Goal: Task Accomplishment & Management: Manage account settings

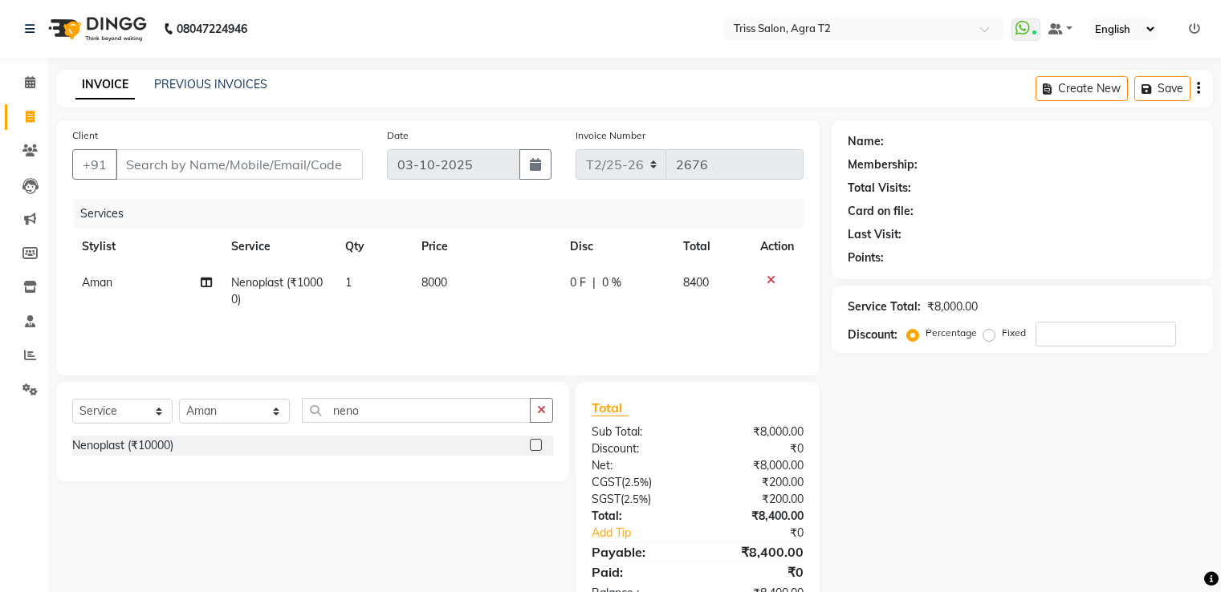
select select "service"
select select "33013"
type input "8"
type input "0"
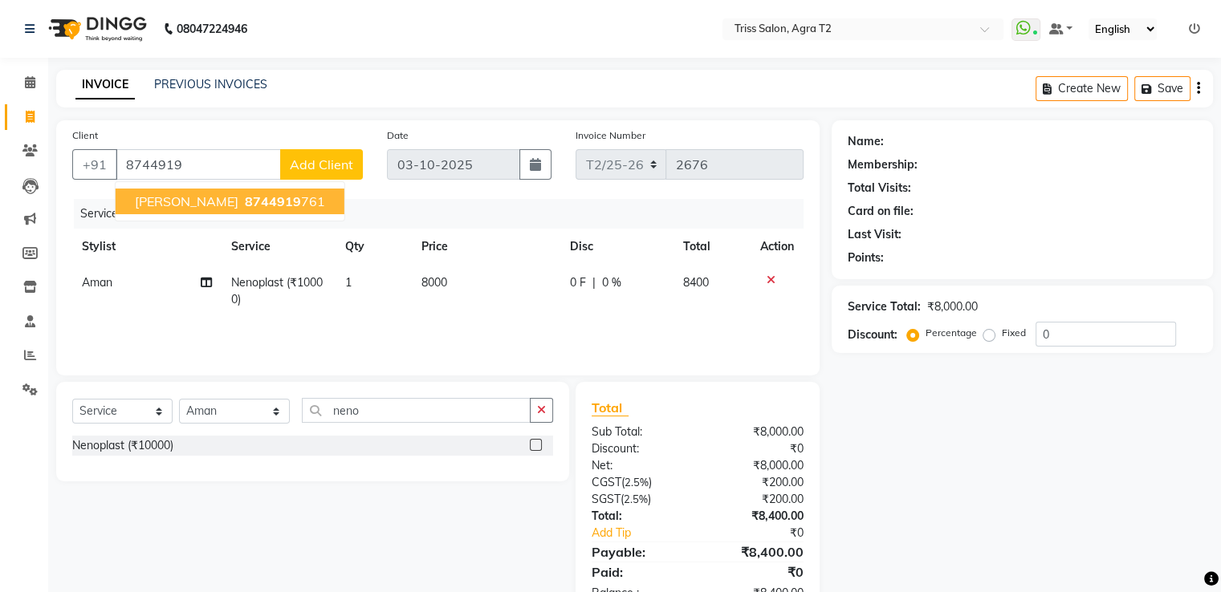
click at [274, 209] on ngb-highlight "8744919 761" at bounding box center [283, 201] width 83 height 16
type input "8744919761"
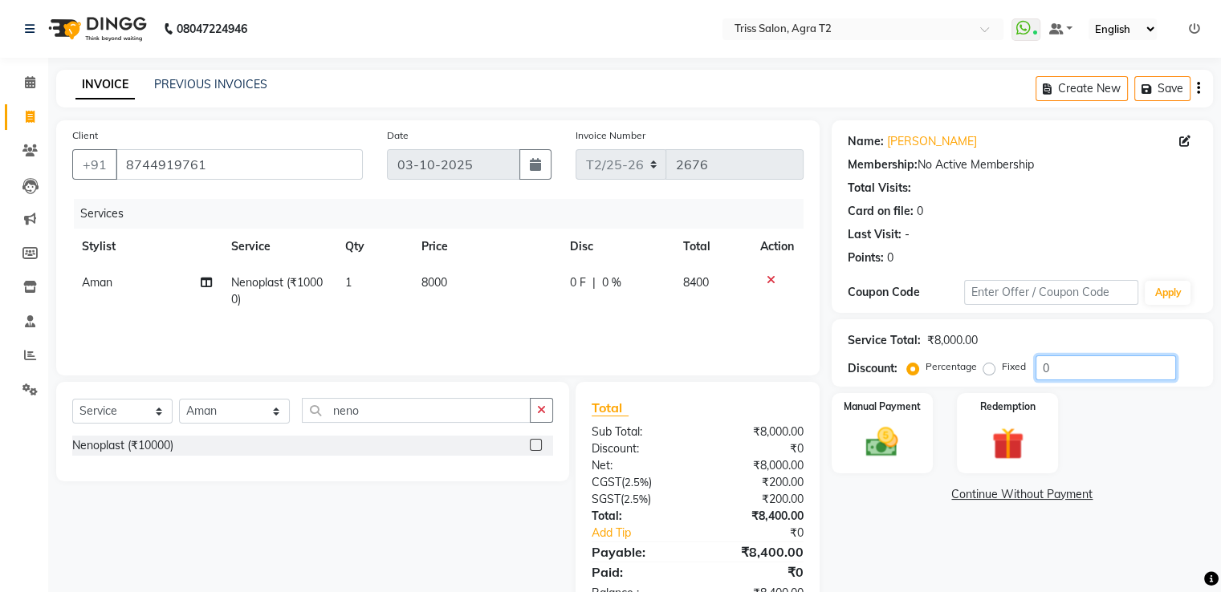
drag, startPoint x: 1055, startPoint y: 369, endPoint x: 1015, endPoint y: 373, distance: 40.3
click at [1018, 373] on div "Percentage Fixed 0" at bounding box center [1043, 368] width 266 height 25
click at [1002, 367] on label "Fixed" at bounding box center [1014, 367] width 24 height 14
click at [986, 367] on input "Fixed" at bounding box center [991, 366] width 11 height 11
radio input "true"
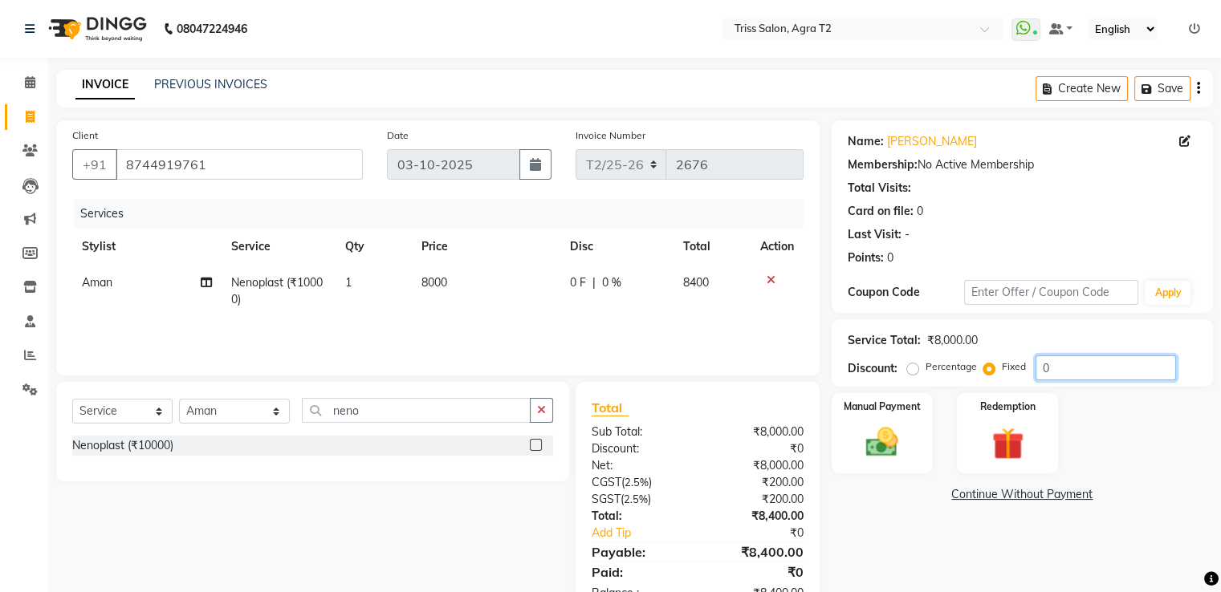
drag, startPoint x: 1116, startPoint y: 377, endPoint x: 963, endPoint y: 378, distance: 153.3
click at [963, 378] on div "Percentage Fixed 0" at bounding box center [1043, 368] width 266 height 25
type input "4"
click at [624, 324] on div "Services Stylist Service Qty Price Disc Total Action Aman Nenoplast (₹10000) 1 …" at bounding box center [437, 279] width 731 height 161
click at [925, 371] on label "Percentage" at bounding box center [950, 367] width 51 height 14
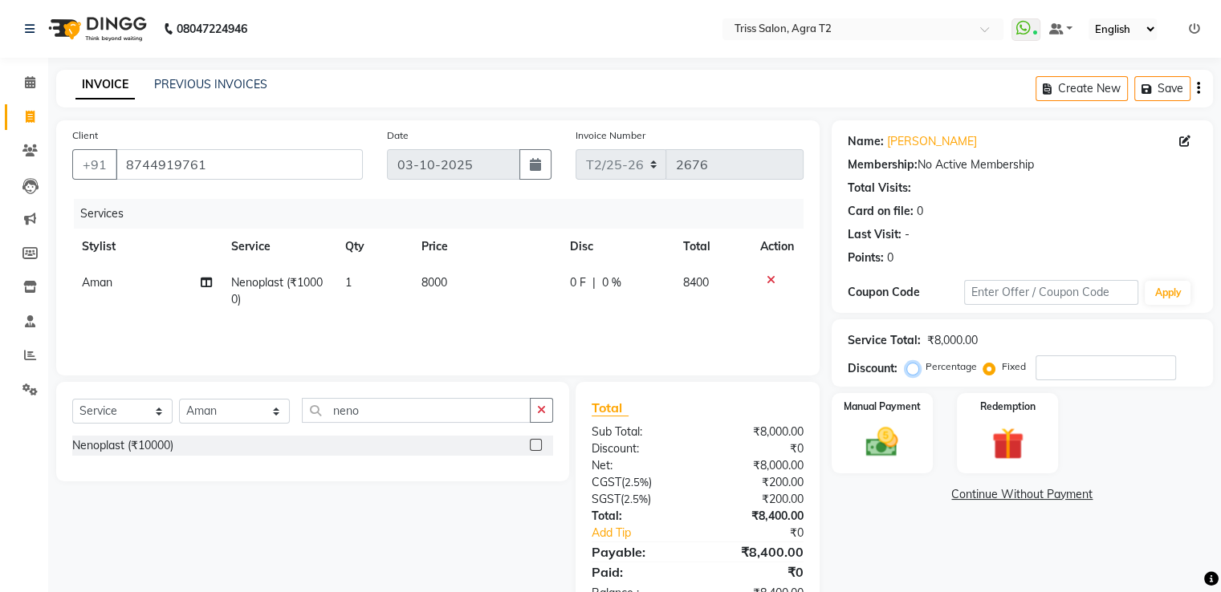
click at [912, 371] on input "Percentage" at bounding box center [915, 366] width 11 height 11
radio input "true"
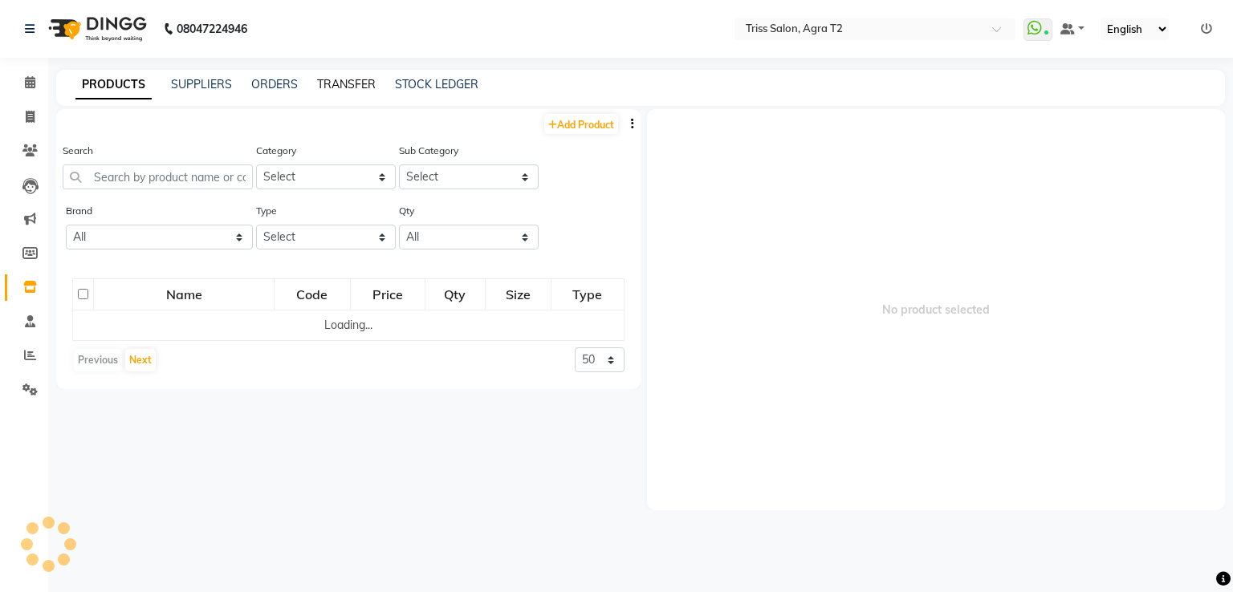
click at [348, 87] on link "TRANSFER" at bounding box center [346, 84] width 59 height 14
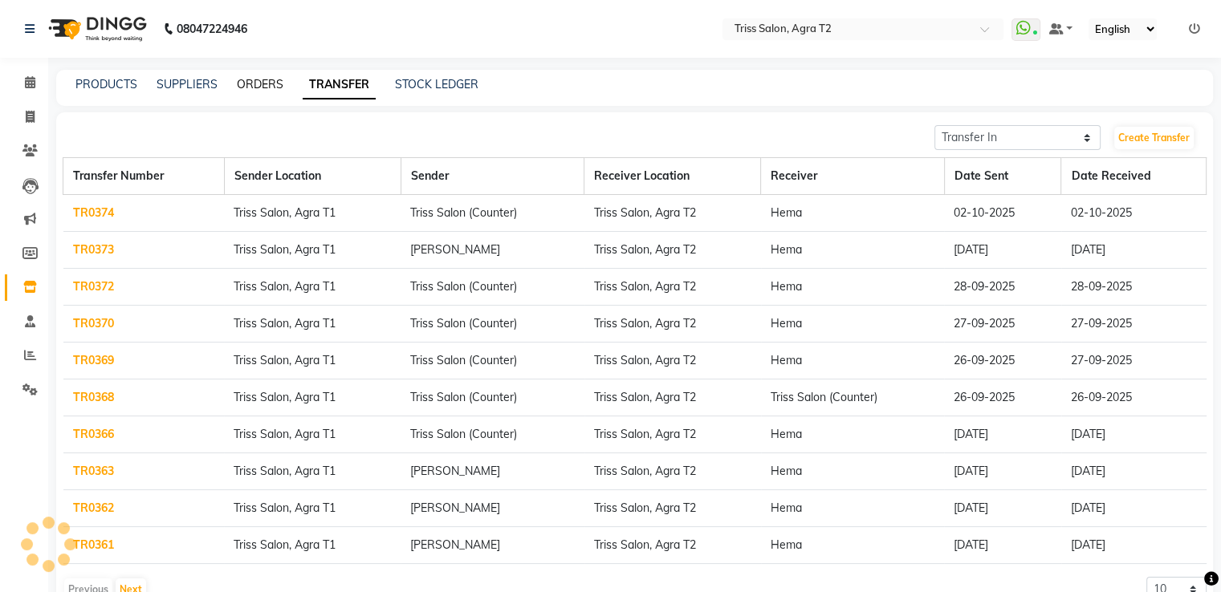
click at [263, 90] on link "ORDERS" at bounding box center [260, 84] width 47 height 14
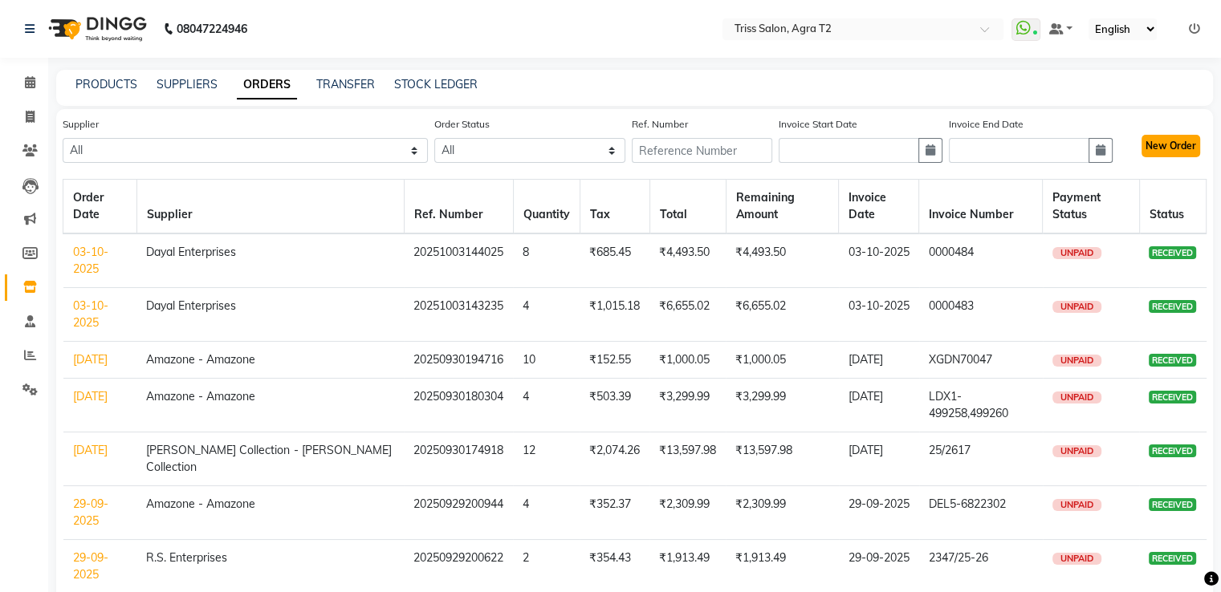
click at [1165, 152] on button "New Order" at bounding box center [1170, 146] width 59 height 22
select select "true"
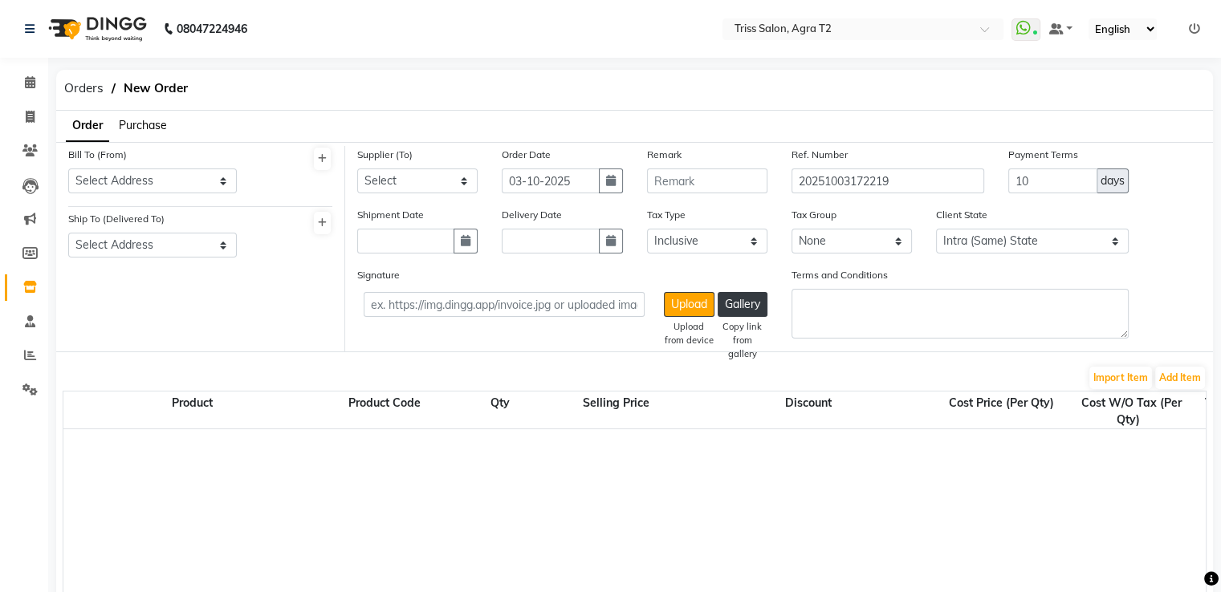
select select "1365"
click at [158, 128] on span "Purchase" at bounding box center [143, 125] width 48 height 14
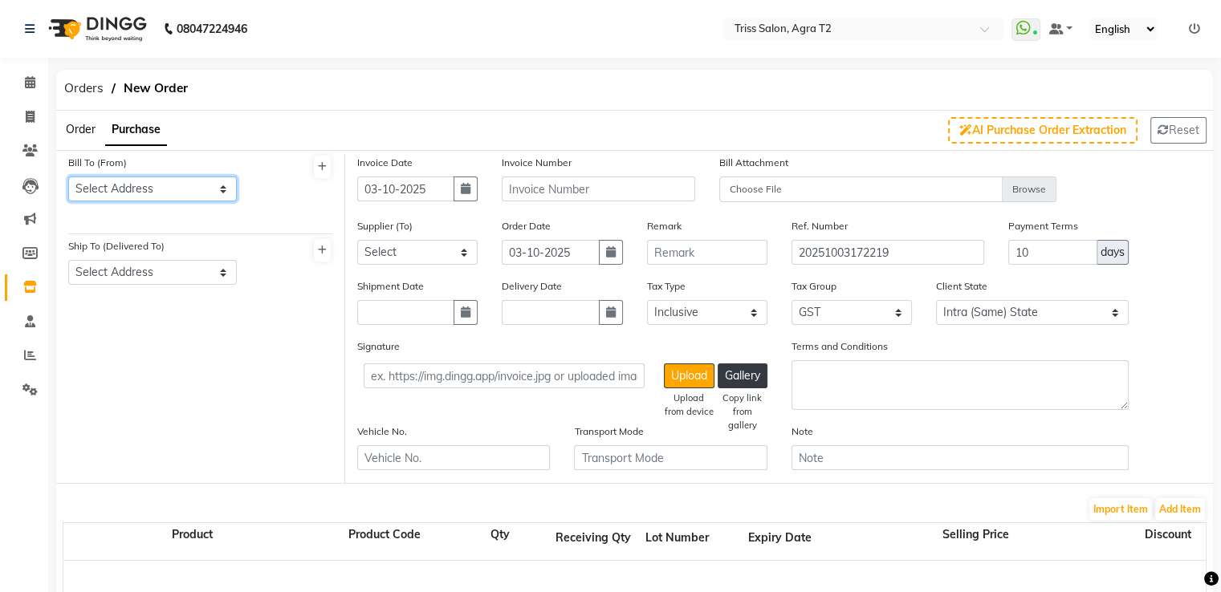
click at [196, 185] on select "Select Address Avas Vikas" at bounding box center [152, 189] width 169 height 25
select select "226"
click at [68, 177] on select "Select Address Avas Vikas" at bounding box center [152, 189] width 169 height 25
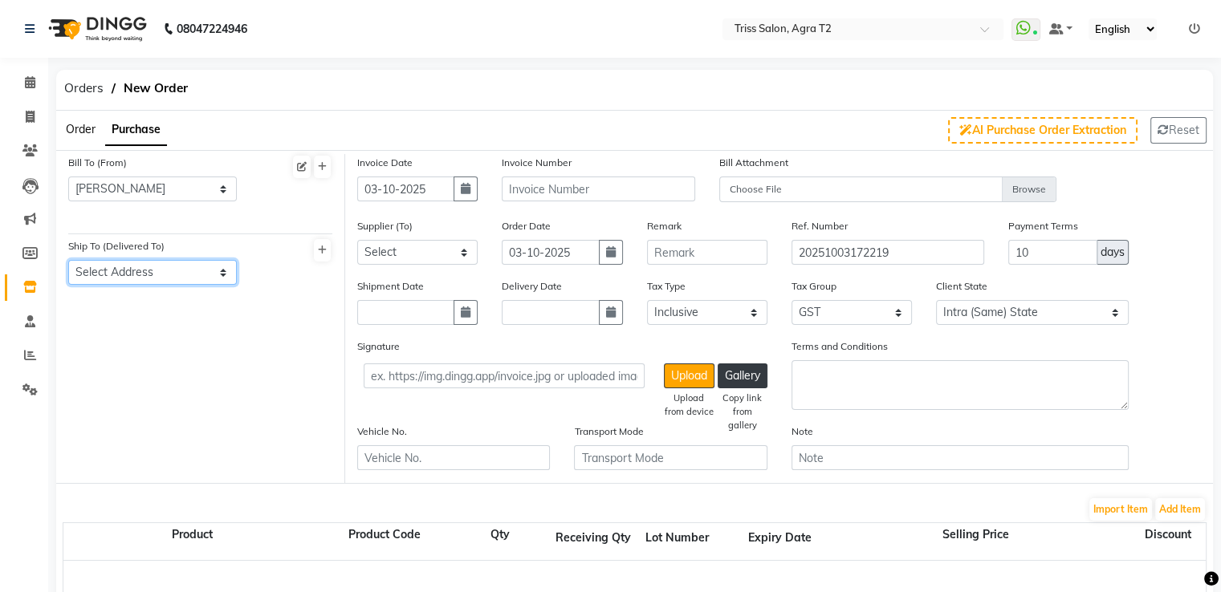
click at [181, 262] on select "Select Address Avas Vikas" at bounding box center [152, 272] width 169 height 25
select select "227"
click at [68, 261] on select "Select Address Avas Vikas" at bounding box center [152, 272] width 169 height 25
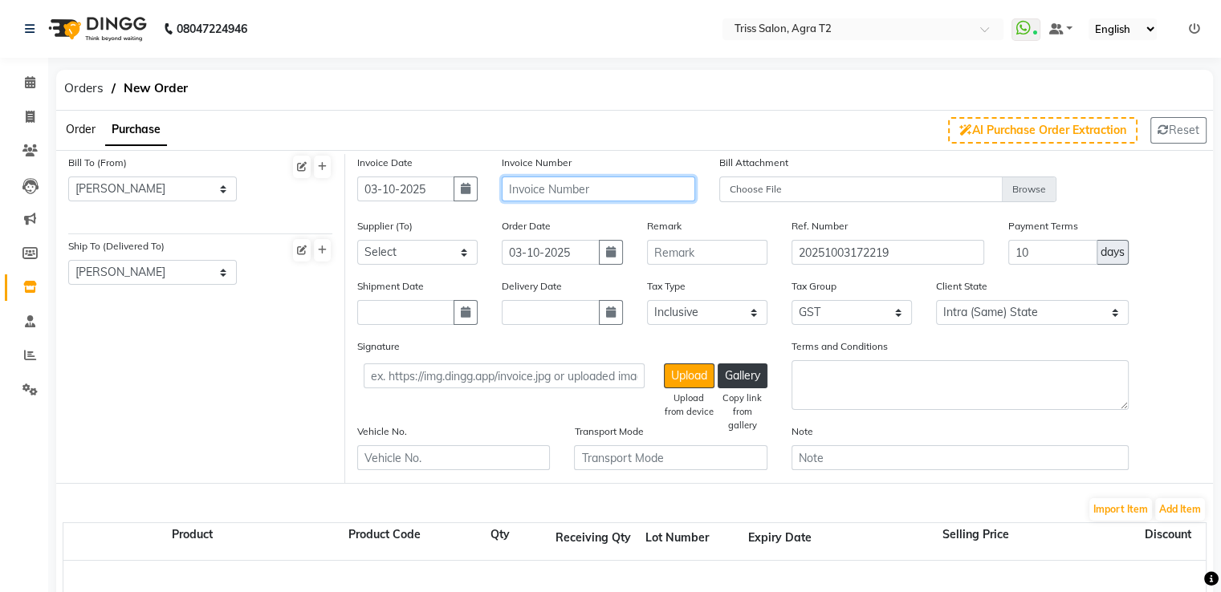
click at [536, 193] on input "text" at bounding box center [598, 189] width 193 height 25
type input "PE-3437"
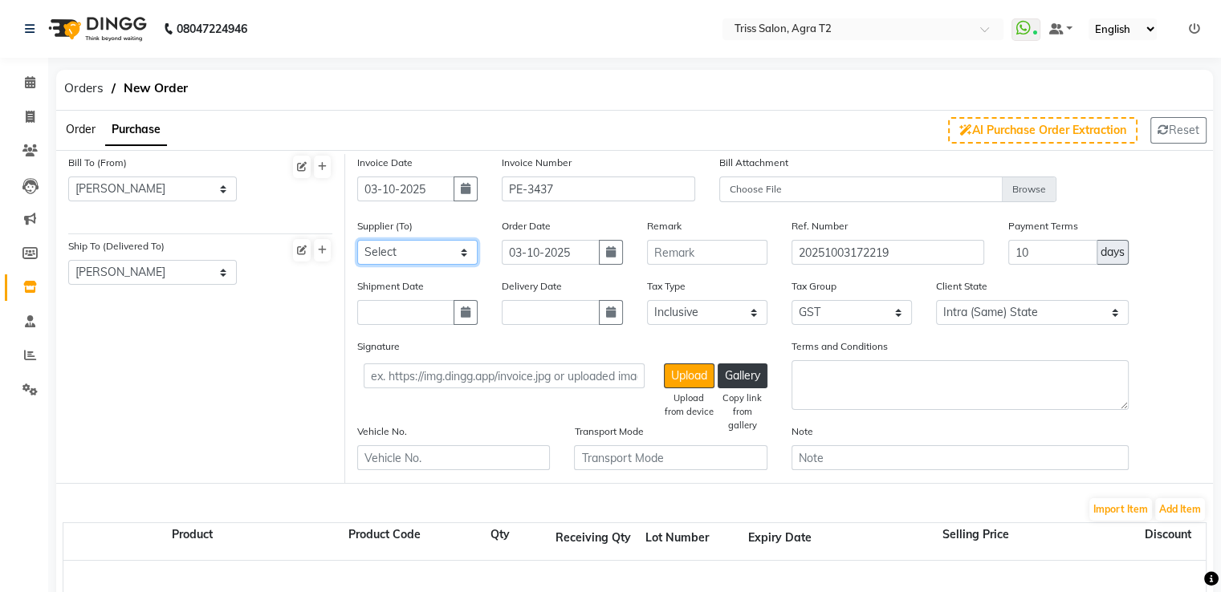
click at [438, 257] on select "Select Auraine Botanicals Pooja Enterprises Klassik Beauty Solutions MLS ENTERP…" at bounding box center [417, 252] width 120 height 25
select select "1339"
click at [357, 241] on select "Select Auraine Botanicals Pooja Enterprises Klassik Beauty Solutions MLS ENTERP…" at bounding box center [417, 252] width 120 height 25
click at [1175, 511] on button "Add Item" at bounding box center [1180, 509] width 50 height 22
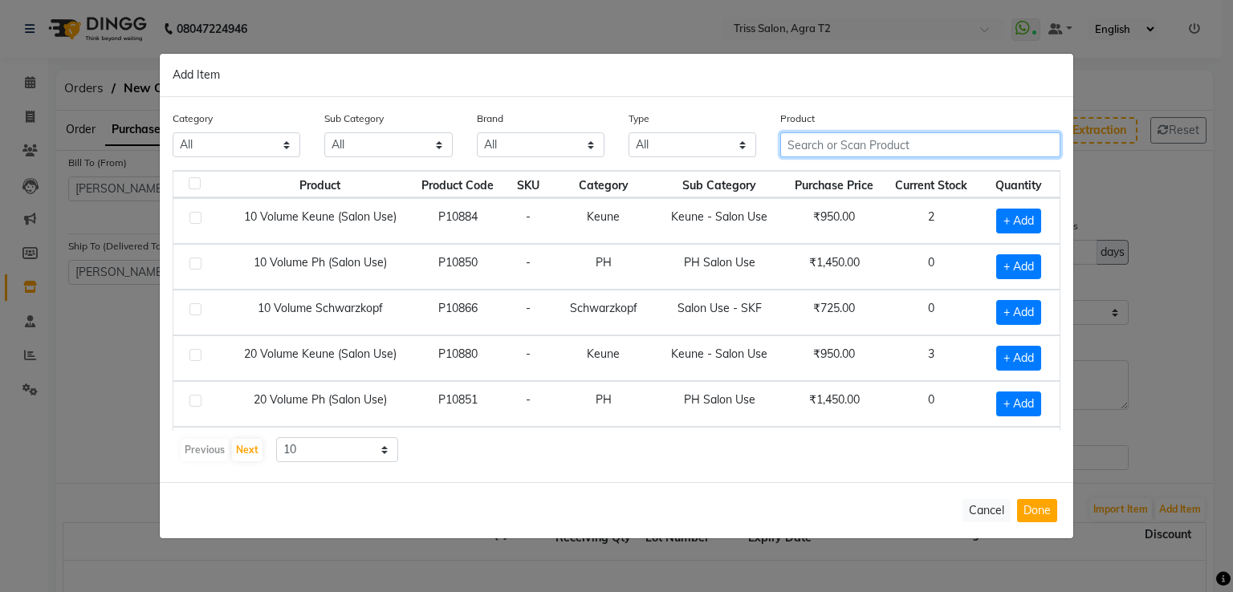
click at [806, 134] on input "text" at bounding box center [920, 144] width 280 height 25
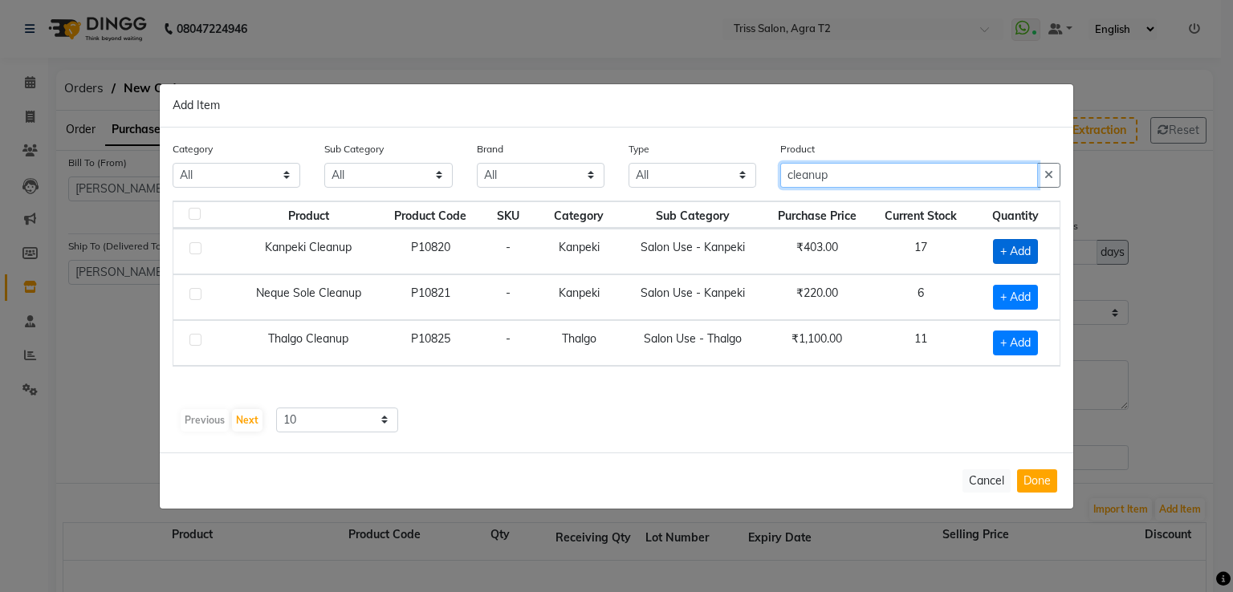
type input "cleanup"
click at [1022, 250] on span "+ Add" at bounding box center [1015, 251] width 45 height 25
checkbox input "true"
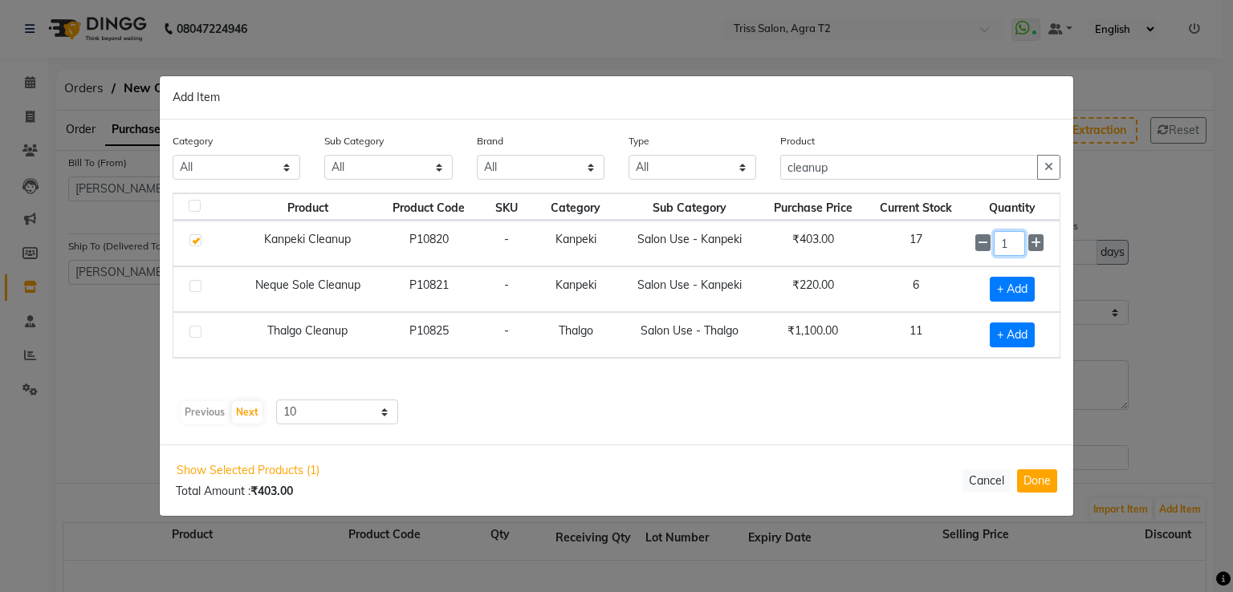
click at [1013, 238] on input "1" at bounding box center [1009, 243] width 31 height 25
type input "20"
click at [1011, 286] on span "+ Add" at bounding box center [1012, 290] width 45 height 25
checkbox input "true"
click at [1008, 290] on input "1" at bounding box center [1009, 289] width 31 height 25
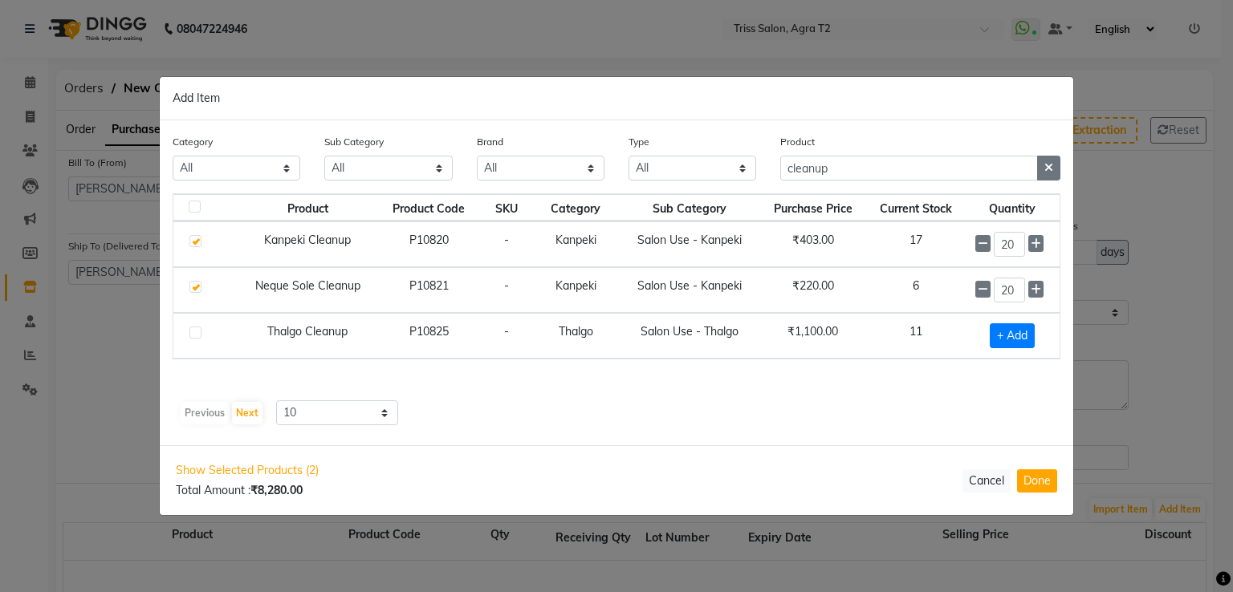
type input "20"
click at [1055, 169] on button "button" at bounding box center [1048, 168] width 23 height 25
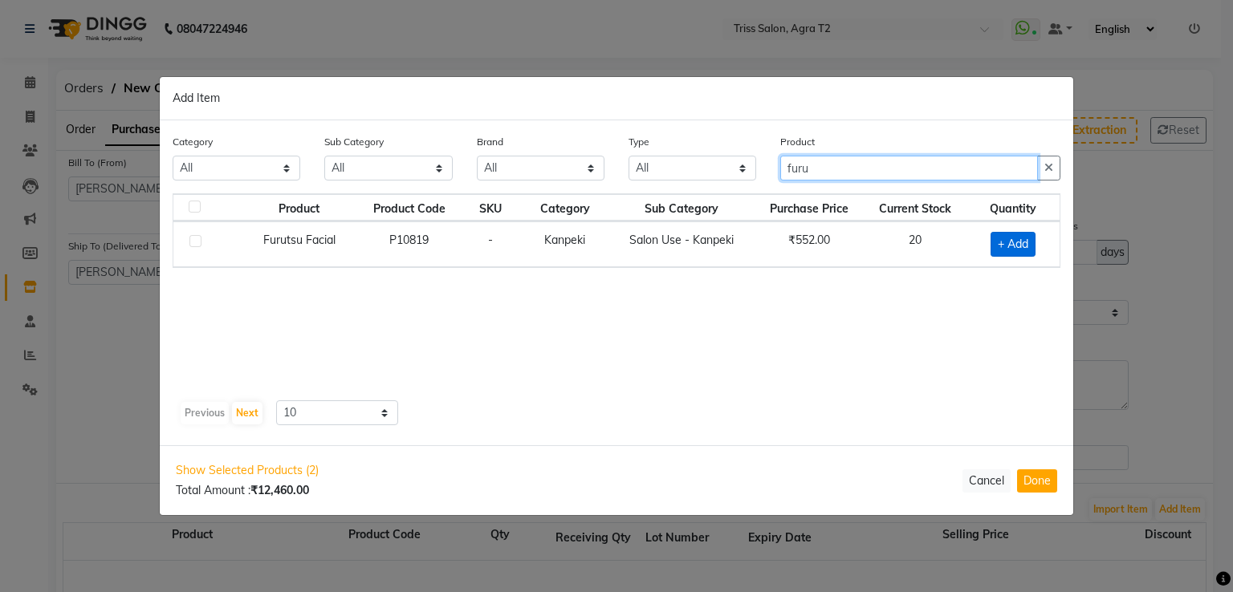
type input "furu"
click at [1020, 250] on span "+ Add" at bounding box center [1012, 244] width 45 height 25
checkbox input "true"
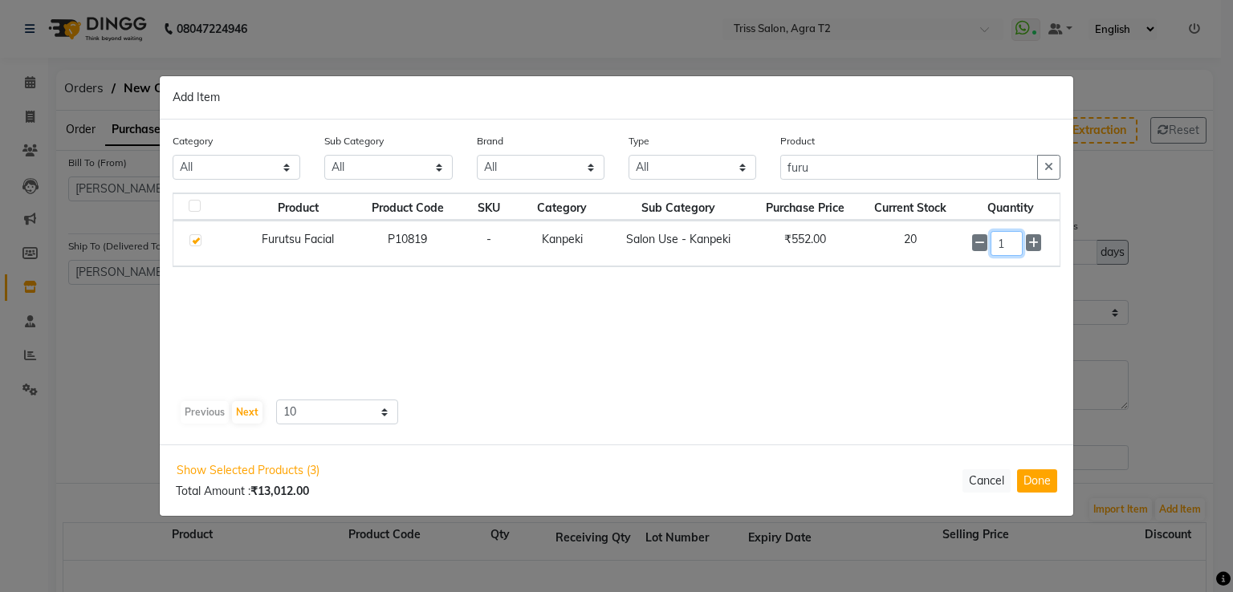
click at [1019, 249] on input "1" at bounding box center [1006, 243] width 33 height 25
type input "18"
click at [1042, 476] on button "Done" at bounding box center [1037, 480] width 40 height 23
select select "1365"
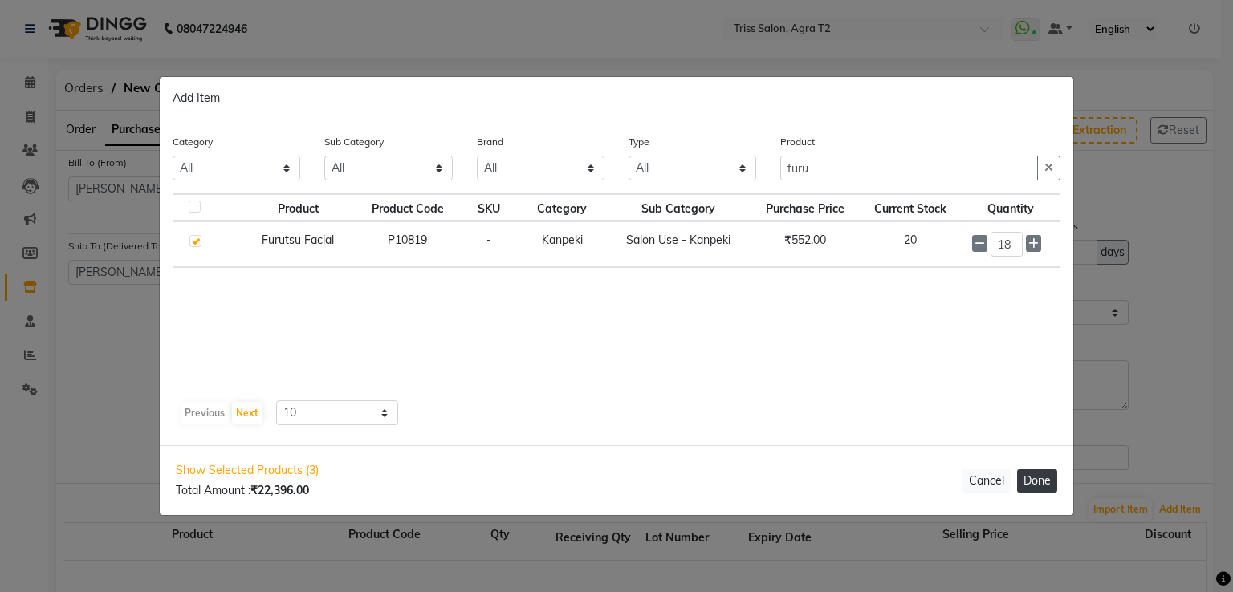
select select "1365"
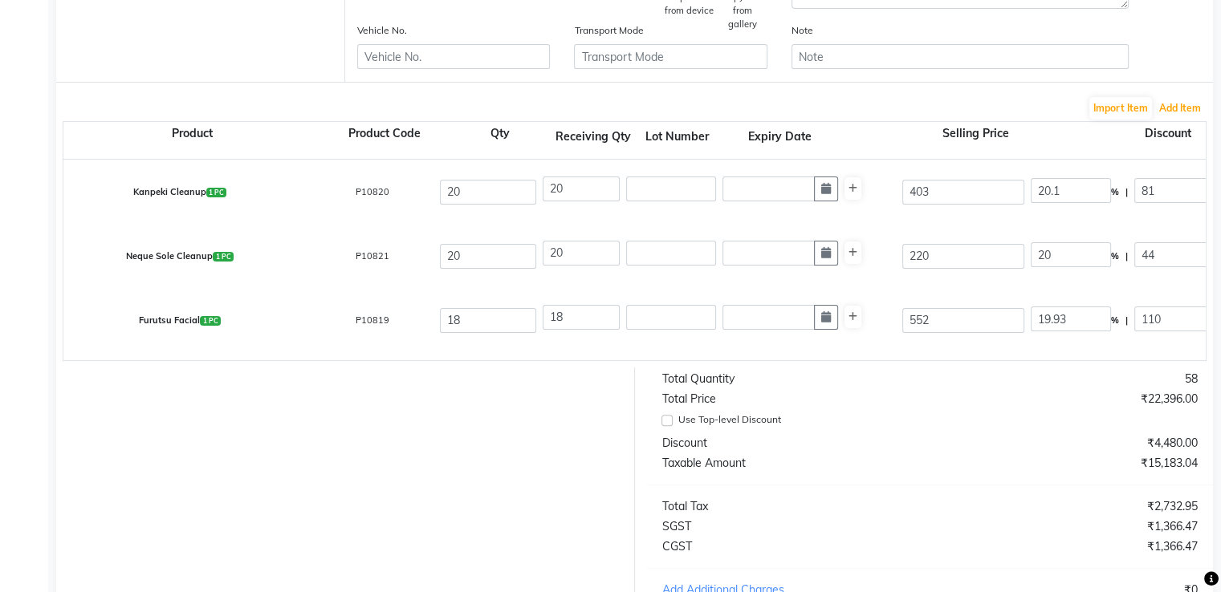
scroll to position [603, 0]
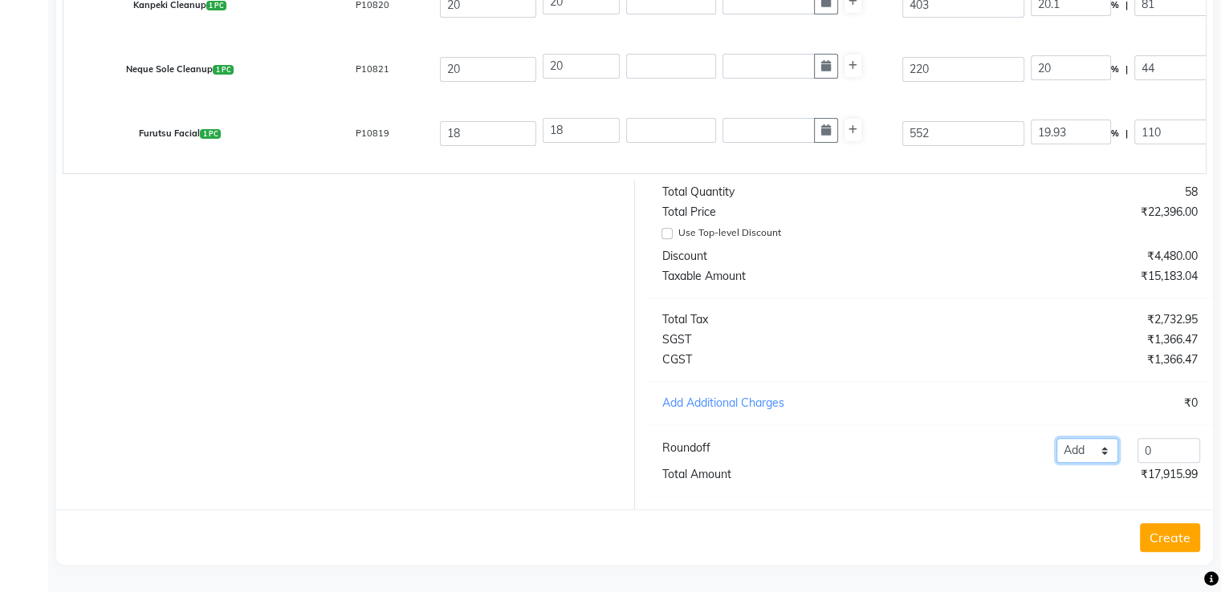
click at [1102, 448] on select "Add Reduce" at bounding box center [1087, 450] width 63 height 25
select select "reduce"
click at [1056, 438] on select "Add Reduce" at bounding box center [1087, 450] width 63 height 25
drag, startPoint x: 1171, startPoint y: 443, endPoint x: 1122, endPoint y: 459, distance: 51.5
click at [1122, 459] on div "Add Reduce 0" at bounding box center [1046, 450] width 327 height 25
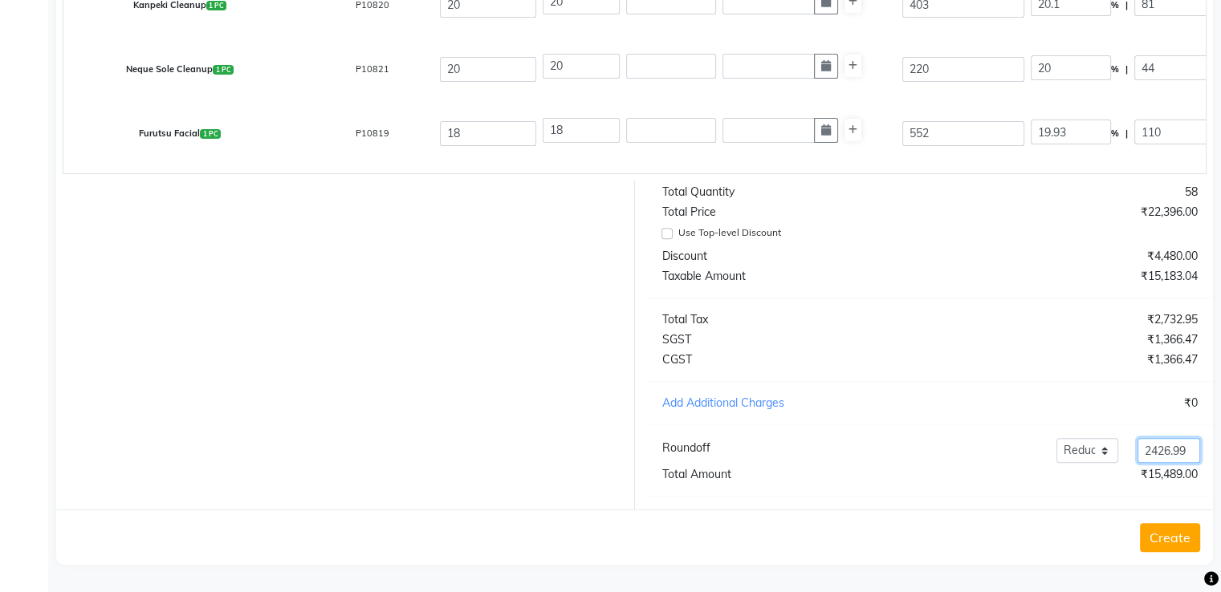
type input "2426.99"
click at [1177, 534] on button "Create" at bounding box center [1170, 537] width 60 height 29
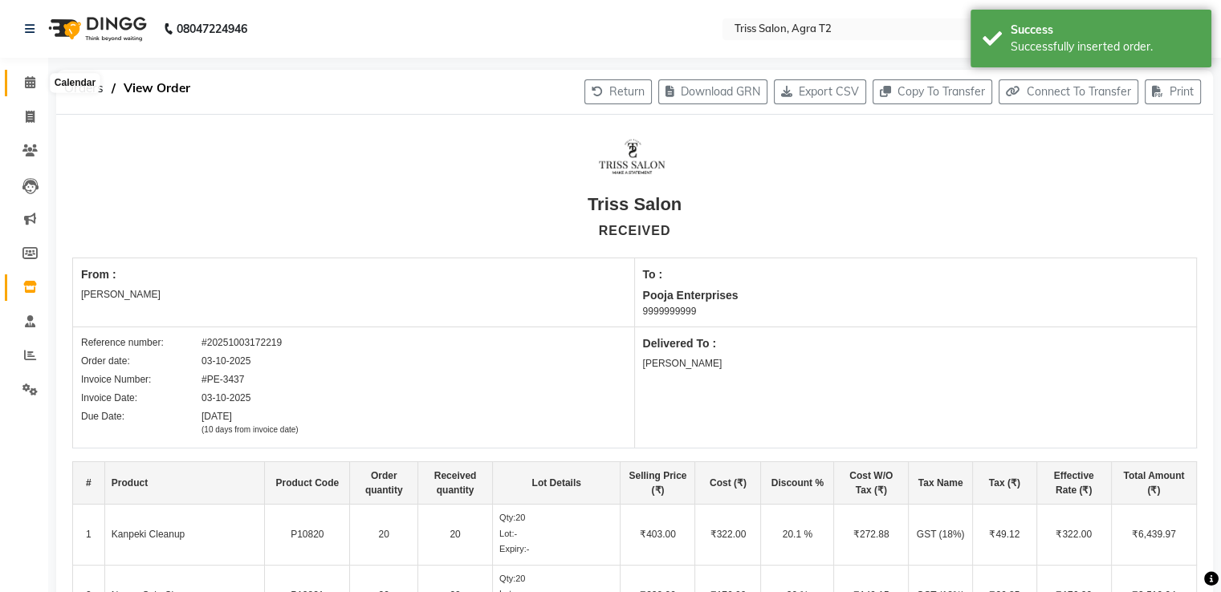
click at [33, 77] on icon at bounding box center [30, 82] width 10 height 12
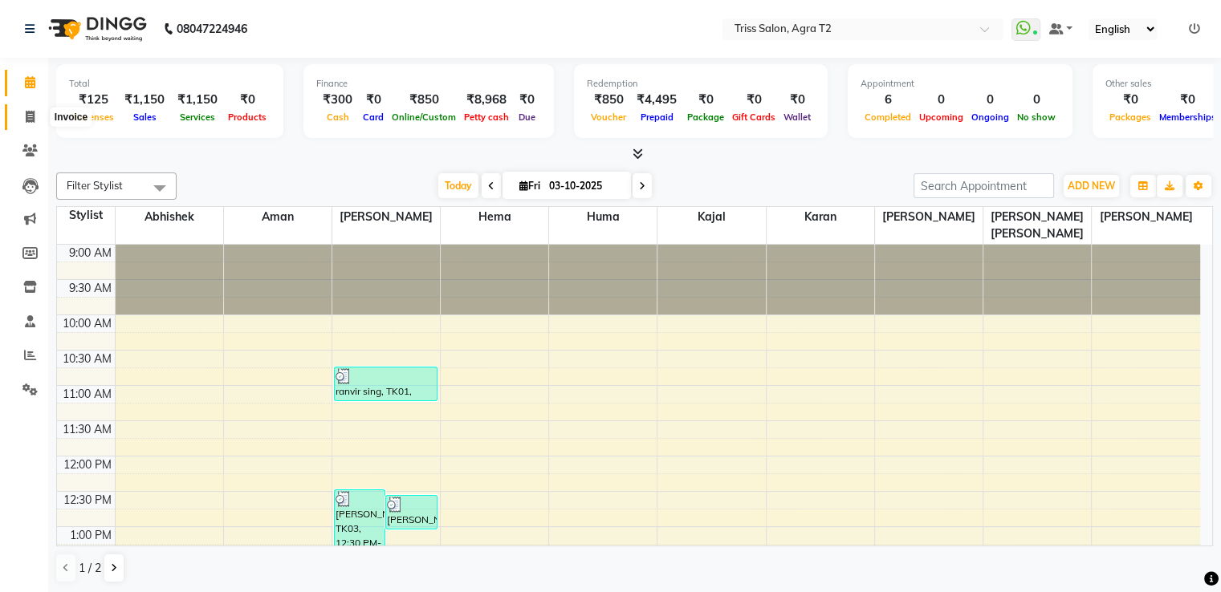
click at [26, 114] on icon at bounding box center [30, 117] width 9 height 12
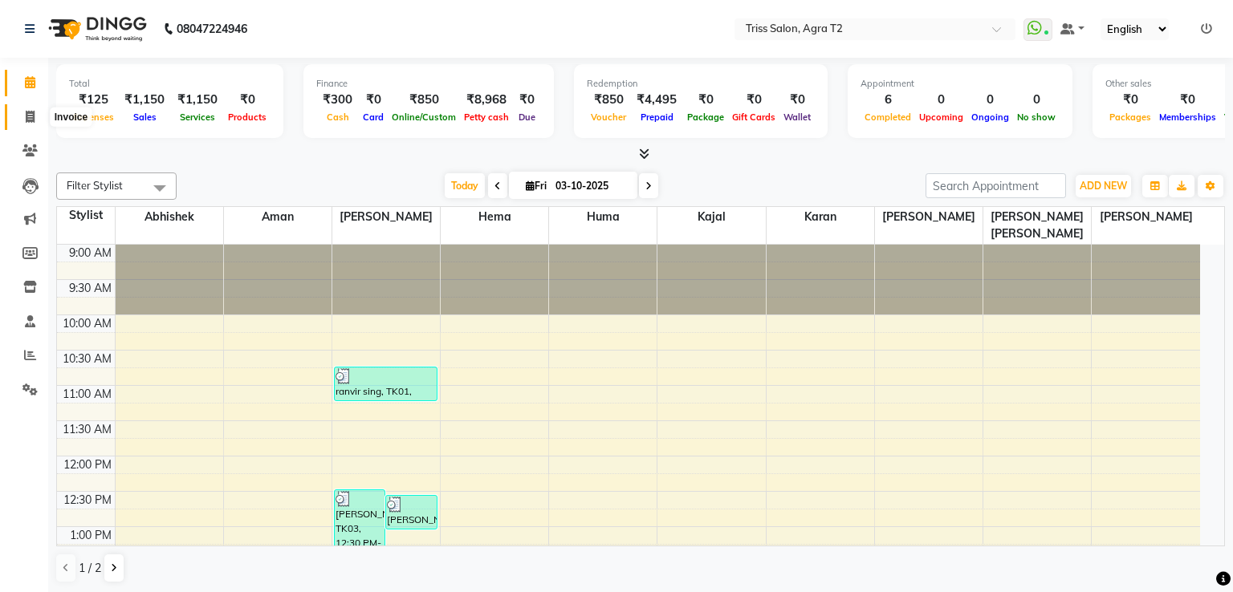
select select "service"
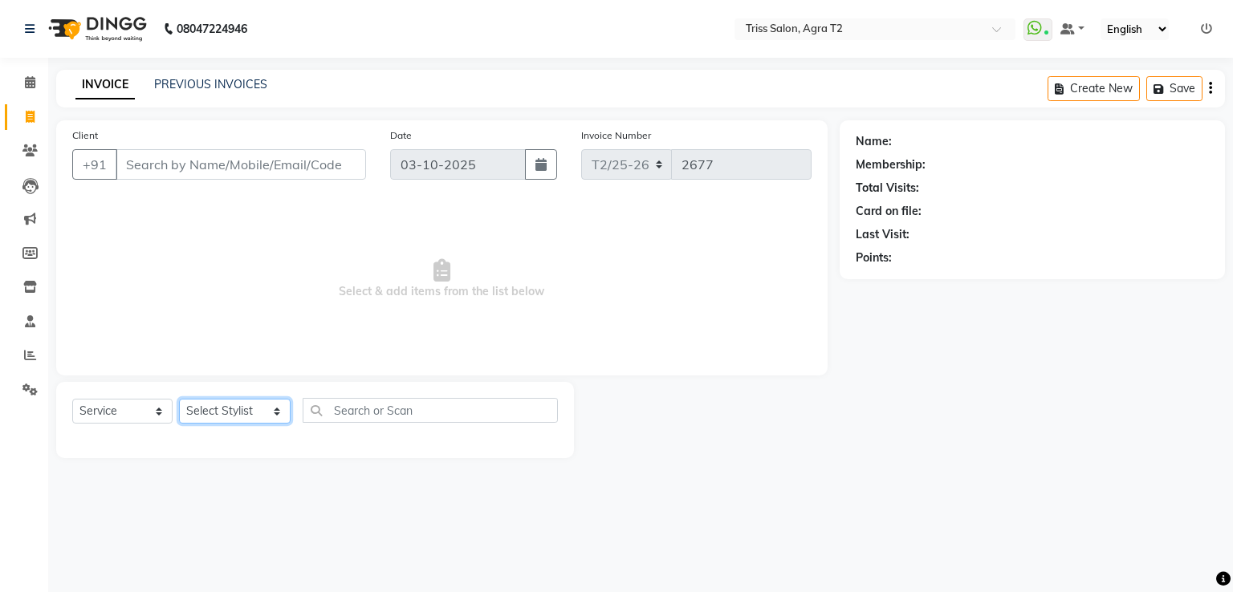
click at [234, 417] on select "Select Stylist Abhishek Aman Hema Huma Kajal Karan Kavya Chauhan Mohd. Kamil Sh…" at bounding box center [235, 411] width 112 height 25
select select "49344"
click at [179, 400] on select "Select Stylist Abhishek Aman Hema Huma Kajal Karan Kavya Chauhan Mohd. Kamil Sh…" at bounding box center [235, 411] width 112 height 25
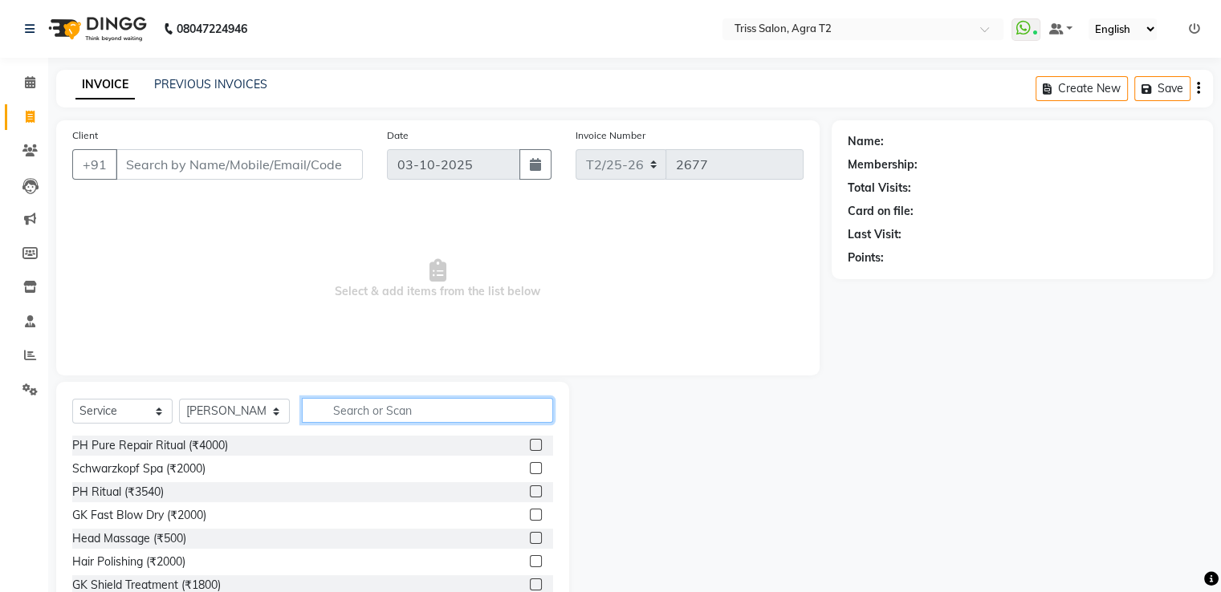
click at [312, 413] on input "text" at bounding box center [427, 410] width 250 height 25
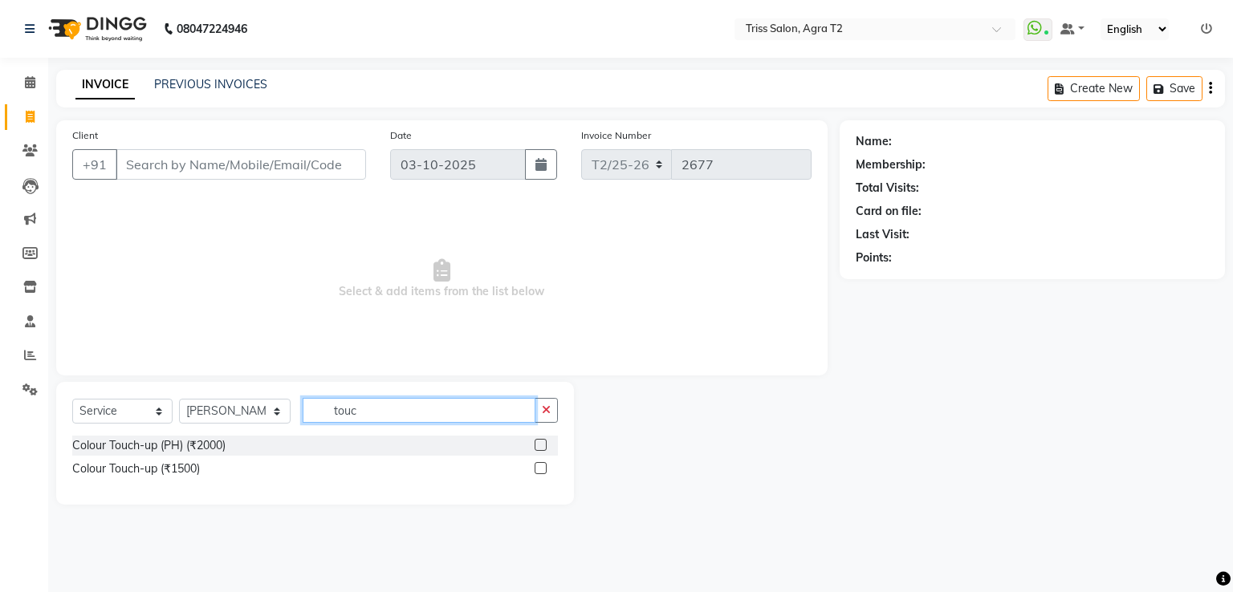
type input "touc"
click at [544, 472] on label at bounding box center [540, 468] width 12 height 12
click at [544, 472] on input "checkbox" at bounding box center [539, 469] width 10 height 10
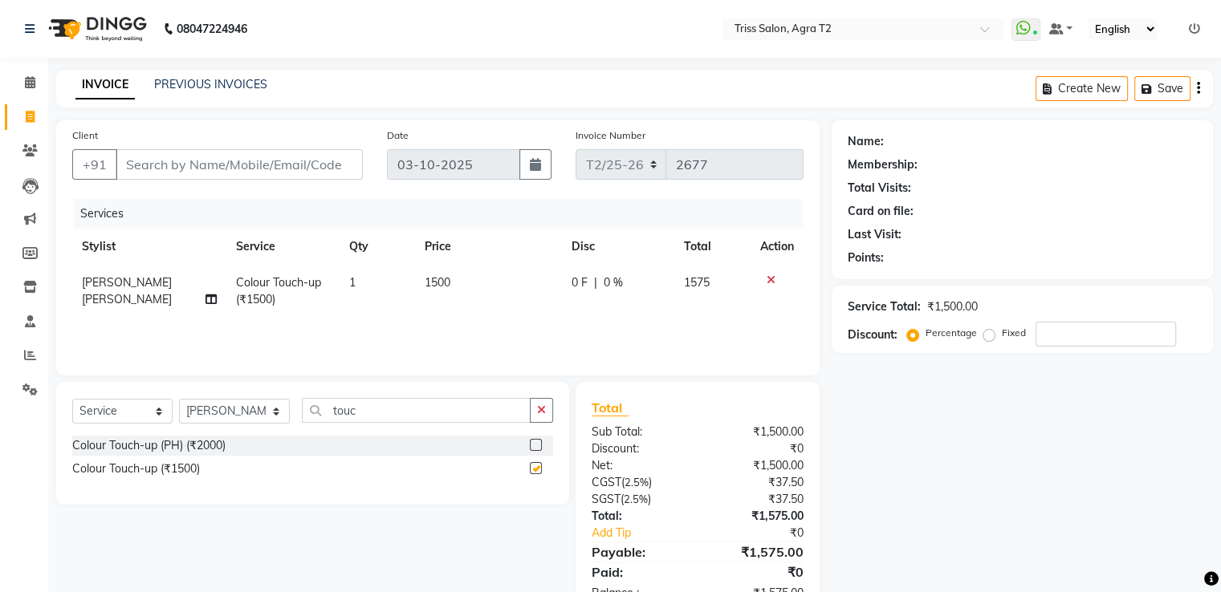
checkbox input "false"
click at [430, 279] on span "1500" at bounding box center [438, 282] width 26 height 14
select select "49344"
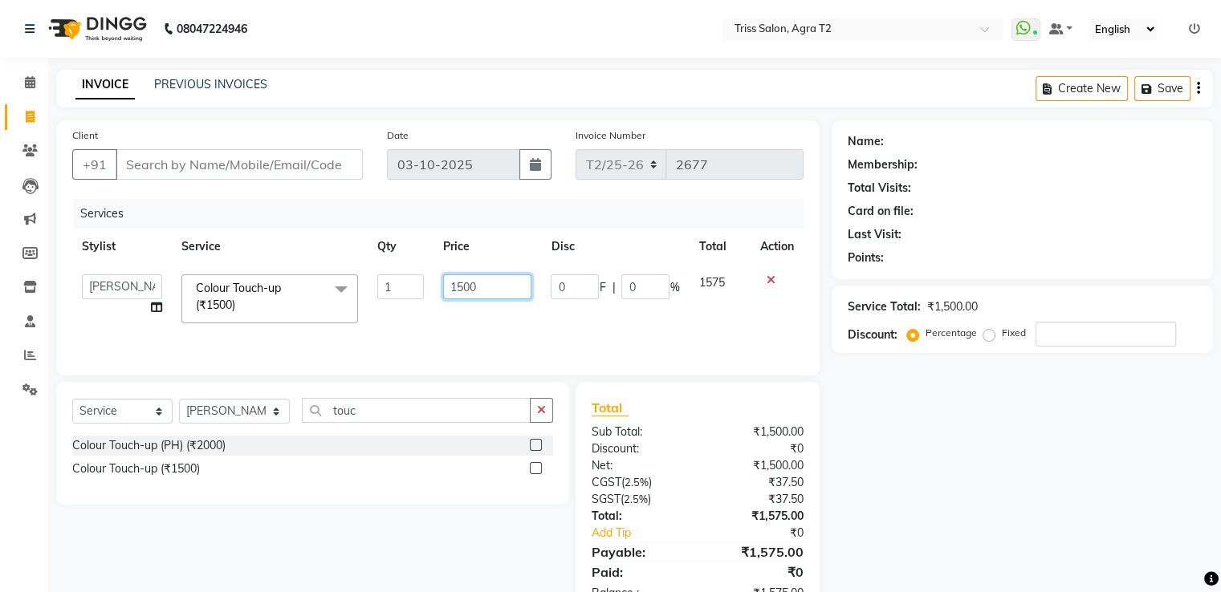
click at [464, 287] on input "1500" at bounding box center [487, 286] width 88 height 25
type input "2000"
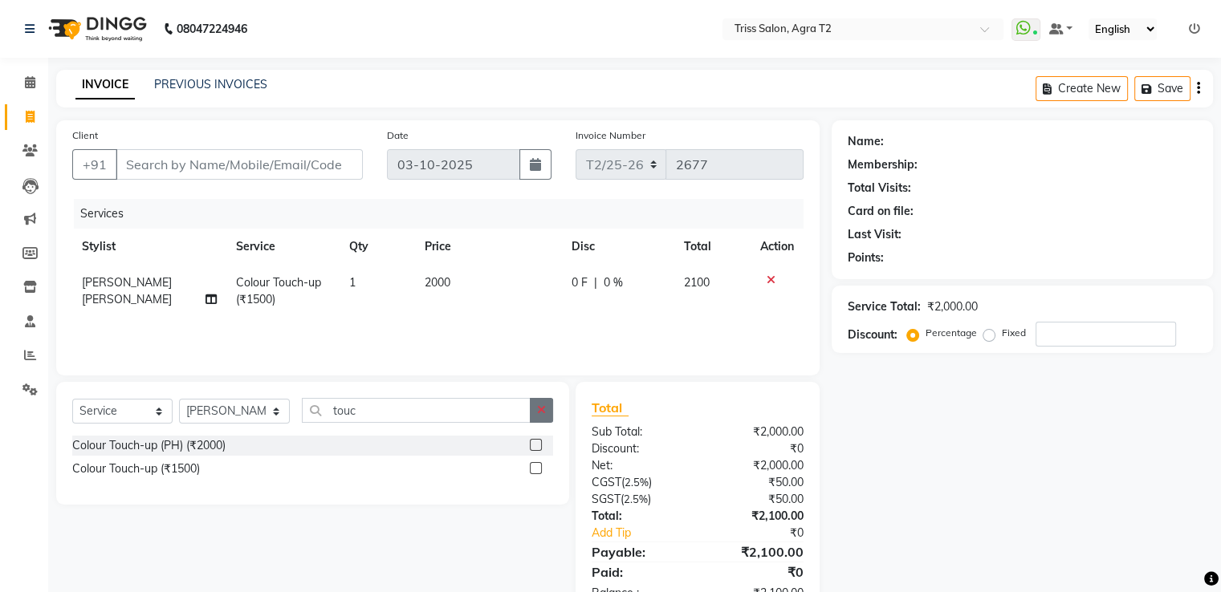
click at [549, 412] on button "button" at bounding box center [541, 410] width 23 height 25
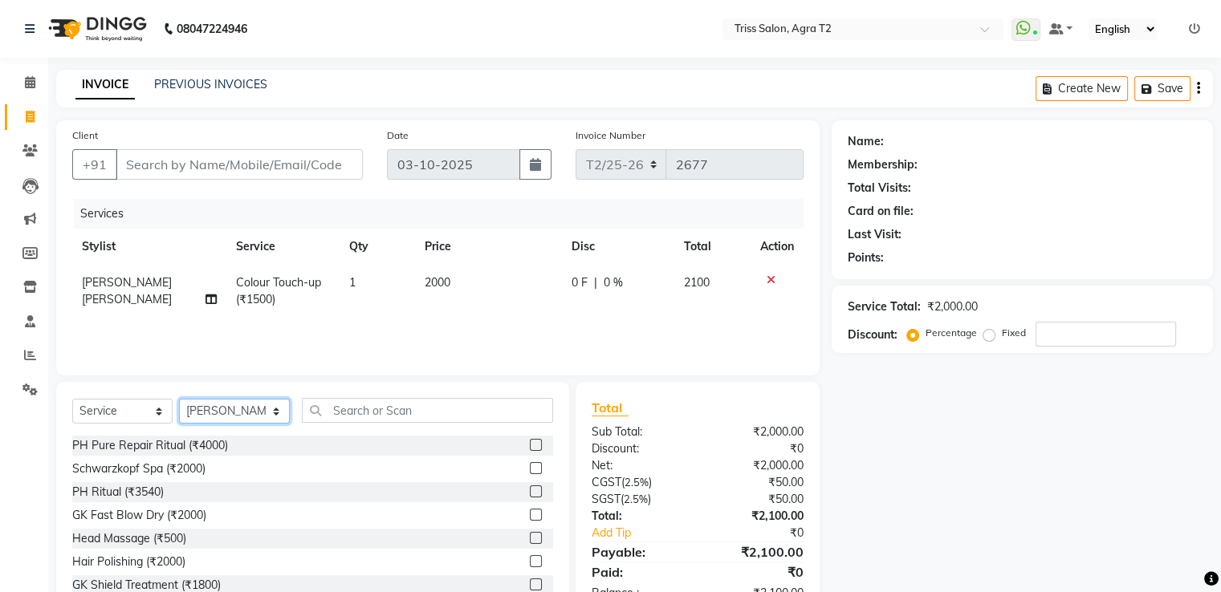
click at [228, 413] on select "Select Stylist Abhishek Aman Hema Huma Kajal Karan Kavya Chauhan Mohd. Kamil Sh…" at bounding box center [234, 411] width 111 height 25
select select "49099"
click at [179, 400] on select "Select Stylist Abhishek Aman Hema Huma Kajal Karan Kavya Chauhan Mohd. Kamil Sh…" at bounding box center [234, 411] width 111 height 25
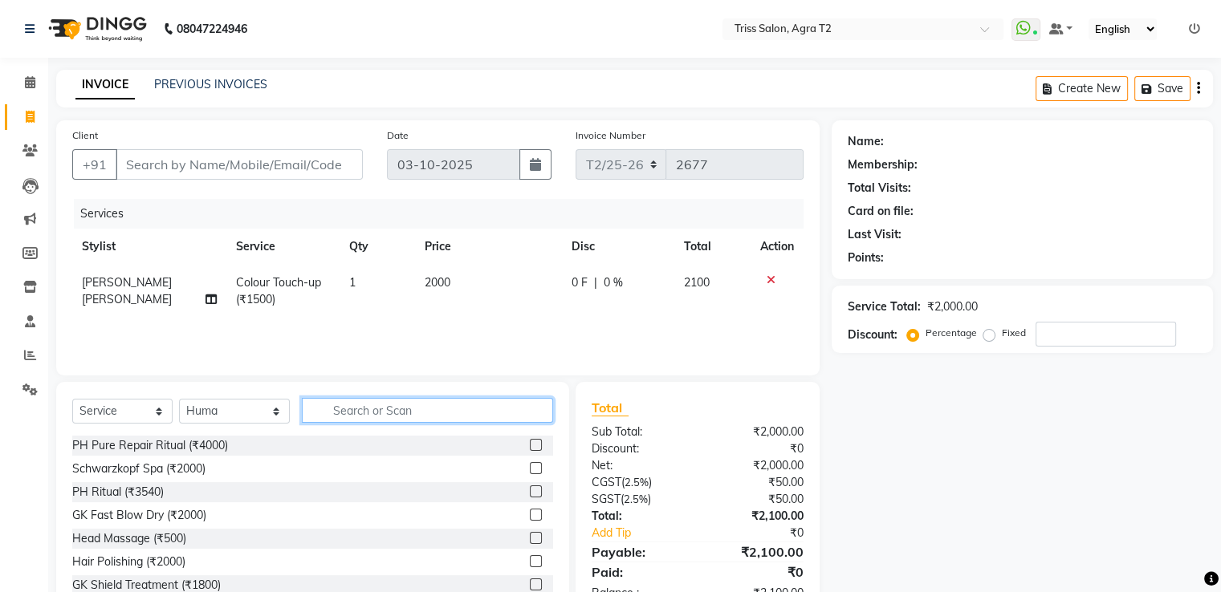
click at [375, 412] on input "text" at bounding box center [427, 410] width 250 height 25
type input "arm"
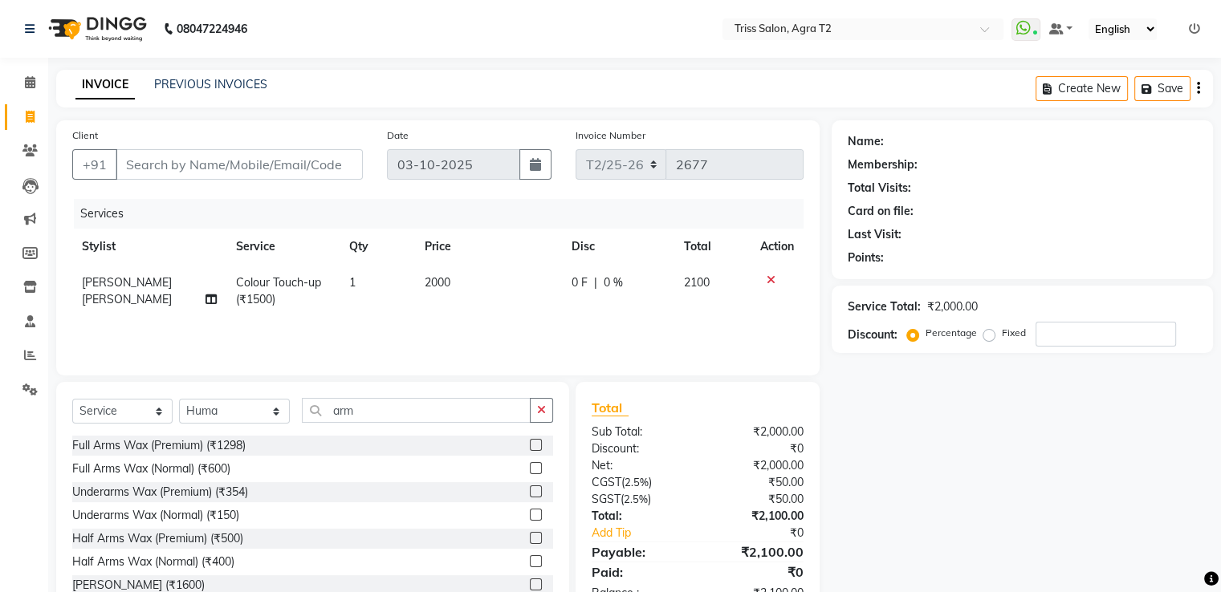
click at [530, 441] on label at bounding box center [536, 445] width 12 height 12
click at [530, 441] on input "checkbox" at bounding box center [535, 446] width 10 height 10
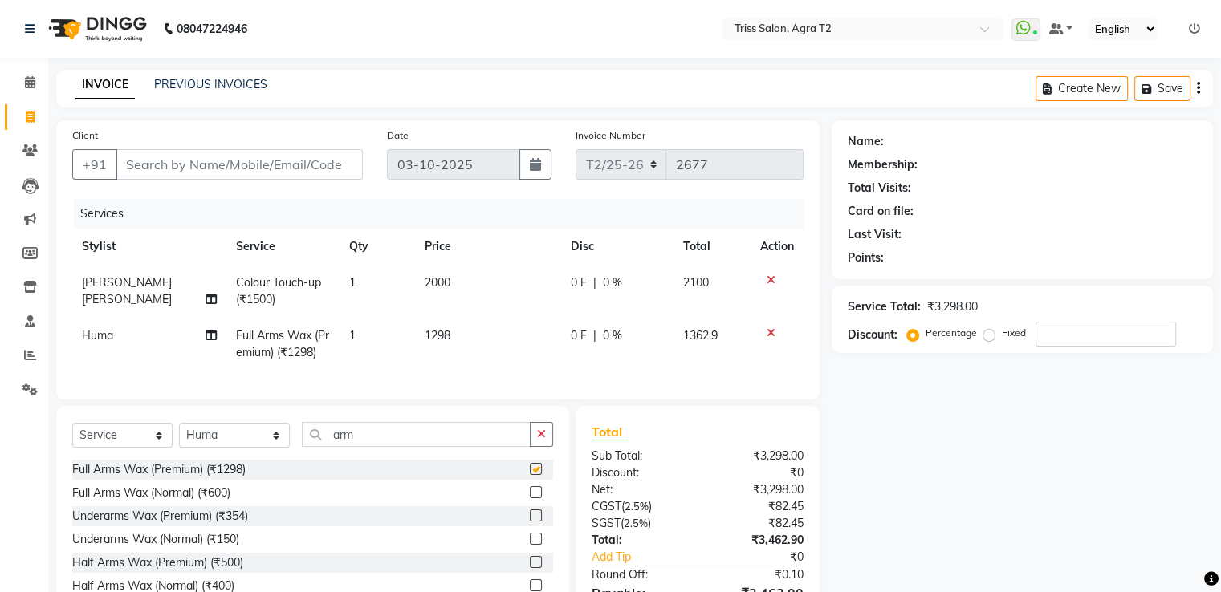
checkbox input "false"
click at [459, 331] on td "1298" at bounding box center [488, 344] width 147 height 53
select select "49099"
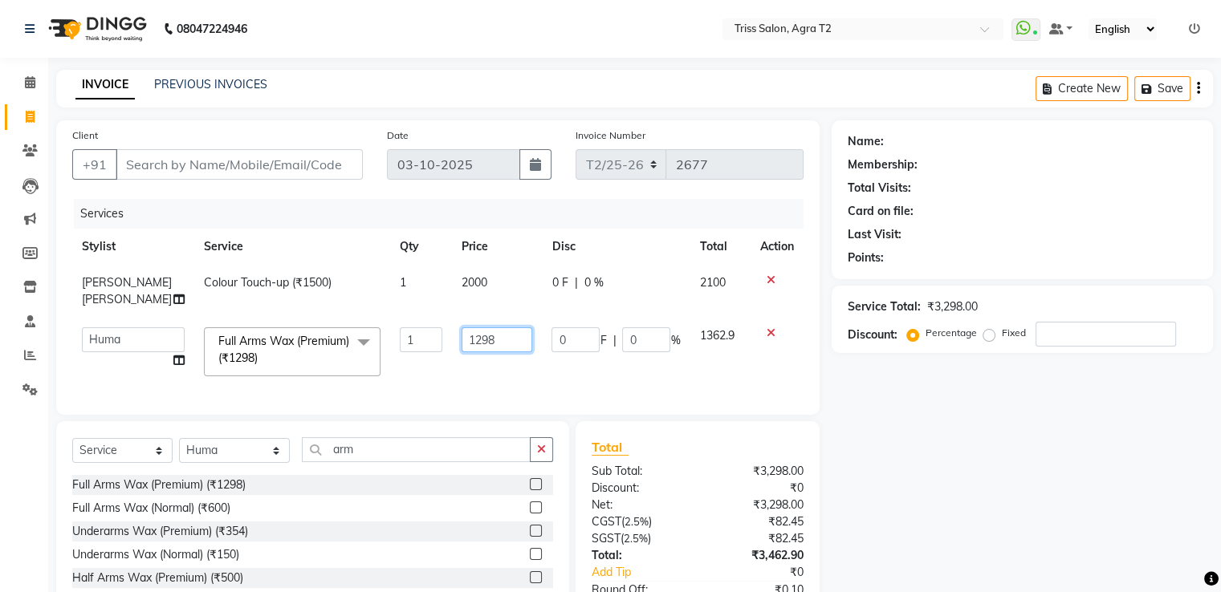
click at [490, 327] on input "1298" at bounding box center [496, 339] width 71 height 25
type input "1100"
click at [473, 364] on td "1100" at bounding box center [497, 352] width 91 height 68
select select "49099"
click at [543, 444] on icon "button" at bounding box center [541, 449] width 9 height 11
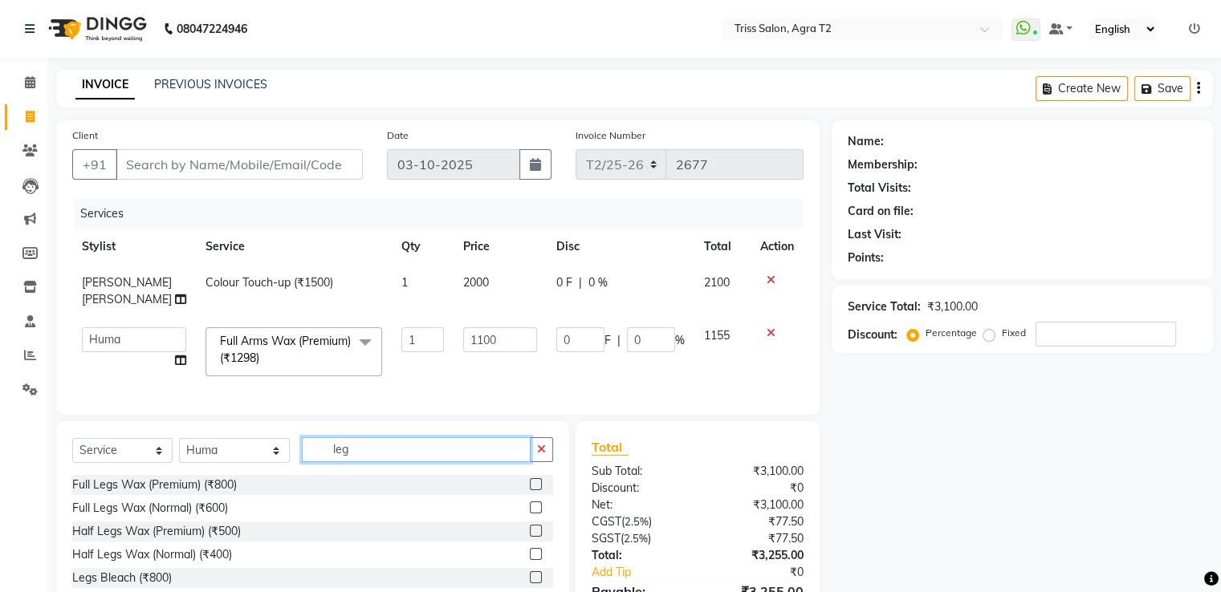
type input "leg"
click at [534, 482] on label at bounding box center [536, 484] width 12 height 12
click at [534, 482] on input "checkbox" at bounding box center [535, 485] width 10 height 10
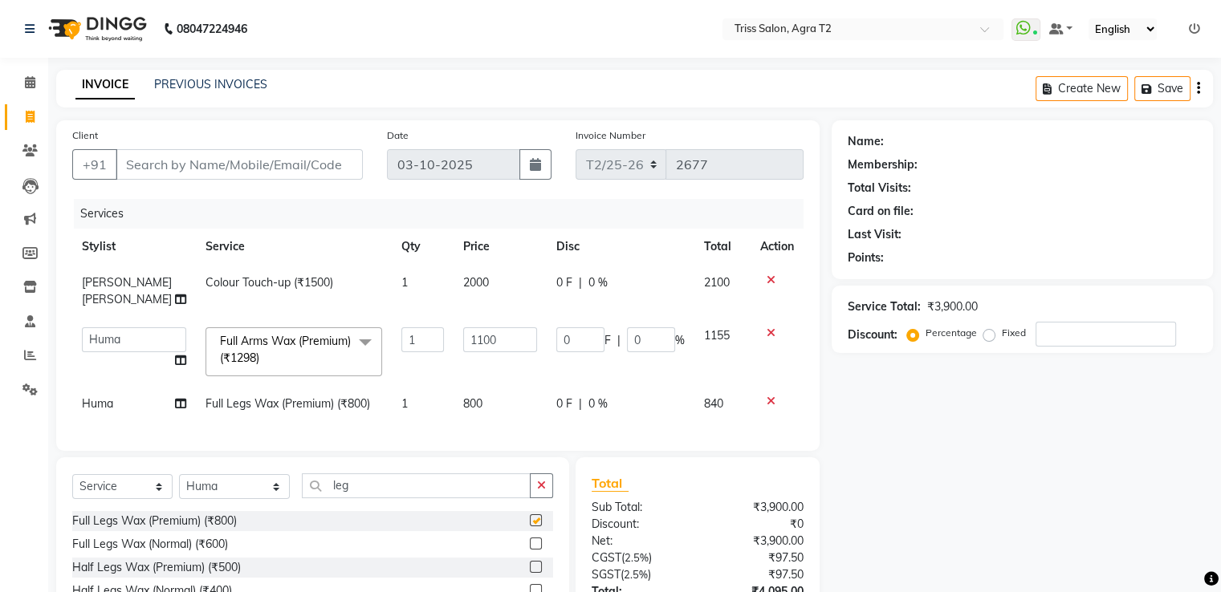
checkbox input "false"
click at [464, 396] on td "800" at bounding box center [499, 404] width 93 height 36
select select "49099"
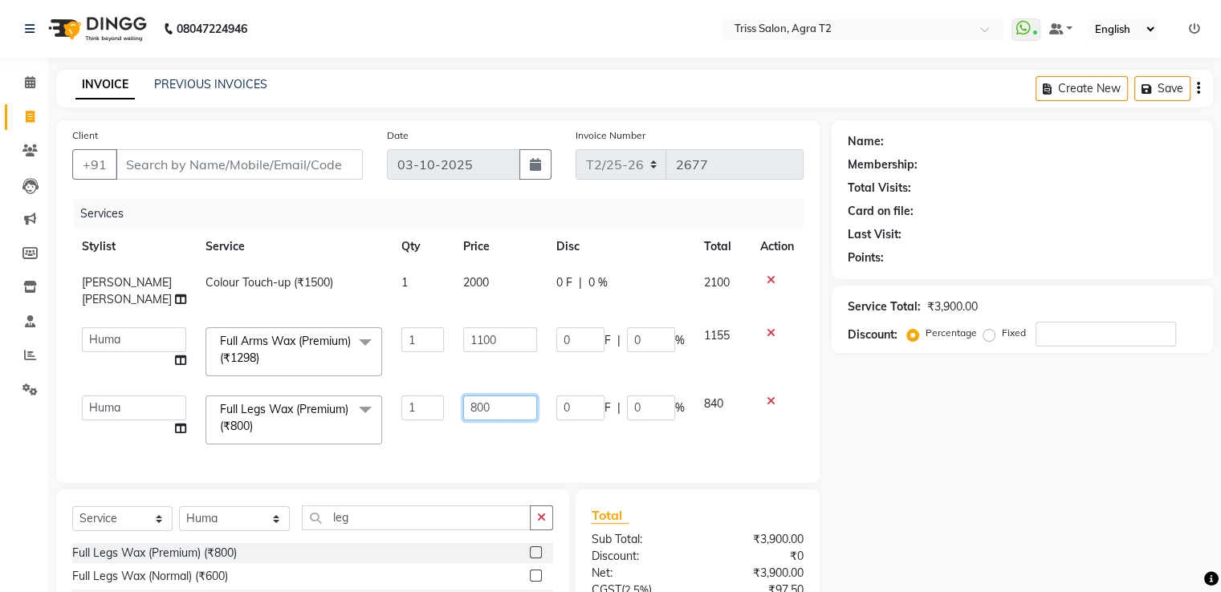
click at [478, 396] on input "800" at bounding box center [500, 408] width 74 height 25
type input "8"
type input "1100"
click at [488, 421] on div "Services Stylist Service Qty Price Disc Total Action Mohd. Kamil Colour Touch-u…" at bounding box center [437, 333] width 731 height 268
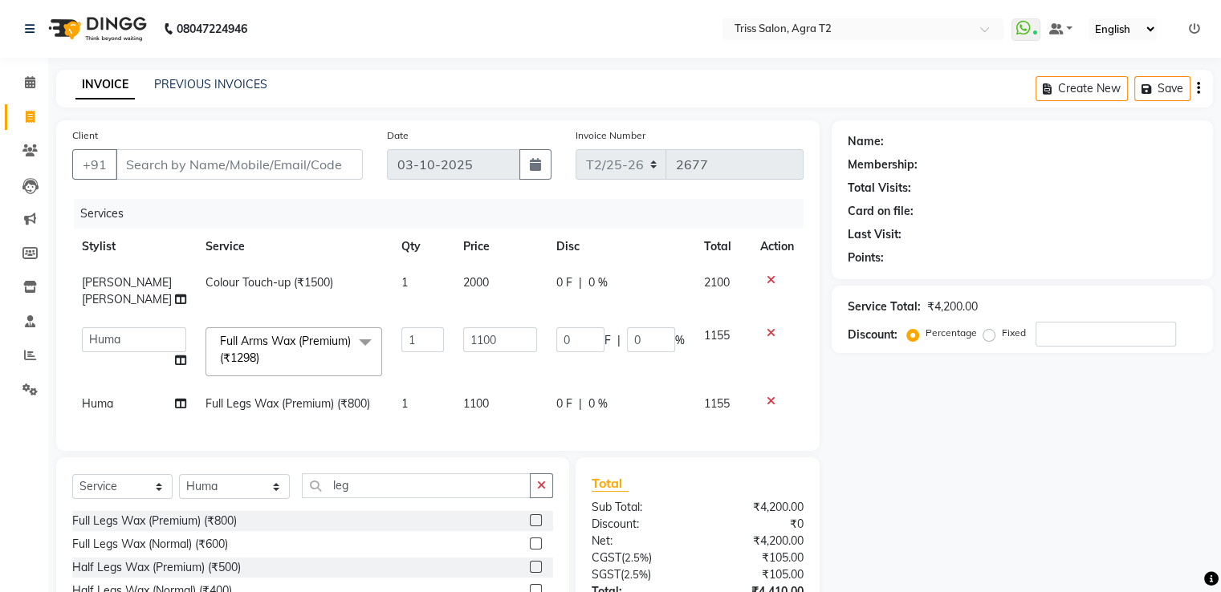
scroll to position [80, 0]
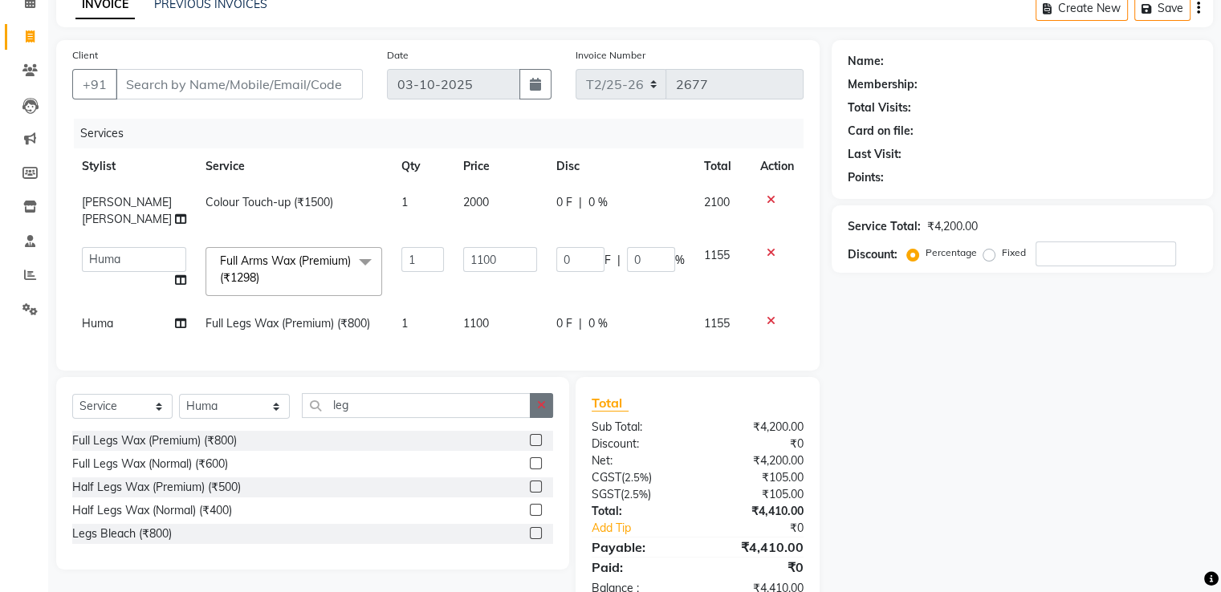
click at [543, 404] on icon "button" at bounding box center [541, 405] width 9 height 11
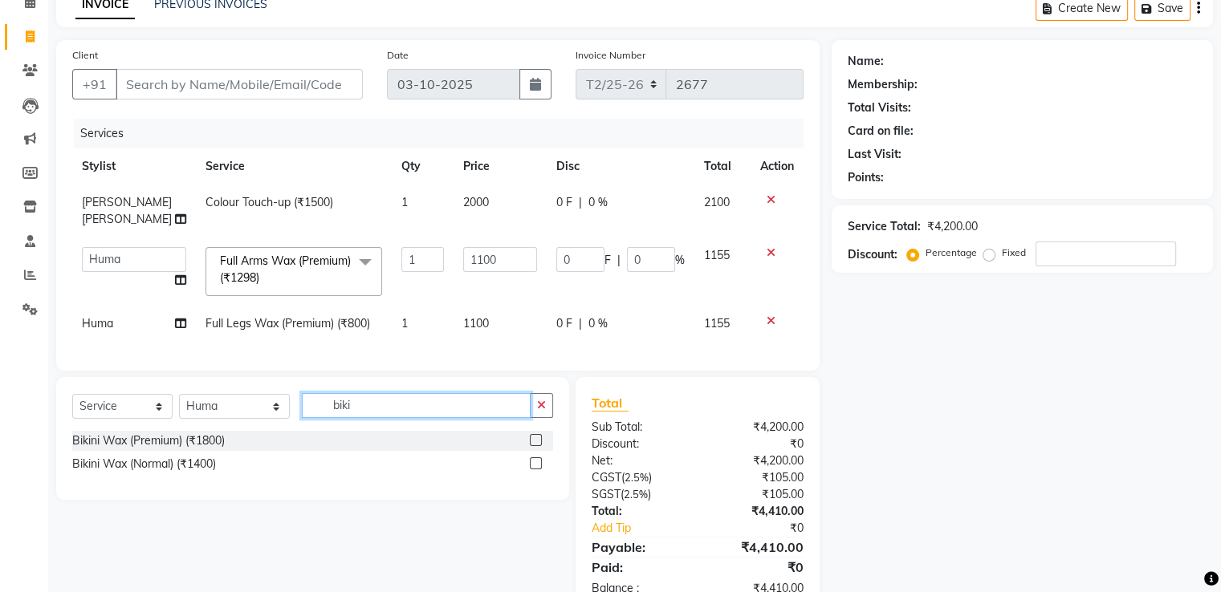
type input "biki"
click at [533, 438] on label at bounding box center [536, 440] width 12 height 12
click at [533, 438] on input "checkbox" at bounding box center [535, 441] width 10 height 10
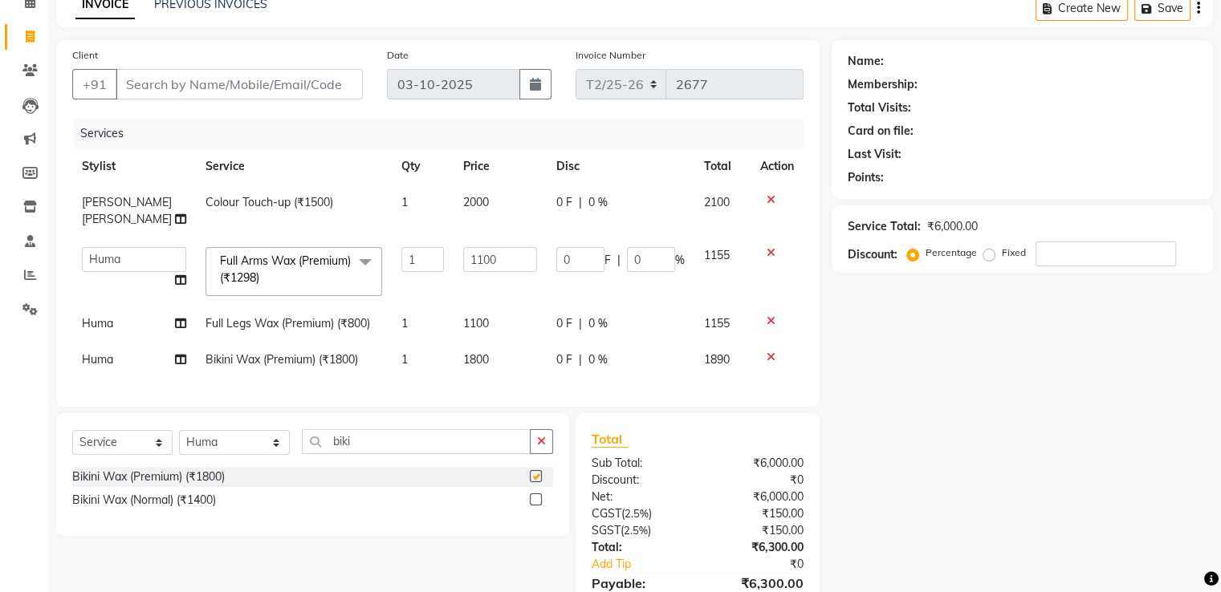
checkbox input "false"
click at [463, 352] on span "1800" at bounding box center [476, 359] width 26 height 14
select select "49099"
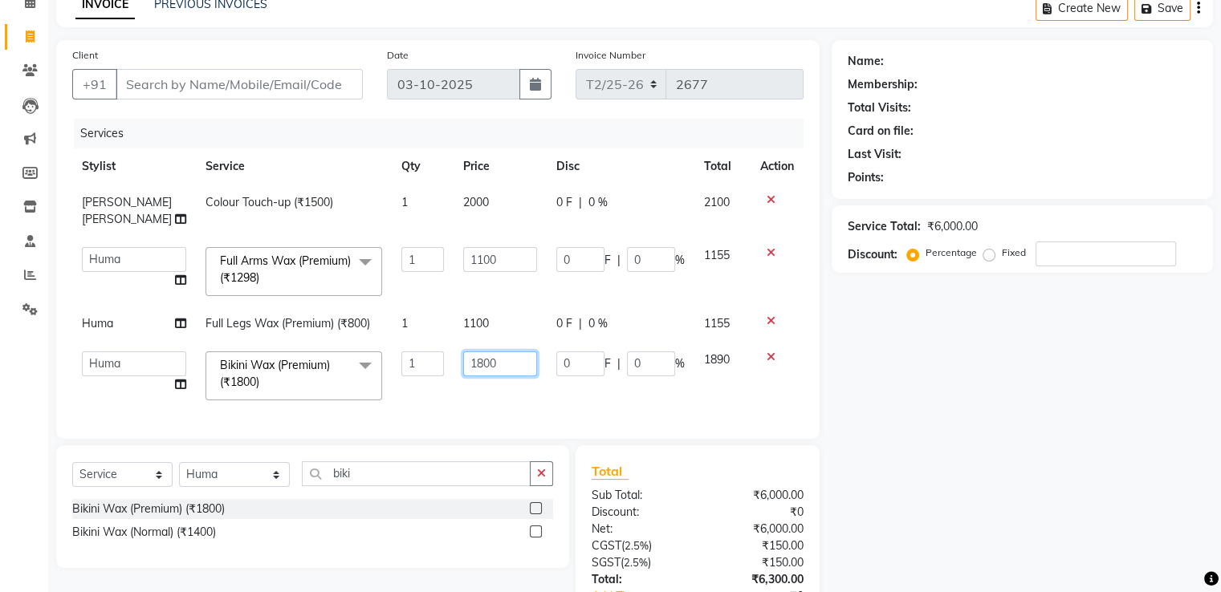
click at [463, 352] on input "1800" at bounding box center [500, 364] width 74 height 25
type input "2000"
click at [457, 386] on div "Services Stylist Service Qty Price Disc Total Action Mohd. Kamil Colour Touch-u…" at bounding box center [437, 271] width 731 height 304
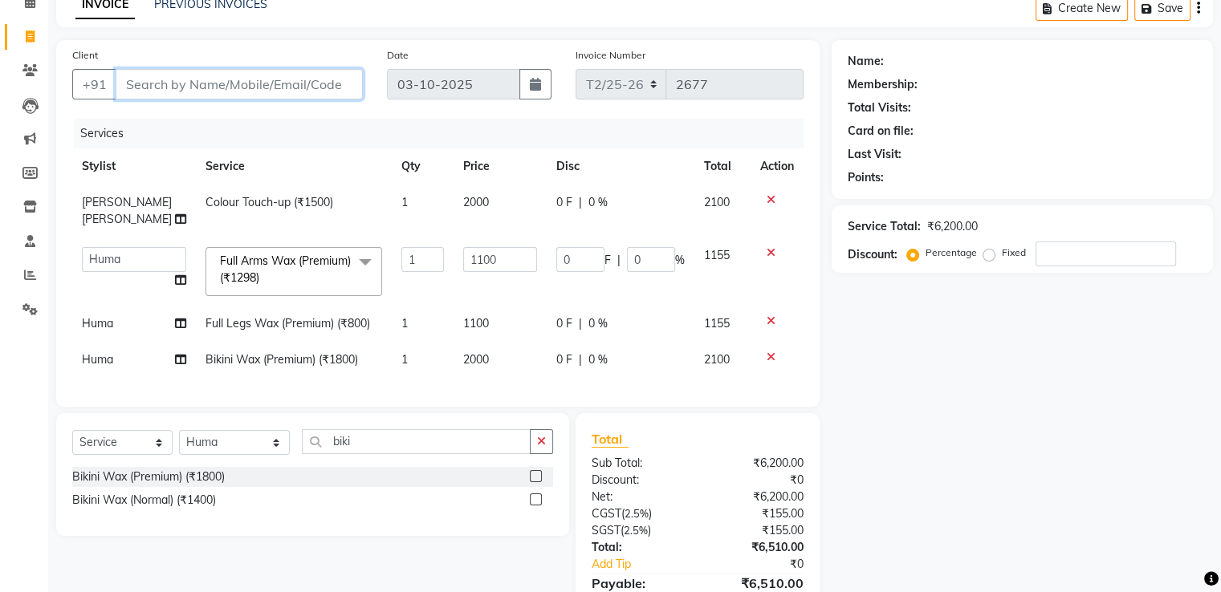
click at [152, 73] on input "Client" at bounding box center [239, 84] width 247 height 30
type input "n"
type input "0"
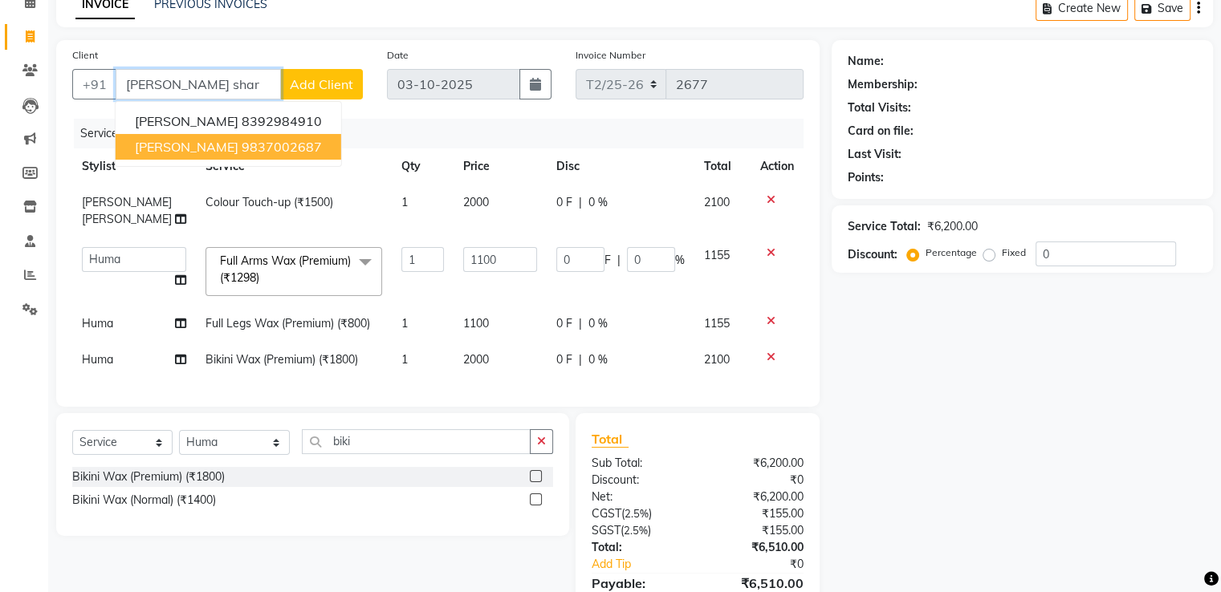
click at [209, 147] on span "Neetu Sharma" at bounding box center [187, 147] width 104 height 16
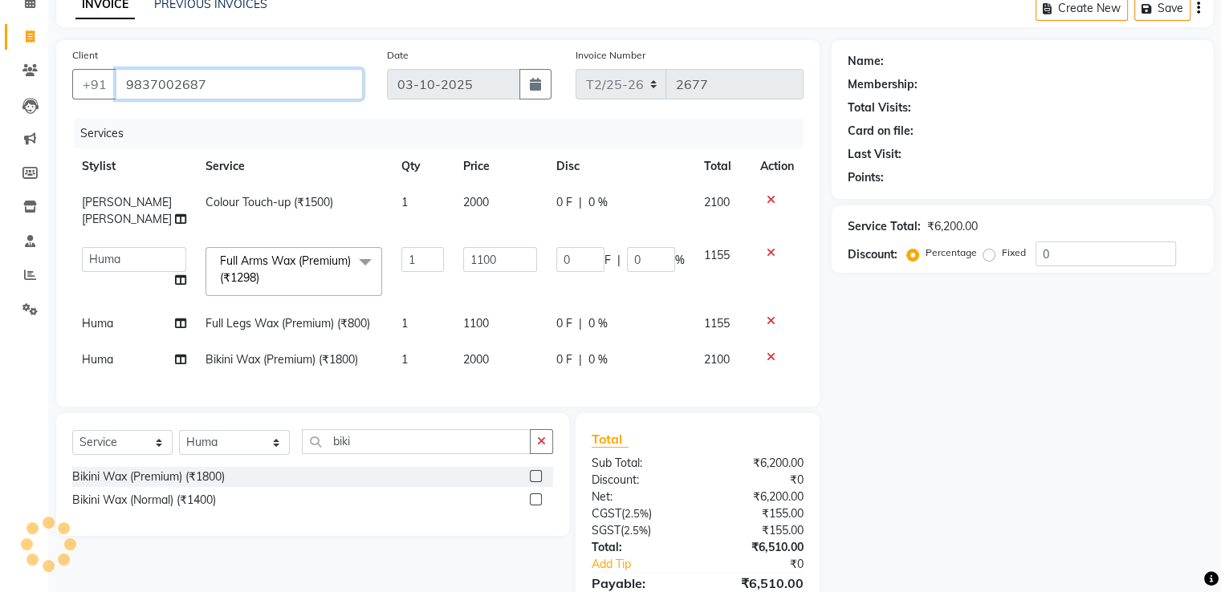
type input "9837002687"
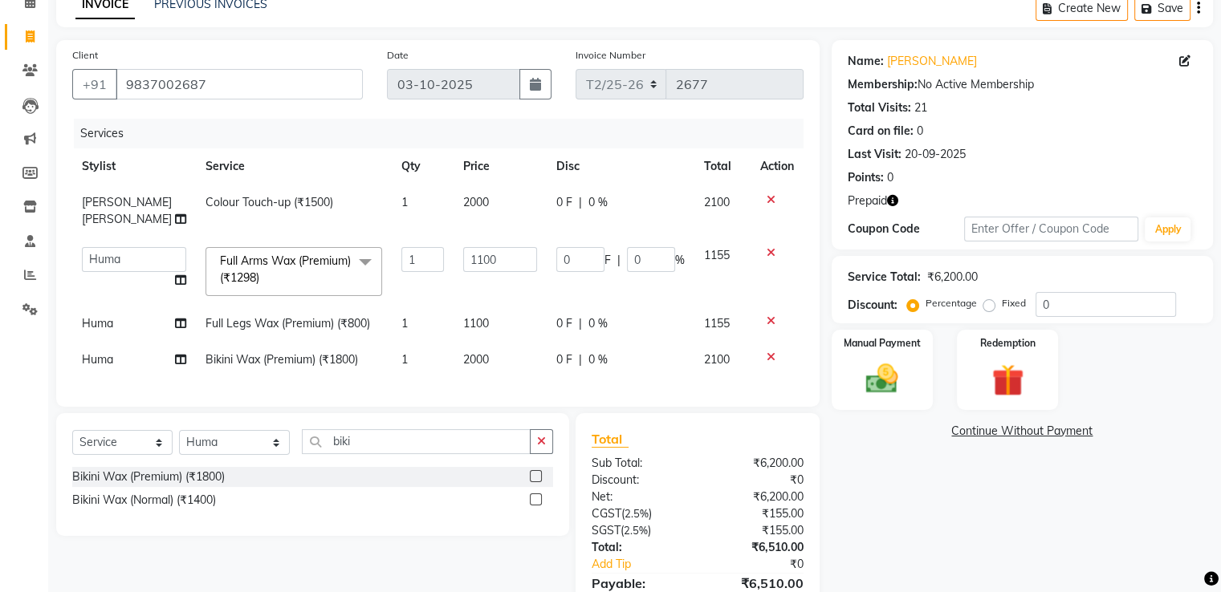
click at [889, 206] on icon "button" at bounding box center [892, 200] width 11 height 11
click at [123, 444] on select "Select Service Product Membership Package Voucher Prepaid Gift Card" at bounding box center [122, 442] width 100 height 25
select select "product"
click at [72, 430] on select "Select Service Product Membership Package Voucher Prepaid Gift Card" at bounding box center [122, 442] width 100 height 25
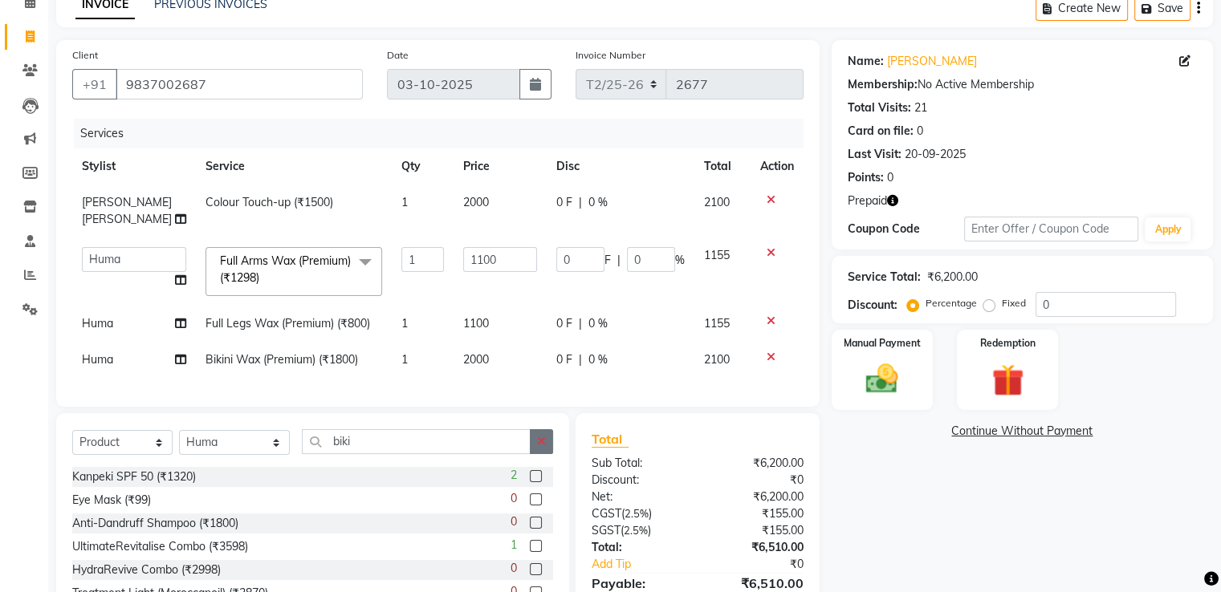
click at [543, 440] on icon "button" at bounding box center [541, 441] width 9 height 11
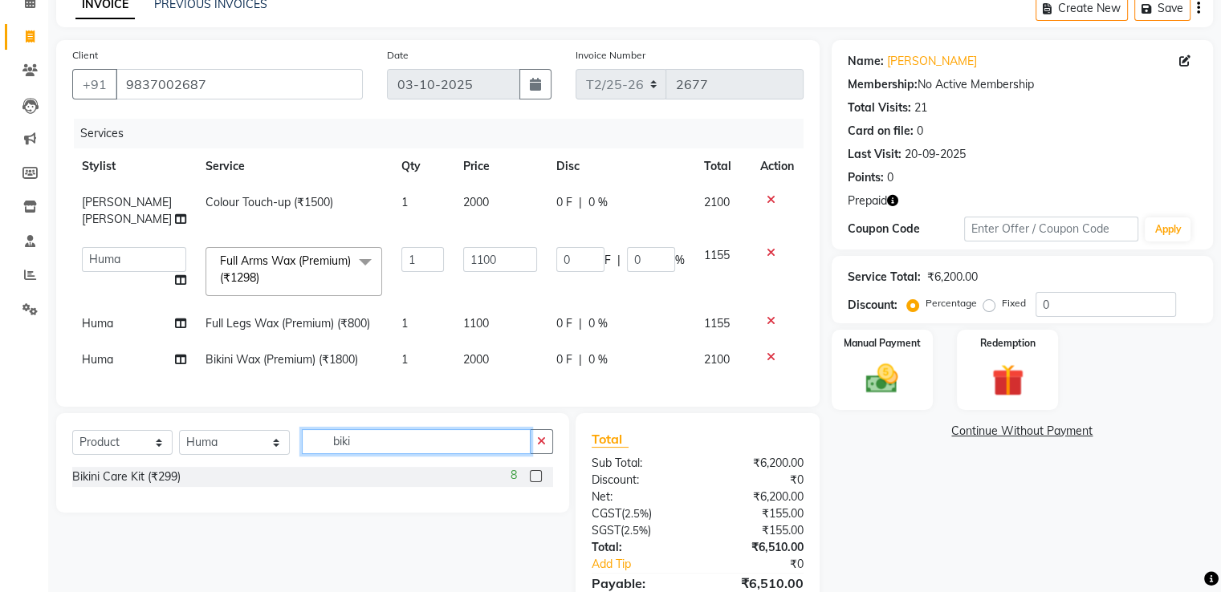
type input "biki"
click at [538, 475] on label at bounding box center [536, 476] width 12 height 12
click at [538, 475] on input "checkbox" at bounding box center [535, 477] width 10 height 10
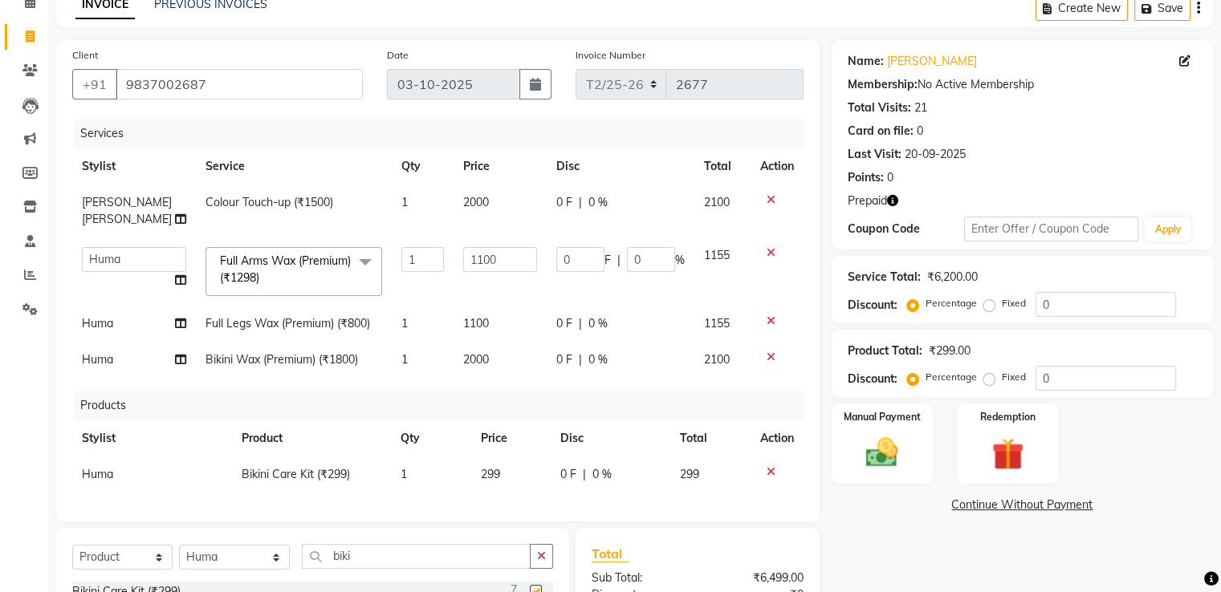
checkbox input "false"
click at [498, 467] on span "299" at bounding box center [490, 474] width 19 height 14
select select "49099"
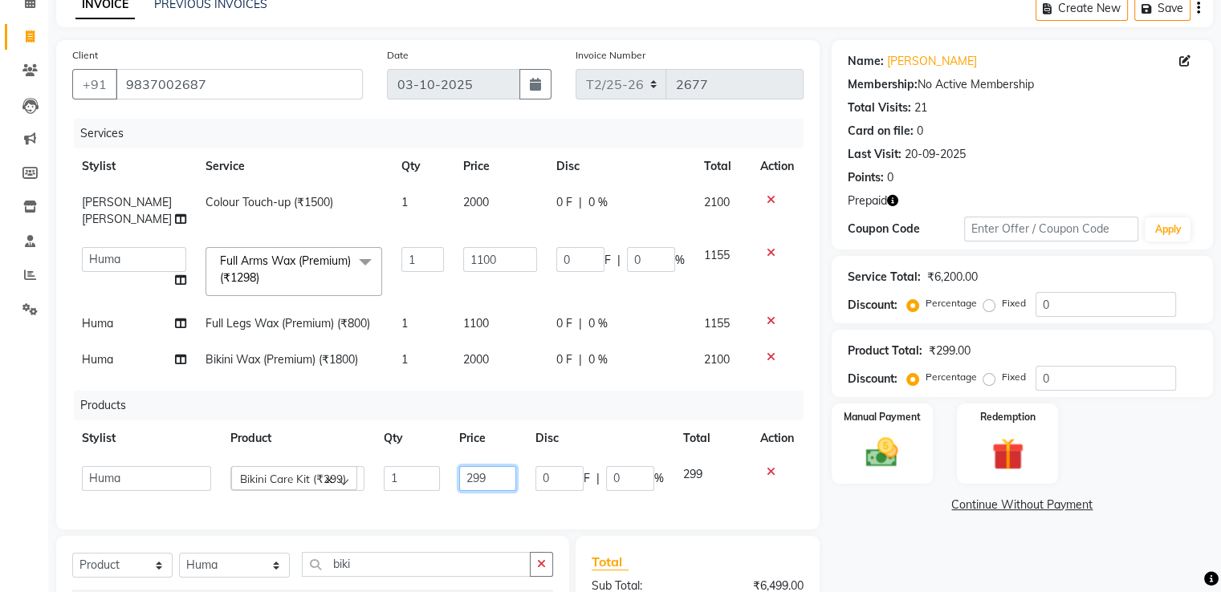
click at [507, 466] on input "299" at bounding box center [487, 478] width 57 height 25
type input "2"
type input "300"
click at [504, 483] on div "Services Stylist Service Qty Price Disc Total Action Mohd. Kamil Colour Touch-u…" at bounding box center [437, 316] width 731 height 395
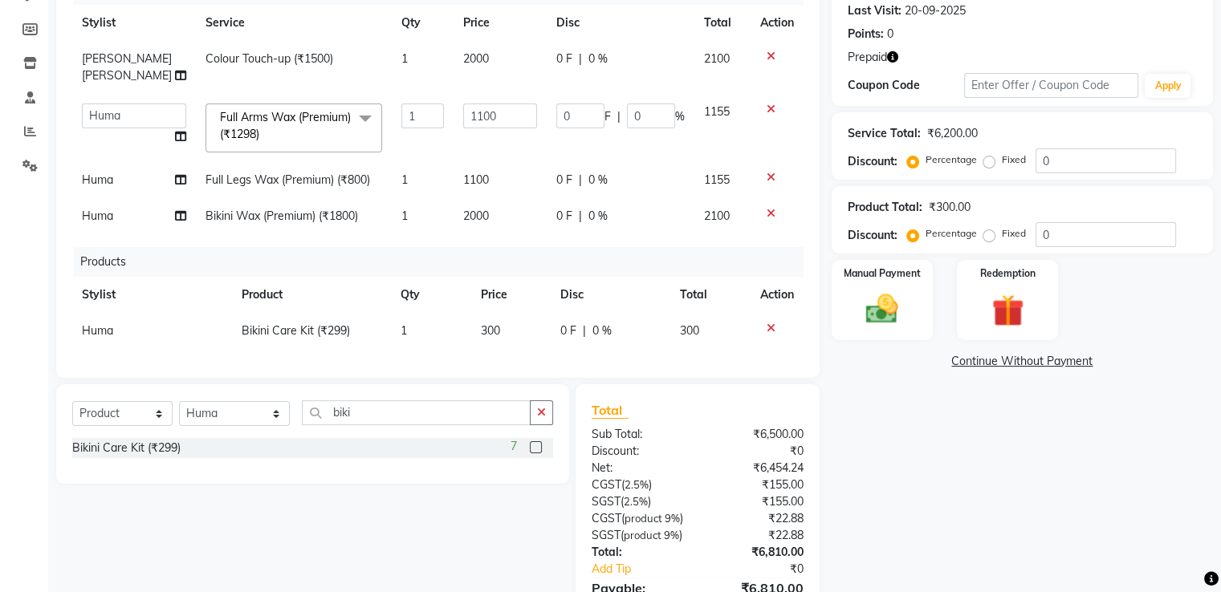
scroll to position [208, 0]
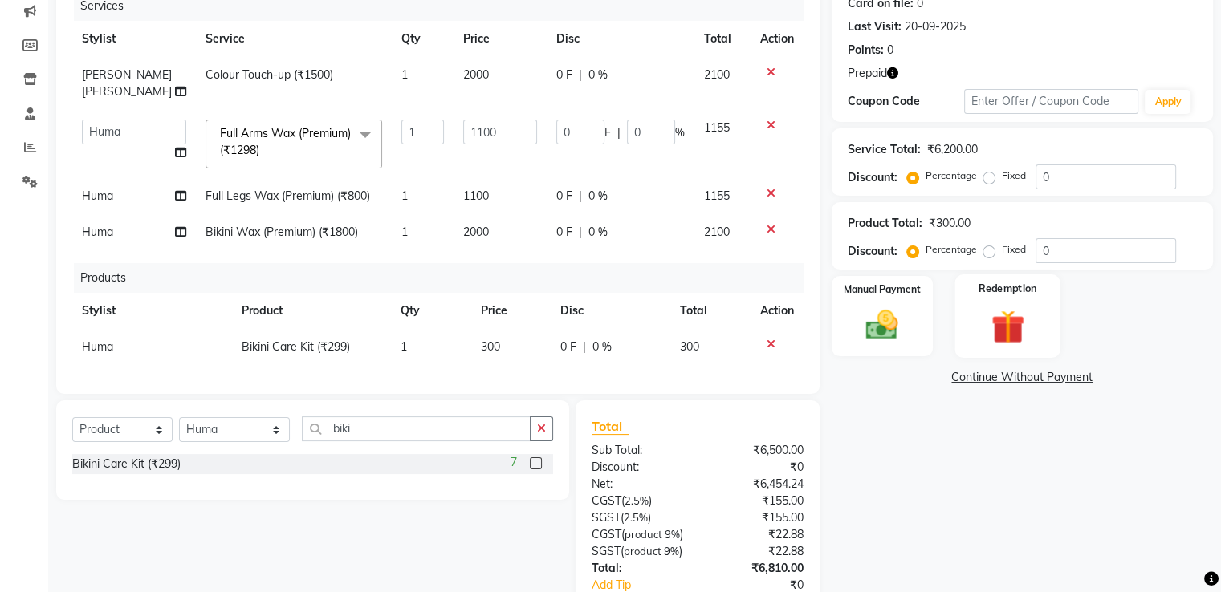
click at [1013, 297] on div "Redemption" at bounding box center [1006, 315] width 105 height 83
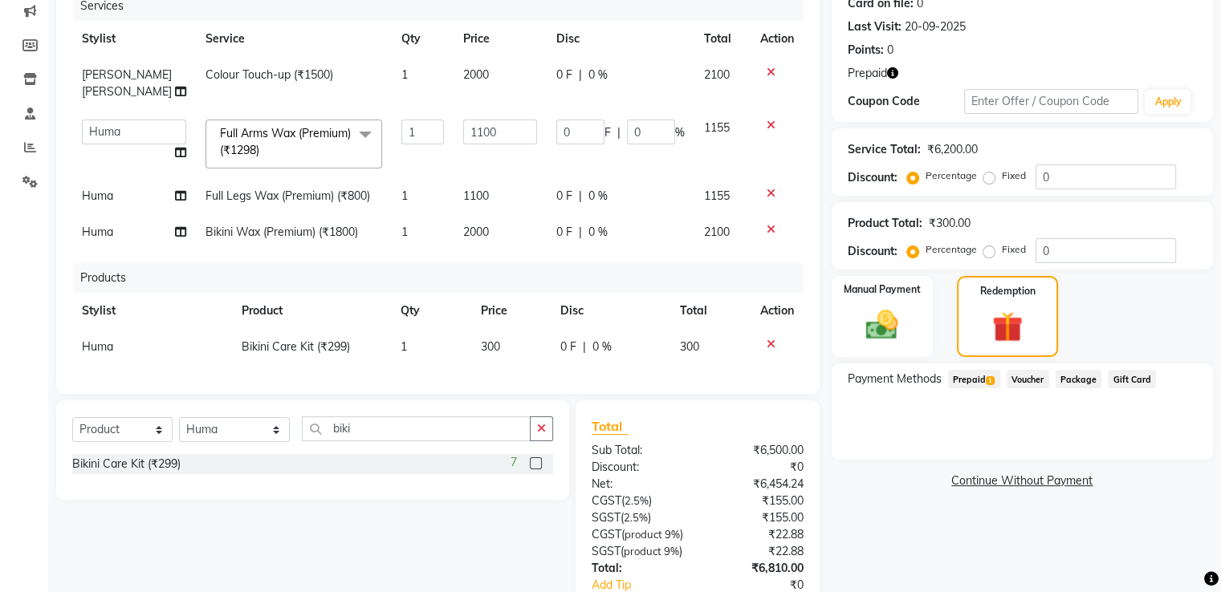
click at [973, 384] on span "Prepaid 1" at bounding box center [974, 379] width 52 height 18
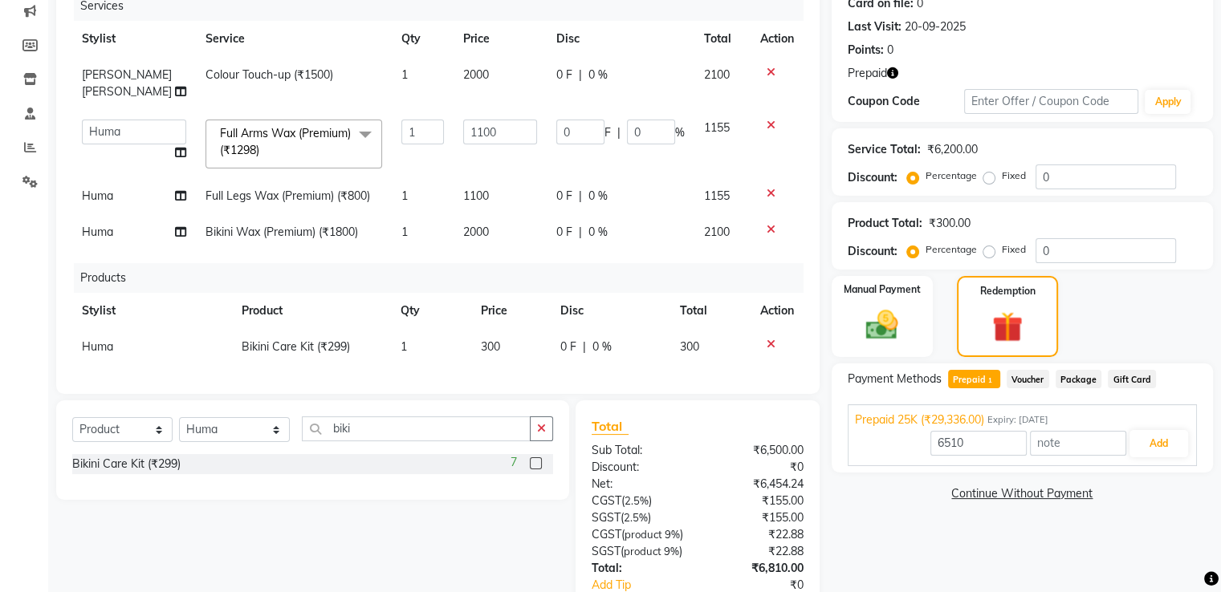
scroll to position [322, 0]
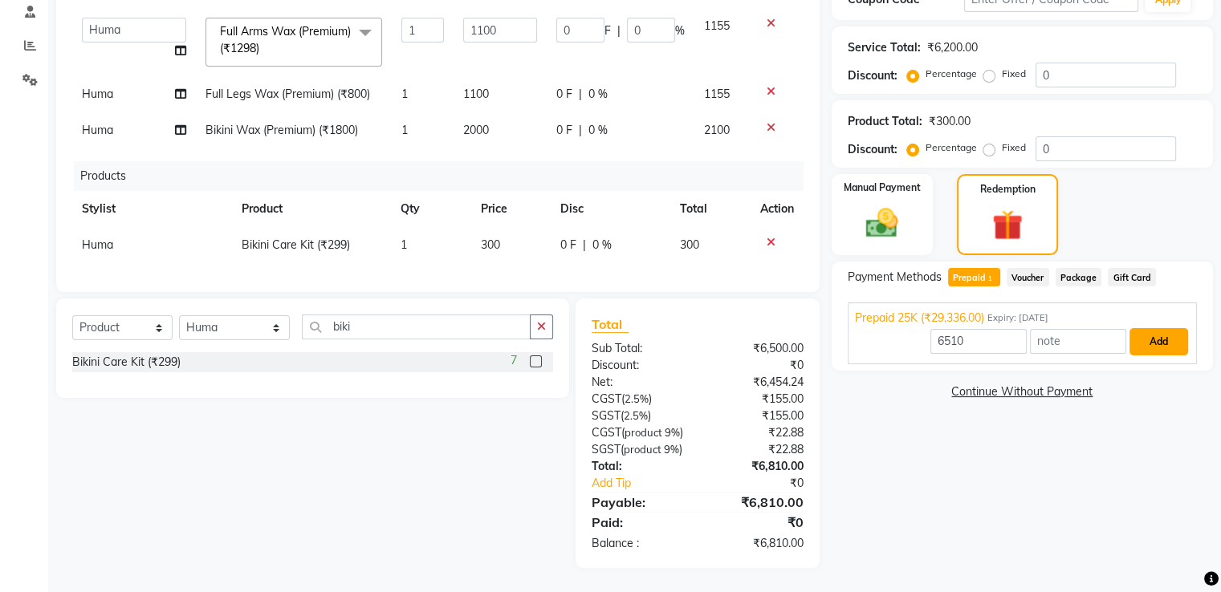
click at [1147, 328] on button "Add" at bounding box center [1158, 341] width 59 height 27
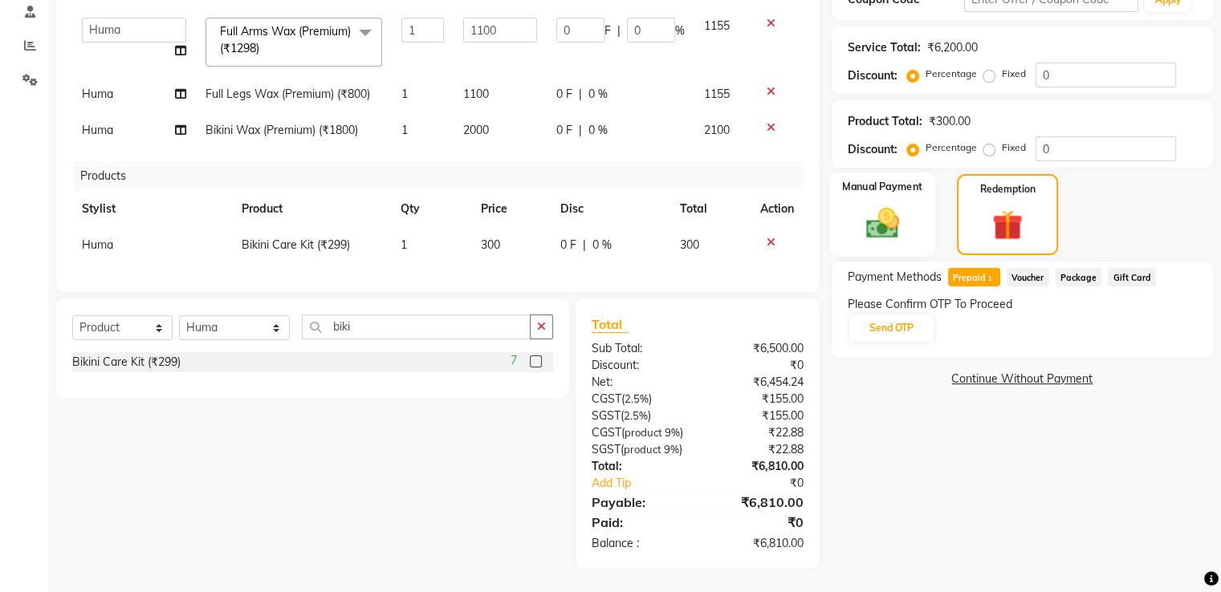
click at [864, 204] on img at bounding box center [882, 223] width 54 height 39
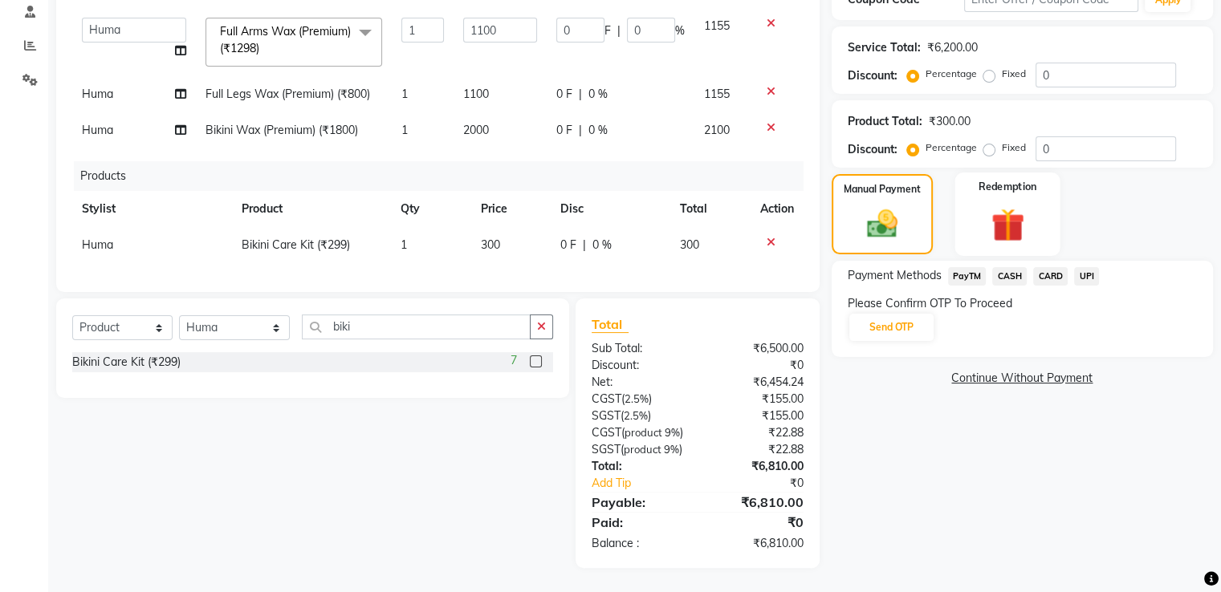
click at [961, 185] on div "Redemption" at bounding box center [1006, 214] width 105 height 83
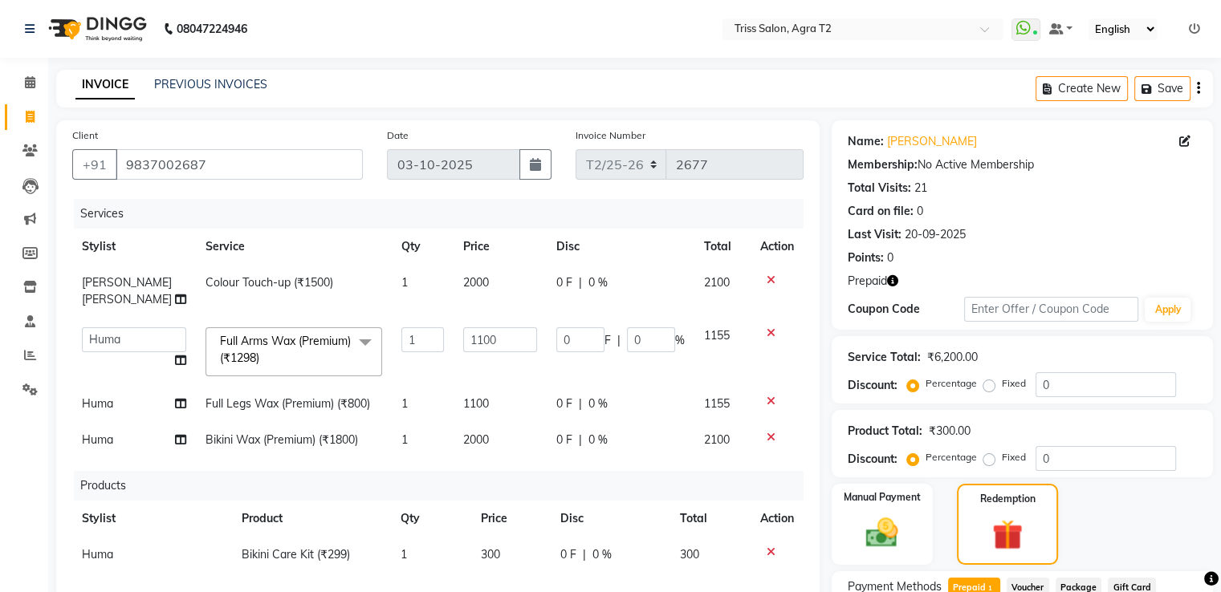
scroll to position [241, 0]
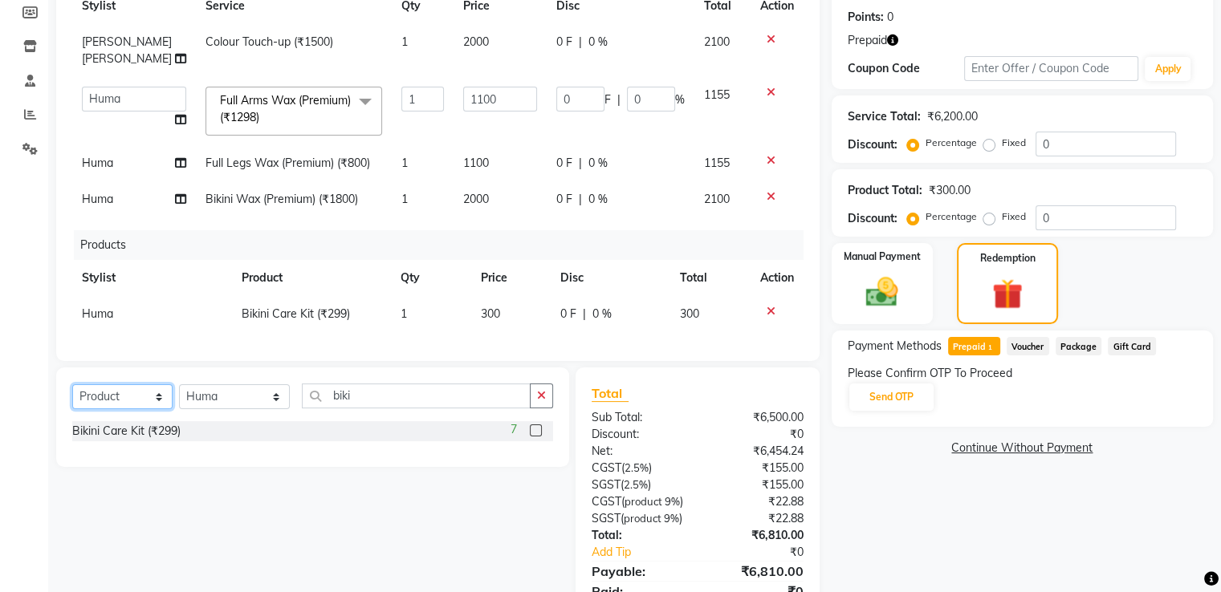
click at [132, 401] on select "Select Service Product Membership Package Voucher Prepaid Gift Card" at bounding box center [122, 396] width 100 height 25
select select "service"
click at [72, 384] on select "Select Service Product Membership Package Voucher Prepaid Gift Card" at bounding box center [122, 396] width 100 height 25
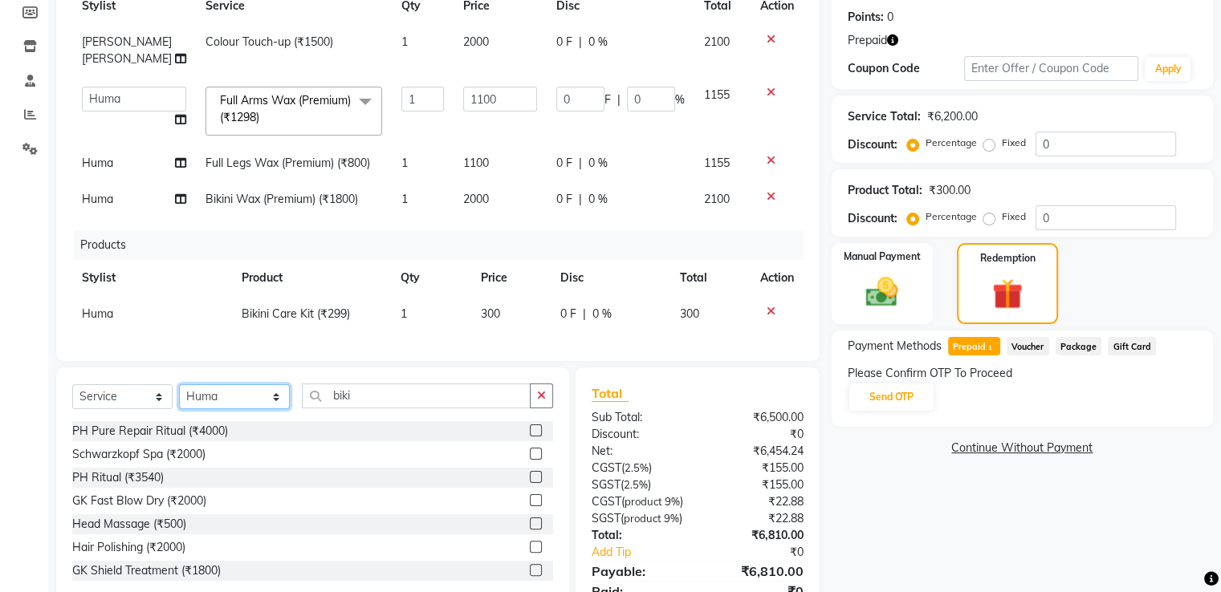
click at [243, 400] on select "Select Stylist Abhishek Aman Hema Huma Kajal Karan Kavya Chauhan Mohd. Kamil Sh…" at bounding box center [234, 396] width 111 height 25
select select "61633"
click at [179, 384] on select "Select Stylist Abhishek Aman Hema Huma Kajal Karan Kavya Chauhan Mohd. Kamil Sh…" at bounding box center [234, 396] width 111 height 25
click at [548, 392] on button "button" at bounding box center [541, 396] width 23 height 25
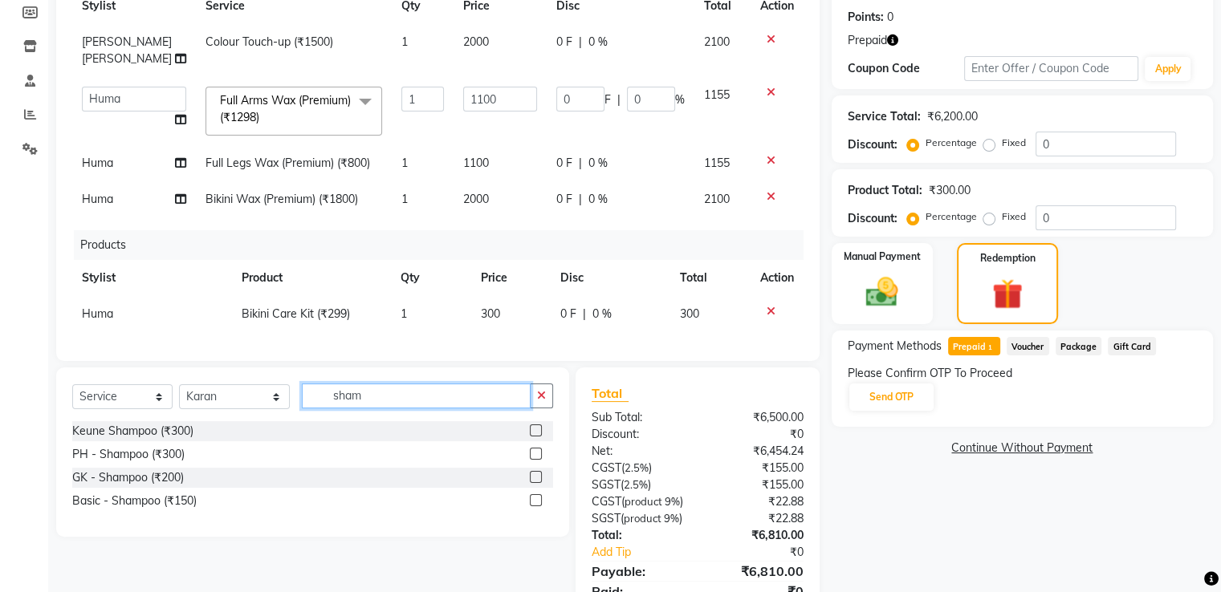
type input "sham"
click at [536, 495] on label at bounding box center [536, 500] width 12 height 12
click at [536, 496] on input "checkbox" at bounding box center [535, 501] width 10 height 10
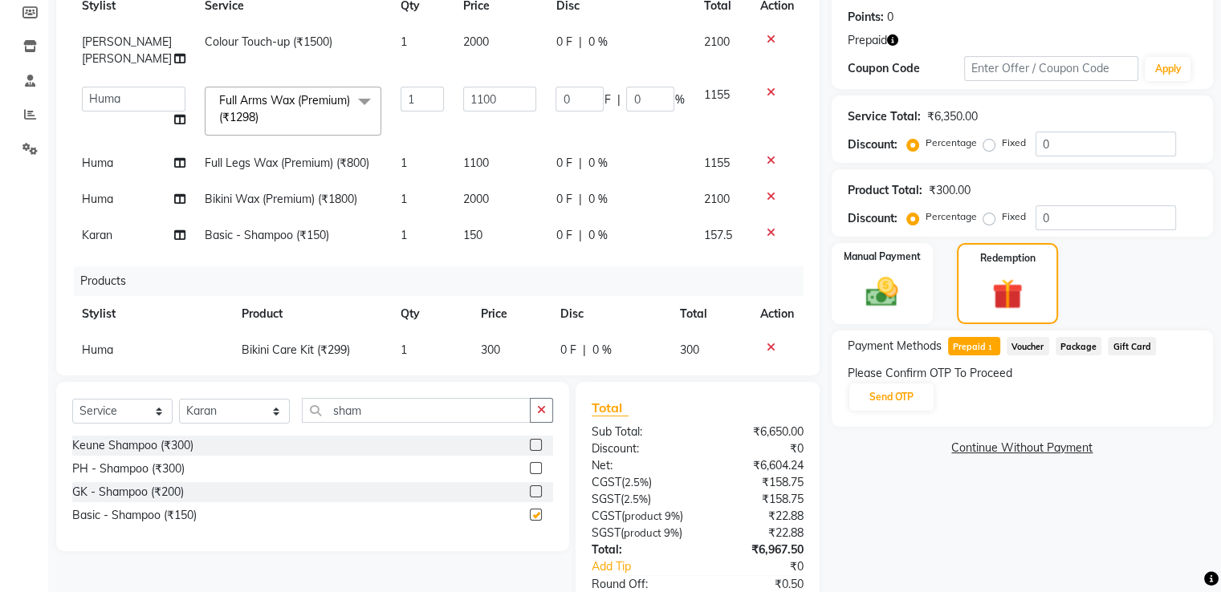
checkbox input "false"
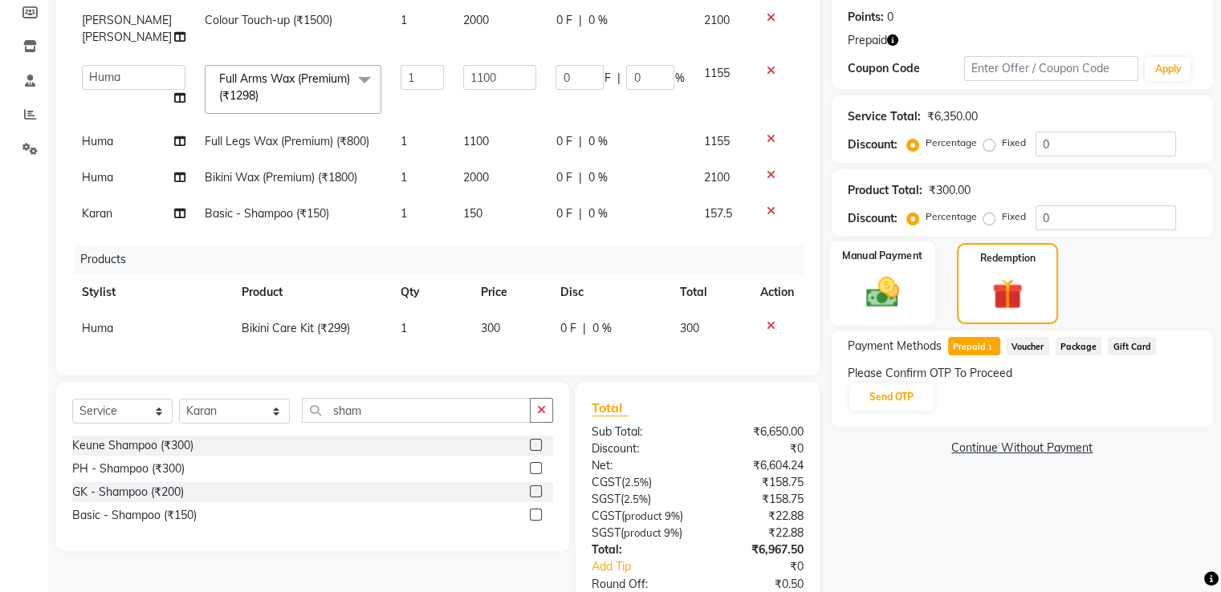
click at [883, 292] on img at bounding box center [882, 292] width 54 height 39
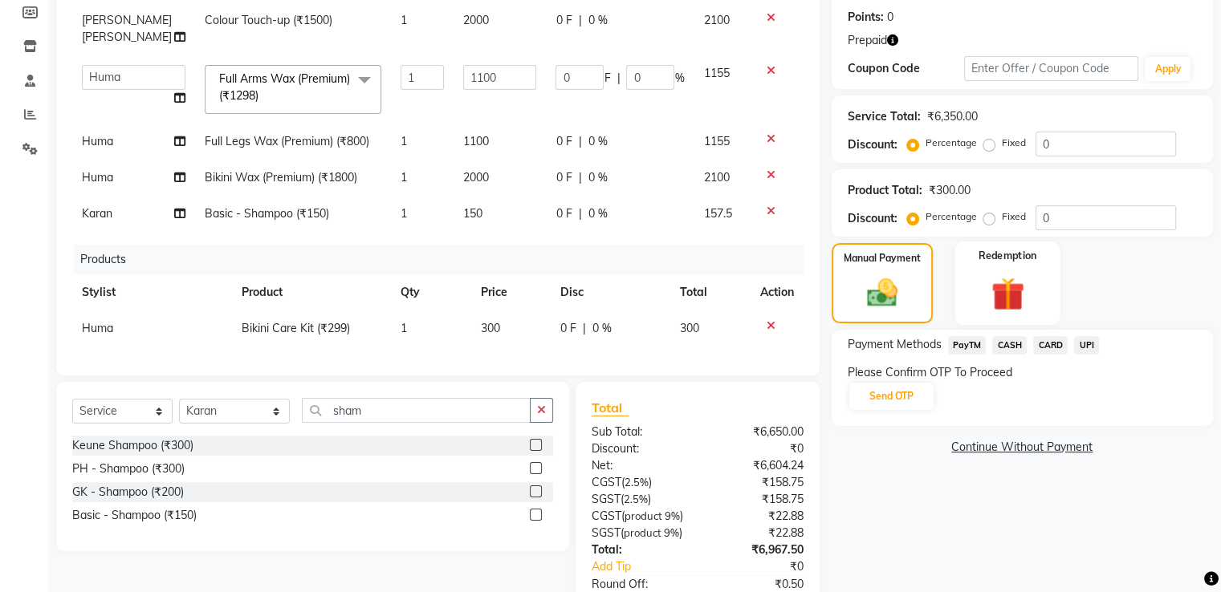
click at [990, 260] on label "Redemption" at bounding box center [1007, 255] width 58 height 15
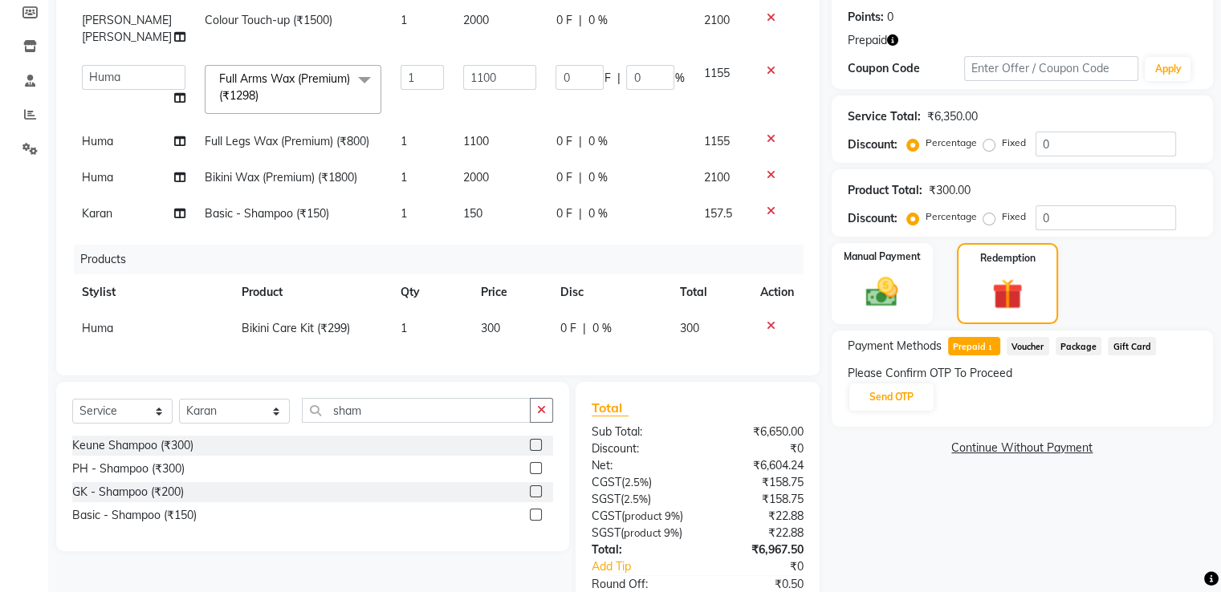
click at [1035, 347] on span "Voucher" at bounding box center [1027, 346] width 43 height 18
click at [988, 345] on span "1" at bounding box center [990, 348] width 9 height 10
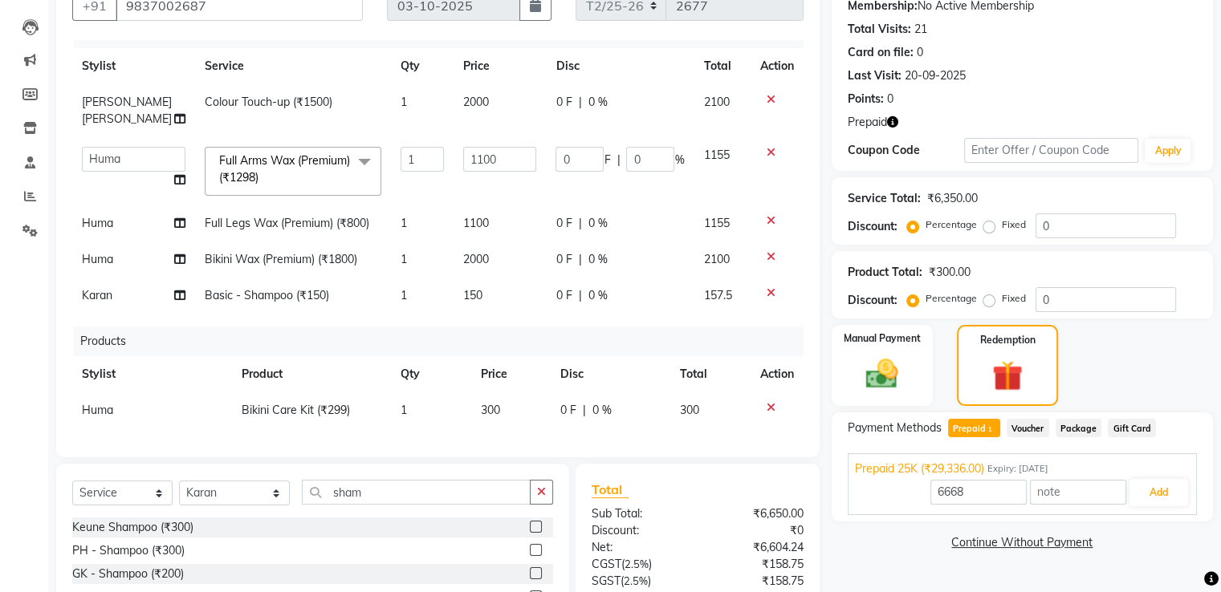
scroll to position [359, 0]
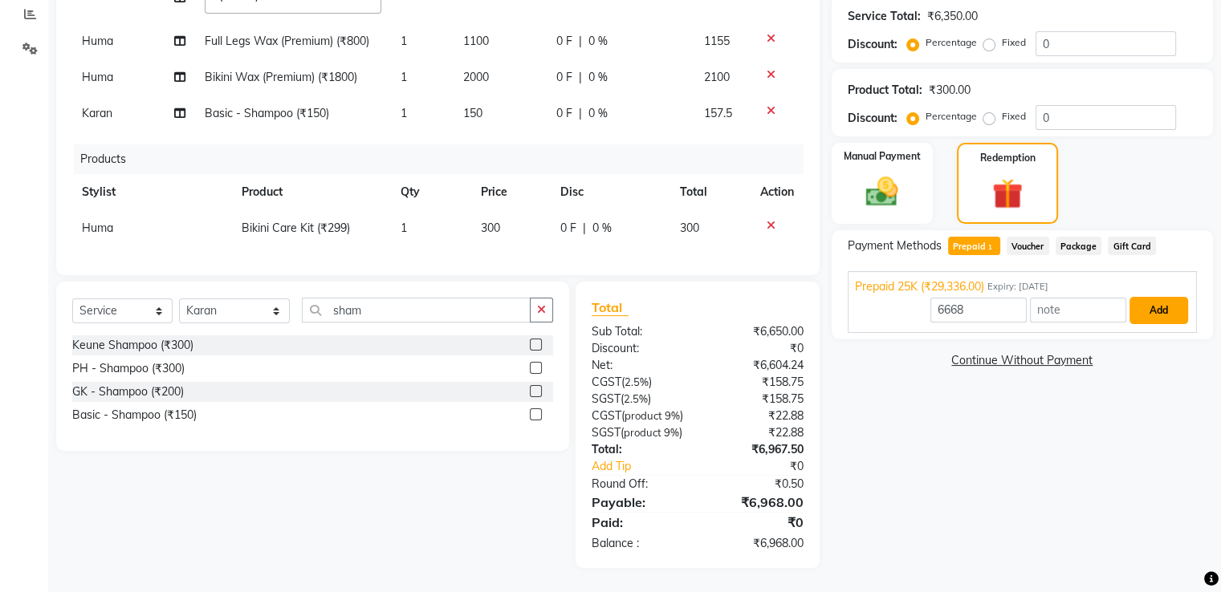
click at [1165, 297] on button "Add" at bounding box center [1158, 310] width 59 height 27
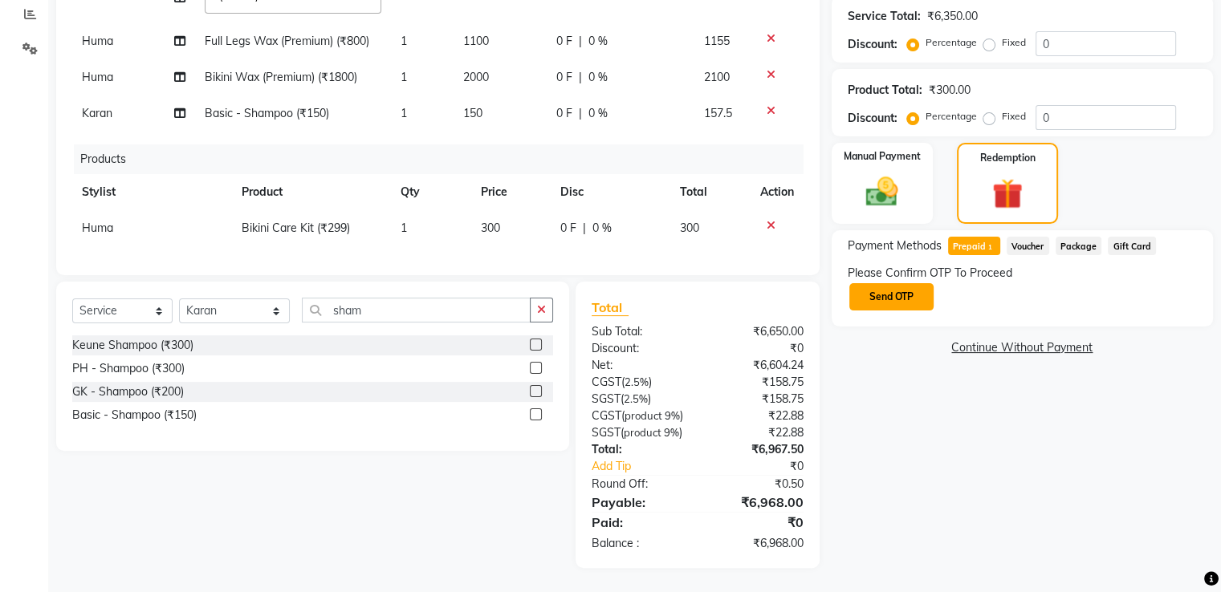
click at [884, 286] on button "Send OTP" at bounding box center [891, 296] width 84 height 27
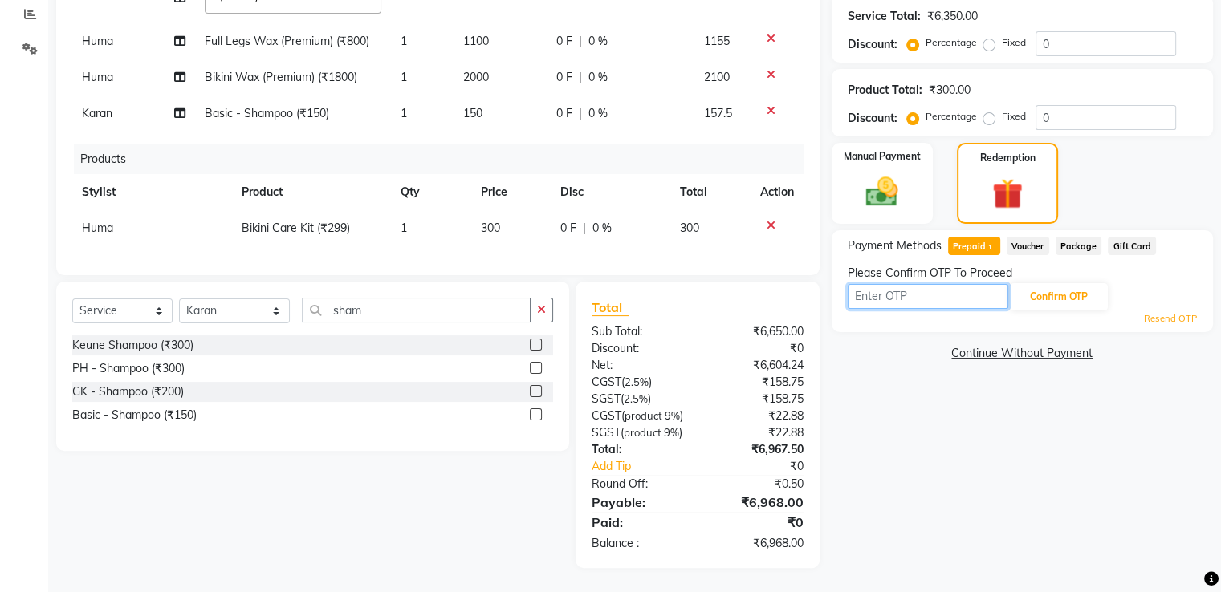
click at [894, 284] on input "text" at bounding box center [927, 296] width 161 height 25
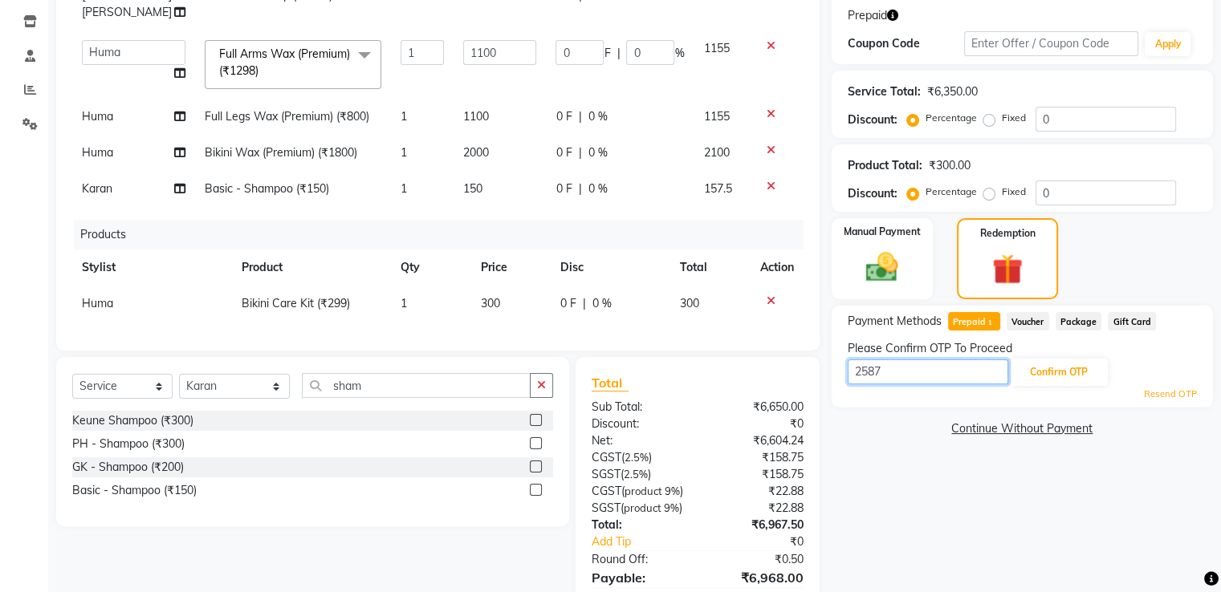
type input "2587"
click at [1059, 382] on button "Confirm OTP" at bounding box center [1059, 372] width 98 height 27
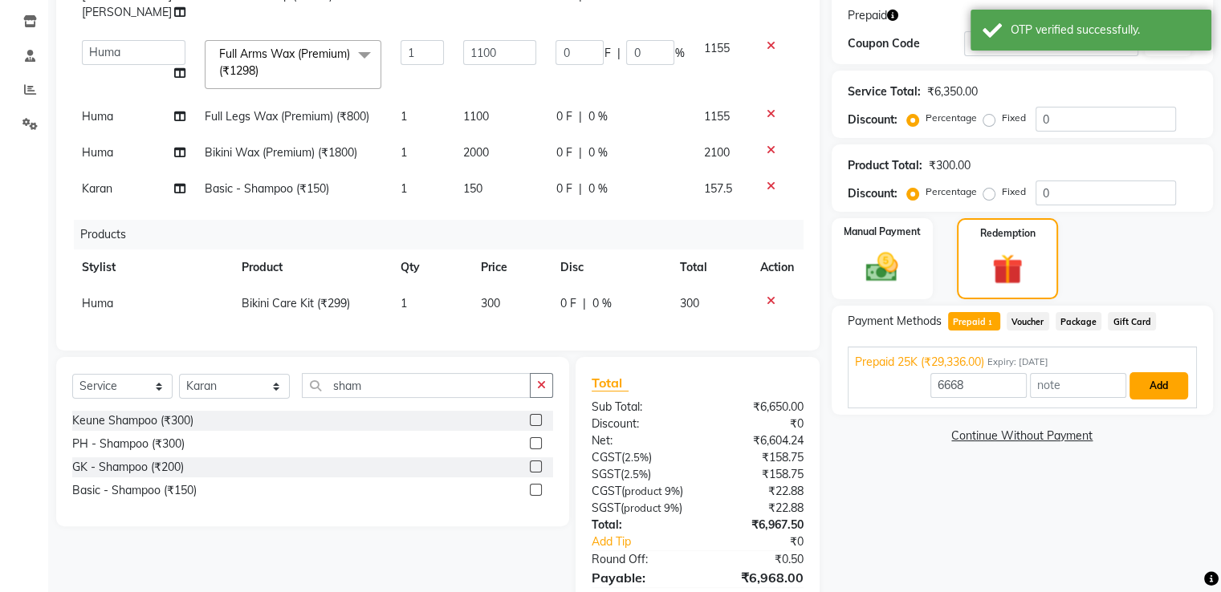
click at [1164, 391] on button "Add" at bounding box center [1158, 385] width 59 height 27
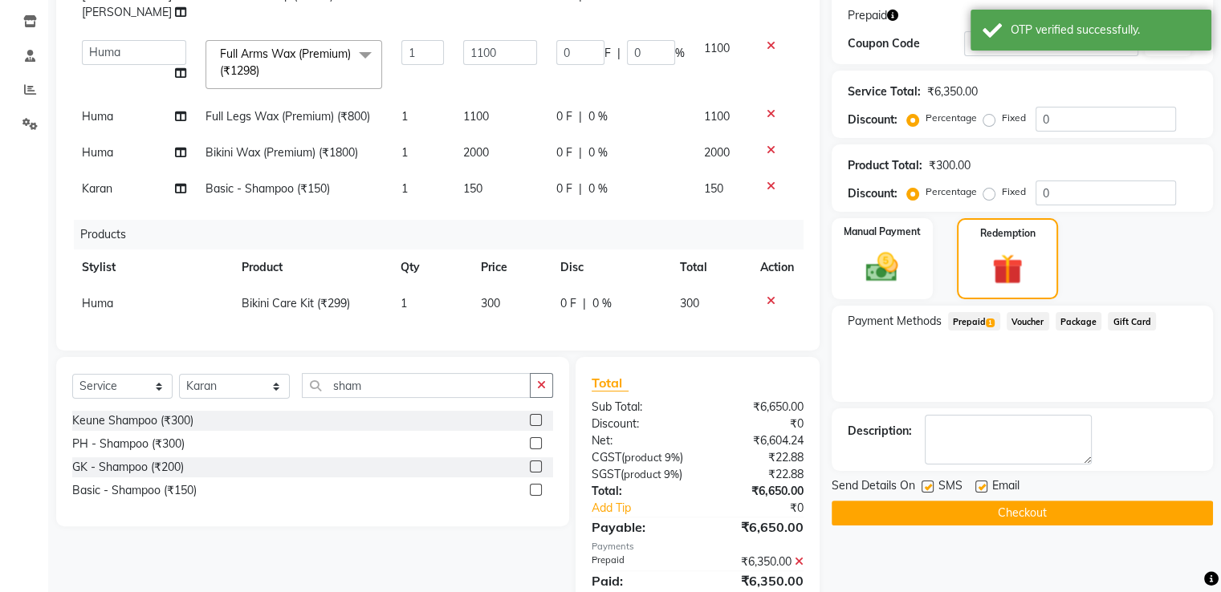
scroll to position [0, 0]
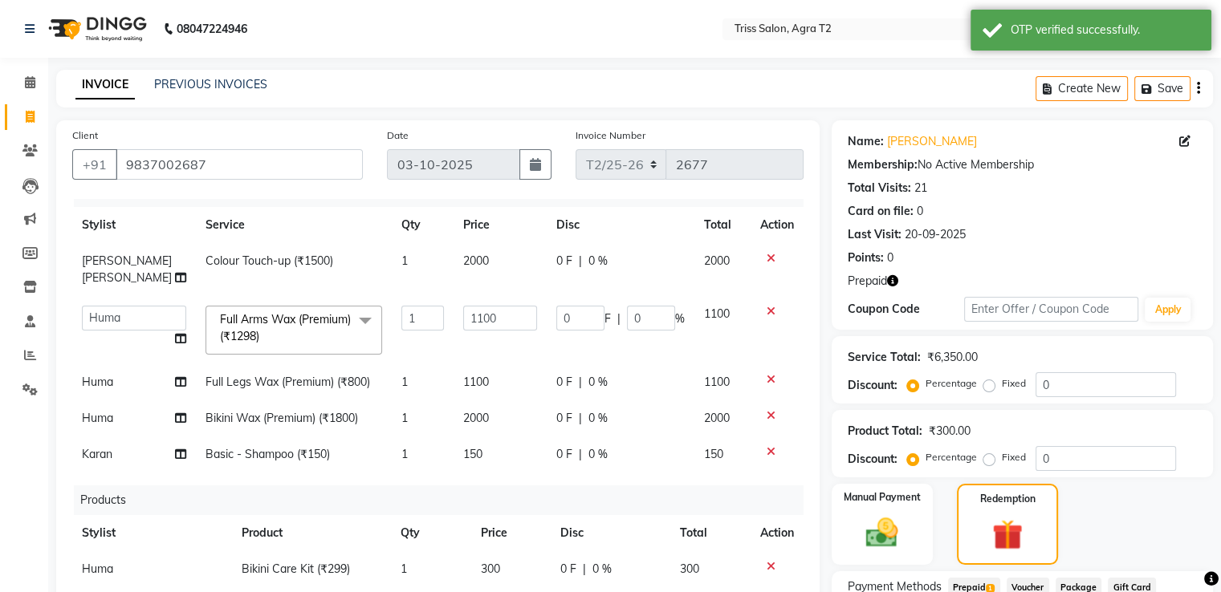
click at [893, 284] on icon "button" at bounding box center [892, 280] width 11 height 11
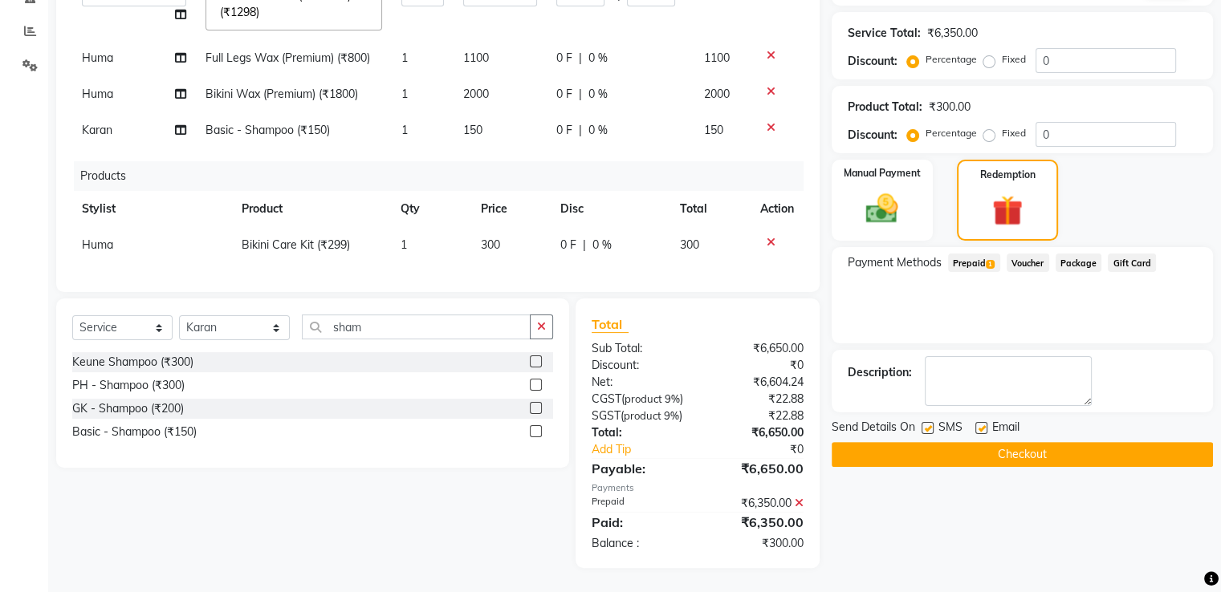
scroll to position [20, 0]
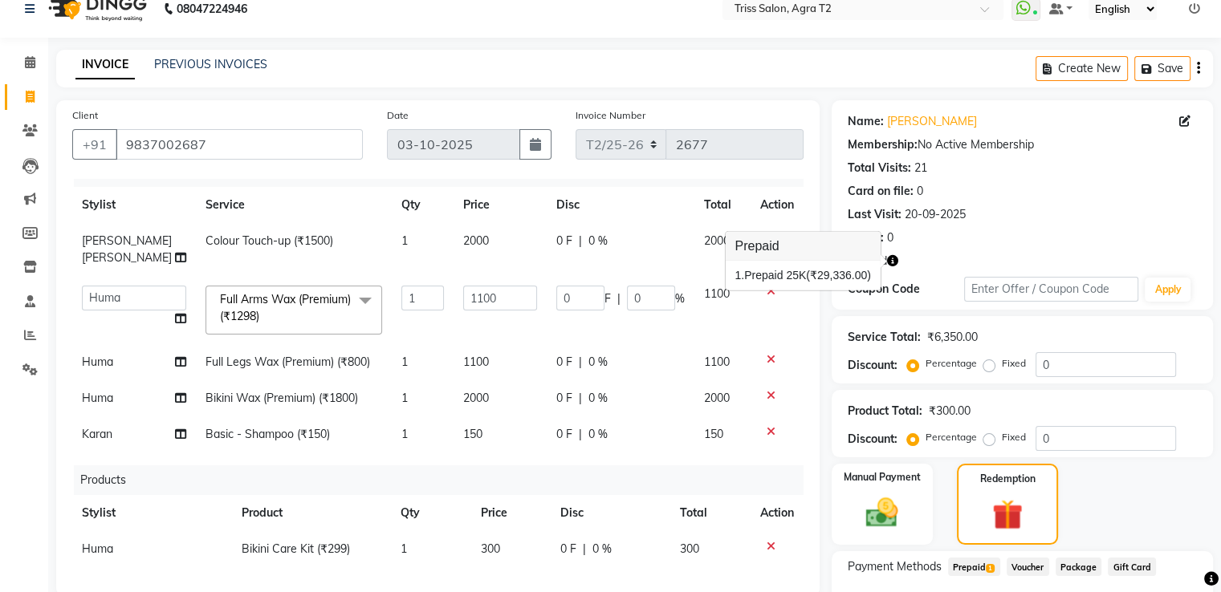
click at [613, 447] on div "Services Stylist Service Qty Price Disc Total Action Mohd. Kamil Colour Touch-u…" at bounding box center [437, 379] width 731 height 401
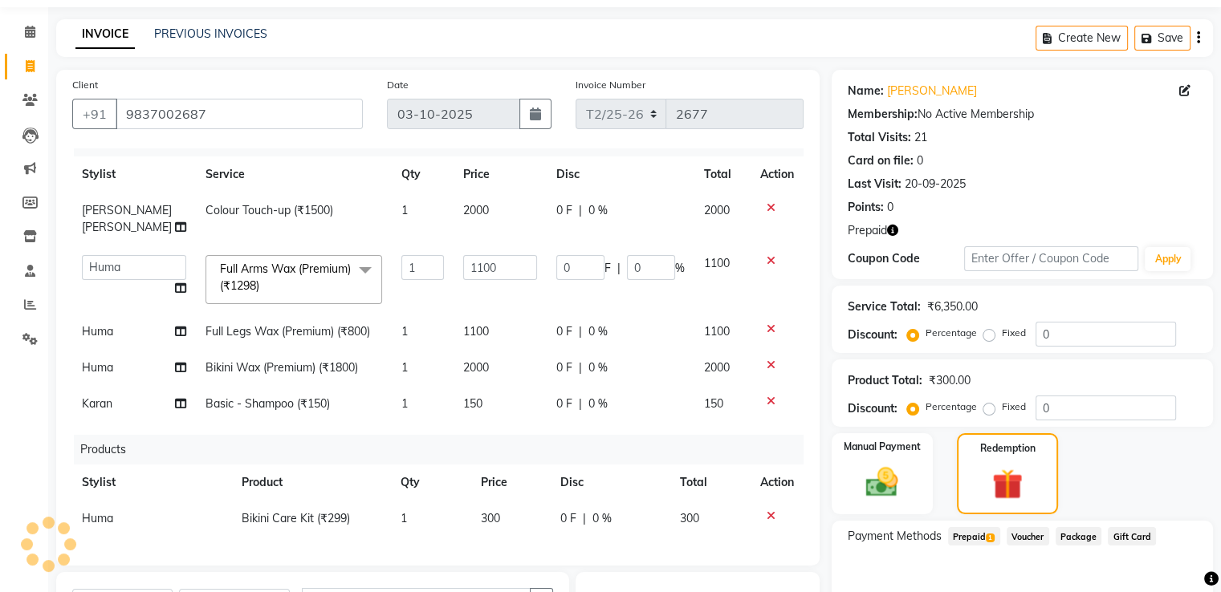
scroll to position [181, 0]
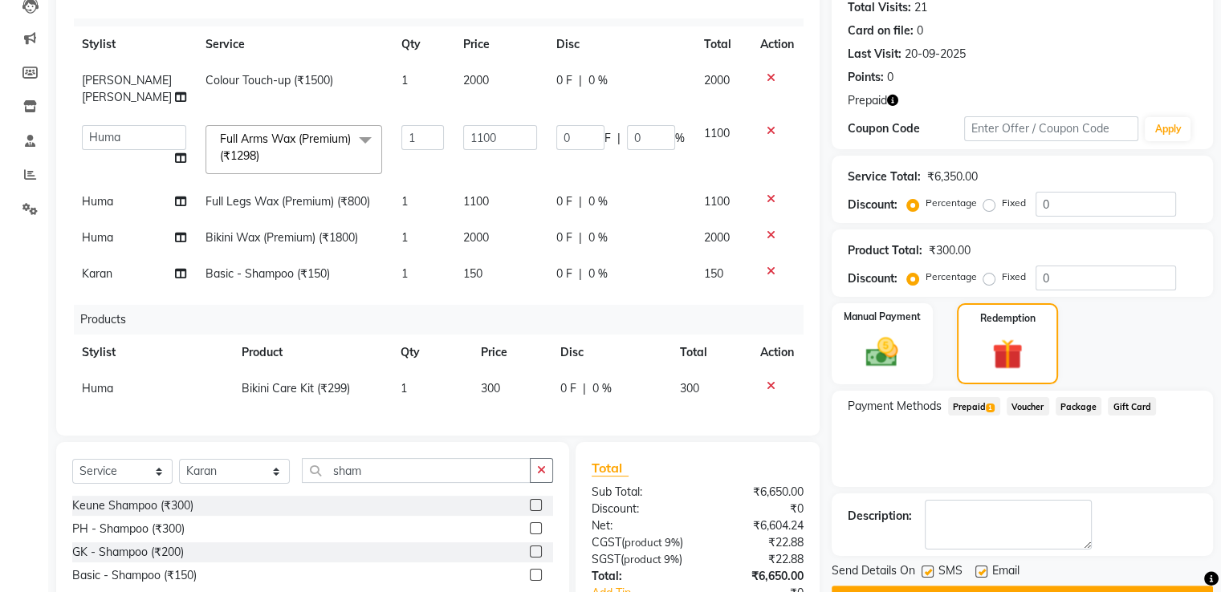
click at [482, 191] on td "1100" at bounding box center [499, 202] width 93 height 36
select select "49099"
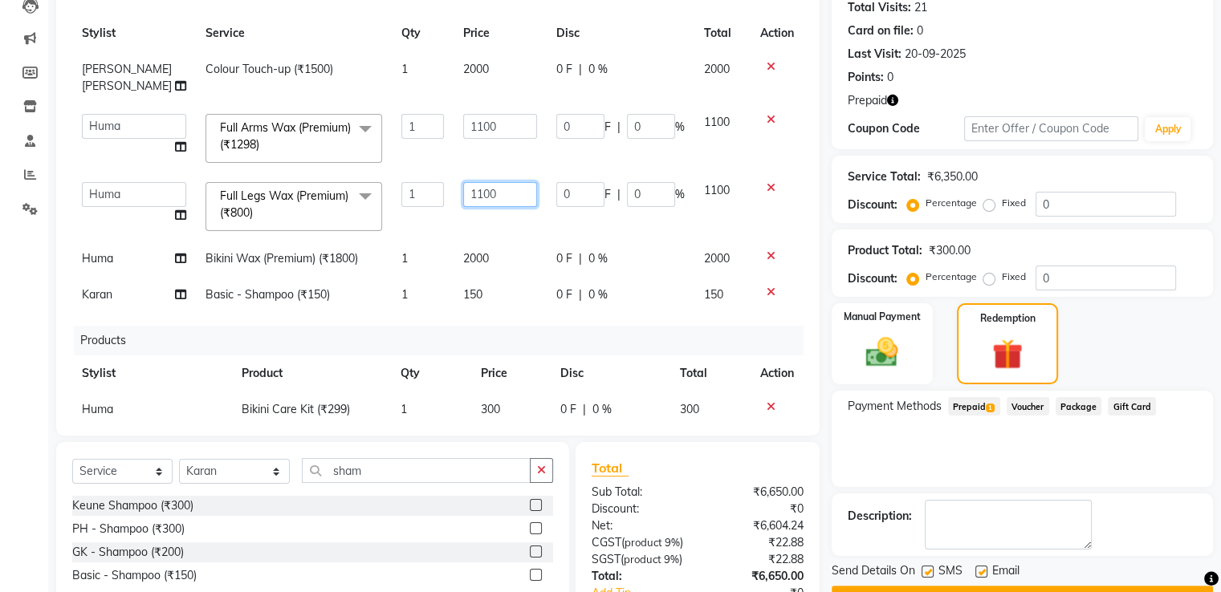
click at [482, 191] on input "1100" at bounding box center [500, 194] width 74 height 25
click at [766, 186] on icon at bounding box center [770, 187] width 9 height 11
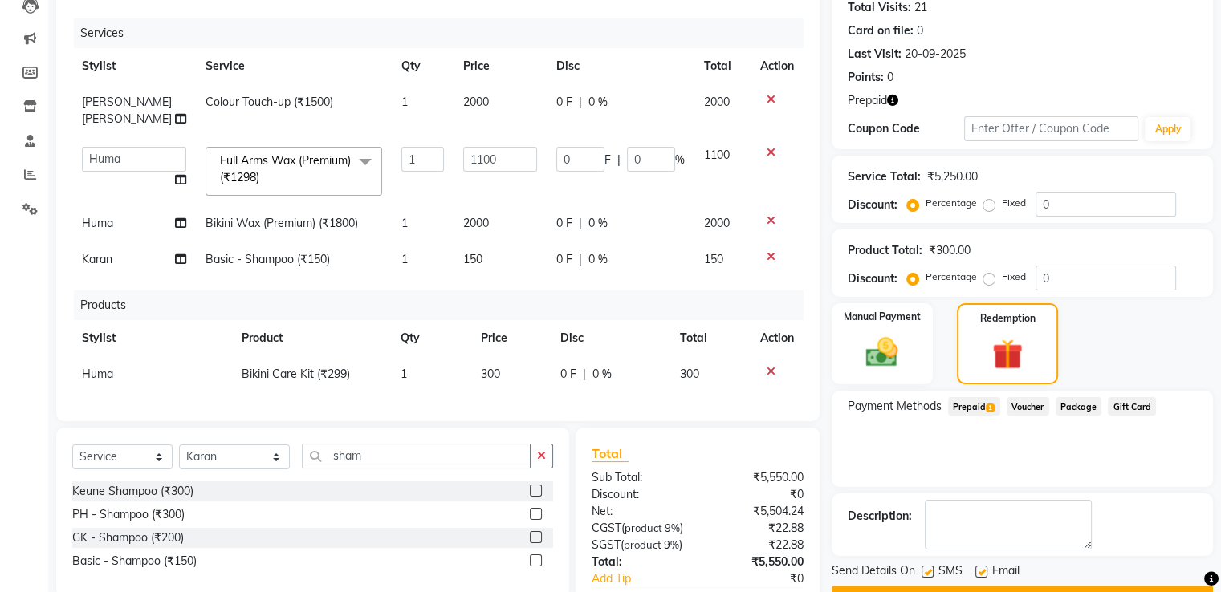
scroll to position [0, 0]
click at [260, 449] on select "Select Stylist Abhishek Aman Hema Huma Kajal Karan Kavya Chauhan Mohd. Kamil Sh…" at bounding box center [234, 457] width 111 height 25
select select "49099"
click at [179, 445] on select "Select Stylist Abhishek Aman Hema Huma Kajal Karan Kavya Chauhan Mohd. Kamil Sh…" at bounding box center [234, 457] width 111 height 25
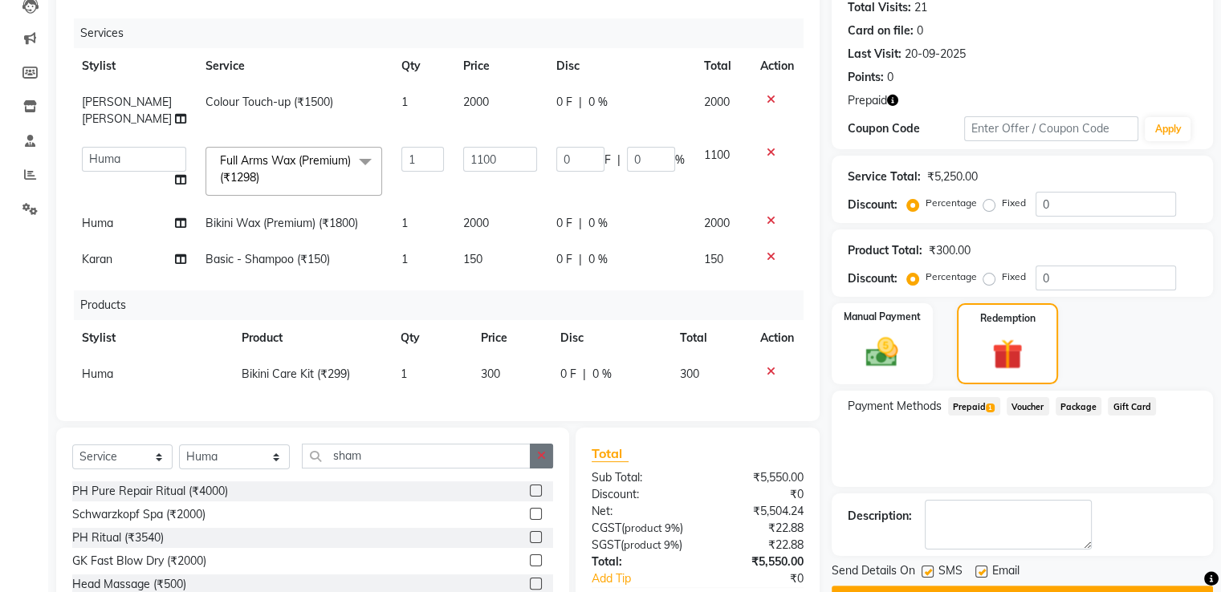
click at [538, 450] on icon "button" at bounding box center [541, 455] width 9 height 11
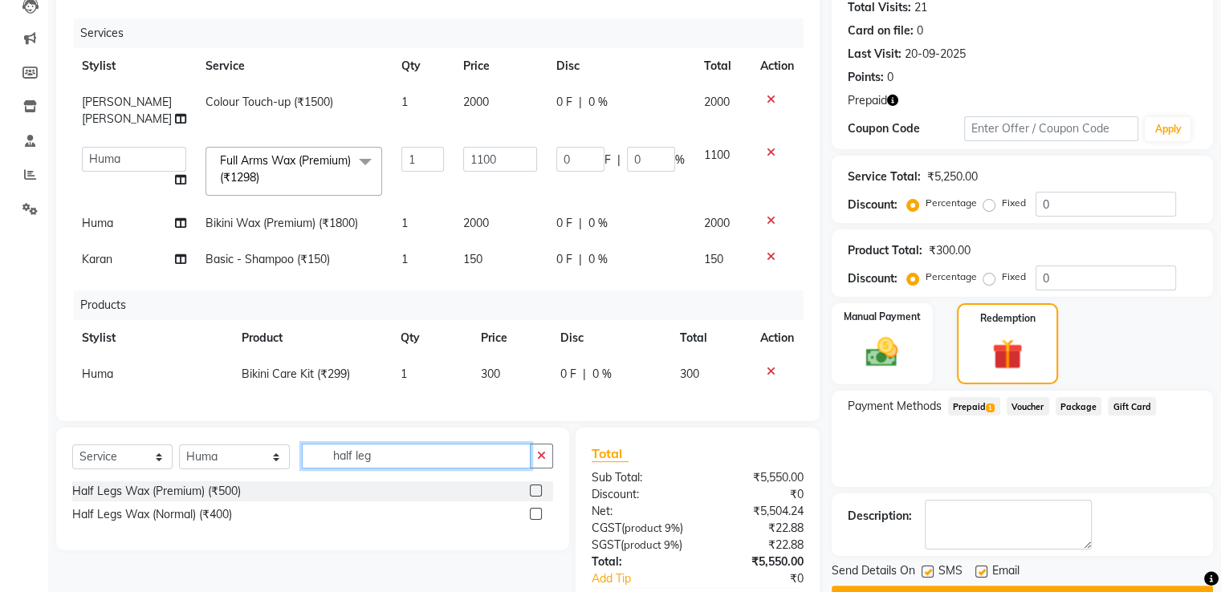
type input "half leg"
click at [536, 485] on label at bounding box center [536, 491] width 12 height 12
click at [536, 486] on input "checkbox" at bounding box center [535, 491] width 10 height 10
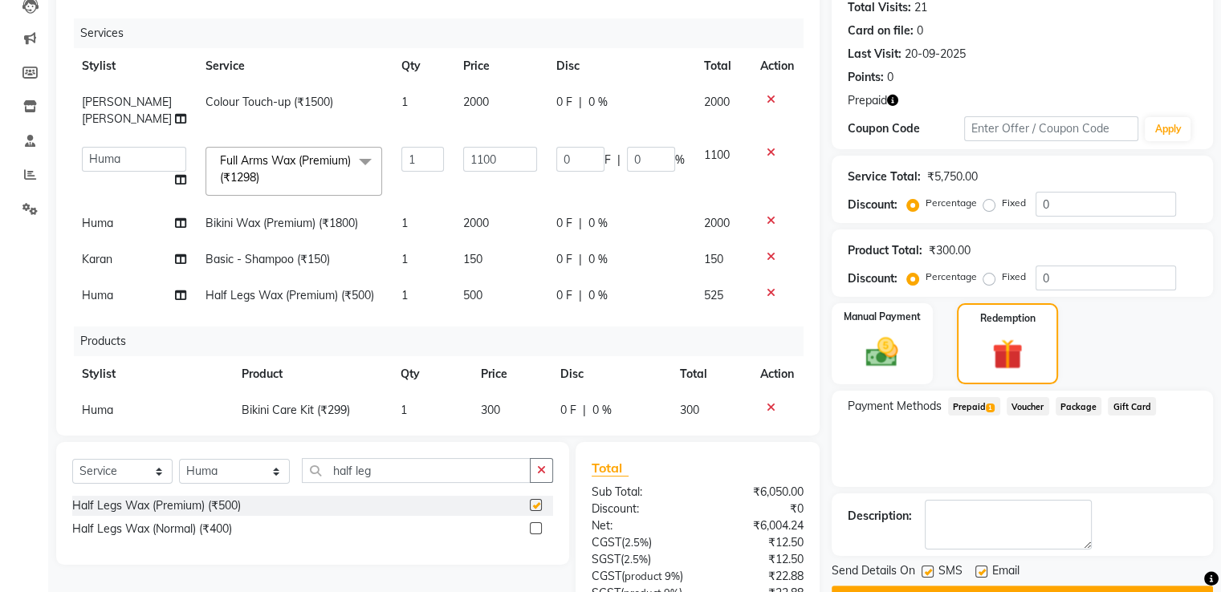
checkbox input "false"
click at [461, 295] on td "500" at bounding box center [499, 296] width 93 height 36
select select "49099"
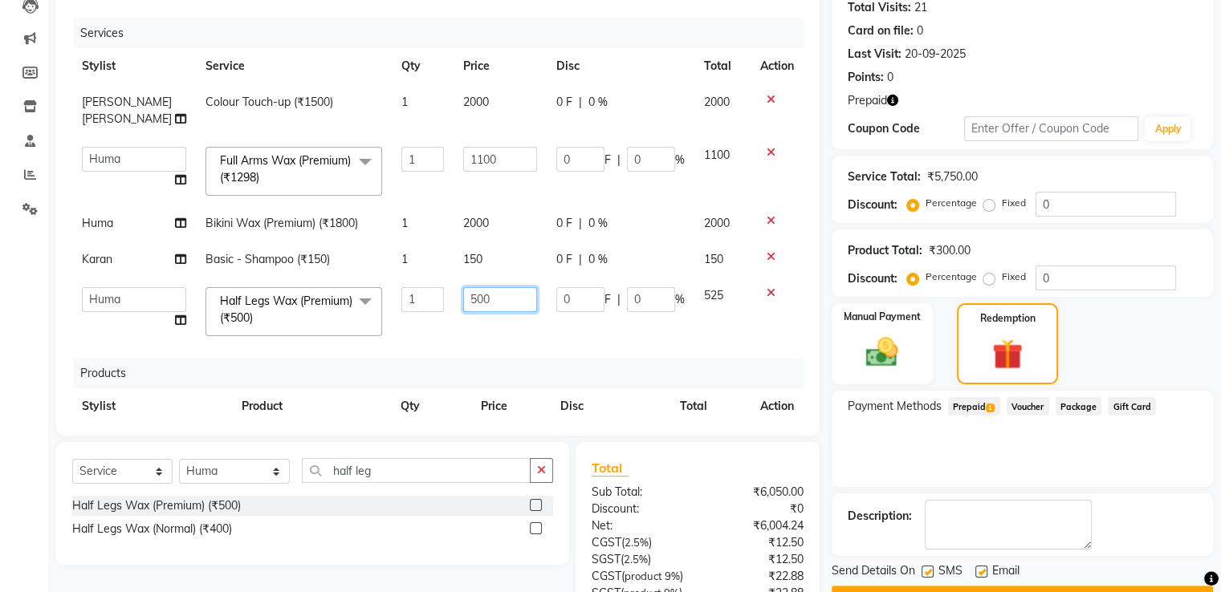
click at [463, 303] on input "500" at bounding box center [500, 299] width 74 height 25
type input "800"
click at [472, 341] on div "Services Stylist Service Qty Price Disc Total Action Mohd. Kamil Colour Touch-u…" at bounding box center [437, 218] width 731 height 401
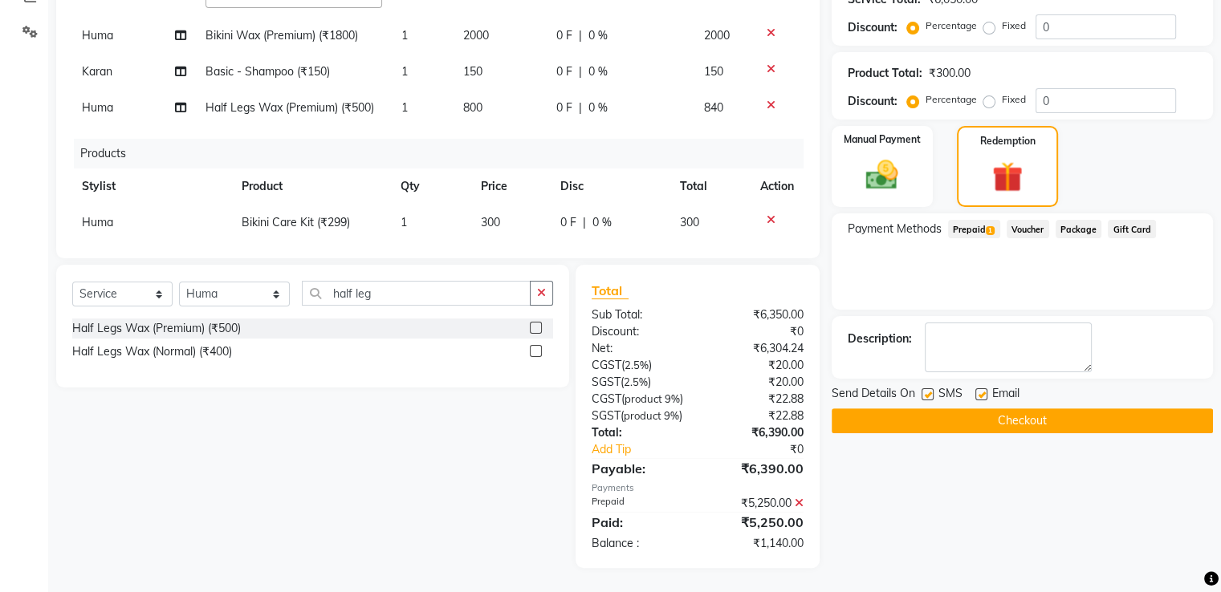
scroll to position [2, 0]
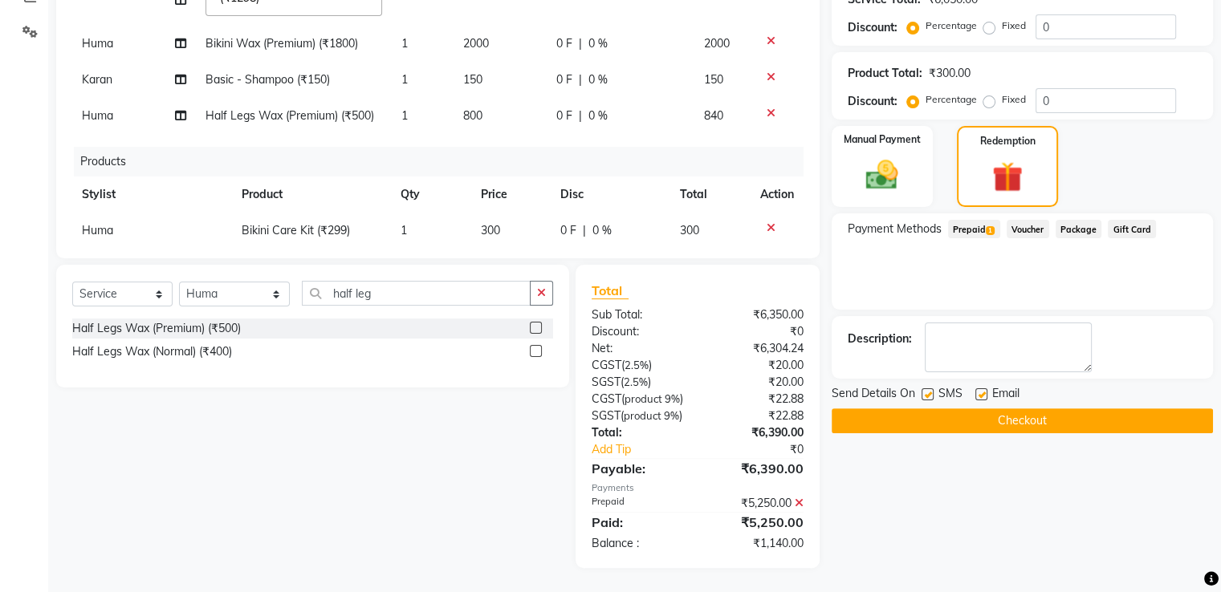
click at [795, 502] on icon at bounding box center [799, 503] width 9 height 11
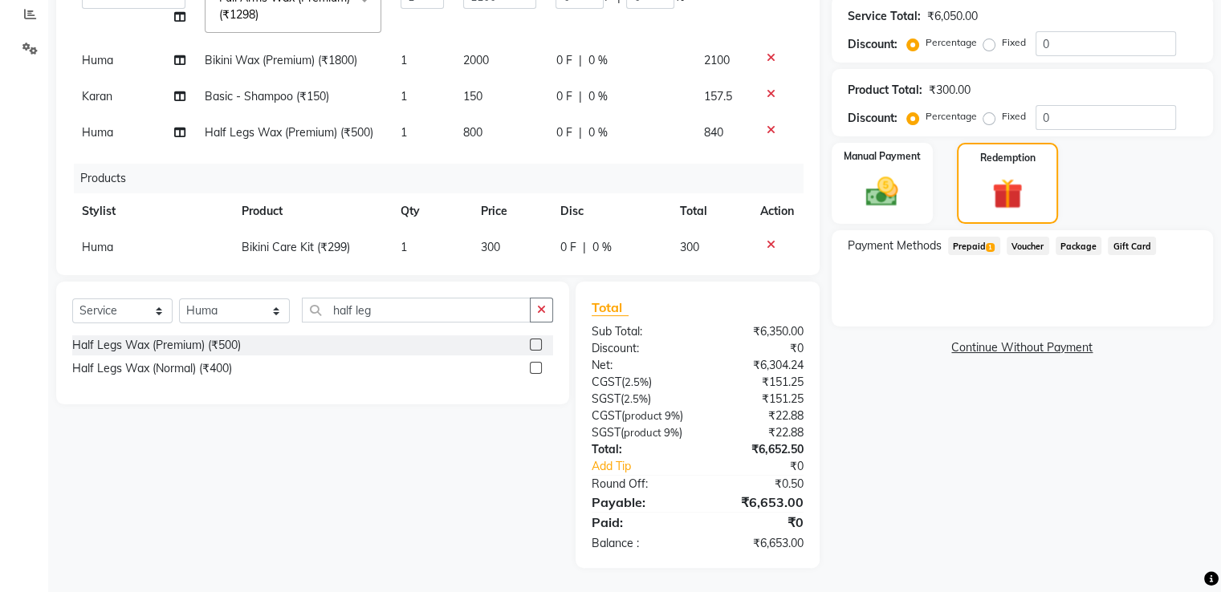
scroll to position [359, 0]
click at [975, 237] on span "Prepaid 1" at bounding box center [974, 246] width 52 height 18
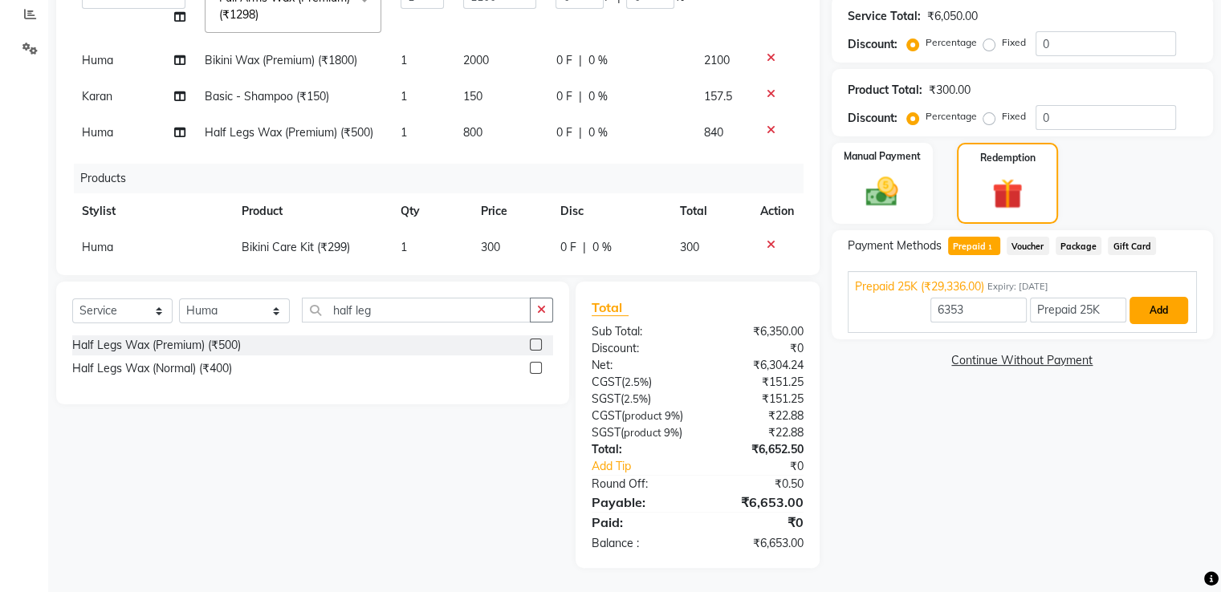
click at [1161, 297] on button "Add" at bounding box center [1158, 310] width 59 height 27
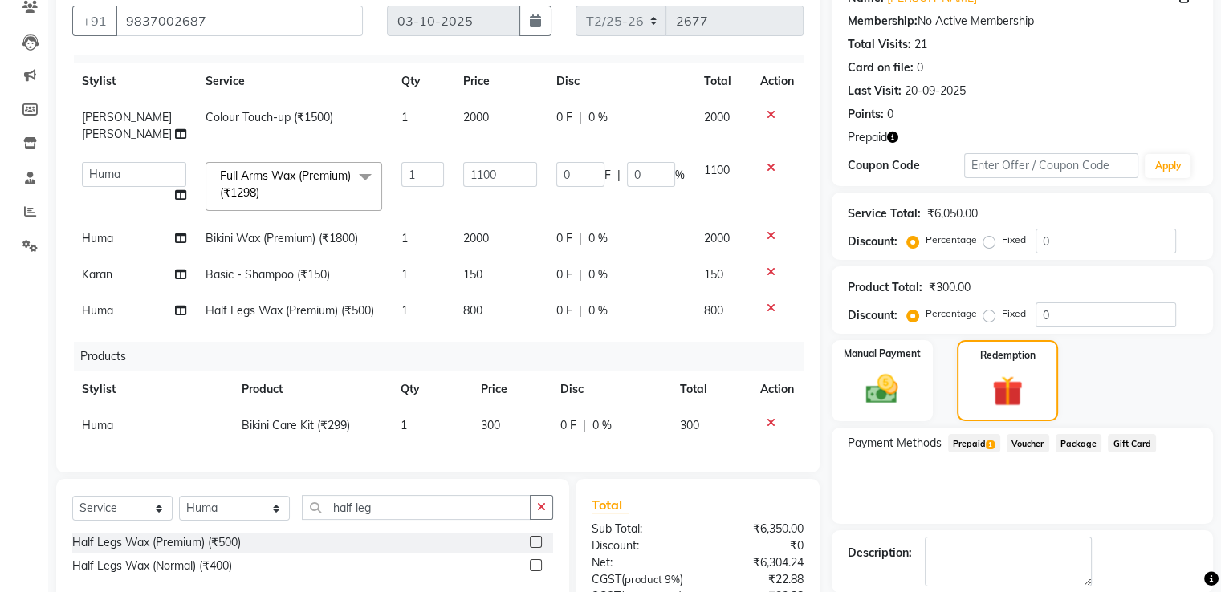
scroll to position [341, 0]
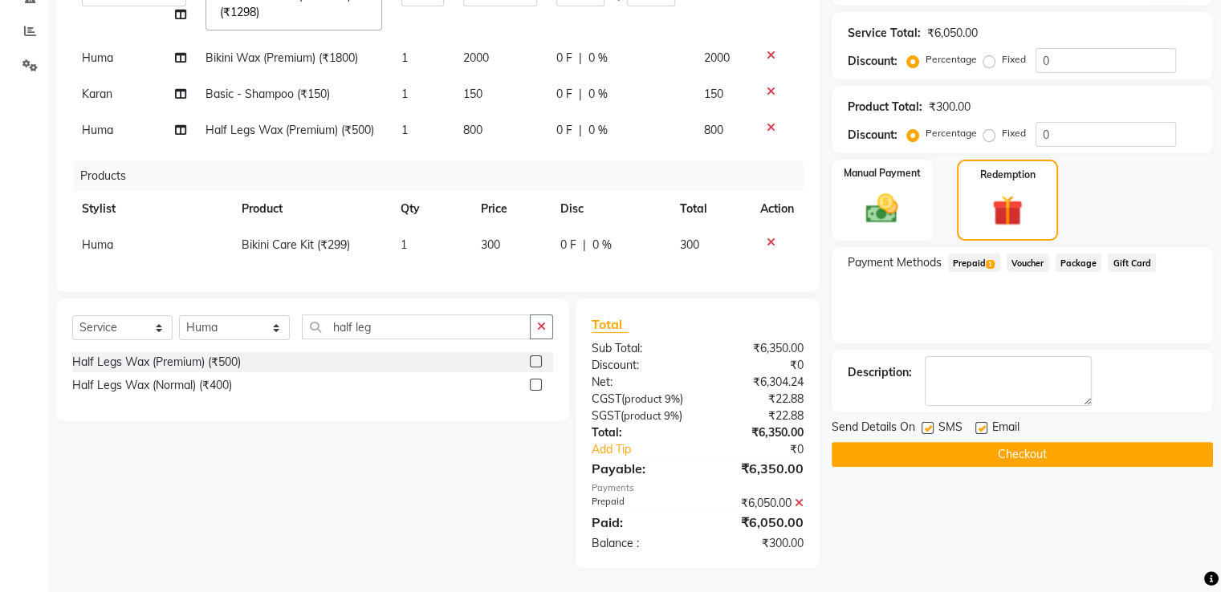
click at [896, 203] on img at bounding box center [881, 208] width 52 height 37
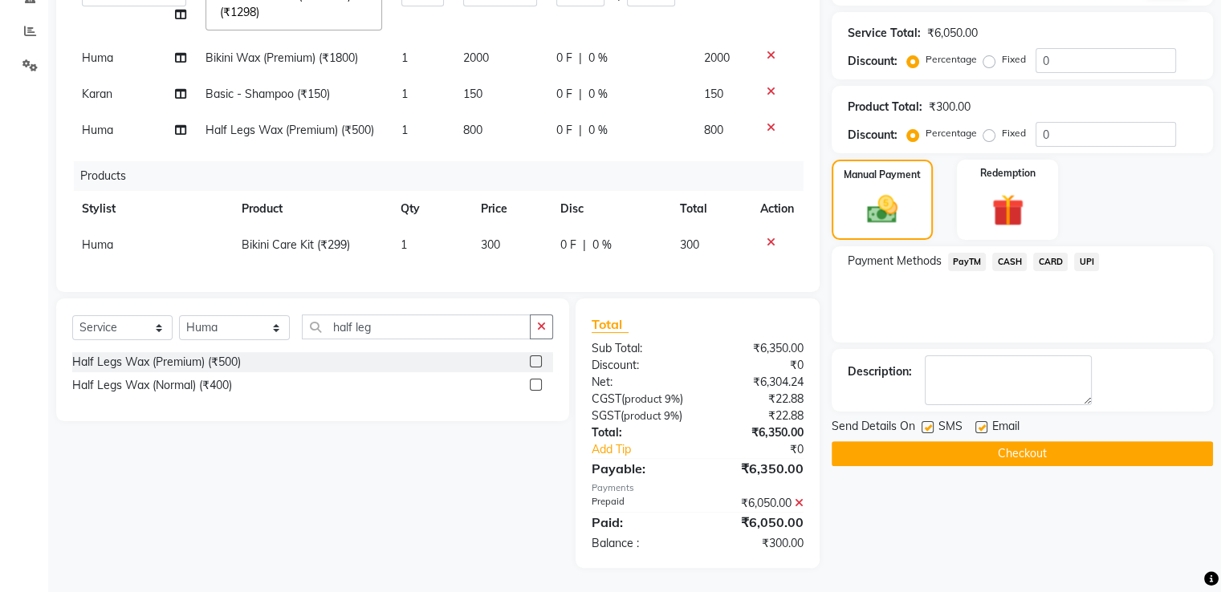
click at [1012, 253] on span "CASH" at bounding box center [1009, 262] width 35 height 18
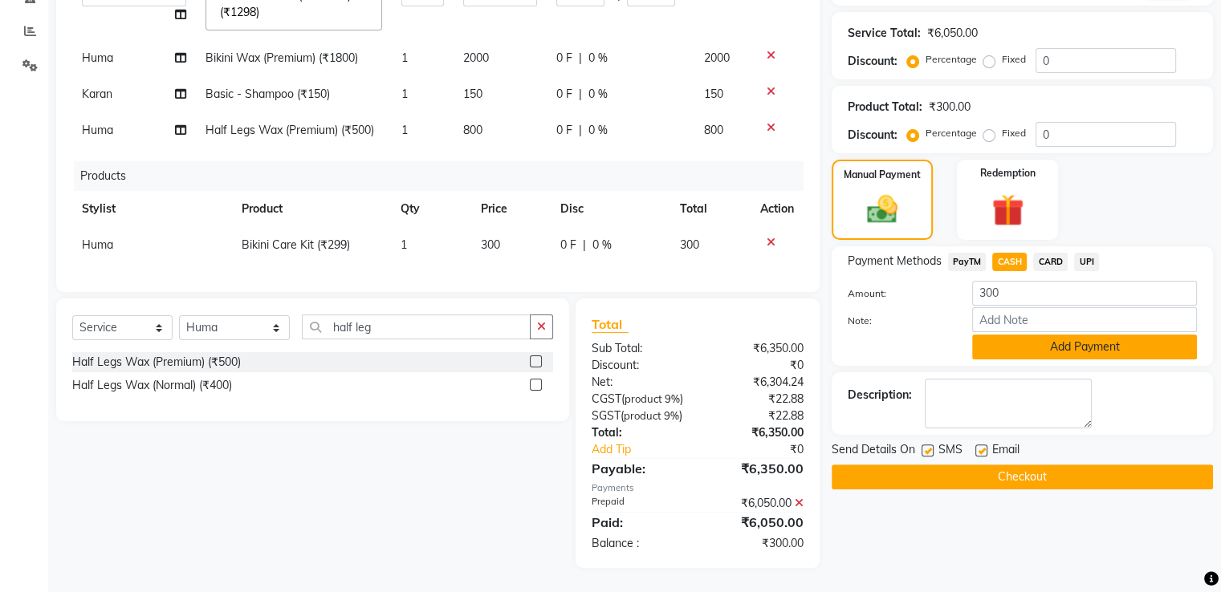
click at [1107, 335] on button "Add Payment" at bounding box center [1084, 347] width 225 height 25
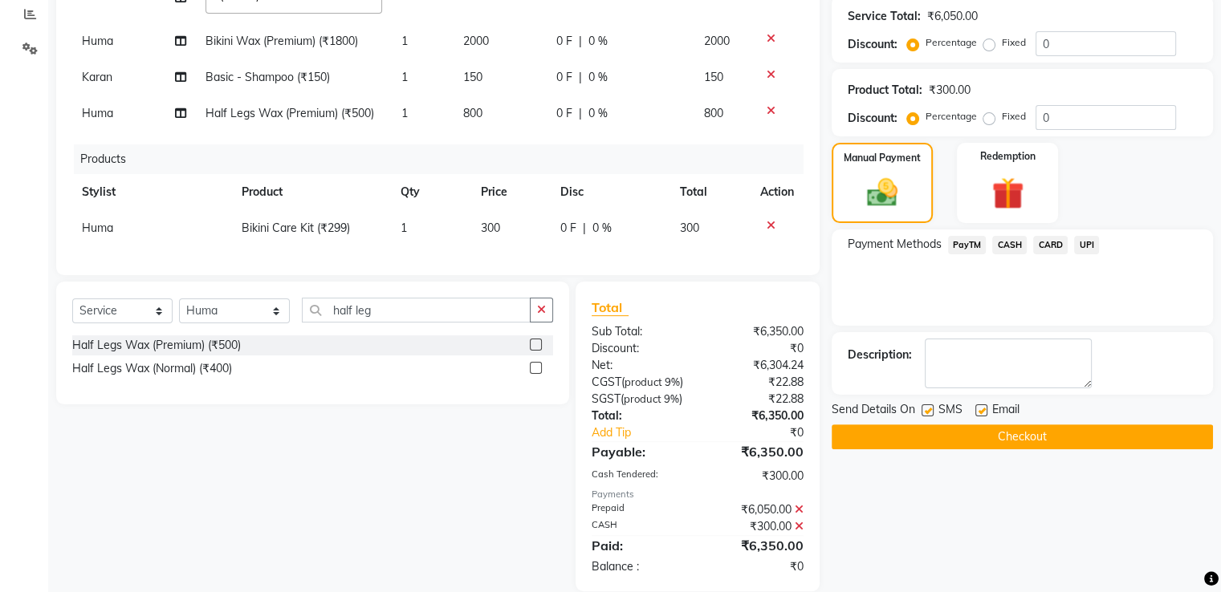
click at [1030, 437] on button "Checkout" at bounding box center [1021, 437] width 381 height 25
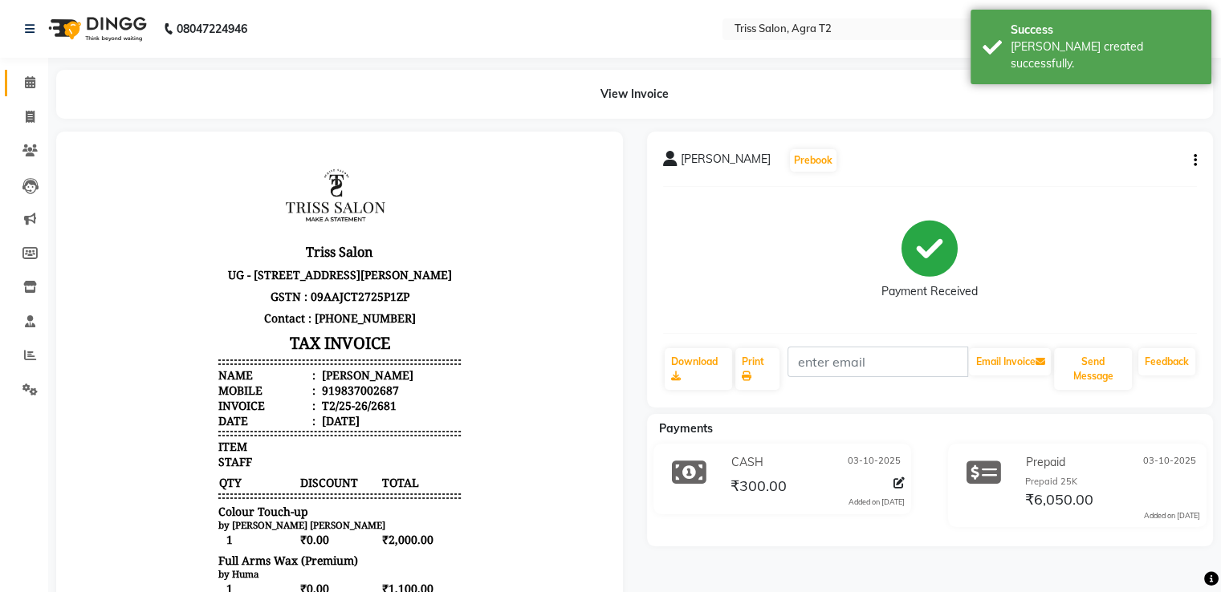
click at [35, 80] on span at bounding box center [30, 83] width 28 height 18
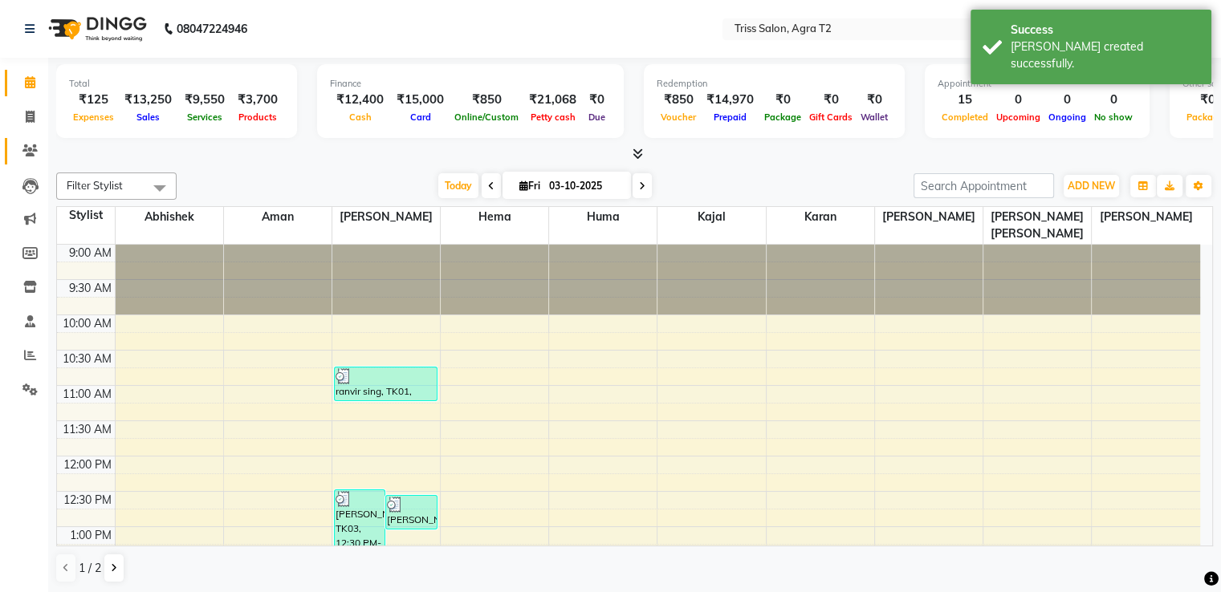
click at [30, 151] on icon at bounding box center [29, 150] width 15 height 12
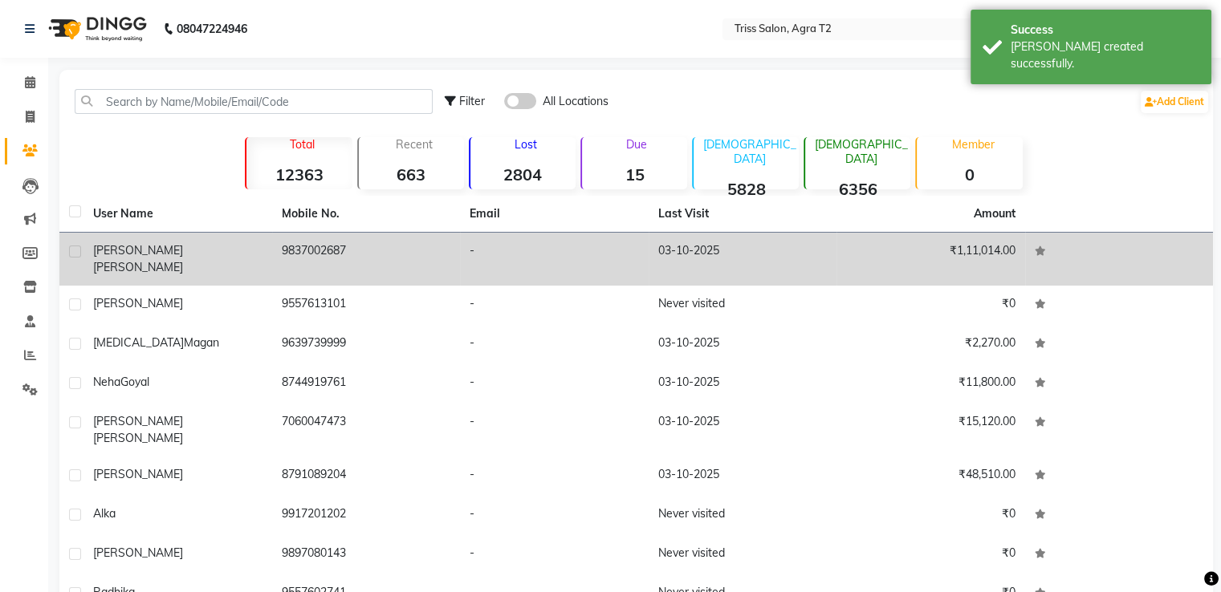
click at [319, 246] on td "9837002687" at bounding box center [366, 259] width 189 height 53
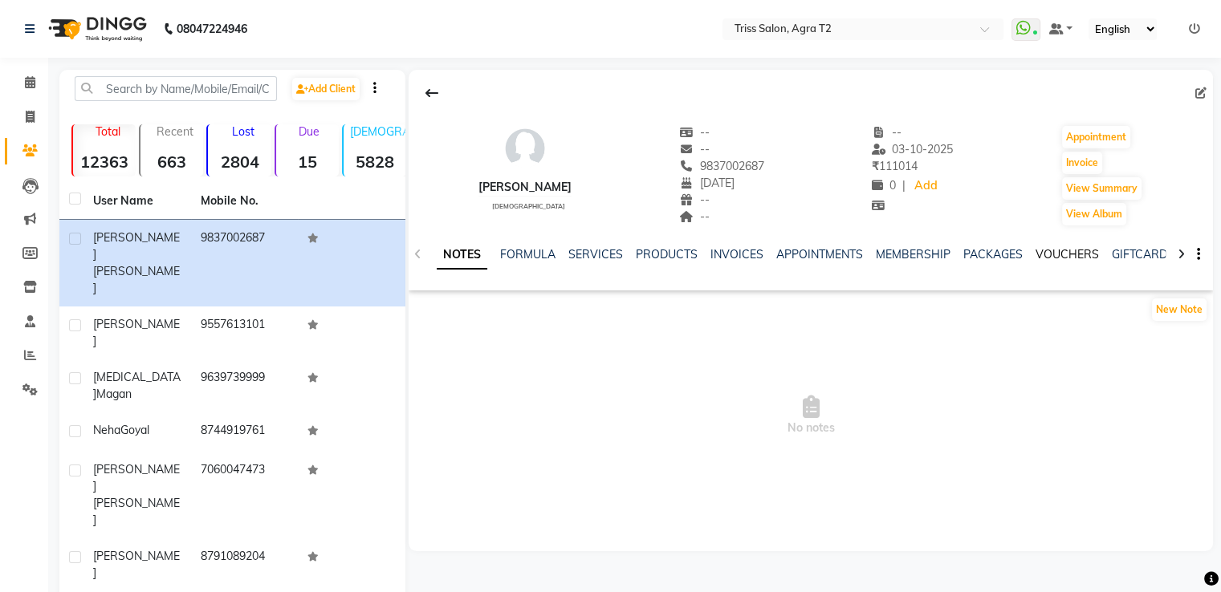
click at [1059, 254] on link "VOUCHERS" at bounding box center [1066, 254] width 63 height 14
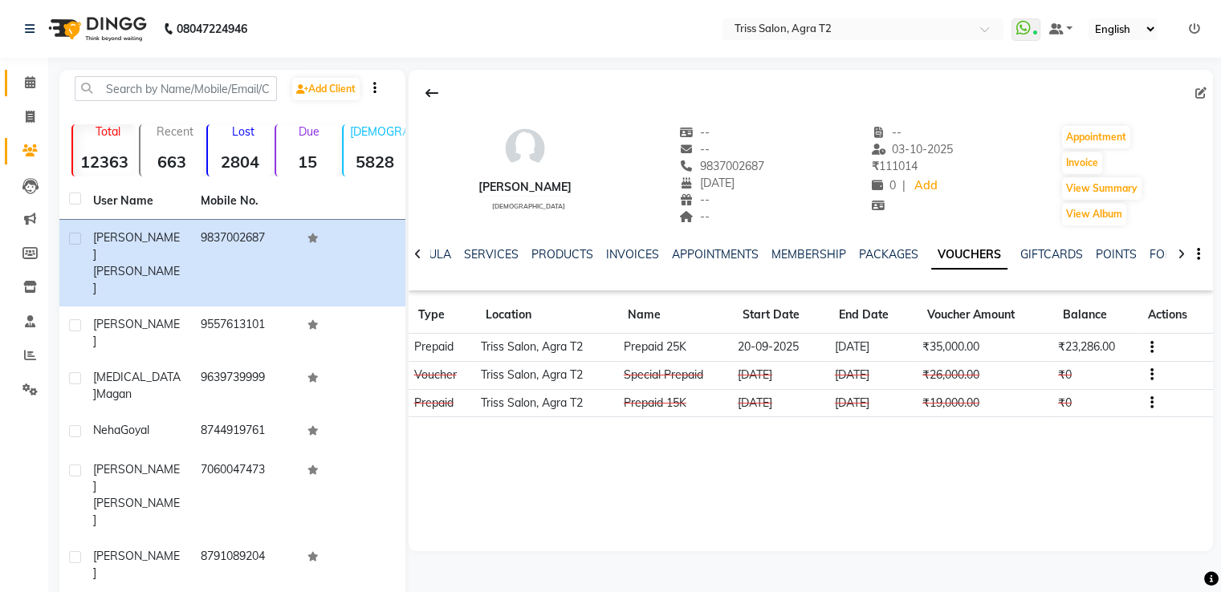
click at [35, 91] on span at bounding box center [30, 83] width 28 height 18
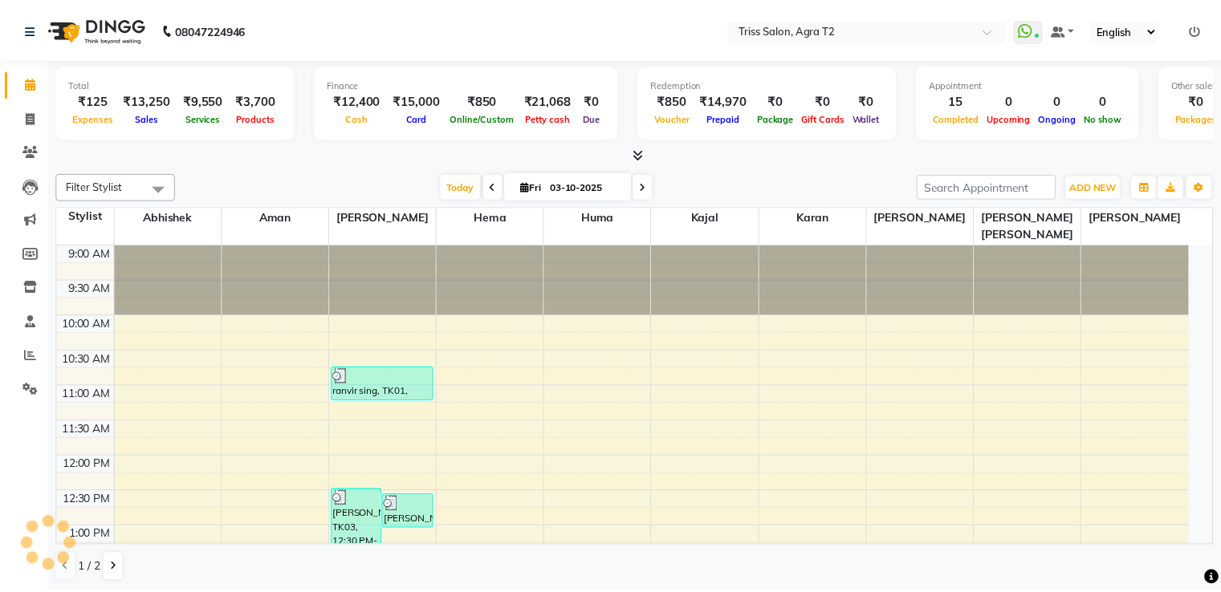
scroll to position [559, 0]
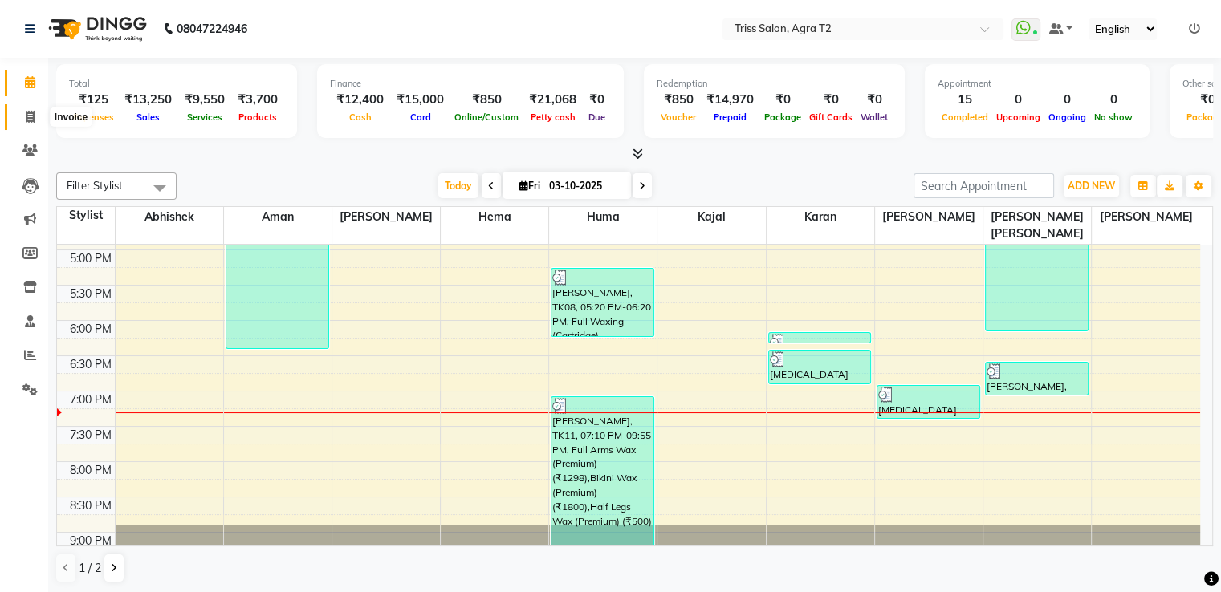
click at [27, 116] on icon at bounding box center [30, 117] width 9 height 12
select select "service"
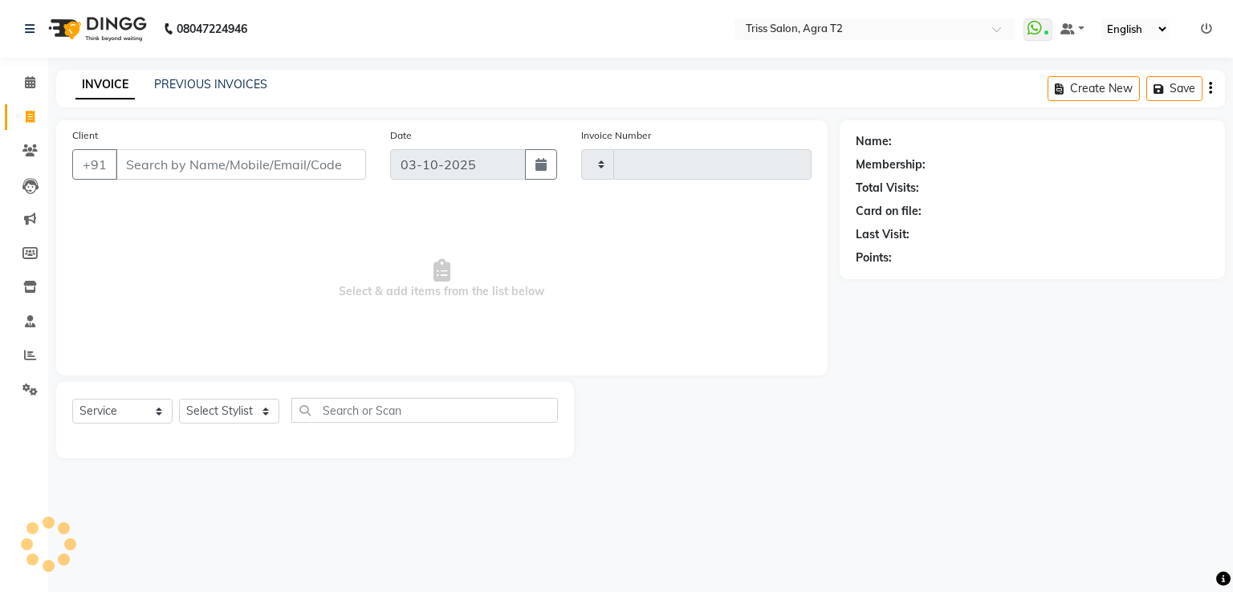
type input "2683"
select select "4301"
click at [229, 83] on link "PREVIOUS INVOICES" at bounding box center [210, 84] width 113 height 14
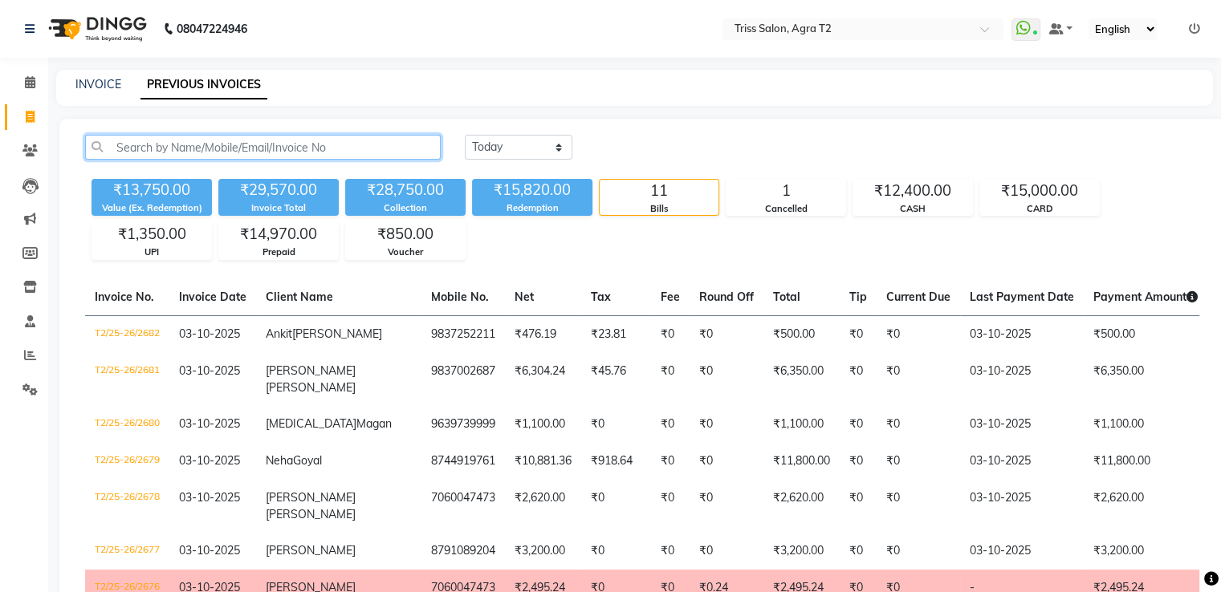
click at [238, 148] on input "text" at bounding box center [263, 147] width 356 height 25
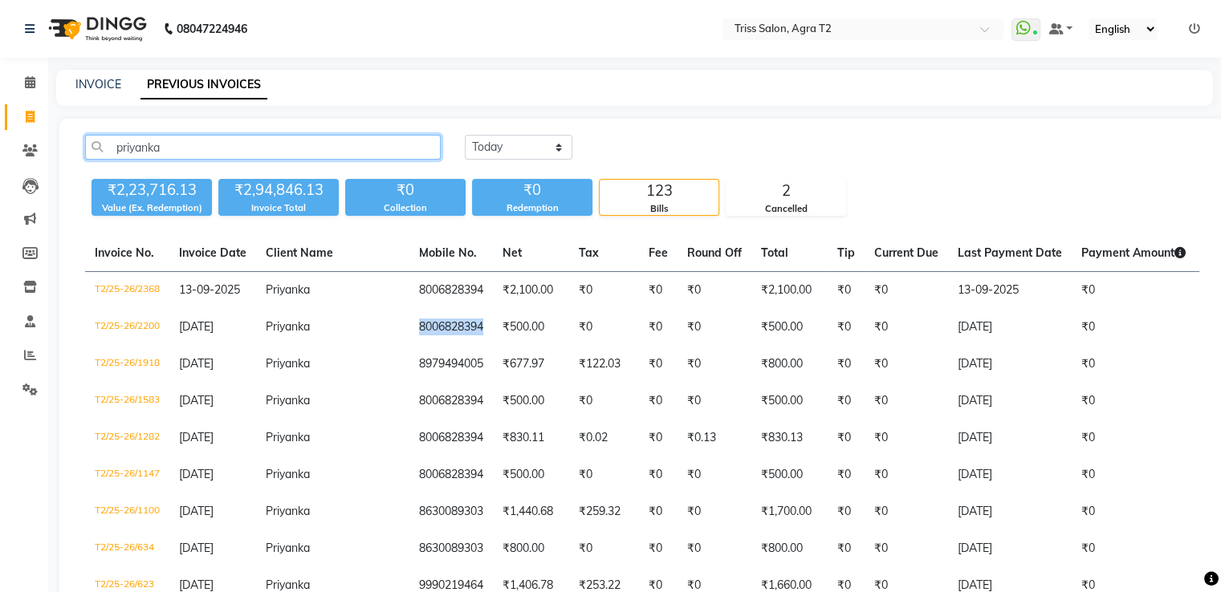
type input "priyanka"
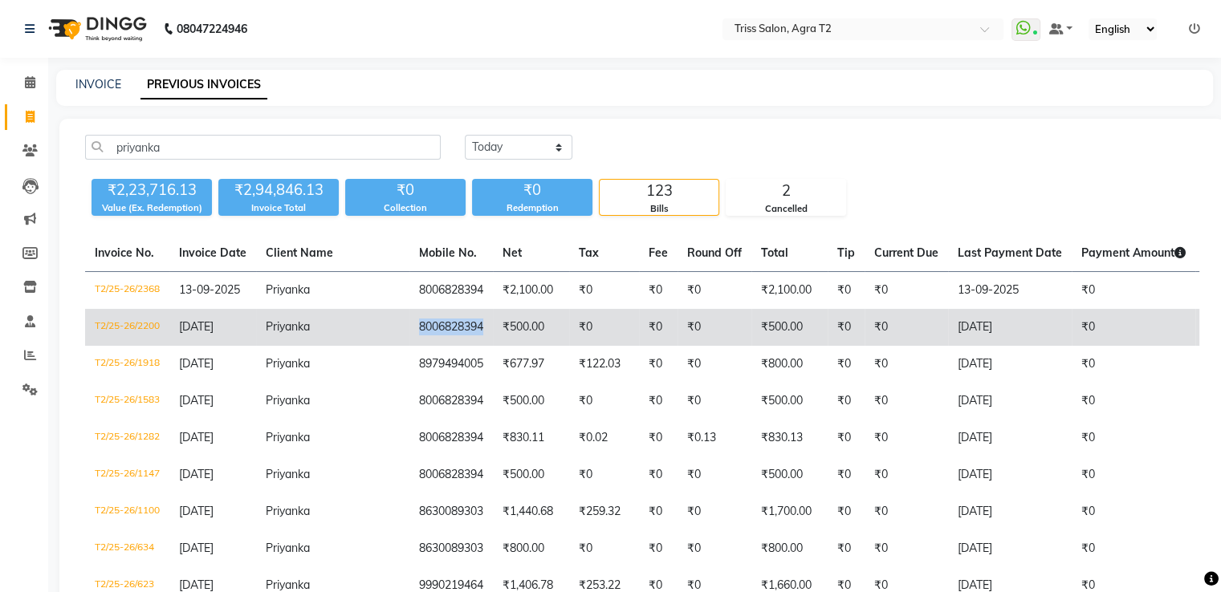
copy td "8006828394"
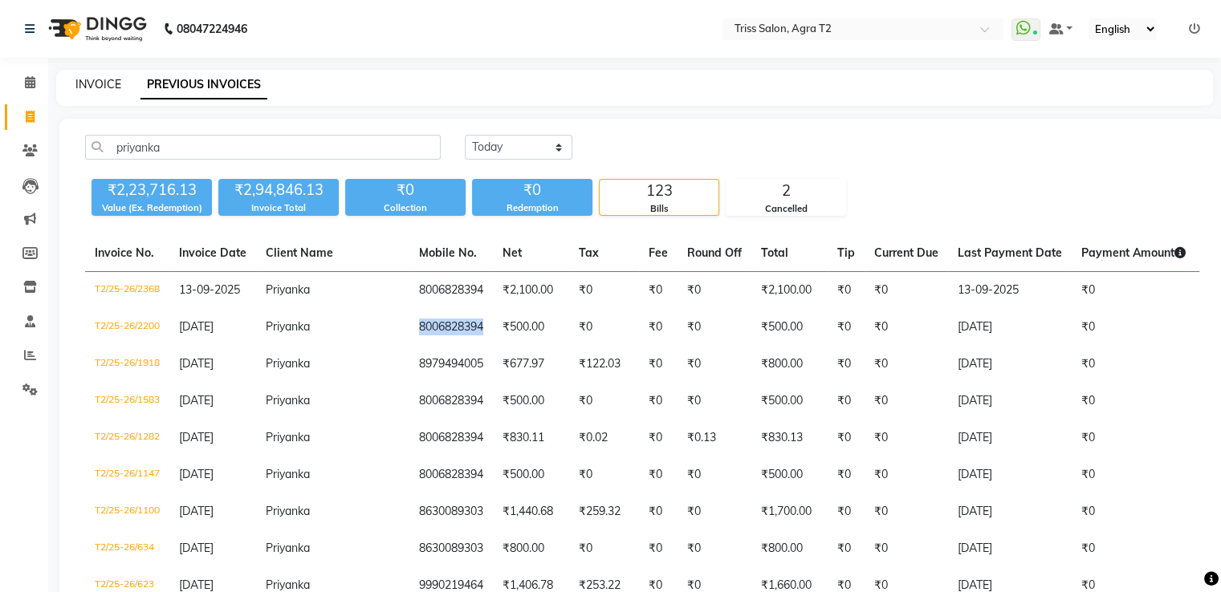
click at [96, 83] on link "INVOICE" at bounding box center [98, 84] width 46 height 14
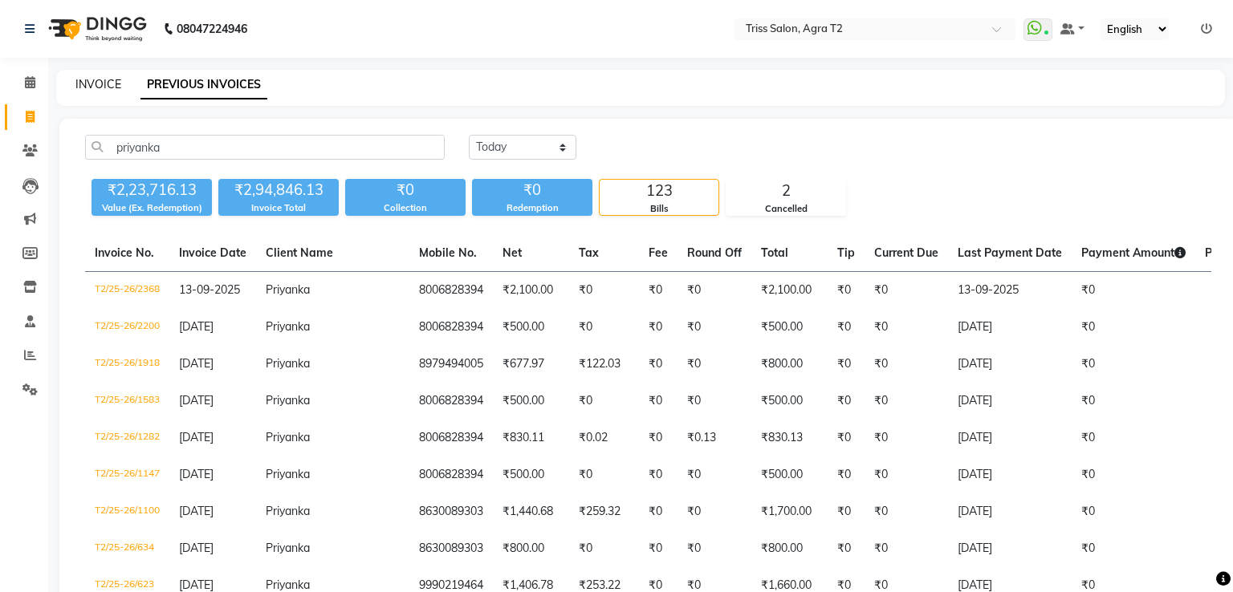
select select "service"
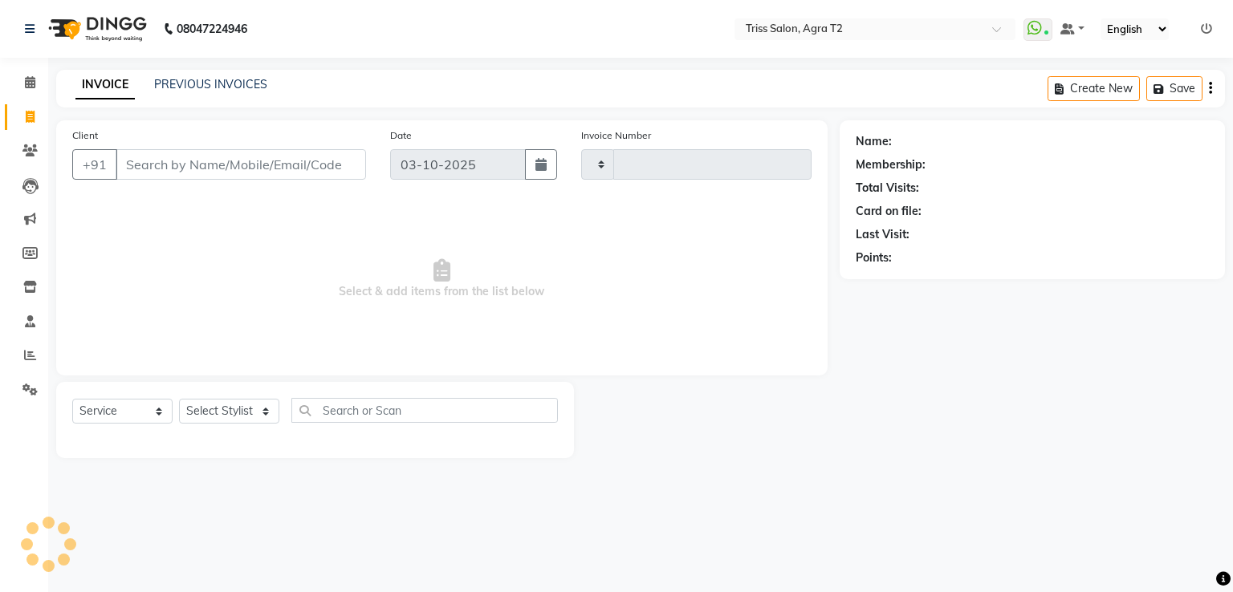
type input "2683"
select select "4301"
type input "8006828394"
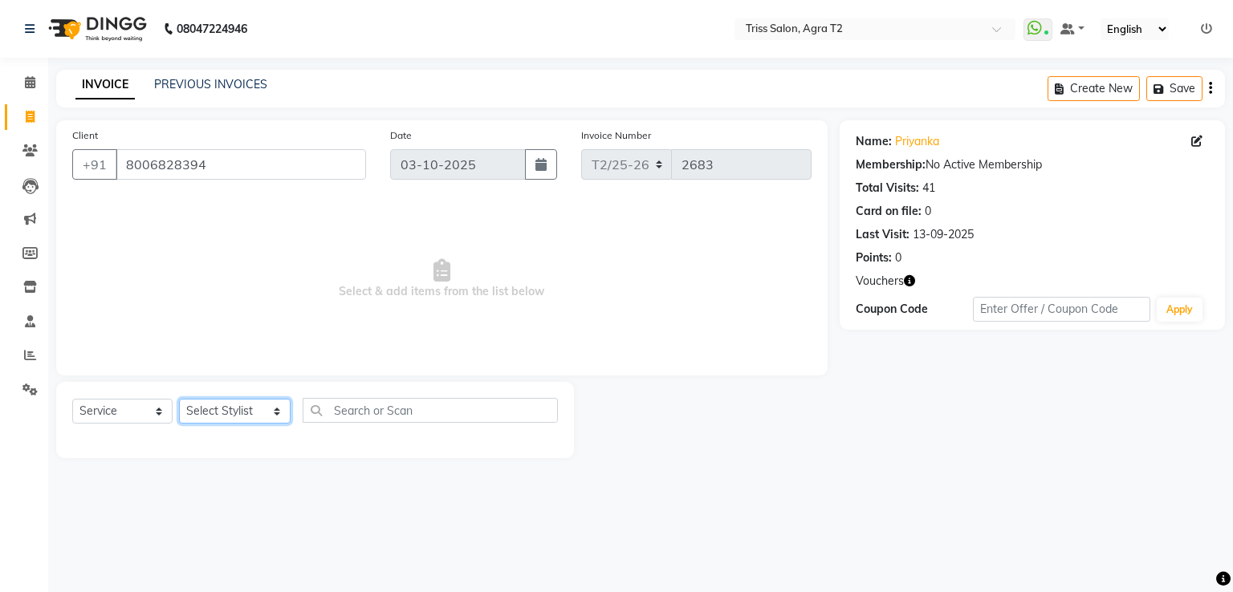
click at [238, 417] on select "Select Stylist Abhishek Aman Hema Huma Kajal Karan Kavya Chauhan Mohd. Kamil Sh…" at bounding box center [235, 411] width 112 height 25
select select "33013"
click at [179, 400] on select "Select Stylist Abhishek Aman Hema Huma Kajal Karan Kavya Chauhan Mohd. Kamil Sh…" at bounding box center [235, 411] width 112 height 25
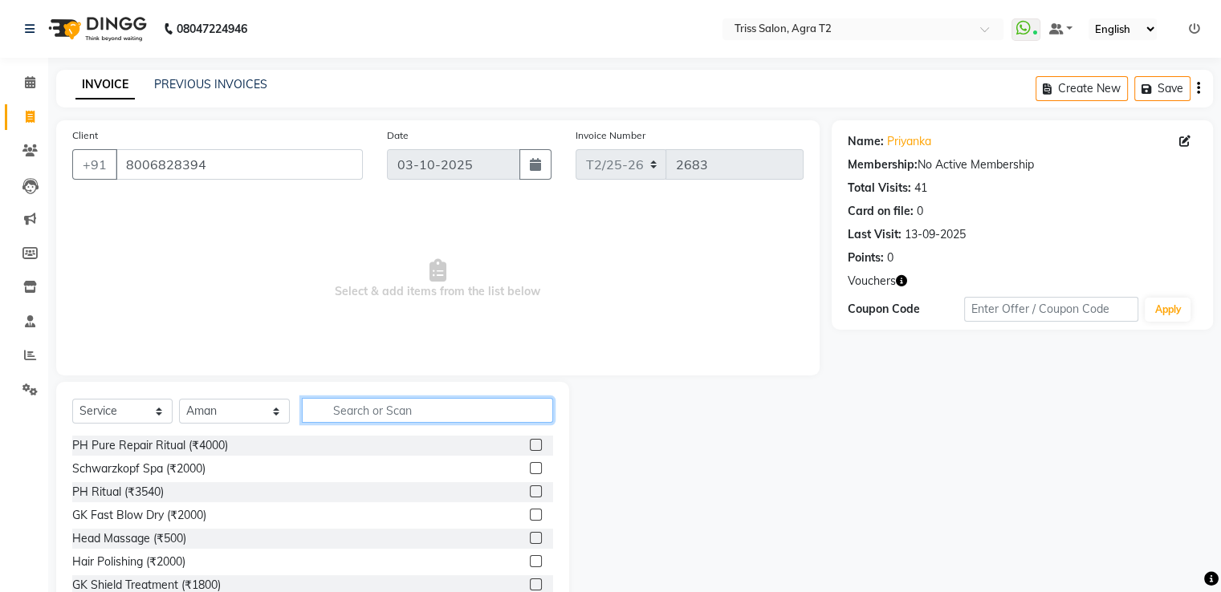
click at [340, 415] on input "text" at bounding box center [427, 410] width 250 height 25
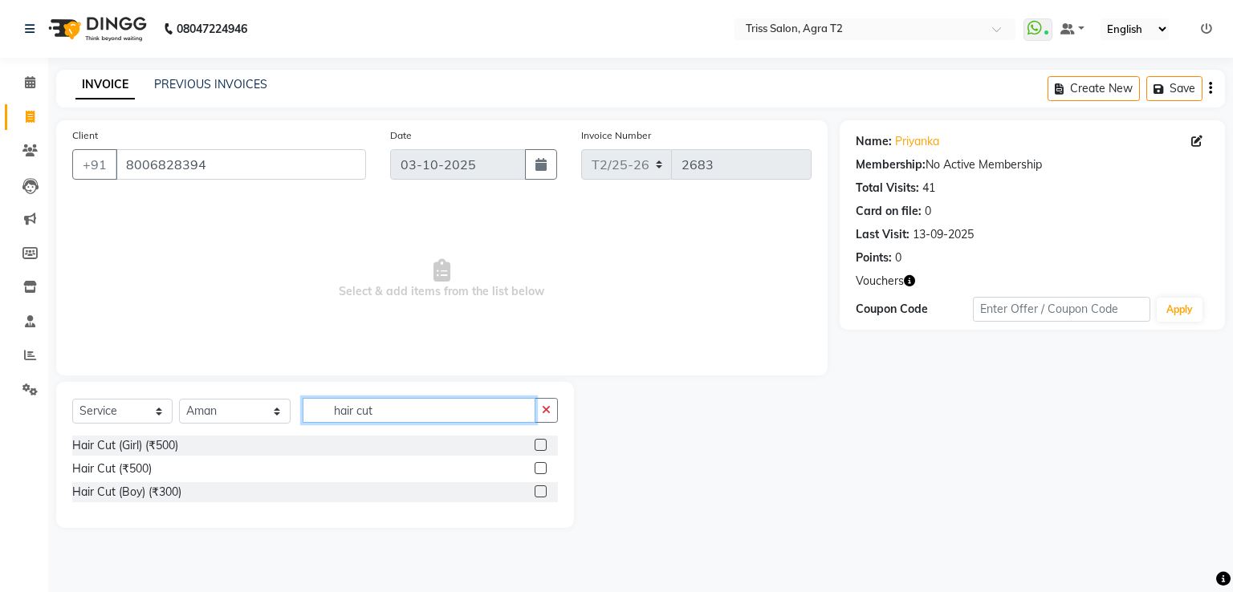
type input "hair cut"
click at [545, 469] on label at bounding box center [540, 468] width 12 height 12
click at [545, 469] on input "checkbox" at bounding box center [539, 469] width 10 height 10
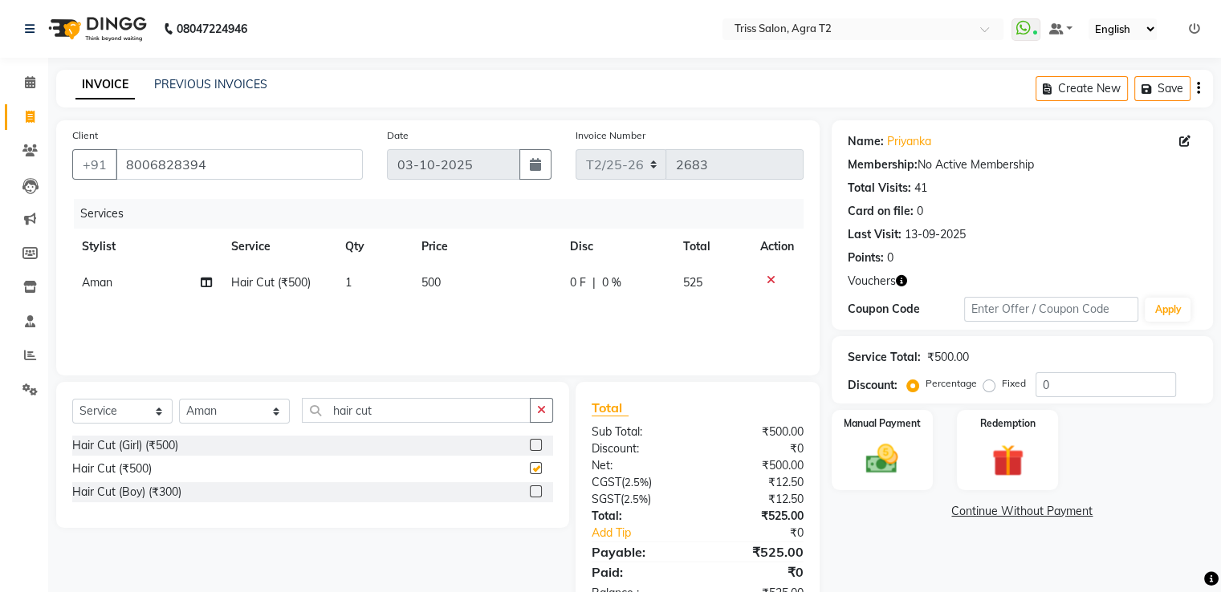
checkbox input "false"
click at [1030, 466] on img at bounding box center [1007, 461] width 54 height 41
click at [1017, 517] on span "Voucher 1" at bounding box center [1022, 513] width 51 height 18
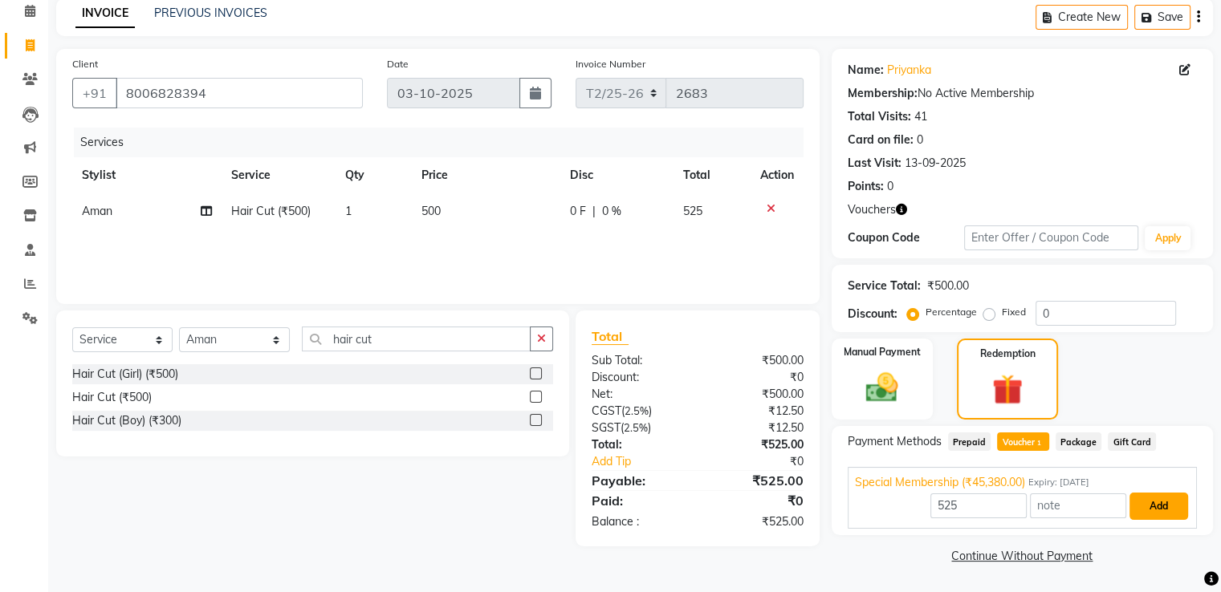
click at [1164, 513] on button "Add" at bounding box center [1158, 506] width 59 height 27
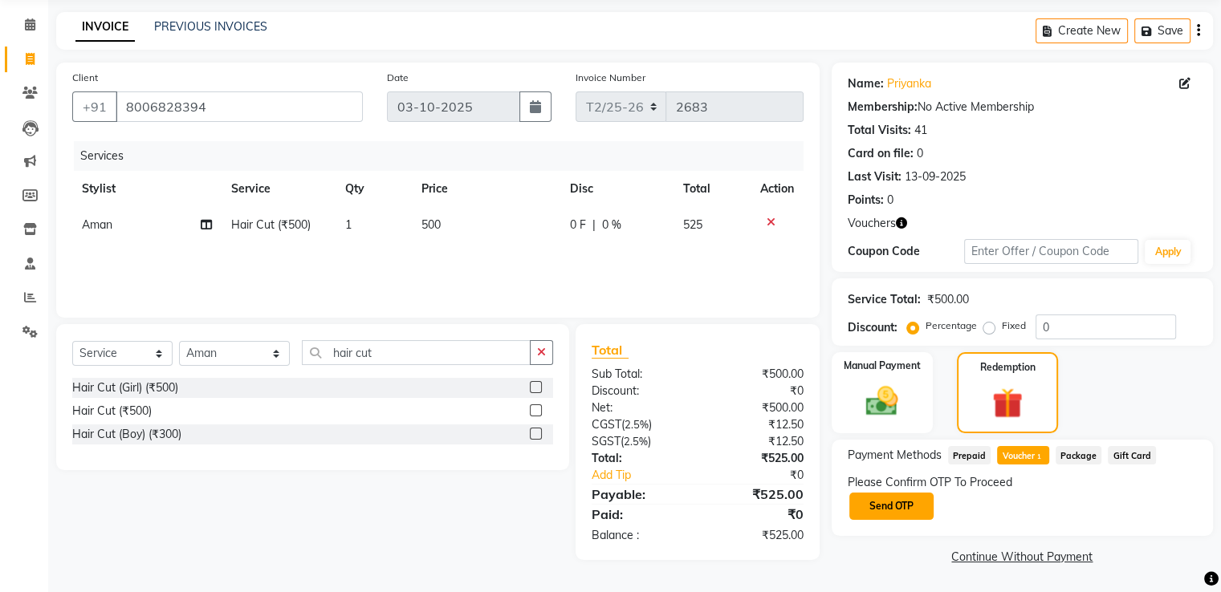
click at [886, 498] on button "Send OTP" at bounding box center [891, 506] width 84 height 27
click at [897, 228] on icon "button" at bounding box center [901, 222] width 11 height 11
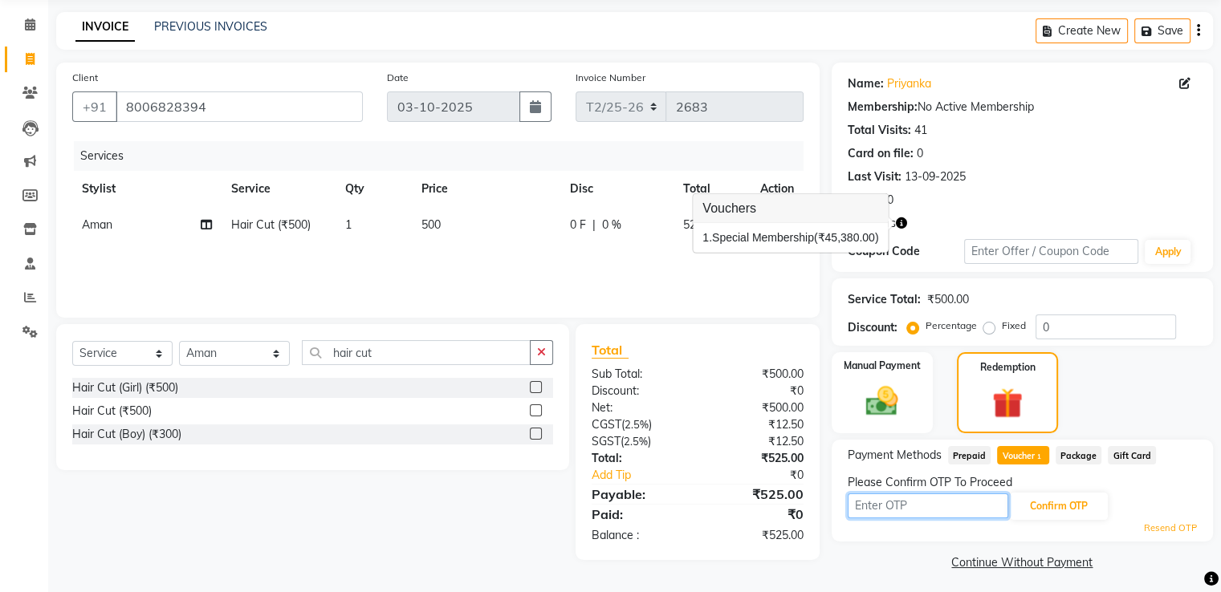
click at [892, 498] on input "text" at bounding box center [927, 506] width 161 height 25
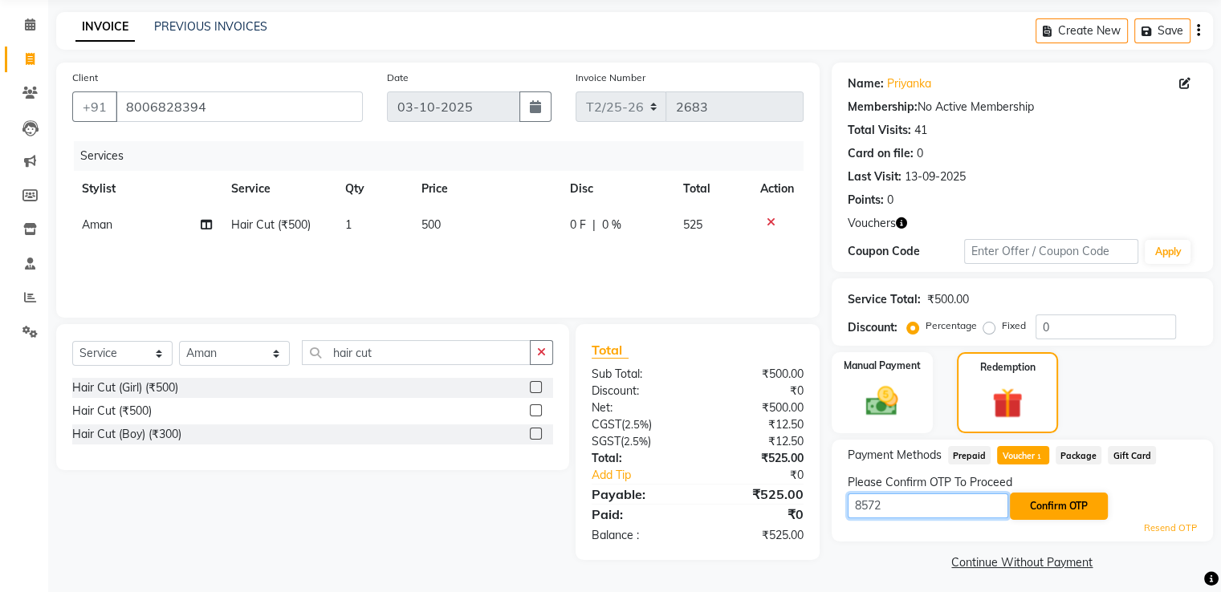
type input "8572"
click at [1093, 516] on button "Confirm OTP" at bounding box center [1059, 506] width 98 height 27
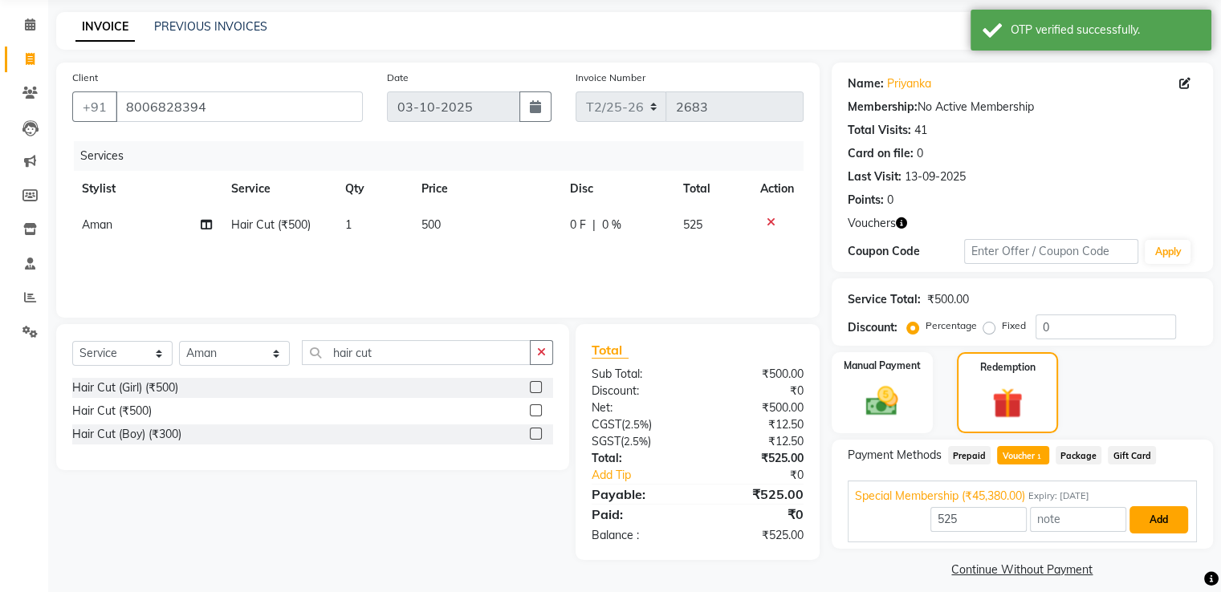
click at [1154, 524] on button "Add" at bounding box center [1158, 519] width 59 height 27
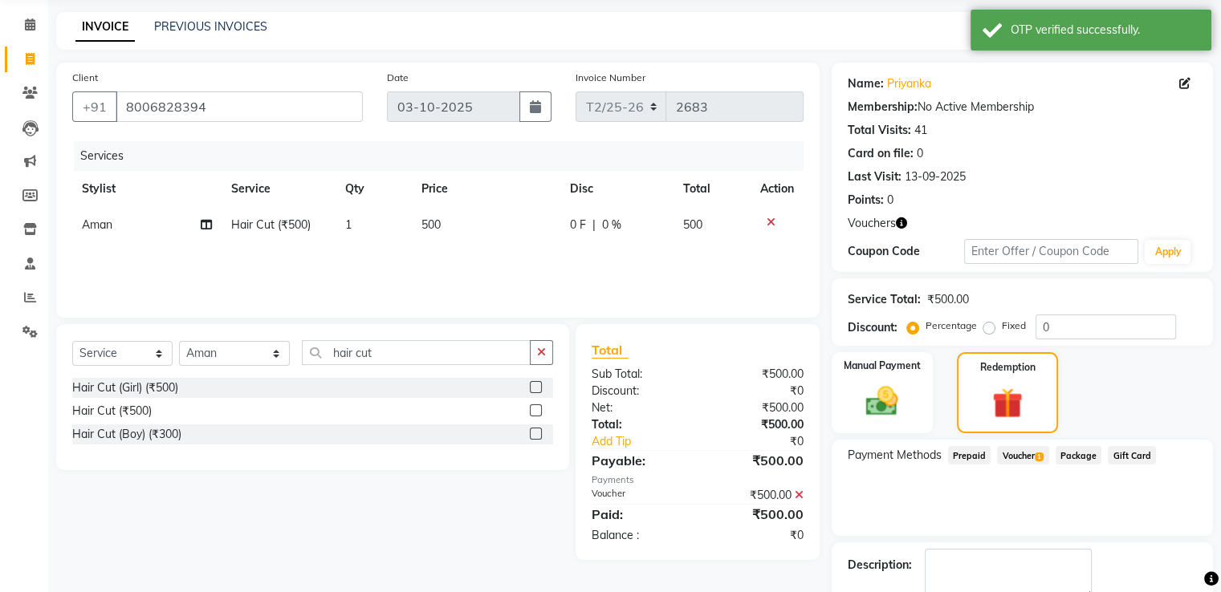
scroll to position [148, 0]
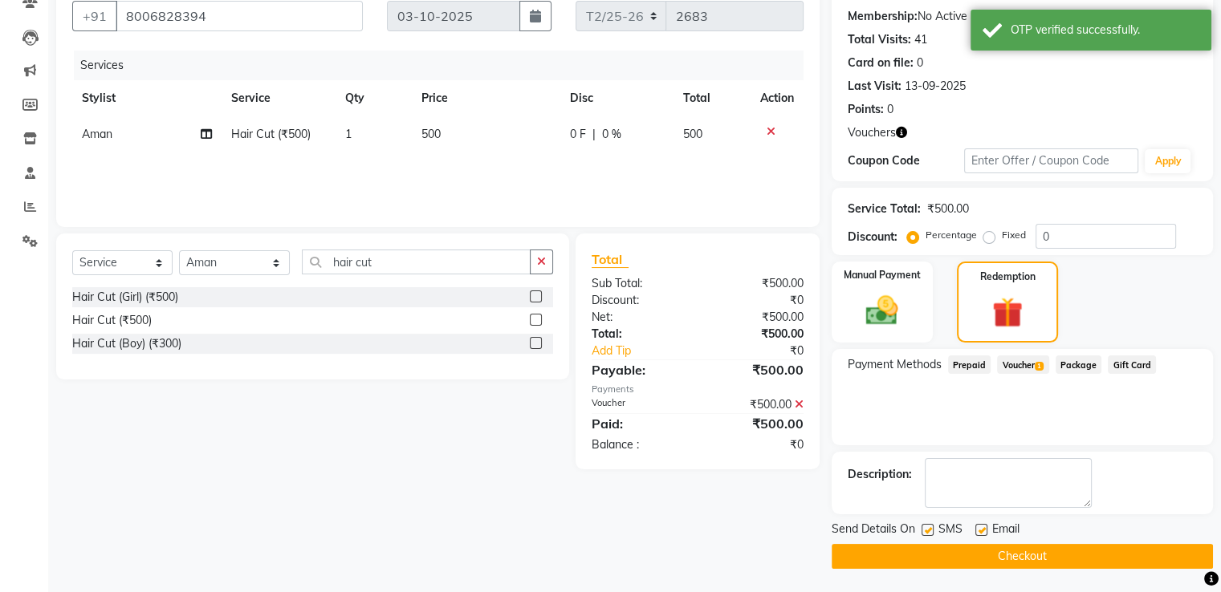
click at [1048, 559] on button "Checkout" at bounding box center [1021, 556] width 381 height 25
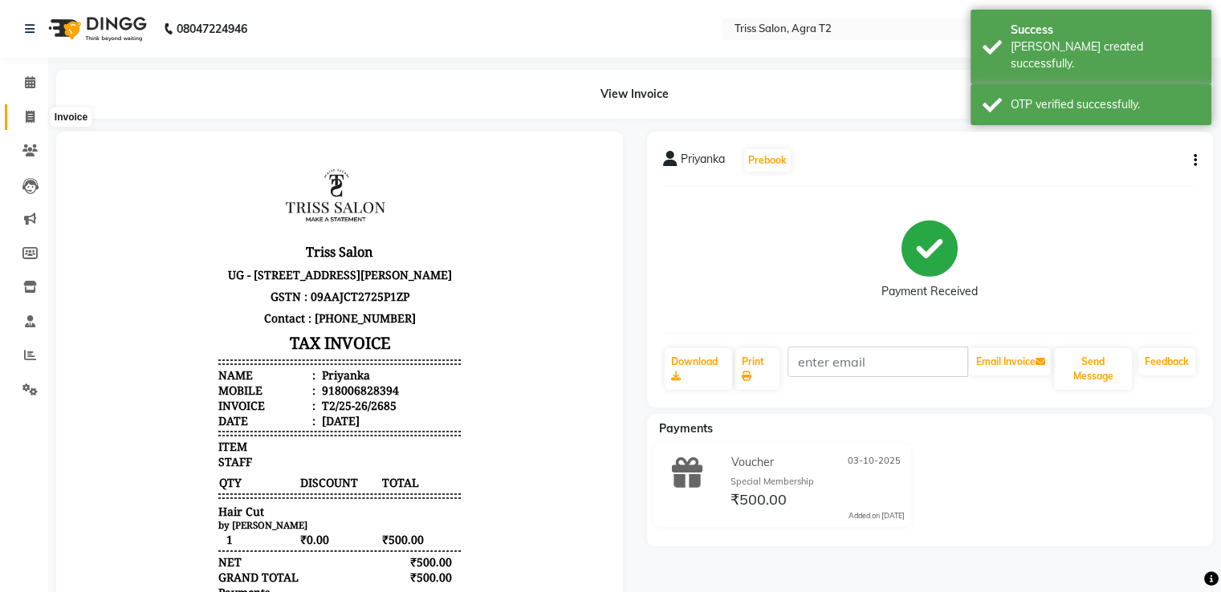
click at [26, 118] on icon at bounding box center [30, 117] width 9 height 12
select select "service"
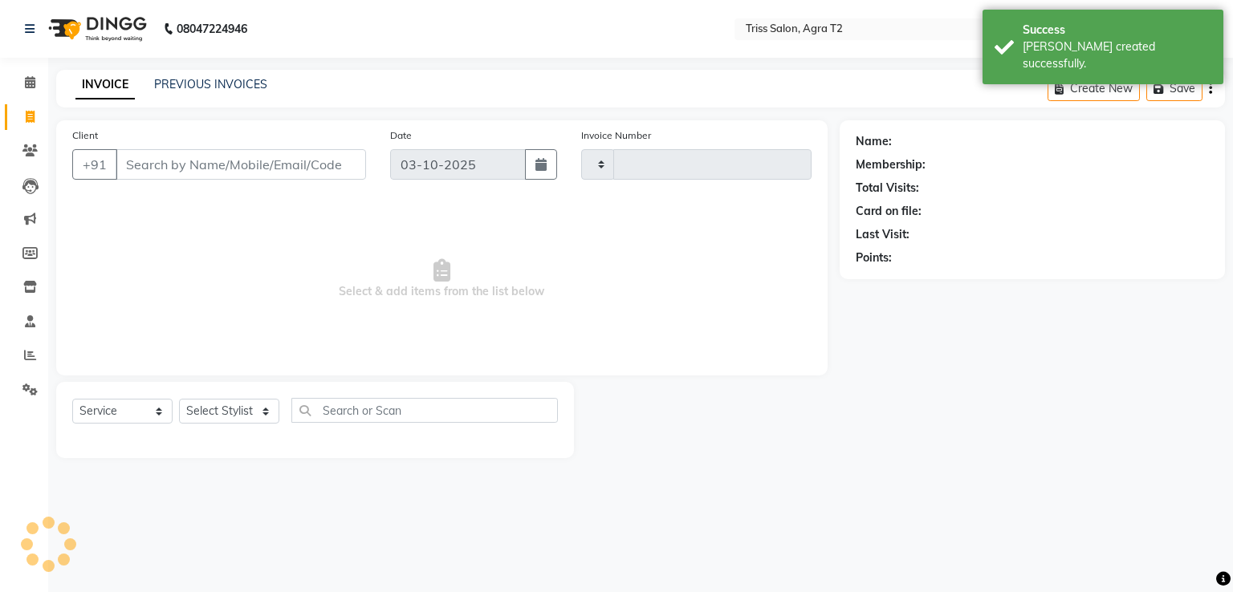
type input "2686"
select select "4301"
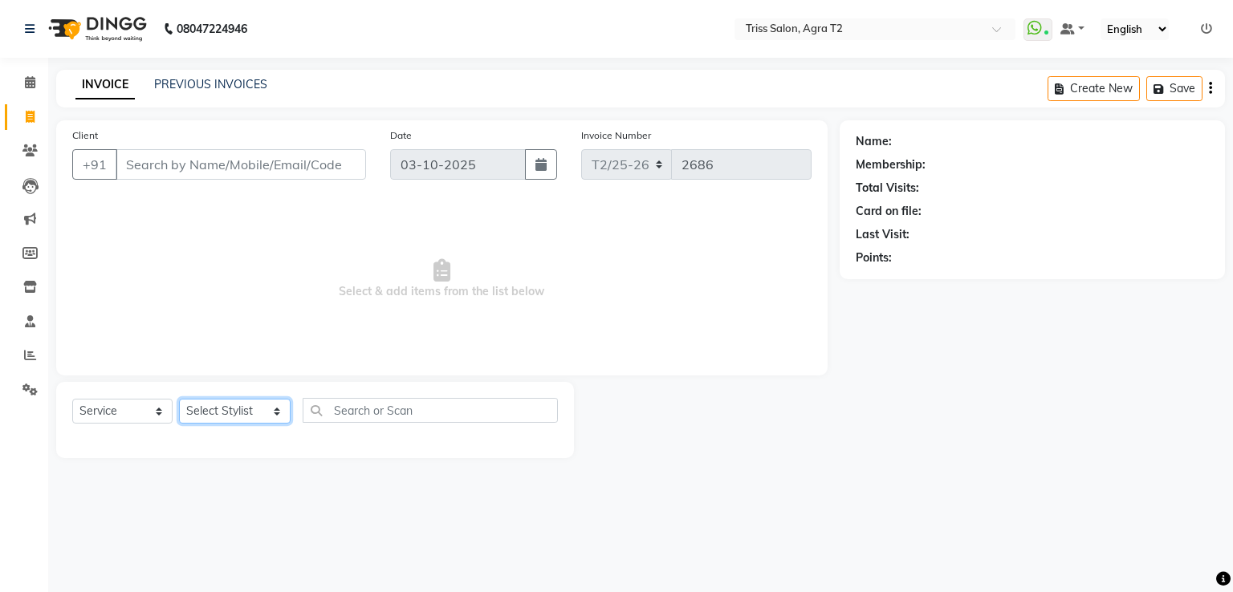
click at [265, 410] on select "Select Stylist Abhishek Aman Ayush Hema Huma Kajal Karan Kavya Chauhan Mohd. Ka…" at bounding box center [235, 411] width 112 height 25
select select "33013"
click at [179, 400] on select "Select Stylist Abhishek Aman Ayush Hema Huma Kajal Karan Kavya Chauhan Mohd. Ka…" at bounding box center [235, 411] width 112 height 25
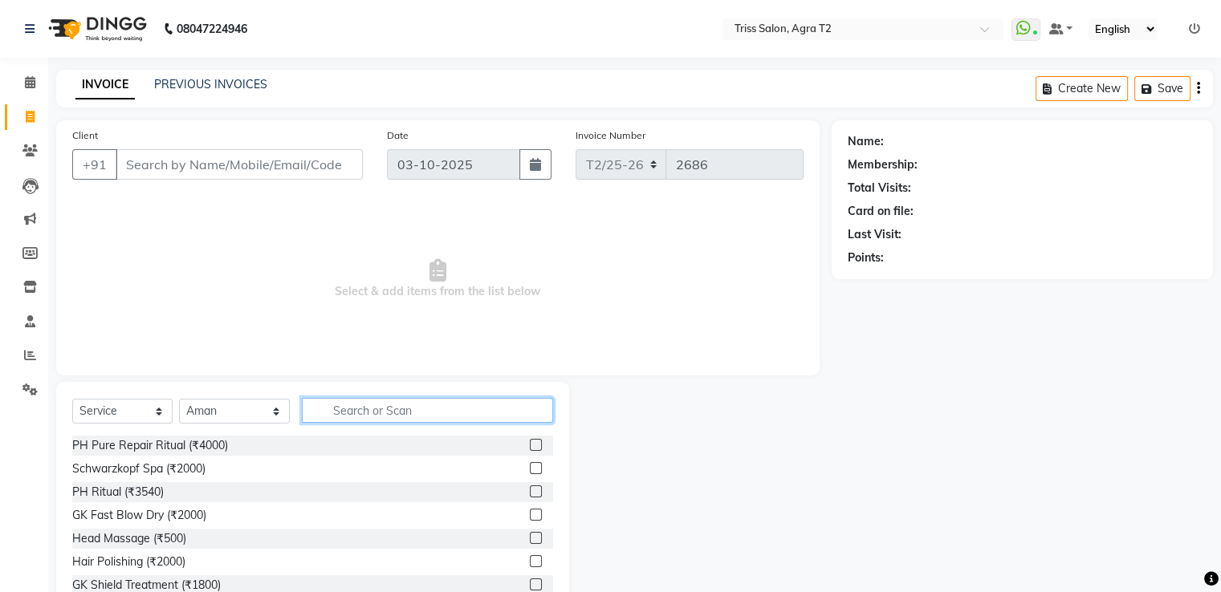
click at [356, 413] on input "text" at bounding box center [427, 410] width 250 height 25
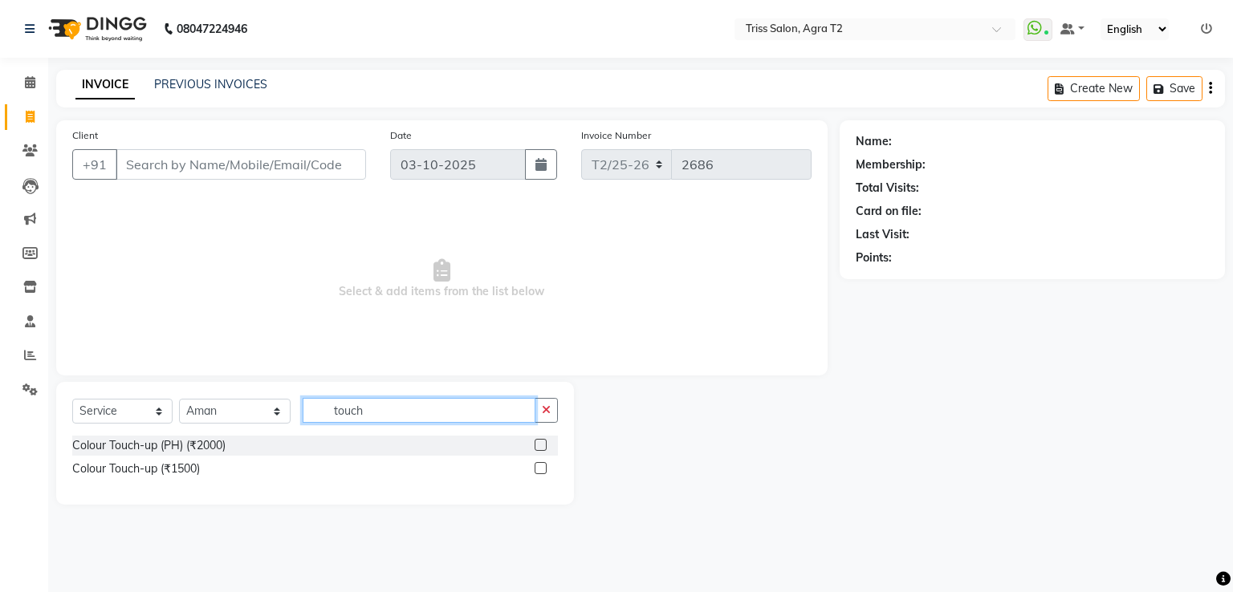
type input "touch"
click at [542, 469] on label at bounding box center [540, 468] width 12 height 12
click at [542, 469] on input "checkbox" at bounding box center [539, 469] width 10 height 10
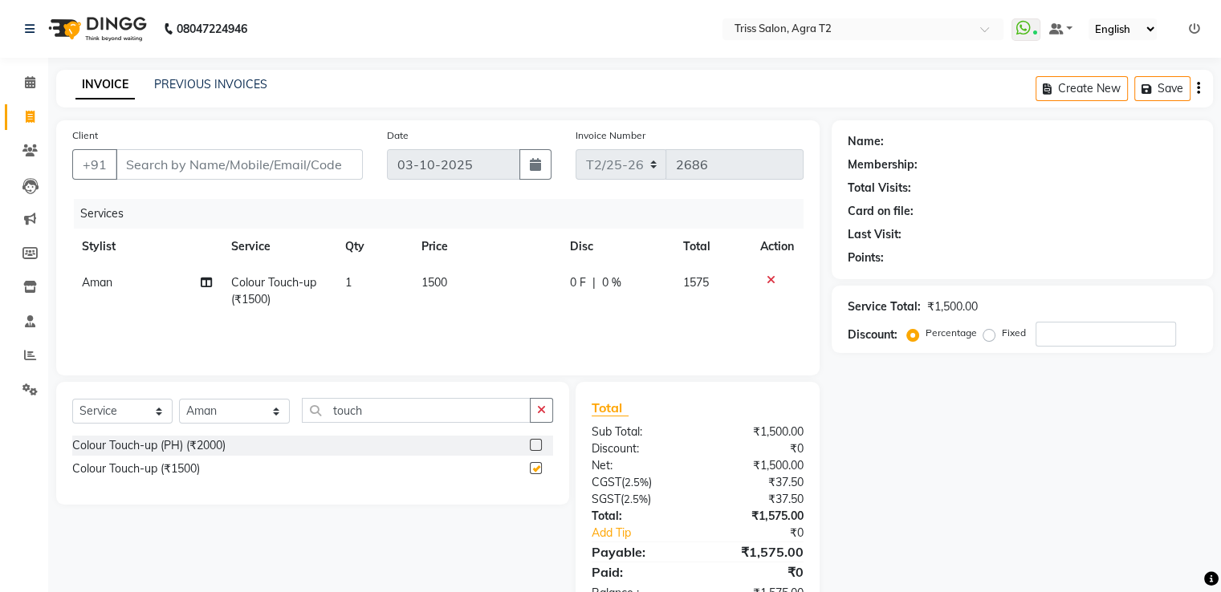
checkbox input "false"
click at [195, 159] on input "Client" at bounding box center [239, 164] width 247 height 30
type input "9"
type input "0"
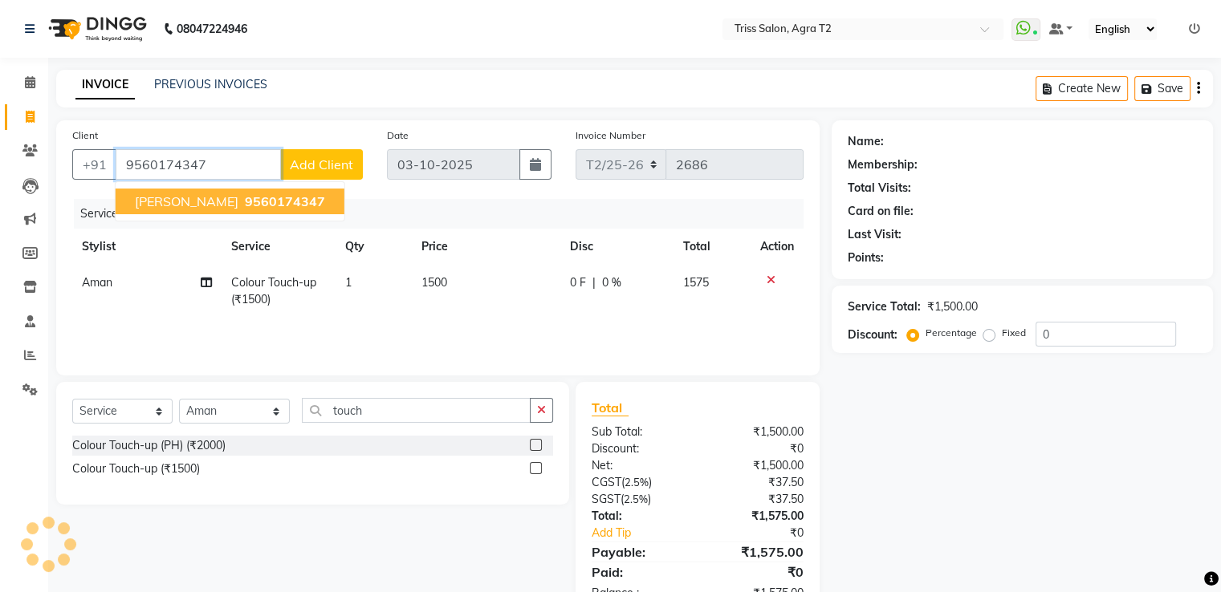
type input "9560174347"
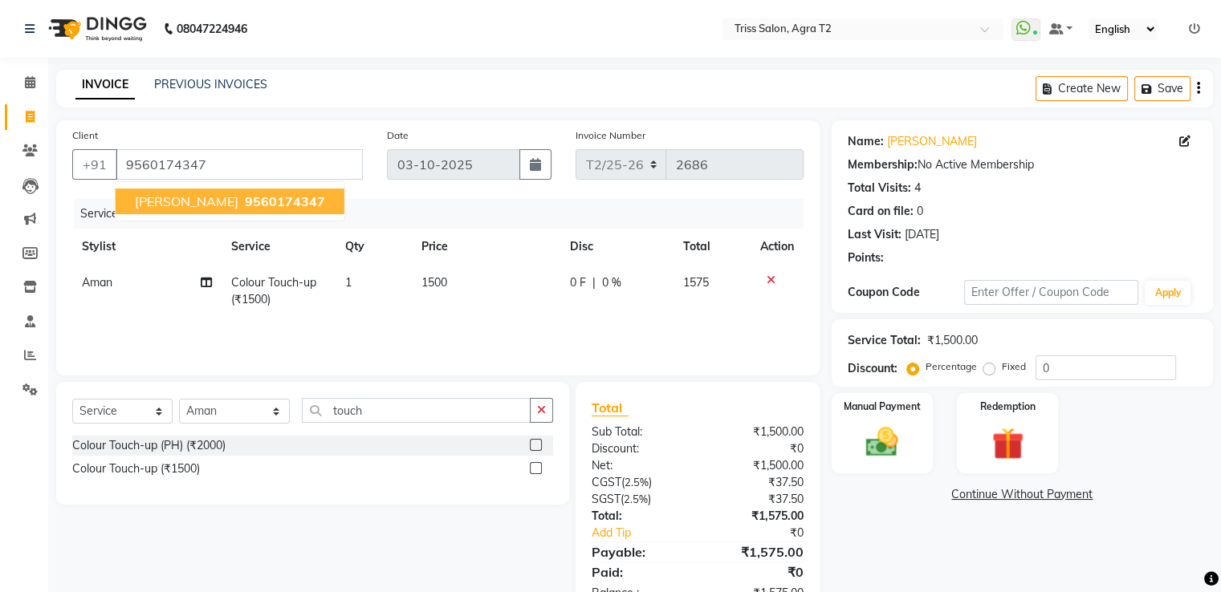
click at [192, 209] on span "Shweta Singh" at bounding box center [187, 201] width 104 height 16
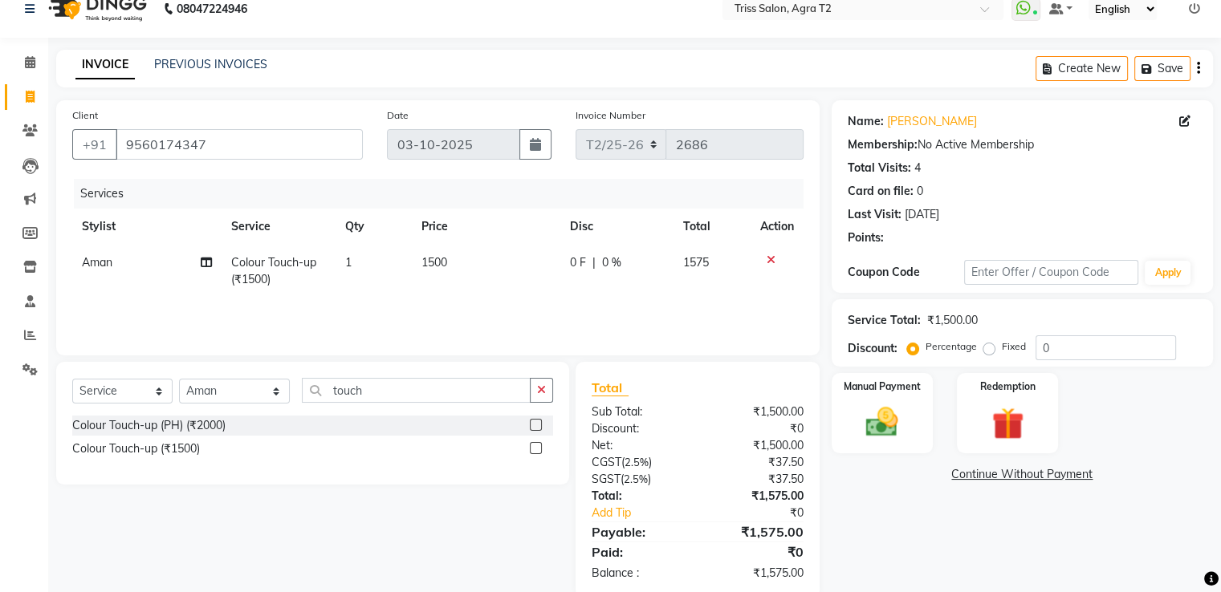
scroll to position [51, 0]
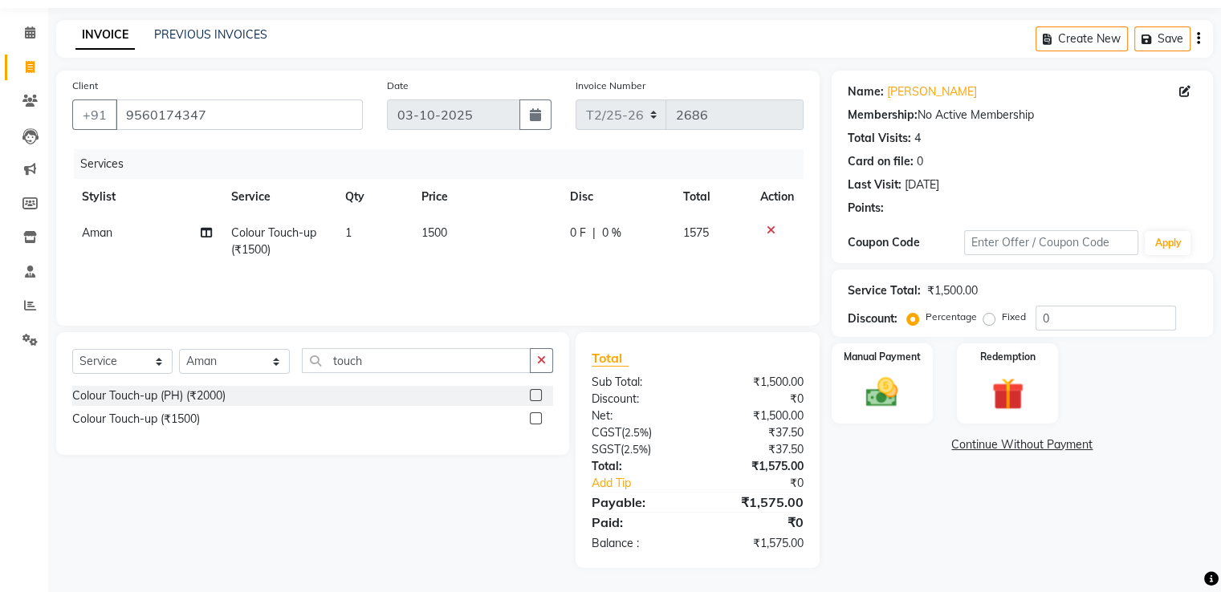
click at [365, 230] on td "1" at bounding box center [373, 241] width 76 height 53
select select "33013"
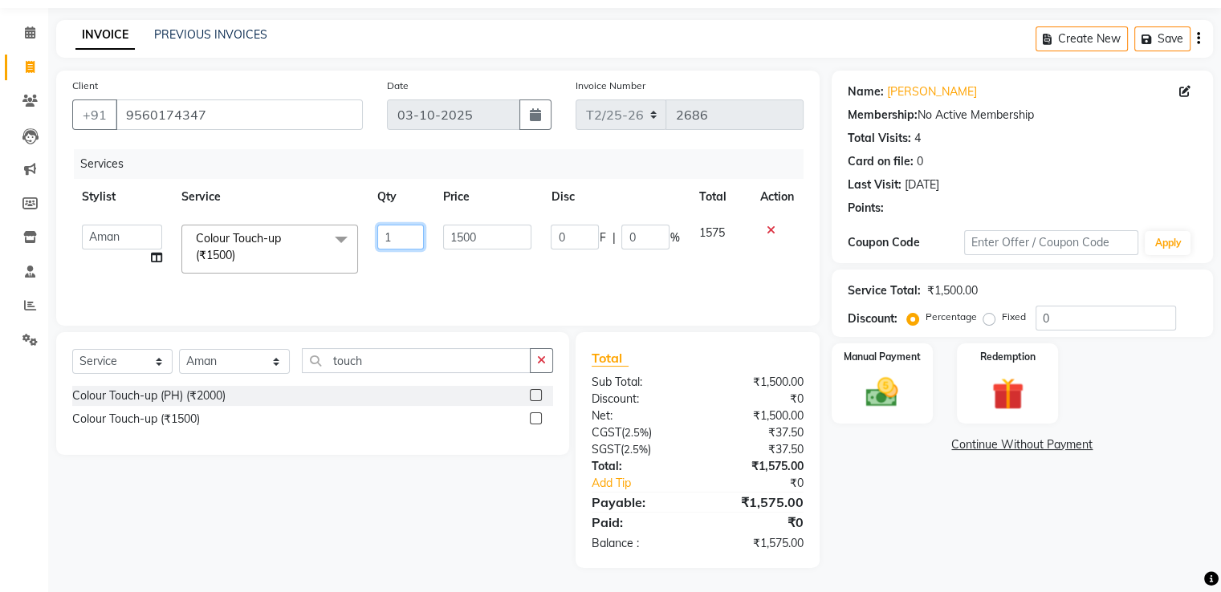
click at [396, 238] on input "1" at bounding box center [400, 237] width 47 height 25
type input "2"
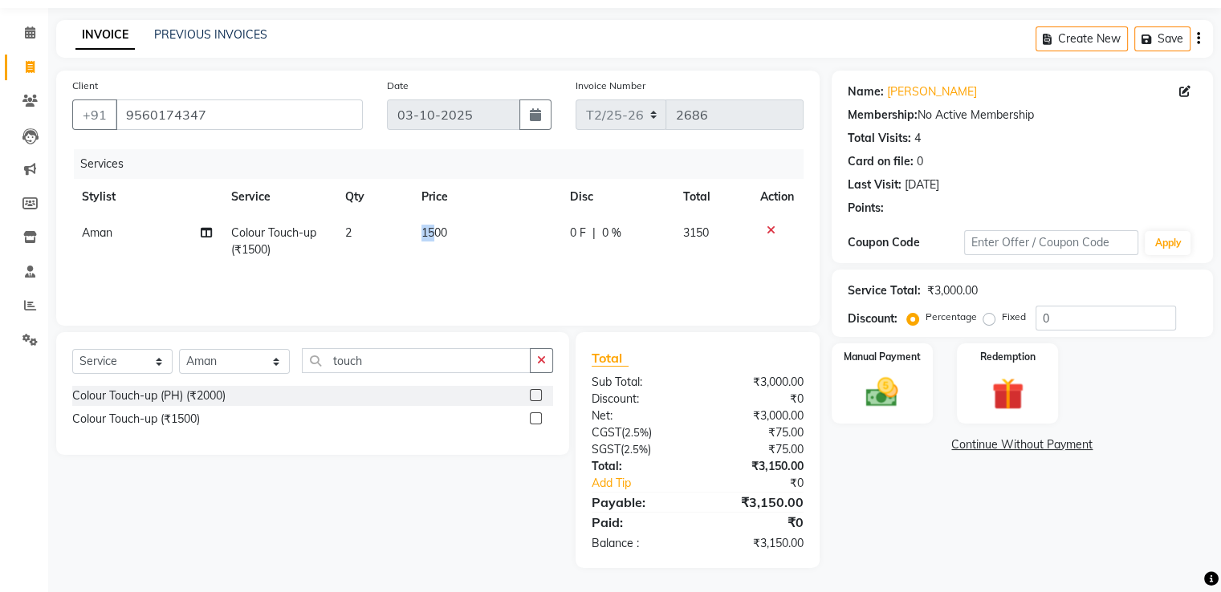
drag, startPoint x: 433, startPoint y: 238, endPoint x: 407, endPoint y: 238, distance: 25.7
click at [407, 238] on tr "Aman Colour Touch-up (₹1500) 2 1500 0 F | 0 % 3150" at bounding box center [437, 241] width 731 height 53
click at [469, 235] on td "1500" at bounding box center [486, 241] width 148 height 53
select select "33013"
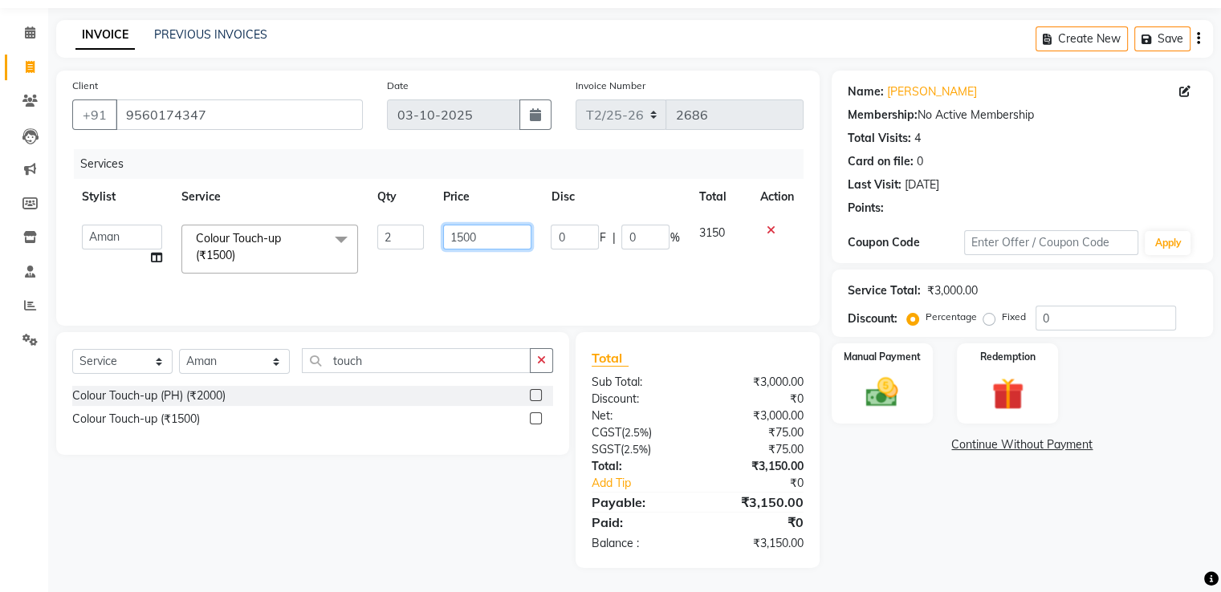
drag, startPoint x: 500, startPoint y: 245, endPoint x: 413, endPoint y: 256, distance: 87.4
click at [414, 256] on tr "Abhishek Aman Ayush Hema Huma Kajal Karan Kavya Chauhan Mohd. Kamil Shelu Chaud…" at bounding box center [437, 249] width 731 height 68
type input "2000"
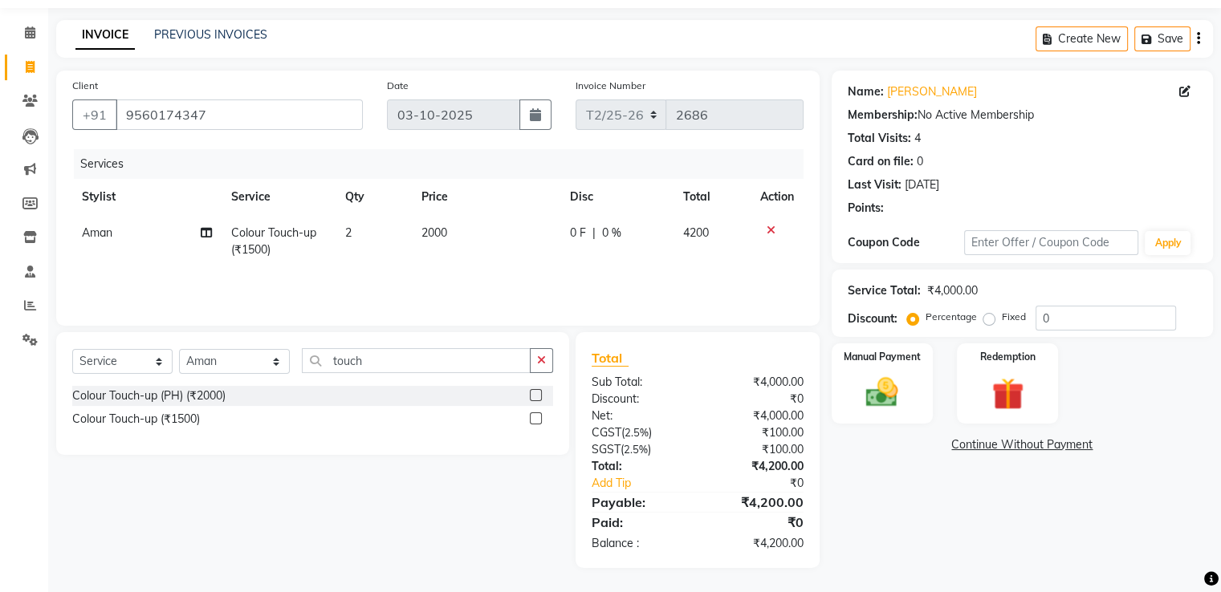
click at [583, 230] on span "0 F" at bounding box center [578, 233] width 16 height 17
select select "33013"
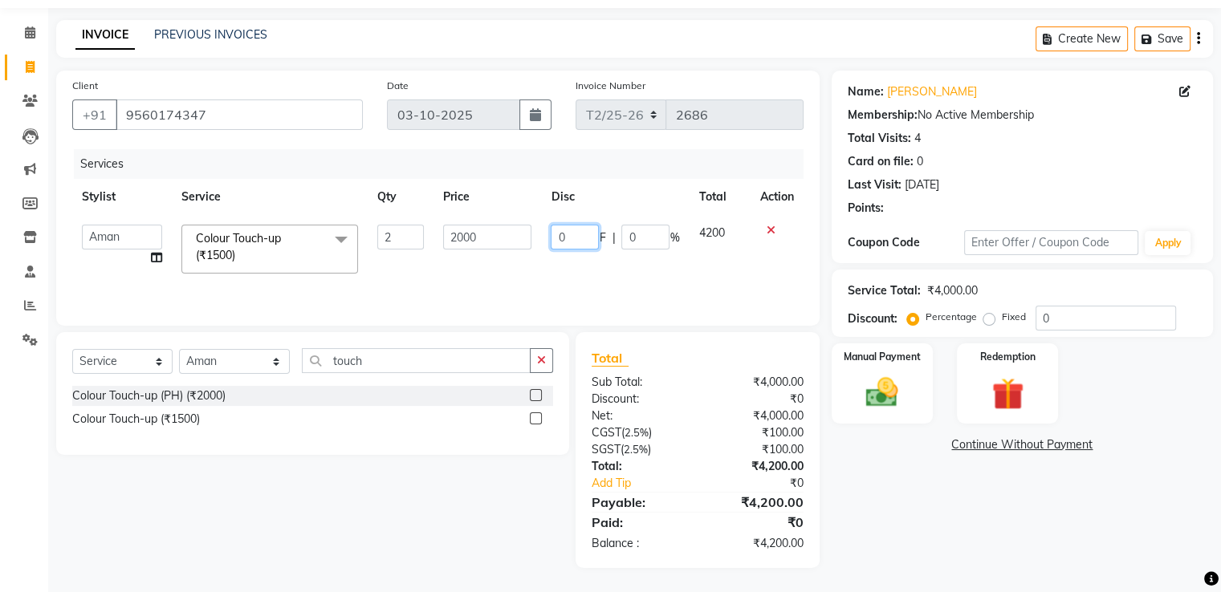
click at [587, 244] on input "0" at bounding box center [575, 237] width 48 height 25
type input "1000"
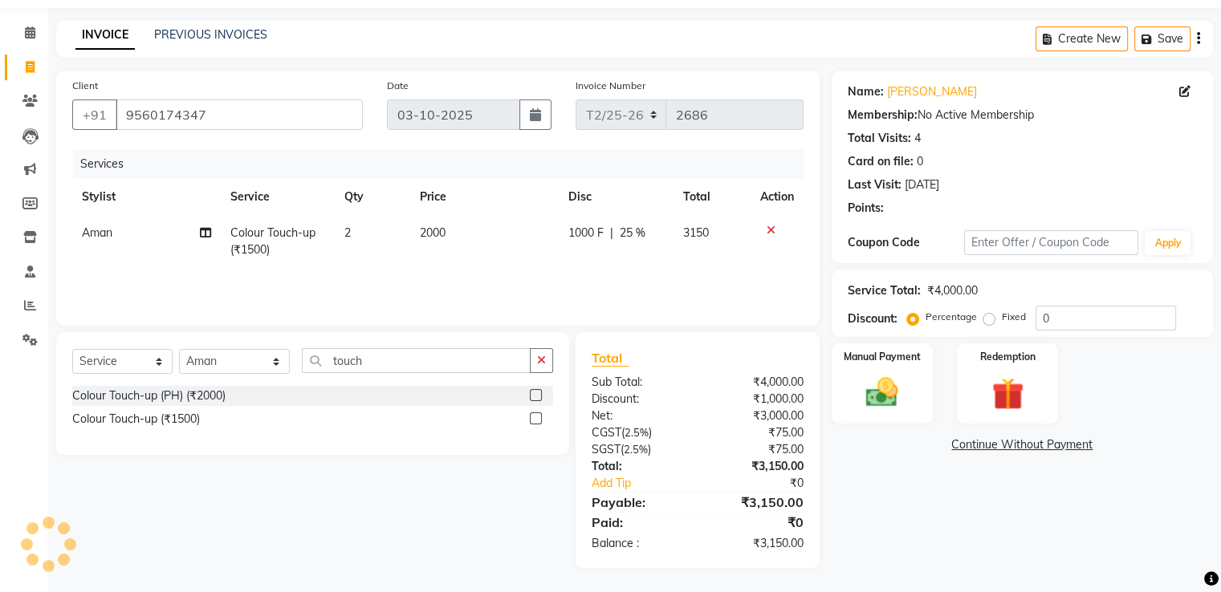
click at [578, 271] on div "Services Stylist Service Qty Price Disc Total Action Aman Colour Touch-up (₹150…" at bounding box center [437, 229] width 731 height 161
click at [892, 397] on img at bounding box center [882, 393] width 54 height 39
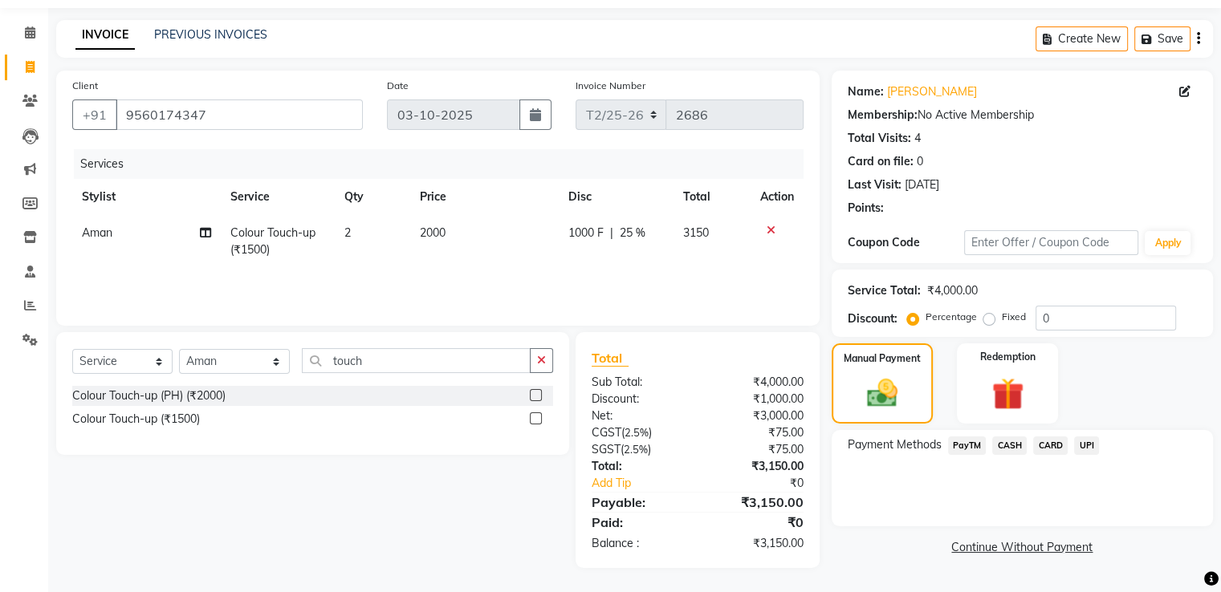
click at [1014, 447] on span "CASH" at bounding box center [1009, 446] width 35 height 18
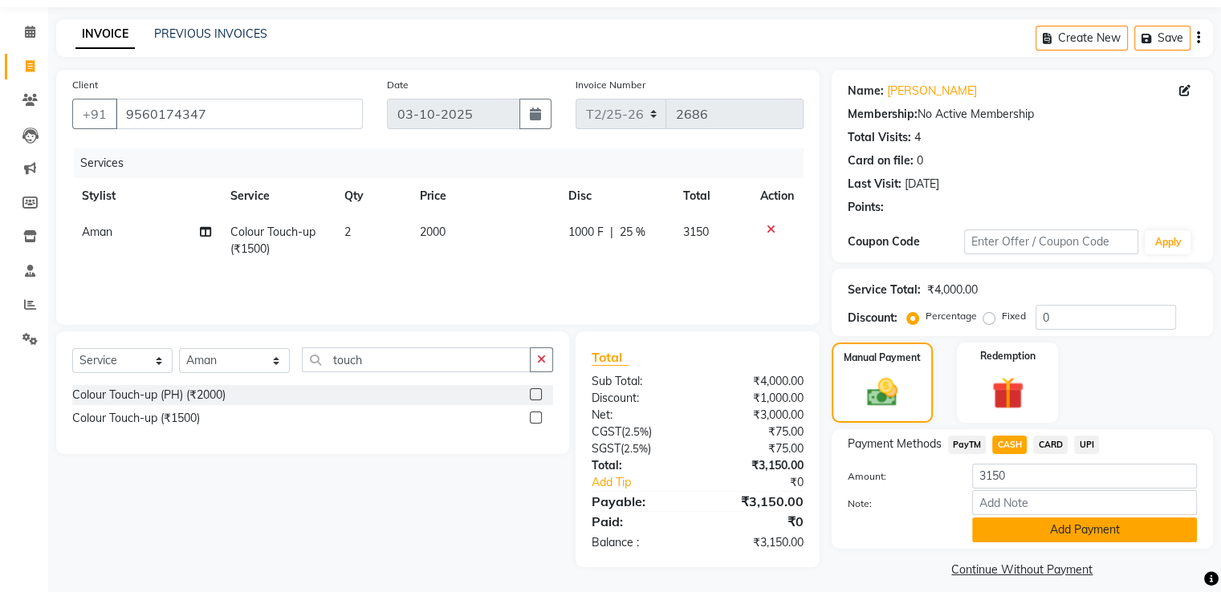
click at [1092, 524] on button "Add Payment" at bounding box center [1084, 530] width 225 height 25
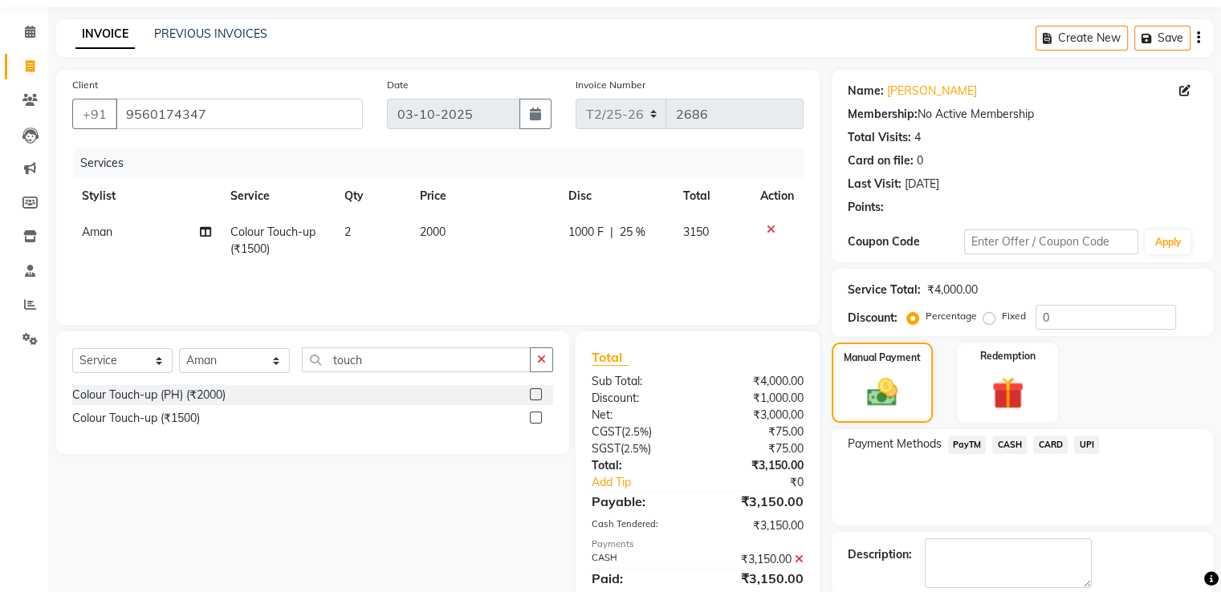
scroll to position [131, 0]
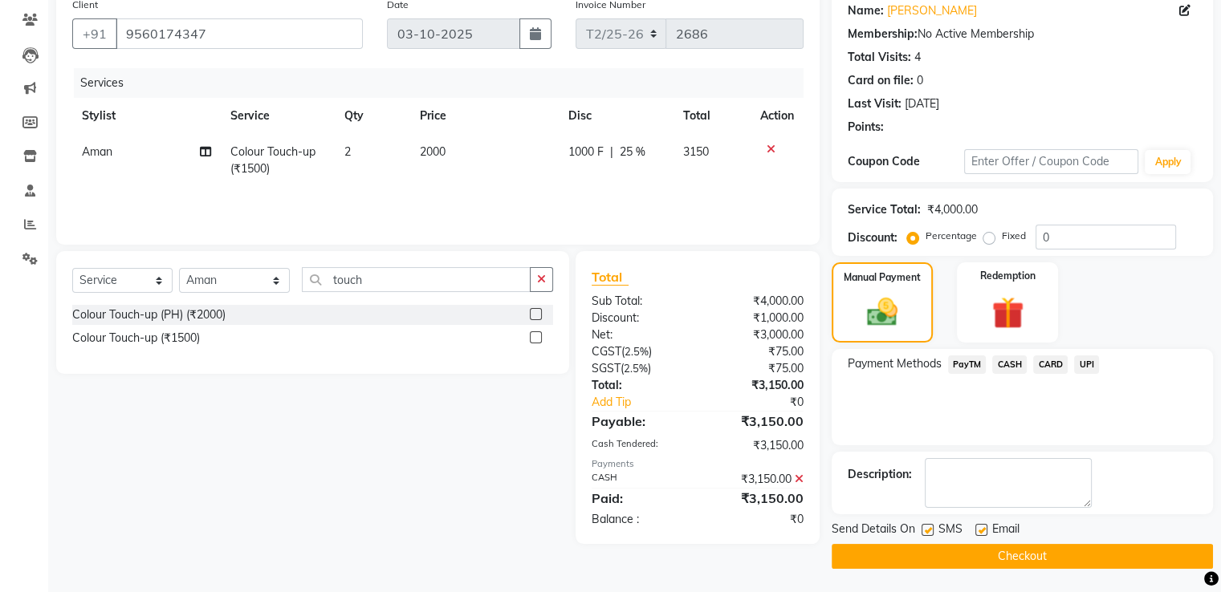
click at [1047, 563] on button "Checkout" at bounding box center [1021, 556] width 381 height 25
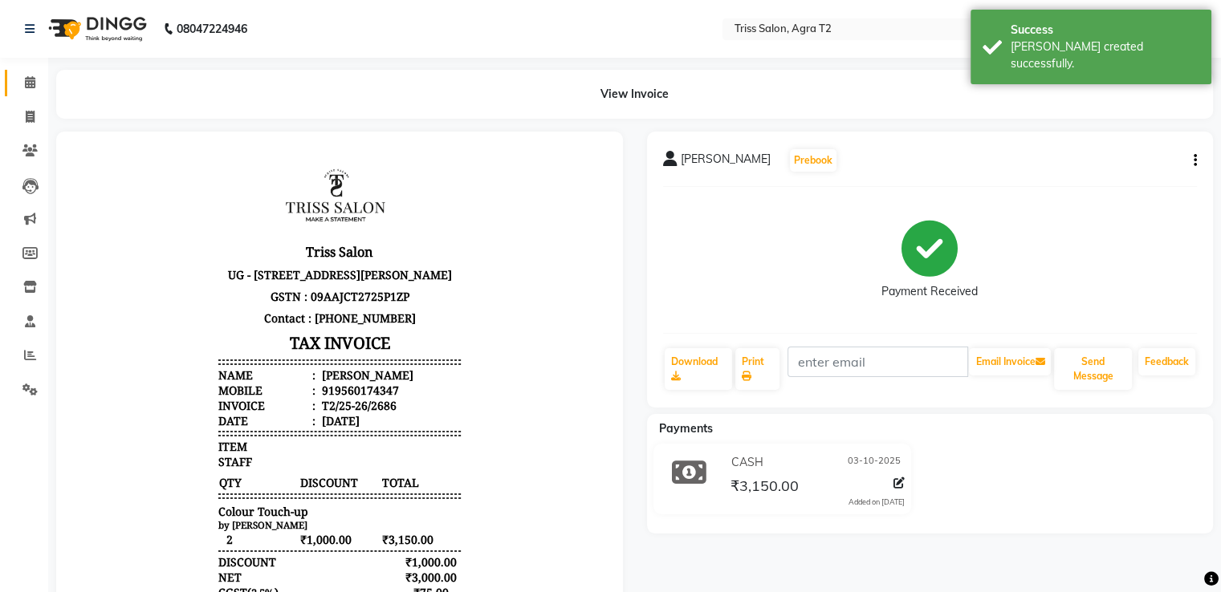
click at [36, 79] on span at bounding box center [30, 83] width 28 height 18
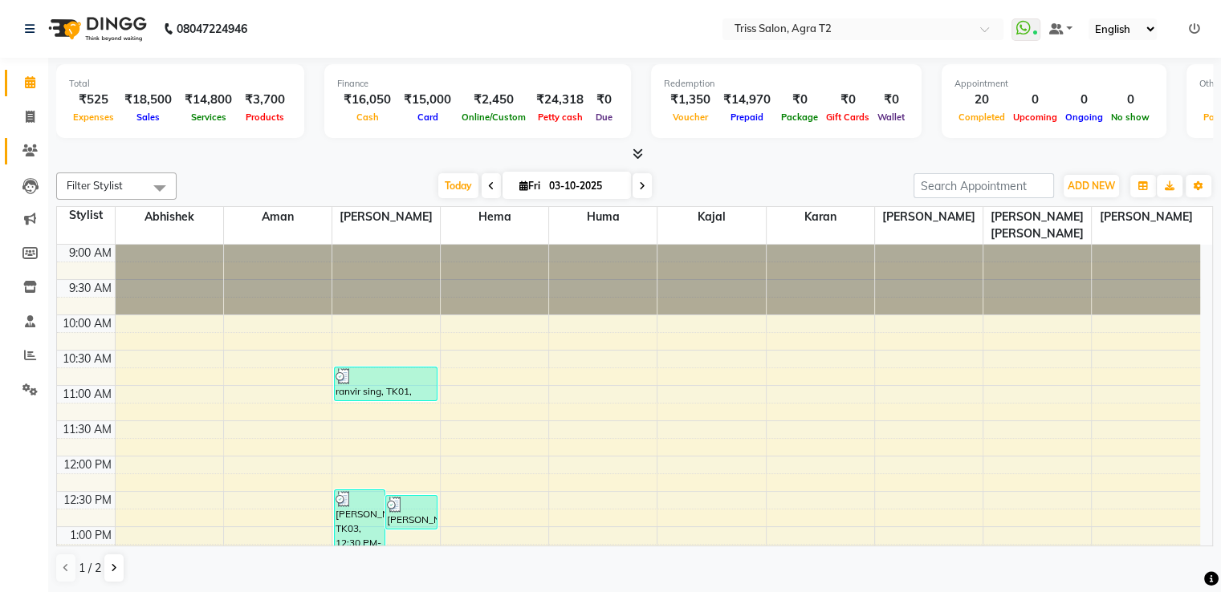
click at [31, 150] on icon at bounding box center [29, 150] width 15 height 12
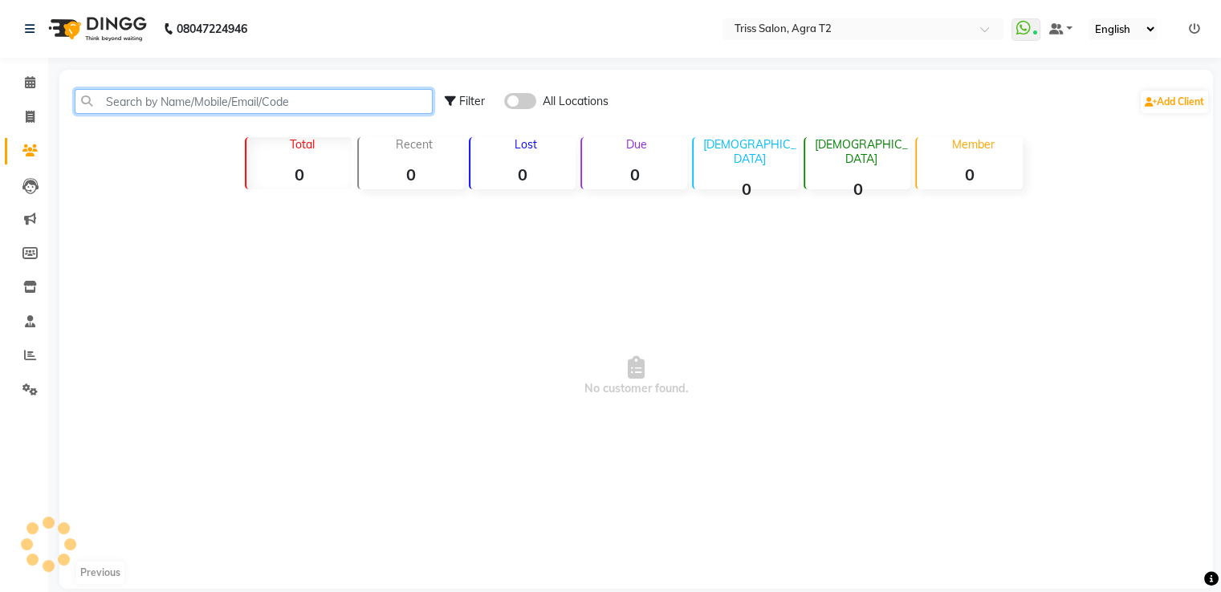
click at [132, 96] on input "text" at bounding box center [254, 101] width 358 height 25
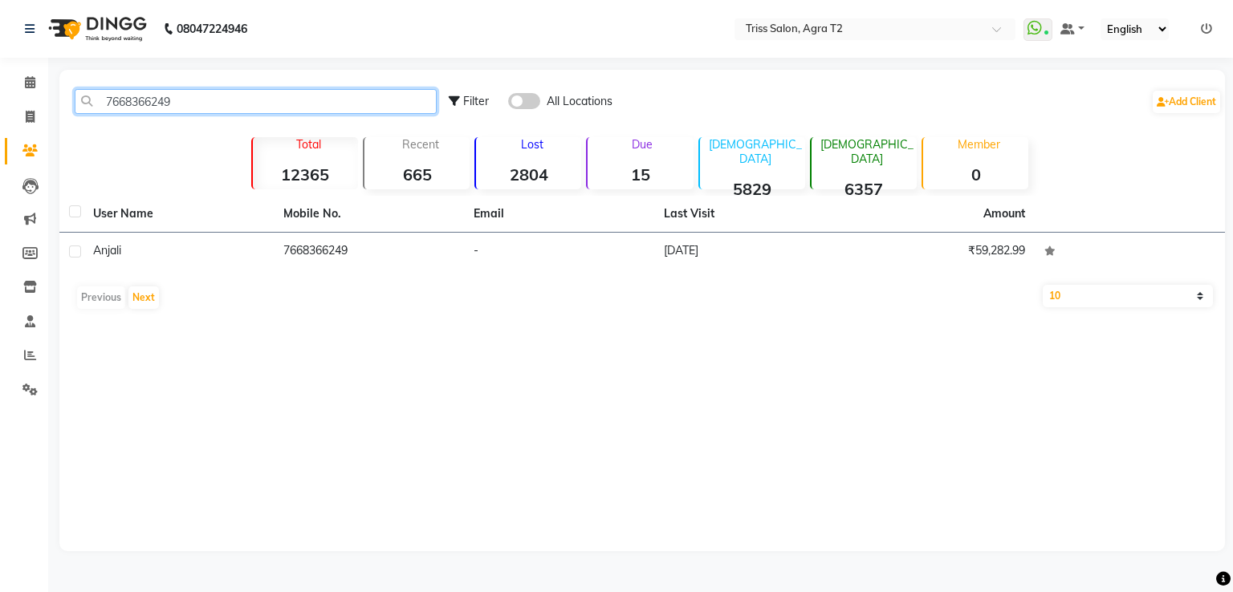
type input "7668366249"
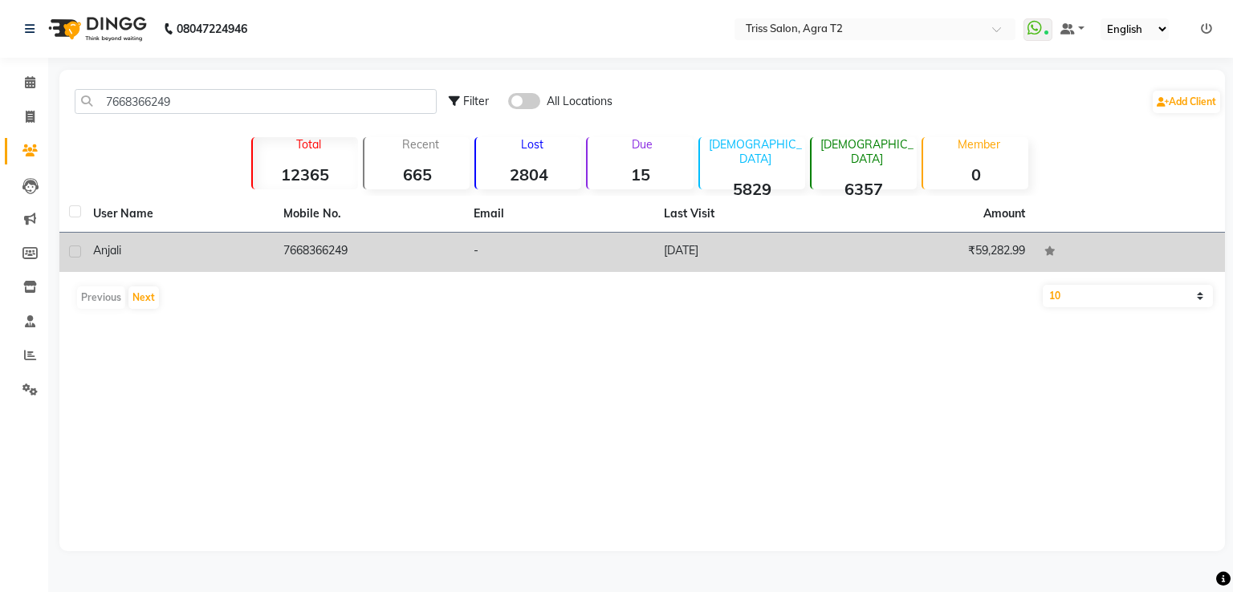
click at [319, 256] on td "7668366249" at bounding box center [369, 252] width 190 height 39
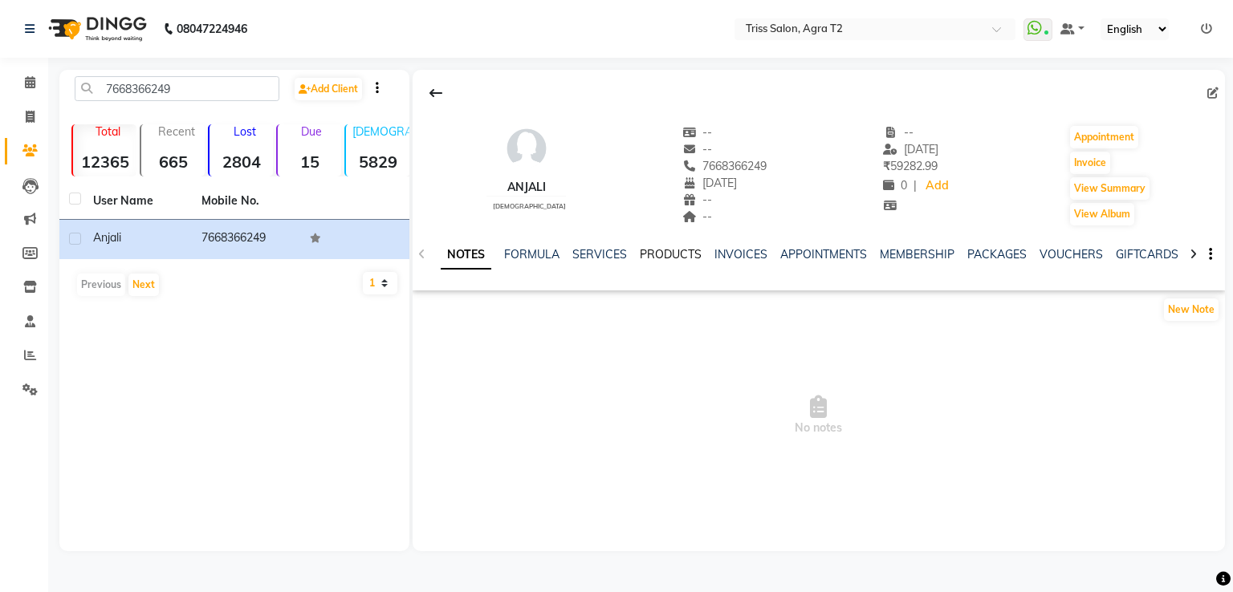
click at [670, 258] on link "PRODUCTS" at bounding box center [671, 254] width 62 height 14
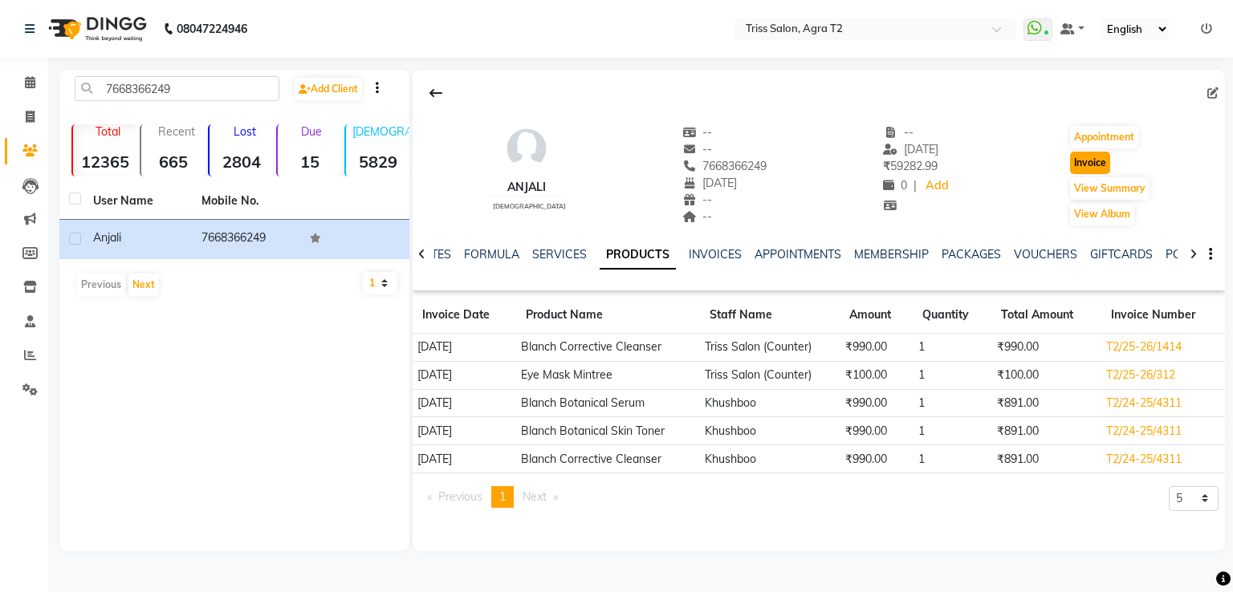
click at [1087, 163] on button "Invoice" at bounding box center [1090, 163] width 40 height 22
select select "service"
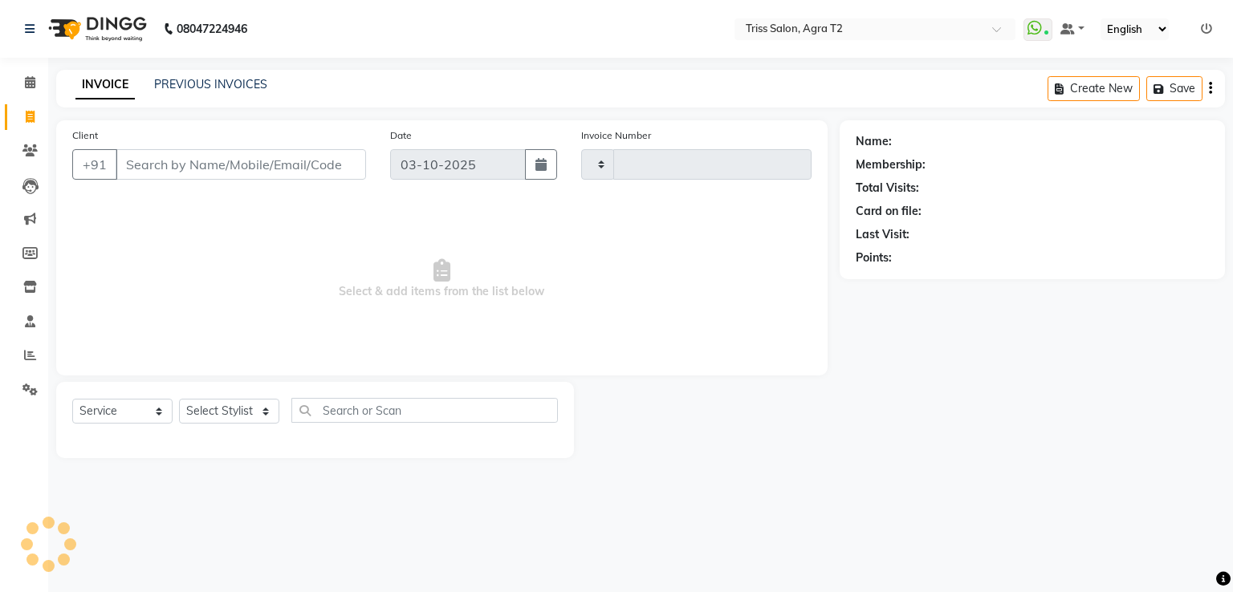
type input "2687"
select select "4301"
type input "7668366249"
click at [231, 411] on select "Select Stylist [PERSON_NAME] [PERSON_NAME] Huma Kajal Karan [PERSON_NAME] [PERS…" at bounding box center [235, 411] width 112 height 25
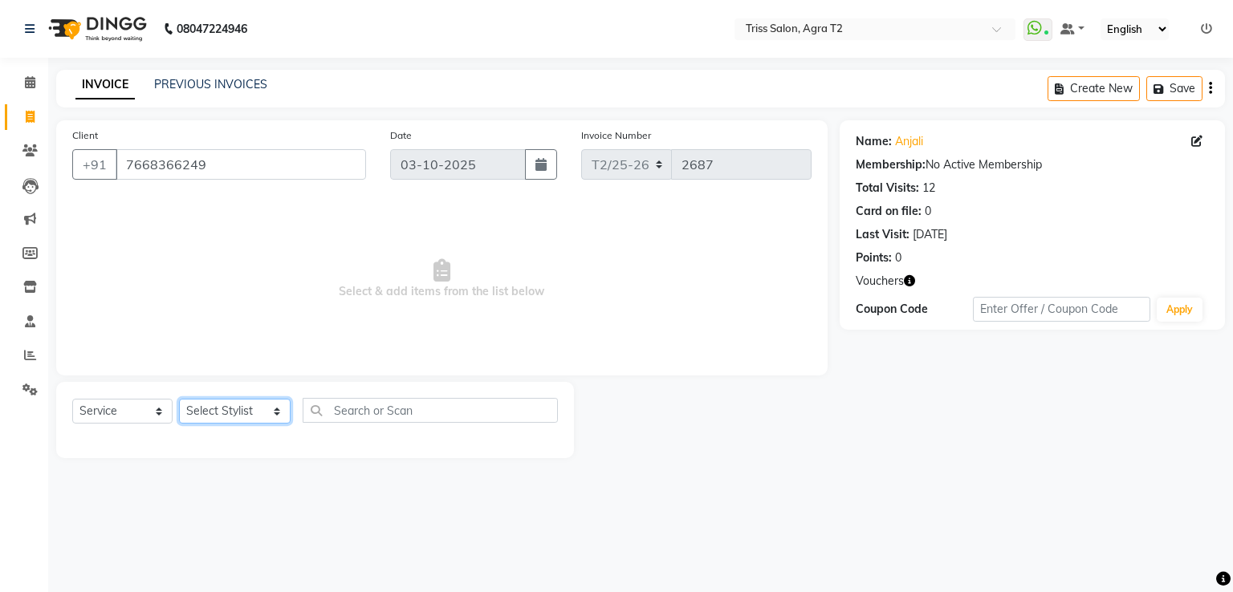
select select "49099"
click at [179, 400] on select "Select Stylist [PERSON_NAME] [PERSON_NAME] Huma Kajal Karan [PERSON_NAME] [PERS…" at bounding box center [235, 411] width 112 height 25
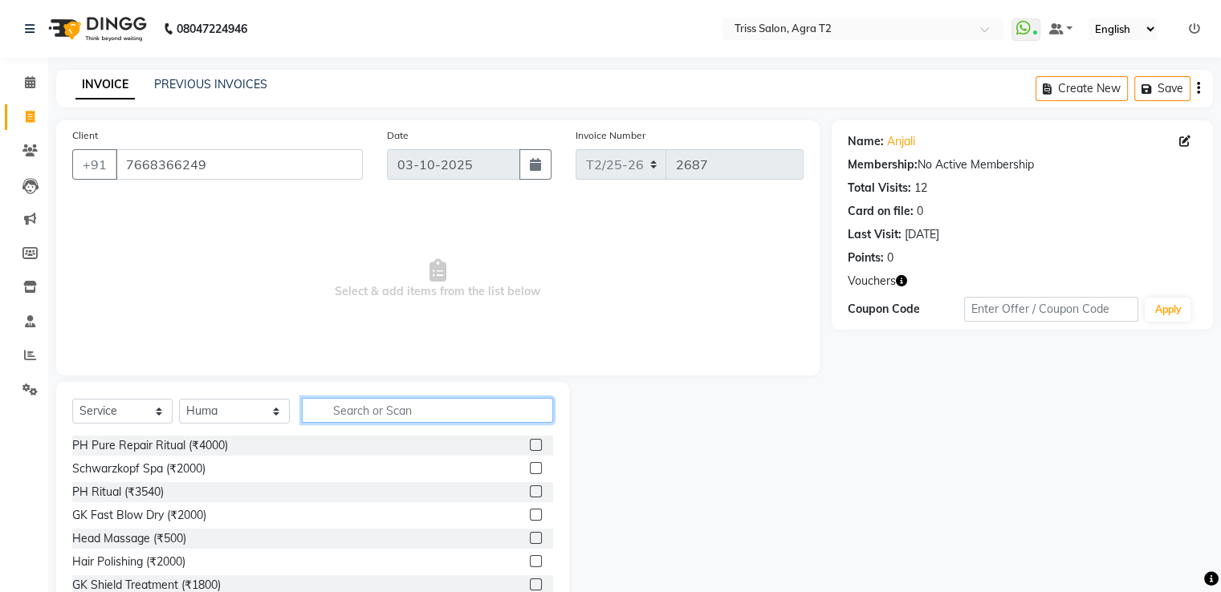
click at [334, 414] on input "text" at bounding box center [427, 410] width 250 height 25
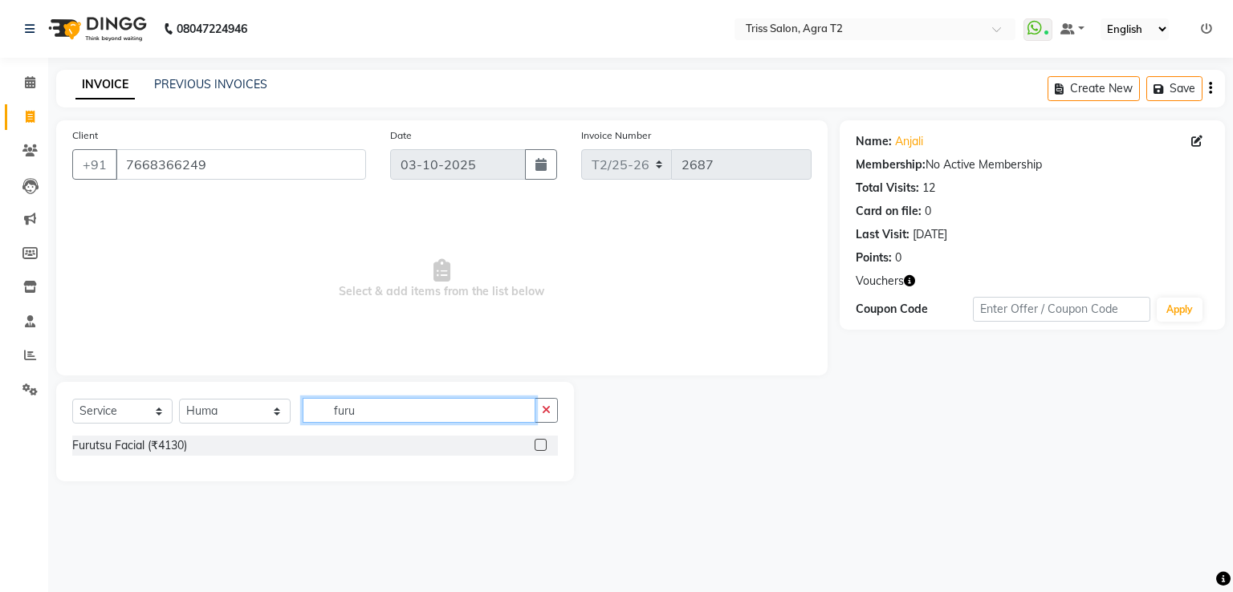
type input "furu"
click at [542, 445] on label at bounding box center [540, 445] width 12 height 12
click at [542, 445] on input "checkbox" at bounding box center [539, 446] width 10 height 10
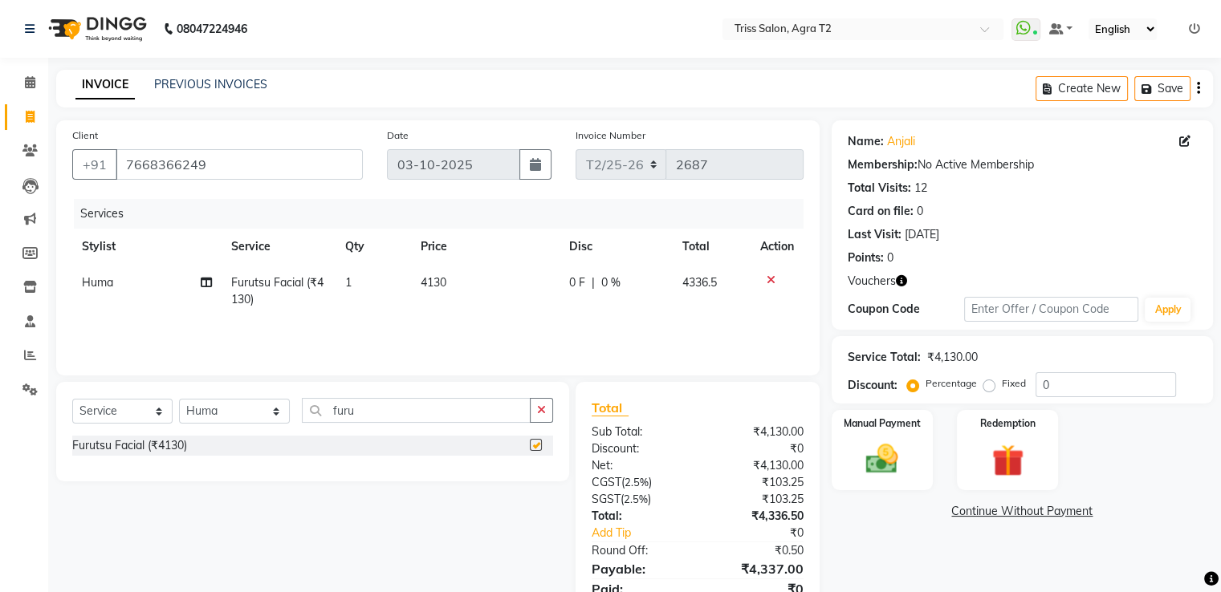
checkbox input "false"
click at [543, 416] on icon "button" at bounding box center [541, 409] width 9 height 11
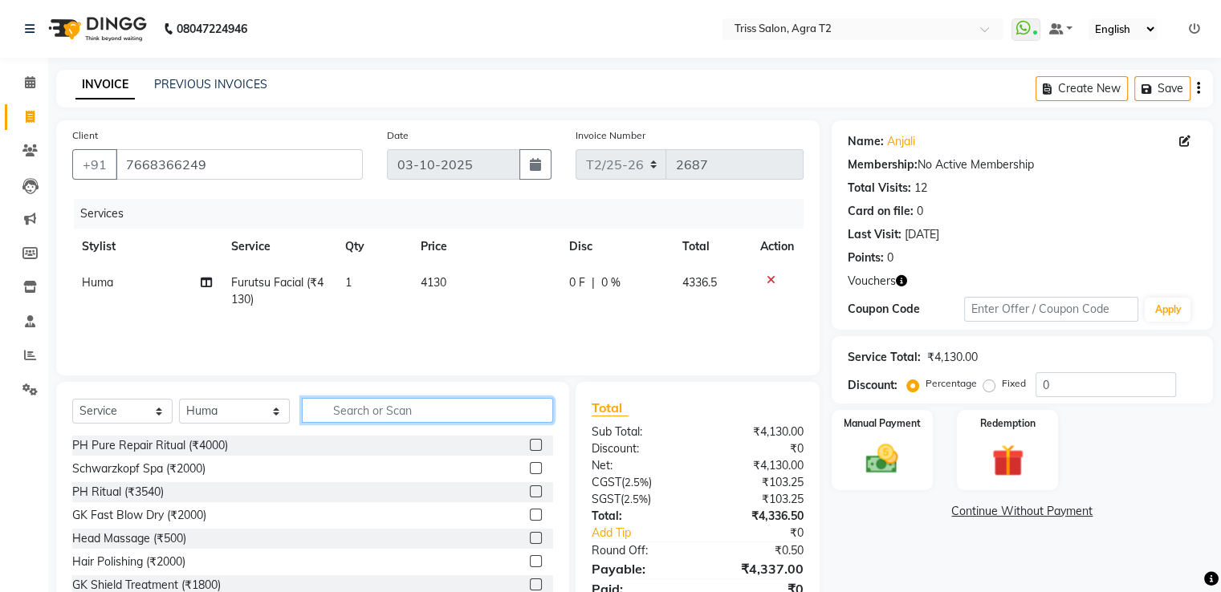
type input "d"
type input "blea"
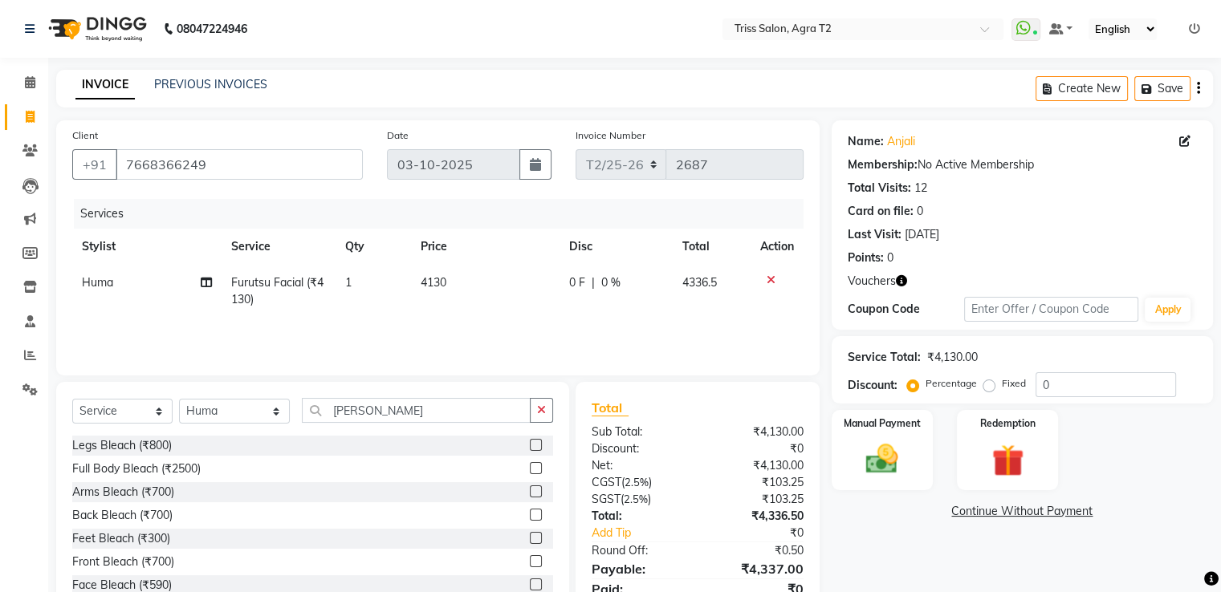
click at [530, 585] on label at bounding box center [536, 585] width 12 height 12
click at [530, 585] on input "checkbox" at bounding box center [535, 585] width 10 height 10
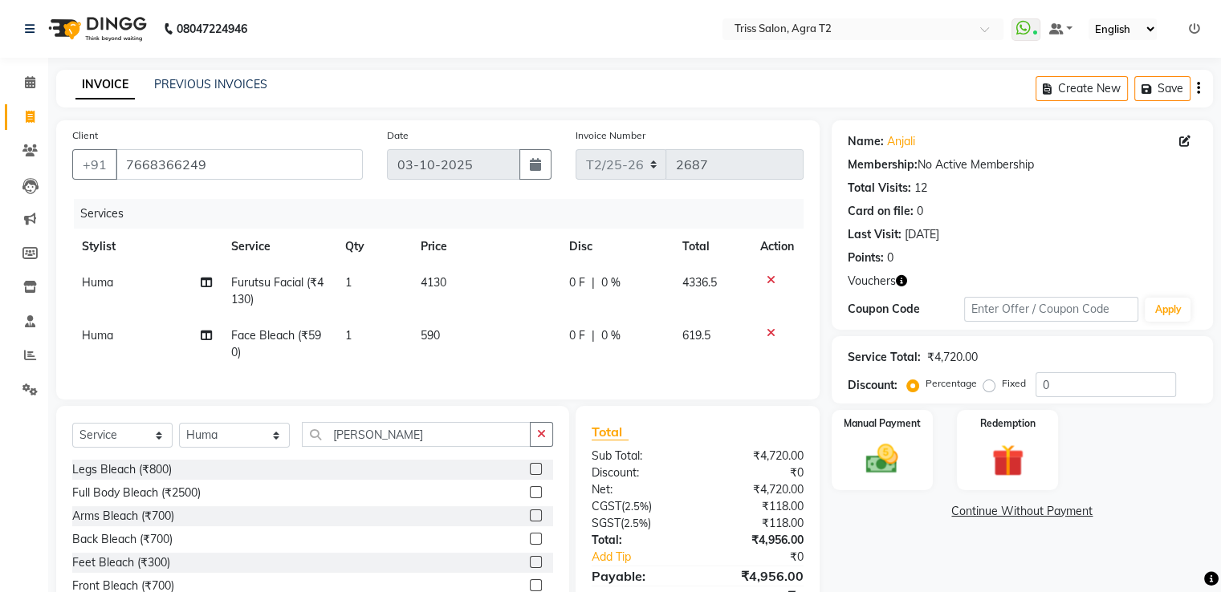
checkbox input "false"
click at [549, 441] on button "button" at bounding box center [541, 434] width 23 height 25
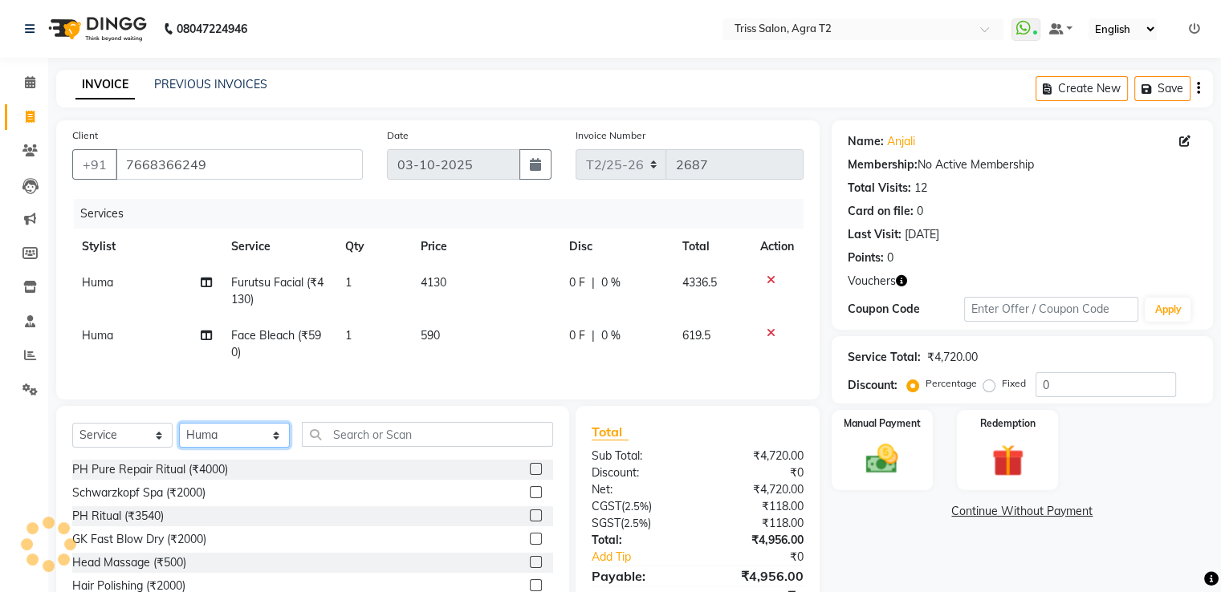
click at [230, 448] on select "Select Stylist [PERSON_NAME] [PERSON_NAME] Huma Kajal Karan [PERSON_NAME] [PERS…" at bounding box center [234, 435] width 111 height 25
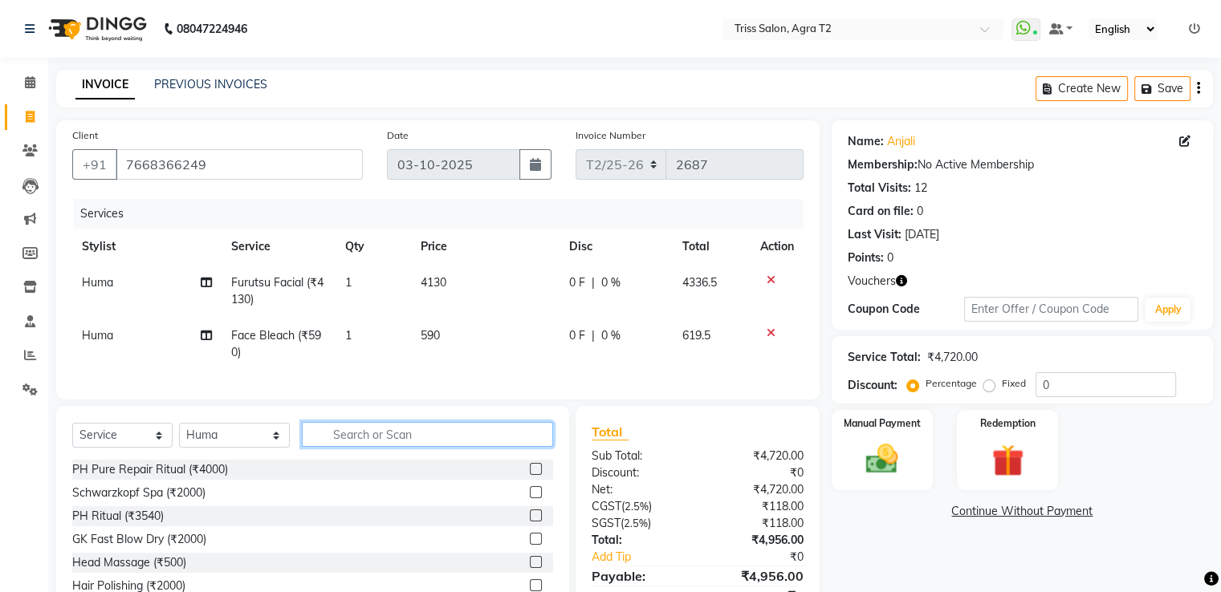
click at [423, 446] on input "text" at bounding box center [427, 434] width 250 height 25
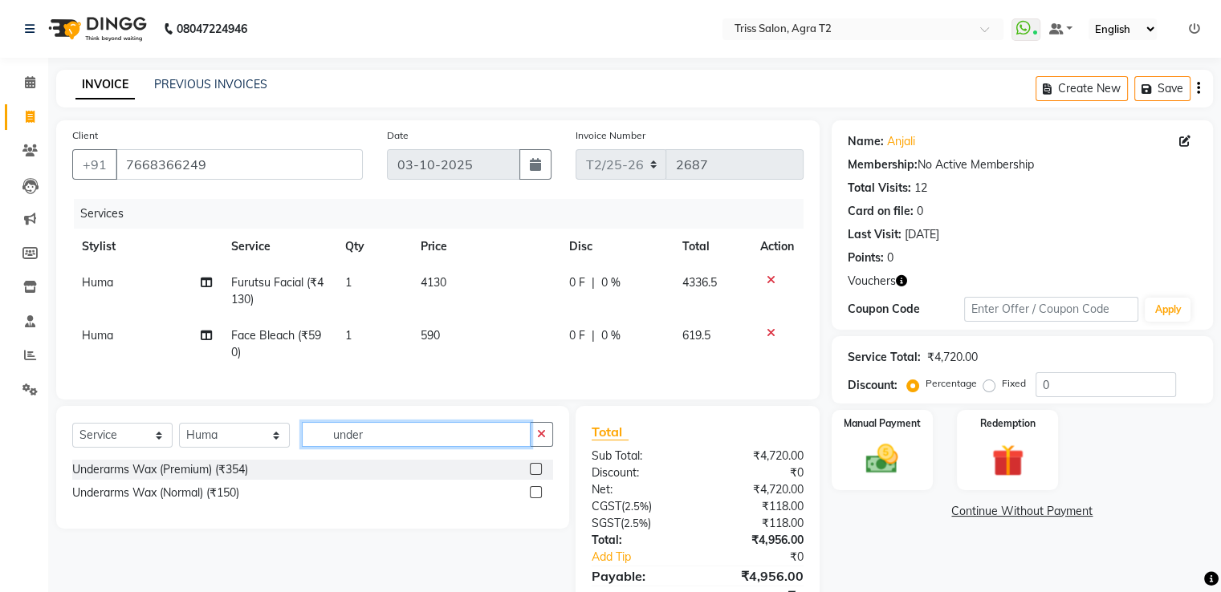
type input "under"
click at [536, 475] on label at bounding box center [536, 469] width 12 height 12
click at [536, 475] on input "checkbox" at bounding box center [535, 470] width 10 height 10
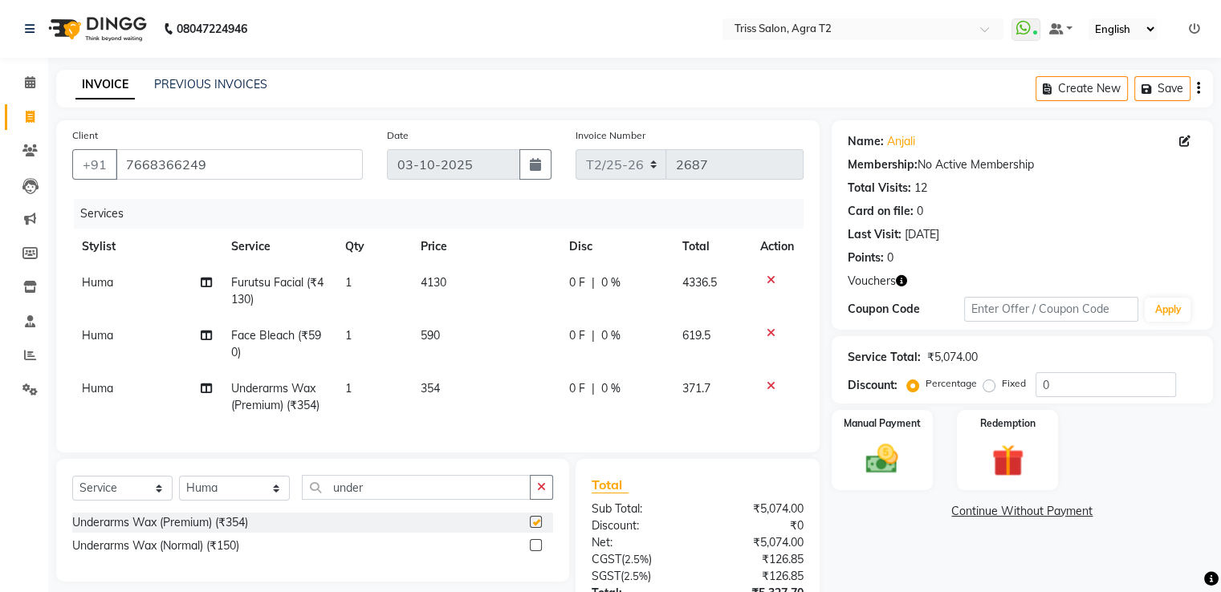
checkbox input "false"
click at [540, 493] on icon "button" at bounding box center [541, 487] width 9 height 11
type input "thre"
click at [534, 551] on label at bounding box center [536, 545] width 12 height 12
click at [534, 551] on input "checkbox" at bounding box center [535, 546] width 10 height 10
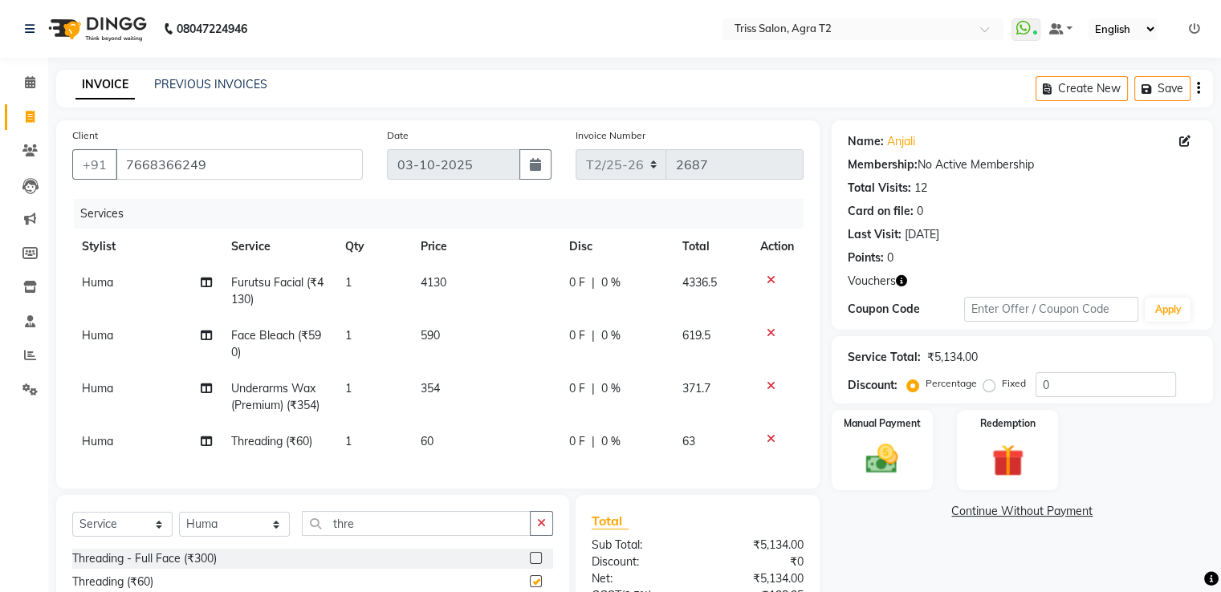
checkbox input "false"
click at [359, 448] on td "1" at bounding box center [373, 442] width 76 height 36
select select "49099"
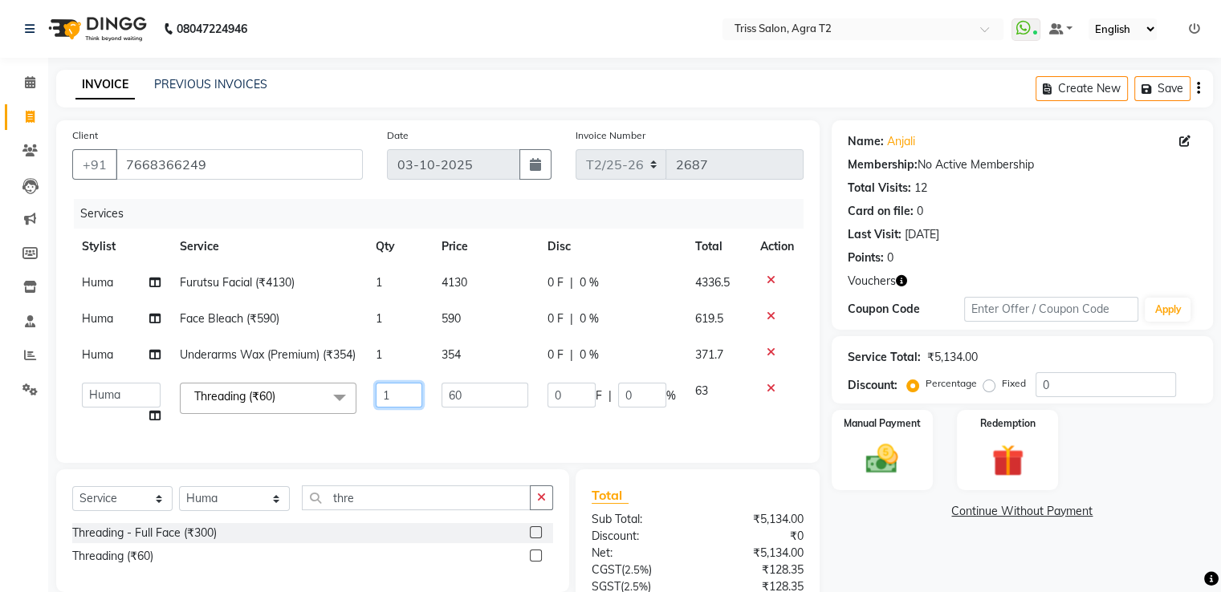
click at [400, 408] on input "1" at bounding box center [399, 395] width 47 height 25
type input "2"
click at [230, 511] on select "Select Stylist [PERSON_NAME] [PERSON_NAME] Huma Kajal Karan [PERSON_NAME] [PERS…" at bounding box center [234, 498] width 111 height 25
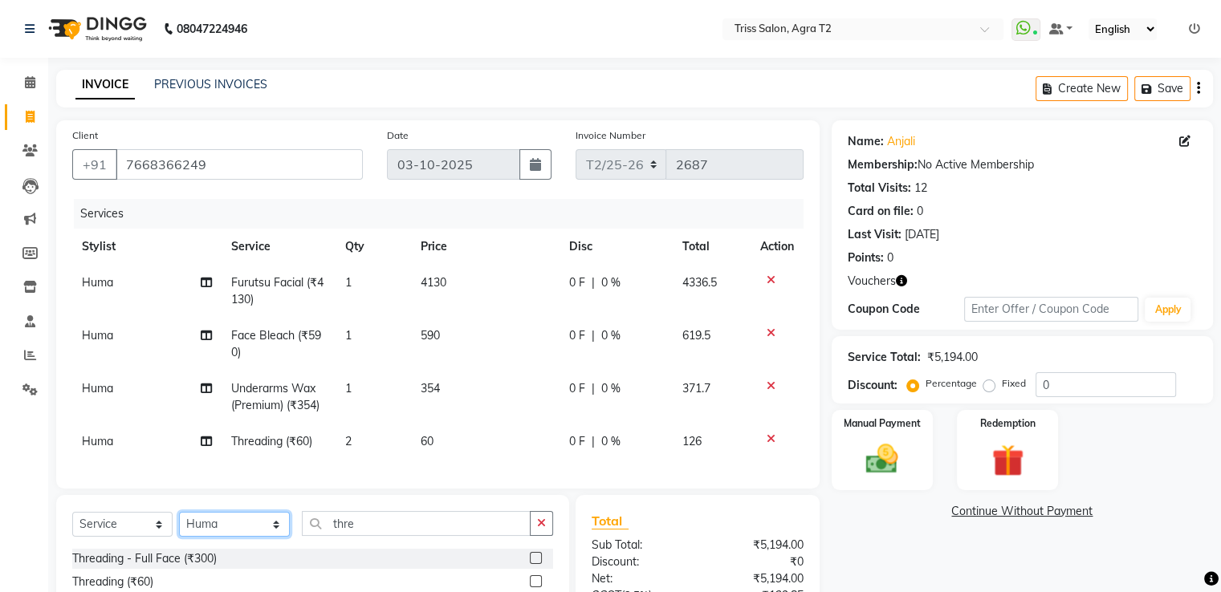
select select "26469"
click at [179, 526] on select "Select Stylist [PERSON_NAME] [PERSON_NAME] Huma Kajal Karan [PERSON_NAME] [PERS…" at bounding box center [234, 524] width 111 height 25
click at [542, 529] on icon "button" at bounding box center [541, 523] width 9 height 11
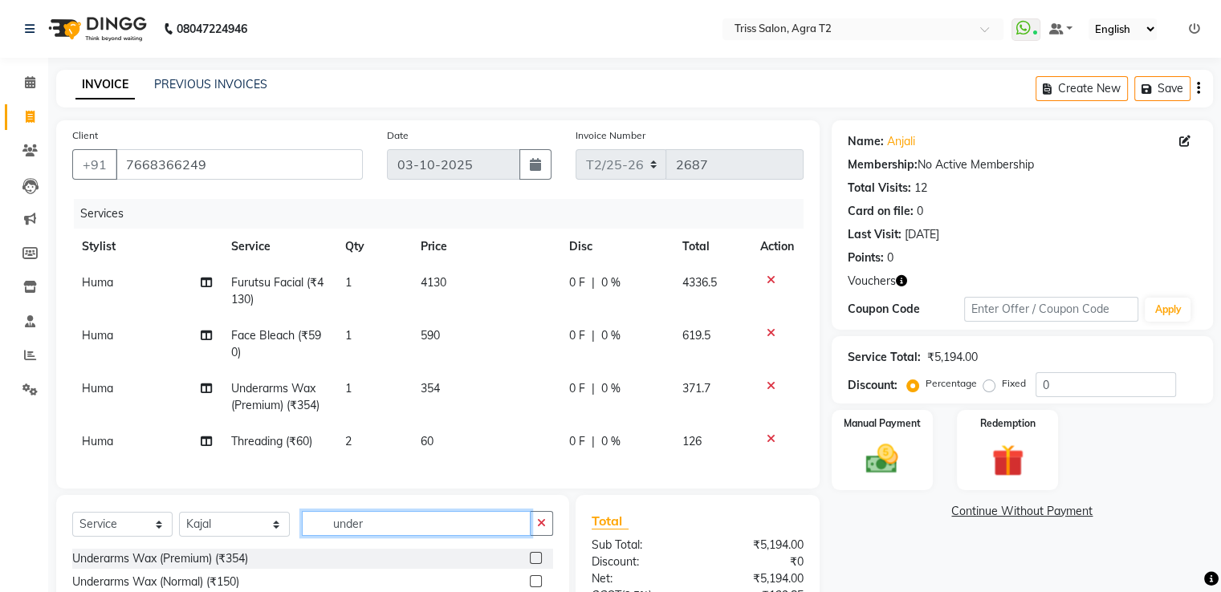
scroll to position [193, 0]
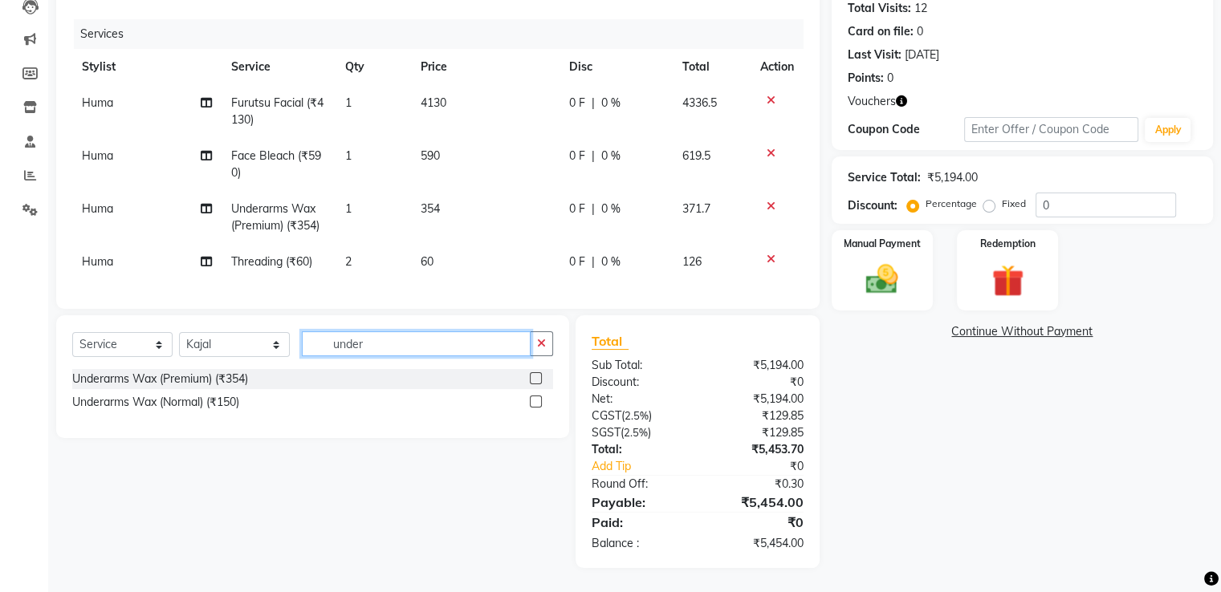
type input "under"
click at [536, 378] on label at bounding box center [536, 378] width 12 height 12
click at [536, 378] on input "checkbox" at bounding box center [535, 379] width 10 height 10
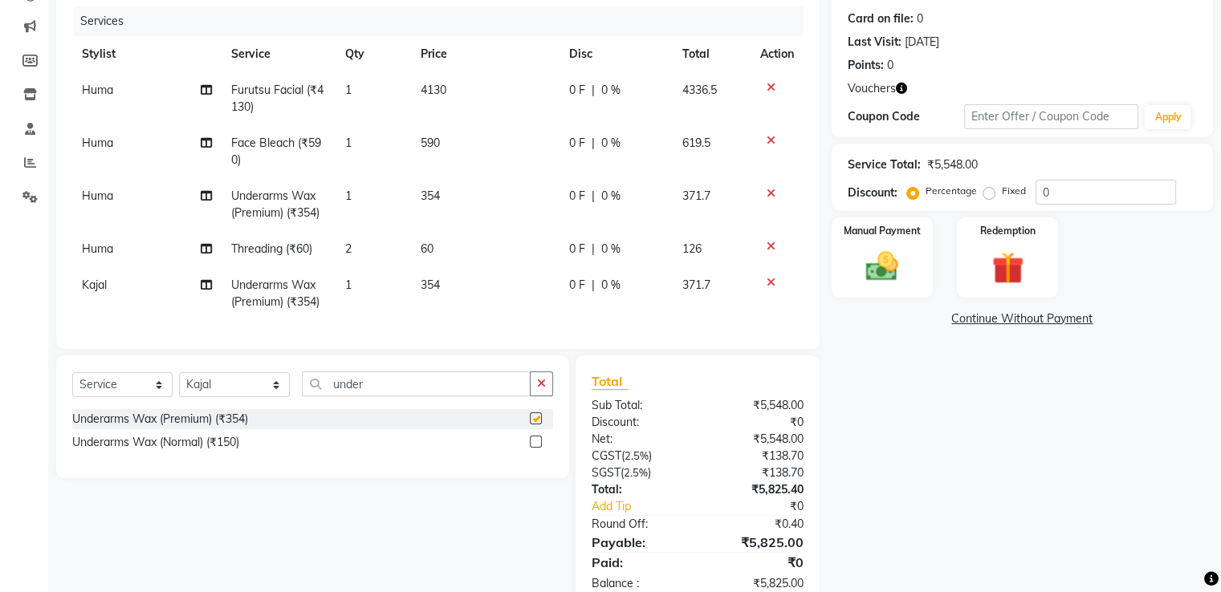
checkbox input "false"
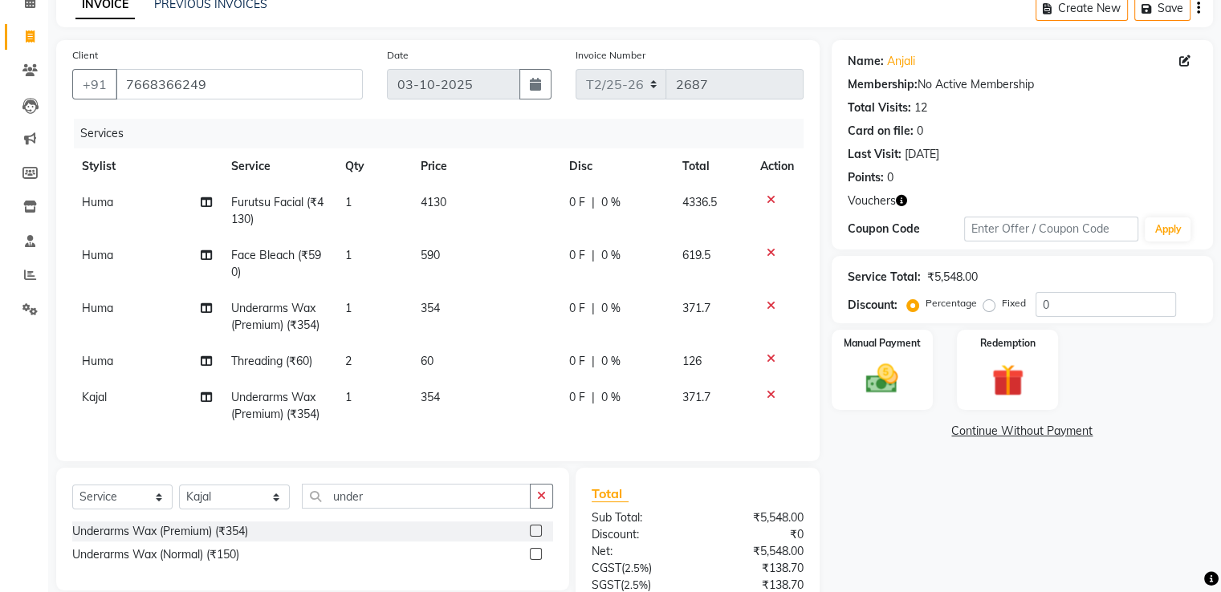
click at [453, 315] on td "354" at bounding box center [485, 317] width 148 height 53
select select "49099"
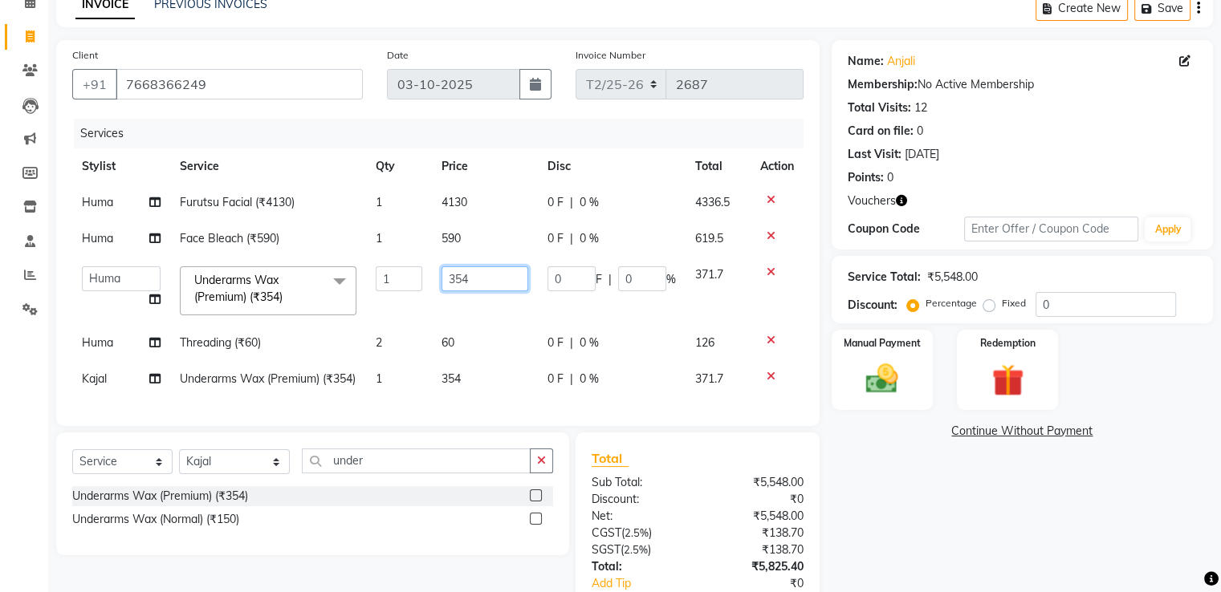
click at [494, 282] on input "354" at bounding box center [484, 278] width 87 height 25
type input "300"
click at [457, 382] on td "354" at bounding box center [485, 379] width 106 height 36
select select "26469"
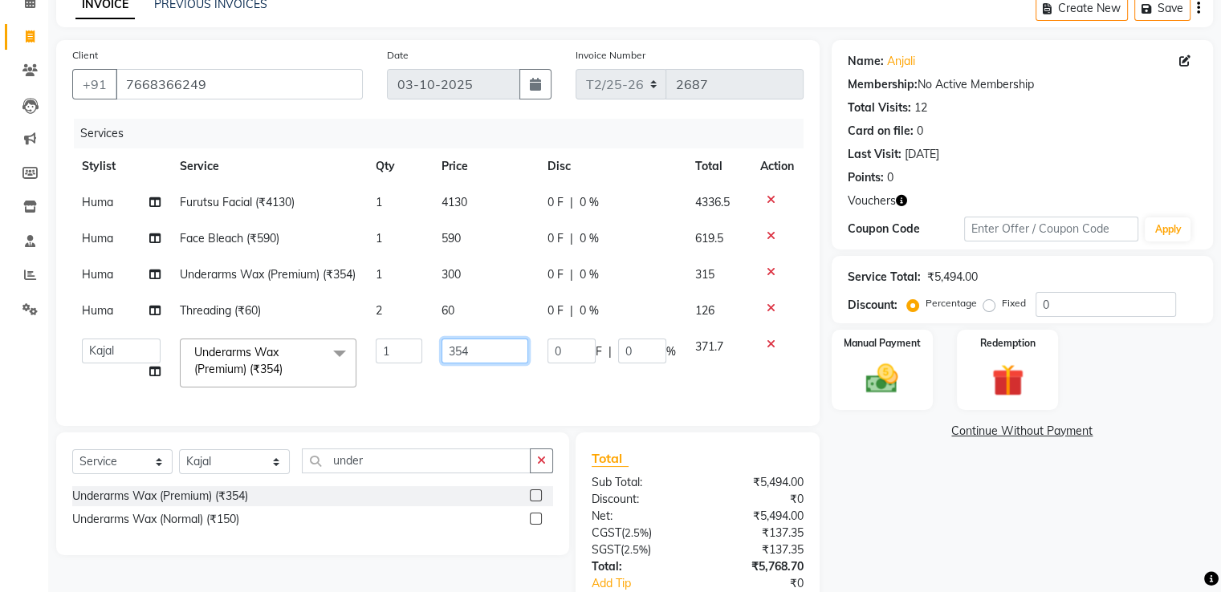
click at [490, 364] on input "354" at bounding box center [484, 351] width 87 height 25
type input "300"
click at [473, 242] on td "590" at bounding box center [485, 239] width 106 height 36
select select "49099"
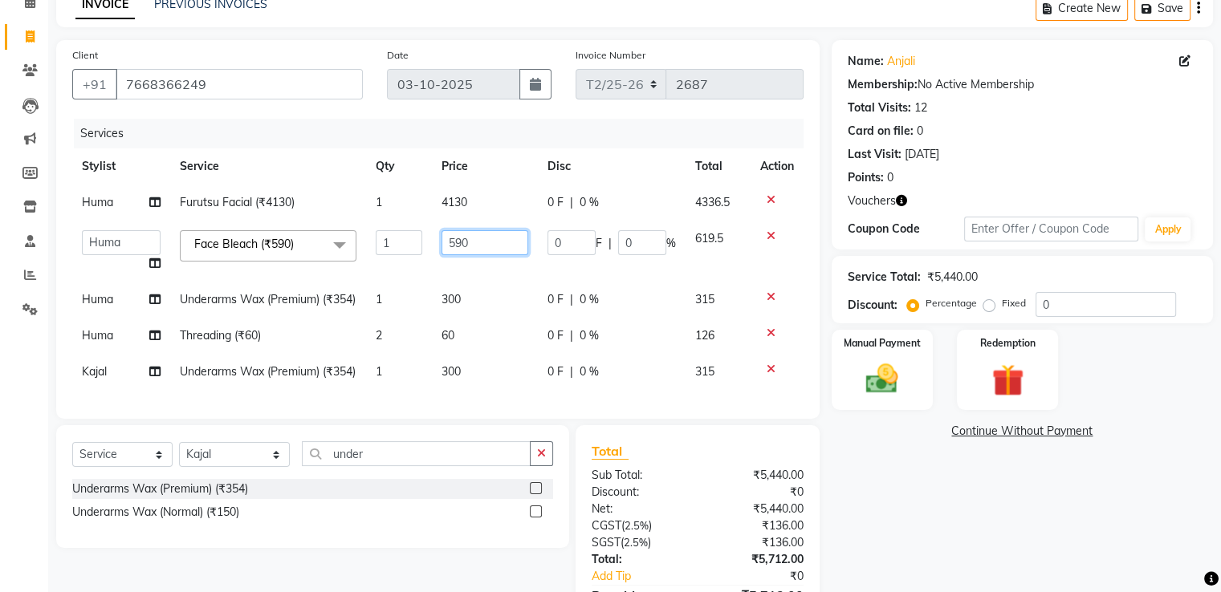
click at [485, 247] on input "590" at bounding box center [484, 242] width 87 height 25
type input "500"
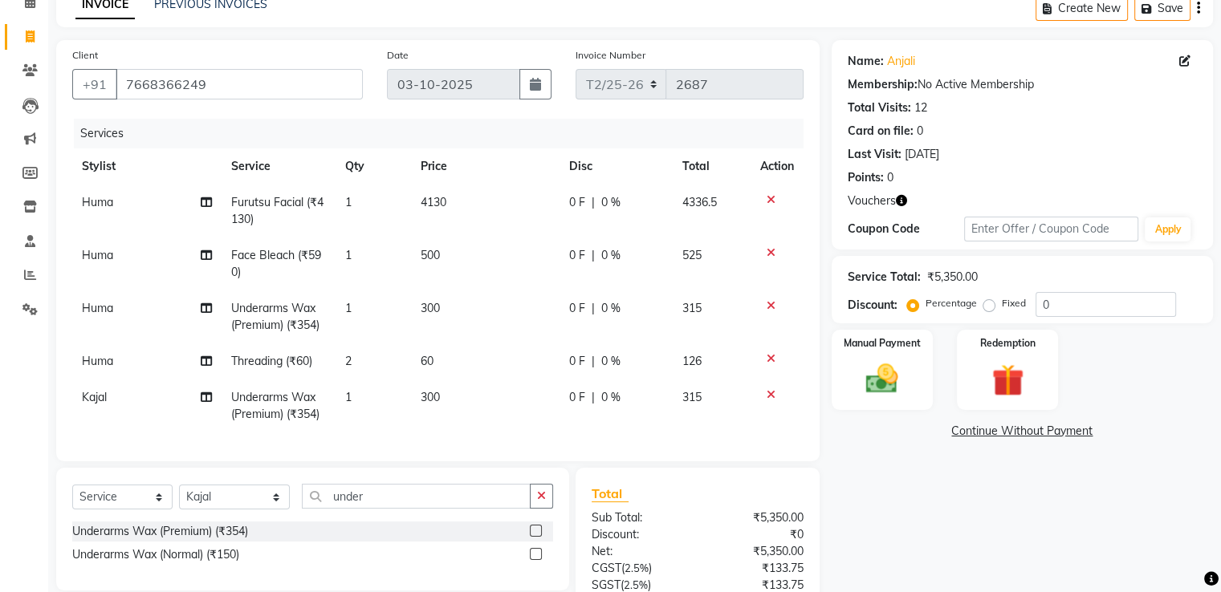
click at [591, 260] on span "|" at bounding box center [592, 255] width 3 height 17
select select "49099"
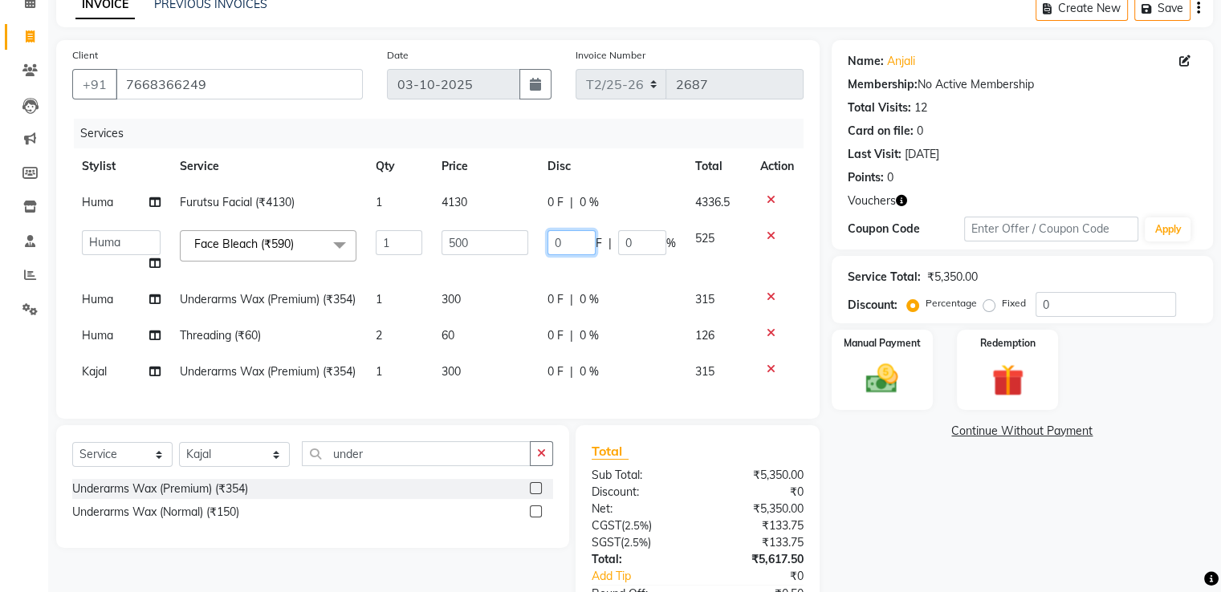
click at [579, 238] on input "0" at bounding box center [571, 242] width 48 height 25
type input "500"
click at [456, 188] on td "4130" at bounding box center [485, 203] width 106 height 36
select select "49099"
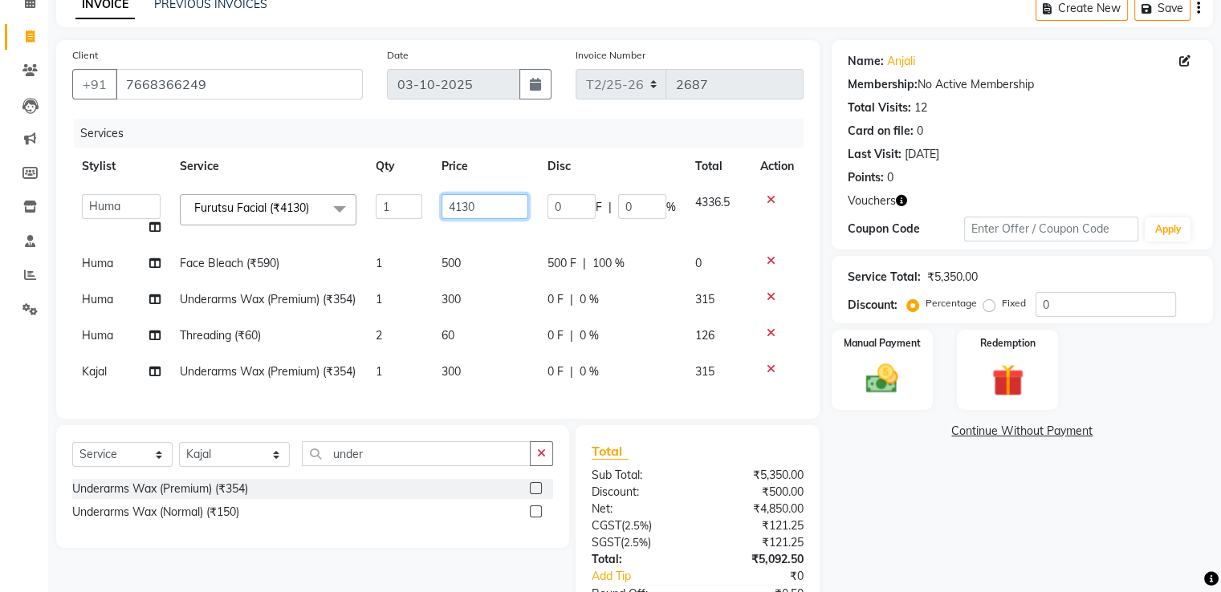
click at [493, 210] on input "4130" at bounding box center [484, 206] width 87 height 25
type input "4"
type input "3500"
click at [475, 390] on td "300" at bounding box center [485, 372] width 106 height 36
select select "26469"
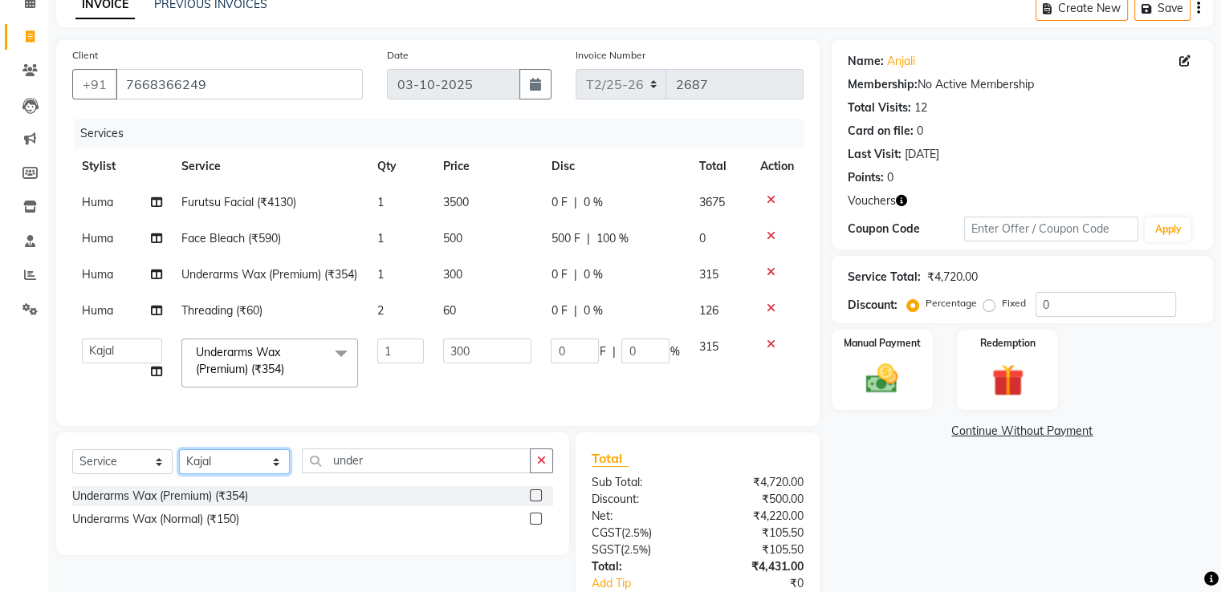
click at [270, 474] on select "Select Stylist [PERSON_NAME] [PERSON_NAME] Huma Kajal Karan [PERSON_NAME] [PERS…" at bounding box center [234, 461] width 111 height 25
select select "49344"
click at [179, 474] on select "Select Stylist [PERSON_NAME] [PERSON_NAME] Huma Kajal Karan [PERSON_NAME] [PERS…" at bounding box center [234, 461] width 111 height 25
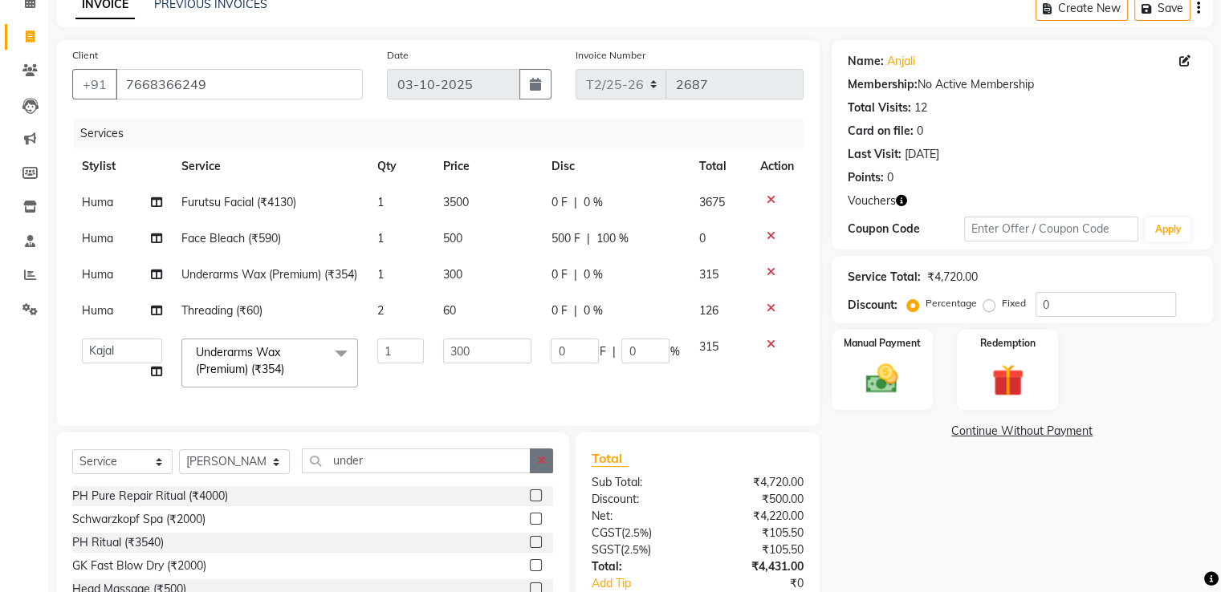
click at [544, 466] on icon "button" at bounding box center [541, 460] width 9 height 11
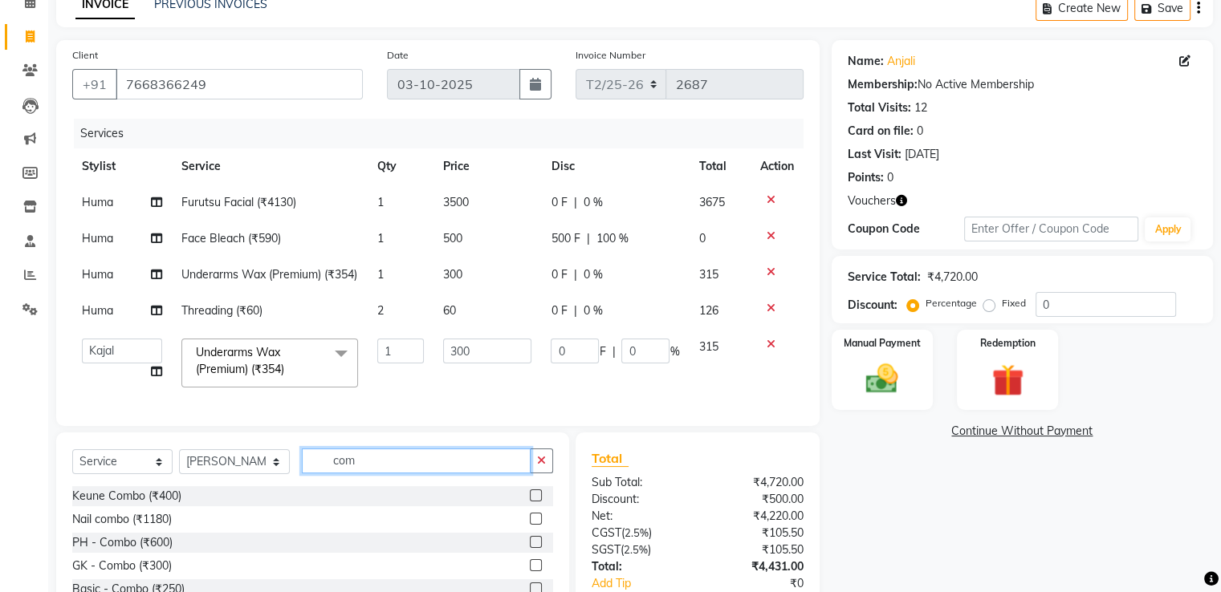
scroll to position [209, 0]
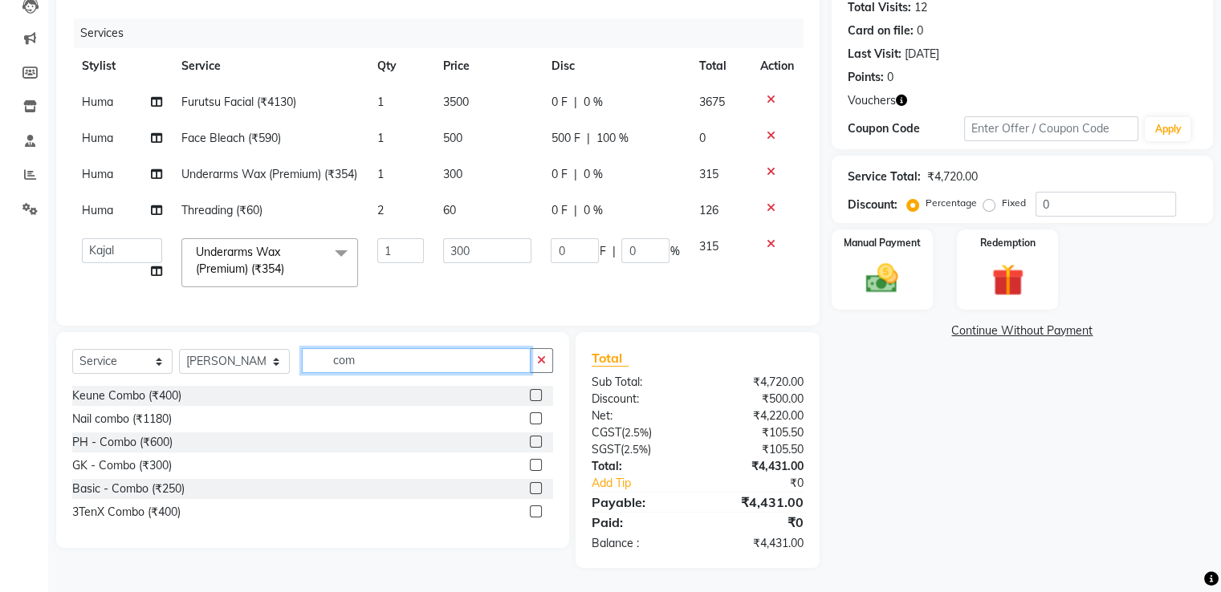
type input "com"
click at [536, 488] on label at bounding box center [536, 488] width 12 height 12
click at [536, 488] on input "checkbox" at bounding box center [535, 489] width 10 height 10
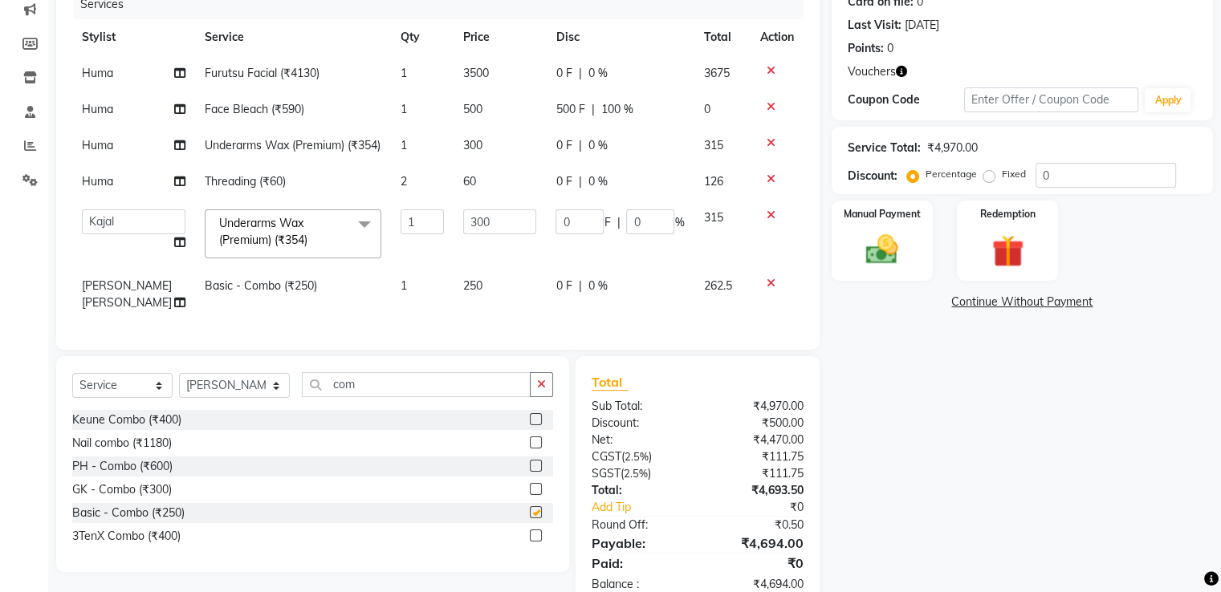
checkbox input "false"
click at [394, 311] on td "1" at bounding box center [422, 294] width 62 height 53
select select "49344"
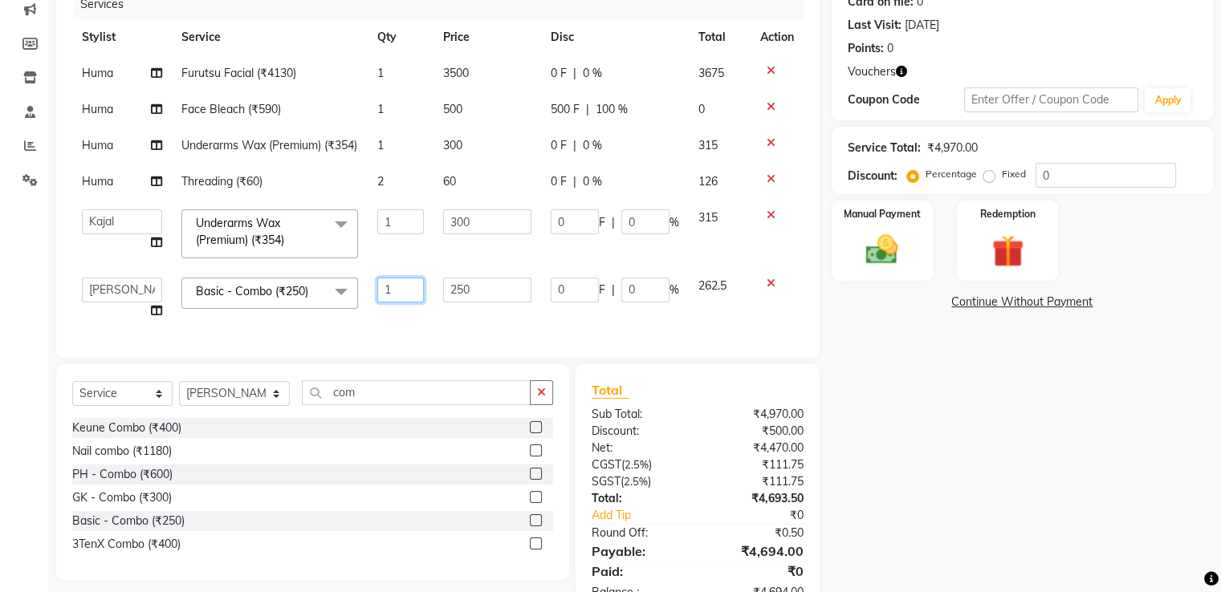
click at [407, 303] on input "1" at bounding box center [400, 290] width 47 height 25
type input "2"
click at [539, 428] on div "Select Service Product Membership Package Voucher Prepaid Gift Card Select Styl…" at bounding box center [312, 472] width 513 height 216
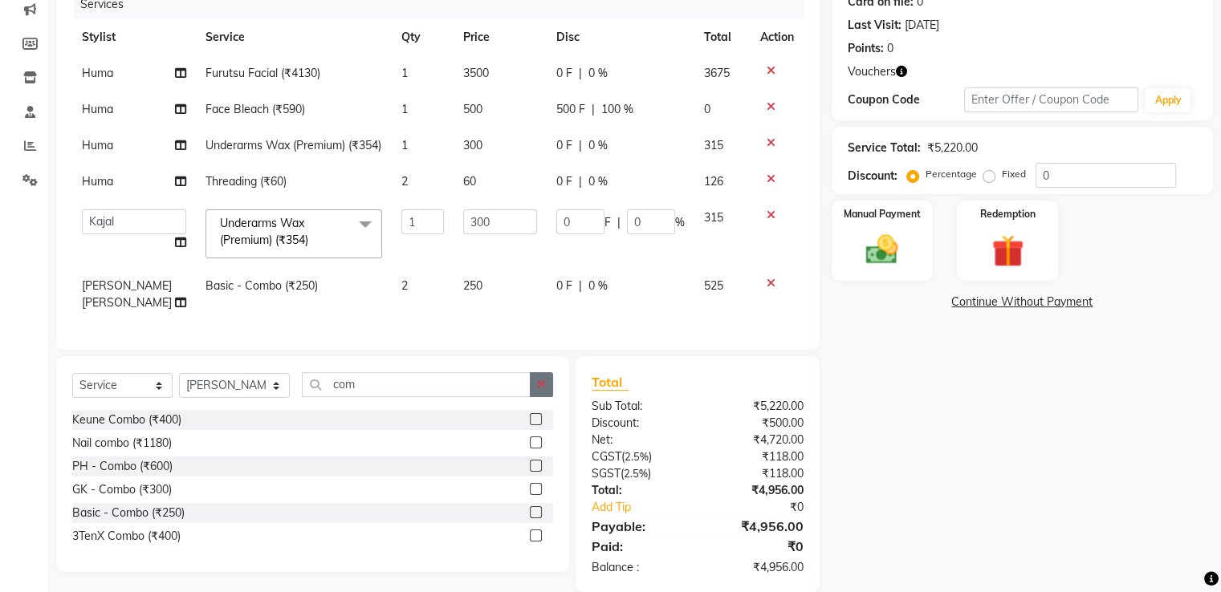
click at [543, 390] on icon "button" at bounding box center [541, 384] width 9 height 11
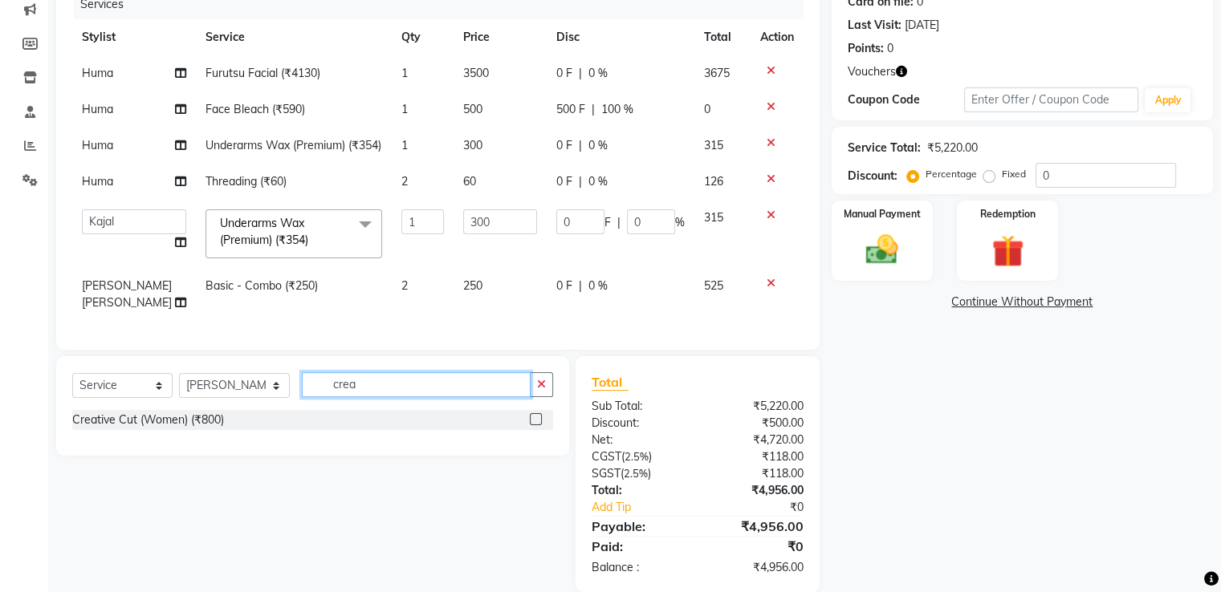
type input "crea"
click at [536, 425] on label at bounding box center [536, 419] width 12 height 12
click at [536, 425] on input "checkbox" at bounding box center [535, 420] width 10 height 10
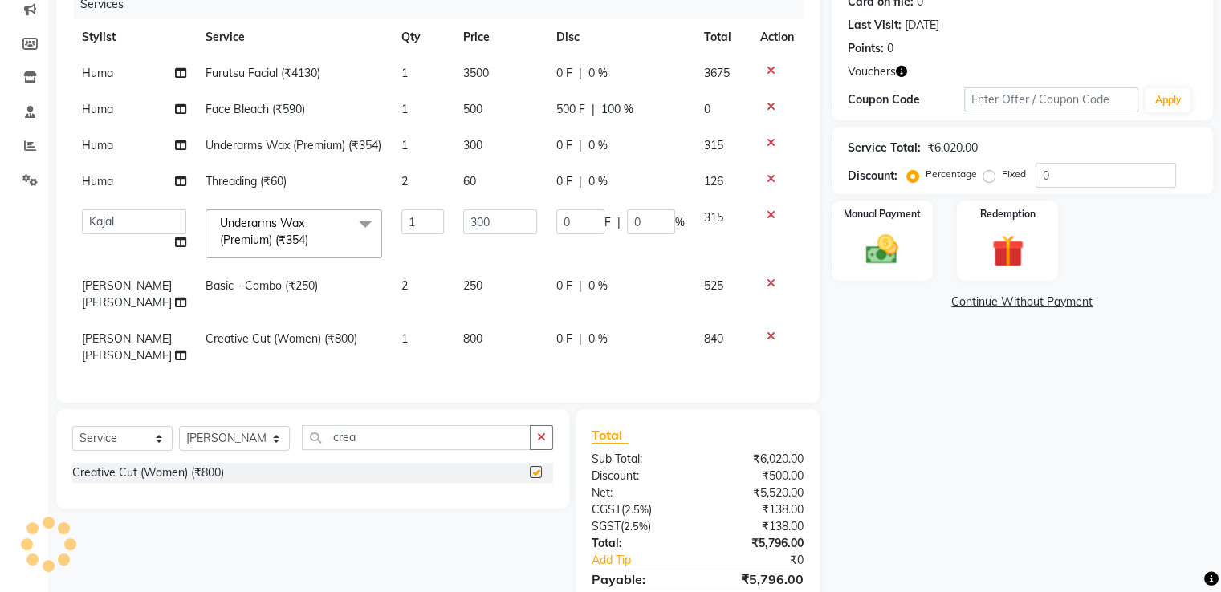
checkbox input "false"
click at [395, 338] on td "1" at bounding box center [423, 347] width 63 height 53
select select "49344"
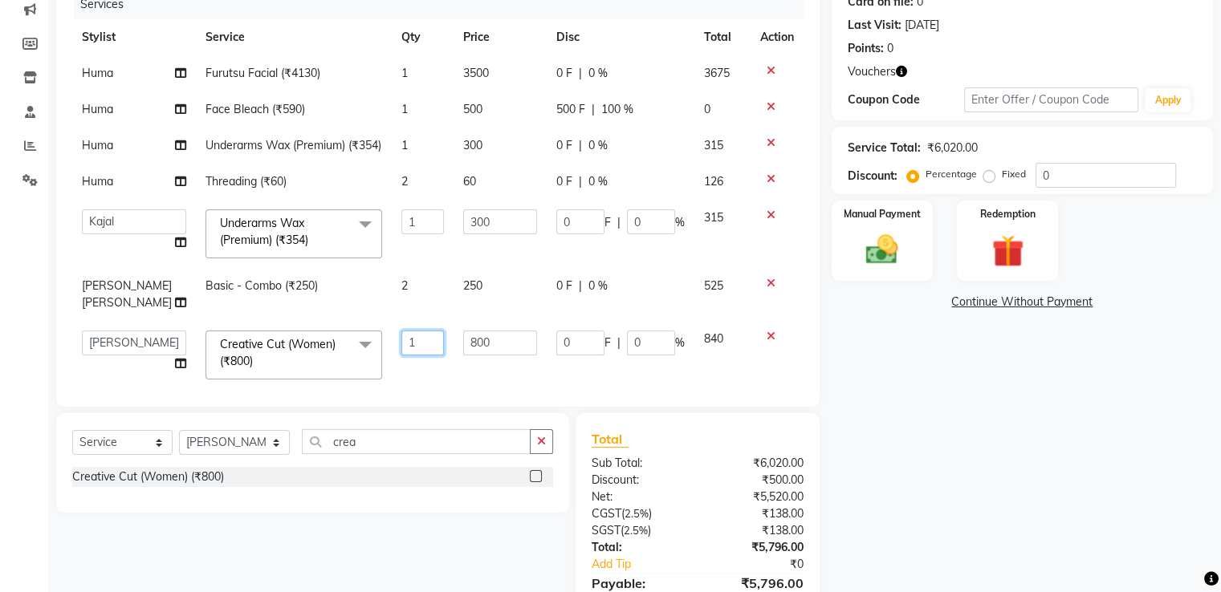
click at [401, 356] on input "1" at bounding box center [422, 343] width 43 height 25
type input "2"
click at [408, 315] on td "2" at bounding box center [423, 294] width 63 height 53
select select "49344"
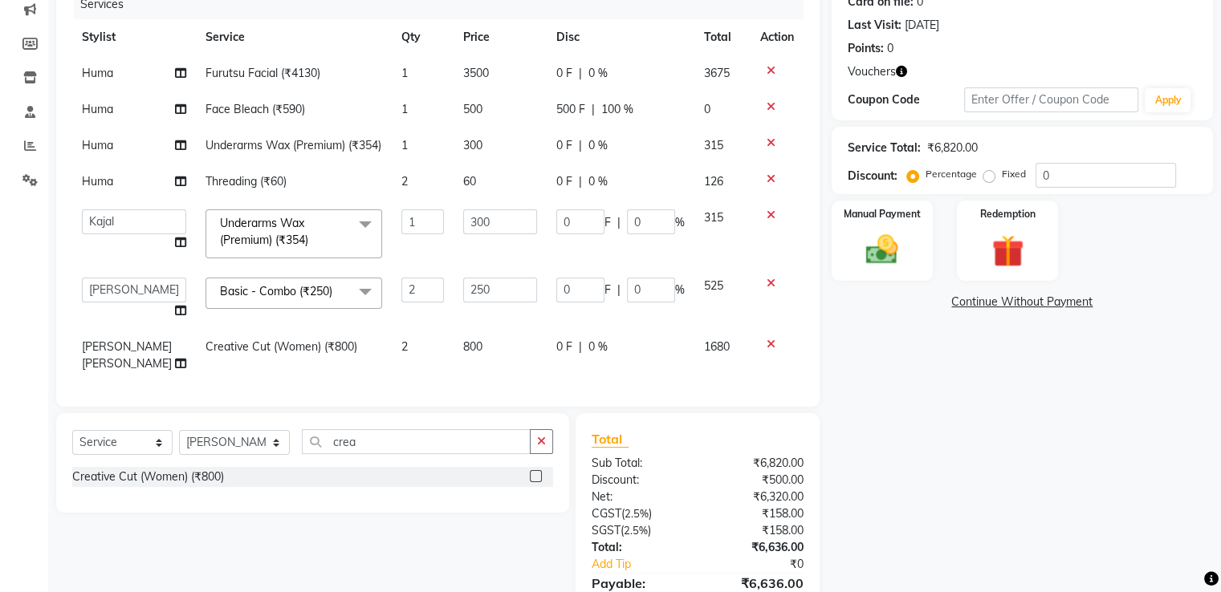
scroll to position [32, 0]
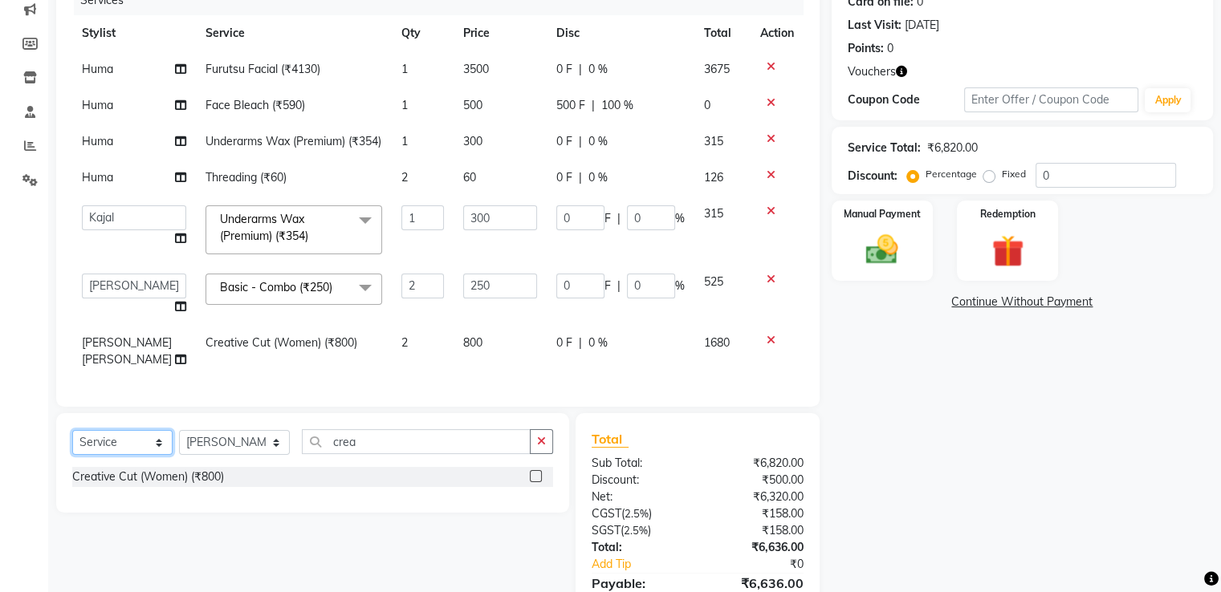
click at [132, 452] on select "Select Service Product Membership Package Voucher Prepaid Gift Card" at bounding box center [122, 442] width 100 height 25
select select "product"
click at [72, 431] on select "Select Service Product Membership Package Voucher Prepaid Gift Card" at bounding box center [122, 442] width 100 height 25
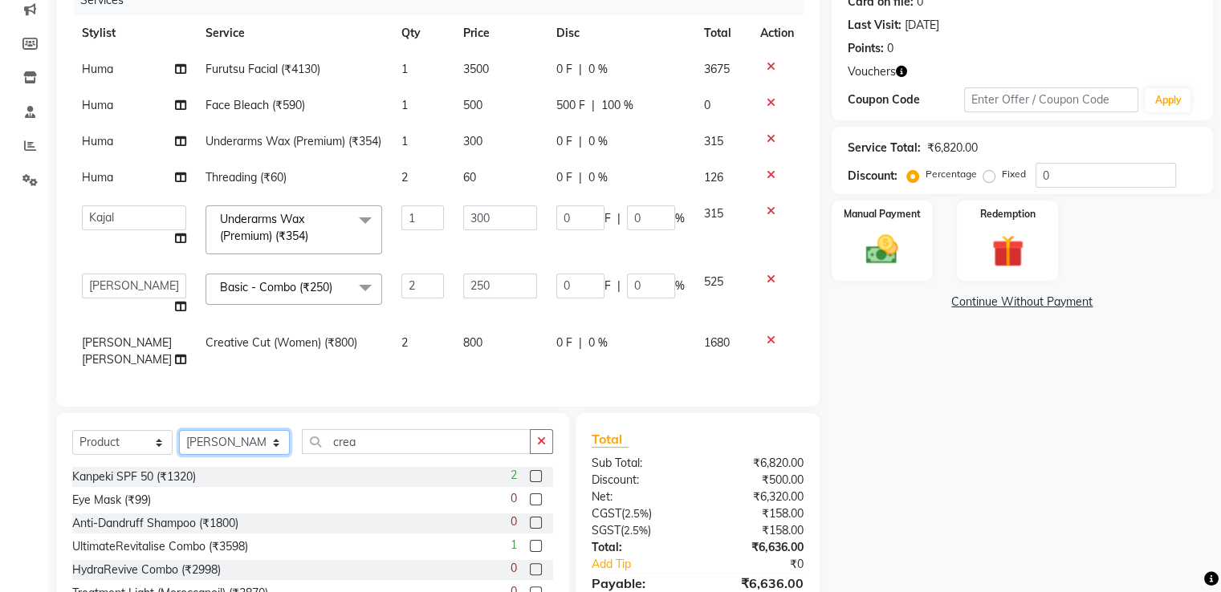
click at [263, 438] on select "Select Stylist [PERSON_NAME] [PERSON_NAME] Huma Kajal Karan [PERSON_NAME] [PERS…" at bounding box center [234, 442] width 111 height 25
select select "49099"
click at [179, 431] on select "Select Stylist [PERSON_NAME] [PERSON_NAME] Huma Kajal Karan [PERSON_NAME] [PERS…" at bounding box center [234, 442] width 111 height 25
click at [549, 433] on button "button" at bounding box center [541, 441] width 23 height 25
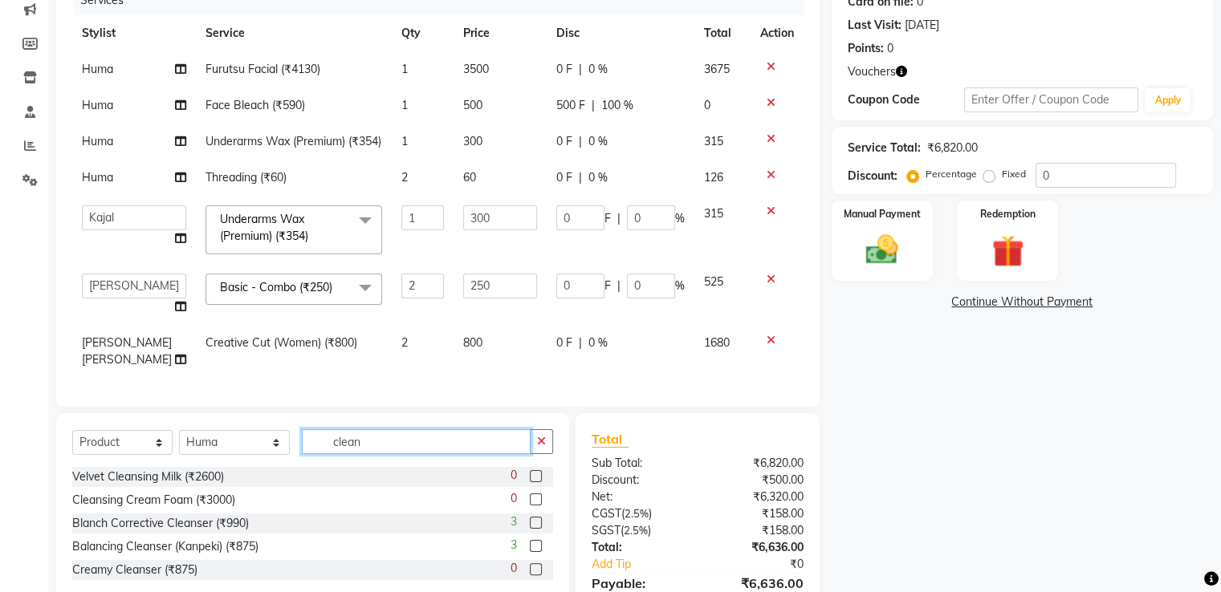
type input "clean"
click at [535, 564] on label at bounding box center [536, 569] width 12 height 12
click at [535, 565] on input "checkbox" at bounding box center [535, 570] width 10 height 10
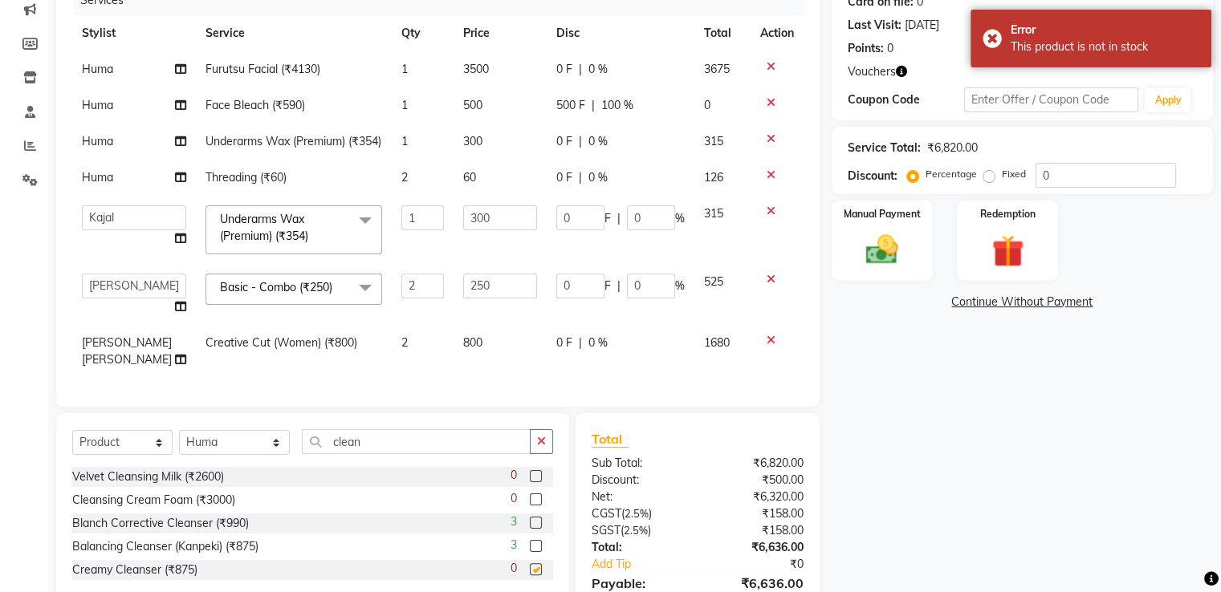
checkbox input "false"
click at [536, 546] on label at bounding box center [536, 546] width 12 height 12
click at [536, 546] on input "checkbox" at bounding box center [535, 547] width 10 height 10
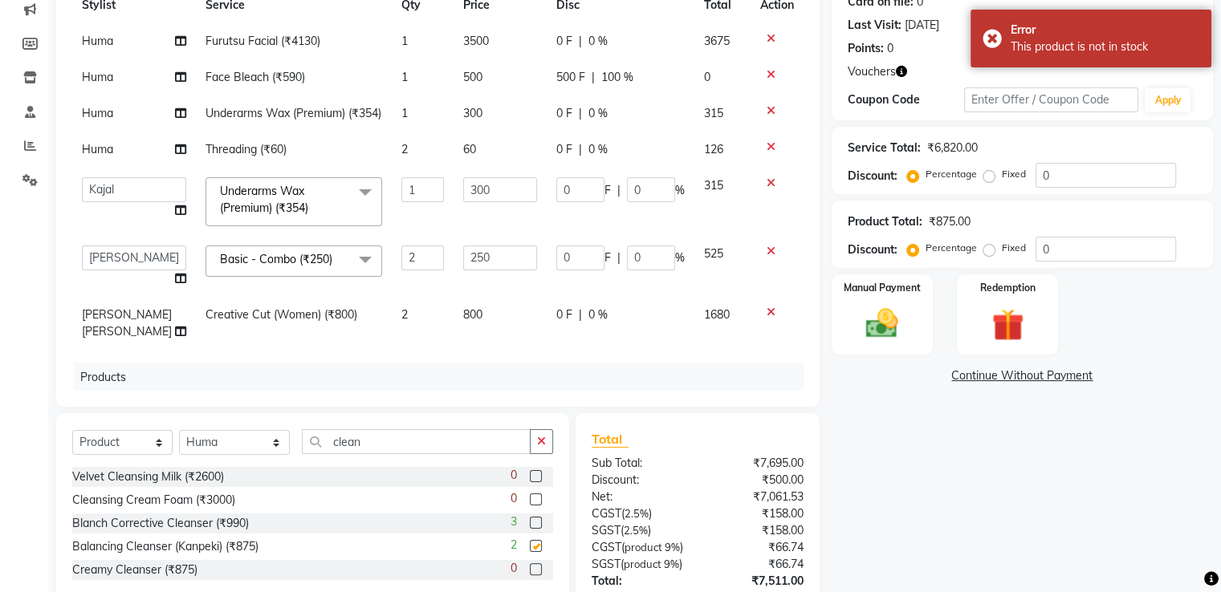
checkbox input "false"
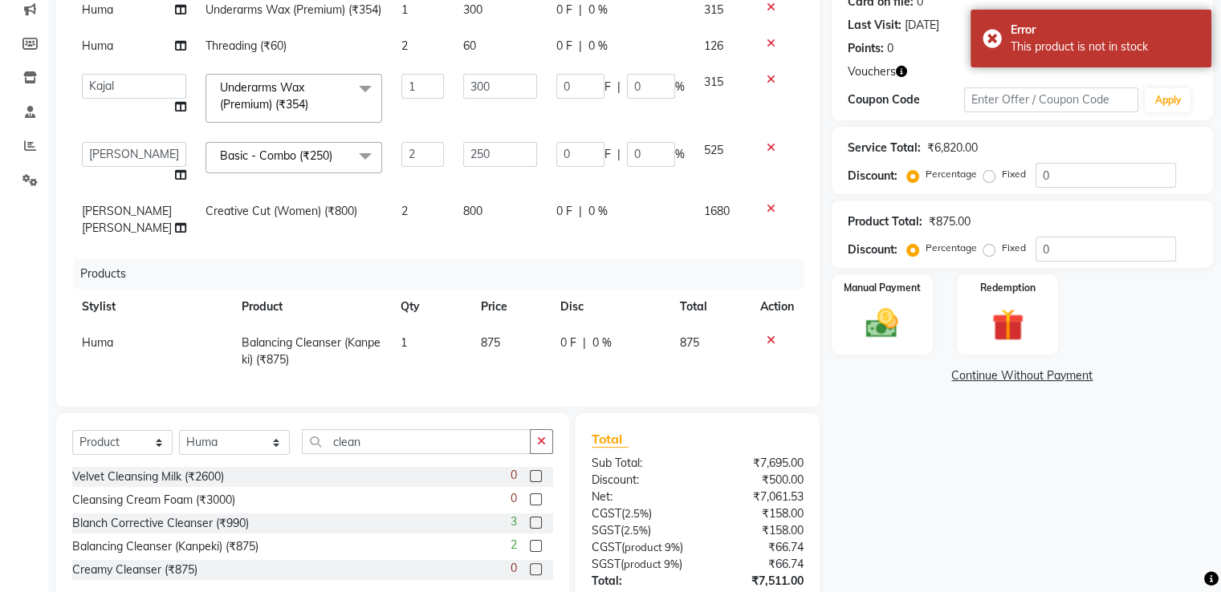
click at [766, 335] on icon at bounding box center [770, 340] width 9 height 11
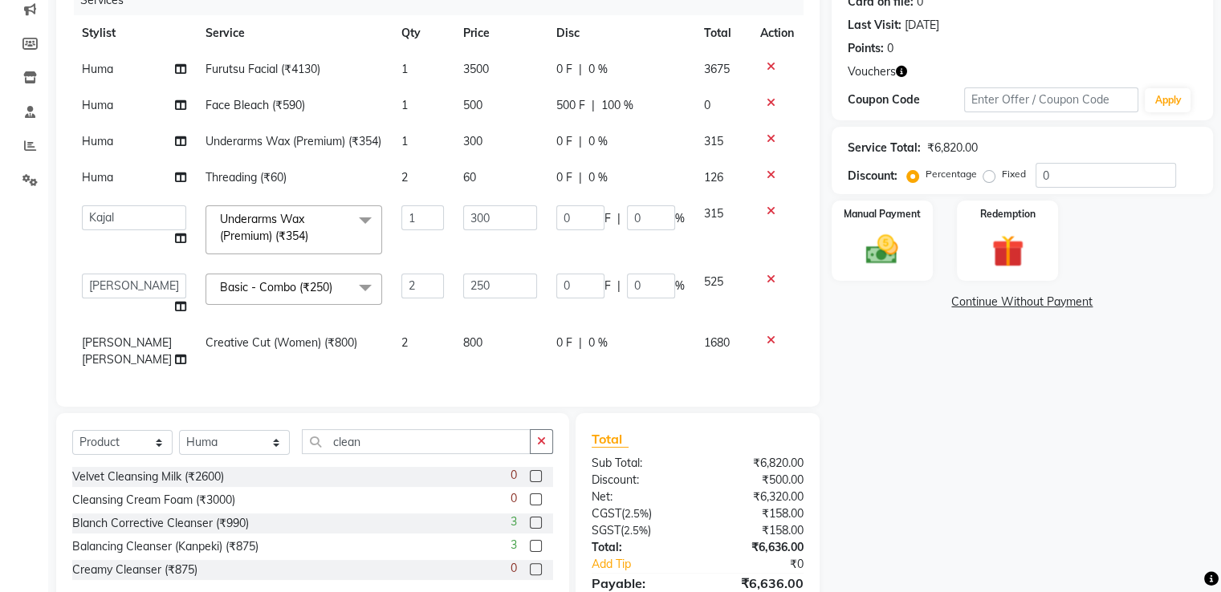
click at [549, 517] on div "3" at bounding box center [531, 524] width 43 height 20
click at [536, 523] on label at bounding box center [536, 523] width 12 height 12
click at [536, 523] on input "checkbox" at bounding box center [535, 523] width 10 height 10
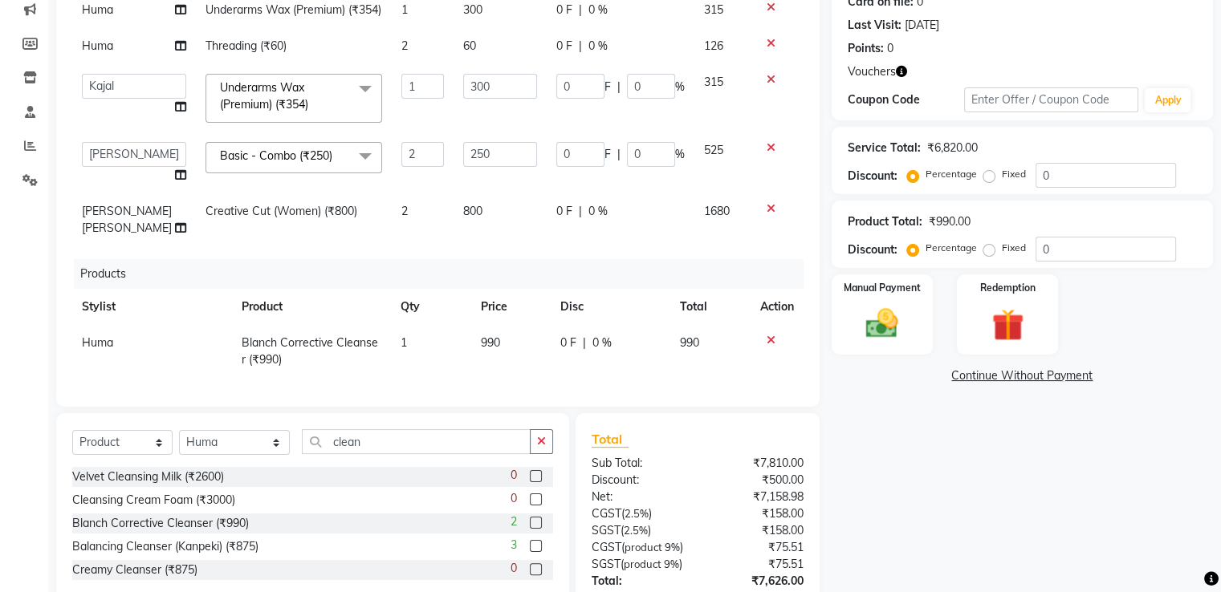
checkbox input "false"
click at [985, 297] on div "Redemption" at bounding box center [1006, 314] width 105 height 83
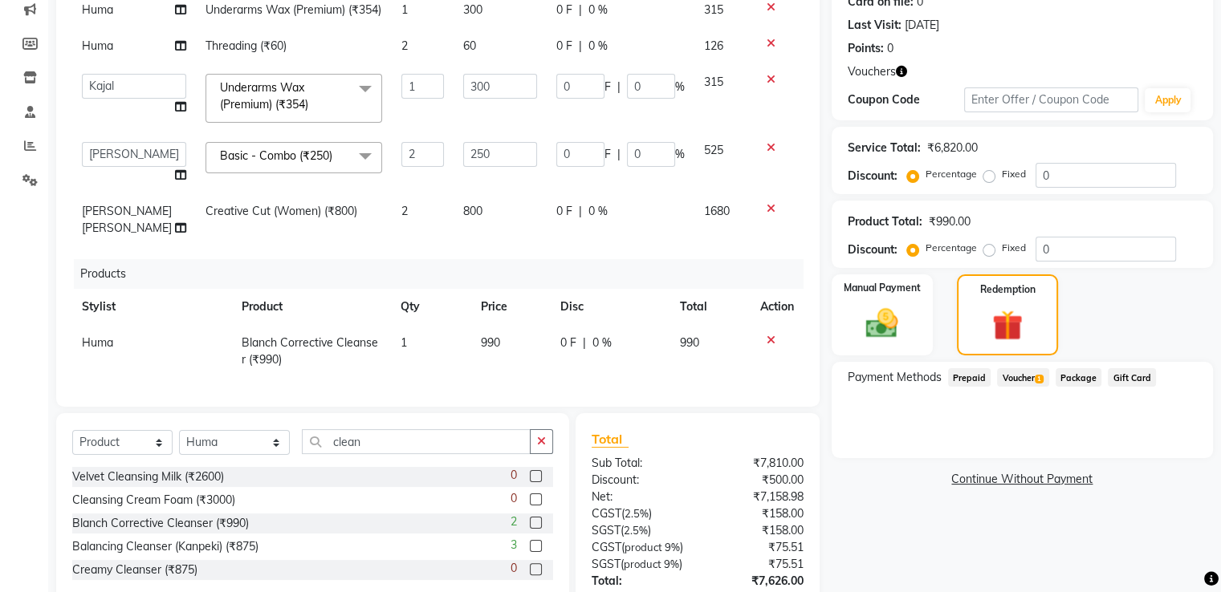
click at [1023, 371] on span "Voucher 1" at bounding box center [1022, 377] width 51 height 18
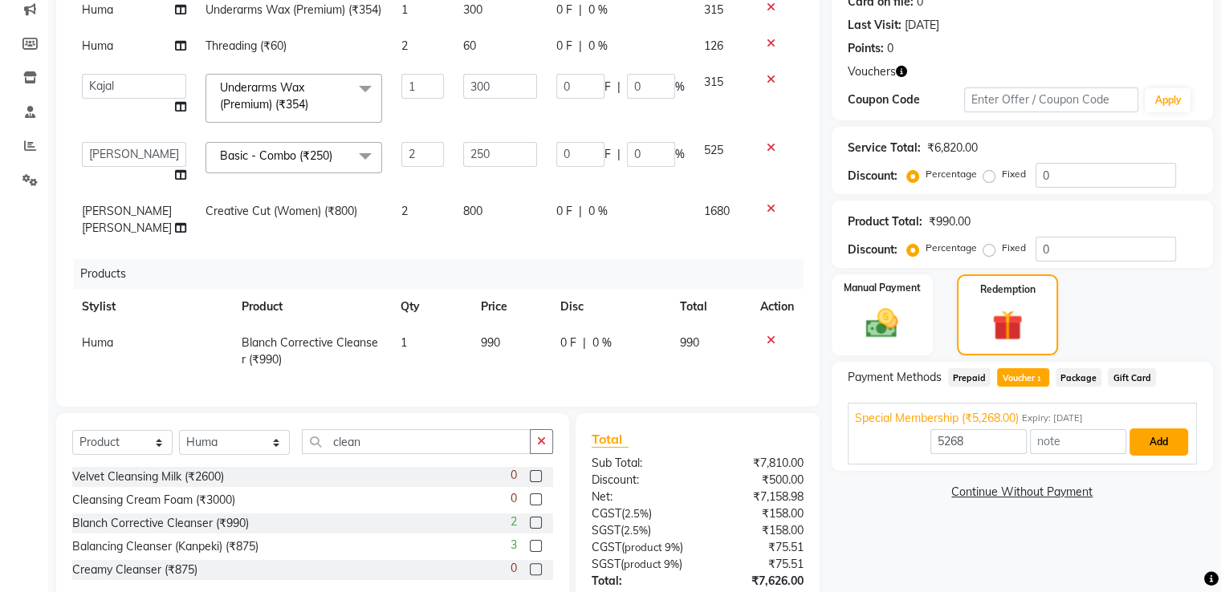
click at [1153, 444] on button "Add" at bounding box center [1158, 442] width 59 height 27
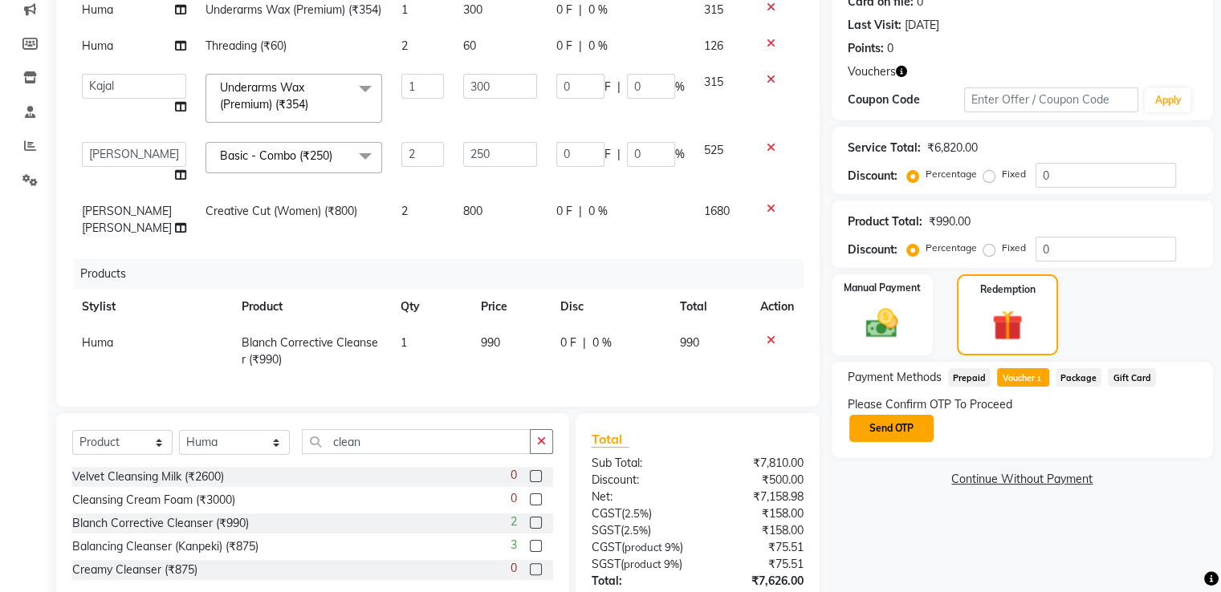
click at [900, 426] on button "Send OTP" at bounding box center [891, 428] width 84 height 27
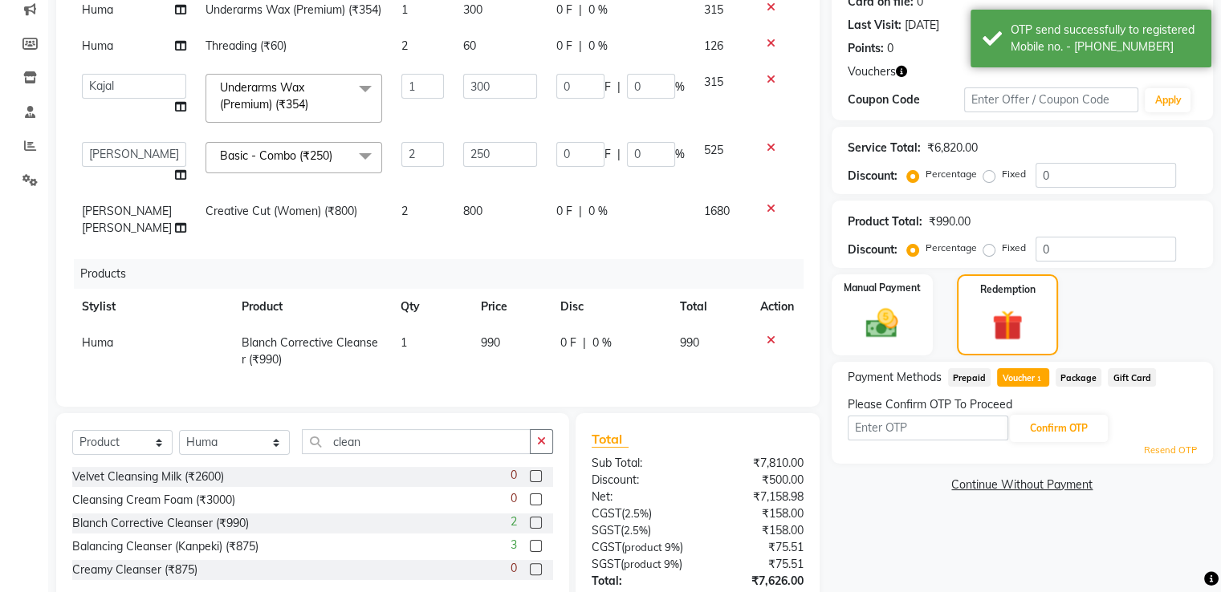
click at [899, 72] on icon "button" at bounding box center [901, 71] width 11 height 11
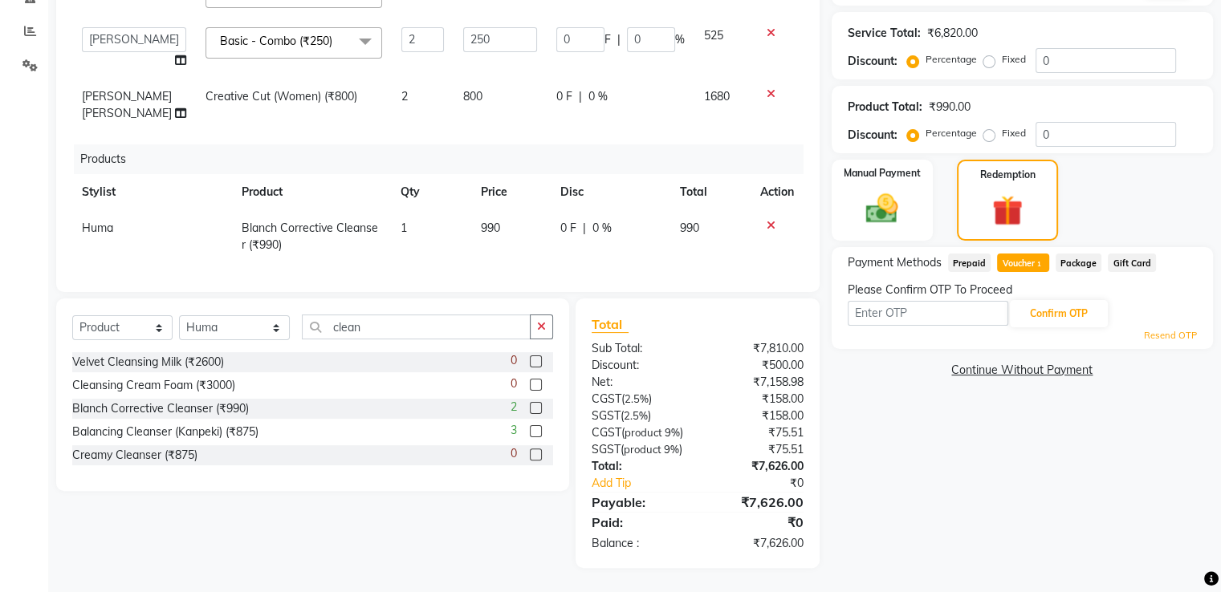
scroll to position [0, 0]
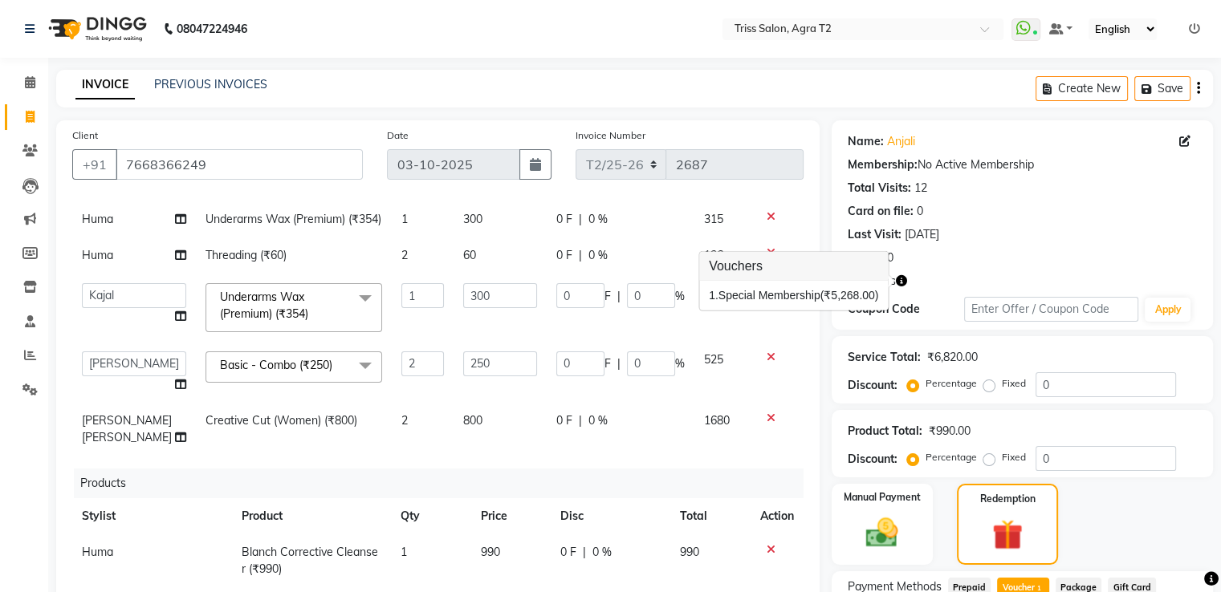
click at [652, 435] on td "0 F | 0 %" at bounding box center [621, 429] width 148 height 53
select select "49344"
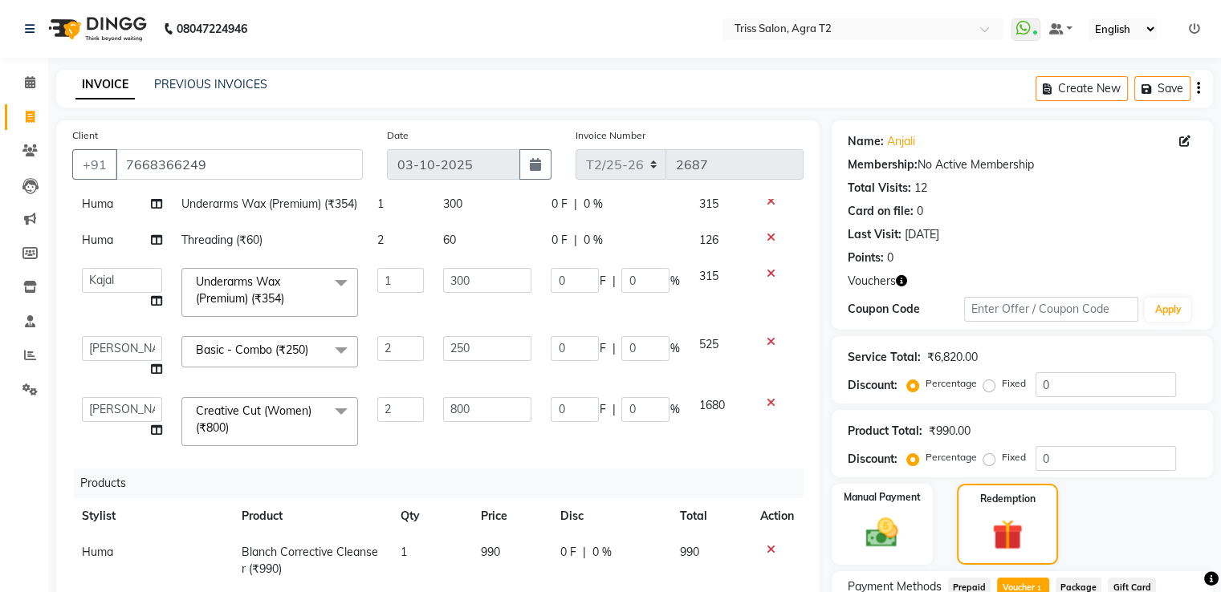
scroll to position [342, 0]
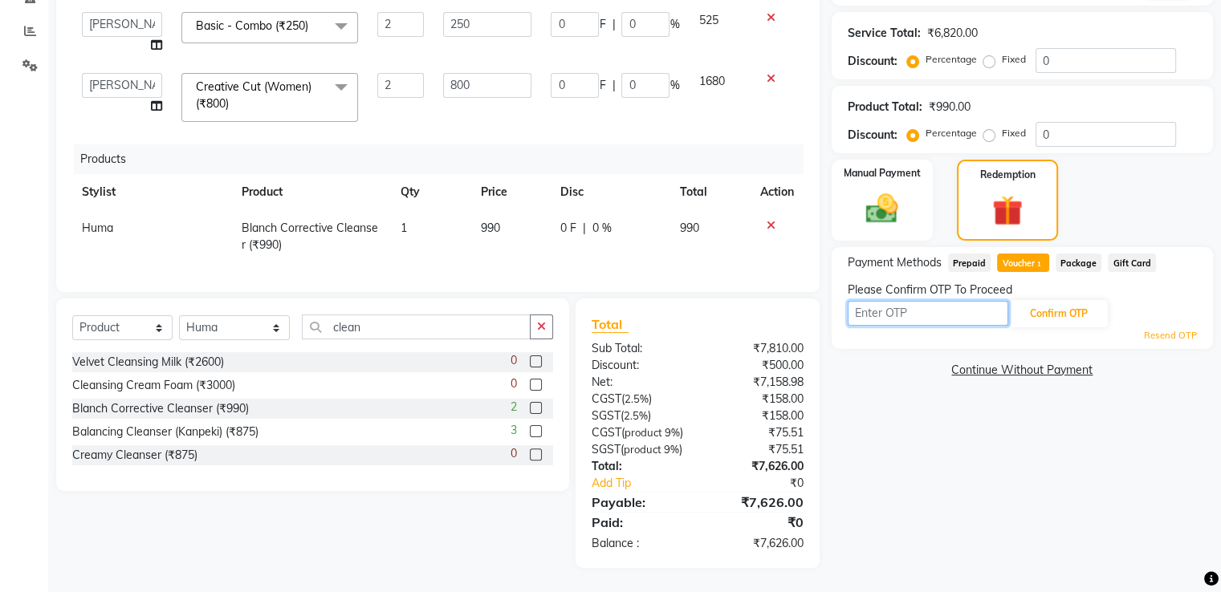
click at [939, 303] on input "text" at bounding box center [927, 313] width 161 height 25
type input "9935"
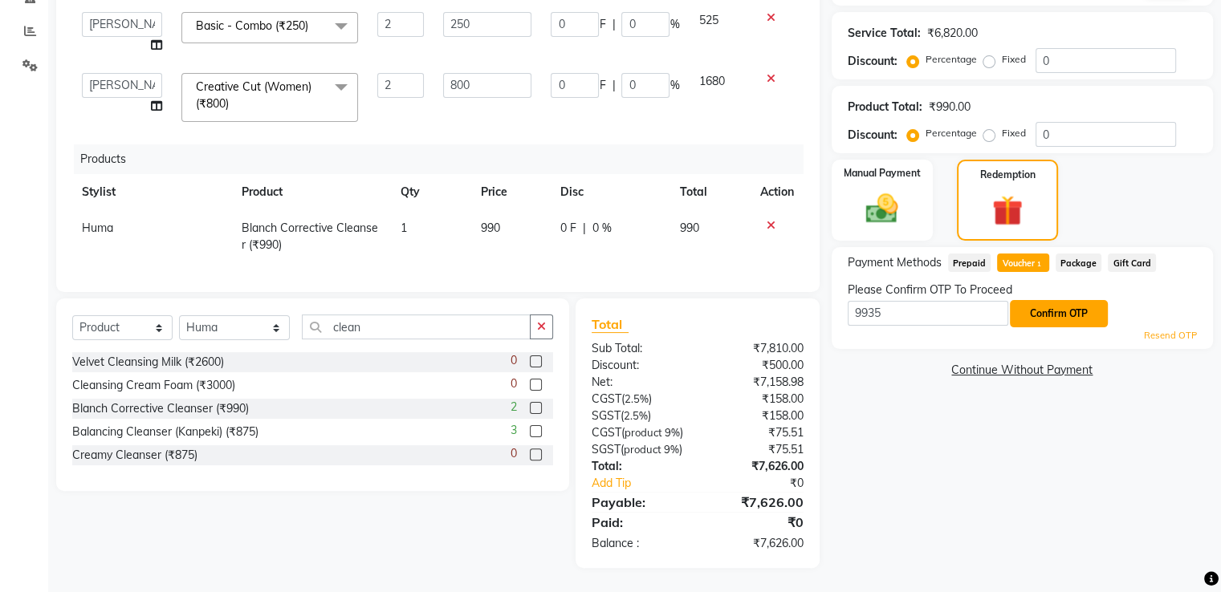
click at [1034, 300] on button "Confirm OTP" at bounding box center [1059, 313] width 98 height 27
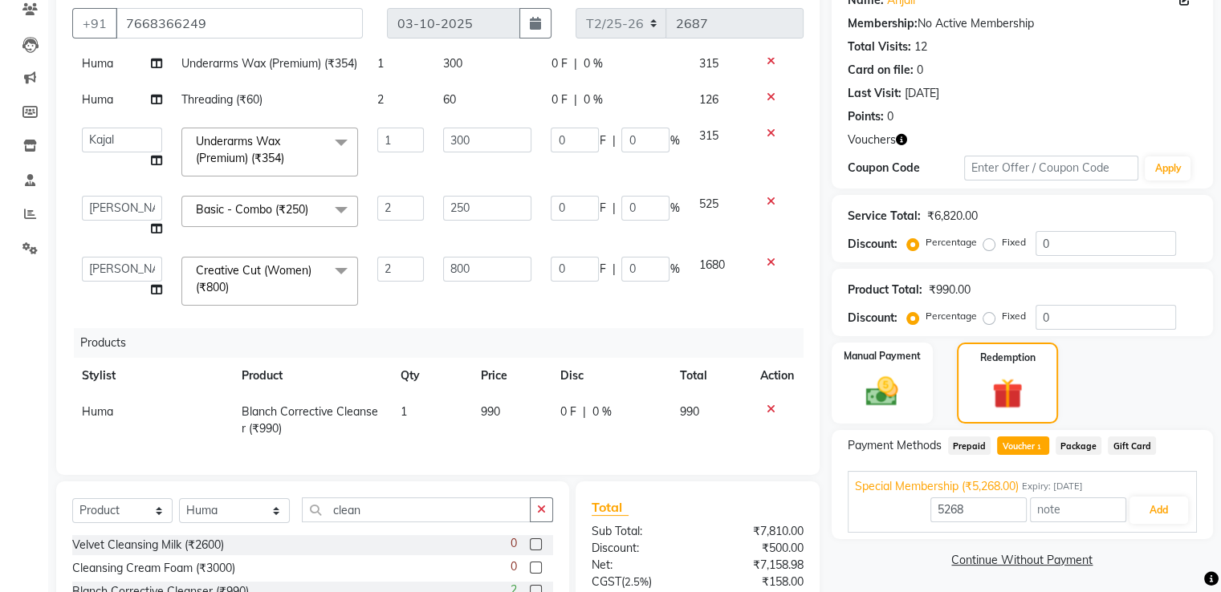
scroll to position [179, 0]
click at [571, 258] on input "0" at bounding box center [575, 268] width 48 height 25
type input "9"
type input "500"
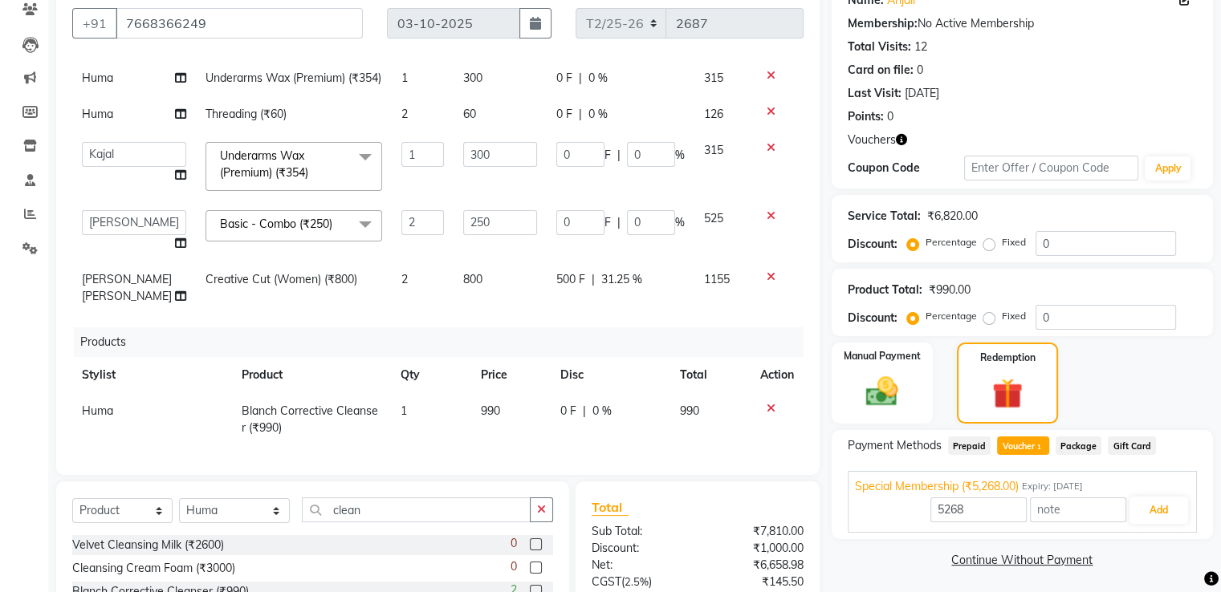
click at [569, 283] on td "500 F | 31.25 %" at bounding box center [621, 288] width 148 height 53
select select "49344"
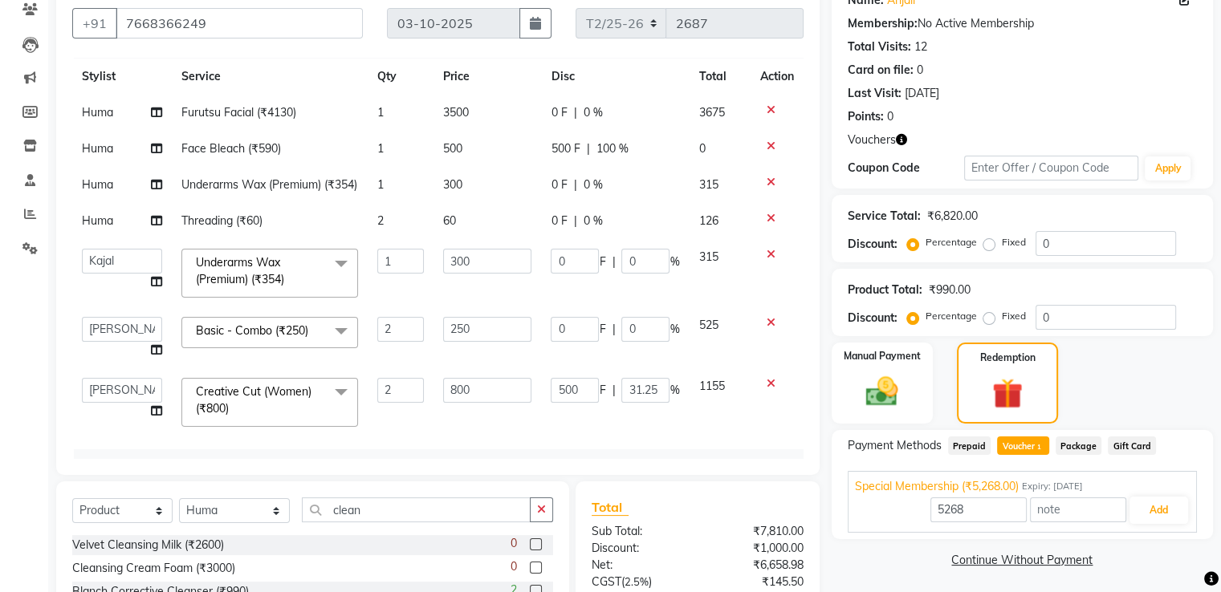
scroll to position [18, 0]
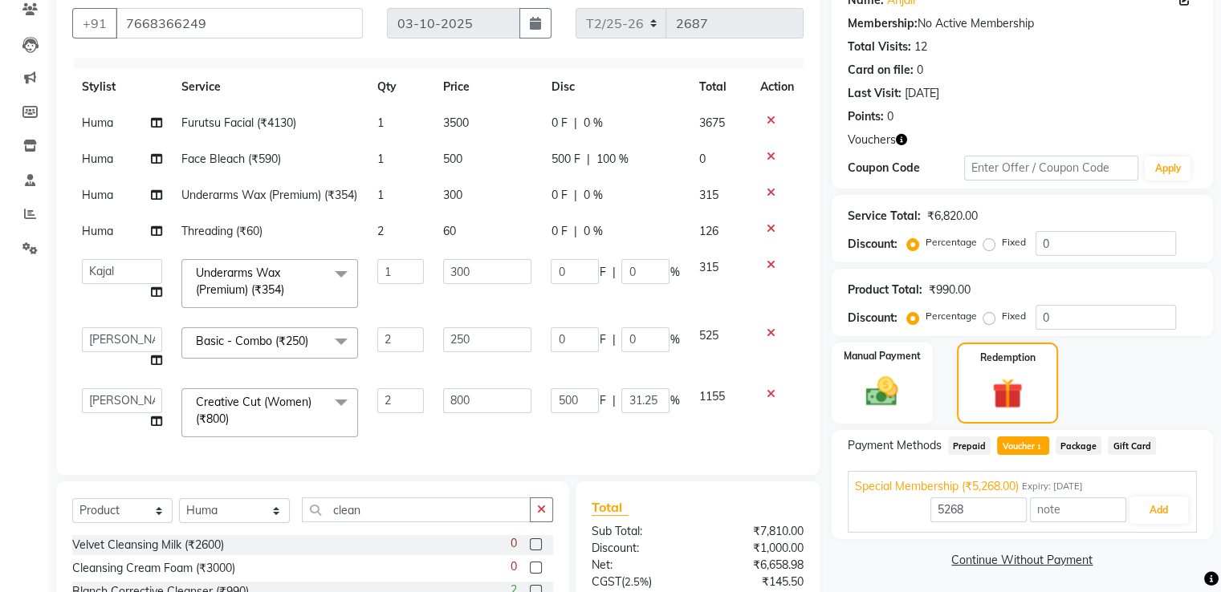
click at [555, 107] on td "0 F | 0 %" at bounding box center [615, 123] width 148 height 36
select select "49099"
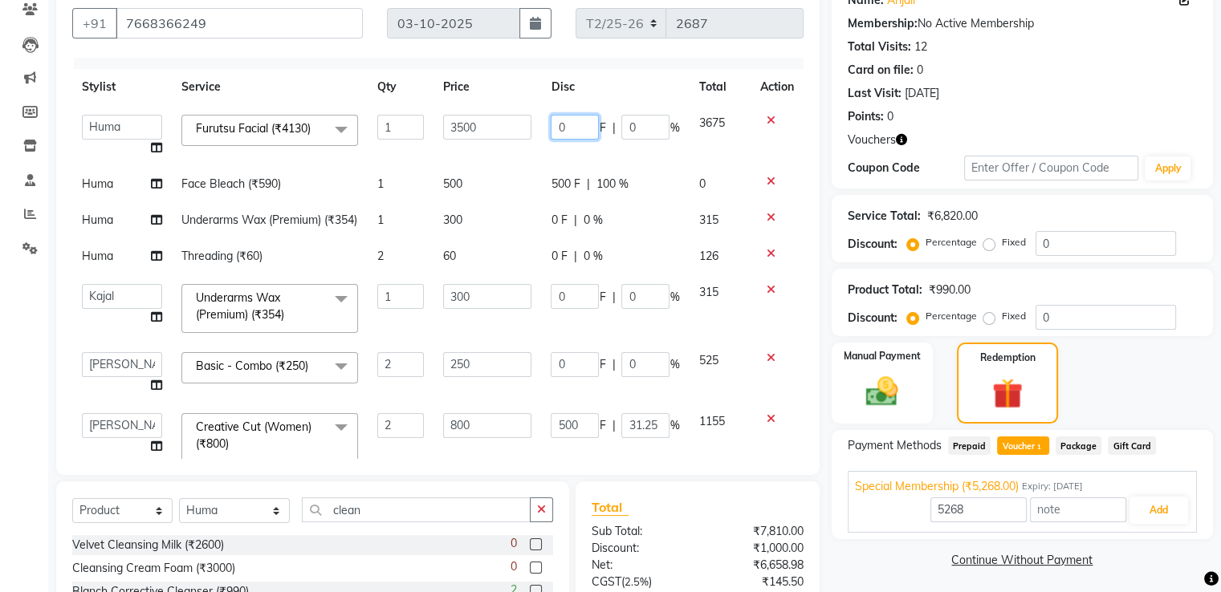
click at [555, 127] on input "0" at bounding box center [575, 127] width 48 height 25
type input "400"
click at [541, 166] on td "500 F | 100 %" at bounding box center [615, 184] width 148 height 36
select select "49099"
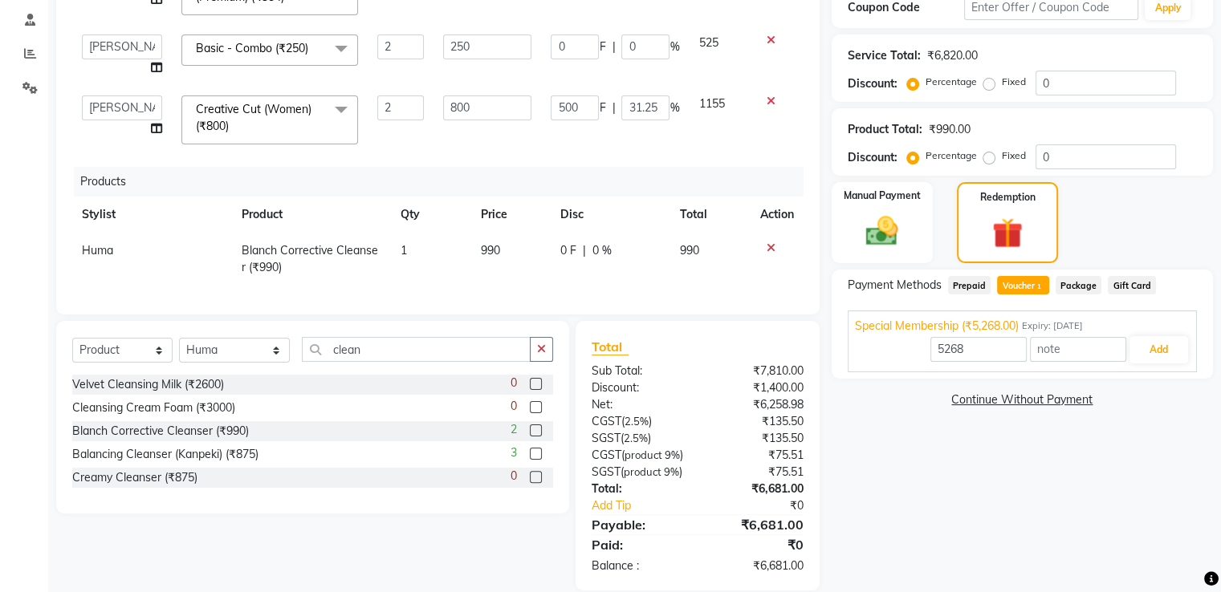
scroll to position [342, 0]
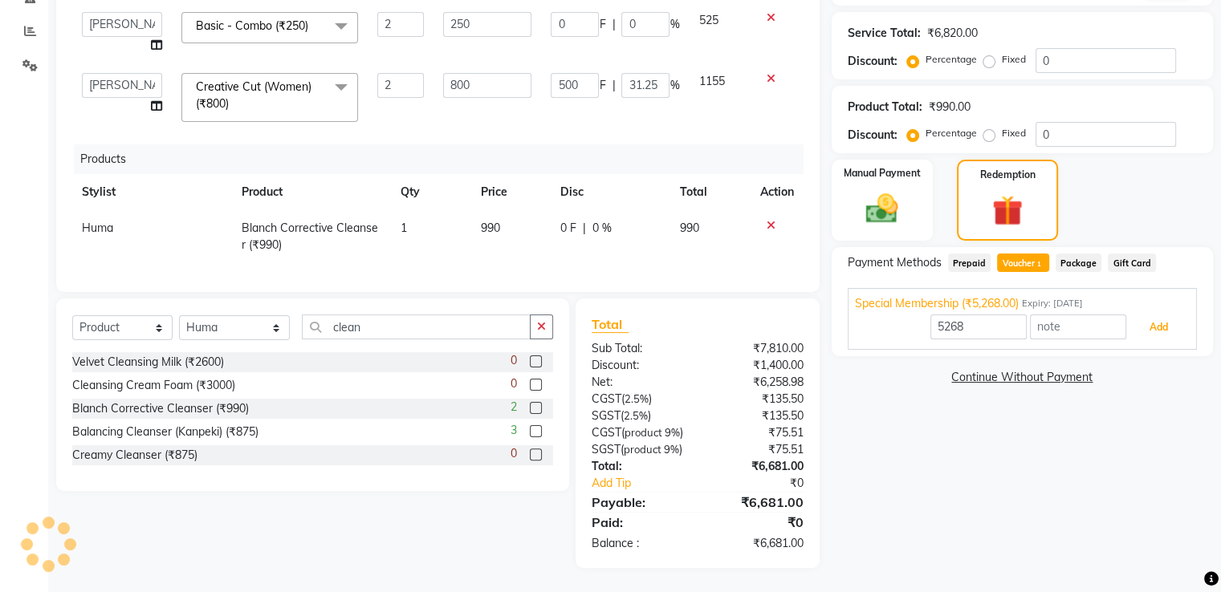
click at [1155, 314] on button "Add" at bounding box center [1158, 327] width 59 height 27
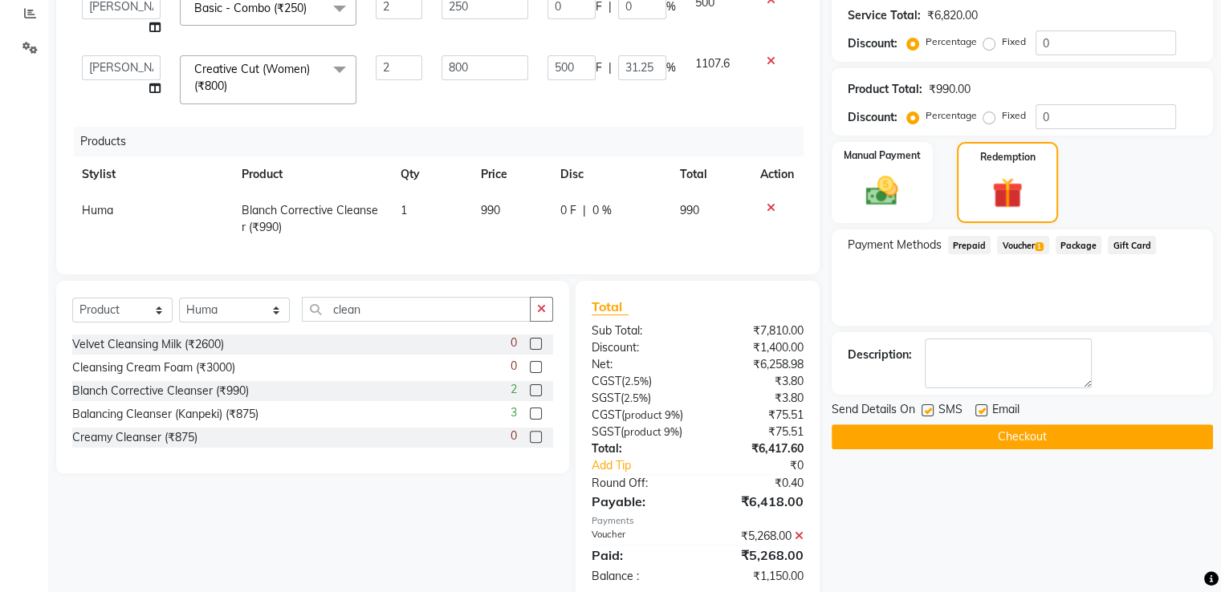
scroll to position [392, 0]
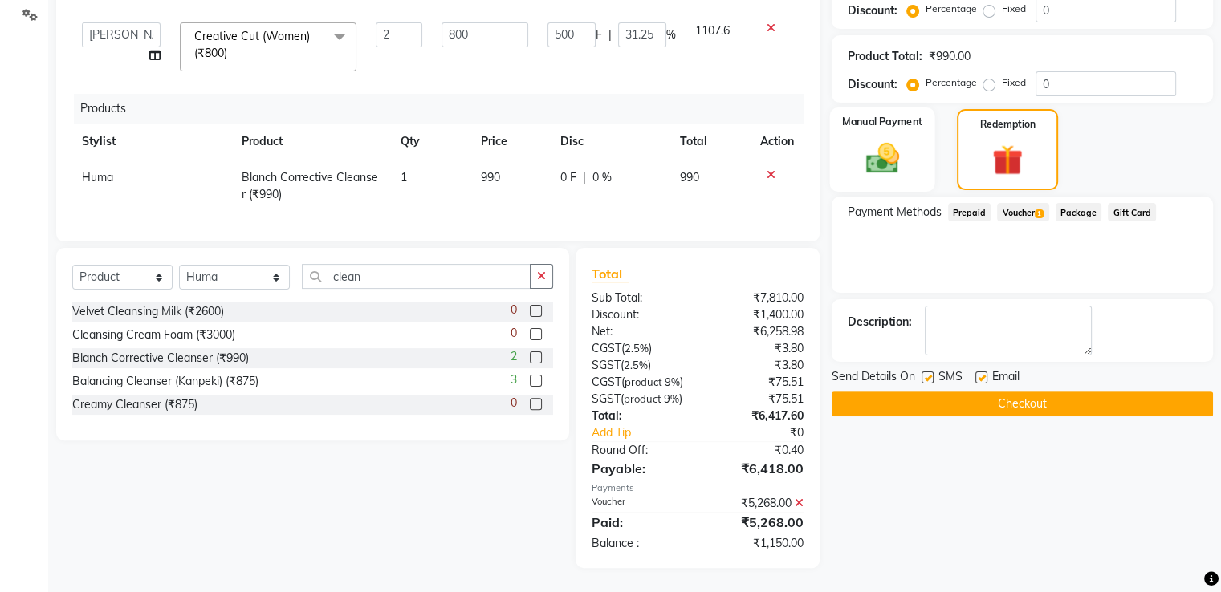
click at [885, 140] on img at bounding box center [882, 158] width 54 height 39
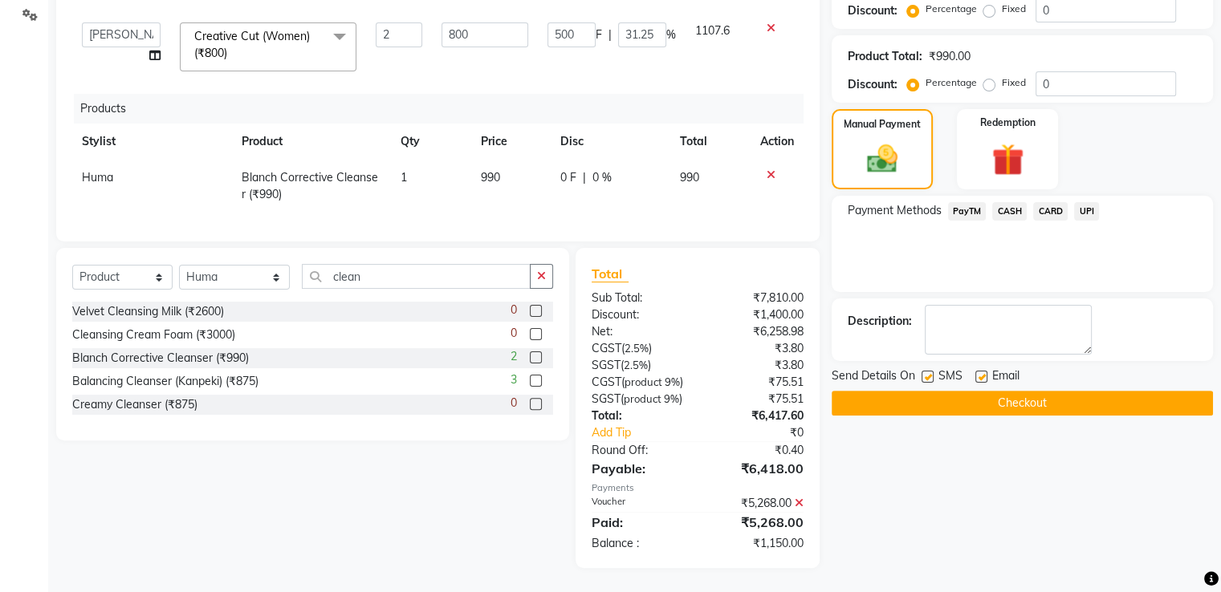
click at [1092, 202] on span "UPI" at bounding box center [1086, 211] width 25 height 18
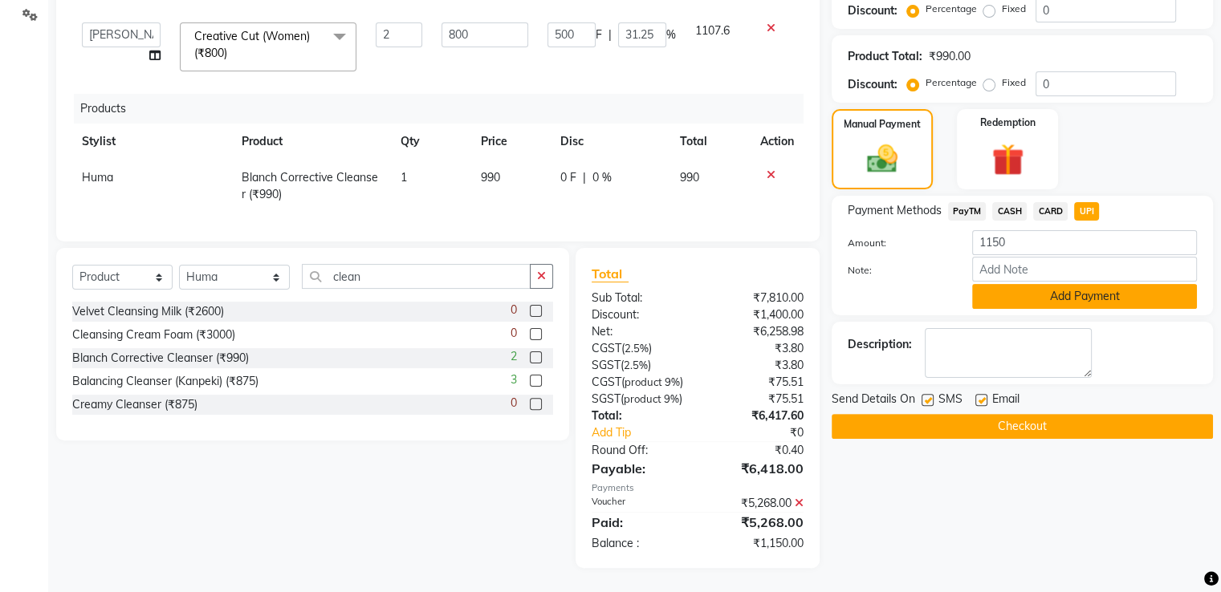
click at [1082, 284] on button "Add Payment" at bounding box center [1084, 296] width 225 height 25
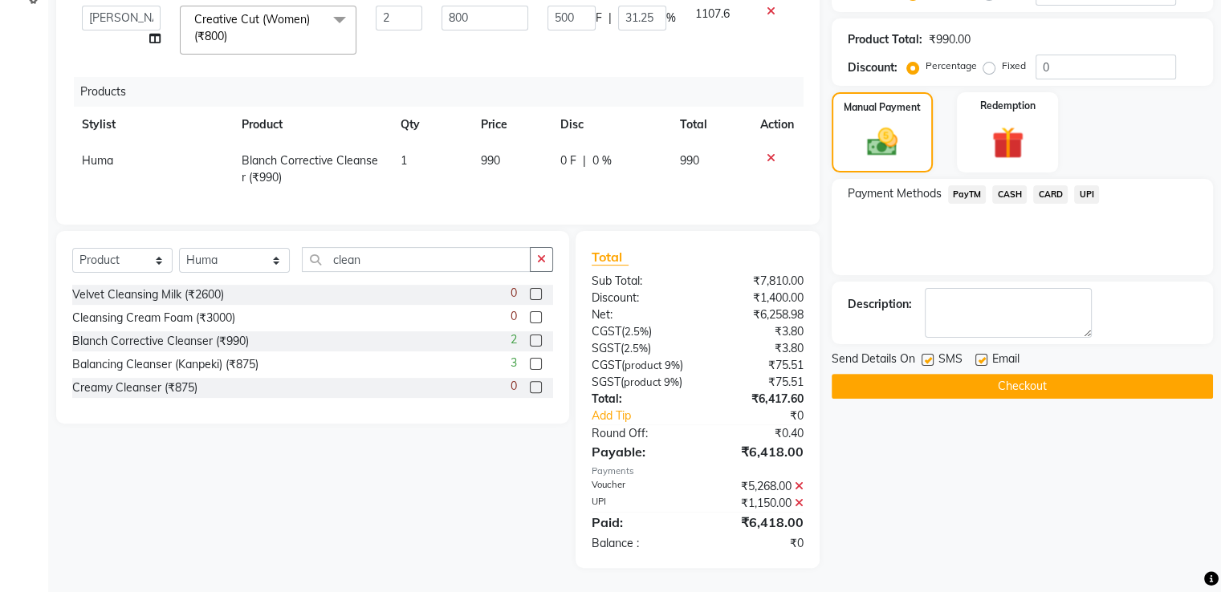
click at [992, 387] on button "Checkout" at bounding box center [1021, 386] width 381 height 25
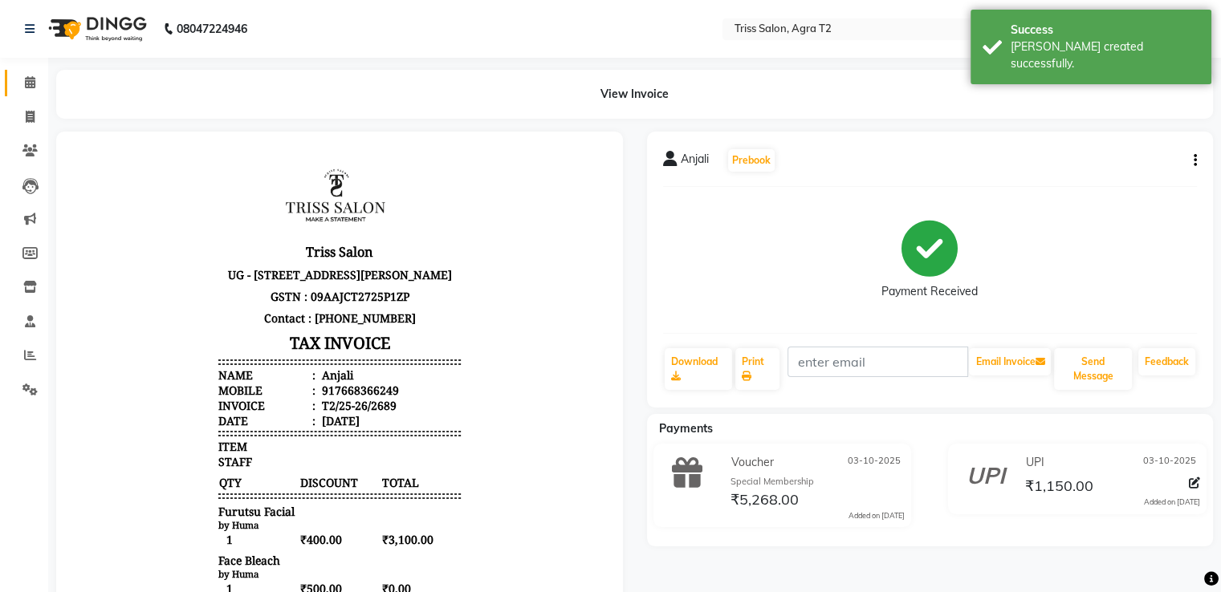
click at [32, 93] on link "Calendar" at bounding box center [24, 83] width 39 height 26
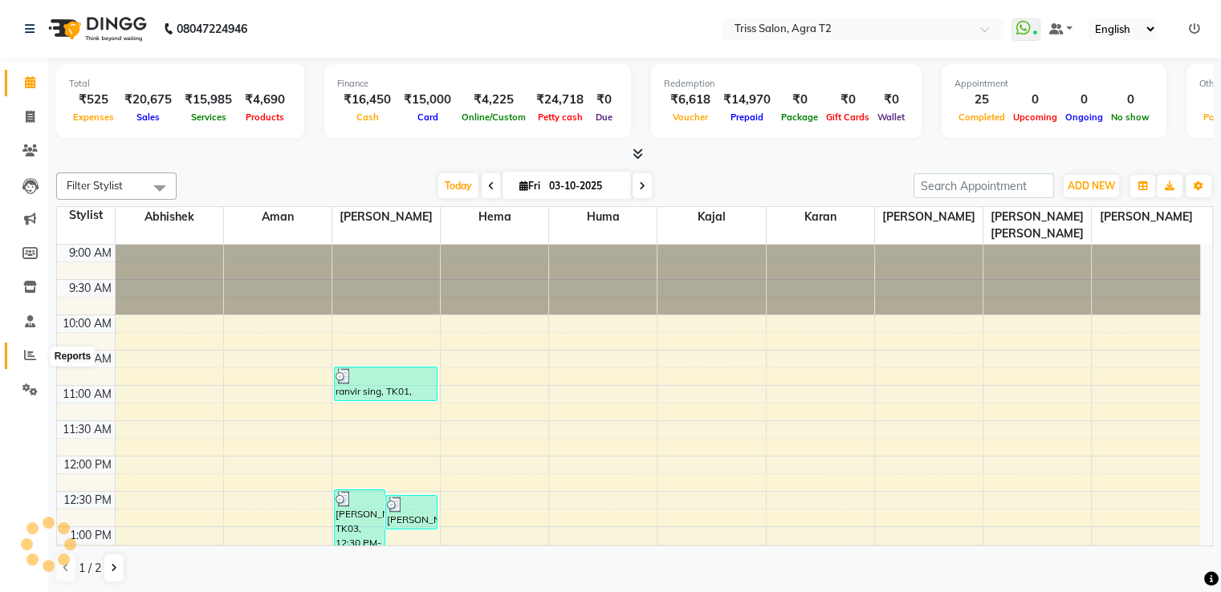
click at [30, 356] on icon at bounding box center [30, 355] width 12 height 12
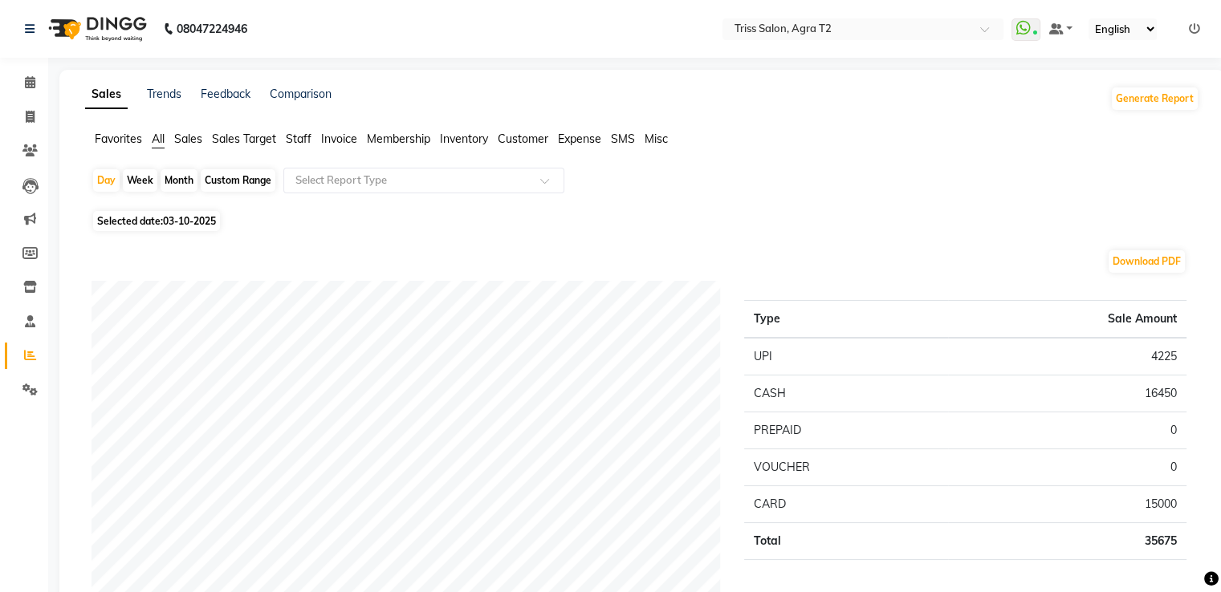
click at [295, 134] on span "Staff" at bounding box center [299, 139] width 26 height 14
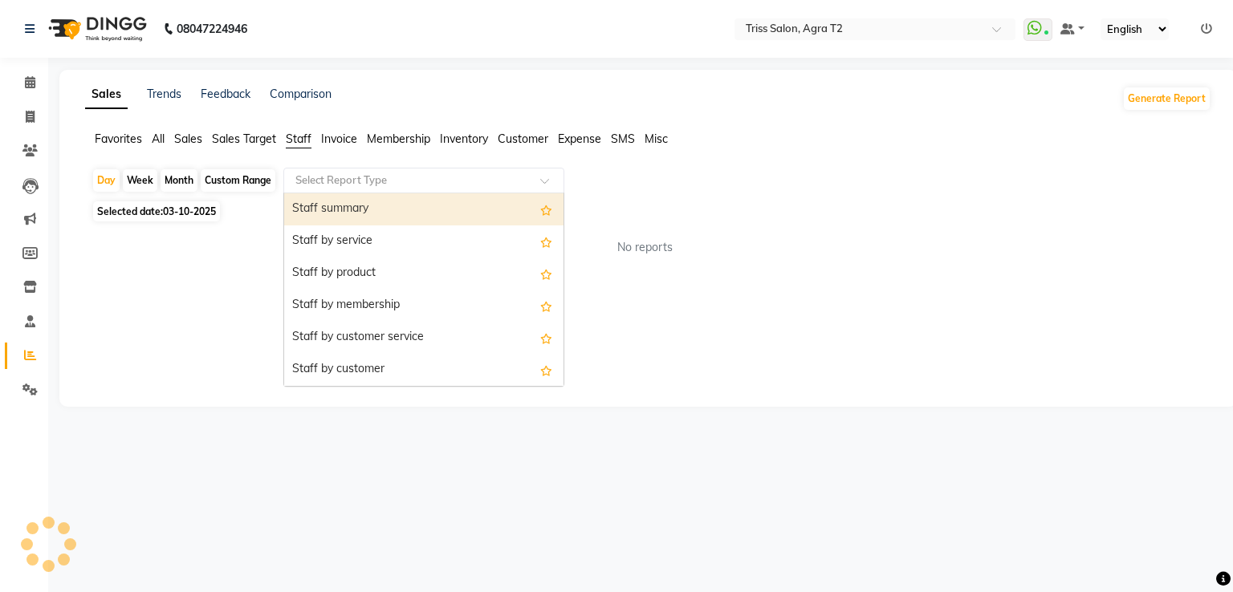
click at [298, 175] on input "text" at bounding box center [407, 181] width 231 height 16
click at [302, 203] on div "Staff summary" at bounding box center [423, 209] width 279 height 32
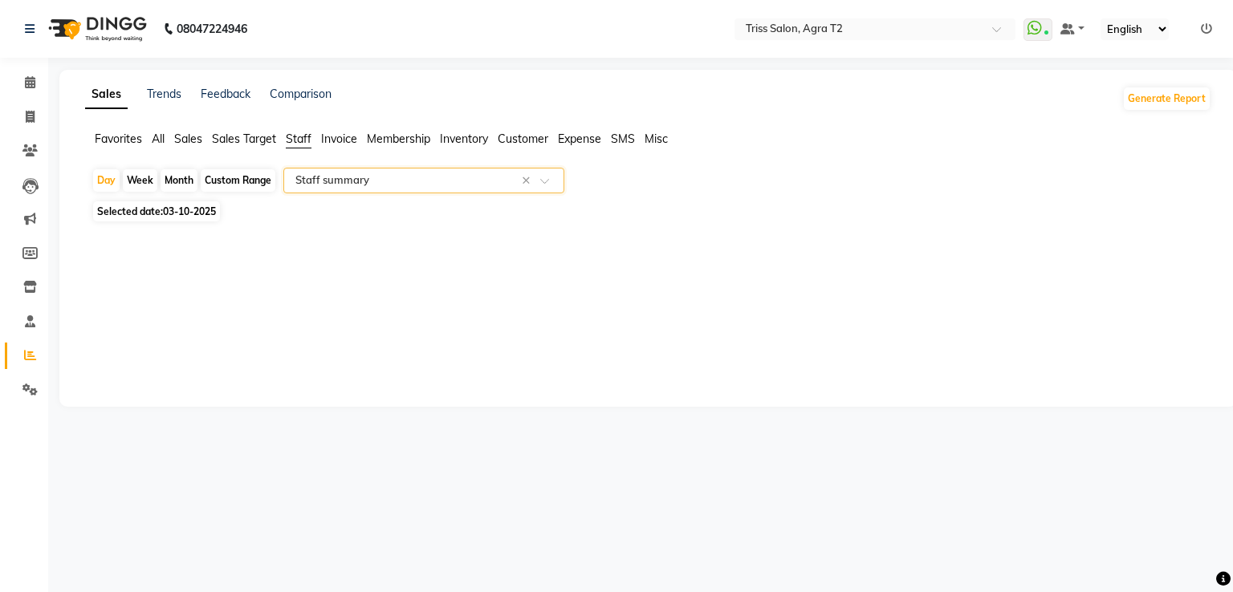
select select "full_report"
select select "csv"
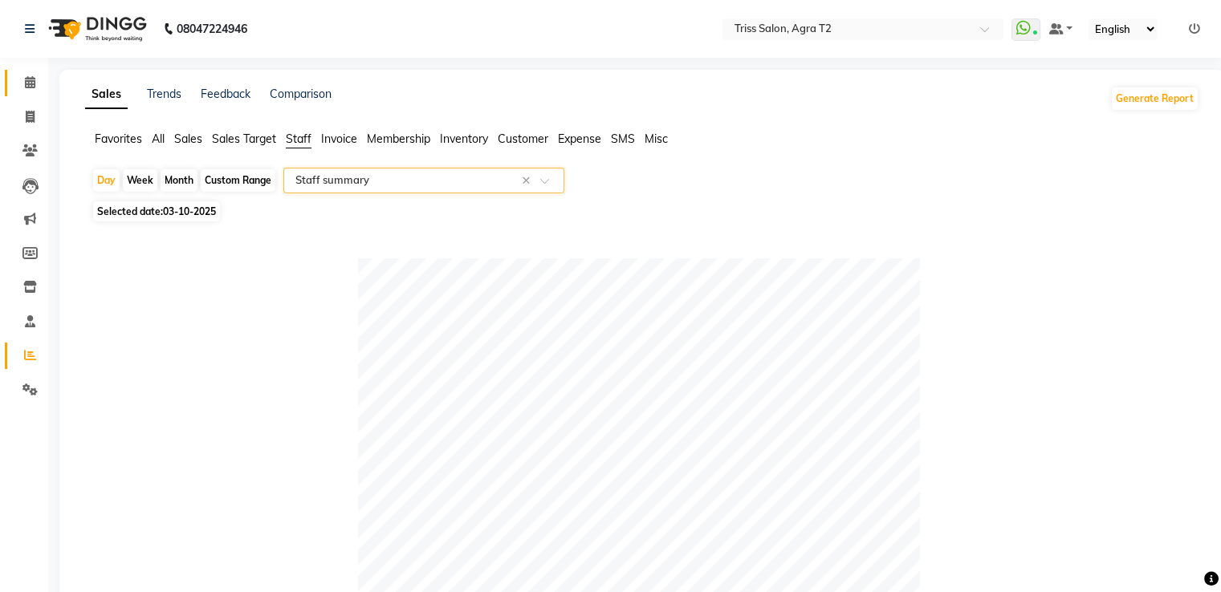
click at [21, 71] on link "Calendar" at bounding box center [24, 83] width 39 height 26
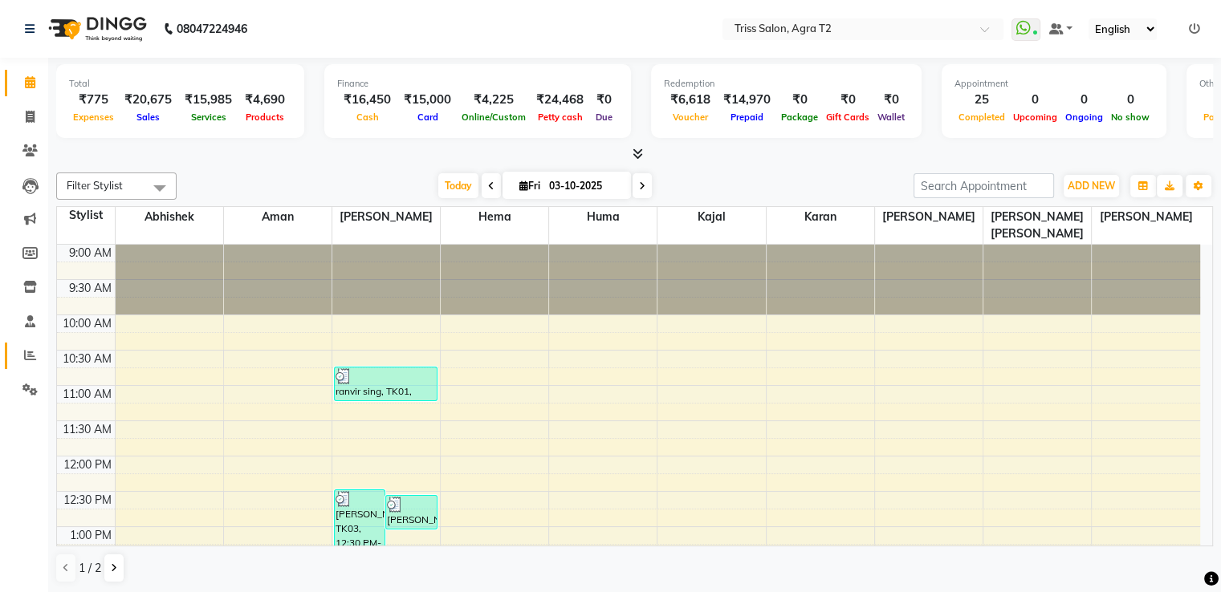
click at [27, 353] on icon at bounding box center [30, 355] width 12 height 12
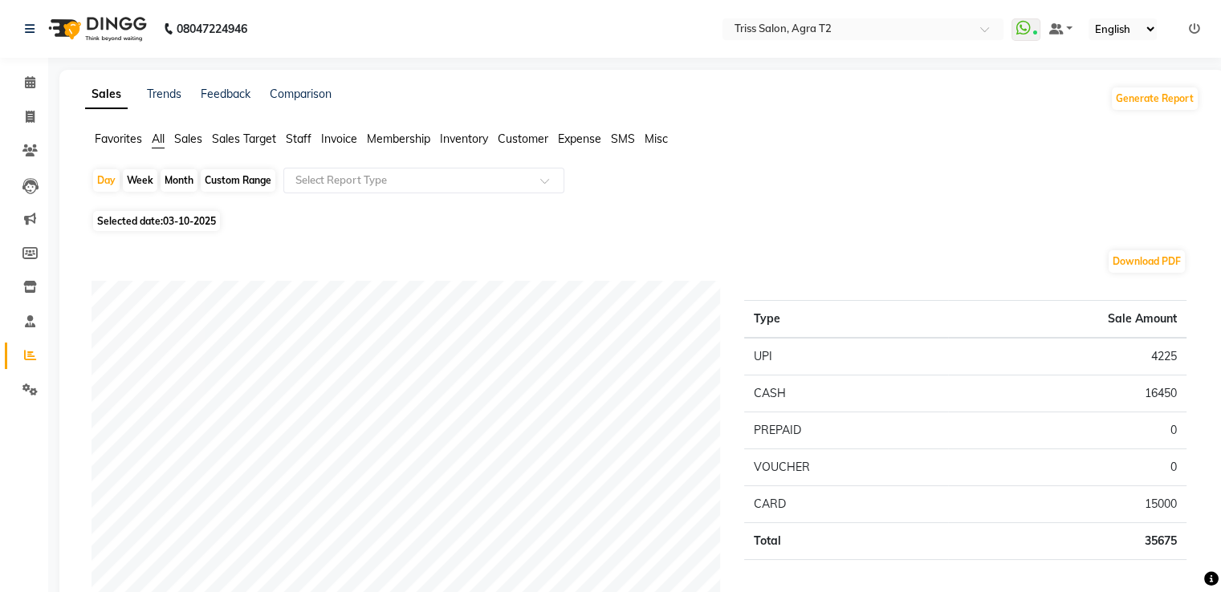
click at [298, 141] on span "Staff" at bounding box center [299, 139] width 26 height 14
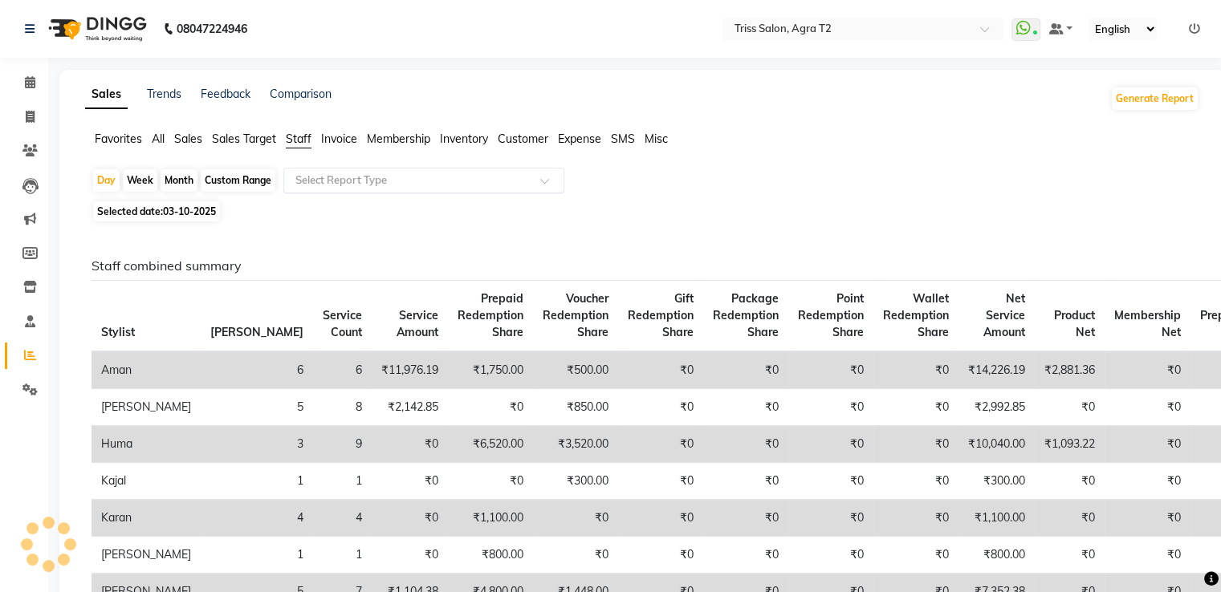
click at [311, 186] on input "text" at bounding box center [407, 181] width 231 height 16
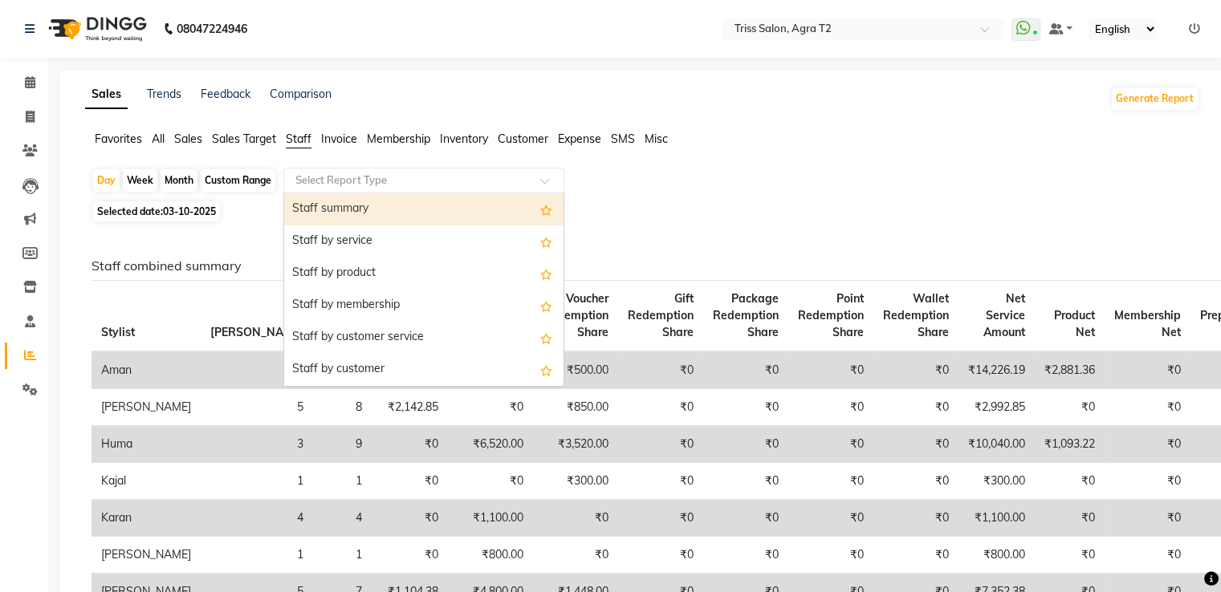
click at [318, 209] on div "Staff summary" at bounding box center [423, 209] width 279 height 32
select select "full_report"
select select "csv"
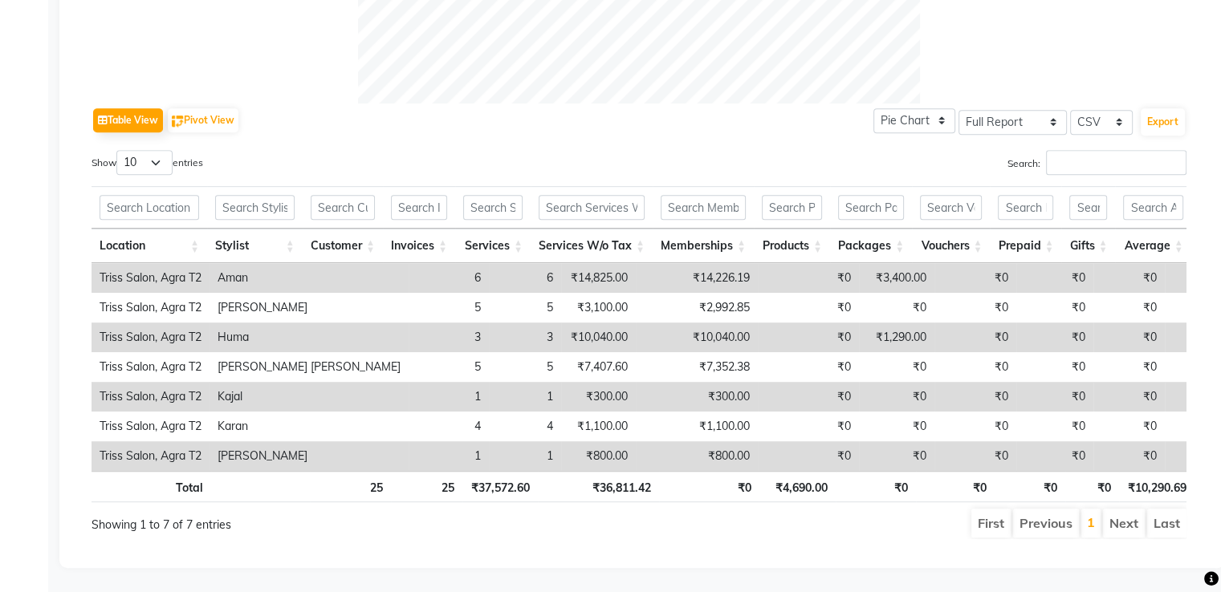
click at [758, 382] on td "₹0" at bounding box center [808, 397] width 101 height 30
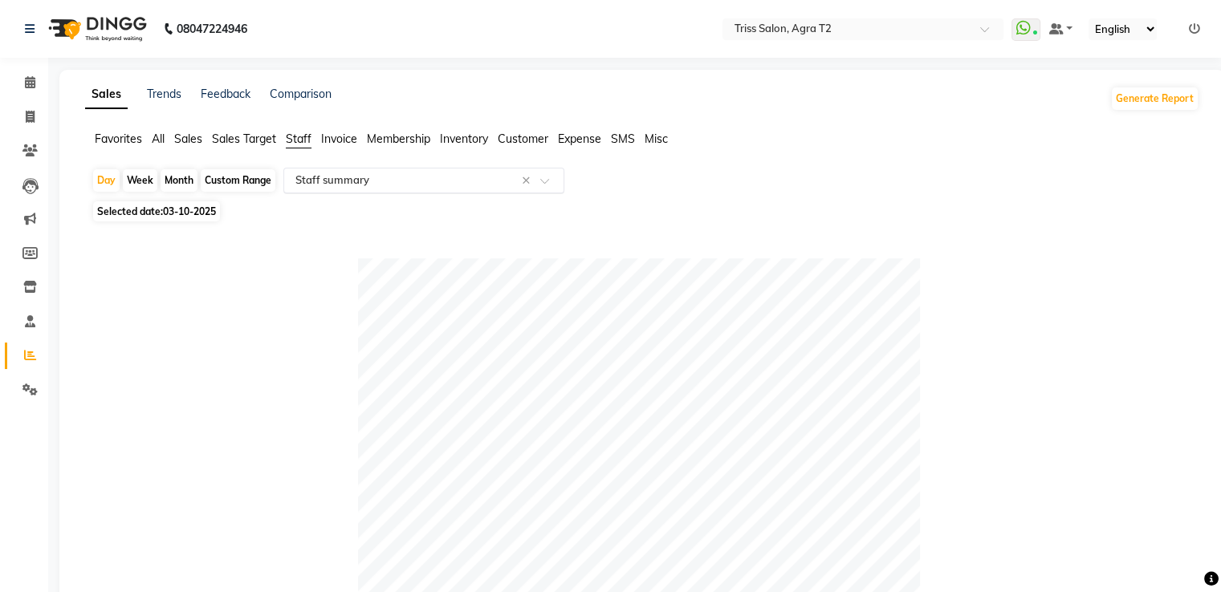
click at [550, 186] on span at bounding box center [550, 185] width 20 height 16
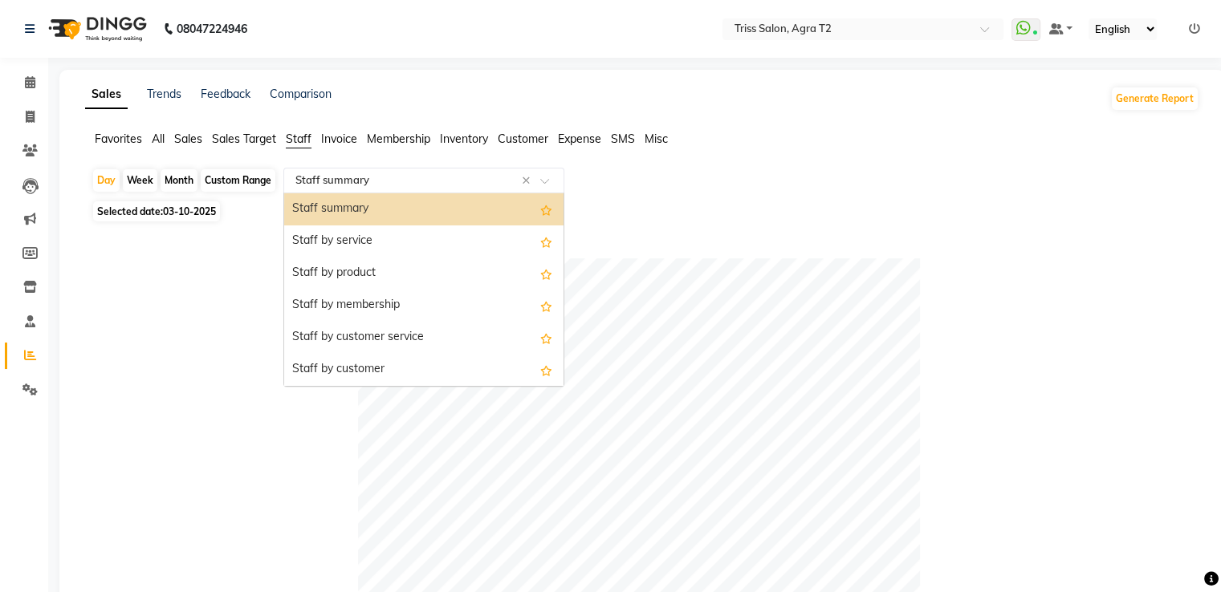
click at [395, 337] on div "Staff by customer service" at bounding box center [423, 338] width 279 height 32
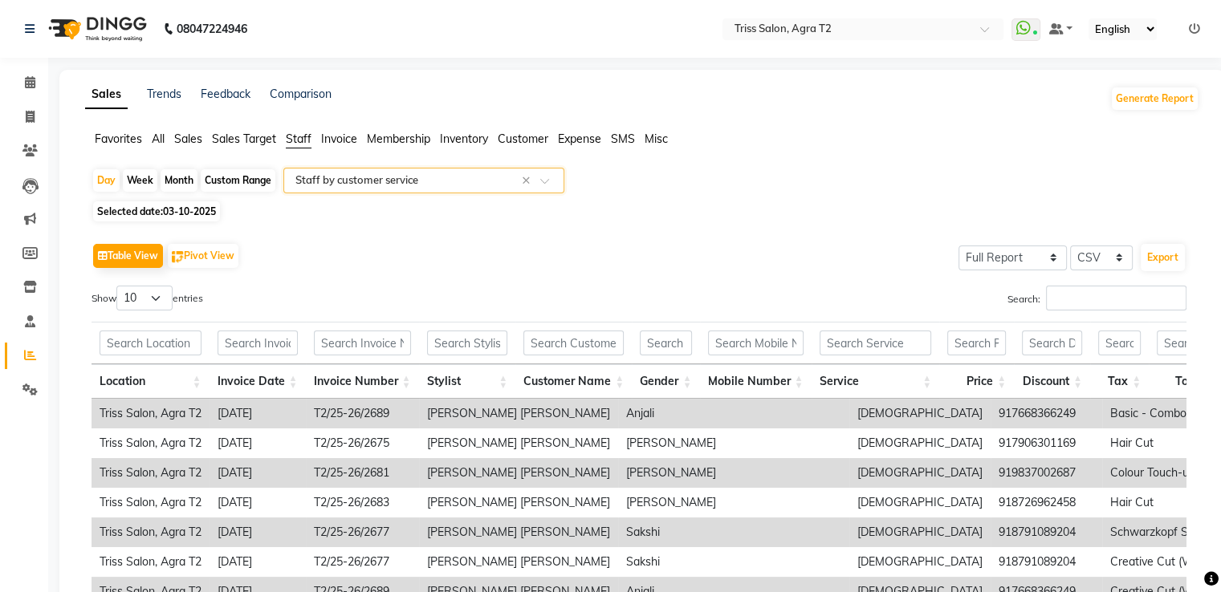
scroll to position [248, 0]
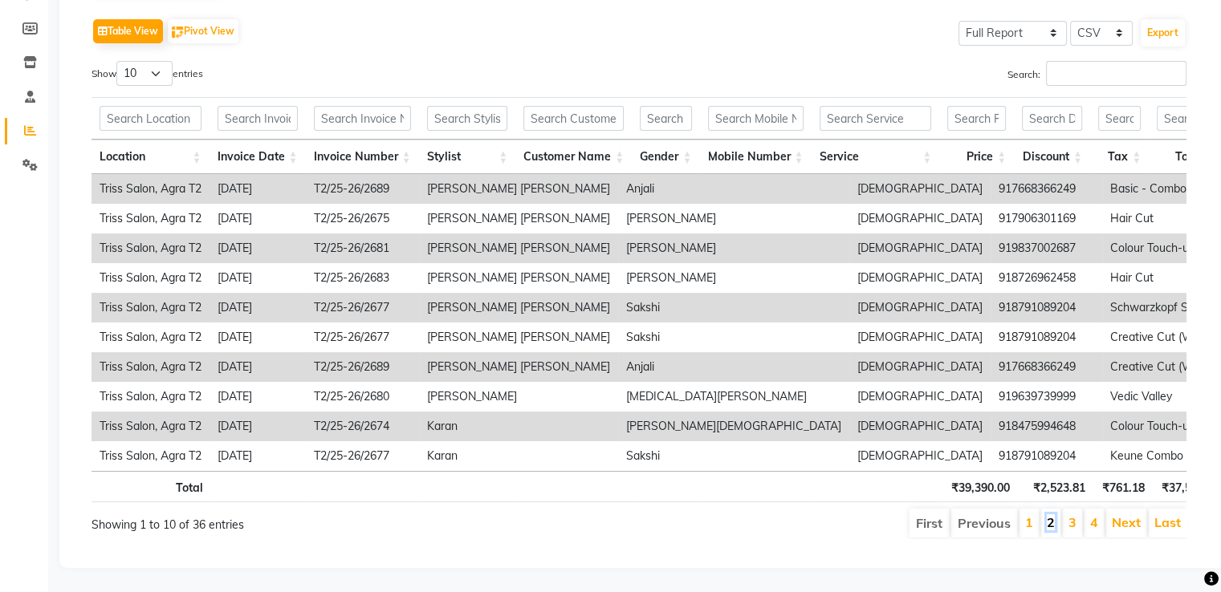
click at [1055, 514] on link "2" at bounding box center [1051, 522] width 8 height 16
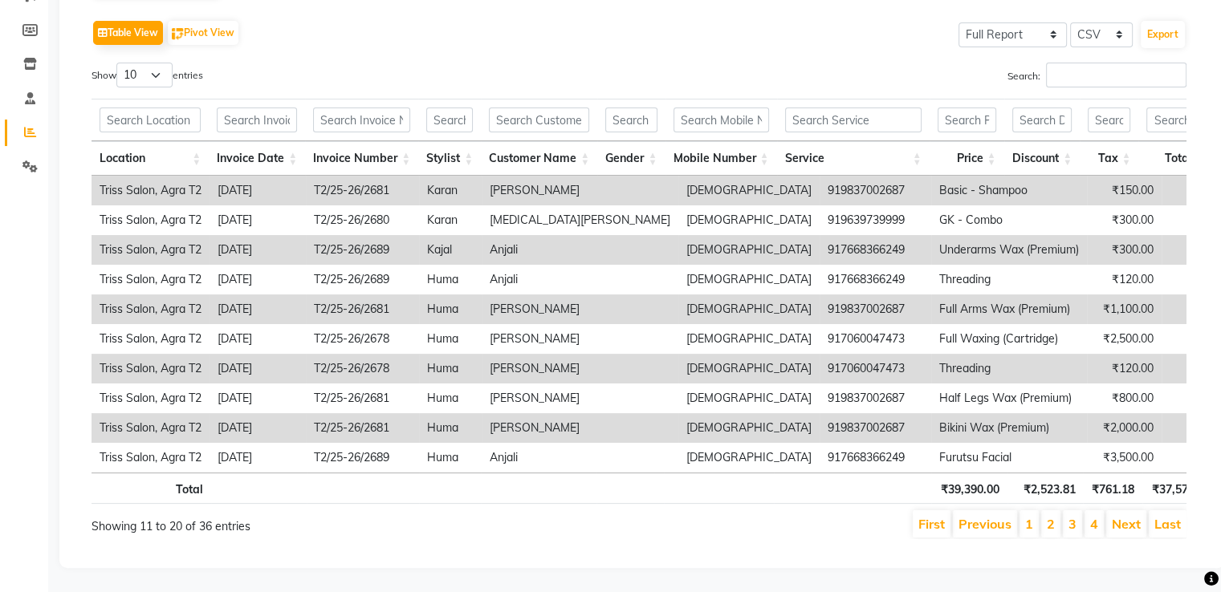
scroll to position [0, 0]
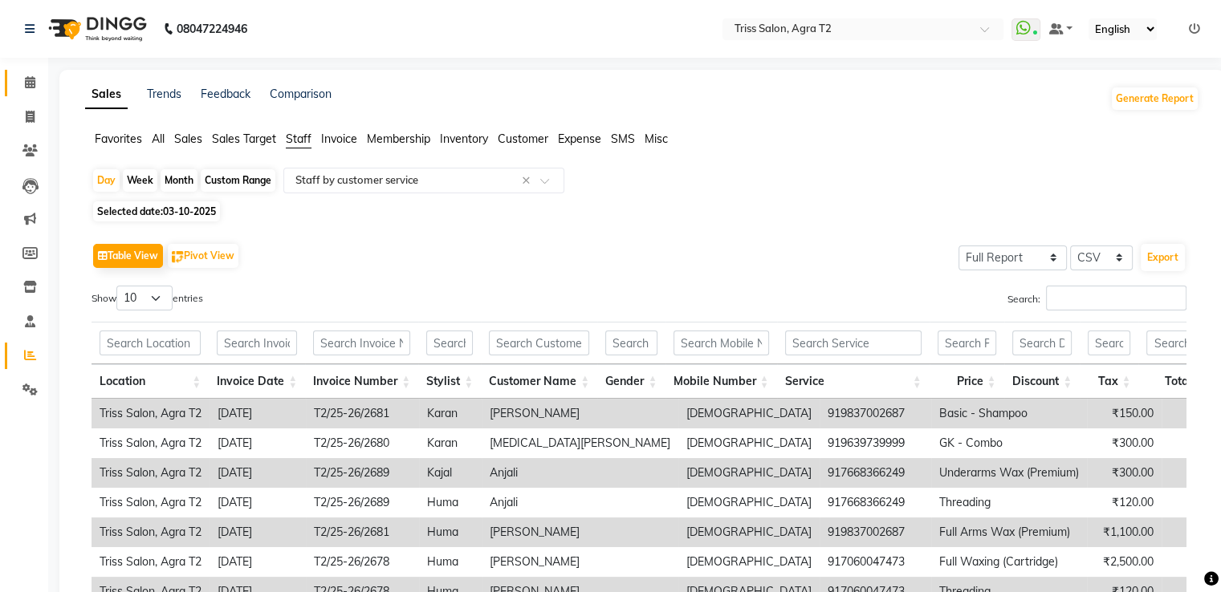
click at [18, 88] on span at bounding box center [30, 83] width 28 height 18
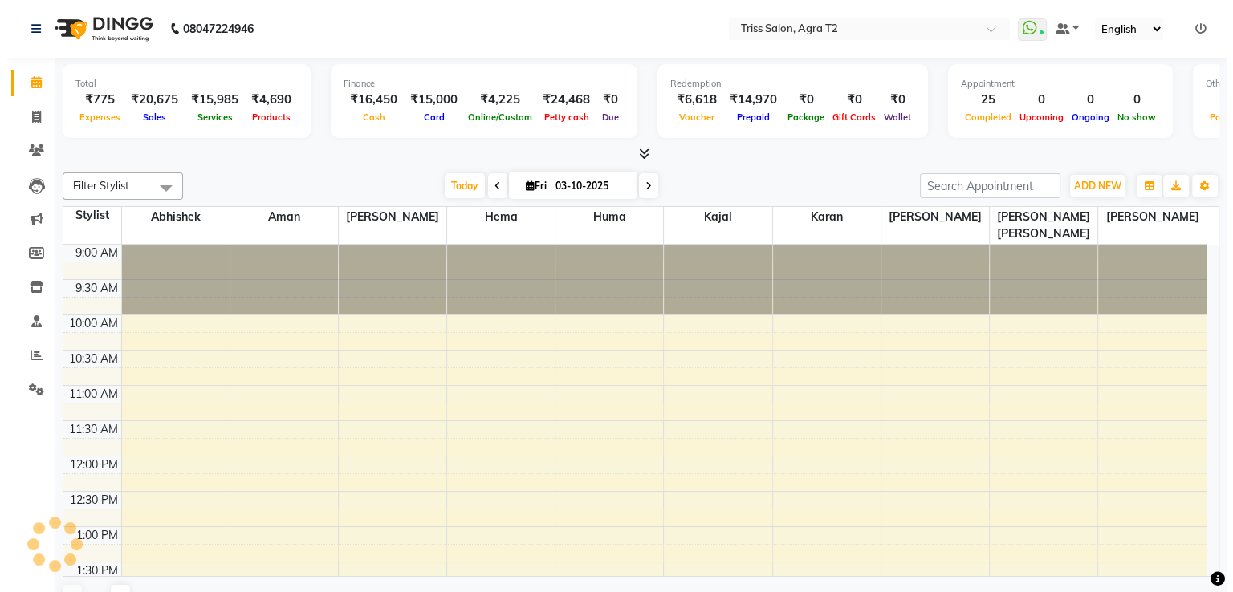
scroll to position [559, 0]
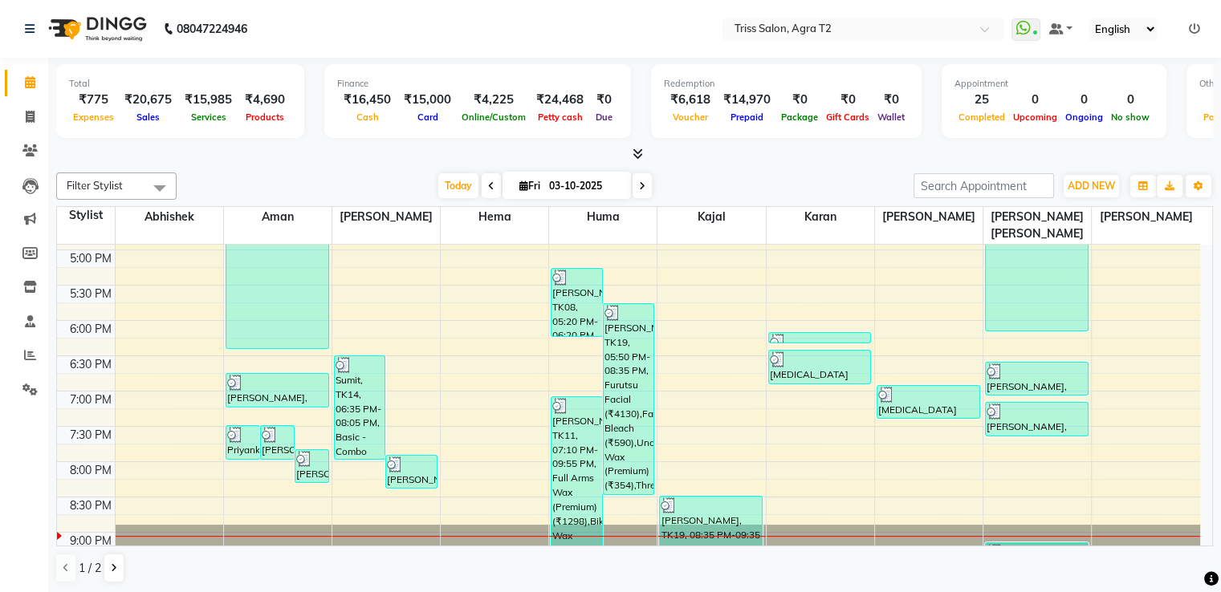
click at [331, 30] on nav "08047224946 Select Location × Triss Salon, Agra T2 WhatsApp Status ✕ Status: Co…" at bounding box center [610, 29] width 1221 height 58
click at [29, 119] on icon at bounding box center [30, 117] width 9 height 12
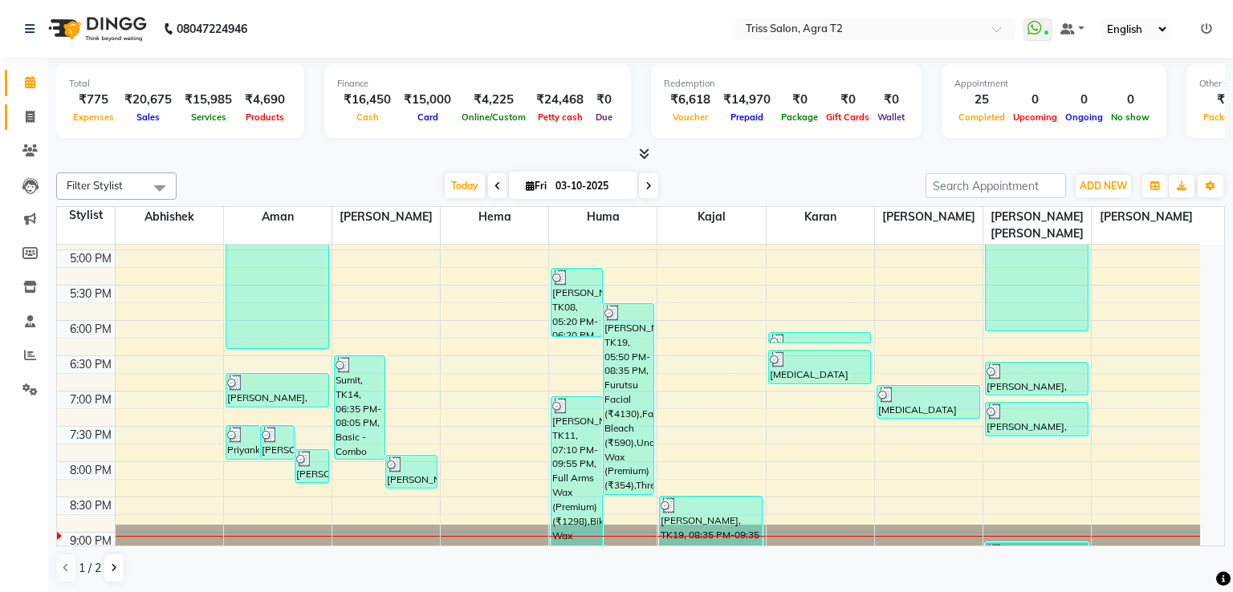
select select "service"
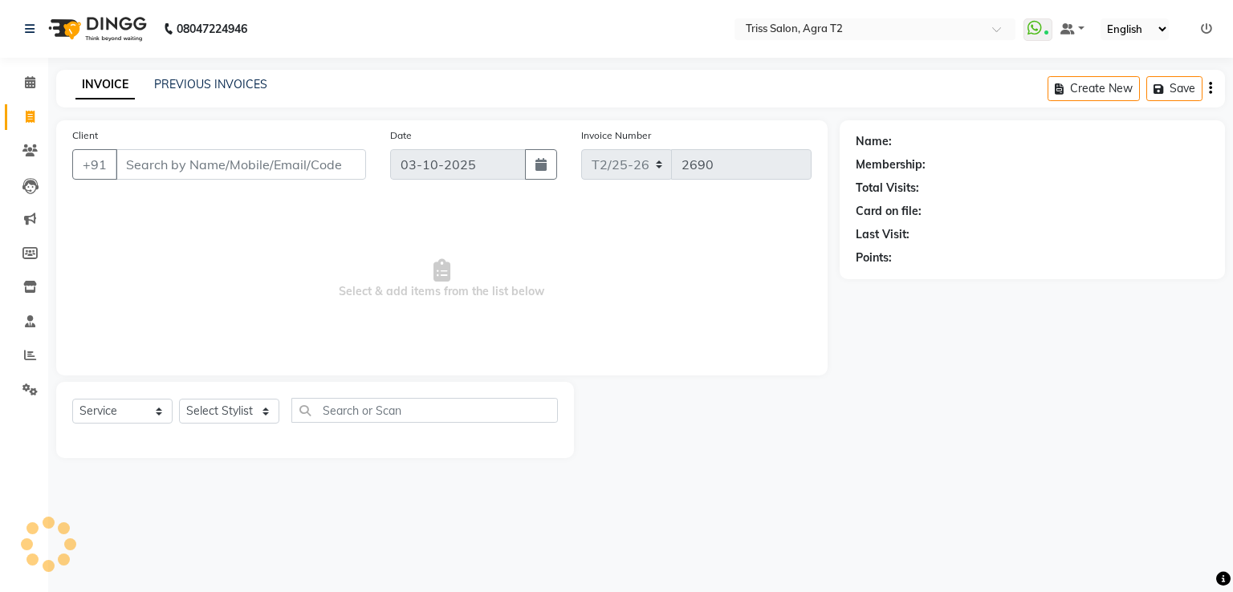
click at [136, 166] on input "Client" at bounding box center [241, 164] width 250 height 30
click at [32, 145] on icon at bounding box center [29, 150] width 15 height 12
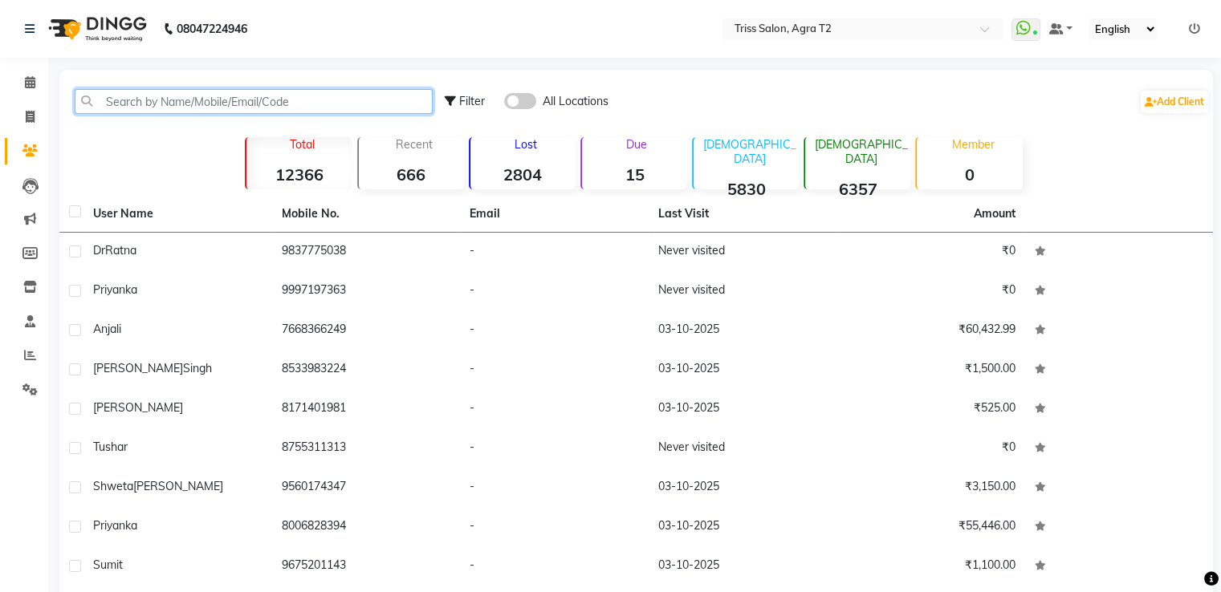
click at [160, 96] on input "text" at bounding box center [254, 101] width 358 height 25
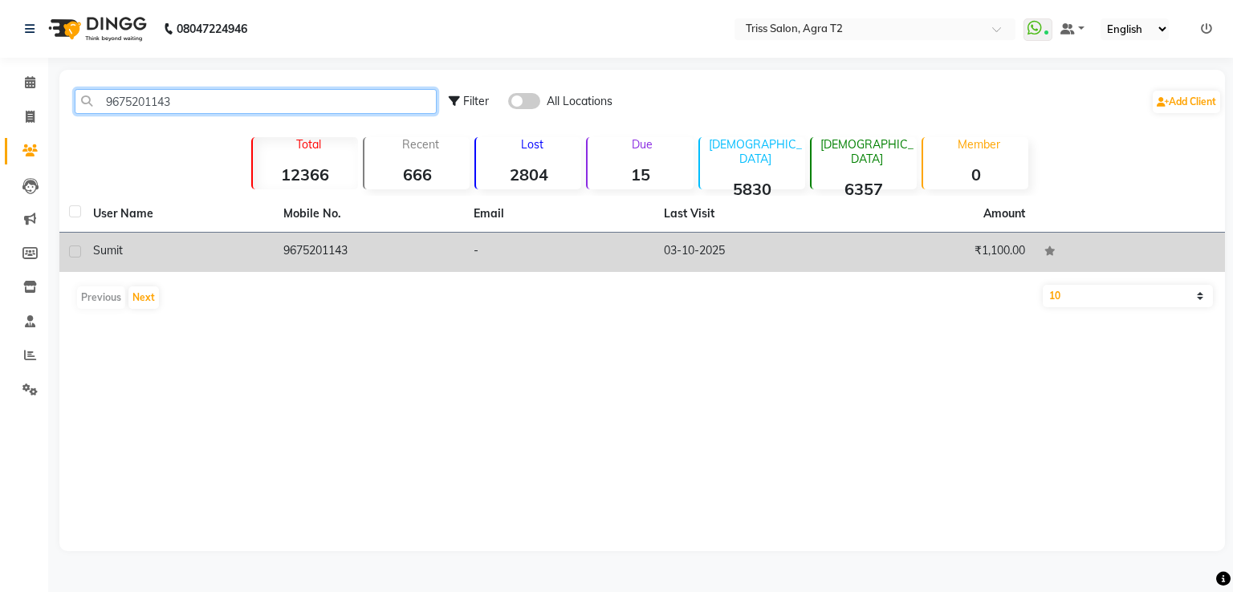
type input "9675201143"
click at [319, 251] on td "9675201143" at bounding box center [369, 252] width 190 height 39
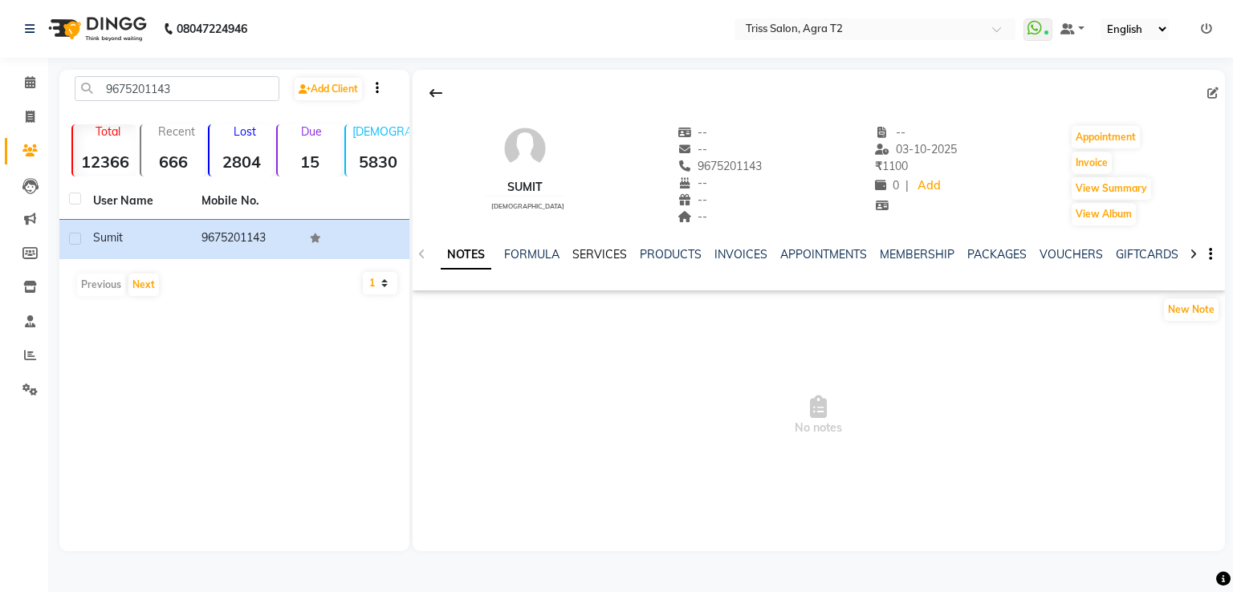
click at [598, 257] on link "SERVICES" at bounding box center [599, 254] width 55 height 14
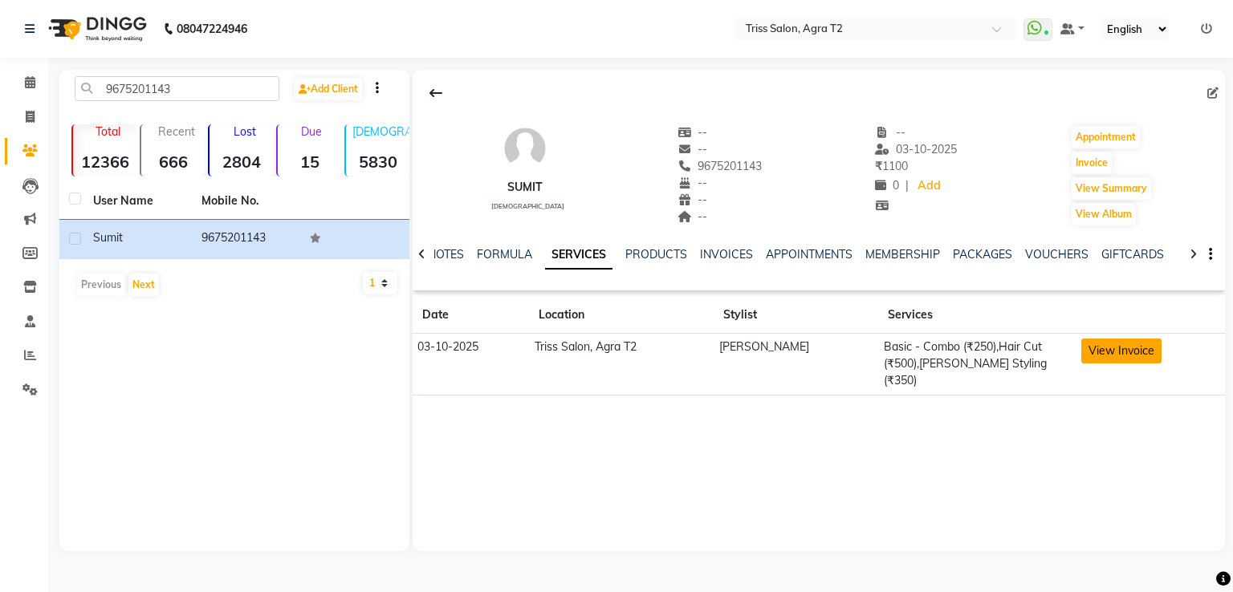
click at [1110, 351] on button "View Invoice" at bounding box center [1121, 351] width 80 height 25
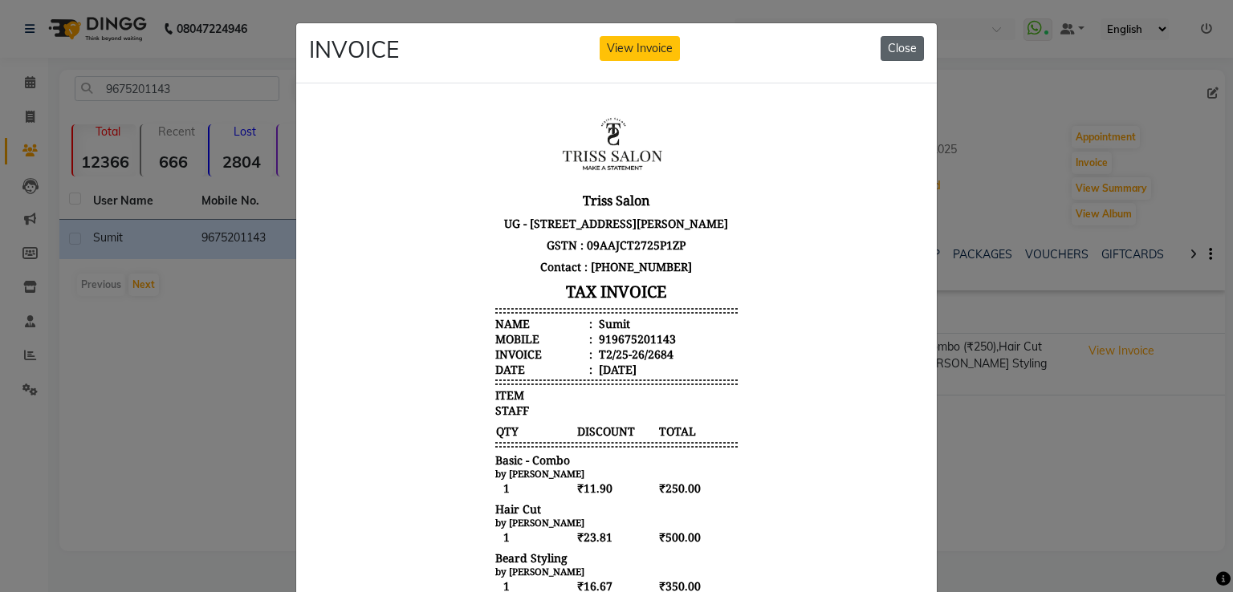
click at [903, 39] on button "Close" at bounding box center [901, 48] width 43 height 25
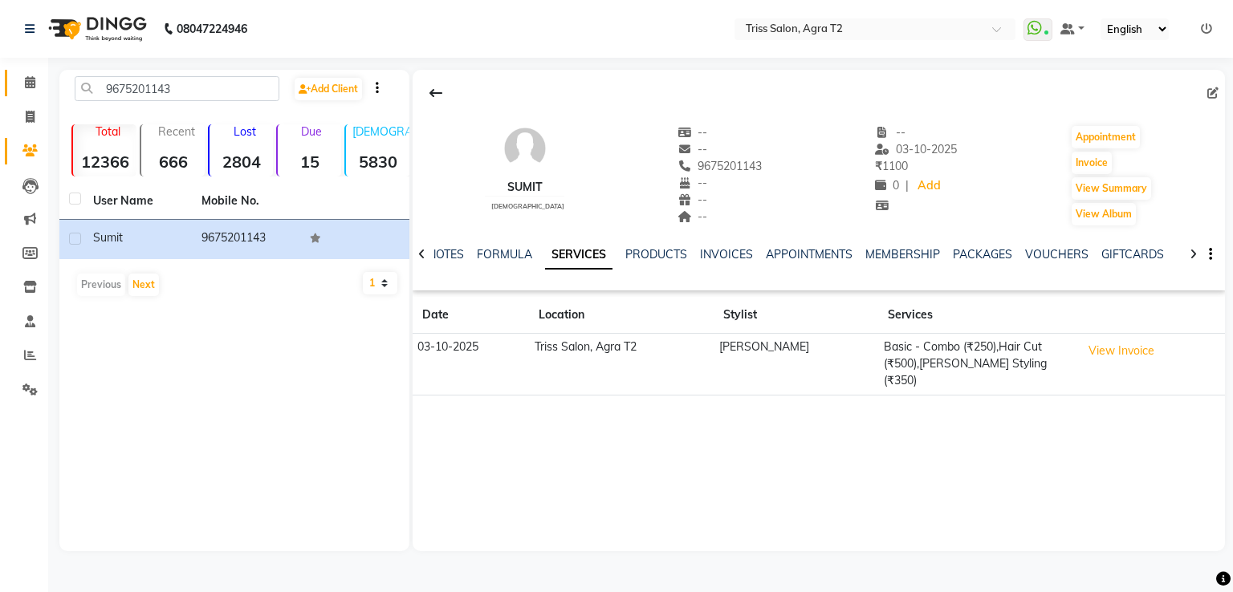
click at [22, 75] on span at bounding box center [30, 83] width 28 height 18
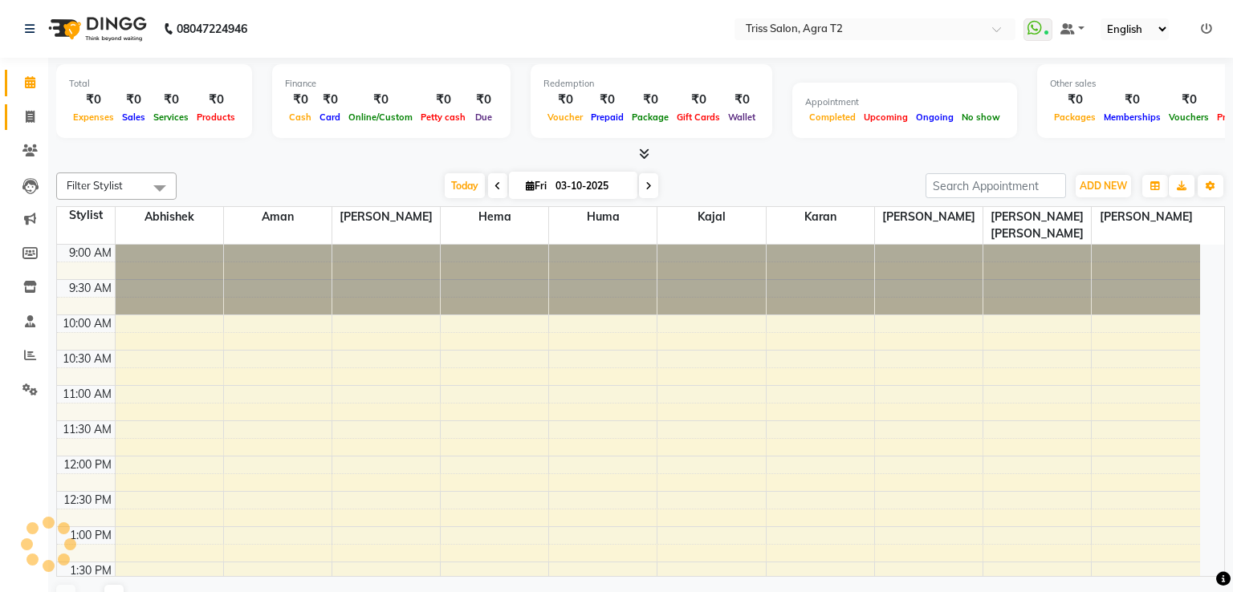
click at [34, 119] on icon at bounding box center [30, 117] width 9 height 12
select select "service"
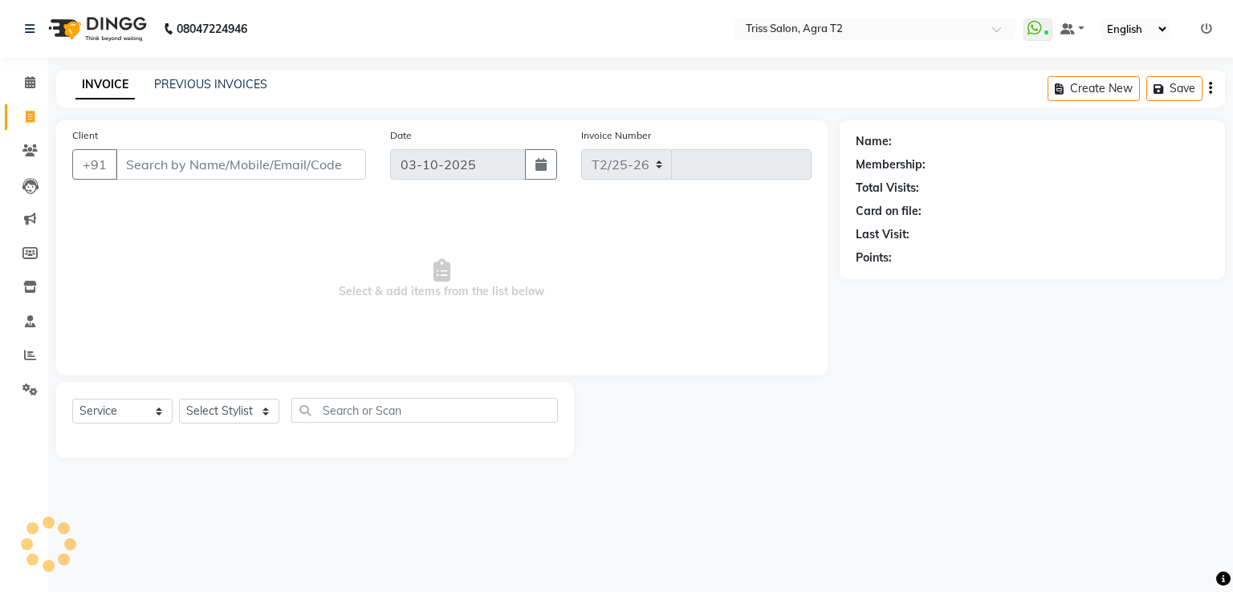
select select "4301"
type input "2690"
click at [234, 77] on link "PREVIOUS INVOICES" at bounding box center [210, 84] width 113 height 14
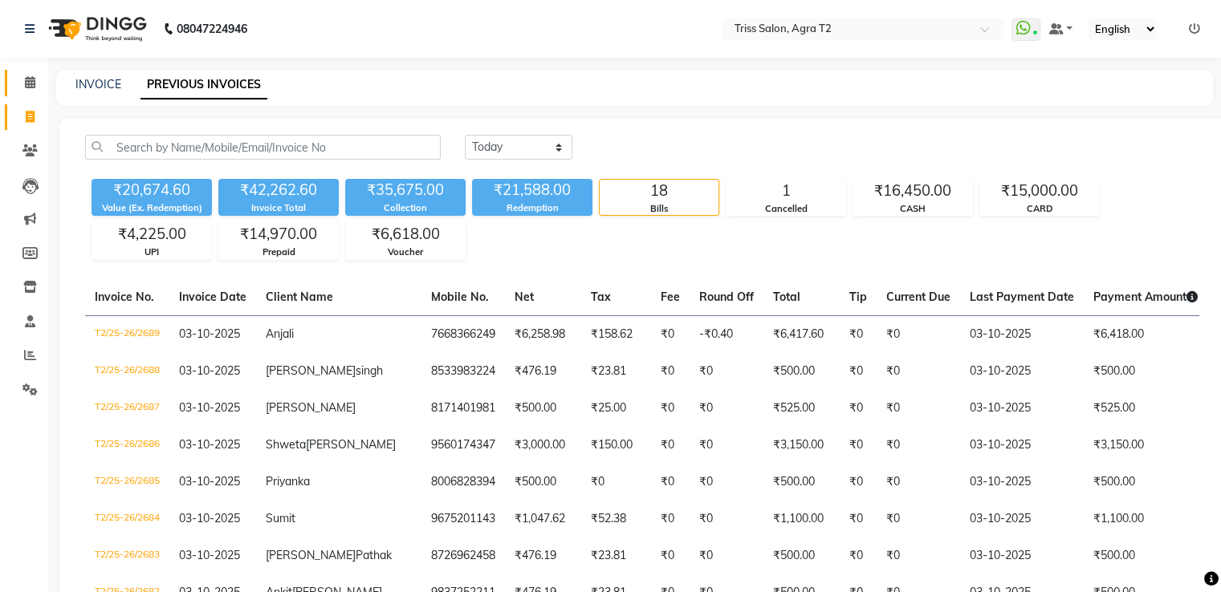
click at [32, 77] on icon at bounding box center [30, 82] width 10 height 12
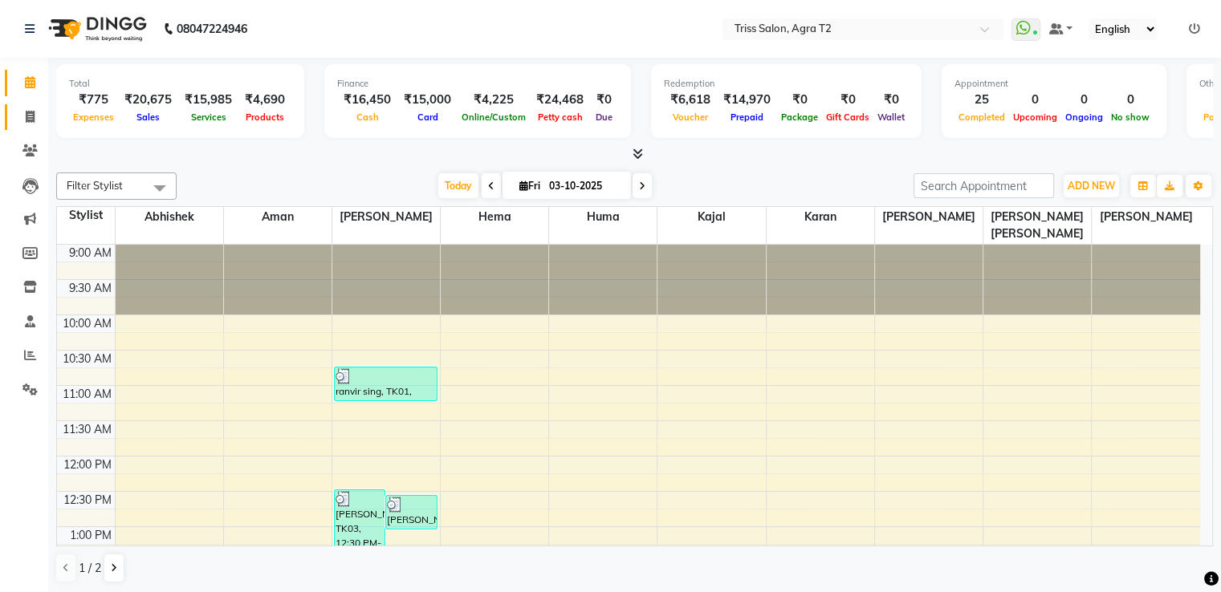
click at [30, 119] on icon at bounding box center [30, 117] width 9 height 12
select select "service"
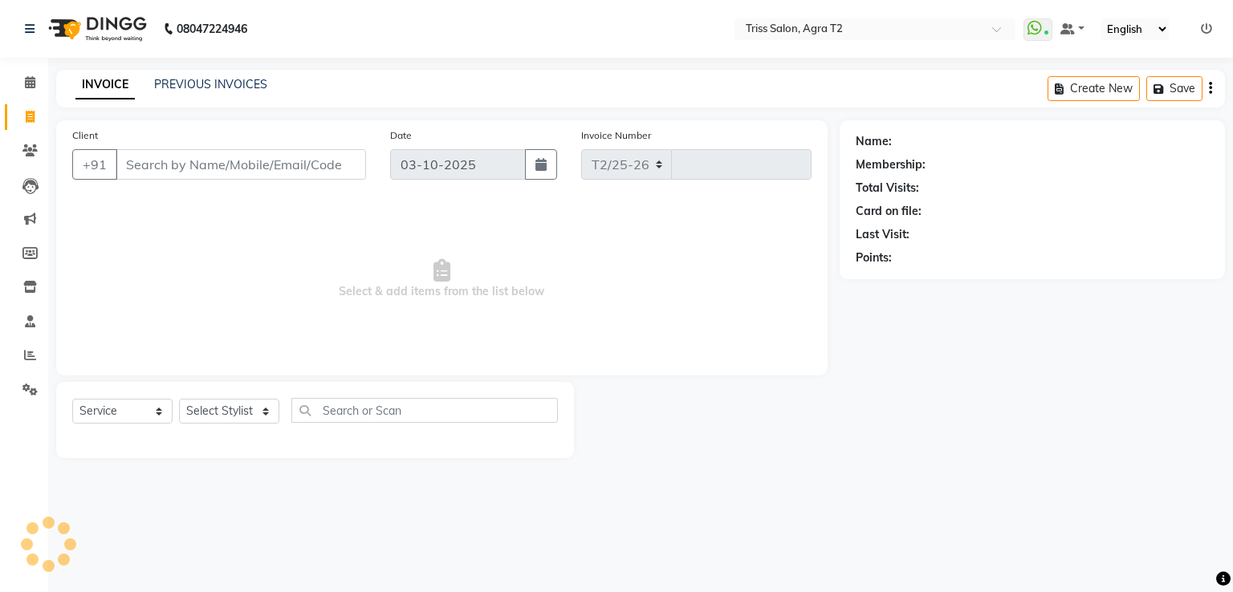
select select "4301"
type input "2690"
click at [239, 90] on link "PREVIOUS INVOICES" at bounding box center [210, 84] width 113 height 14
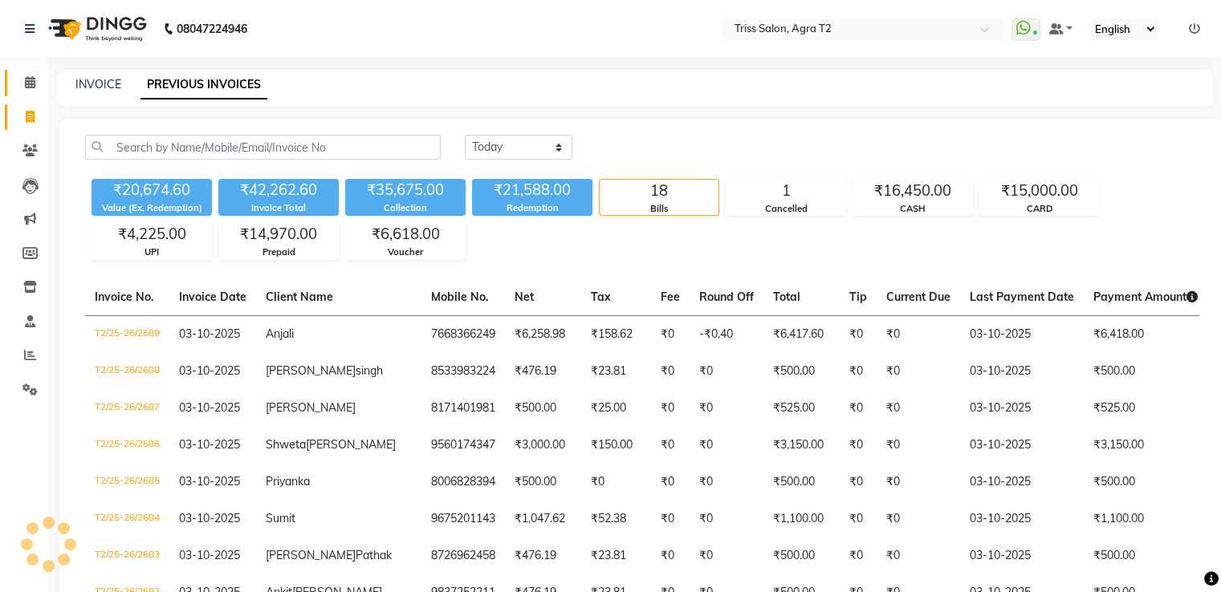
click at [35, 71] on link "Calendar" at bounding box center [24, 83] width 39 height 26
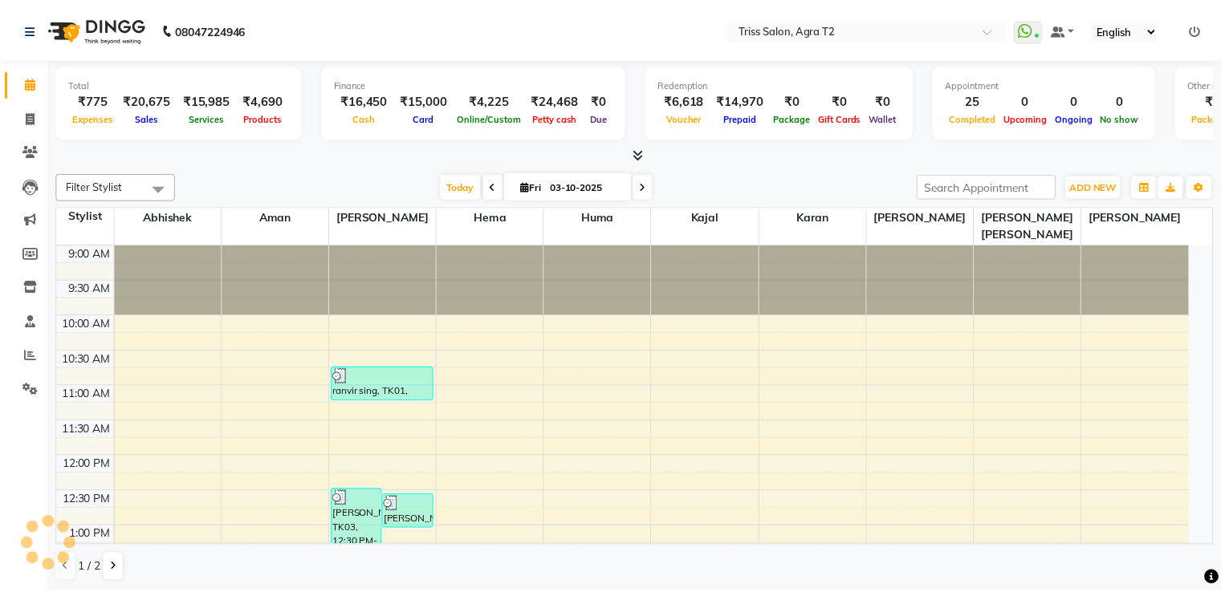
scroll to position [559, 0]
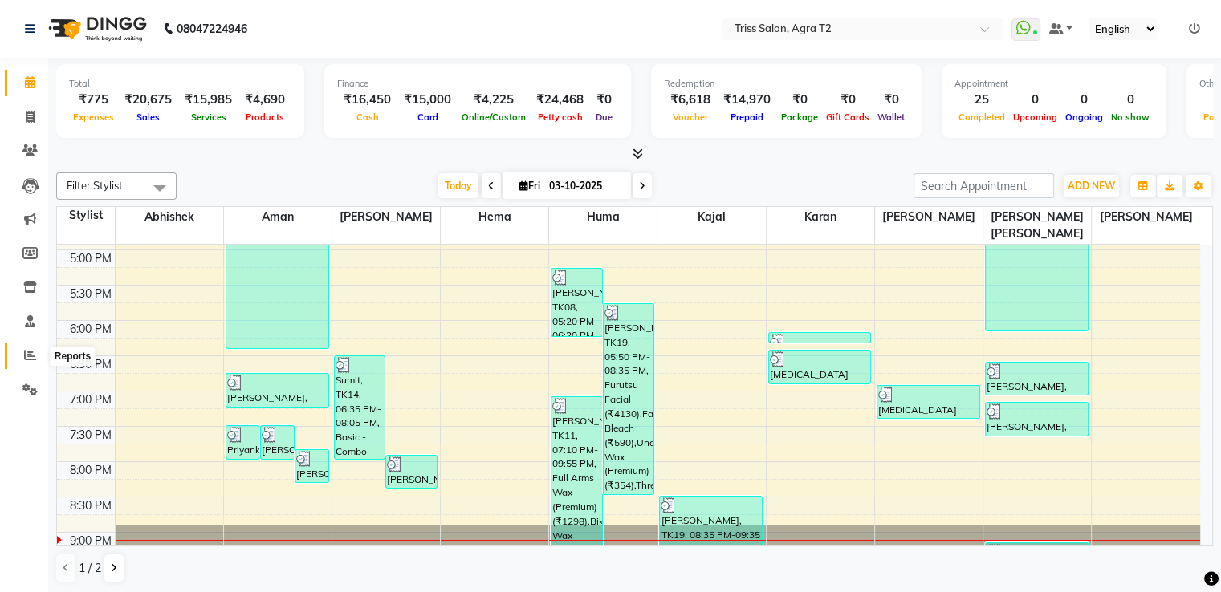
click at [19, 359] on span at bounding box center [30, 356] width 28 height 18
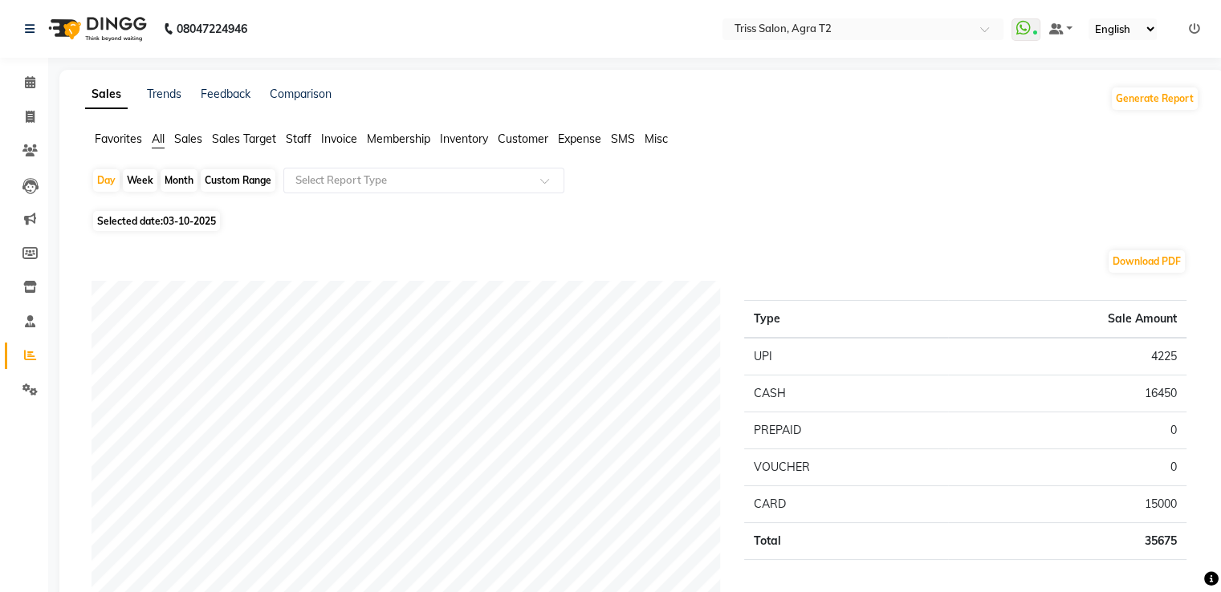
click at [174, 181] on div "Month" at bounding box center [179, 180] width 37 height 22
select select "10"
select select "2025"
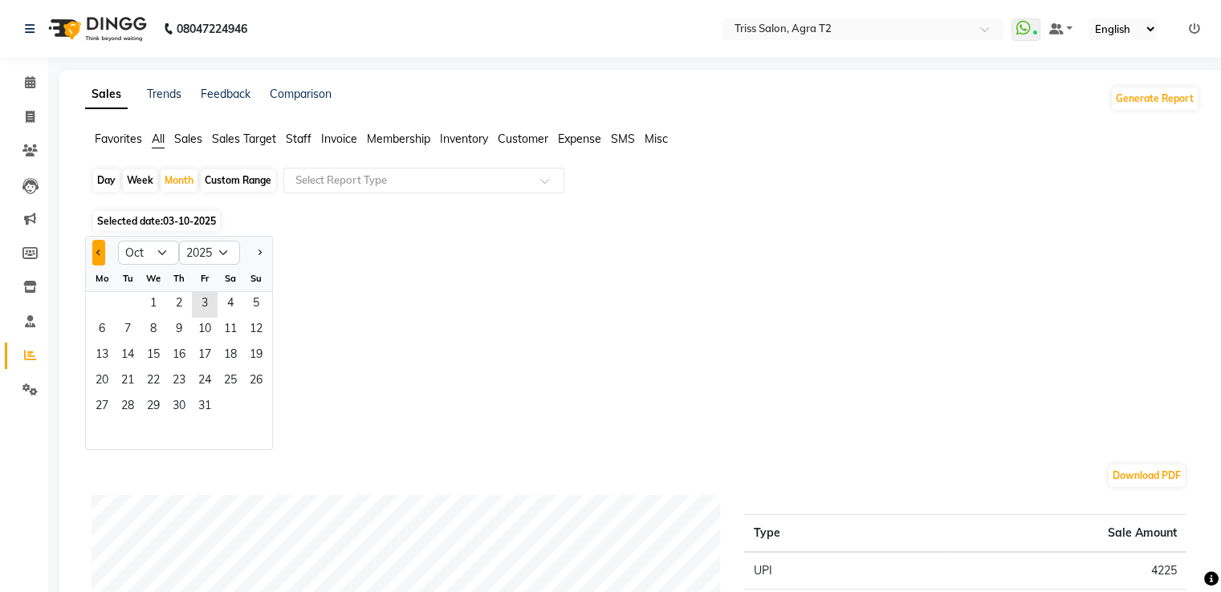
click at [99, 249] on span "Previous month" at bounding box center [99, 252] width 6 height 6
select select "9"
click at [106, 299] on span "1" at bounding box center [102, 305] width 26 height 26
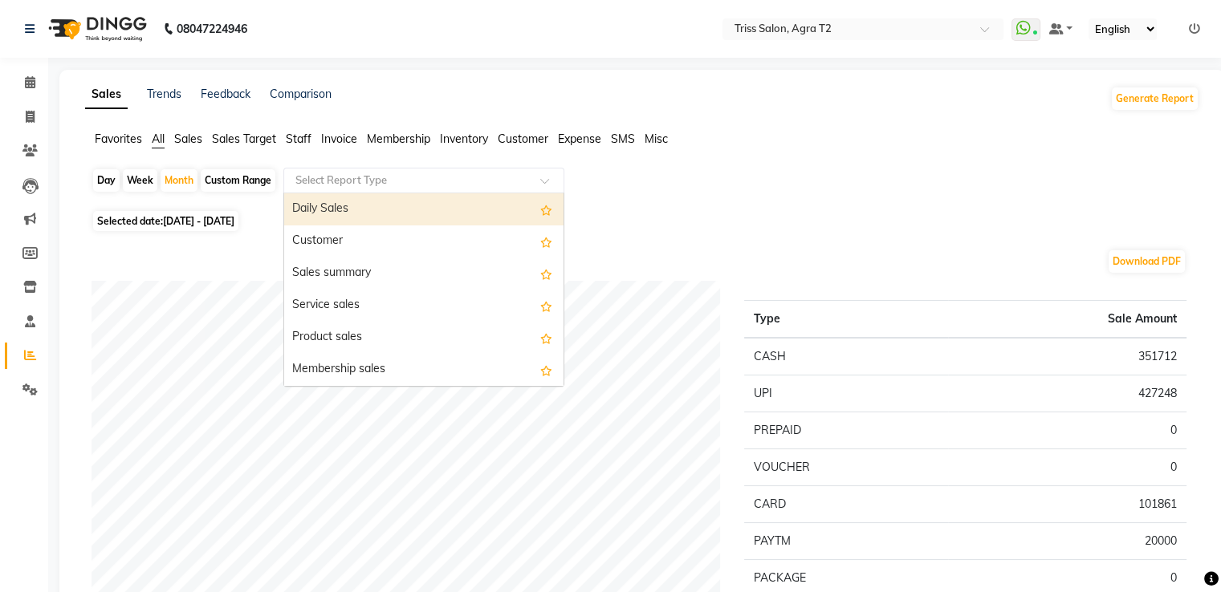
click at [367, 173] on input "text" at bounding box center [407, 181] width 231 height 16
click at [366, 181] on input "text" at bounding box center [407, 181] width 231 height 16
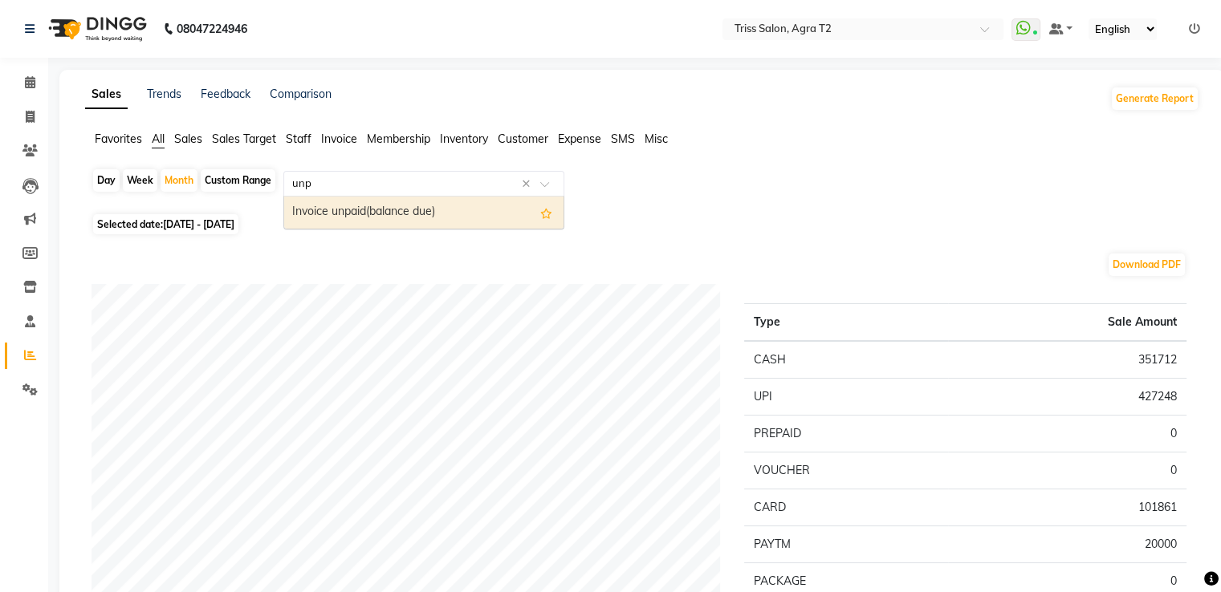
type input "unpa"
click at [370, 219] on div "Invoice unpaid(balance due)" at bounding box center [423, 213] width 279 height 32
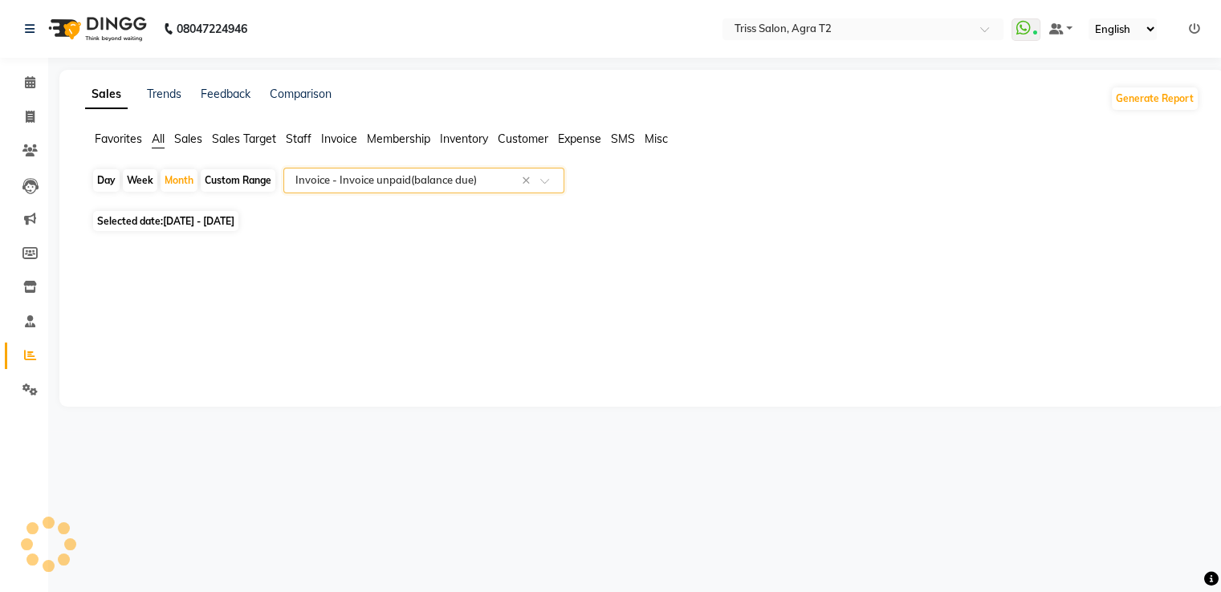
select select "full_report"
select select "csv"
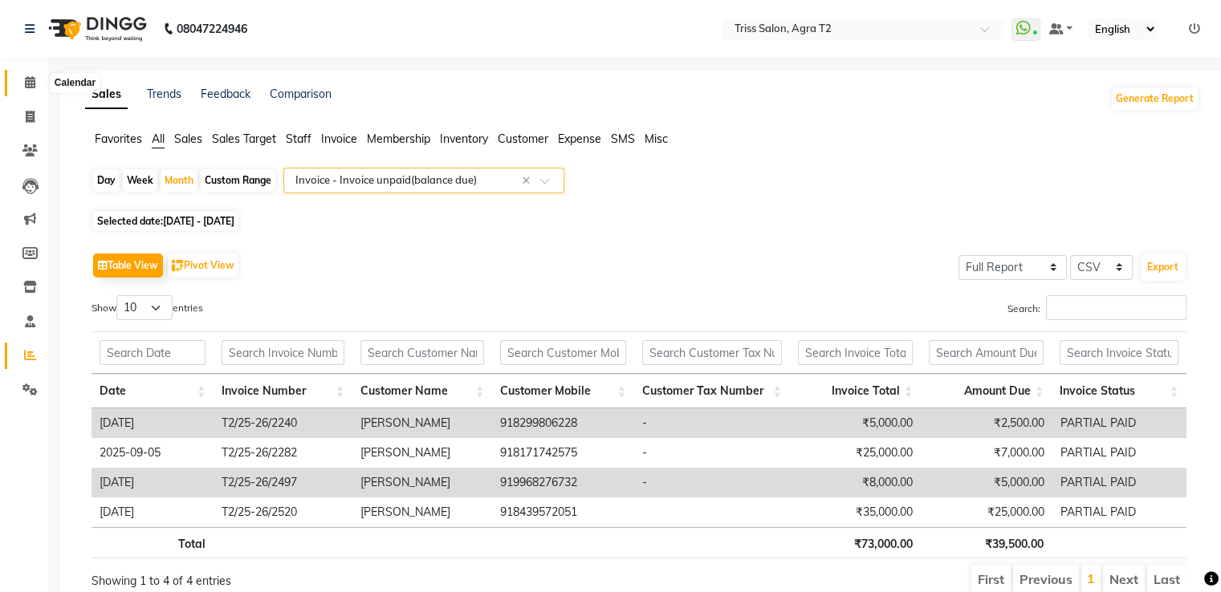
click at [31, 87] on icon at bounding box center [30, 82] width 10 height 12
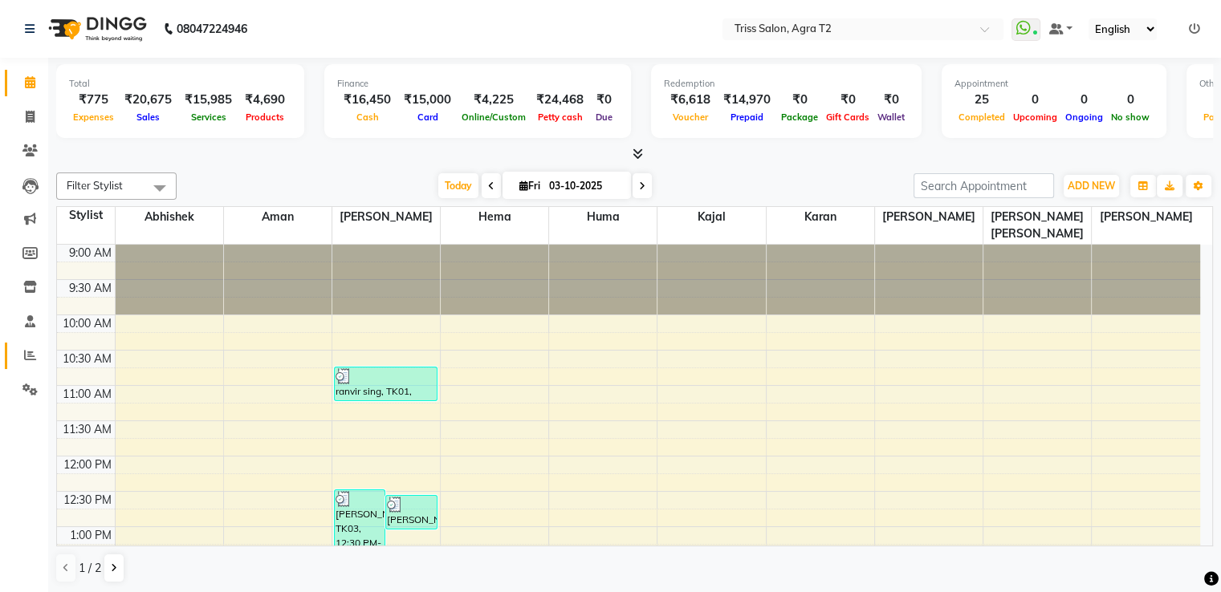
click at [35, 356] on span at bounding box center [30, 356] width 28 height 18
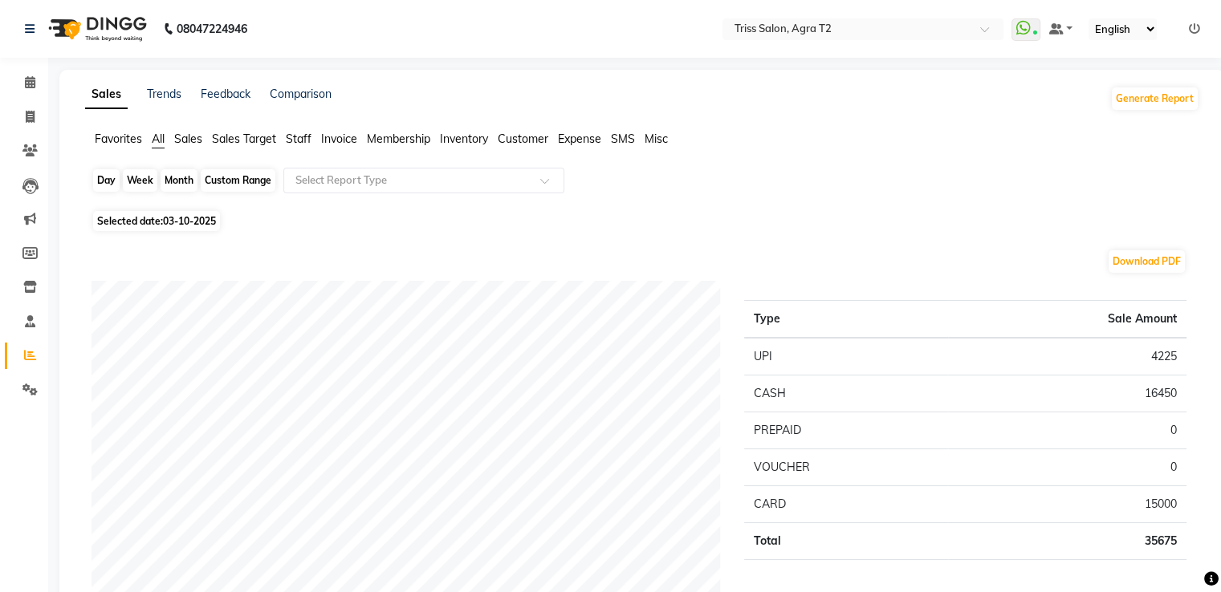
click at [106, 173] on div "Day" at bounding box center [106, 180] width 26 height 22
select select "10"
select select "2025"
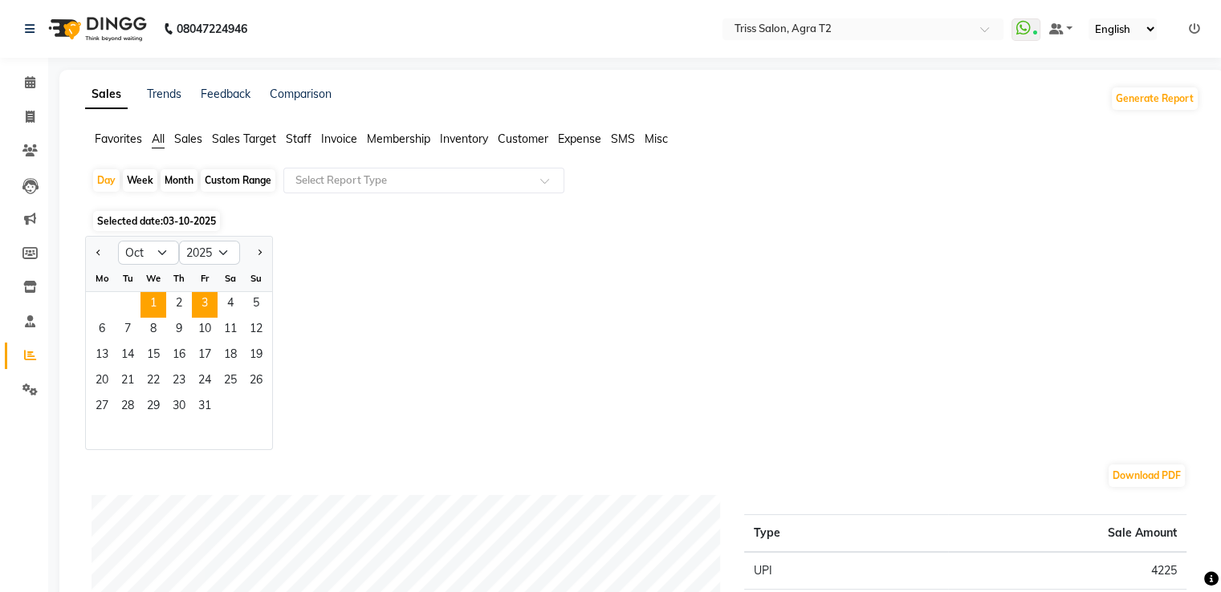
click at [152, 302] on span "1" at bounding box center [153, 305] width 26 height 26
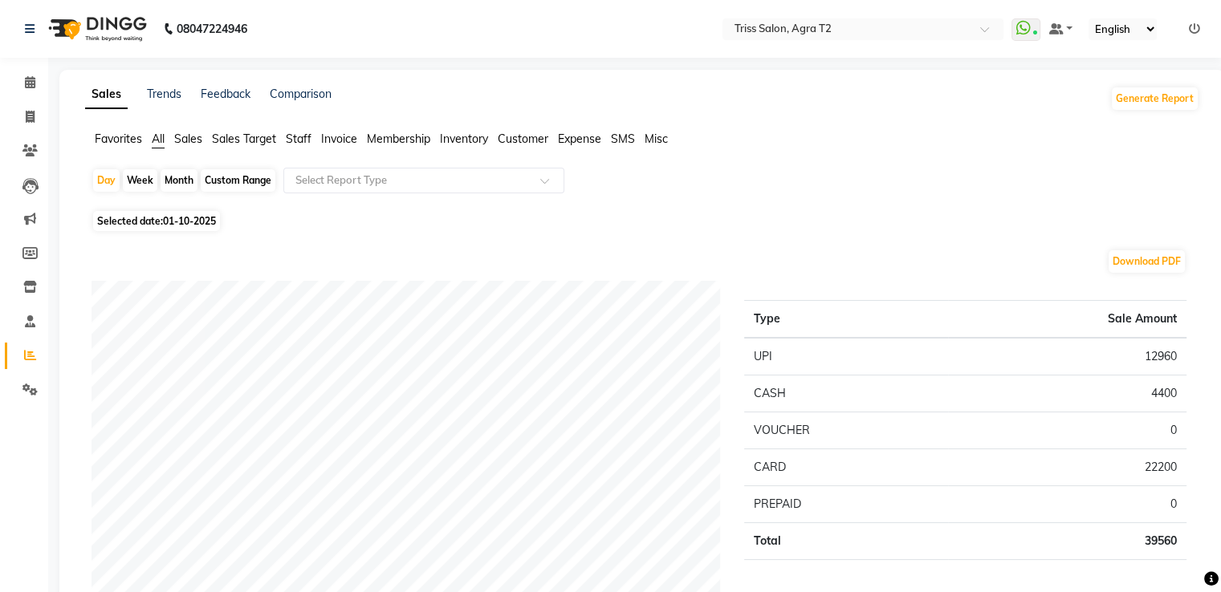
click at [304, 144] on span "Staff" at bounding box center [299, 139] width 26 height 14
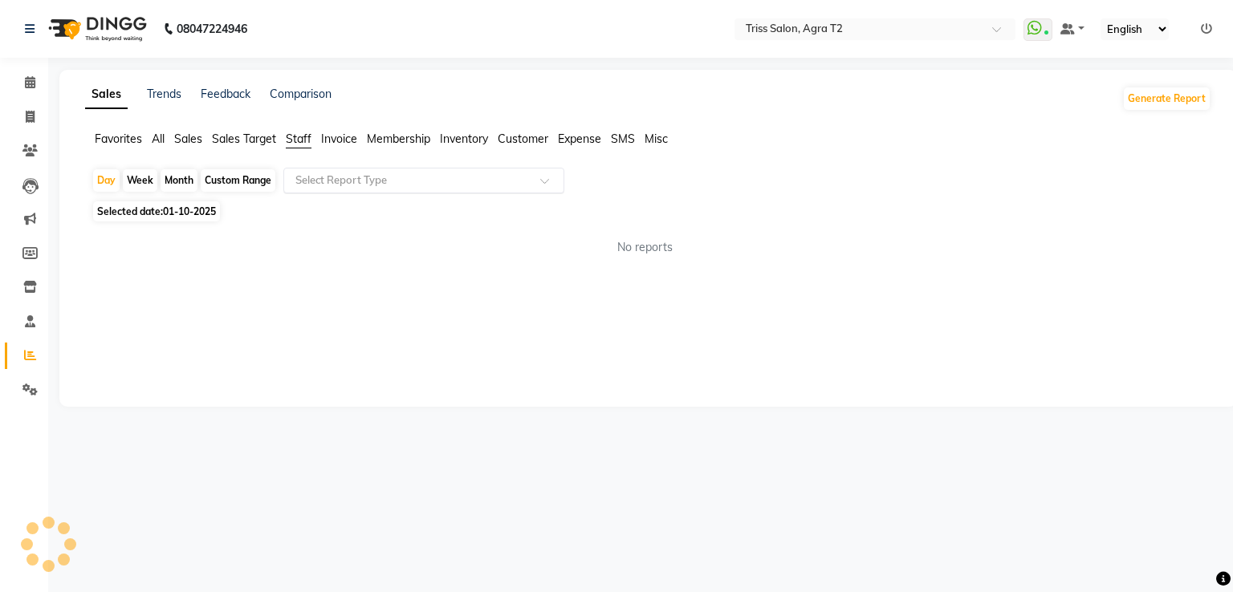
click at [337, 183] on input "text" at bounding box center [407, 181] width 231 height 16
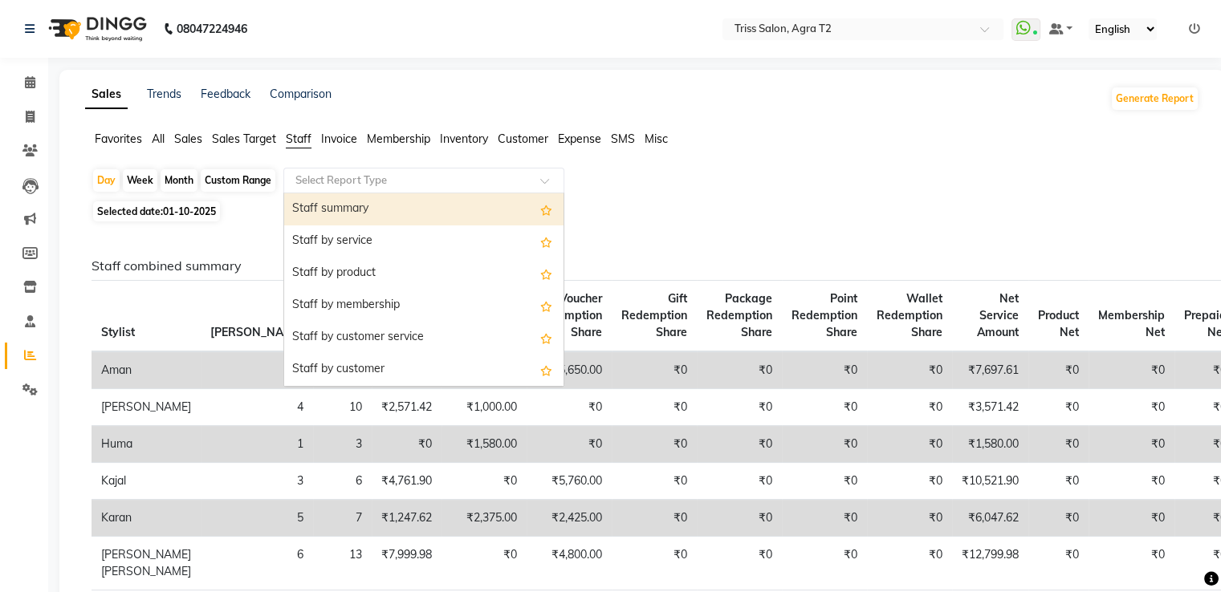
click at [350, 209] on div "Staff summary" at bounding box center [423, 209] width 279 height 32
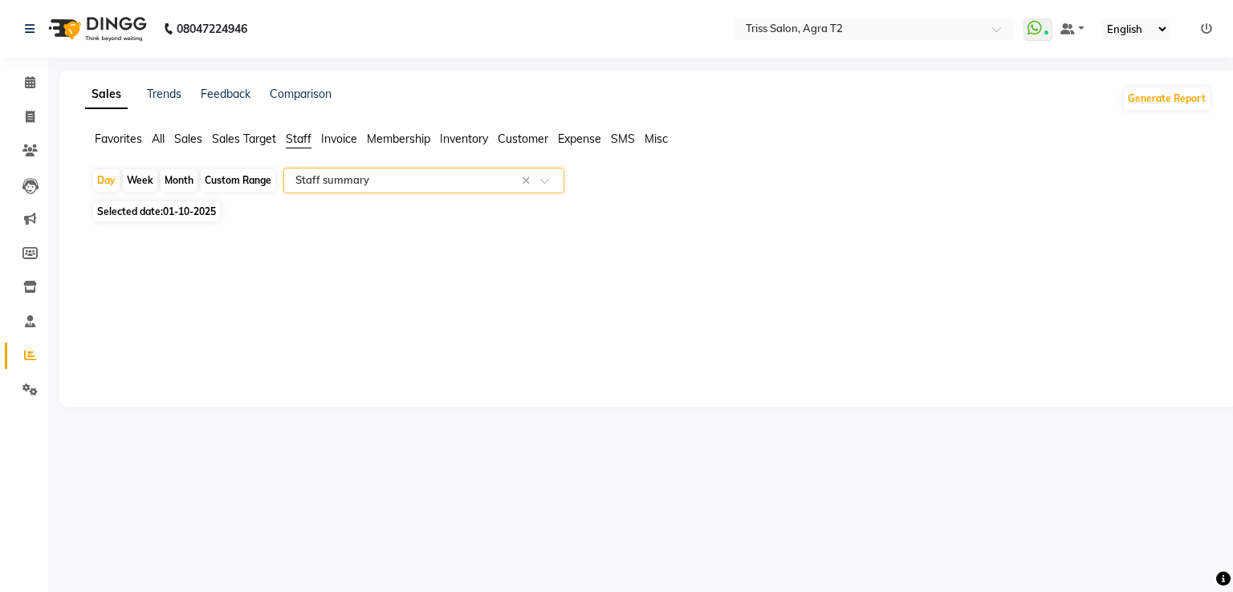
select select "full_report"
select select "csv"
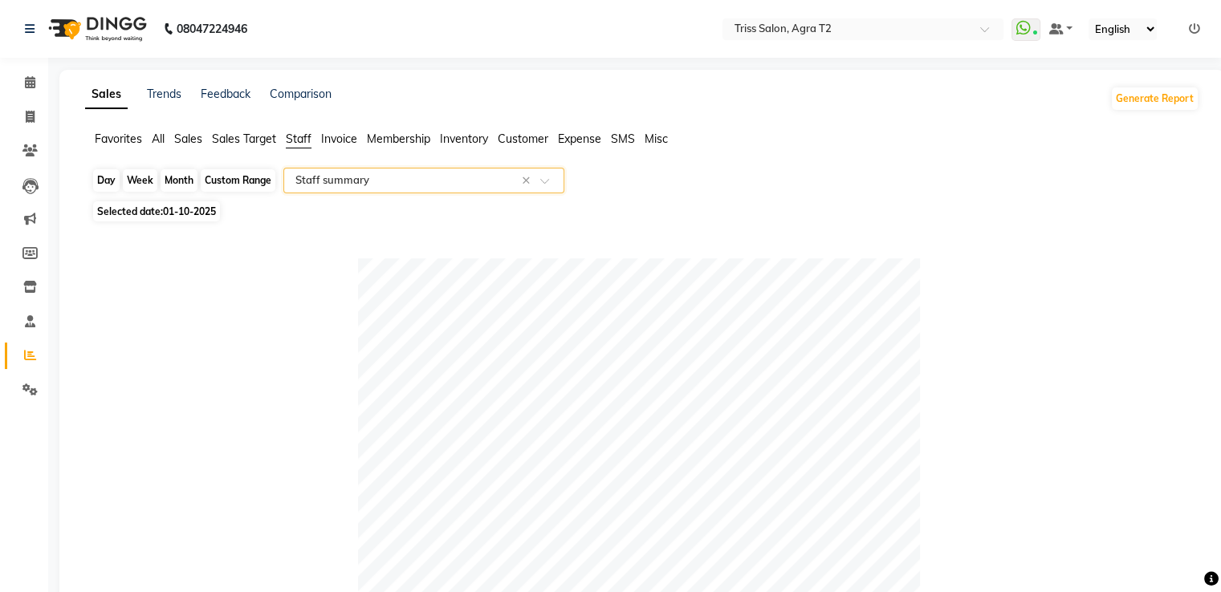
click at [112, 180] on div "Day" at bounding box center [106, 180] width 26 height 22
select select "10"
select select "2025"
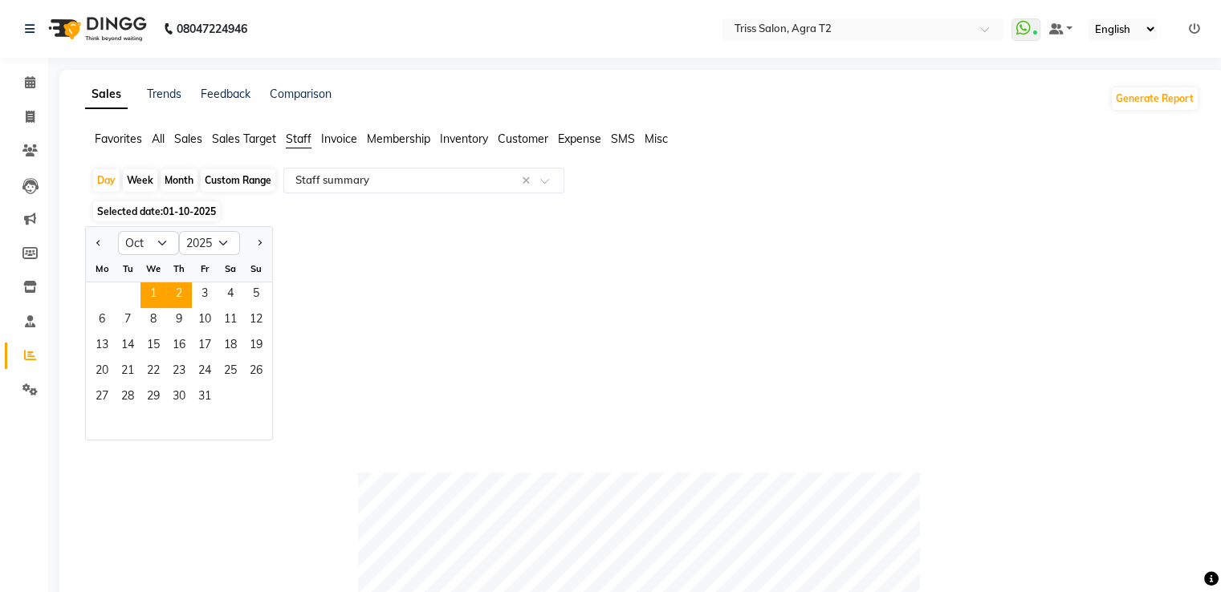
click at [178, 295] on span "2" at bounding box center [179, 295] width 26 height 26
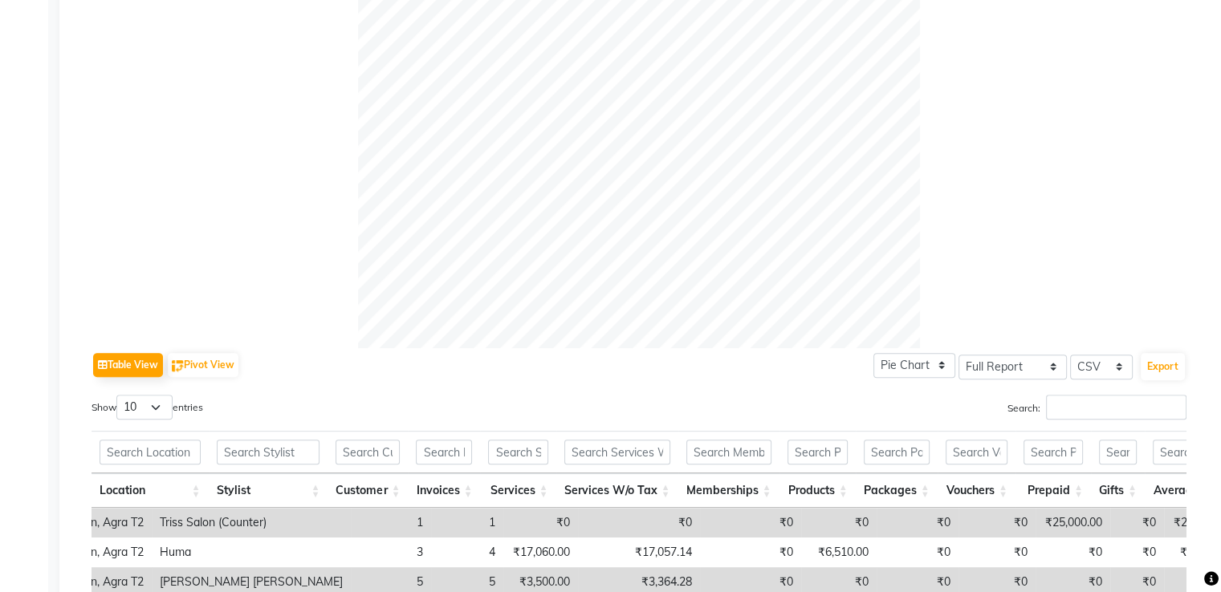
scroll to position [0, 58]
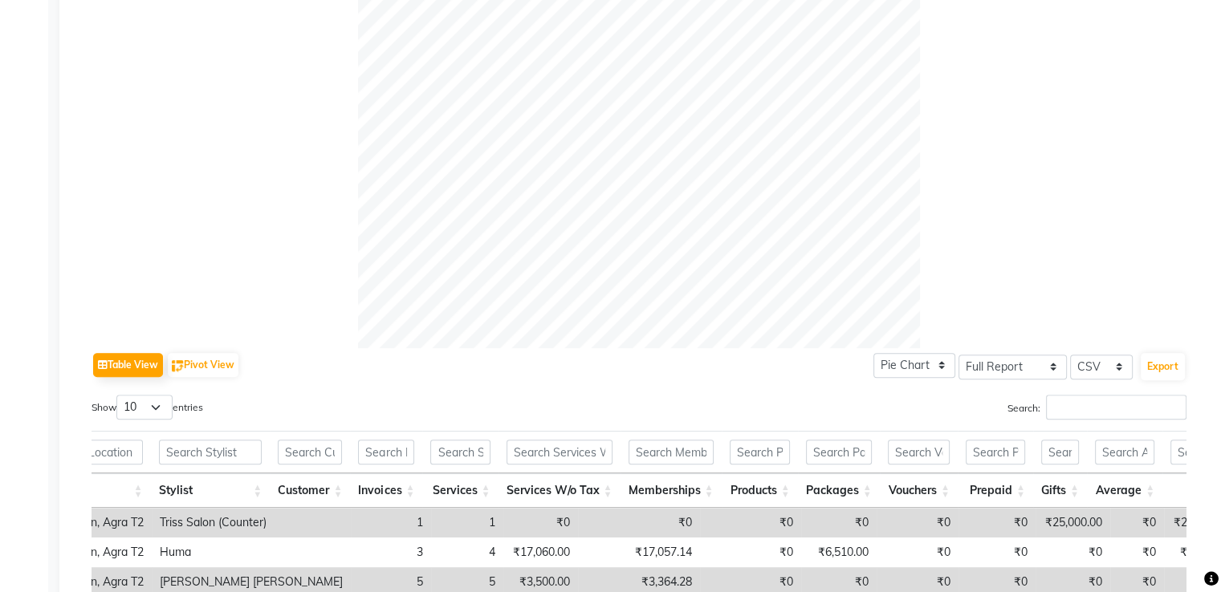
click at [155, 437] on th at bounding box center [211, 452] width 120 height 43
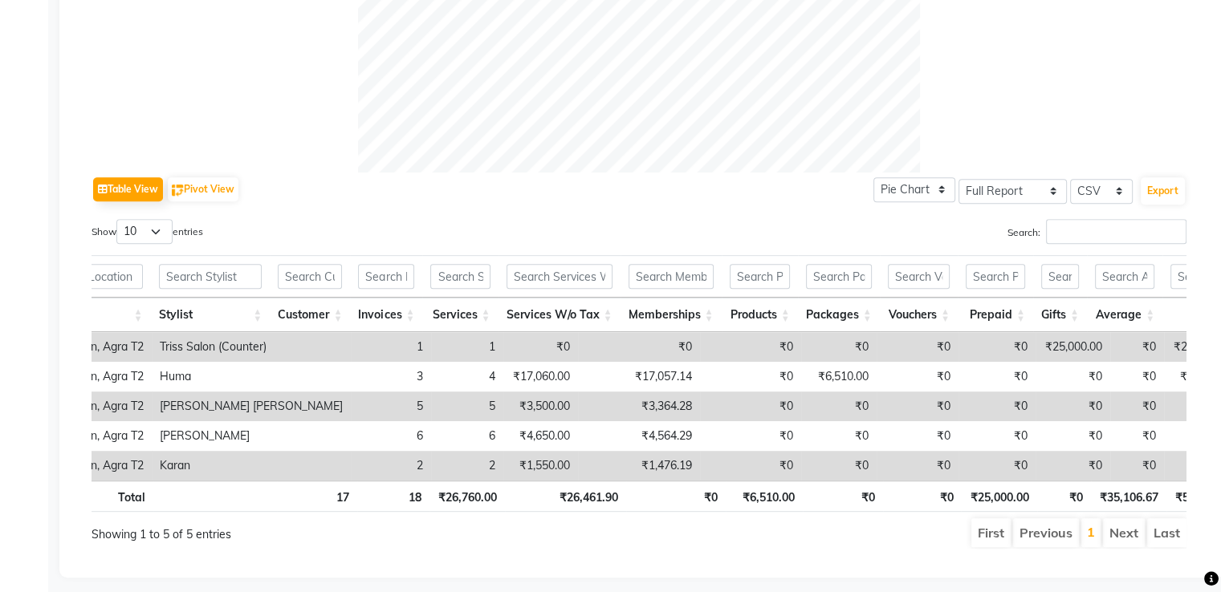
scroll to position [0, 0]
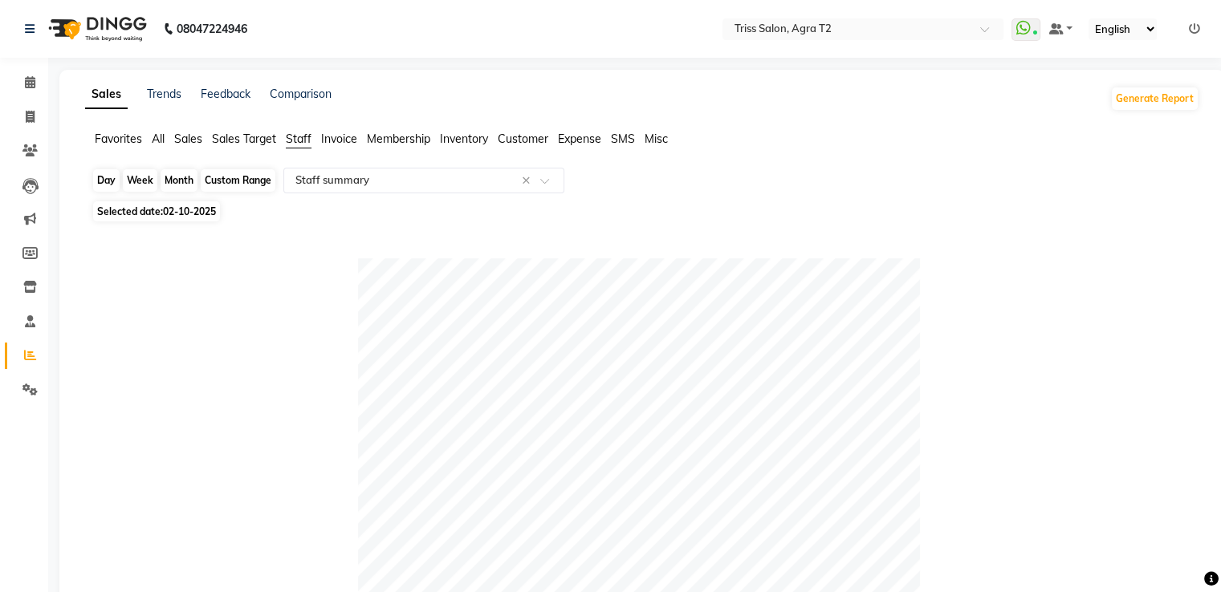
click at [103, 189] on div "Day" at bounding box center [106, 180] width 26 height 22
select select "10"
select select "2025"
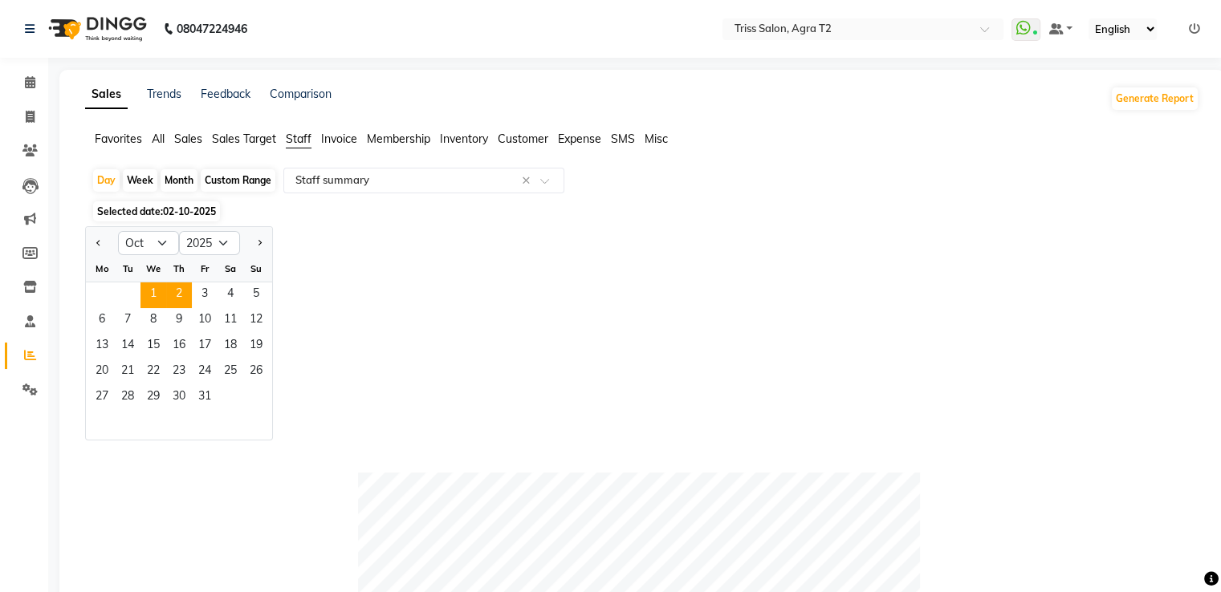
click at [152, 292] on span "1" at bounding box center [153, 295] width 26 height 26
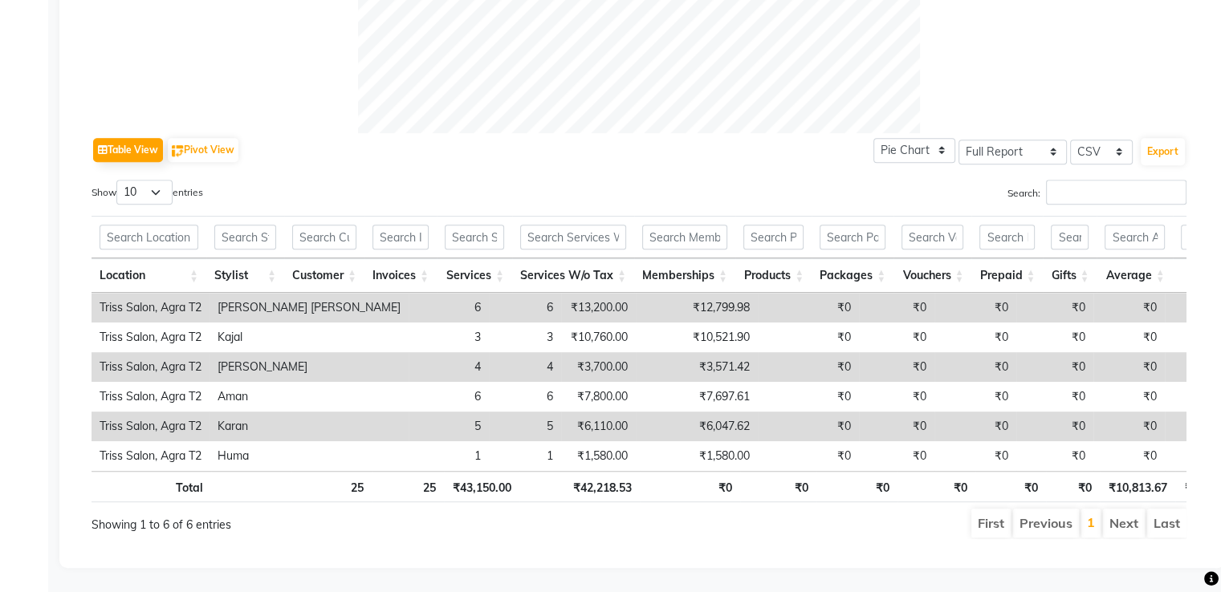
scroll to position [68, 0]
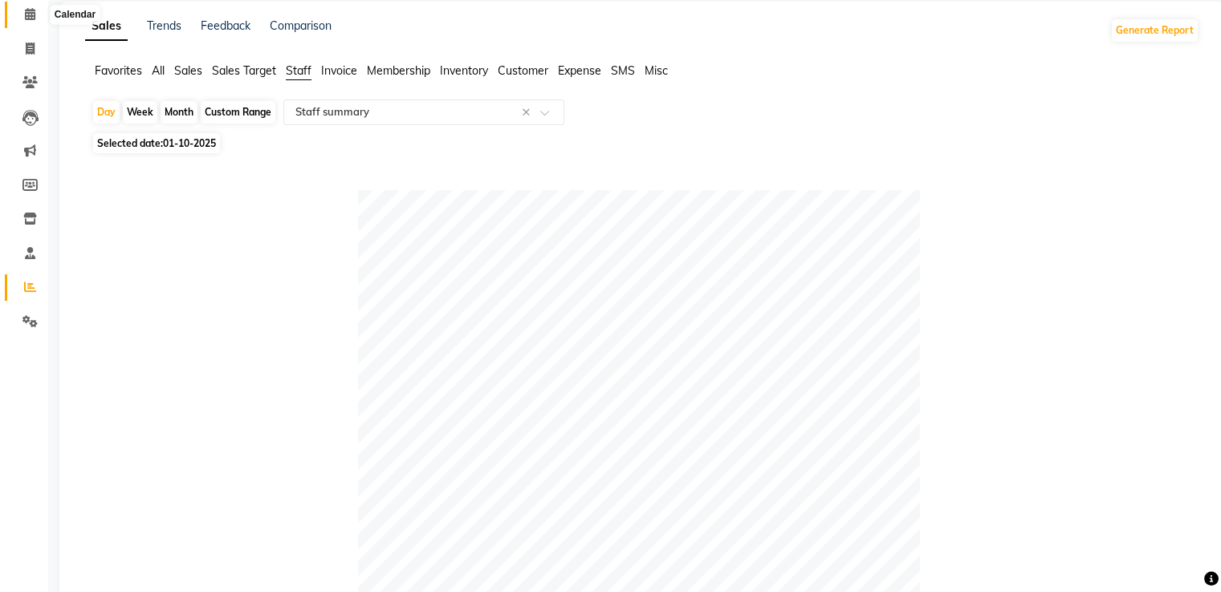
click at [35, 16] on span at bounding box center [30, 15] width 28 height 18
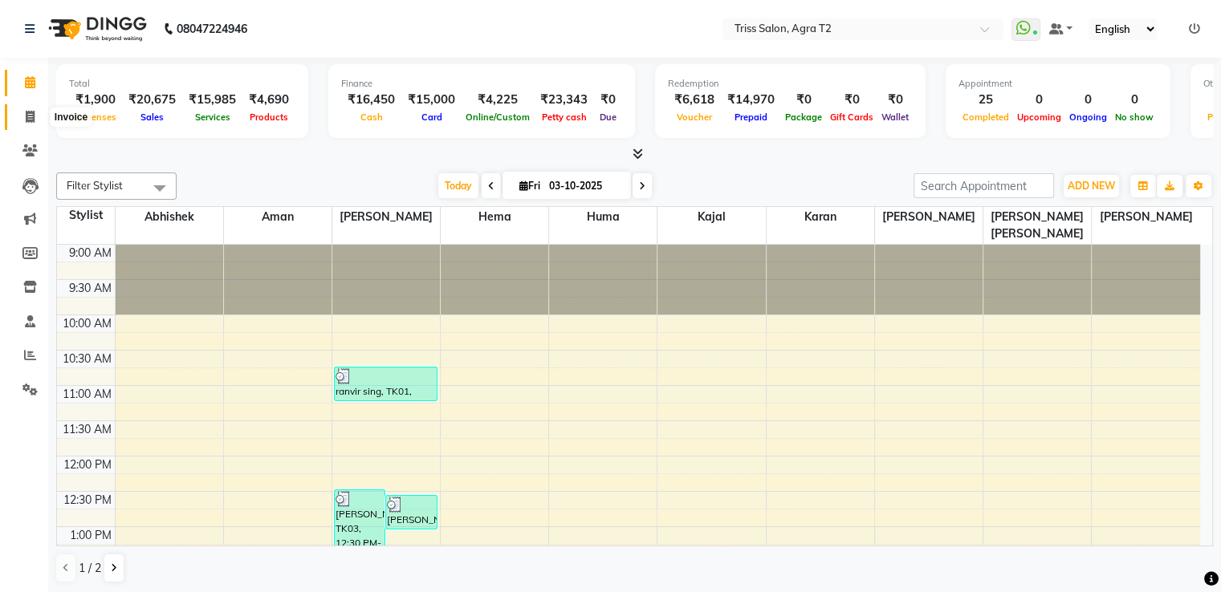
click at [32, 120] on icon at bounding box center [30, 117] width 9 height 12
select select "service"
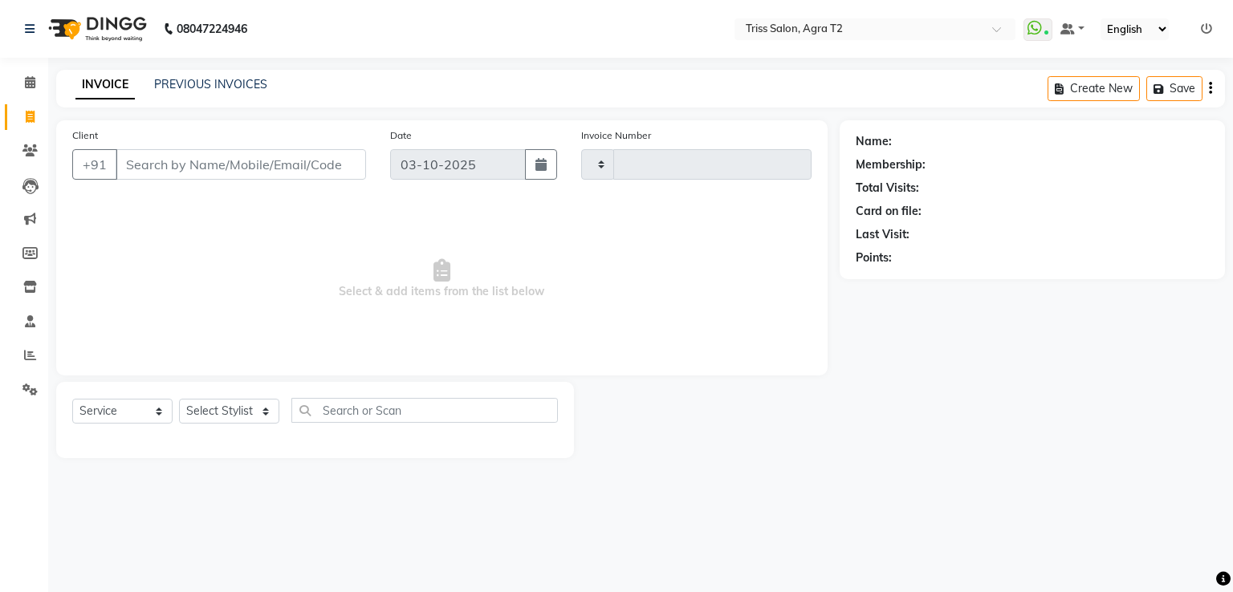
type input "2690"
select select "4301"
click at [160, 86] on link "PREVIOUS INVOICES" at bounding box center [210, 84] width 113 height 14
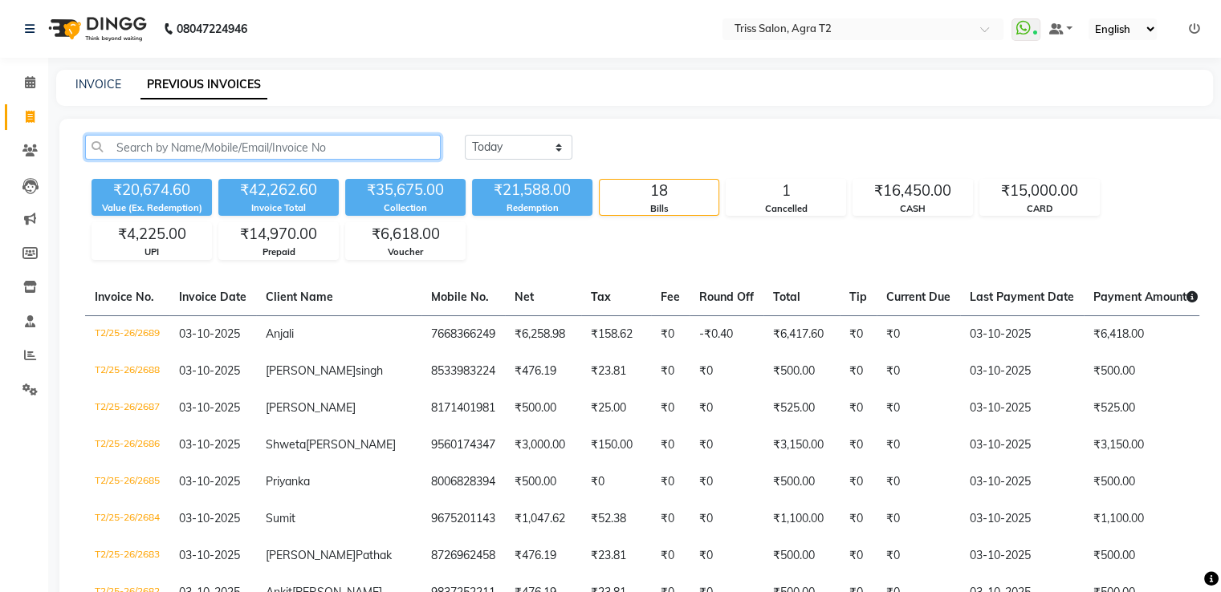
click at [193, 156] on input "text" at bounding box center [263, 147] width 356 height 25
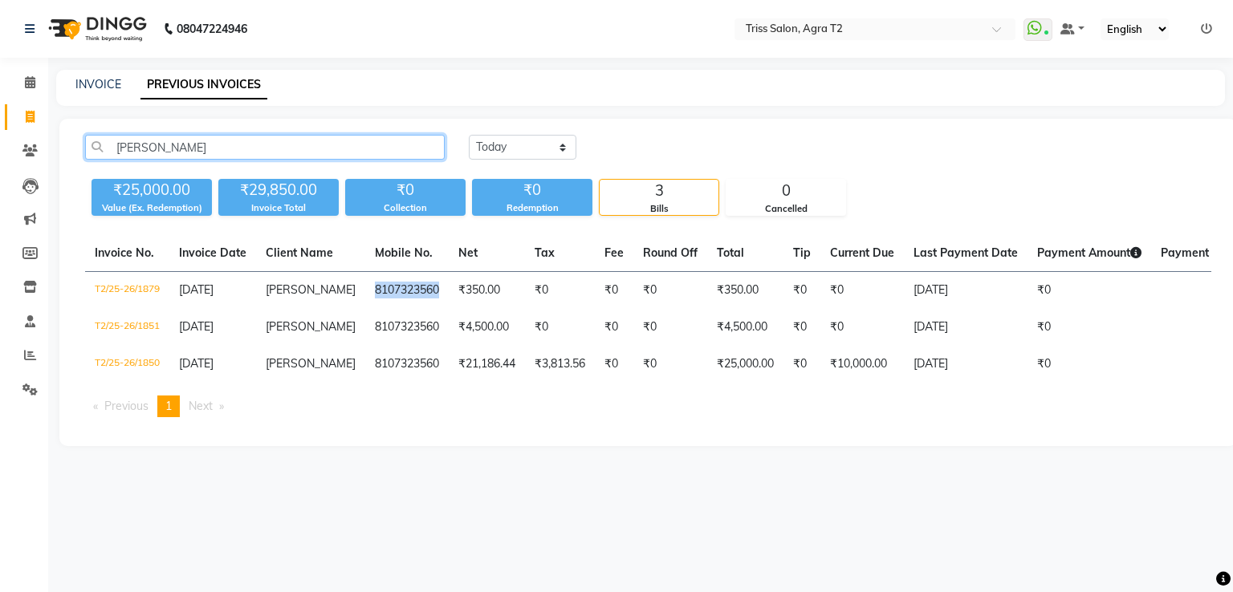
type input "dhirendr"
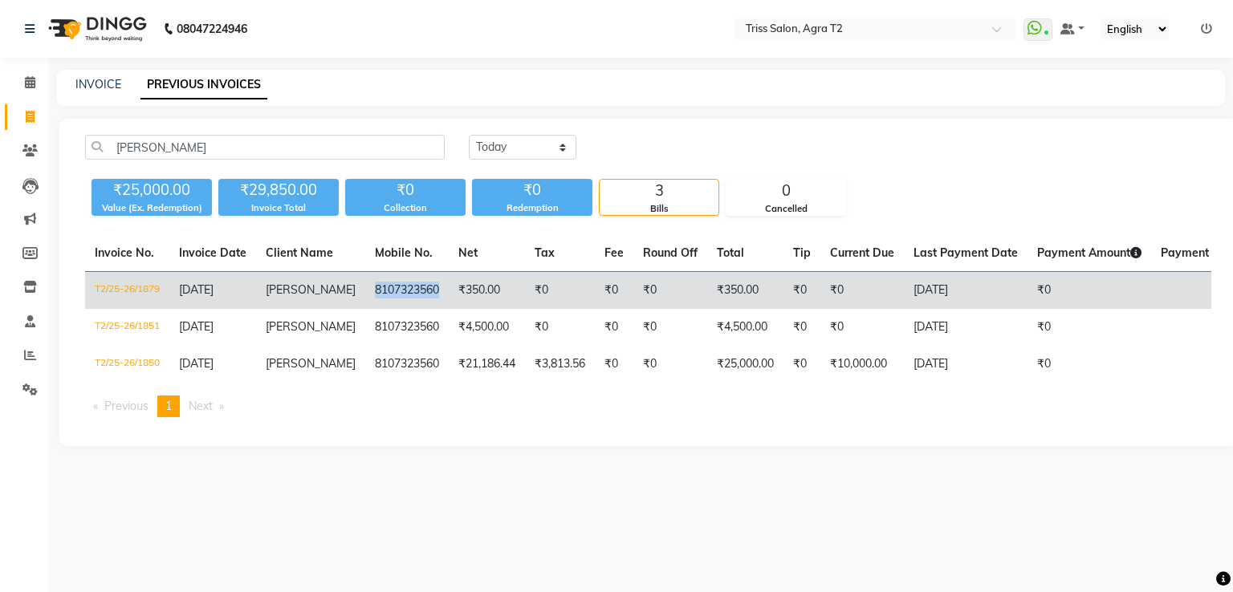
copy td "8107323560"
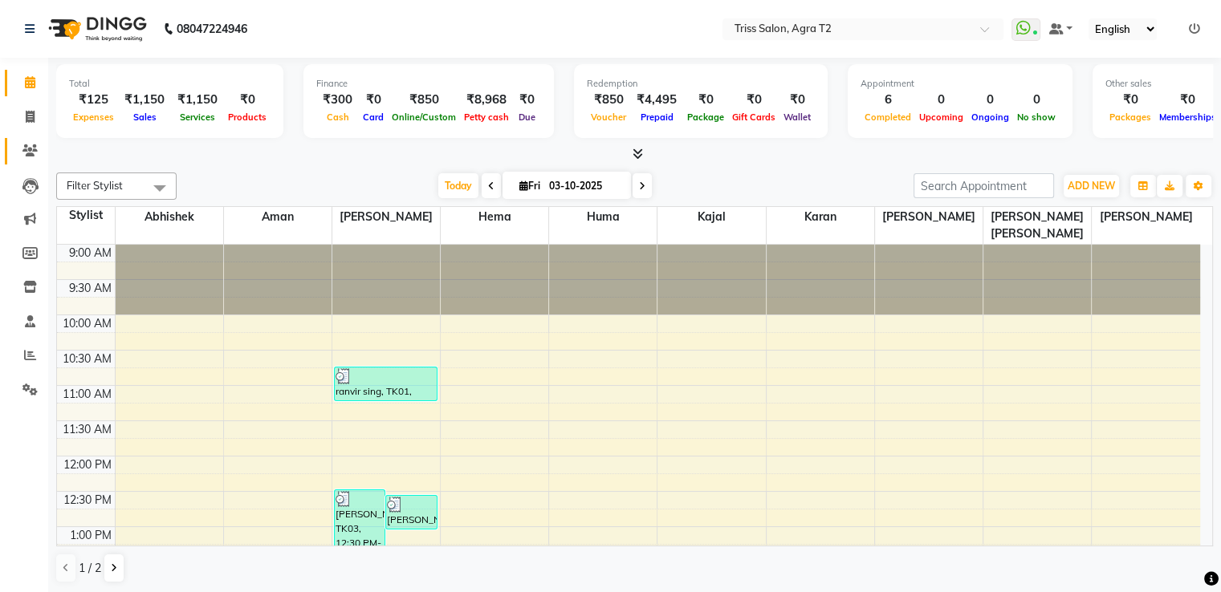
click at [26, 148] on icon at bounding box center [29, 150] width 15 height 12
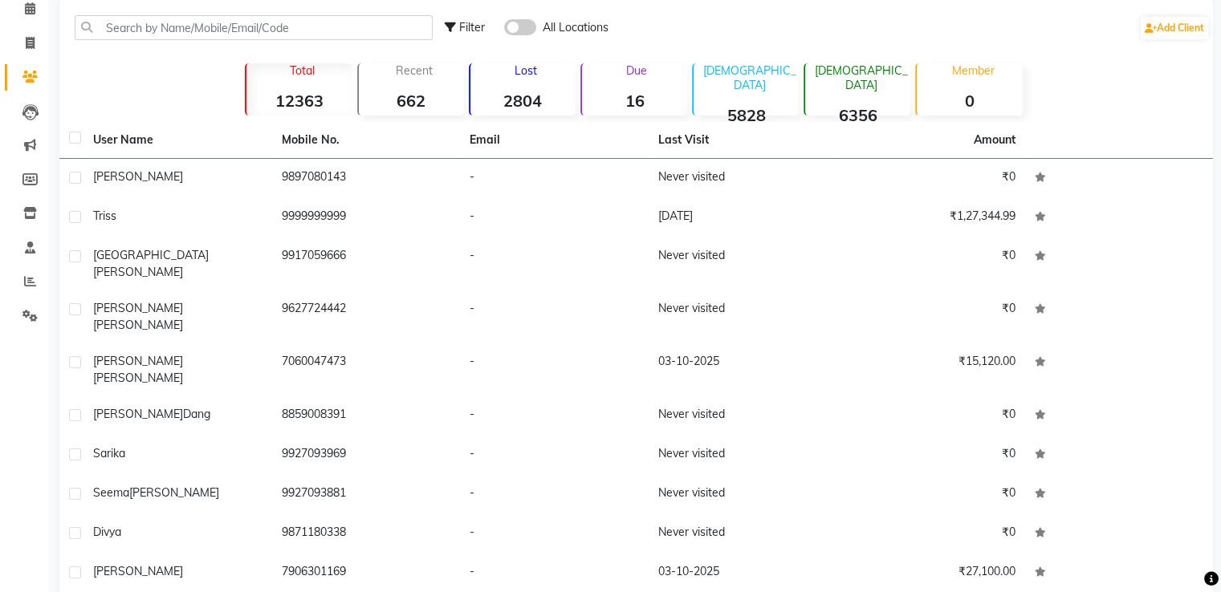
scroll to position [103, 0]
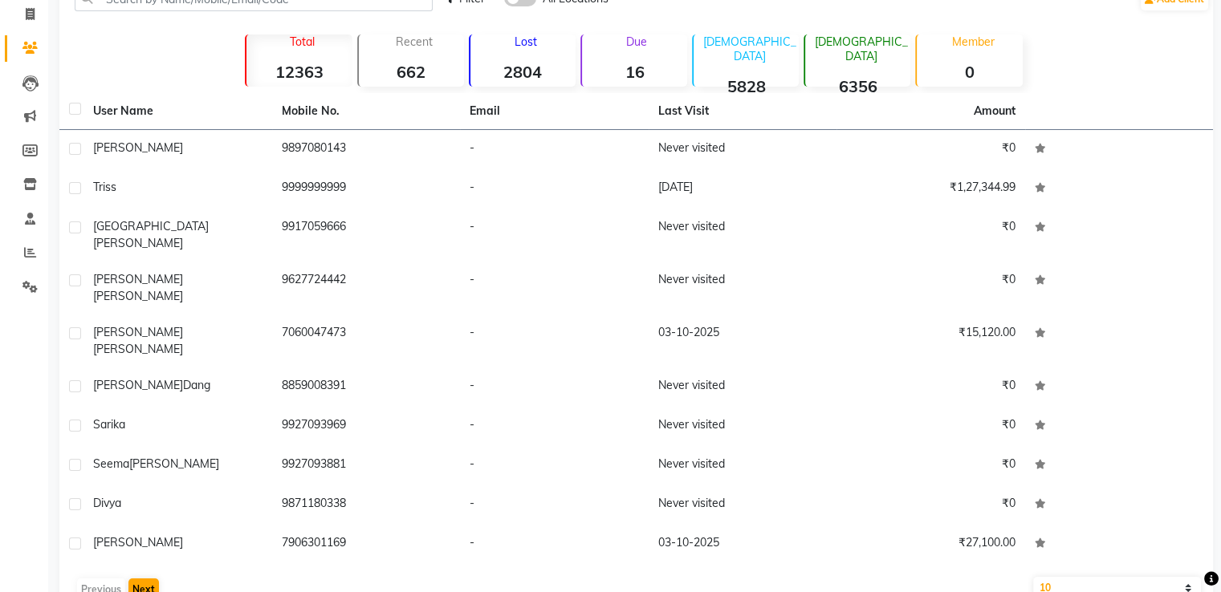
click at [148, 579] on button "Next" at bounding box center [143, 590] width 30 height 22
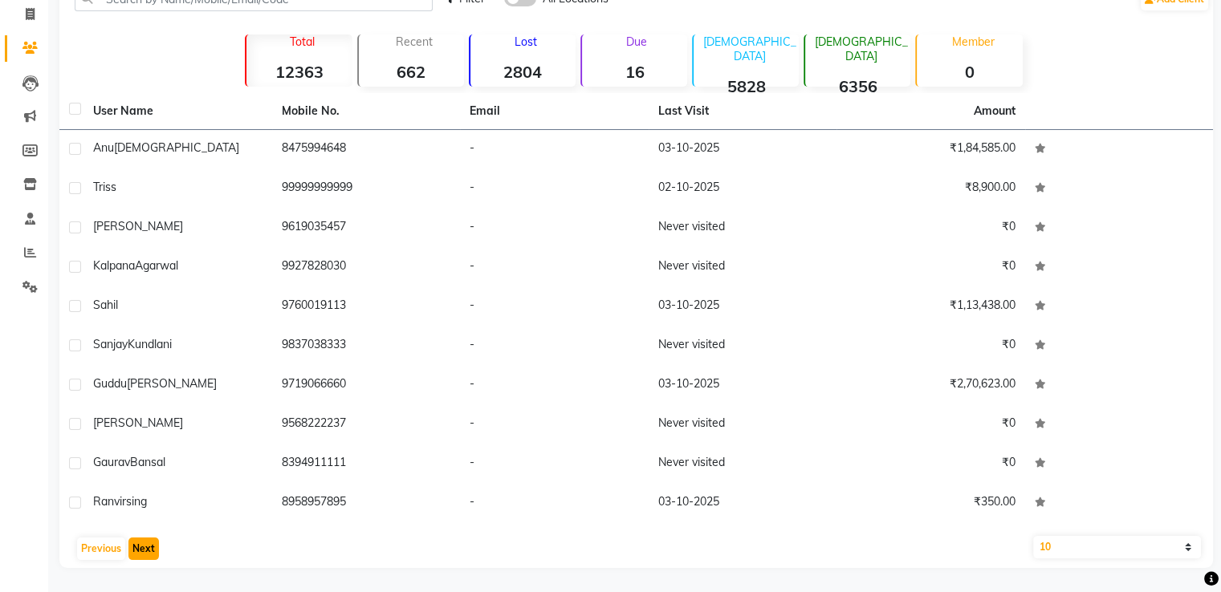
click at [144, 547] on button "Next" at bounding box center [143, 549] width 30 height 22
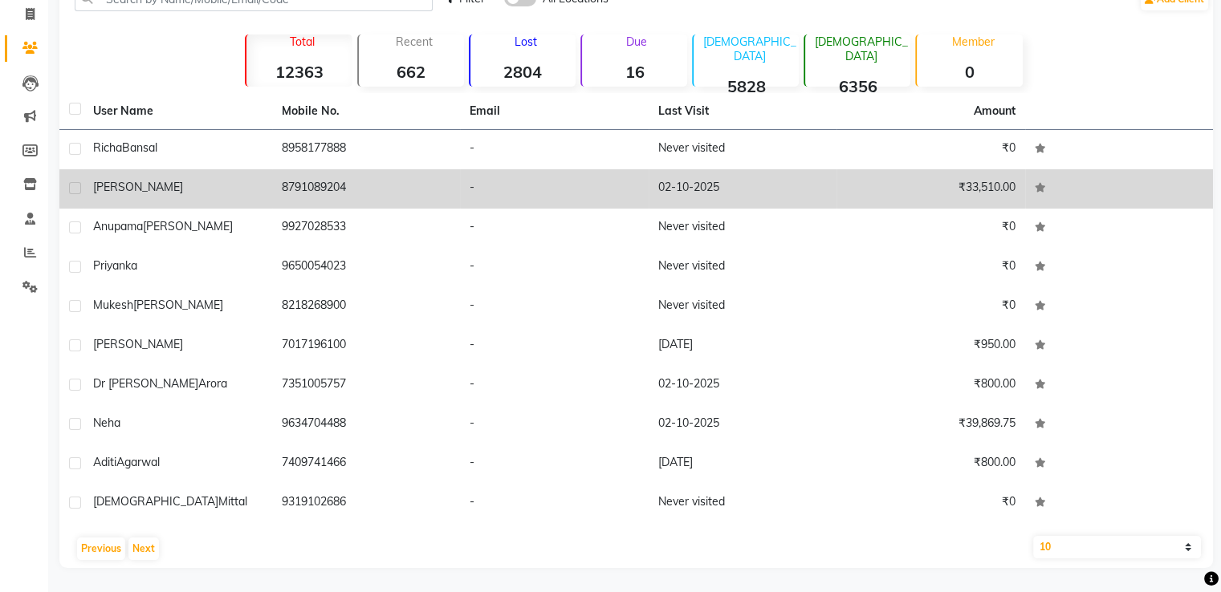
scroll to position [0, 0]
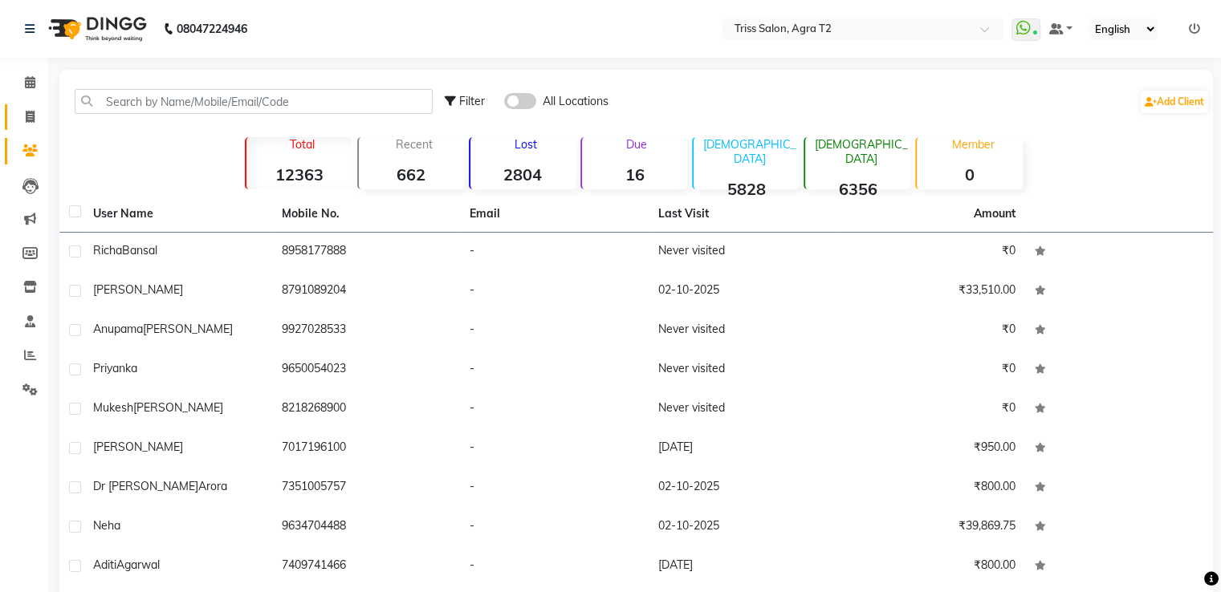
click at [29, 118] on icon at bounding box center [30, 117] width 9 height 12
select select "service"
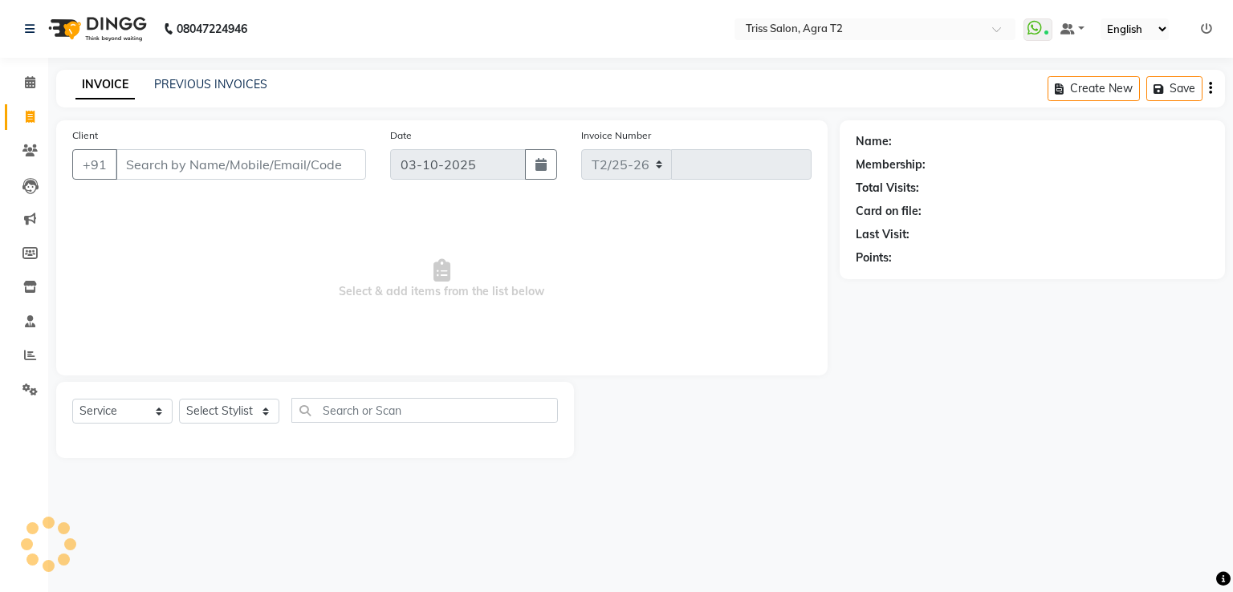
select select "4301"
type input "2677"
type input "8791089204"
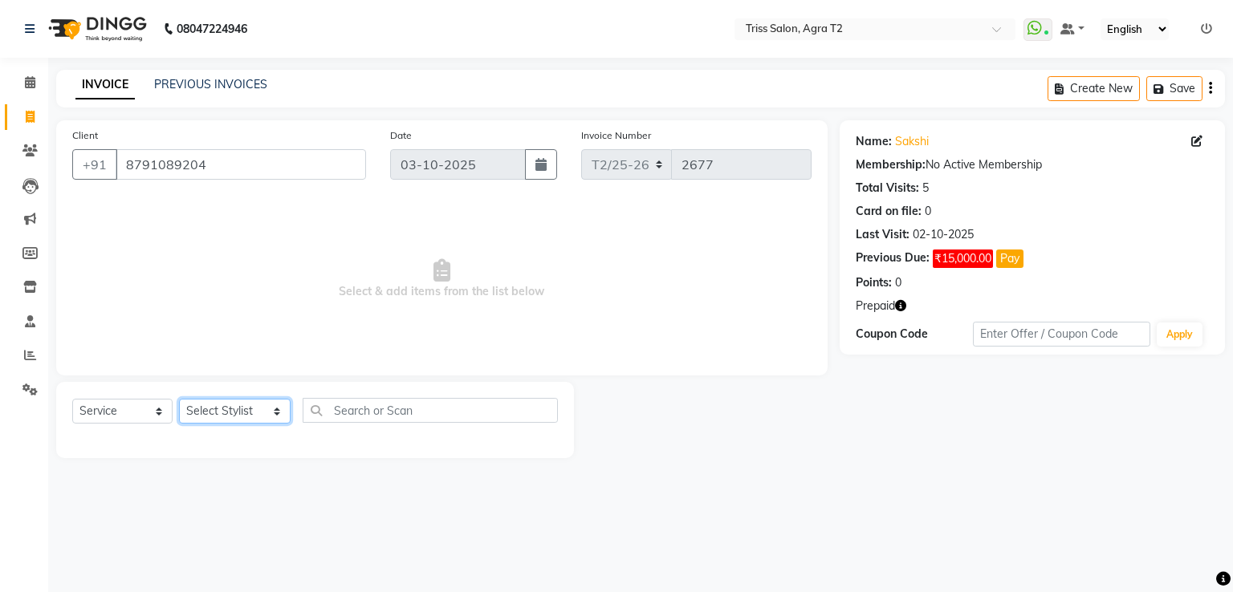
click at [246, 417] on select "Select Stylist Abhishek Aman Hema Huma Kajal Karan Kavya Chauhan Mohd. Kamil Sh…" at bounding box center [235, 411] width 112 height 25
select select "49344"
click at [179, 400] on select "Select Stylist Abhishek Aman Hema Huma Kajal Karan Kavya Chauhan Mohd. Kamil Sh…" at bounding box center [235, 411] width 112 height 25
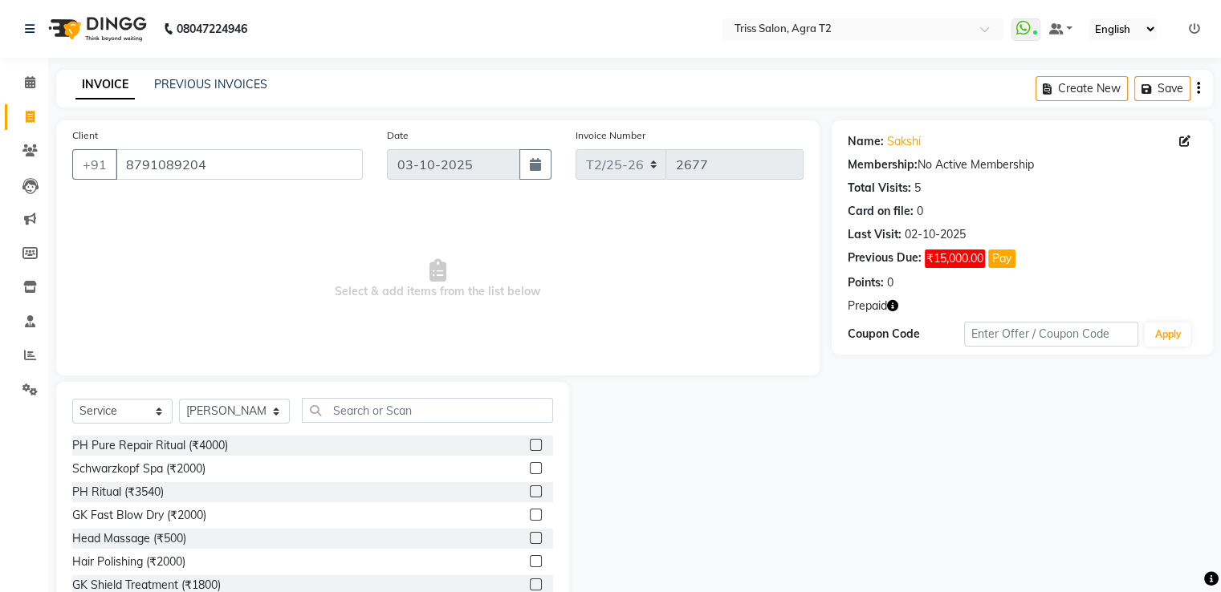
click at [530, 471] on label at bounding box center [536, 468] width 12 height 12
click at [530, 471] on input "checkbox" at bounding box center [535, 469] width 10 height 10
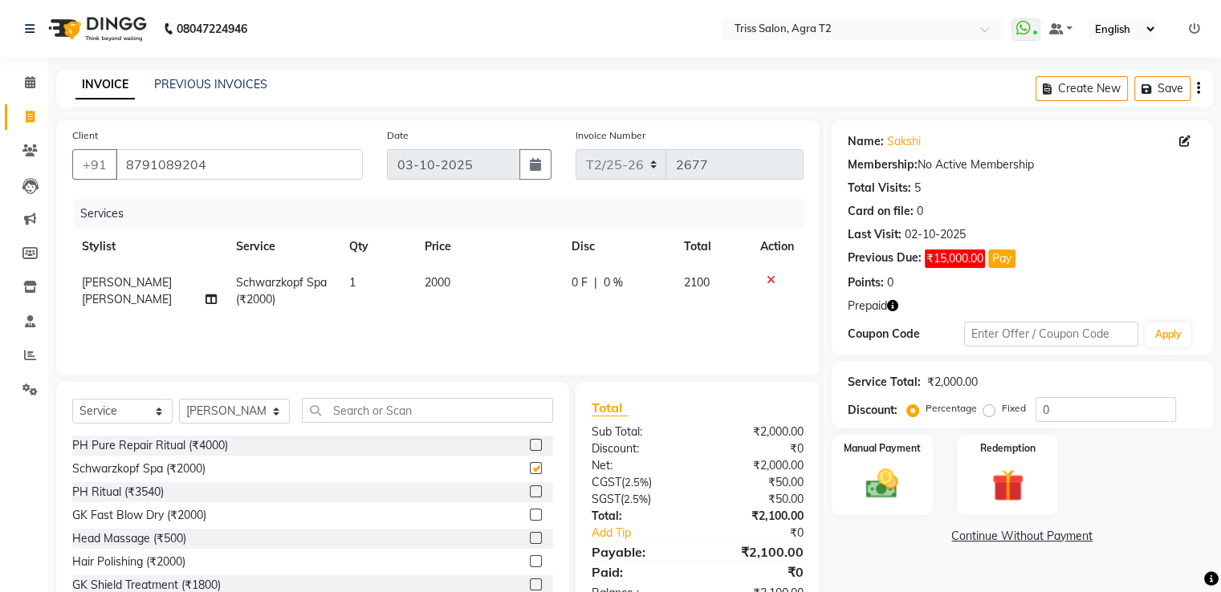
checkbox input "false"
click at [392, 414] on input "text" at bounding box center [427, 410] width 250 height 25
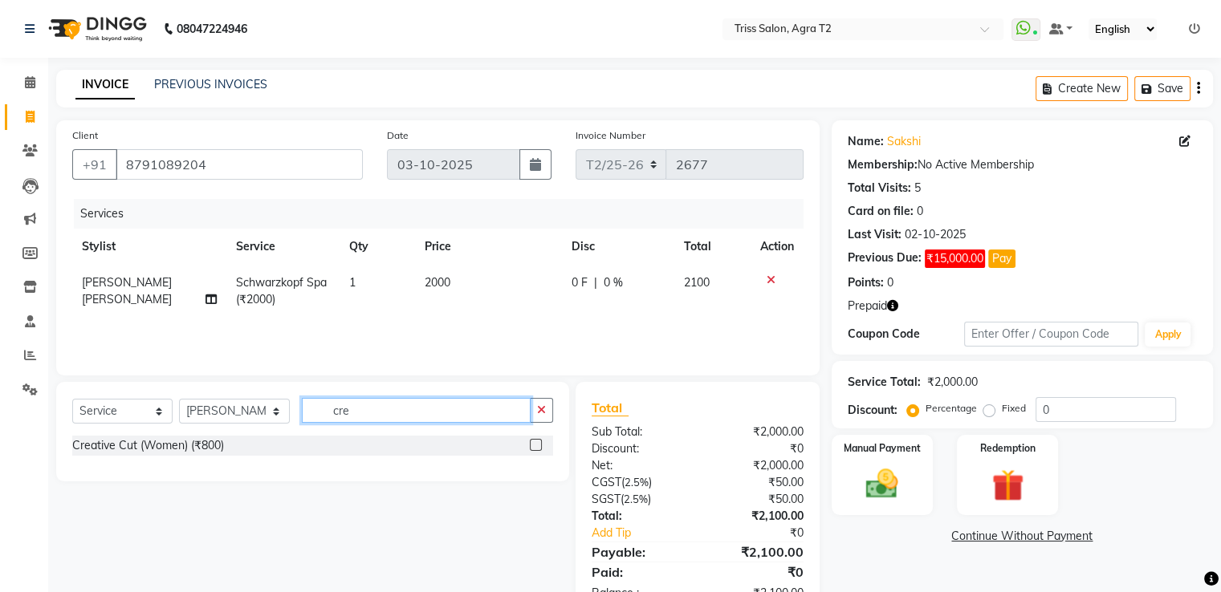
type input "cre"
click at [536, 445] on label at bounding box center [536, 445] width 12 height 12
click at [536, 445] on input "checkbox" at bounding box center [535, 446] width 10 height 10
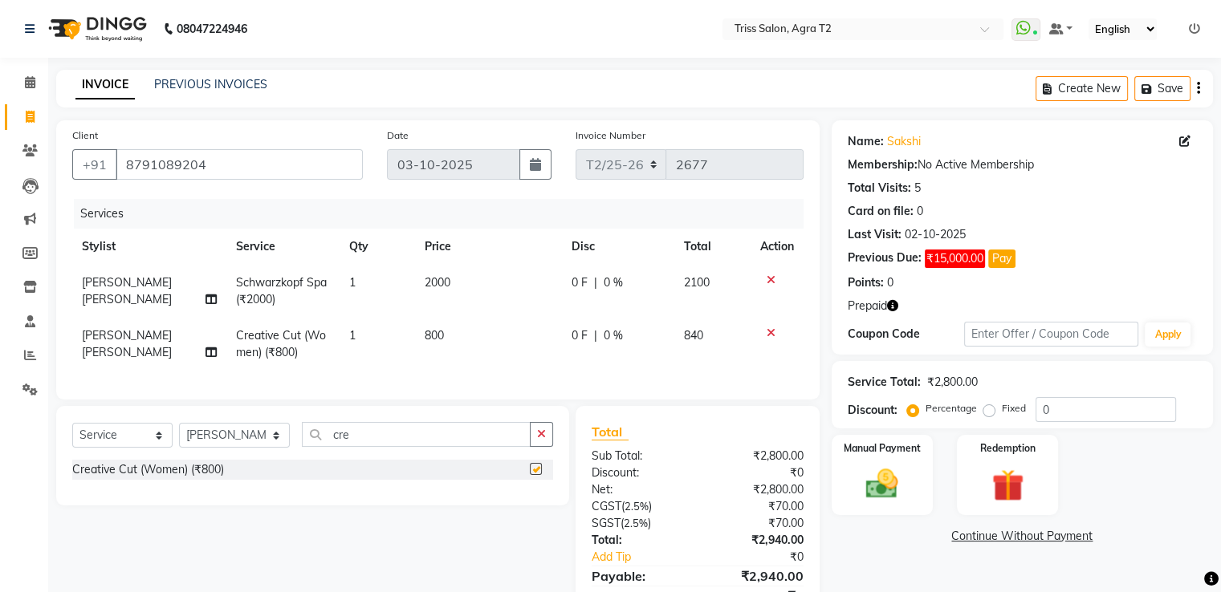
checkbox input "false"
click at [239, 441] on select "Select Stylist Abhishek Aman Hema Huma Kajal Karan Kavya Chauhan Mohd. Kamil Sh…" at bounding box center [234, 435] width 111 height 25
select select "61633"
click at [179, 437] on select "Select Stylist Abhishek Aman Hema Huma Kajal Karan Kavya Chauhan Mohd. Kamil Sh…" at bounding box center [234, 435] width 111 height 25
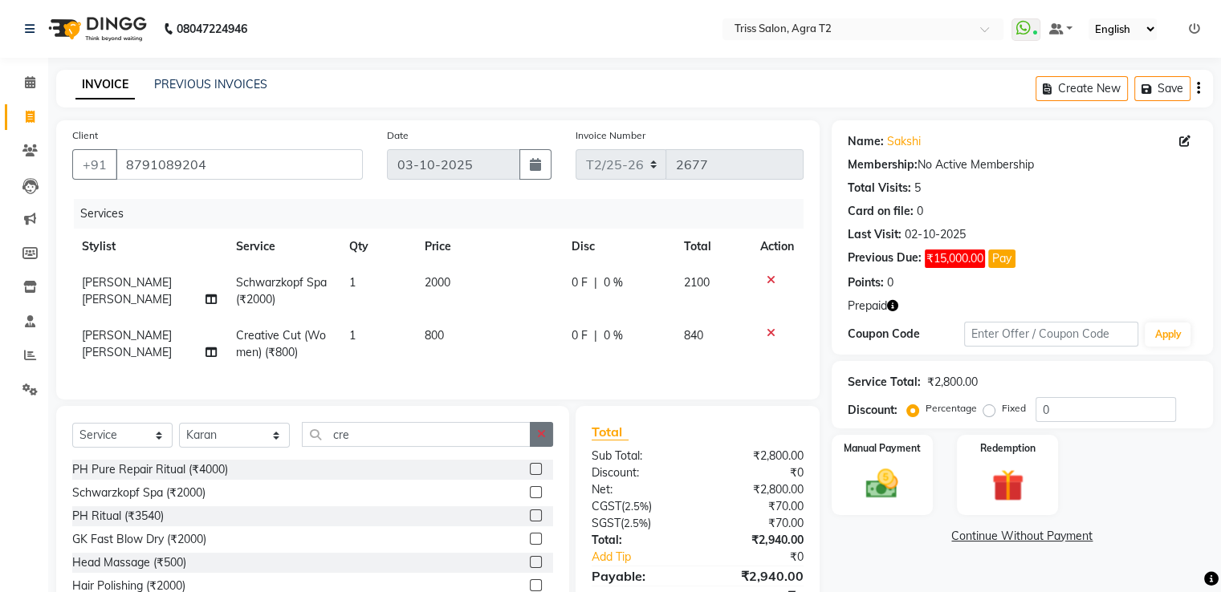
click at [543, 440] on icon "button" at bounding box center [541, 434] width 9 height 11
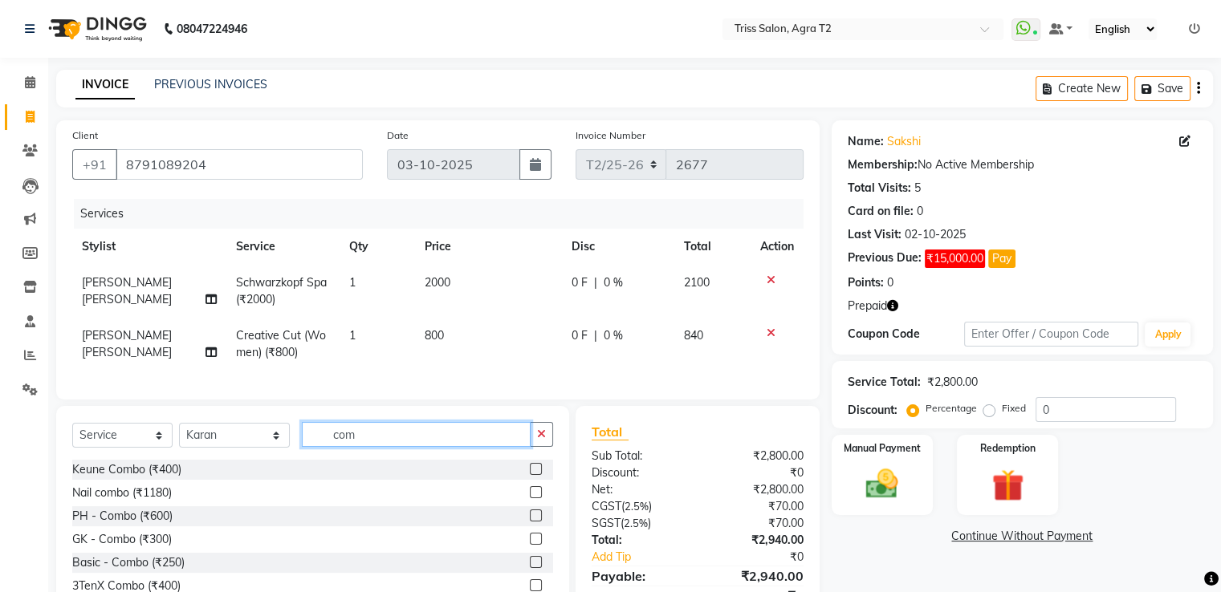
type input "com"
click at [536, 475] on label at bounding box center [536, 469] width 12 height 12
click at [536, 475] on input "checkbox" at bounding box center [535, 470] width 10 height 10
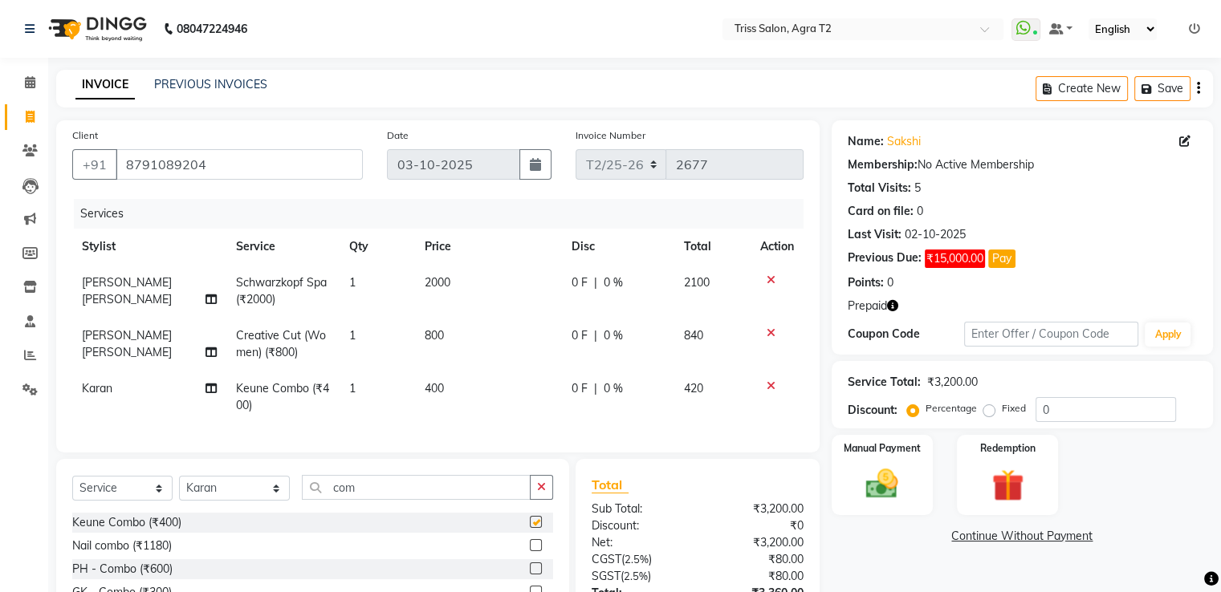
checkbox input "false"
click at [1021, 490] on img at bounding box center [1007, 485] width 54 height 41
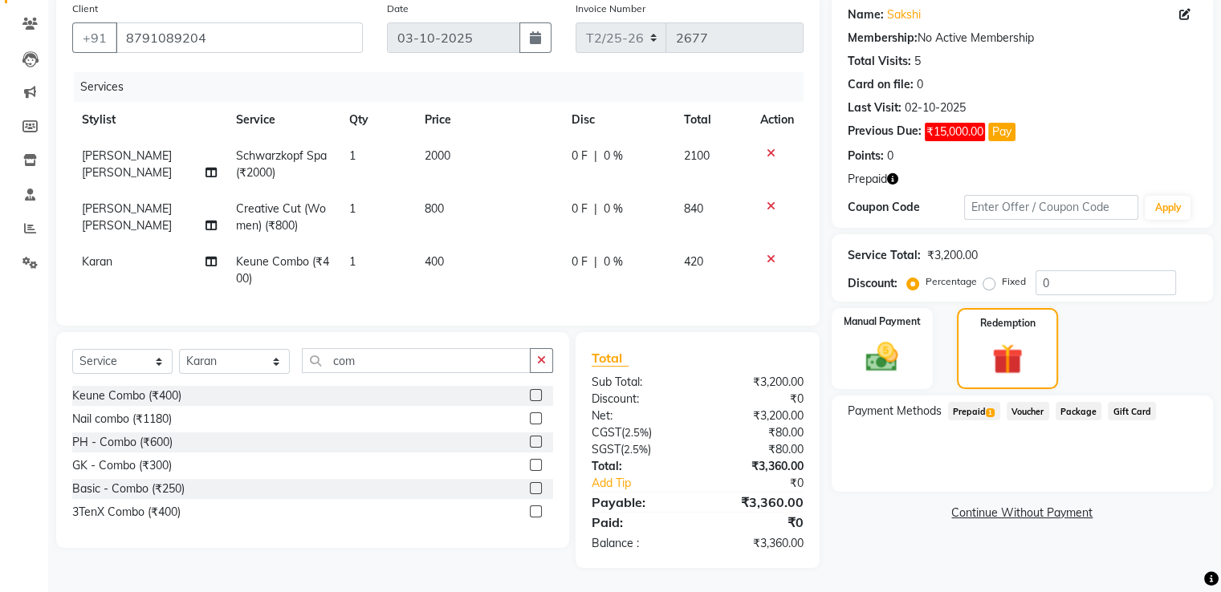
click at [1002, 123] on button "Pay" at bounding box center [1001, 132] width 27 height 18
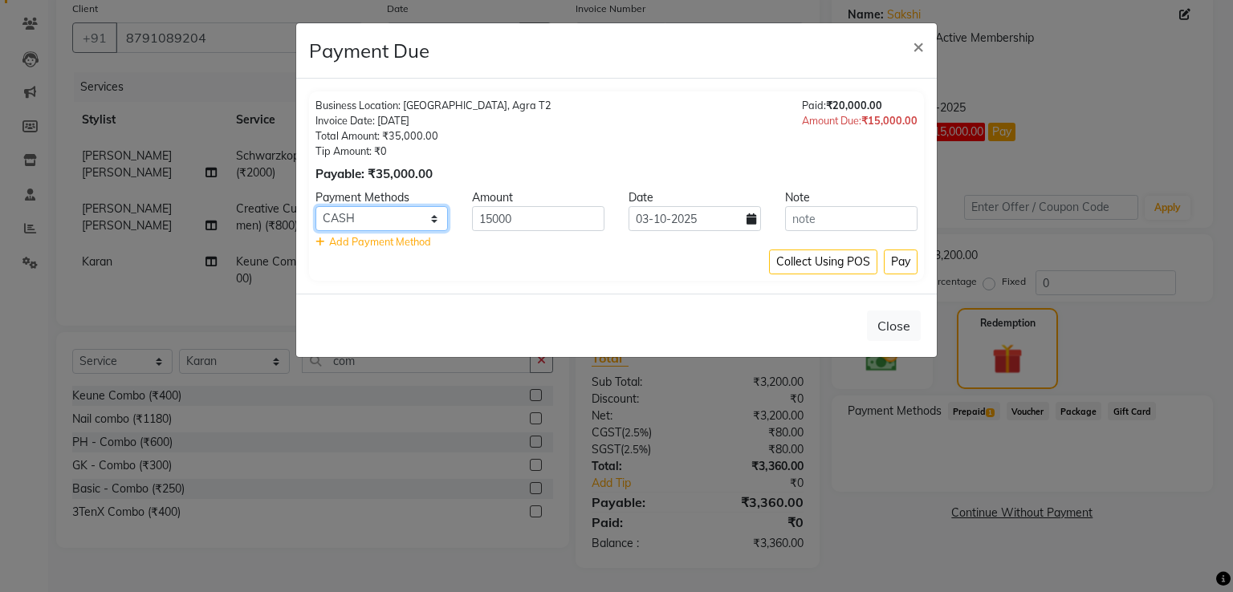
click at [417, 221] on select "PayTM CASH CARD UPI" at bounding box center [381, 218] width 132 height 25
select select "2"
click at [315, 206] on select "PayTM CASH CARD UPI" at bounding box center [381, 218] width 132 height 25
click at [903, 263] on button "Pay" at bounding box center [901, 262] width 34 height 25
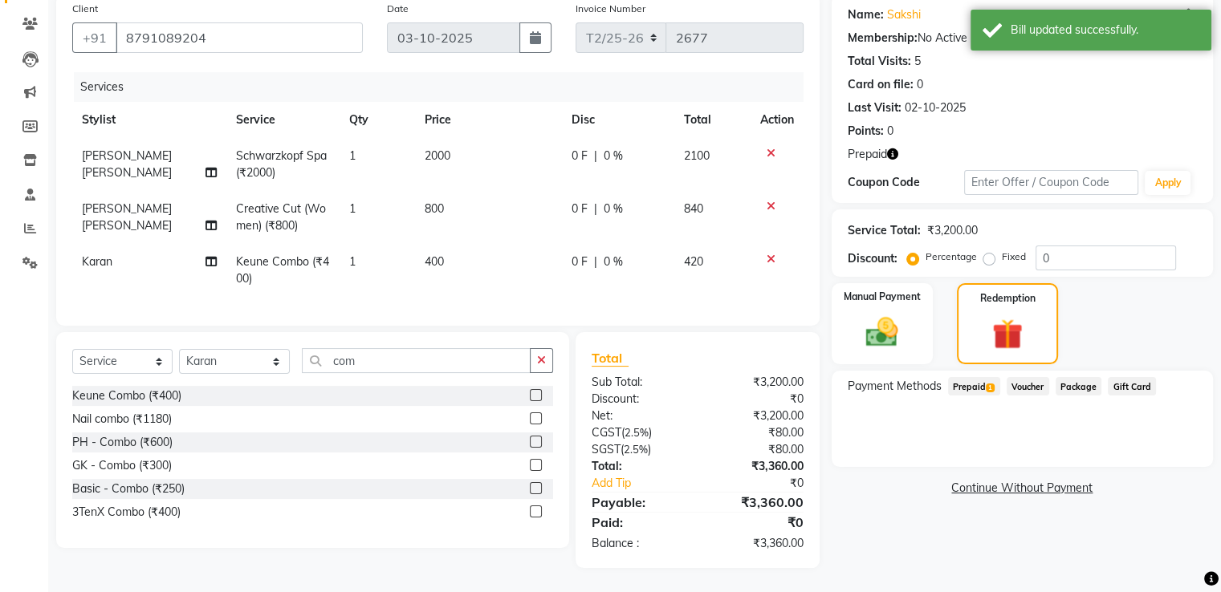
click at [1002, 250] on label "Fixed" at bounding box center [1014, 257] width 24 height 14
click at [987, 251] on input "Fixed" at bounding box center [991, 256] width 11 height 11
radio input "true"
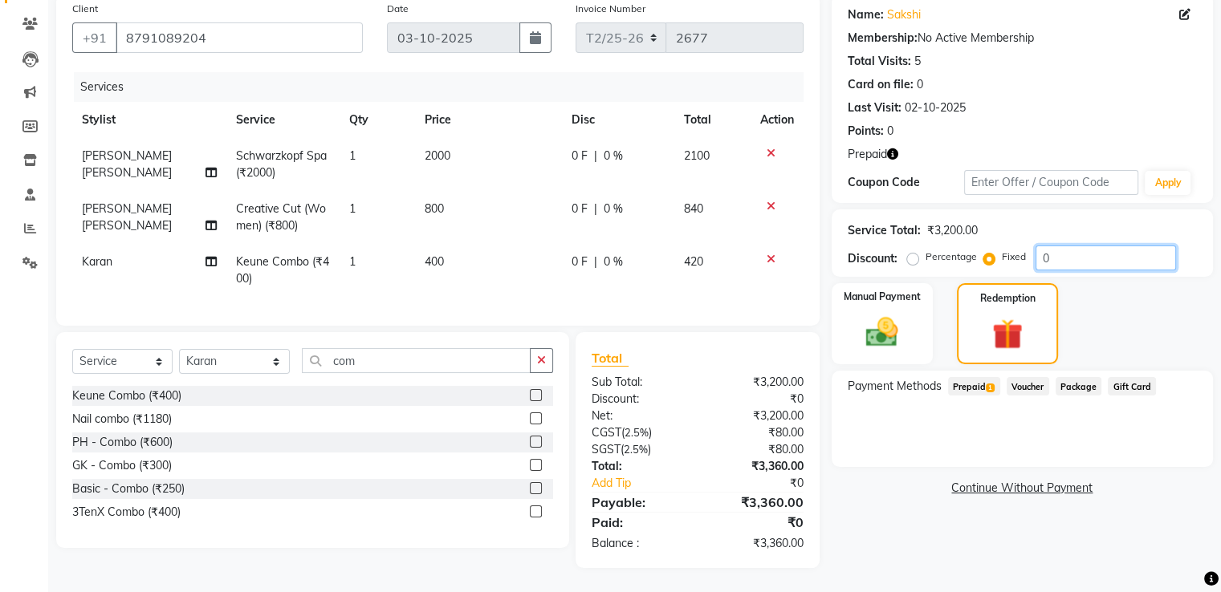
click at [1066, 246] on input "0" at bounding box center [1105, 258] width 140 height 25
type input "160"
click at [973, 379] on span "Prepaid 1" at bounding box center [974, 386] width 52 height 18
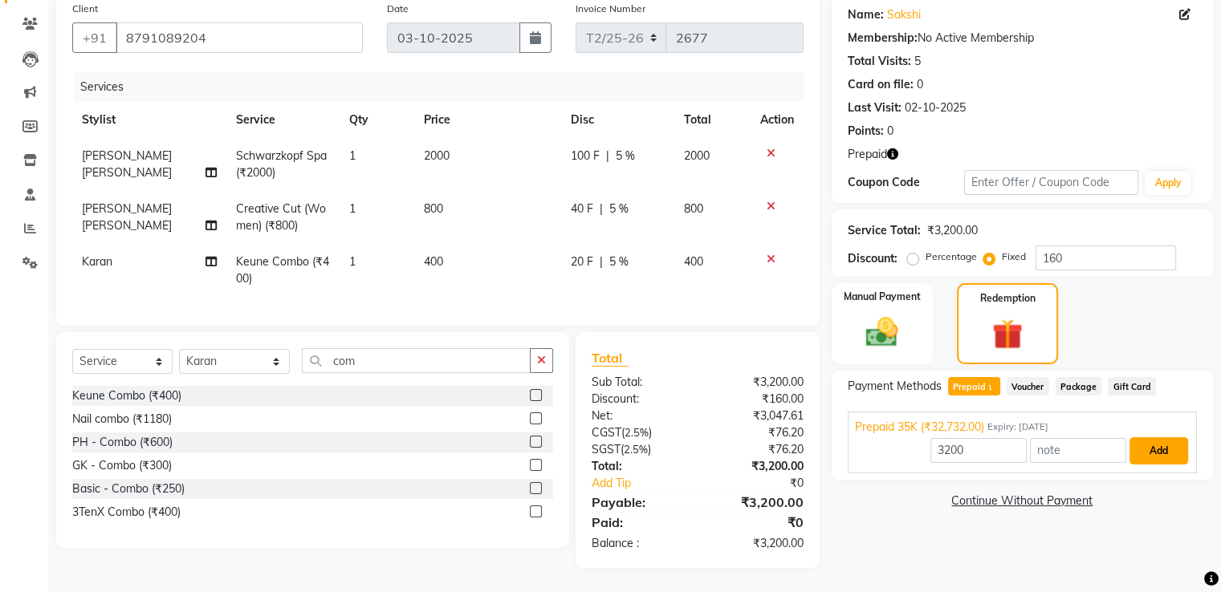
click at [1164, 440] on button "Add" at bounding box center [1158, 450] width 59 height 27
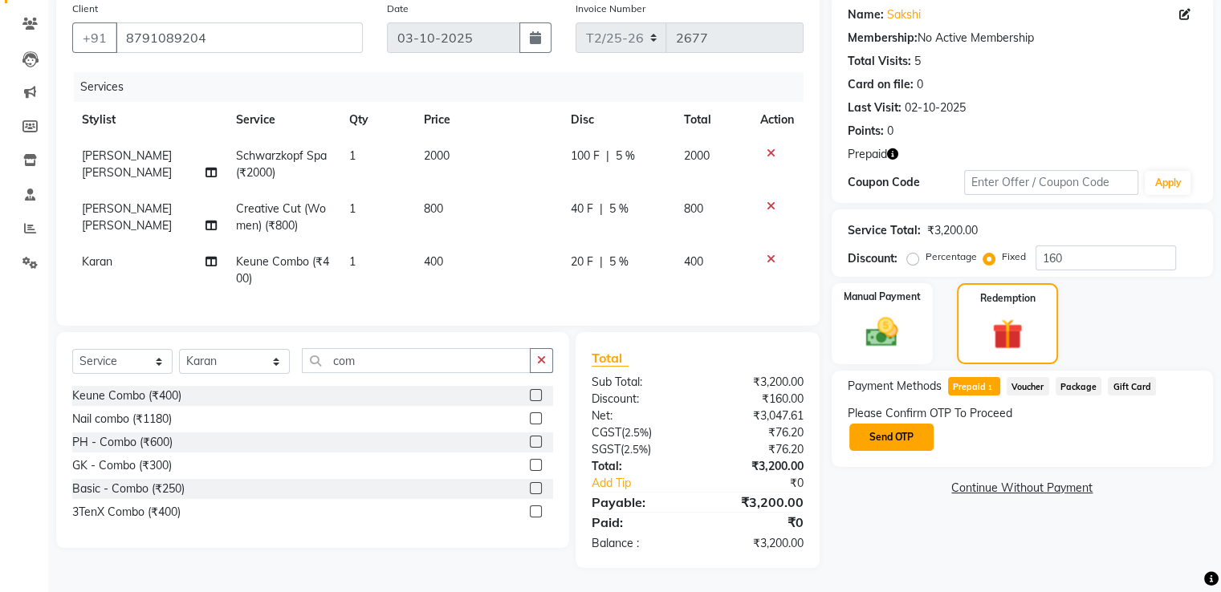
click at [875, 425] on button "Send OTP" at bounding box center [891, 437] width 84 height 27
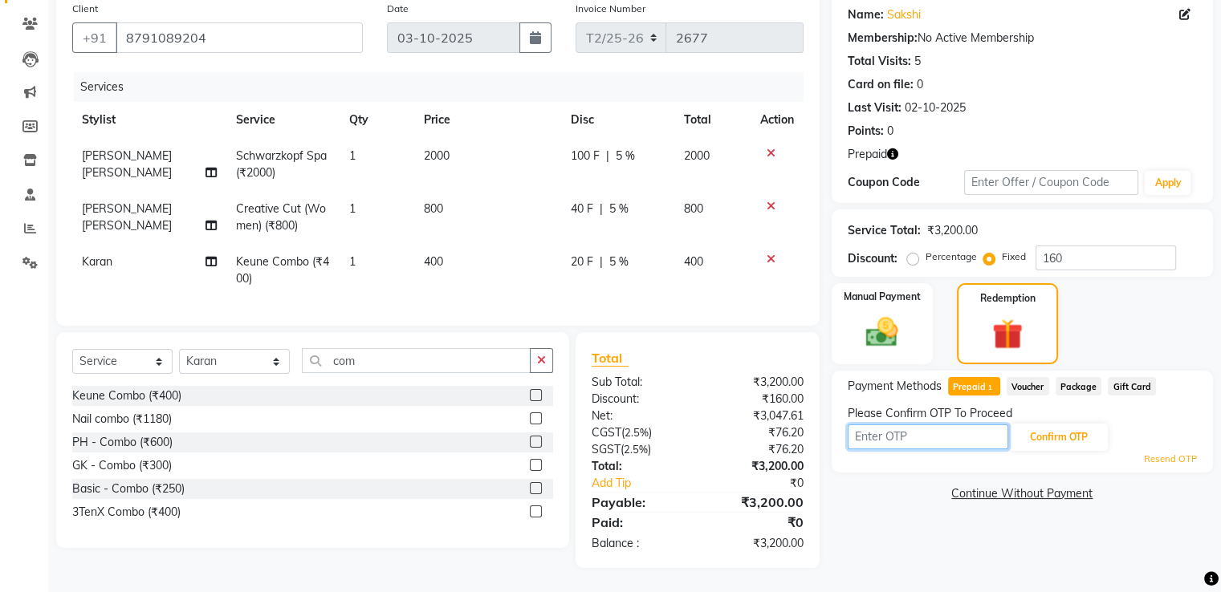
click at [886, 425] on input "text" at bounding box center [927, 437] width 161 height 25
type input "4614"
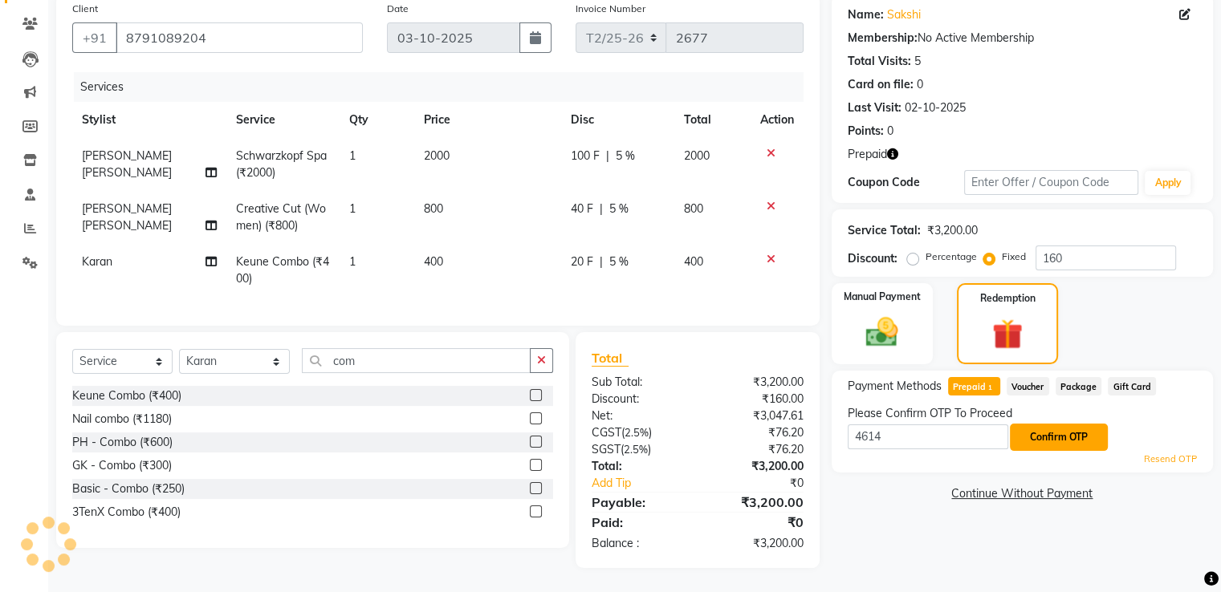
click at [1055, 424] on button "Confirm OTP" at bounding box center [1059, 437] width 98 height 27
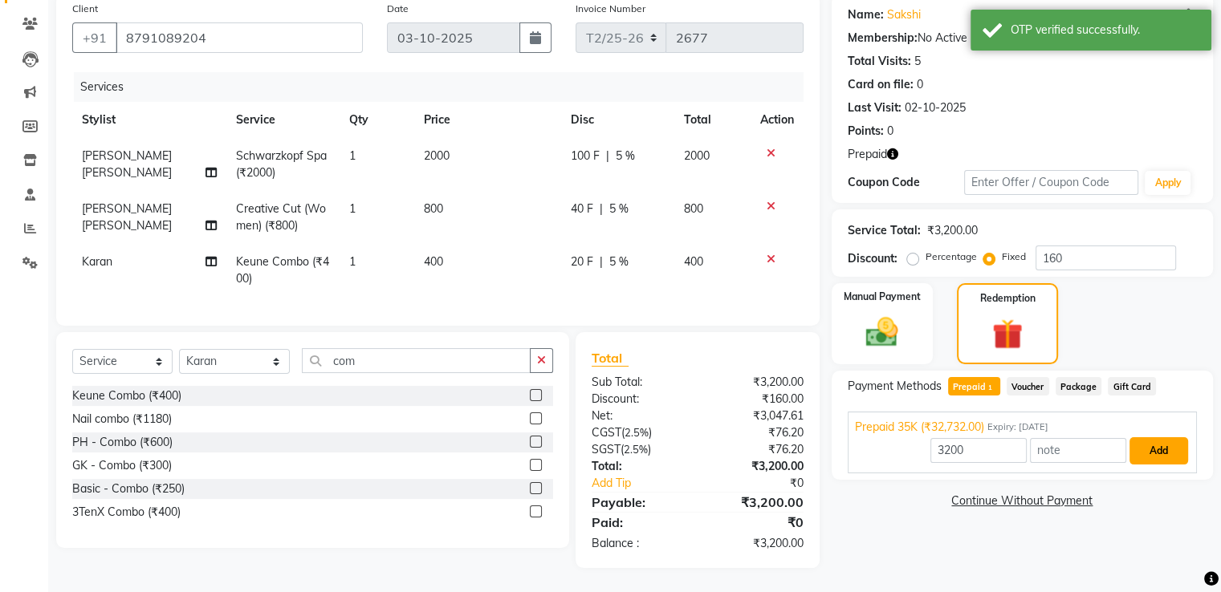
click at [1159, 445] on button "Add" at bounding box center [1158, 450] width 59 height 27
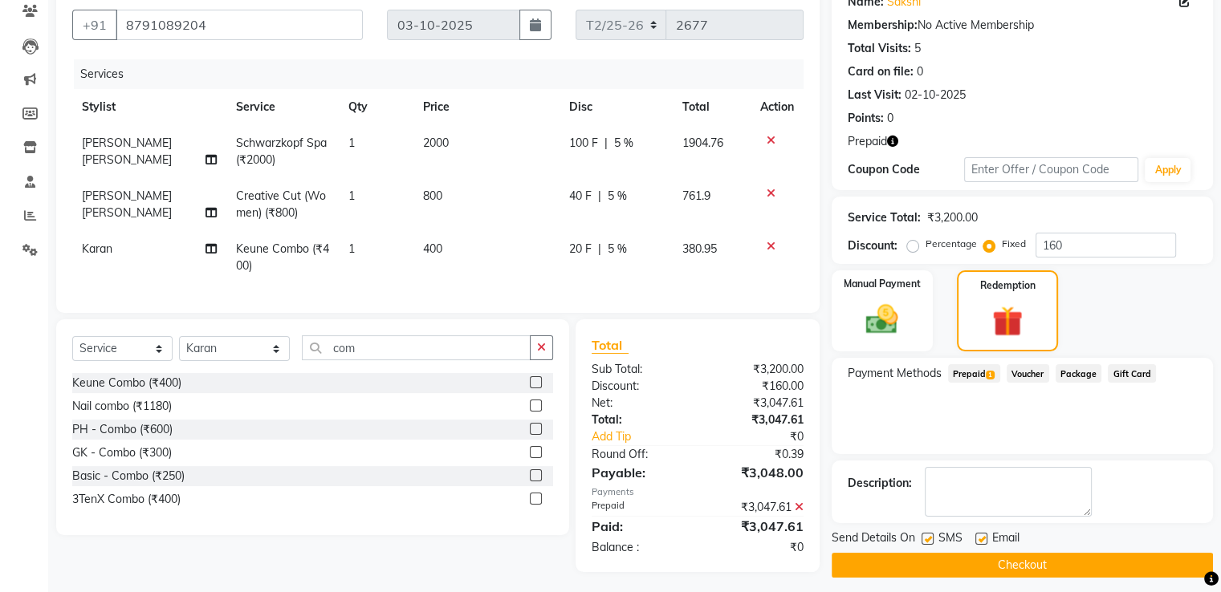
click at [796, 513] on icon at bounding box center [799, 507] width 9 height 11
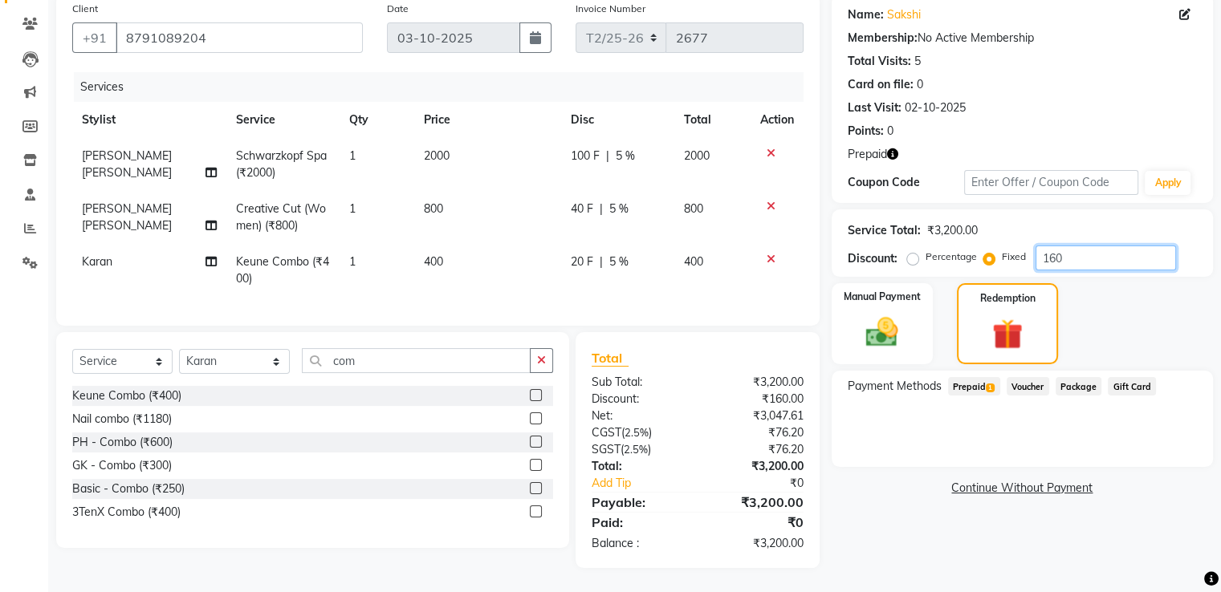
click at [1077, 246] on input "160" at bounding box center [1105, 258] width 140 height 25
type input "1"
click at [1063, 247] on input "number" at bounding box center [1105, 258] width 140 height 25
click at [973, 382] on span "Prepaid 1" at bounding box center [974, 386] width 52 height 18
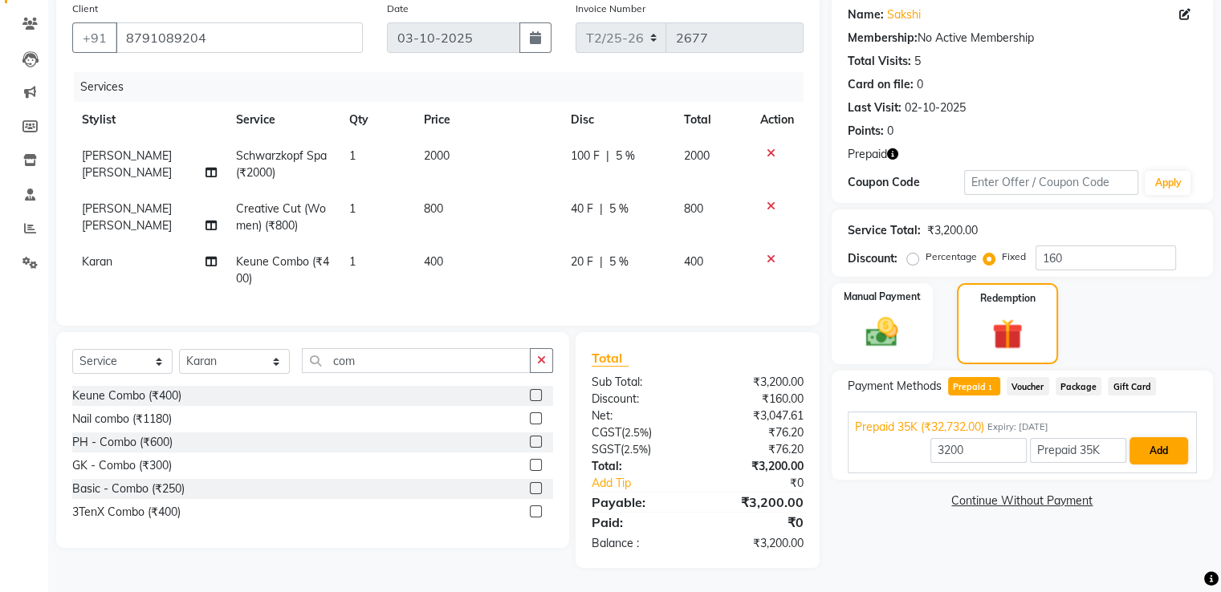
click at [1161, 444] on button "Add" at bounding box center [1158, 450] width 59 height 27
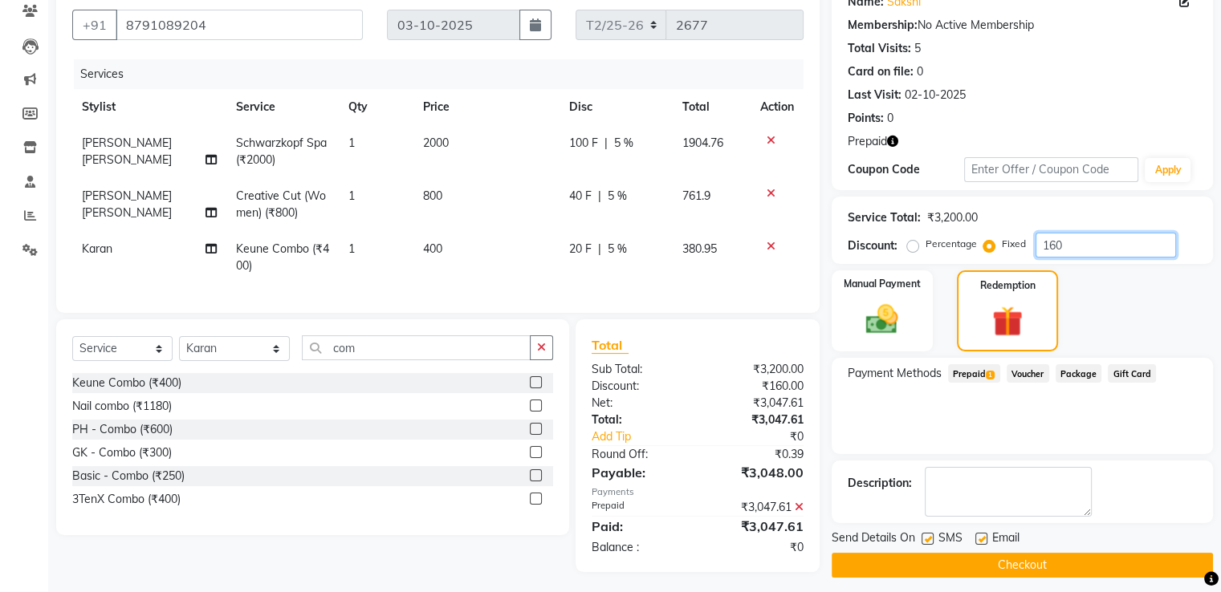
click at [1080, 246] on input "160" at bounding box center [1105, 245] width 140 height 25
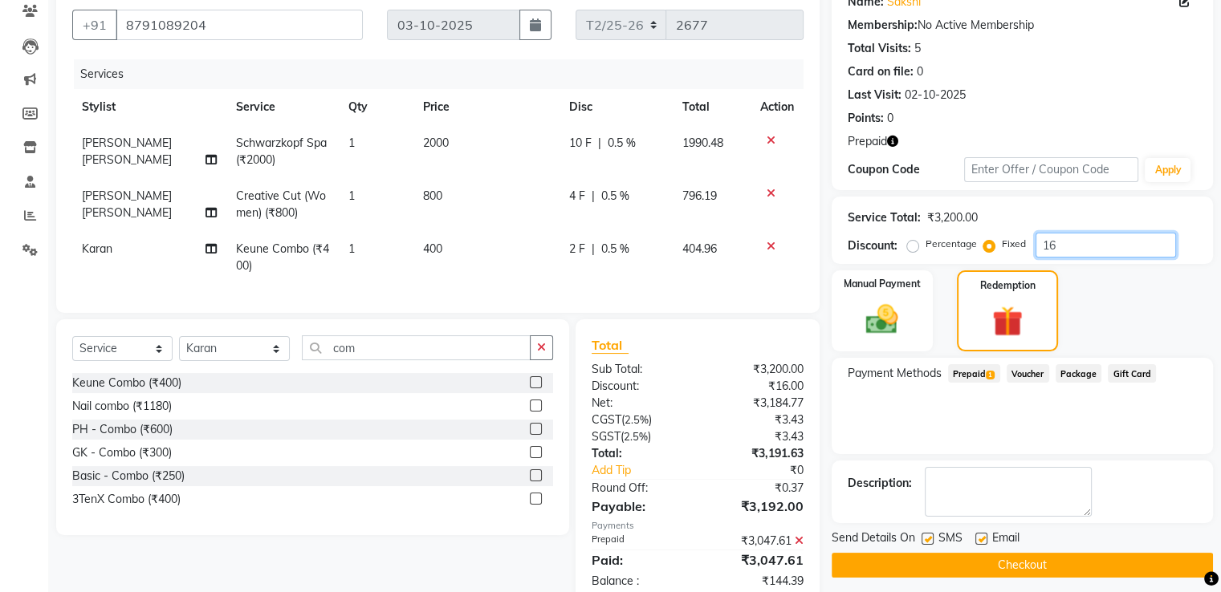
type input "1"
click at [886, 318] on img at bounding box center [882, 319] width 54 height 39
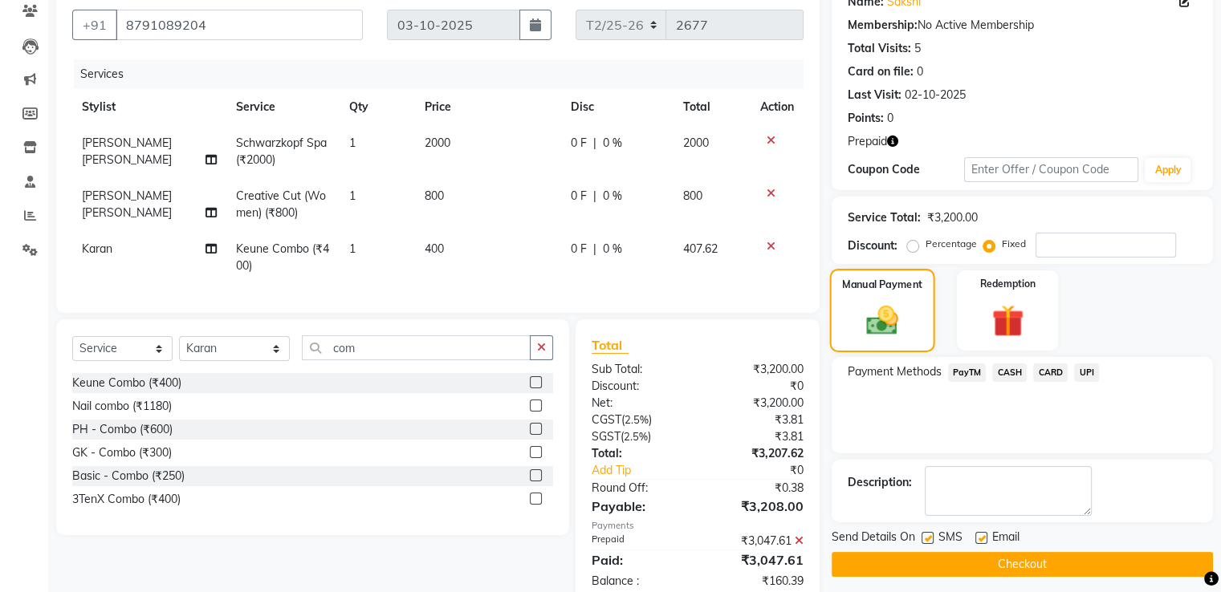
click at [1013, 307] on img at bounding box center [1007, 321] width 52 height 40
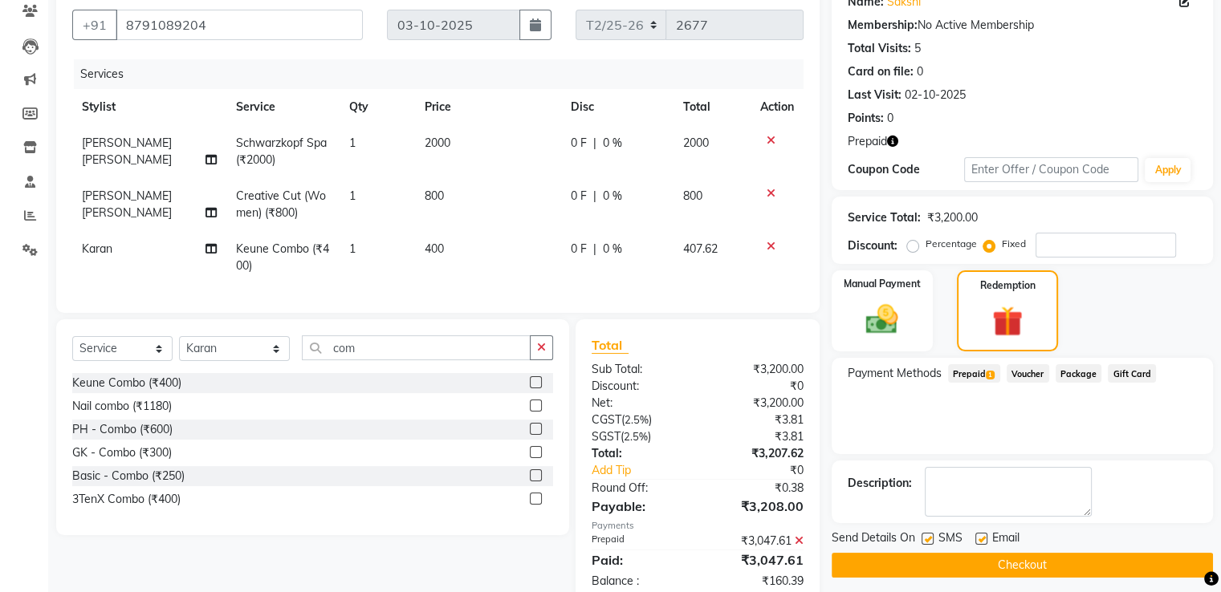
click at [976, 375] on span "Prepaid 1" at bounding box center [974, 373] width 52 height 18
click at [799, 547] on icon at bounding box center [799, 540] width 9 height 11
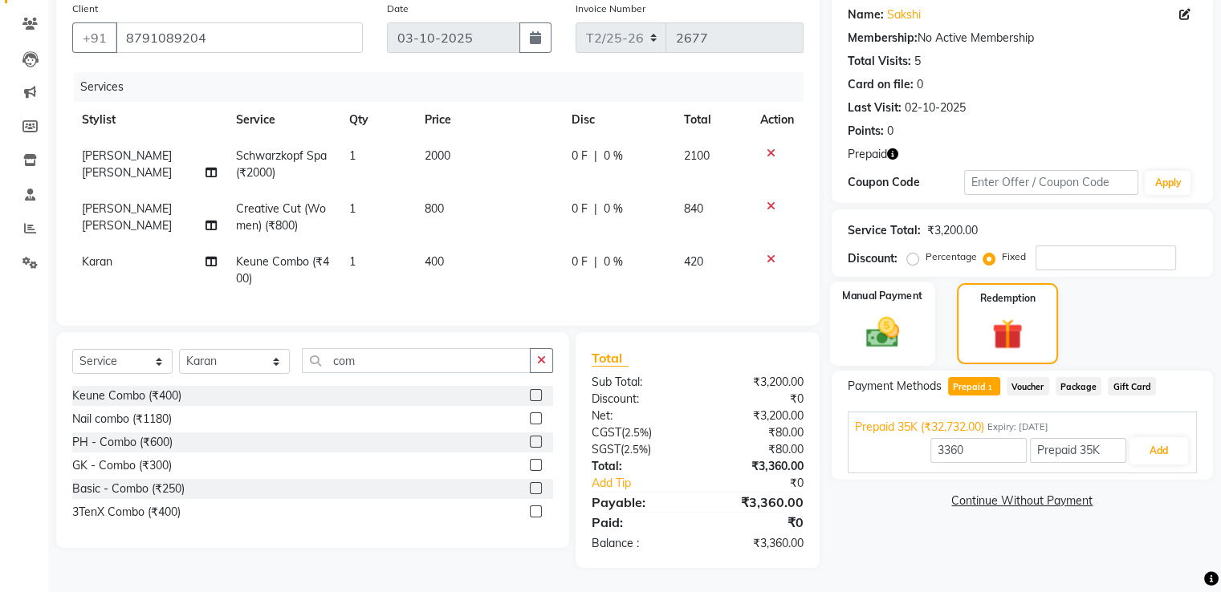
click at [884, 323] on img at bounding box center [882, 332] width 54 height 39
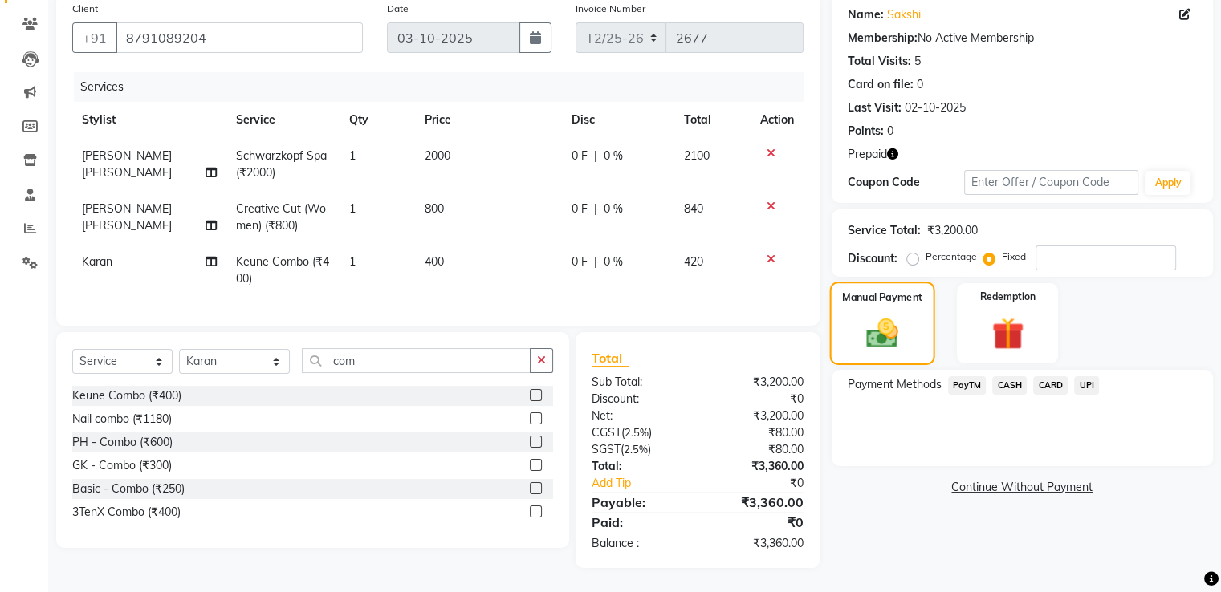
click at [1004, 316] on img at bounding box center [1007, 334] width 52 height 40
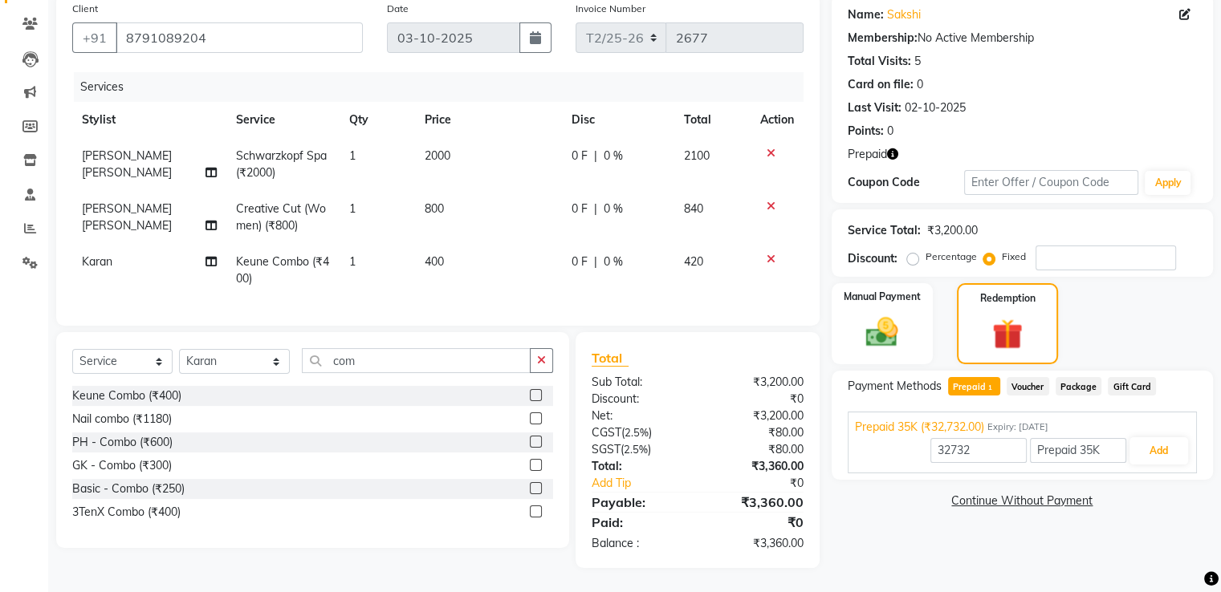
click at [1040, 380] on span "Voucher" at bounding box center [1027, 386] width 43 height 18
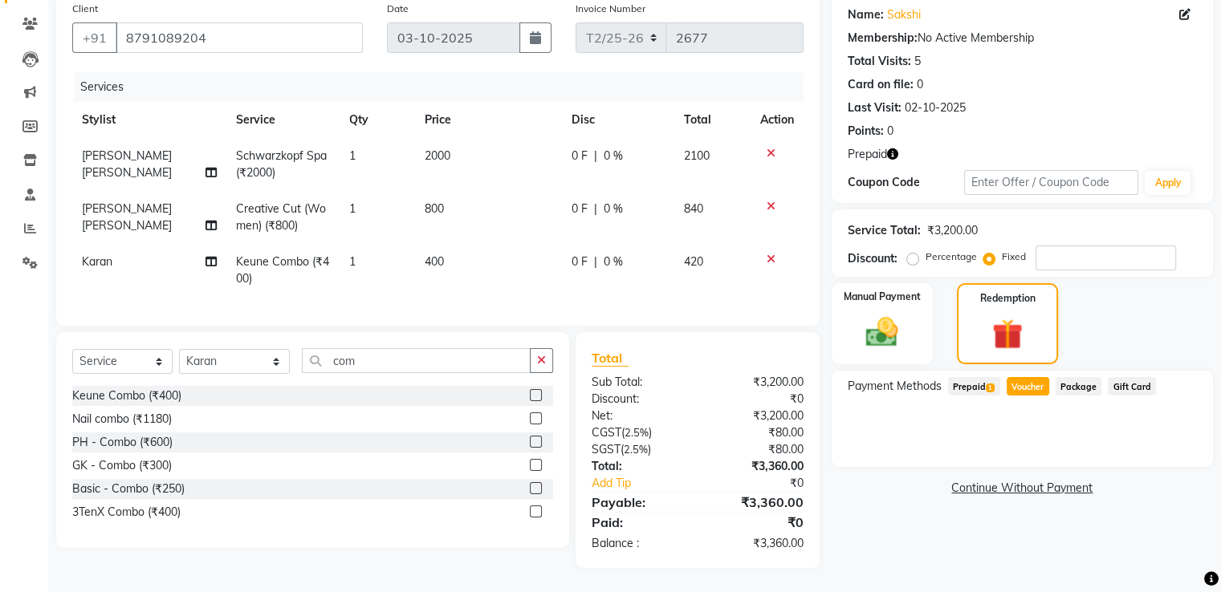
click at [973, 377] on span "Prepaid 1" at bounding box center [974, 386] width 52 height 18
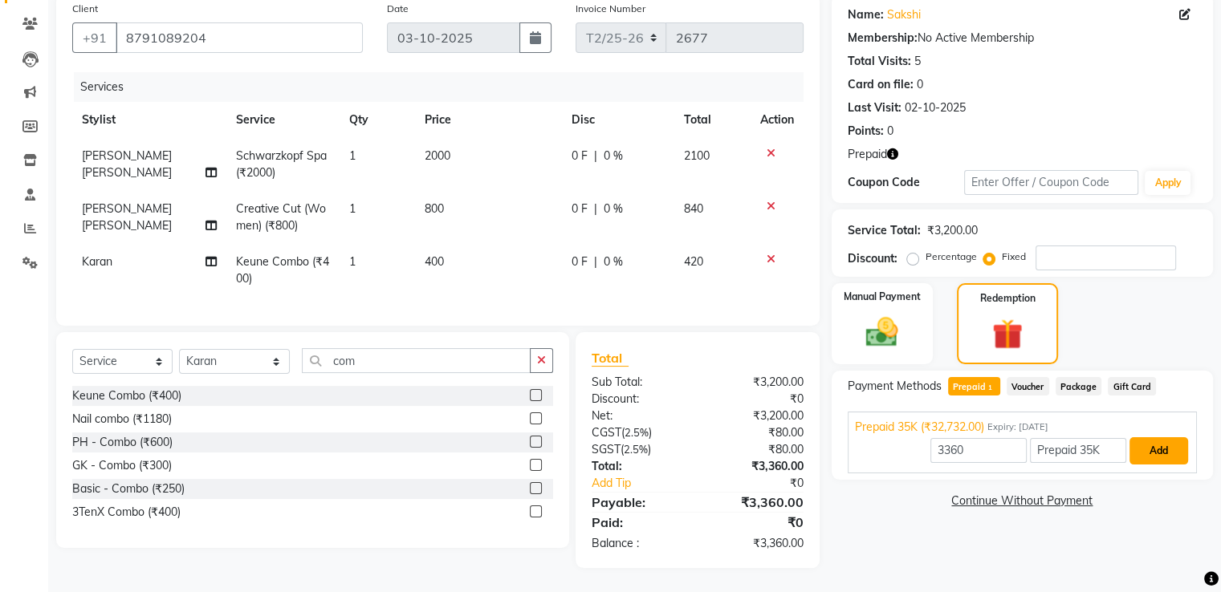
click at [1164, 437] on button "Add" at bounding box center [1158, 450] width 59 height 27
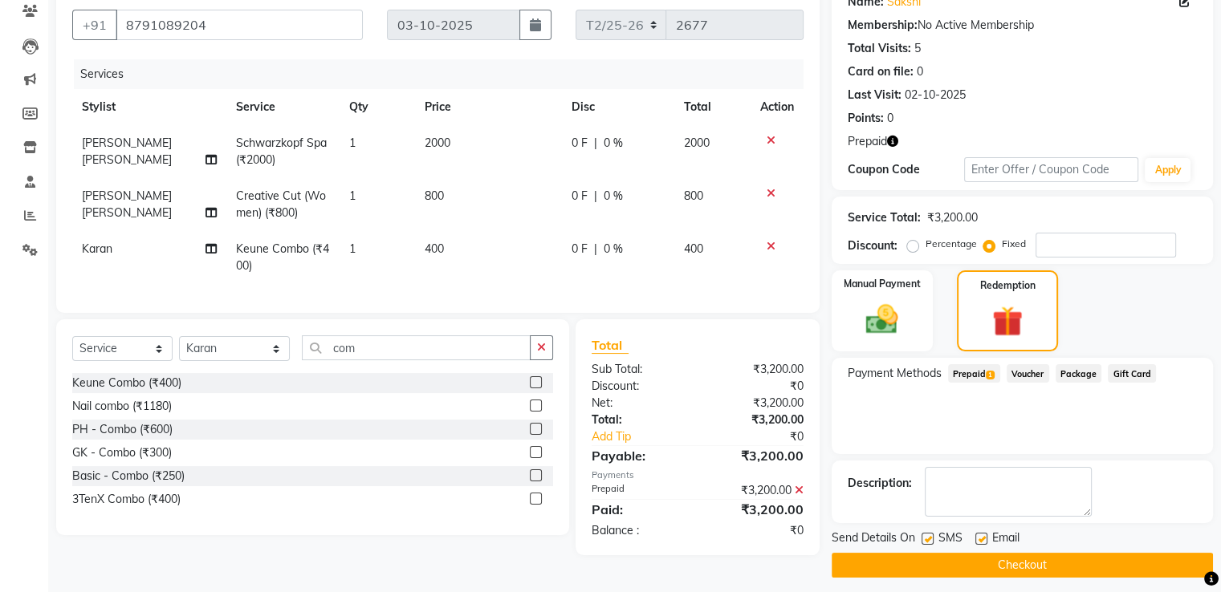
click at [1020, 566] on button "Checkout" at bounding box center [1021, 565] width 381 height 25
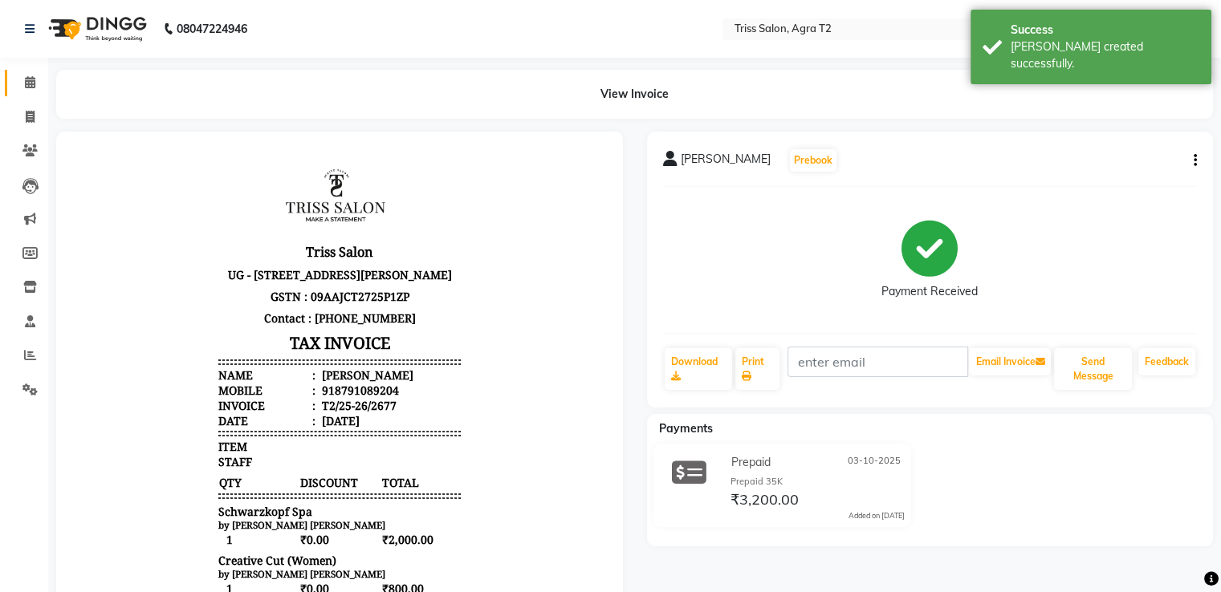
click at [32, 78] on icon at bounding box center [30, 82] width 10 height 12
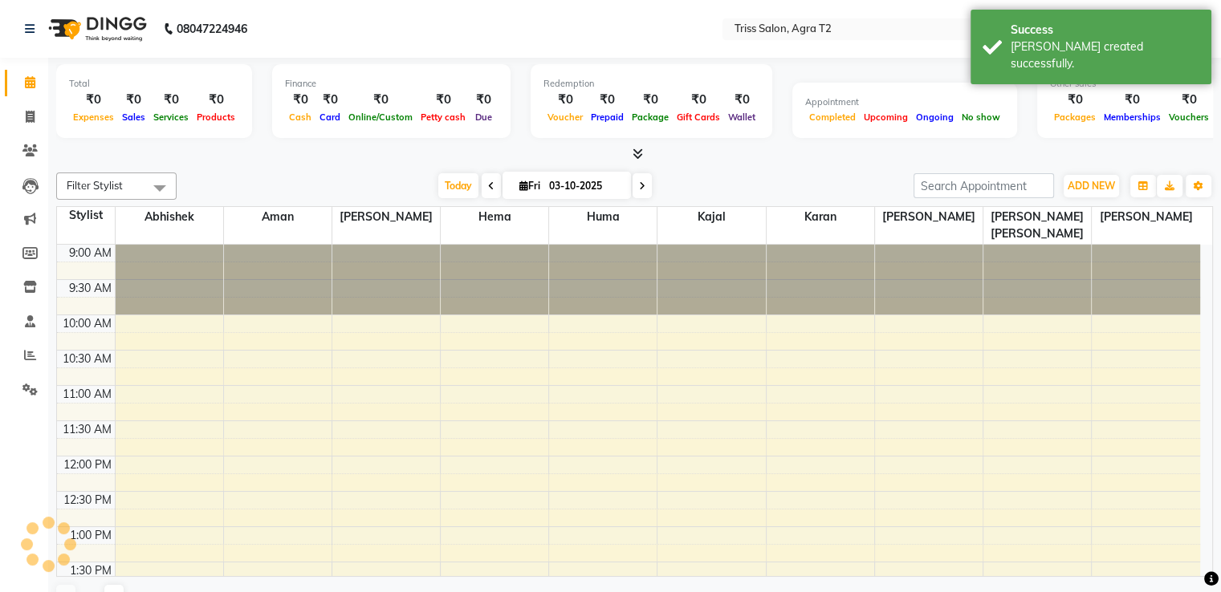
scroll to position [556, 0]
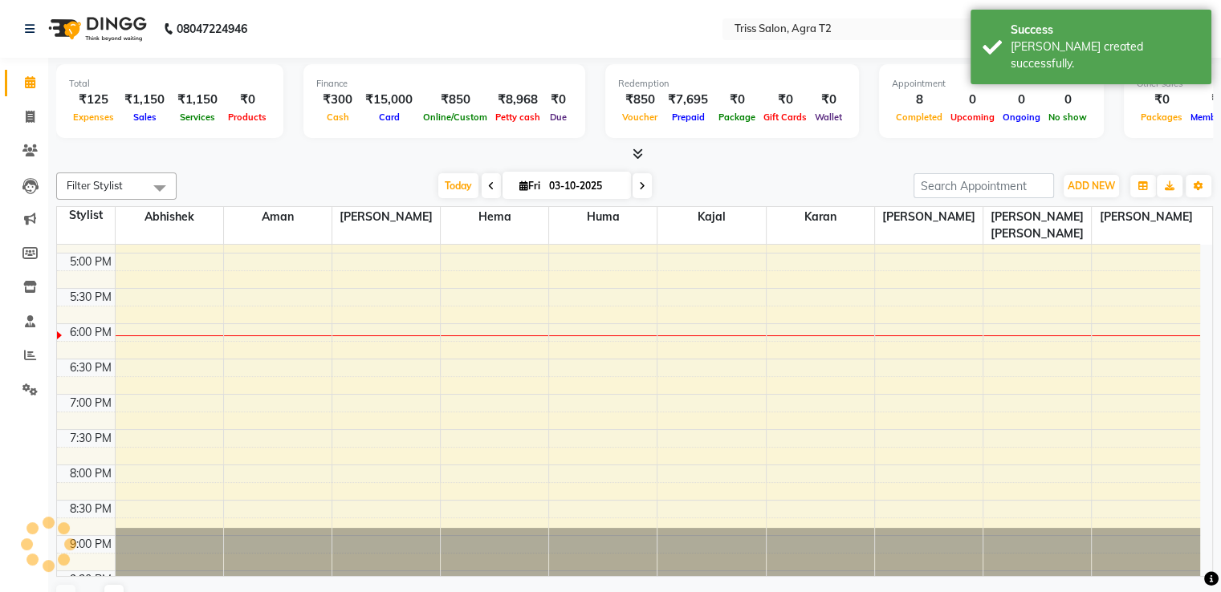
click at [34, 93] on link "Calendar" at bounding box center [24, 83] width 39 height 26
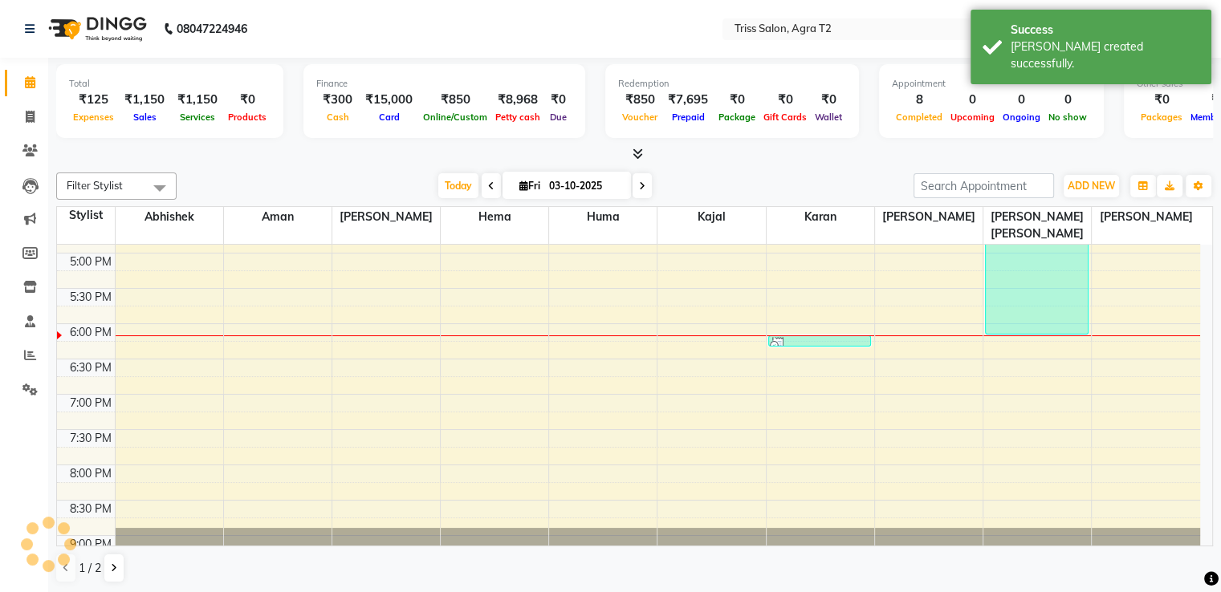
scroll to position [0, 0]
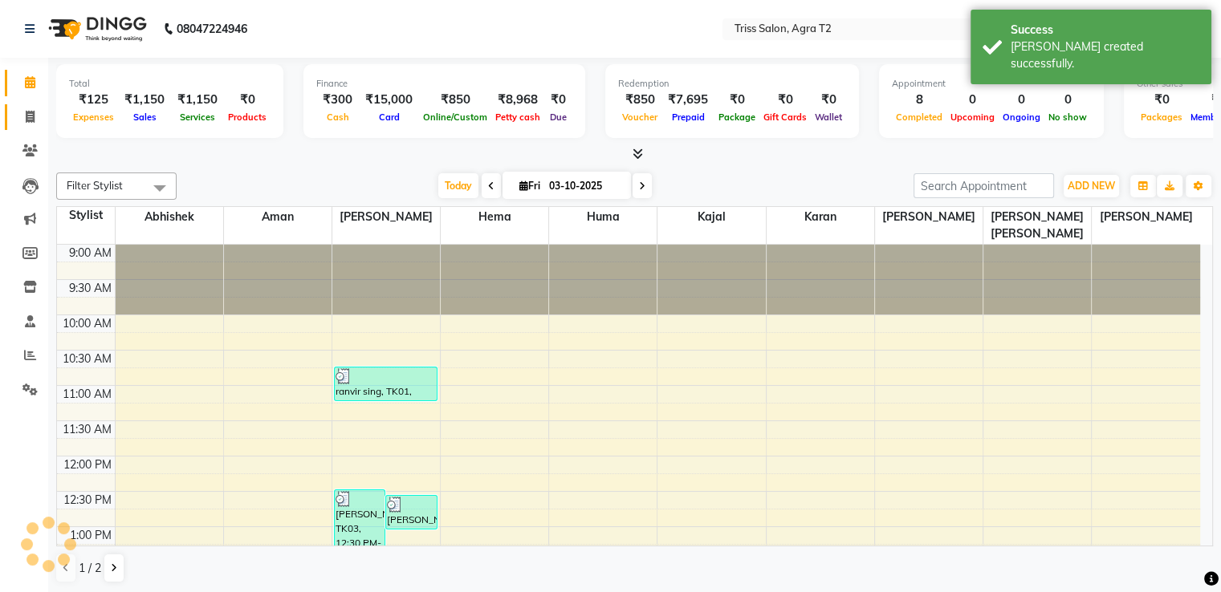
click at [43, 126] on link "Invoice" at bounding box center [24, 117] width 39 height 26
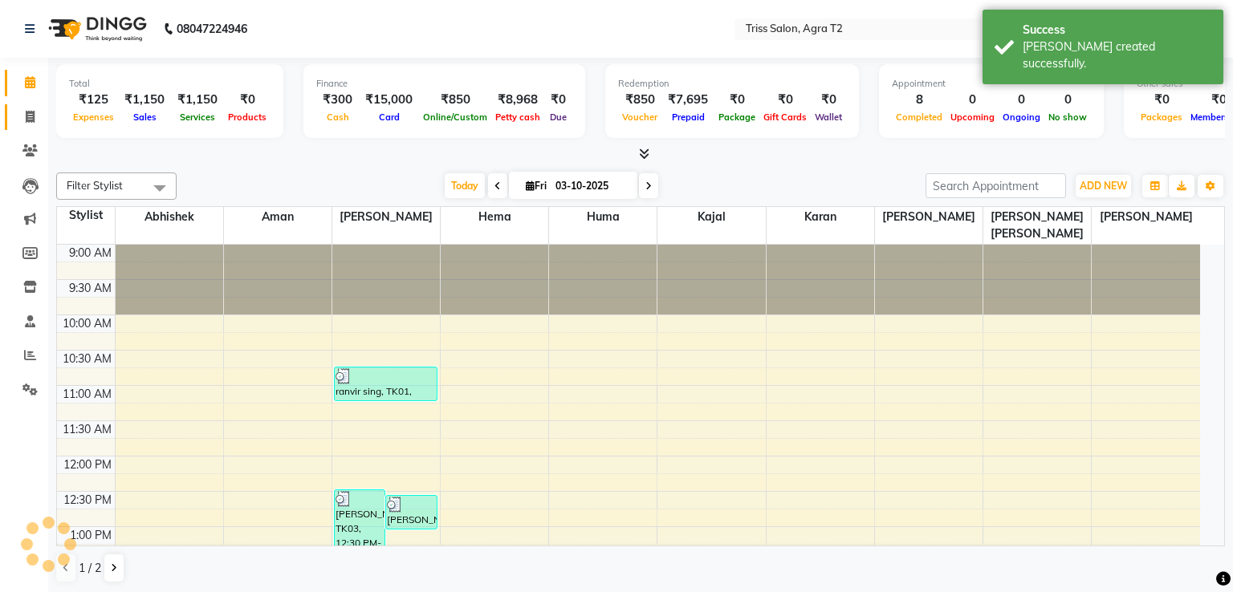
select select "service"
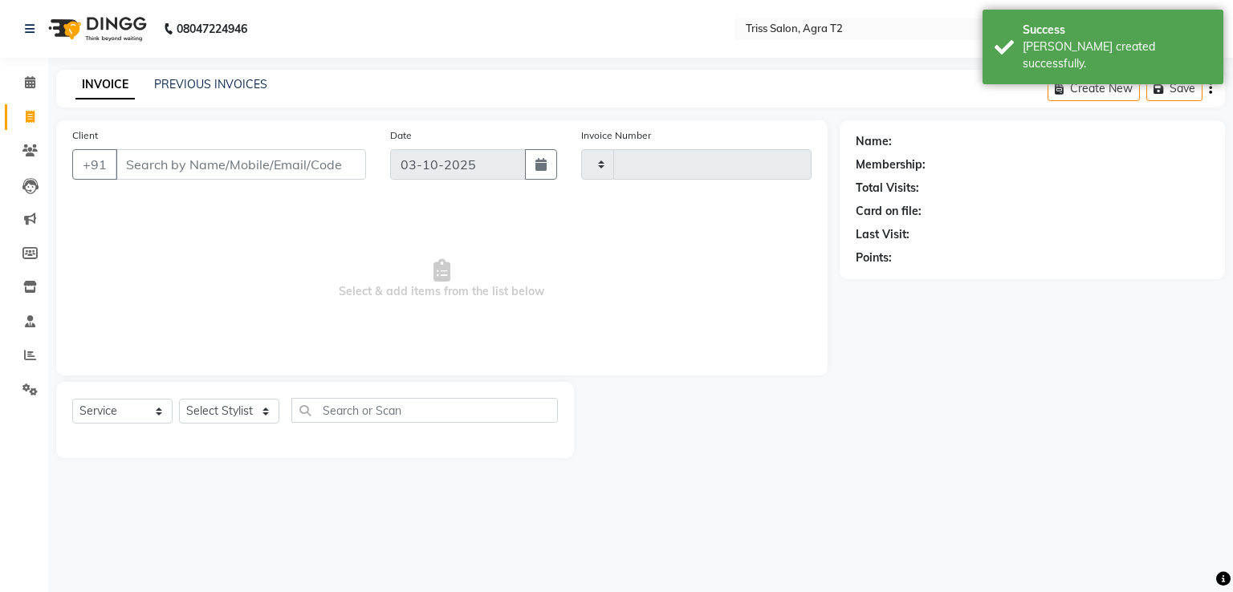
type input "2678"
select select "4301"
click at [201, 85] on link "PREVIOUS INVOICES" at bounding box center [210, 84] width 113 height 14
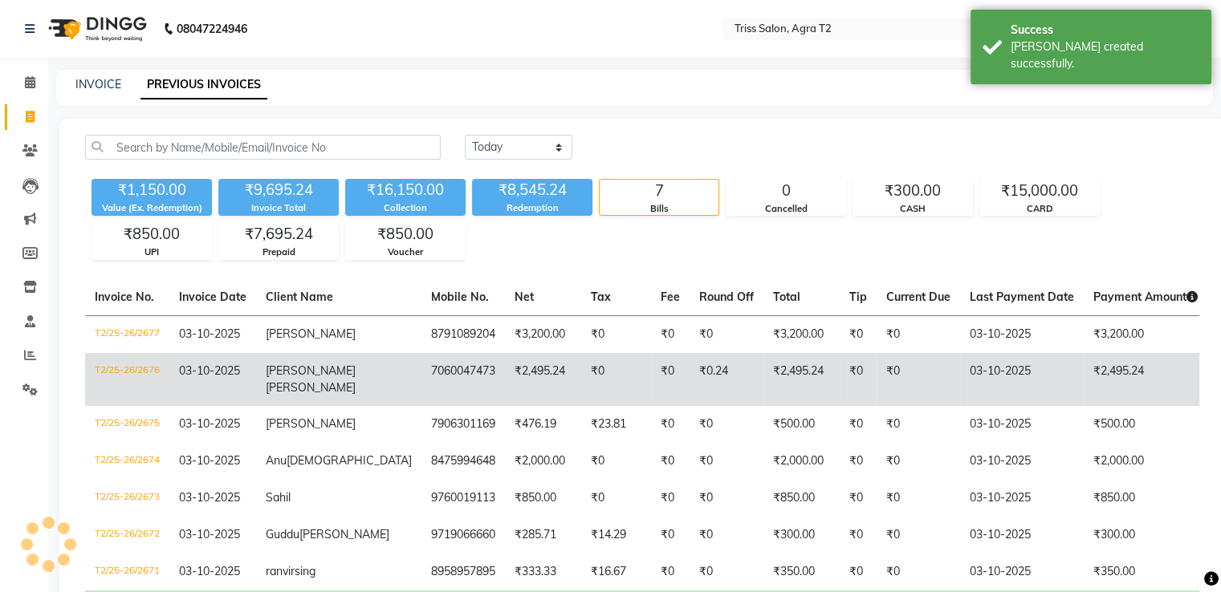
click at [421, 380] on td "7060047473" at bounding box center [462, 379] width 83 height 53
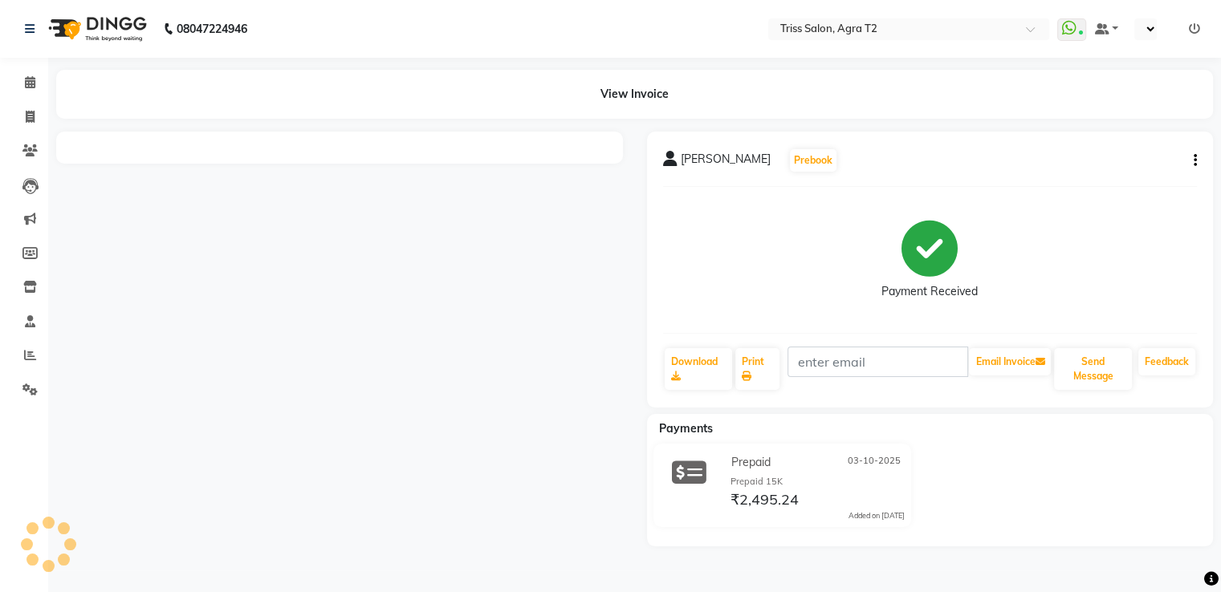
select select "en"
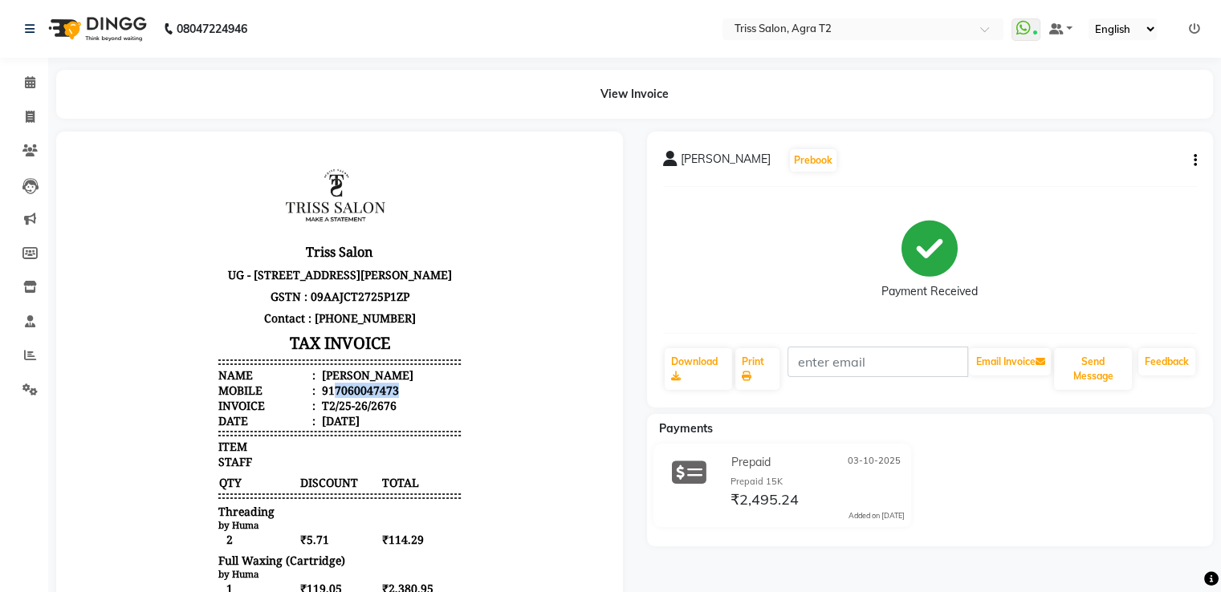
drag, startPoint x: 320, startPoint y: 403, endPoint x: 420, endPoint y: 408, distance: 99.6
click at [420, 398] on li "Mobile : 917060047473" at bounding box center [339, 390] width 242 height 15
copy div "7060047473"
click at [1197, 161] on div "ritika Saigal Prebook Payment Received Download Print Email Invoice Send Messag…" at bounding box center [930, 270] width 567 height 276
click at [1191, 161] on button "button" at bounding box center [1192, 160] width 10 height 17
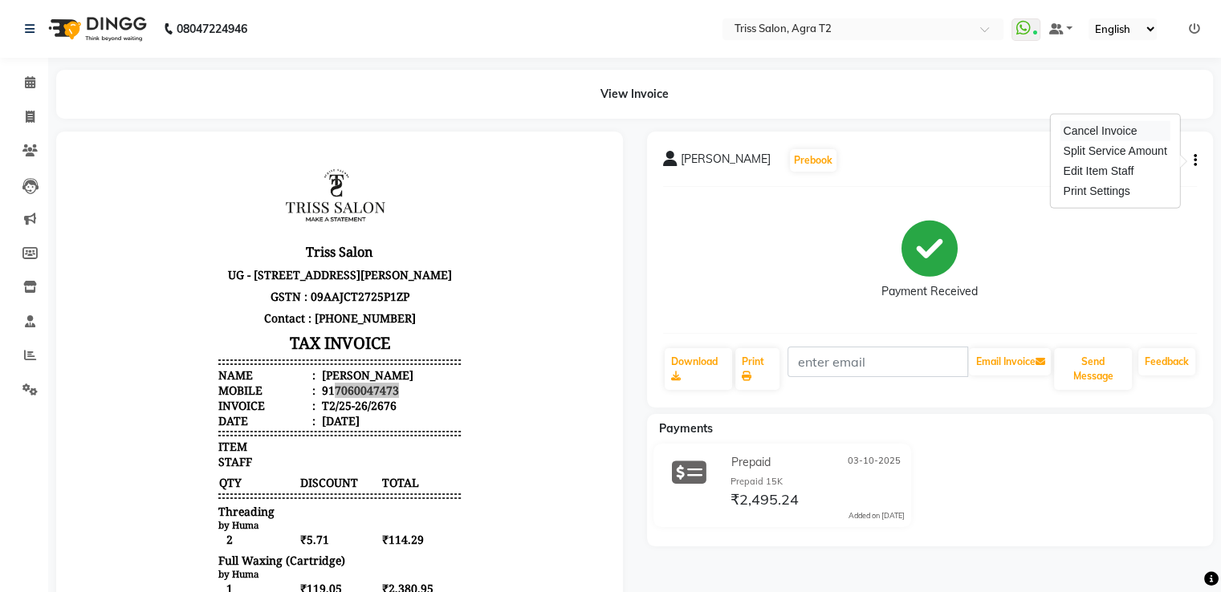
click at [1101, 129] on div "Cancel Invoice" at bounding box center [1114, 131] width 110 height 20
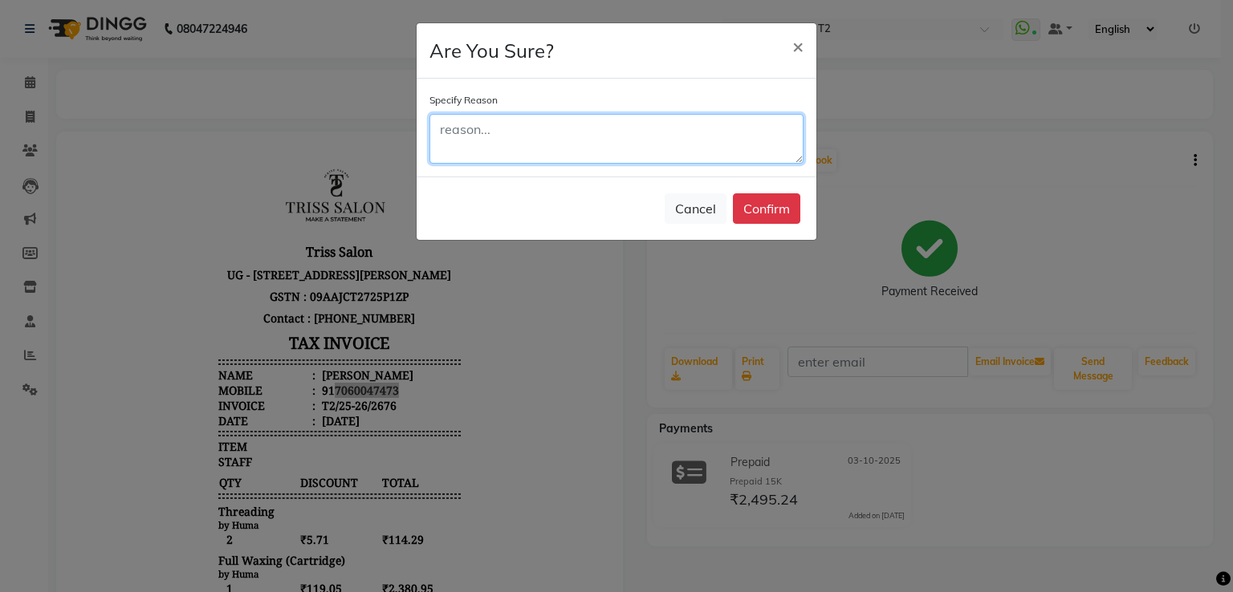
click at [736, 148] on textarea at bounding box center [616, 139] width 374 height 50
type textarea "wrong billing"
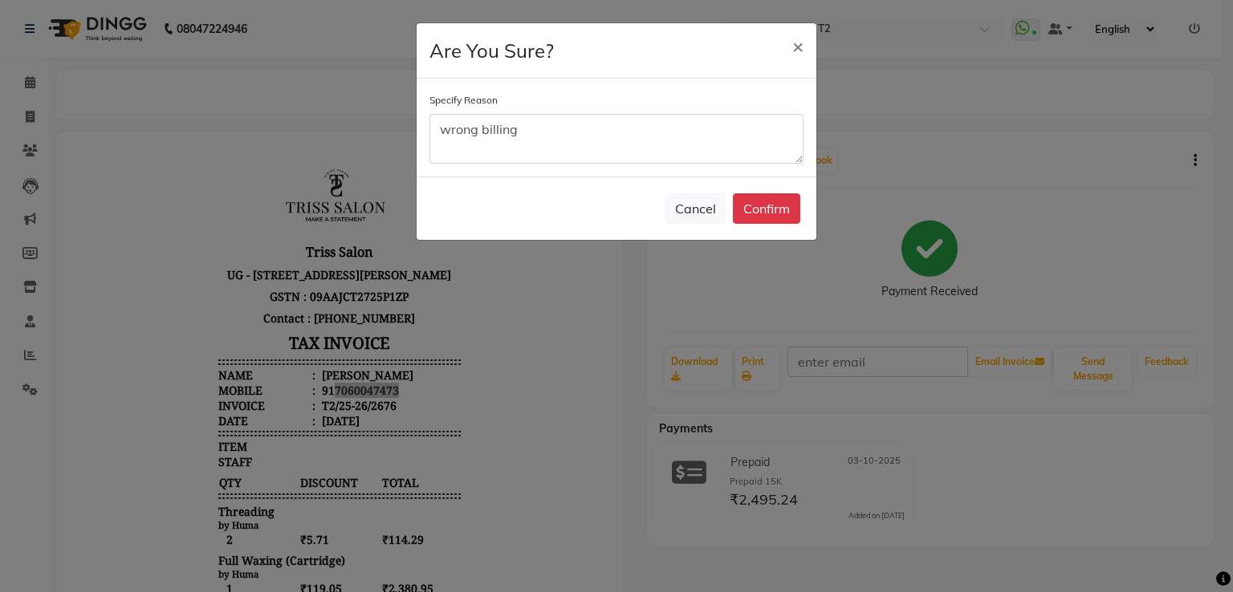
click at [783, 209] on button "Confirm" at bounding box center [766, 208] width 67 height 30
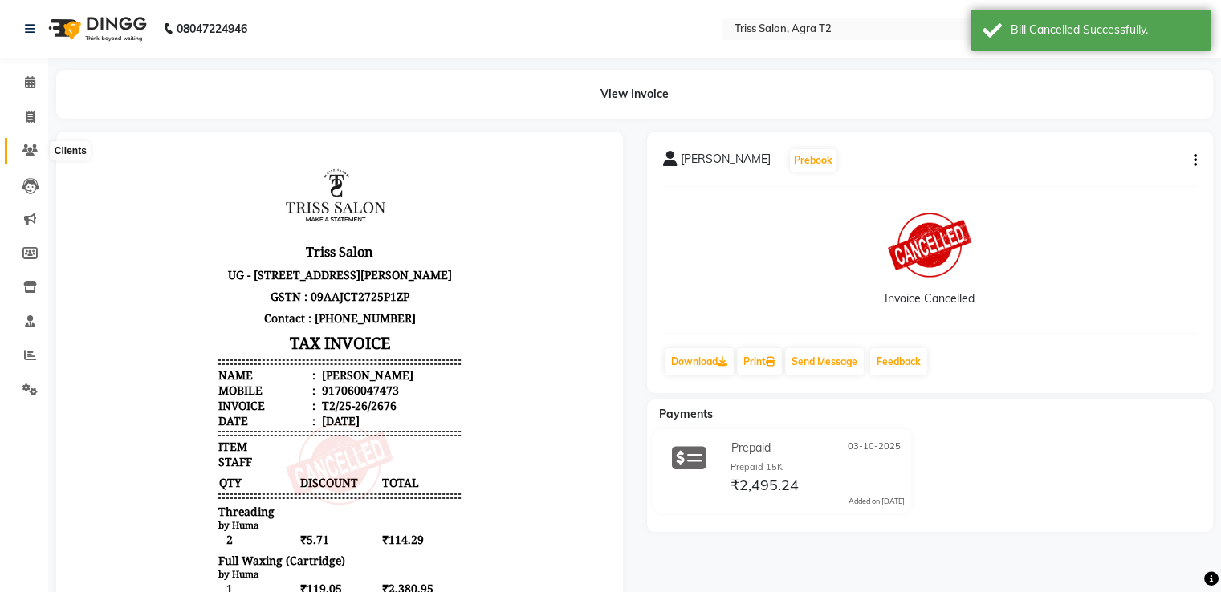
click at [30, 152] on icon at bounding box center [29, 150] width 15 height 12
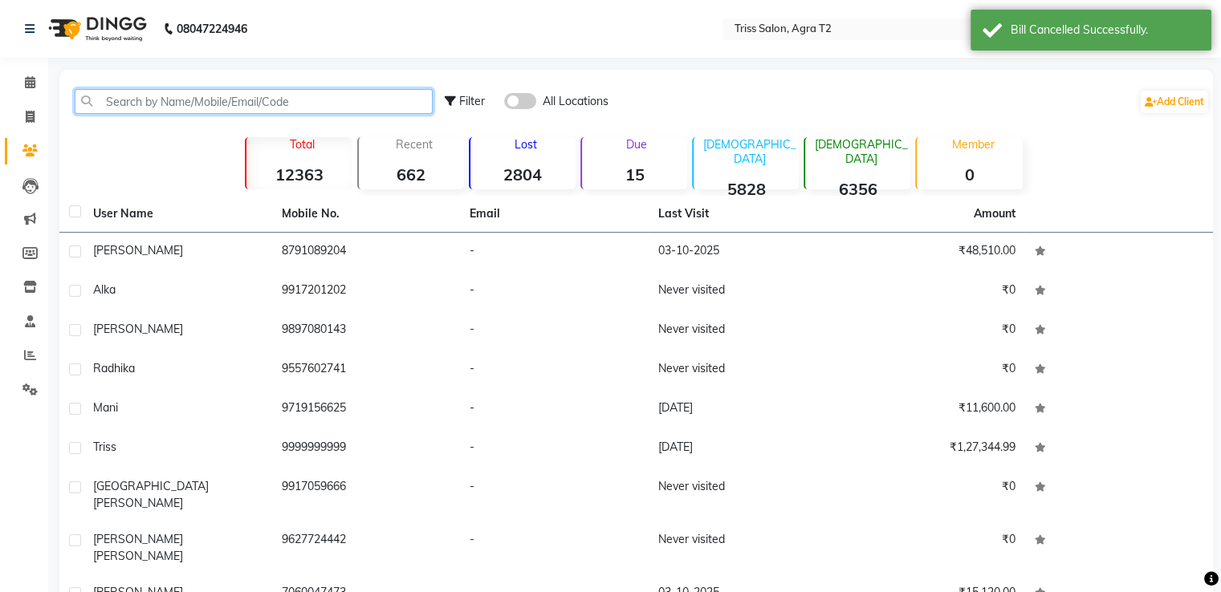
click at [78, 96] on input "text" at bounding box center [254, 101] width 358 height 25
paste input "7060047473"
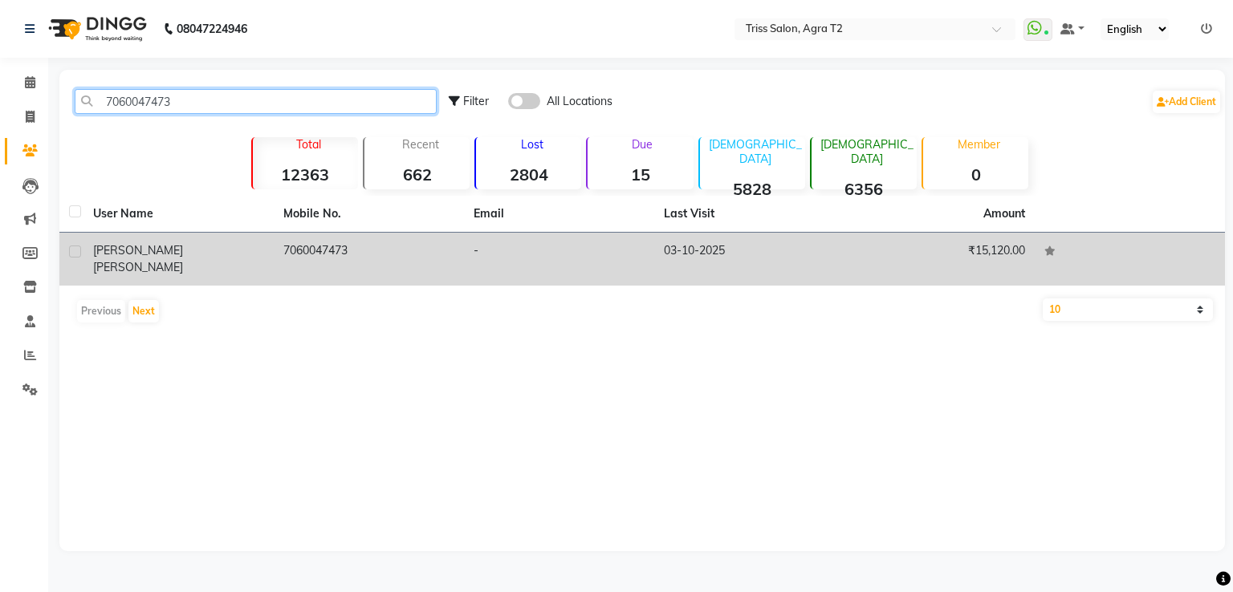
type input "7060047473"
click at [303, 251] on td "7060047473" at bounding box center [369, 259] width 190 height 53
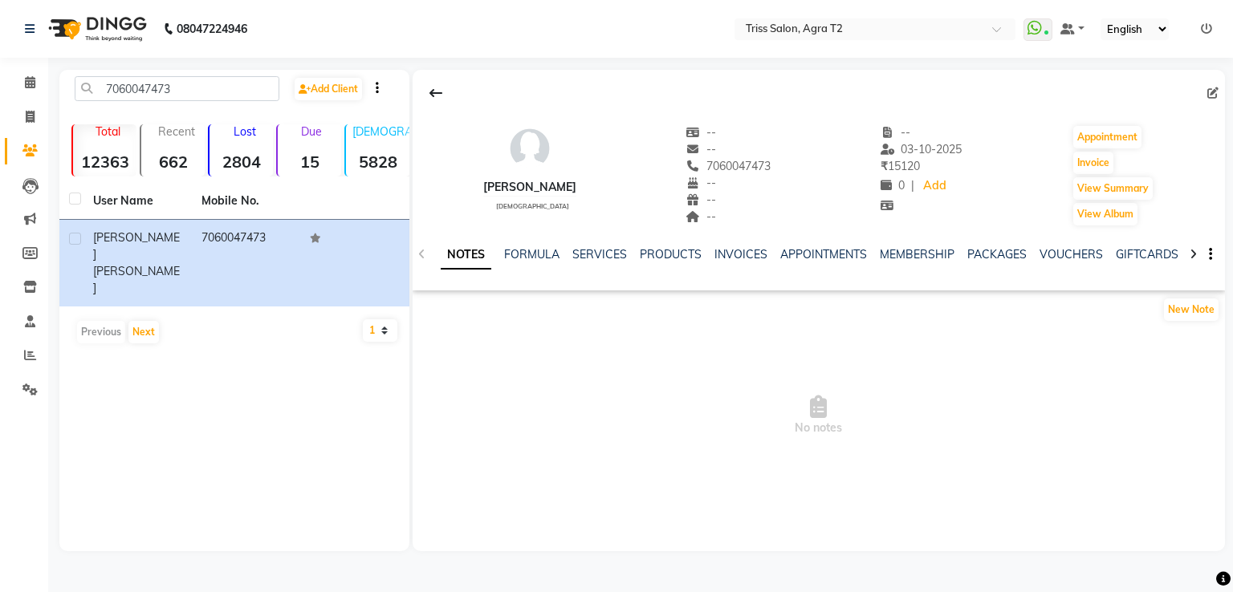
click at [1210, 94] on icon at bounding box center [1212, 92] width 11 height 11
select select "38"
select select "female"
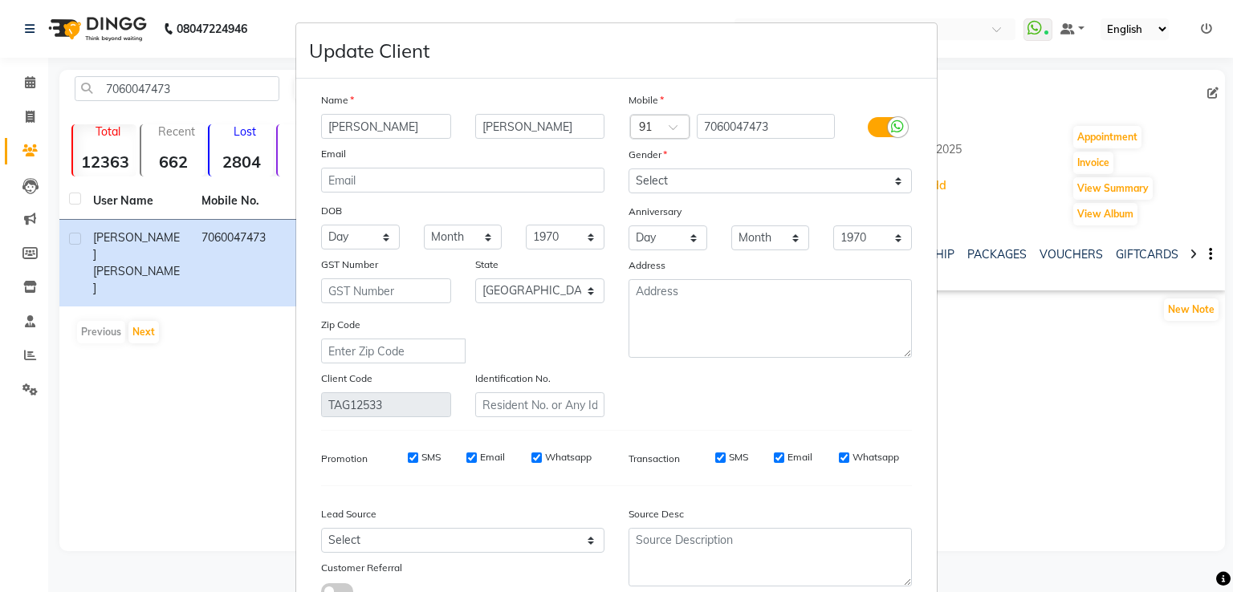
click at [715, 461] on input "SMS" at bounding box center [720, 458] width 10 height 10
checkbox input "false"
click at [839, 463] on input "Whatsapp" at bounding box center [844, 458] width 10 height 10
checkbox input "false"
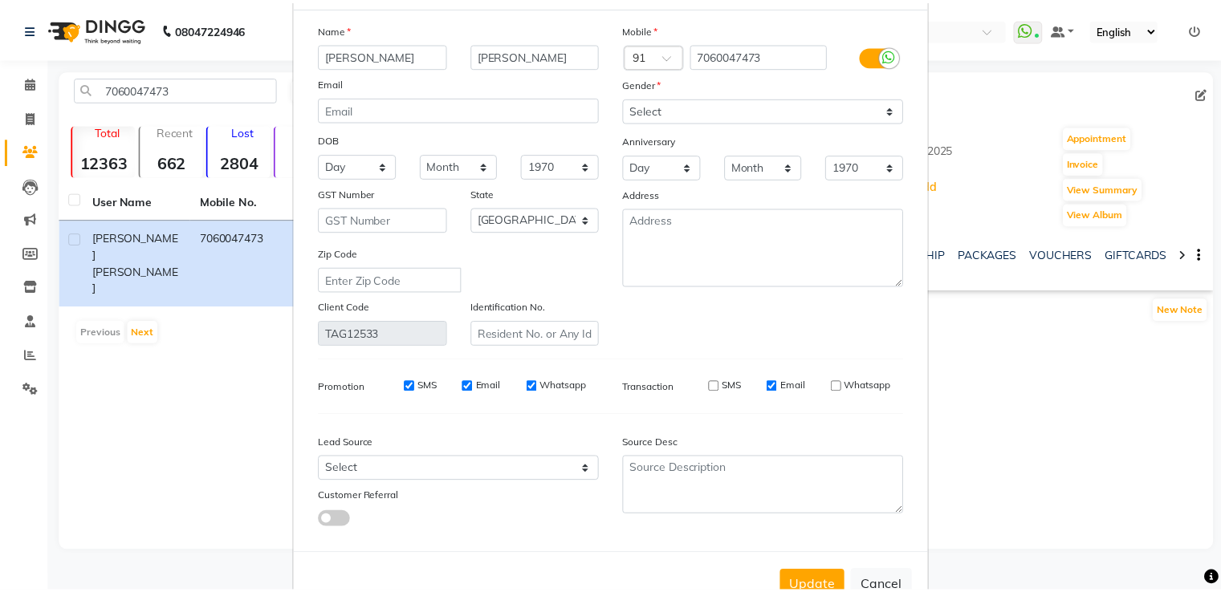
scroll to position [128, 0]
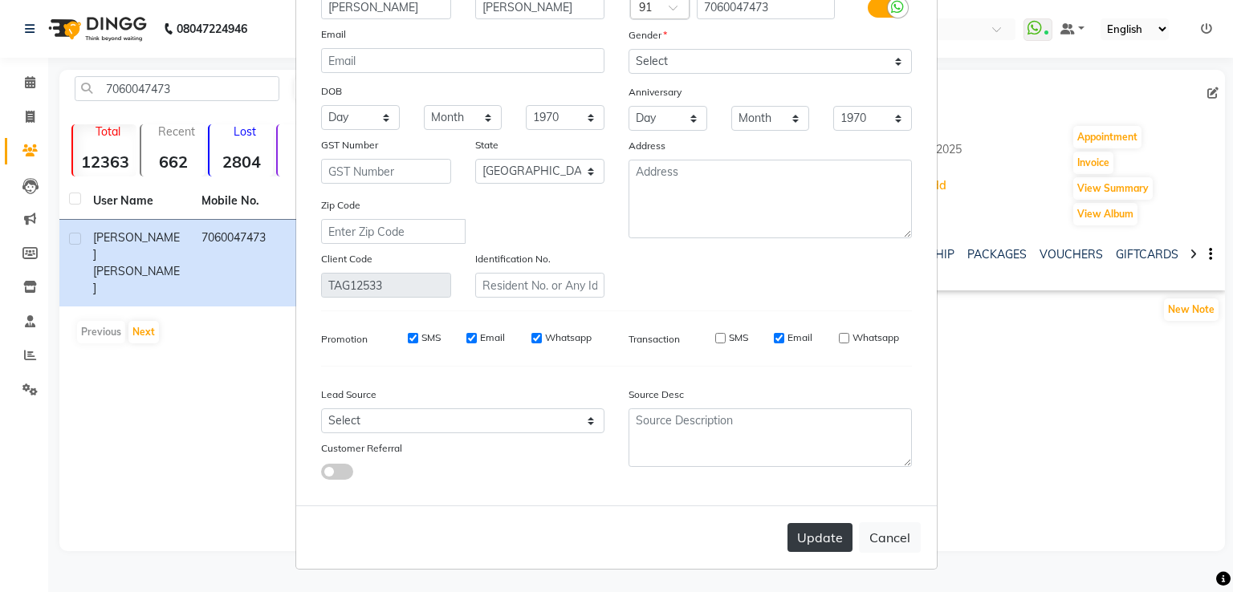
click at [804, 540] on button "Update" at bounding box center [819, 537] width 65 height 29
select select
select select "null"
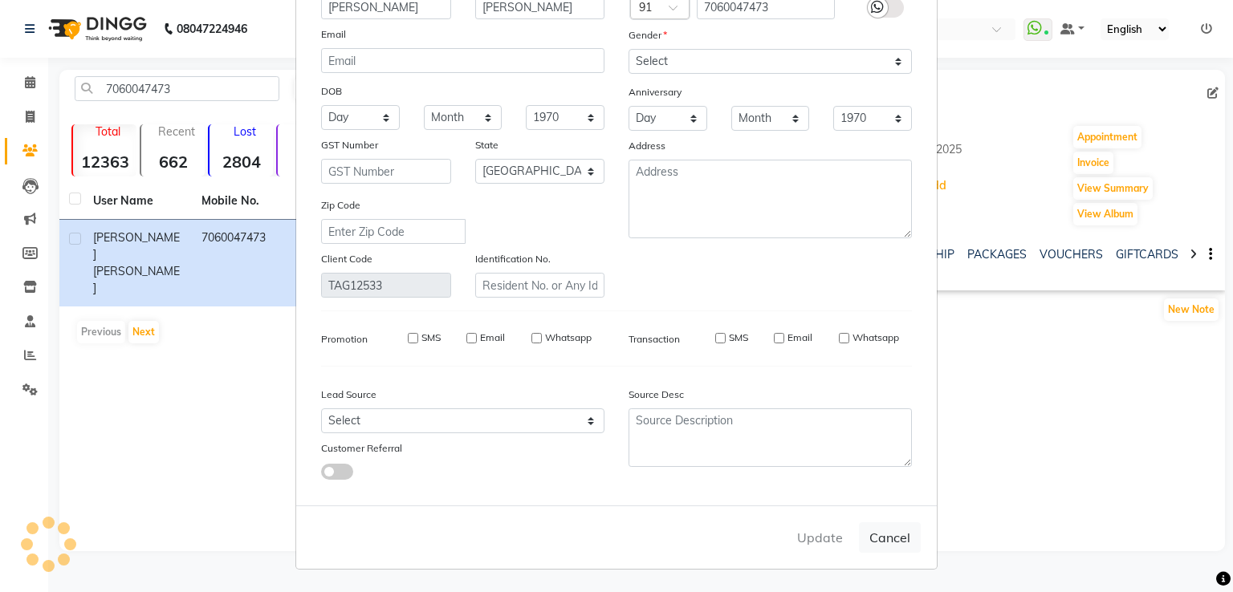
select select
checkbox input "false"
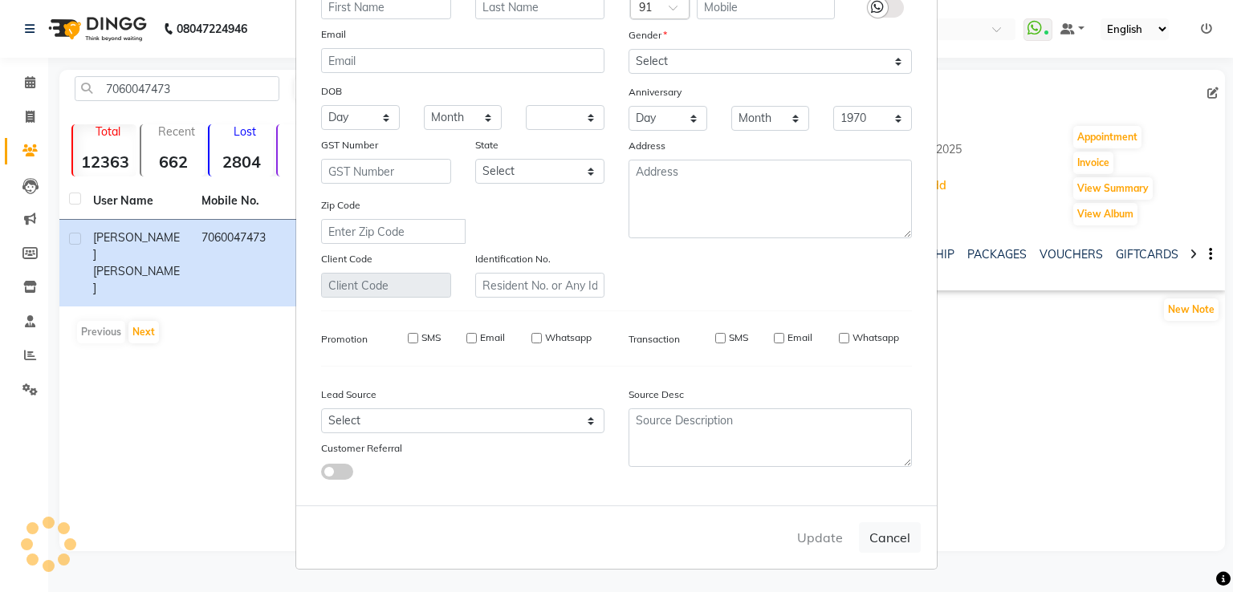
checkbox input "false"
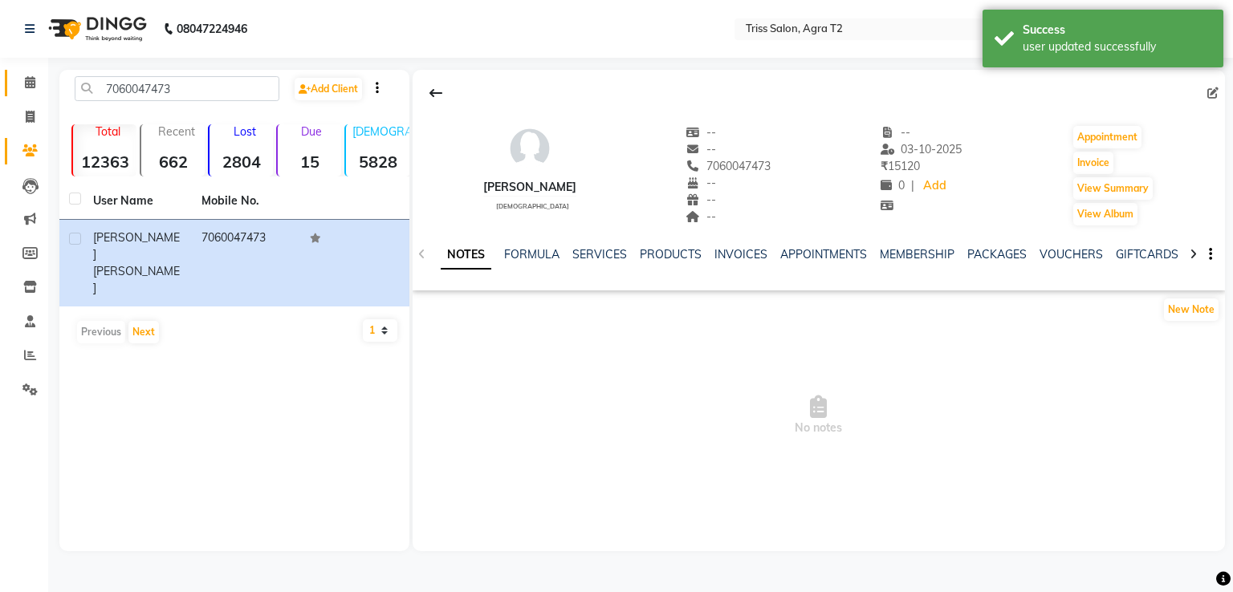
click at [32, 94] on link "Calendar" at bounding box center [24, 83] width 39 height 26
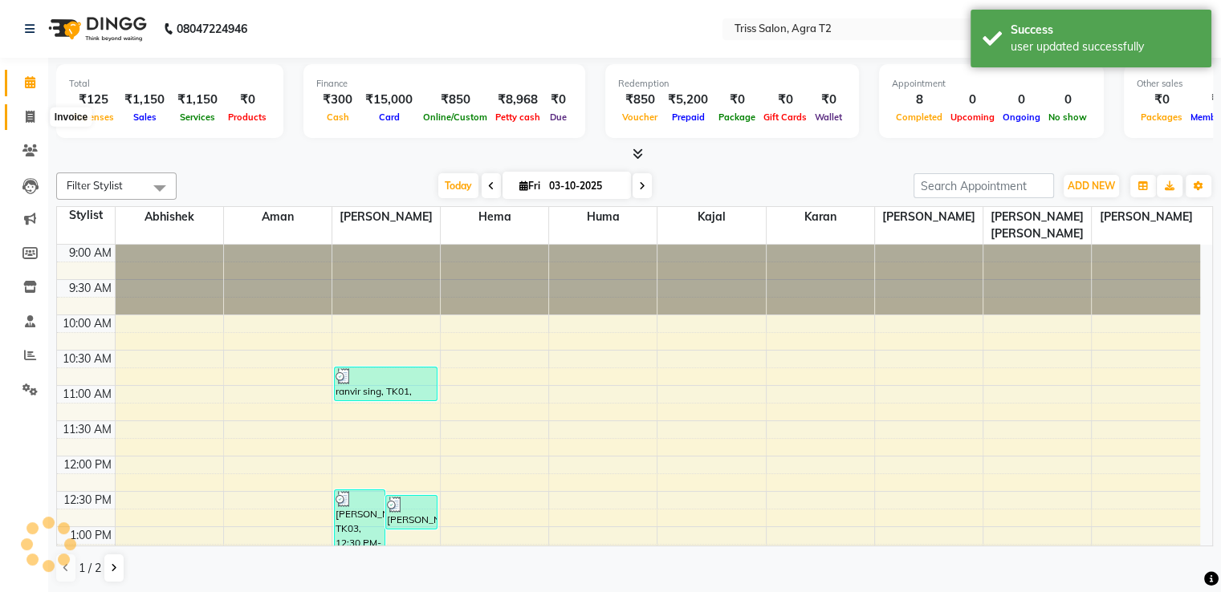
click at [26, 111] on icon at bounding box center [30, 117] width 9 height 12
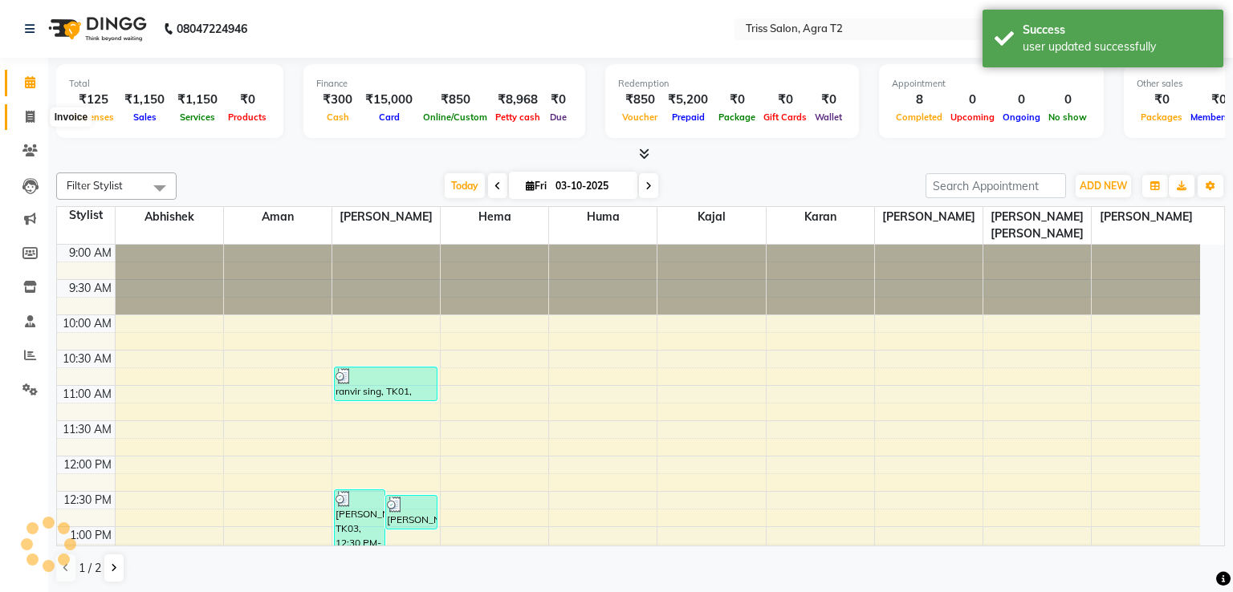
select select "service"
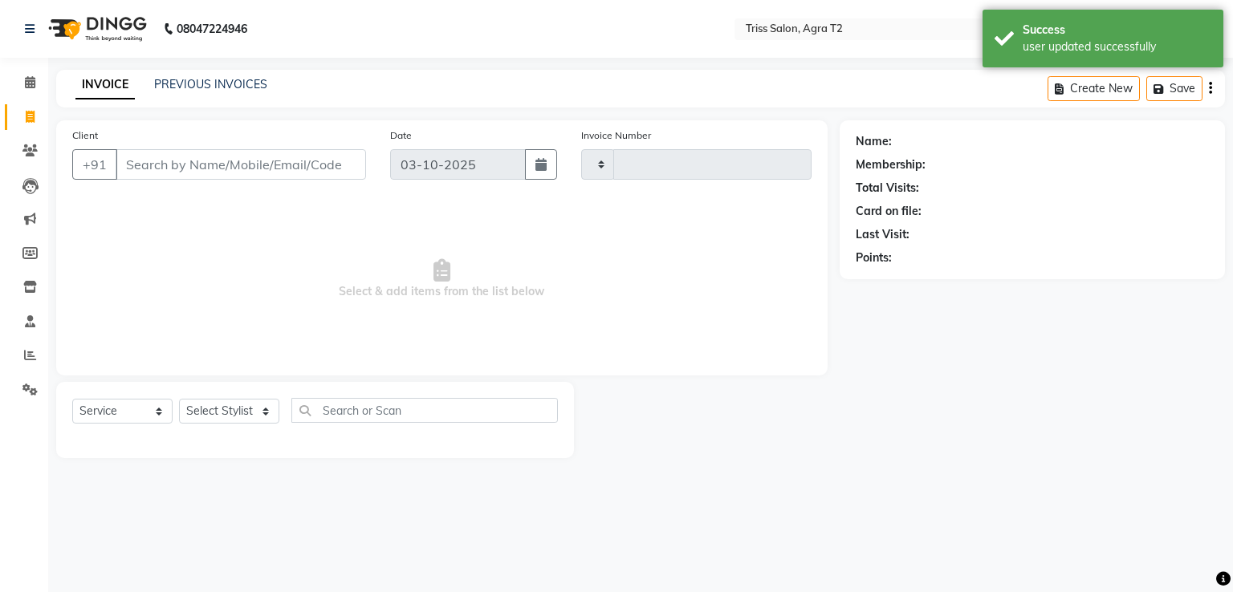
type input "2678"
select select "4301"
type input "7060047473"
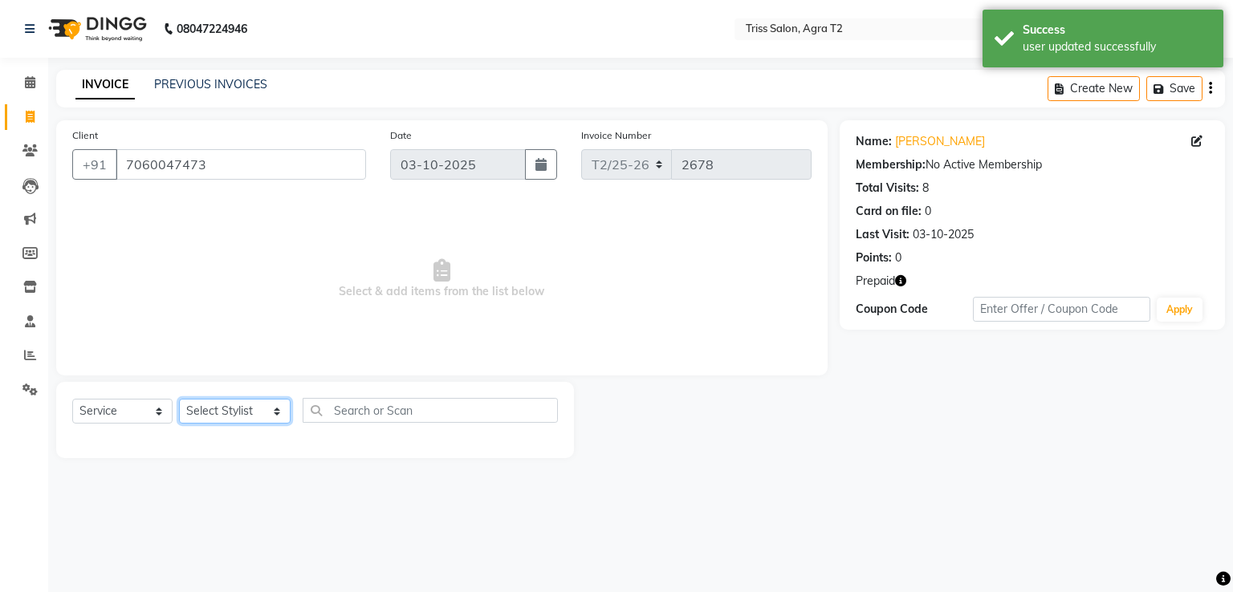
click at [199, 419] on select "Select Stylist Abhishek Aman Hema Huma Kajal Karan Kavya Chauhan Mohd. Kamil Sh…" at bounding box center [235, 411] width 112 height 25
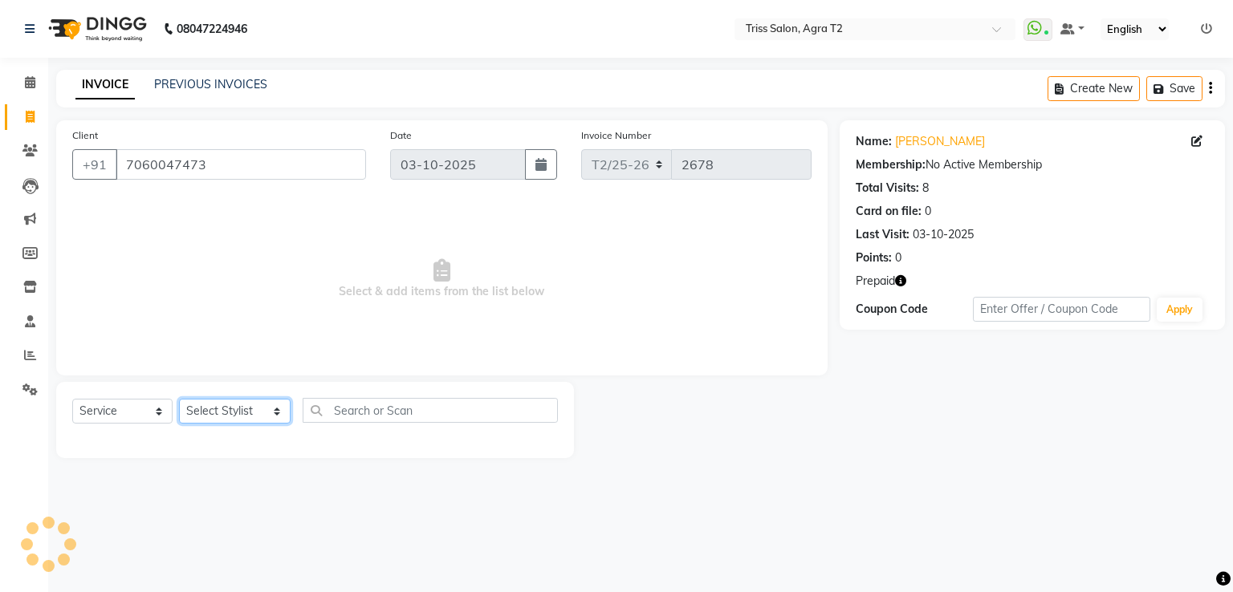
select select "49099"
click at [179, 400] on select "Select Stylist Abhishek Aman Hema Huma Kajal Karan Kavya Chauhan Mohd. Kamil Sh…" at bounding box center [235, 411] width 112 height 25
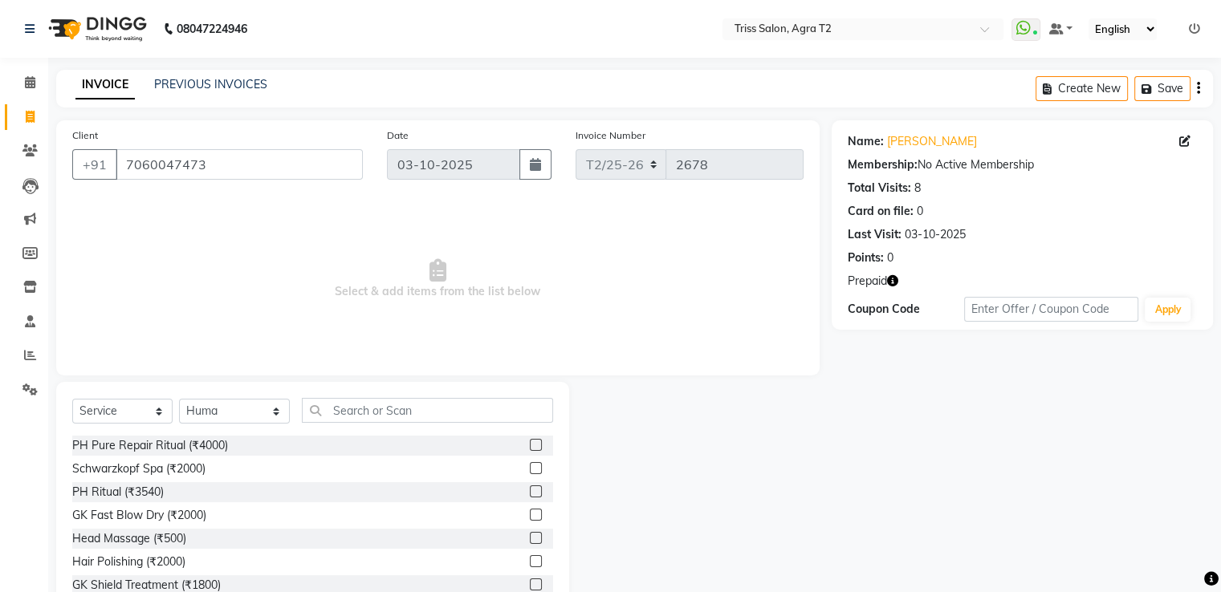
click at [888, 281] on icon "button" at bounding box center [892, 280] width 11 height 11
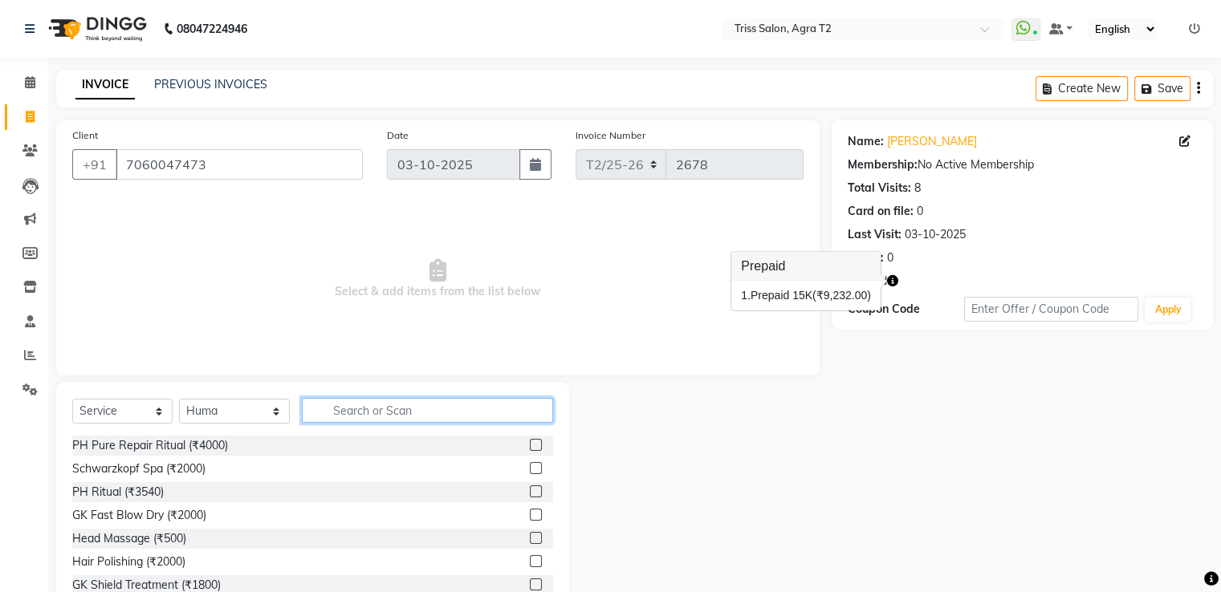
click at [330, 408] on input "text" at bounding box center [427, 410] width 250 height 25
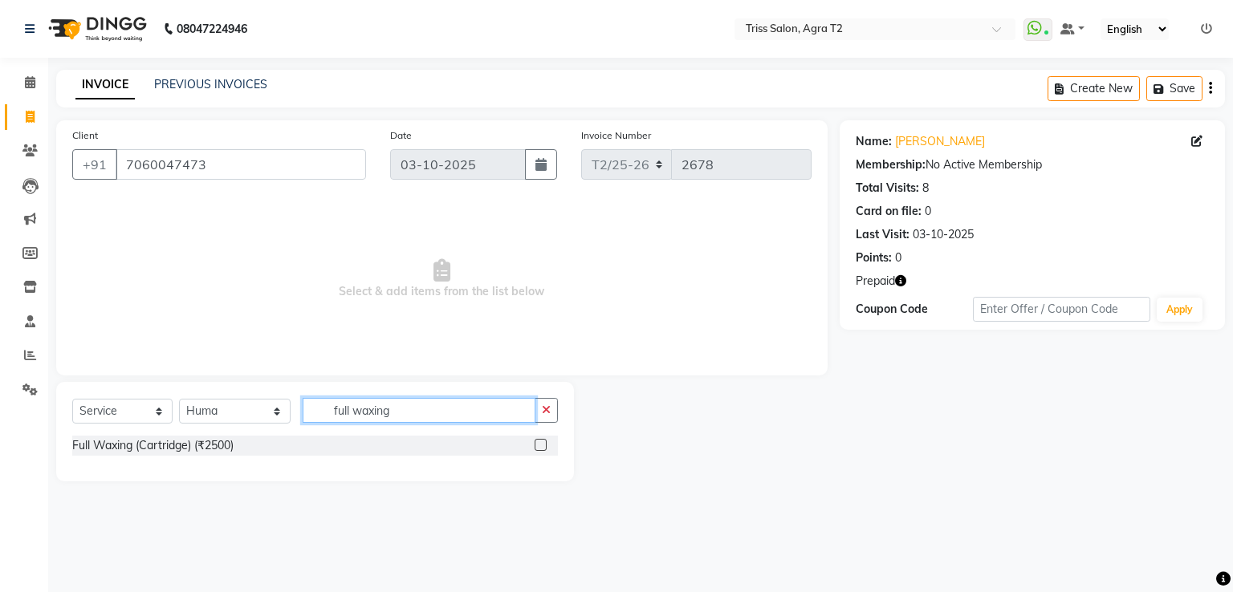
type input "full waxing"
click at [538, 444] on label at bounding box center [540, 445] width 12 height 12
click at [538, 444] on input "checkbox" at bounding box center [539, 446] width 10 height 10
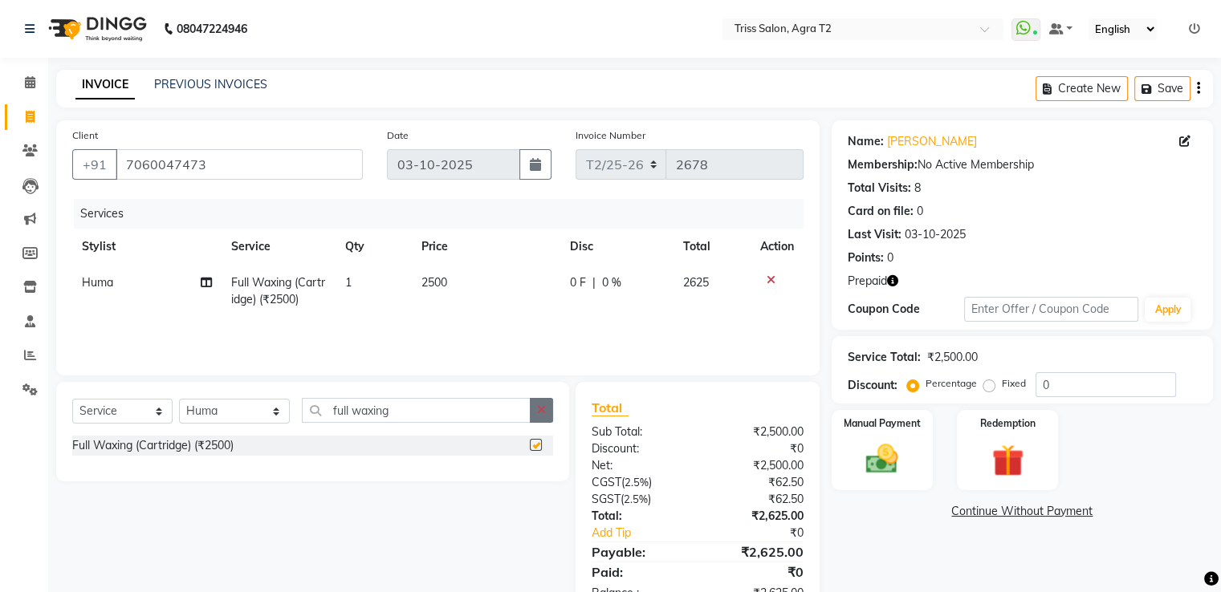
checkbox input "false"
click at [542, 414] on icon "button" at bounding box center [541, 409] width 9 height 11
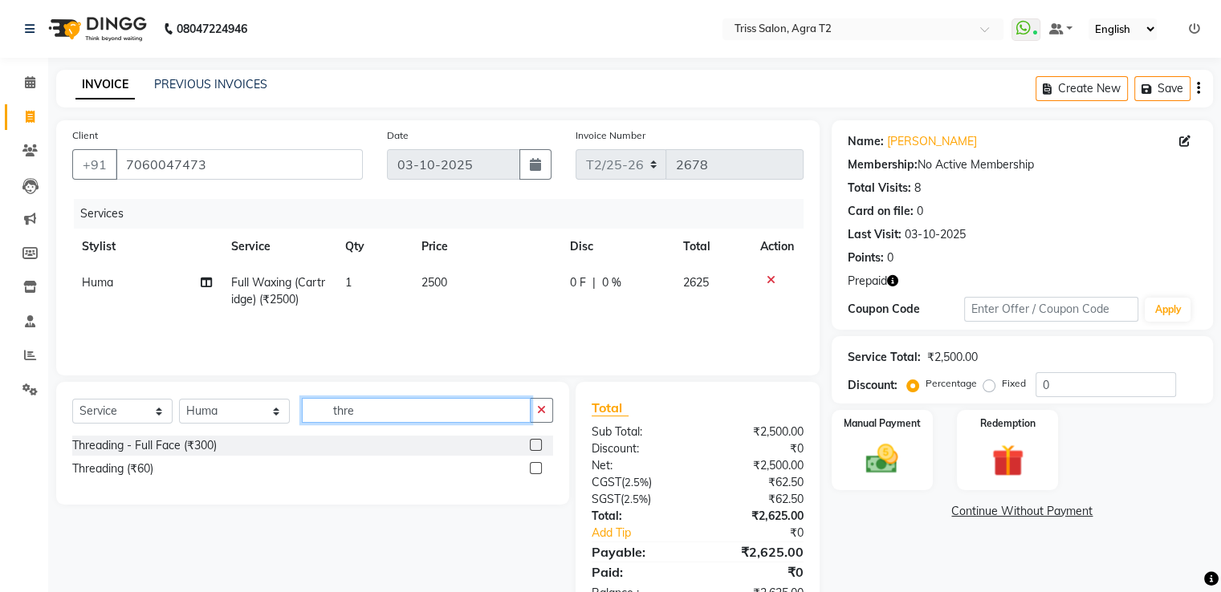
type input "thre"
click at [536, 471] on label at bounding box center [536, 468] width 12 height 12
click at [536, 471] on input "checkbox" at bounding box center [535, 469] width 10 height 10
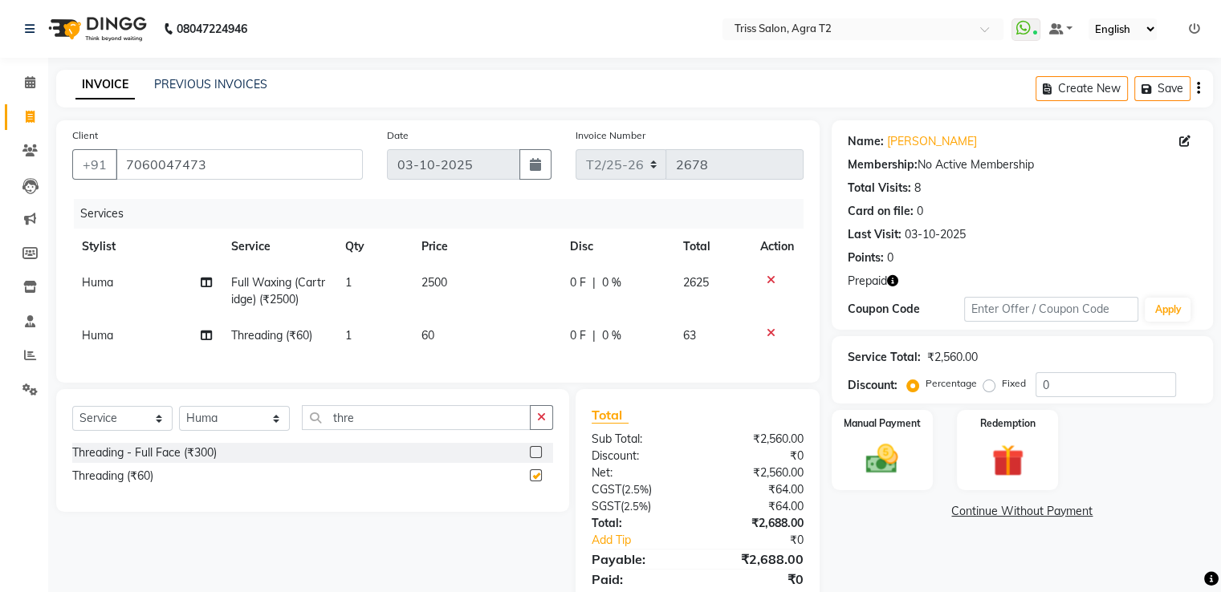
checkbox input "false"
click at [377, 336] on td "1" at bounding box center [373, 336] width 76 height 36
select select "49099"
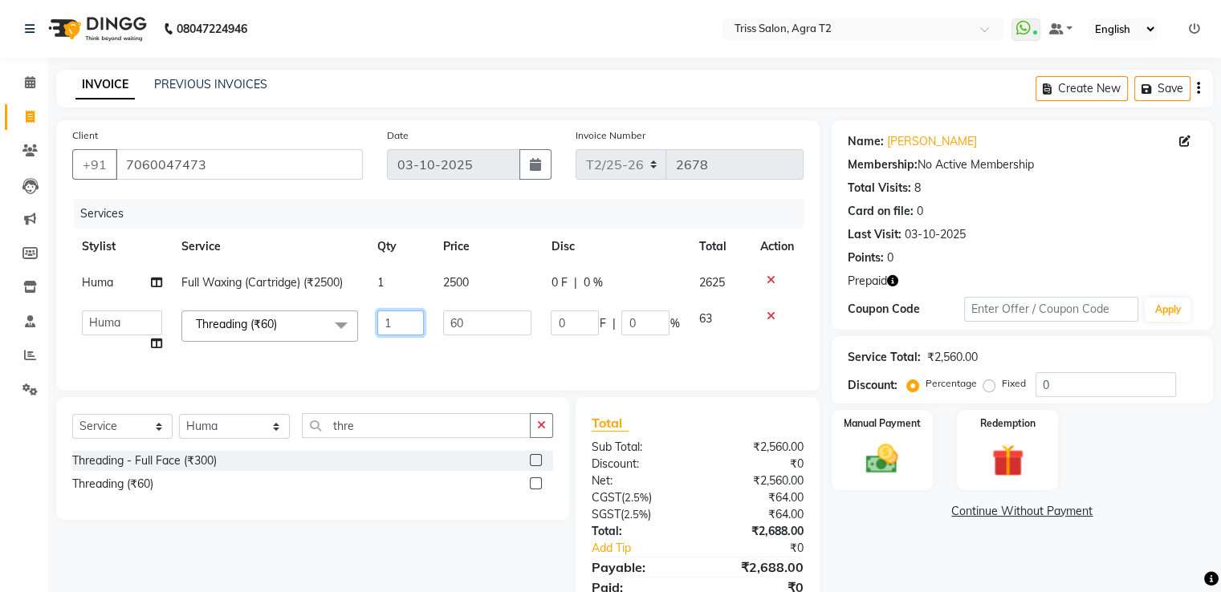
click at [413, 328] on input "1" at bounding box center [400, 323] width 47 height 25
type input "2"
click at [431, 356] on div "Services Stylist Service Qty Price Disc Total Action Huma Full Waxing (Cartridg…" at bounding box center [437, 287] width 731 height 176
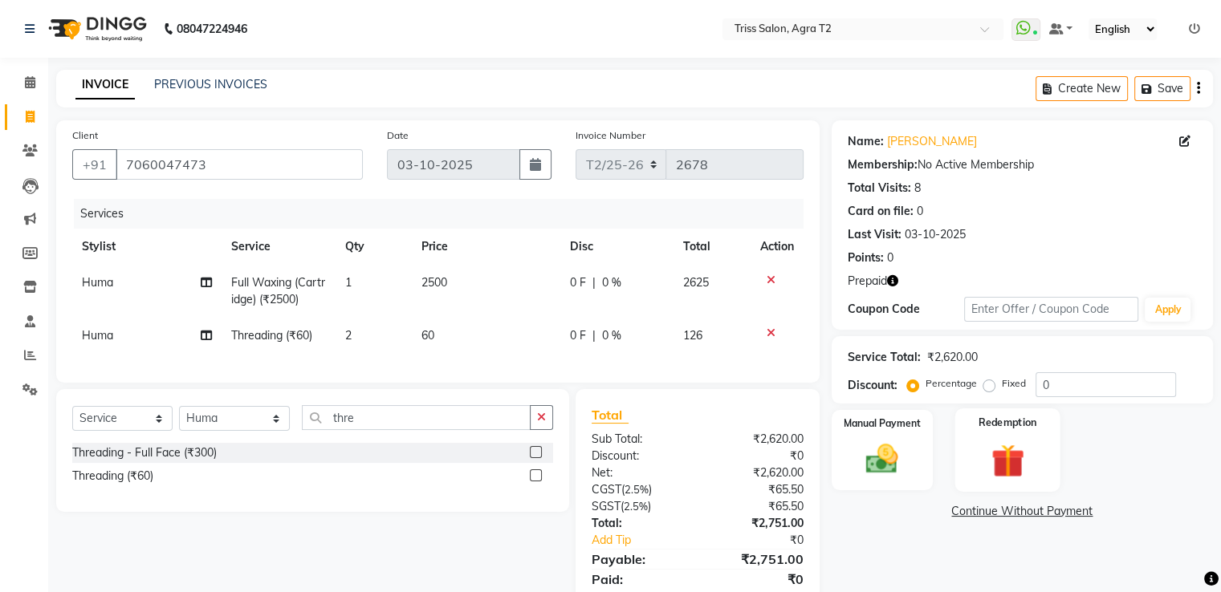
click at [1040, 441] on div "Redemption" at bounding box center [1006, 449] width 105 height 83
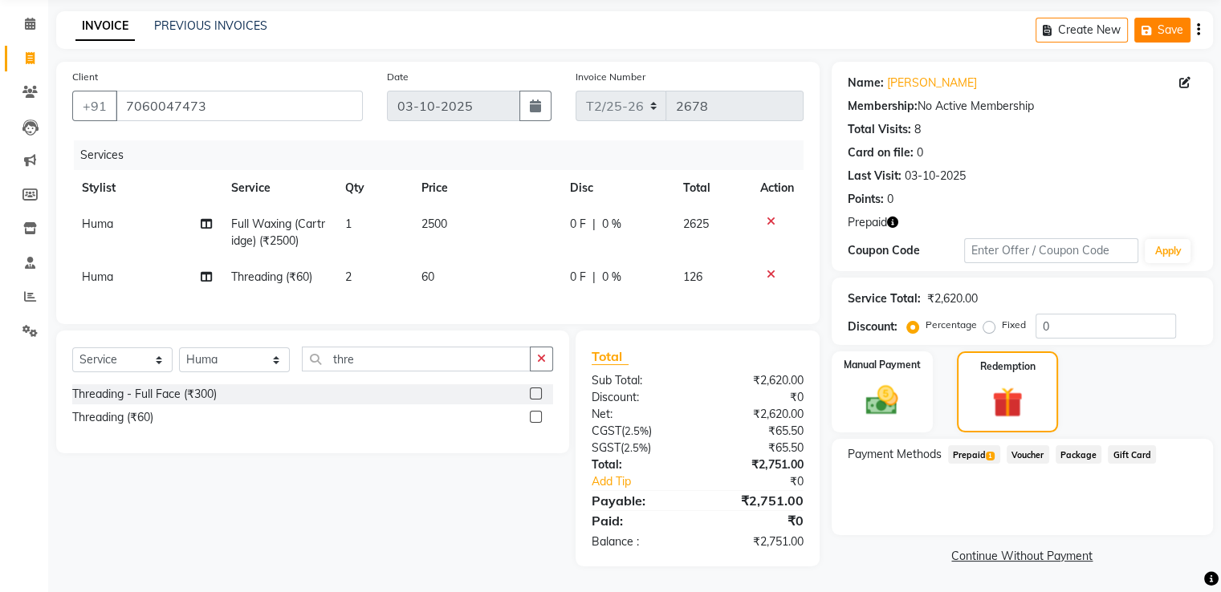
click at [1170, 18] on button "Save" at bounding box center [1162, 30] width 56 height 25
click at [22, 325] on icon at bounding box center [29, 331] width 15 height 12
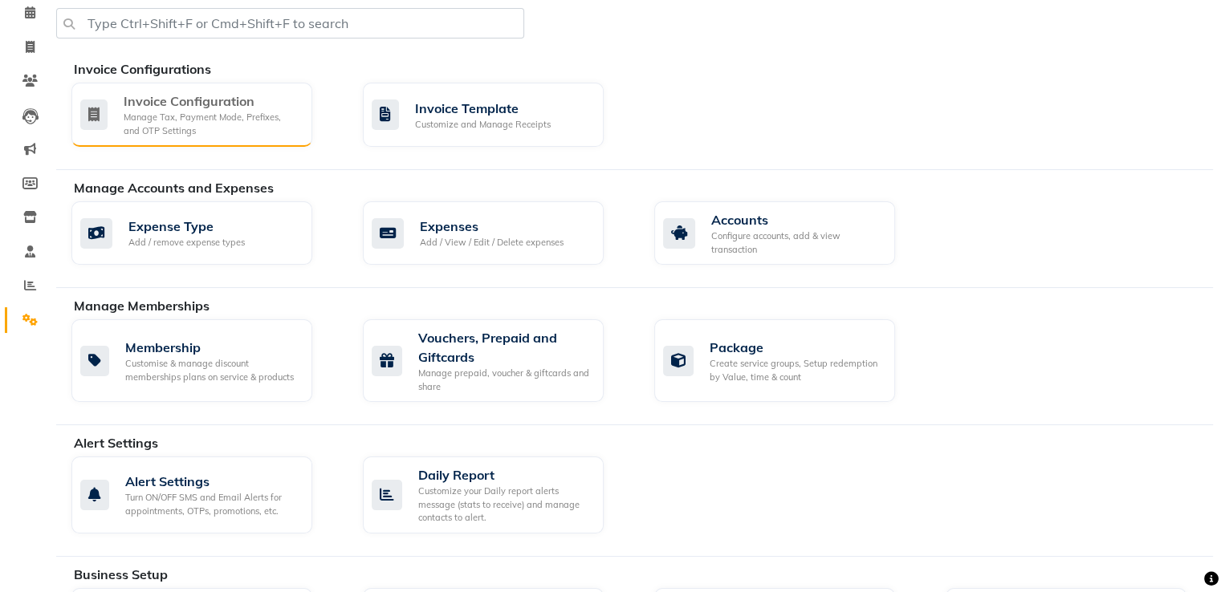
click at [219, 136] on div "Manage Tax, Payment Mode, Prefixes, and OTP Settings" at bounding box center [212, 124] width 176 height 26
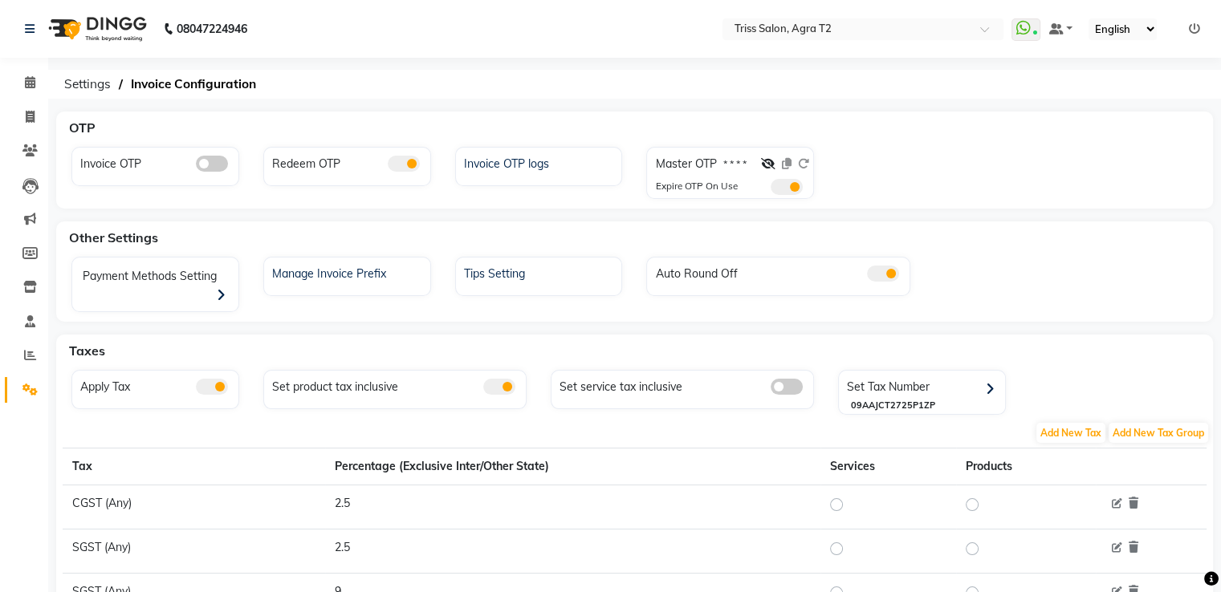
click at [408, 161] on span at bounding box center [404, 164] width 32 height 16
click at [388, 166] on input "checkbox" at bounding box center [388, 166] width 0 height 0
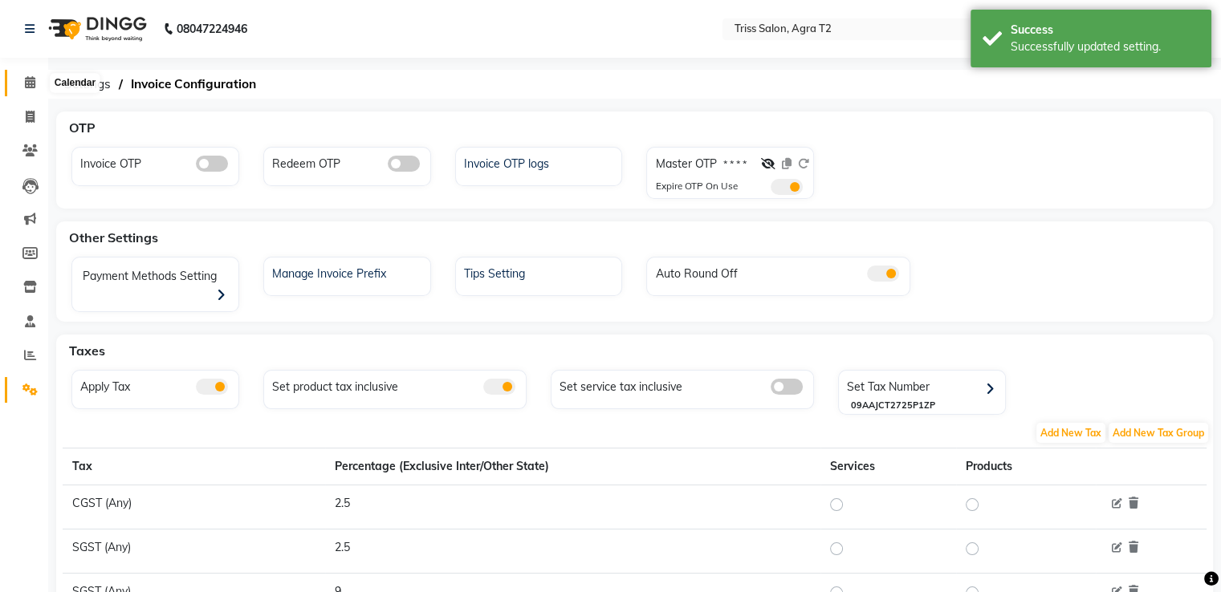
click at [35, 81] on span at bounding box center [30, 83] width 28 height 18
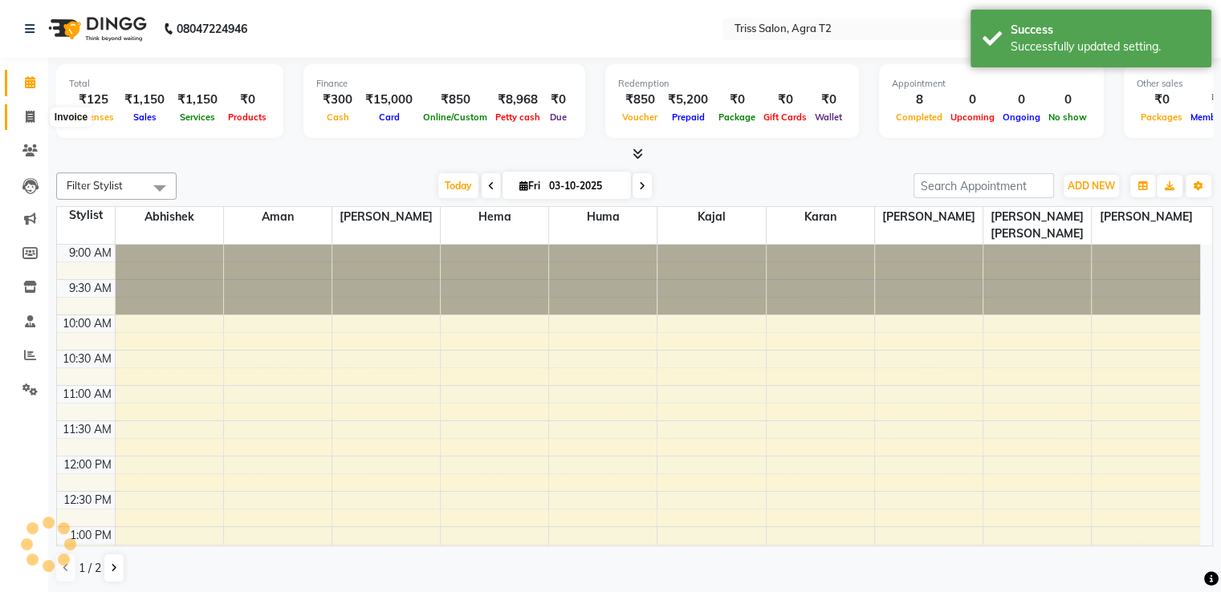
click at [30, 122] on icon at bounding box center [30, 117] width 9 height 12
select select "service"
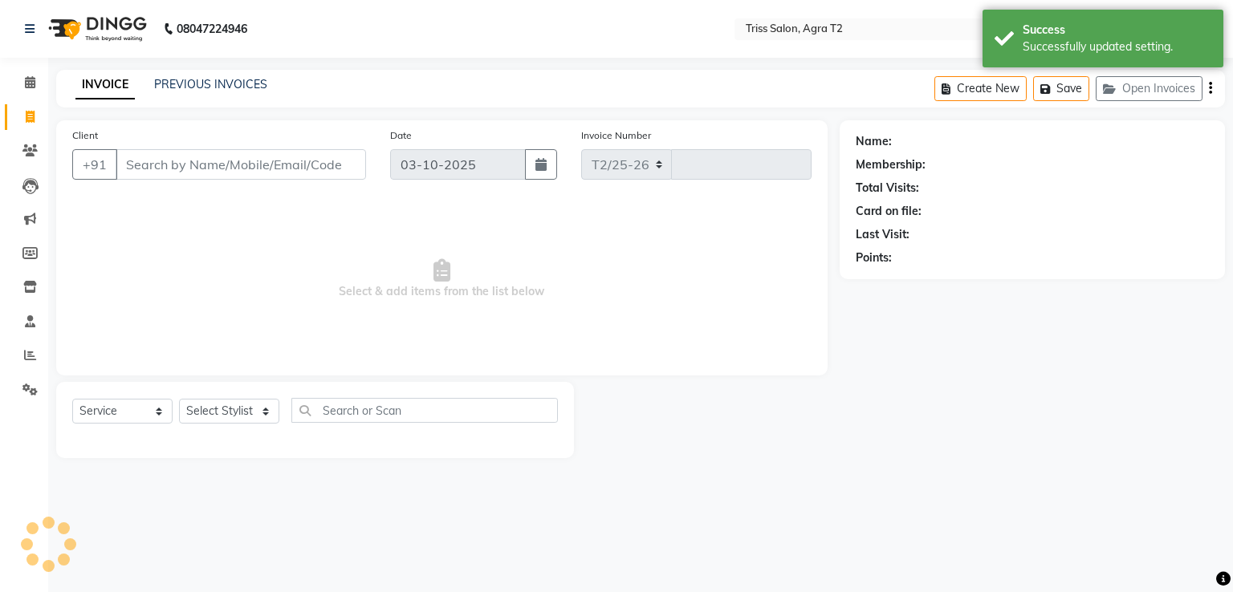
select select "4301"
type input "2678"
click at [1136, 85] on button "Open Invoices" at bounding box center [1148, 88] width 107 height 25
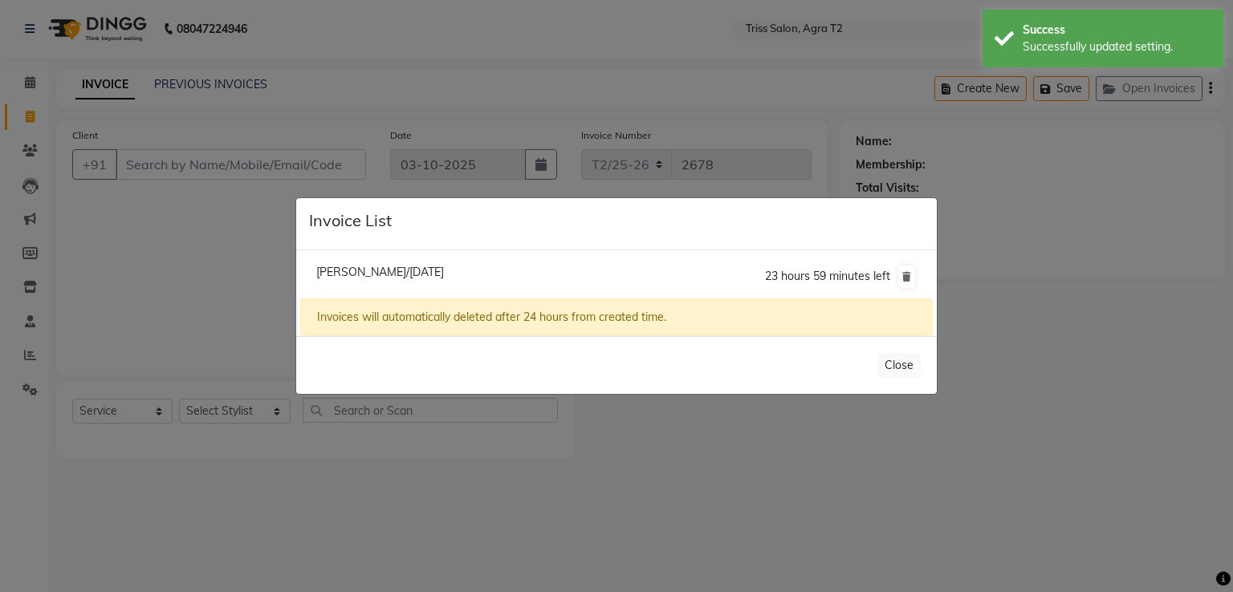
click at [326, 276] on span "Ritika Saigal/03 October 2025" at bounding box center [380, 272] width 128 height 14
type input "7060047473"
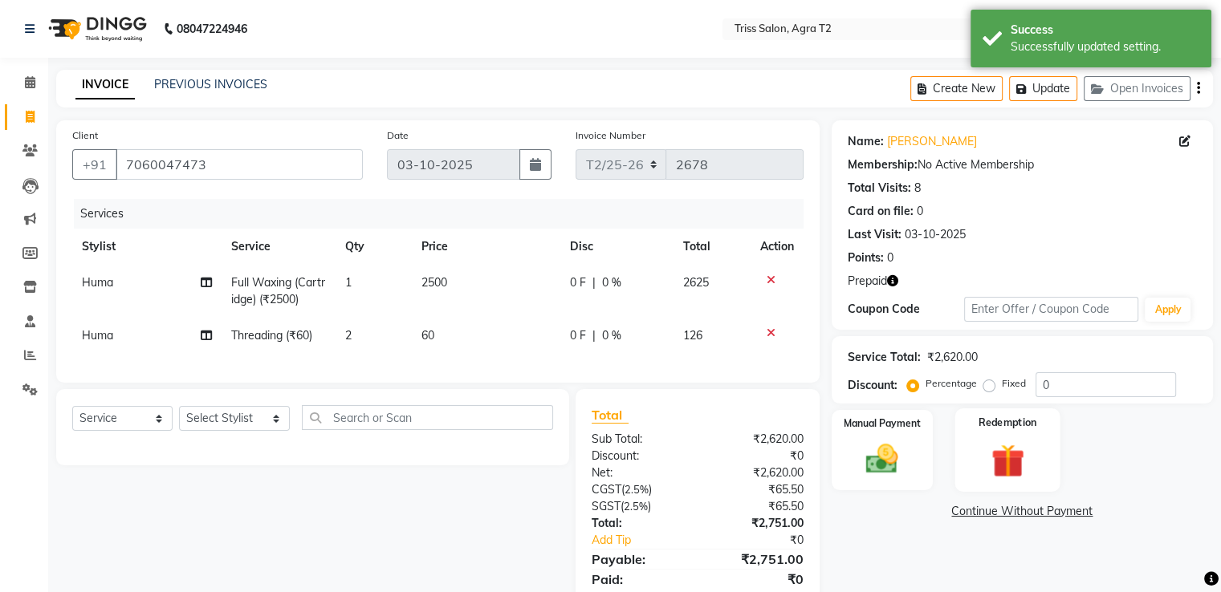
click at [1033, 424] on label "Redemption" at bounding box center [1007, 422] width 58 height 15
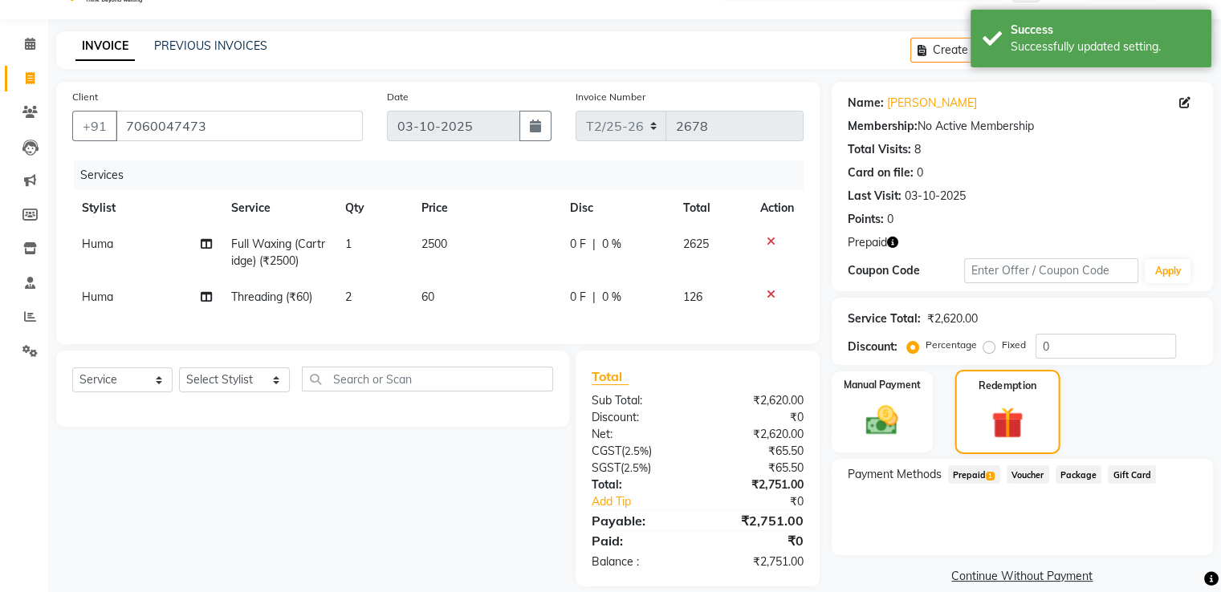
scroll to position [70, 0]
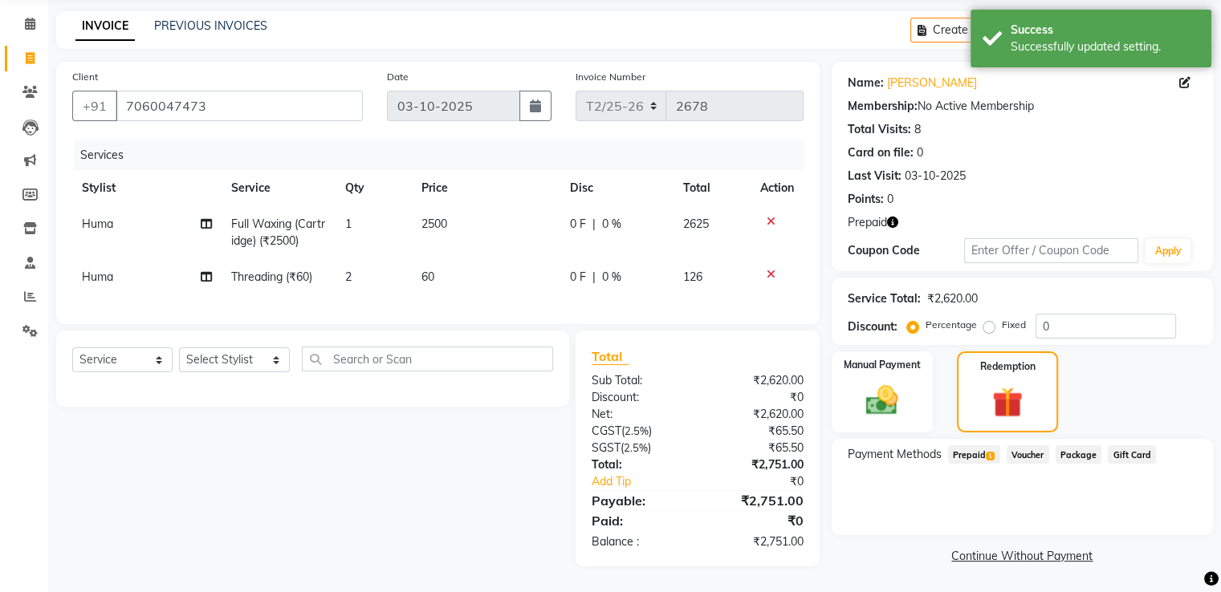
click at [966, 445] on span "Prepaid 1" at bounding box center [974, 454] width 52 height 18
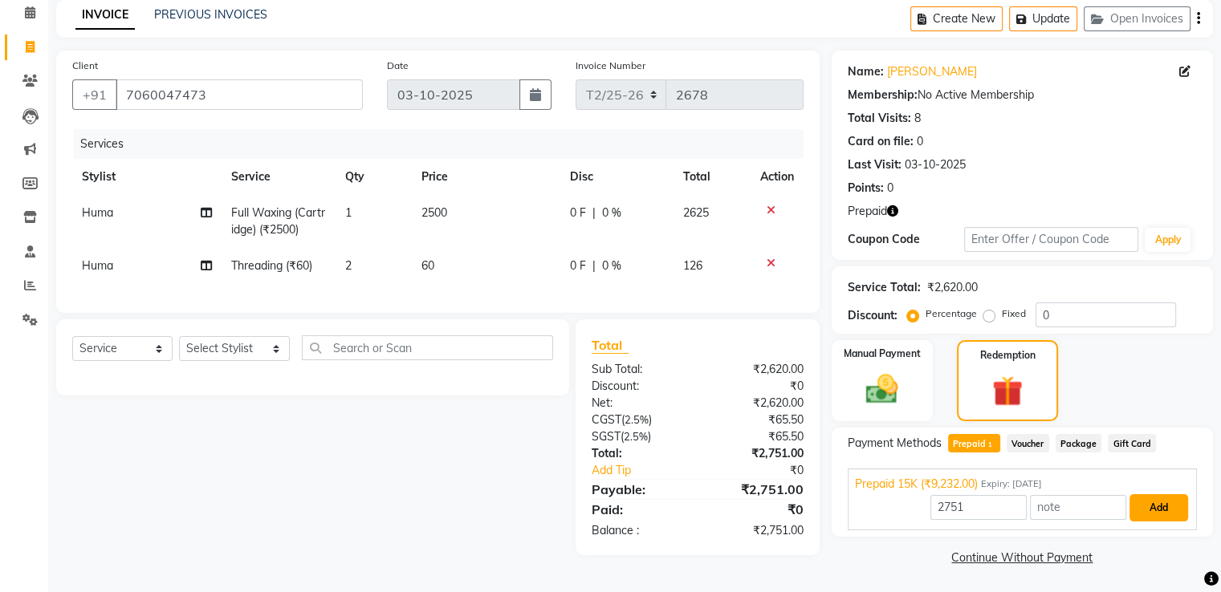
click at [1158, 502] on button "Add" at bounding box center [1158, 507] width 59 height 27
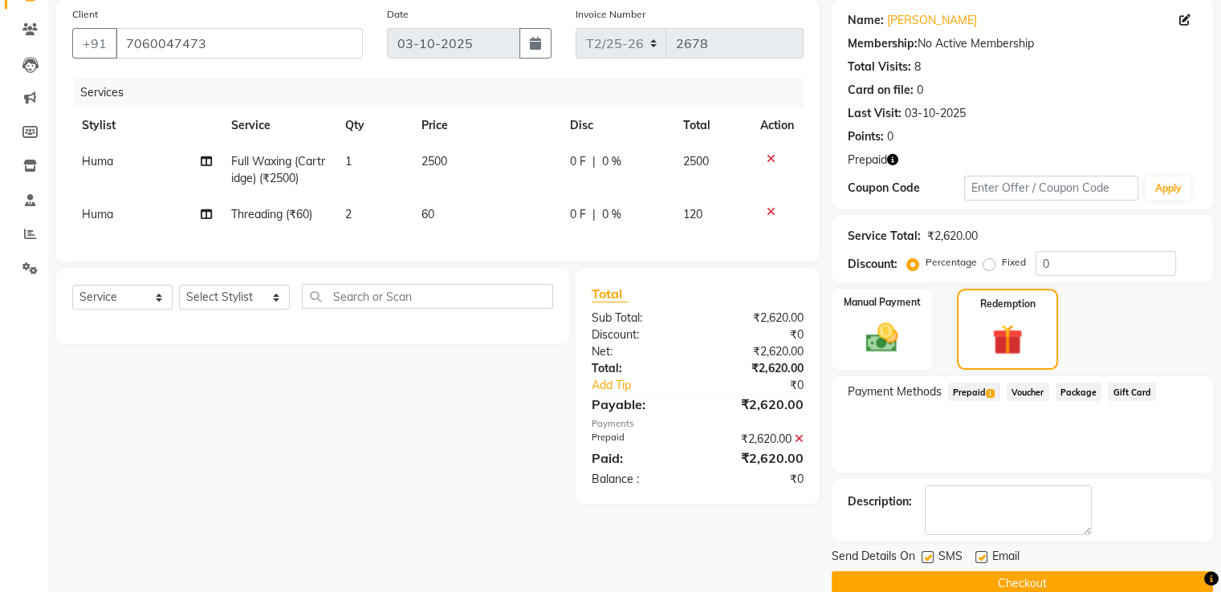
scroll to position [148, 0]
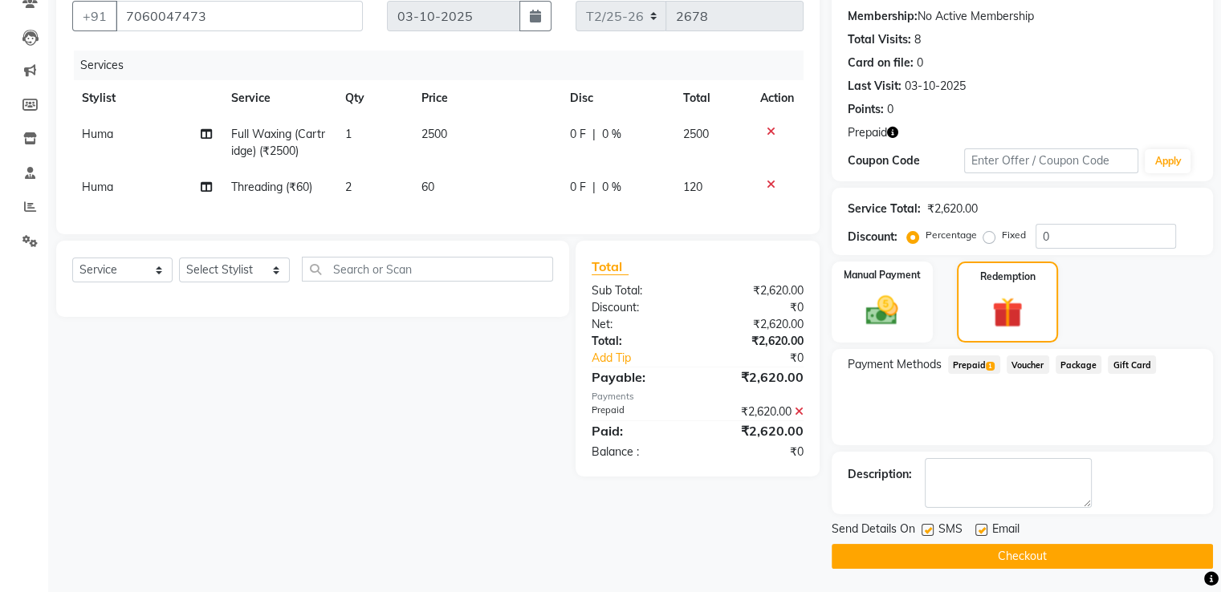
click at [893, 554] on button "Checkout" at bounding box center [1021, 556] width 381 height 25
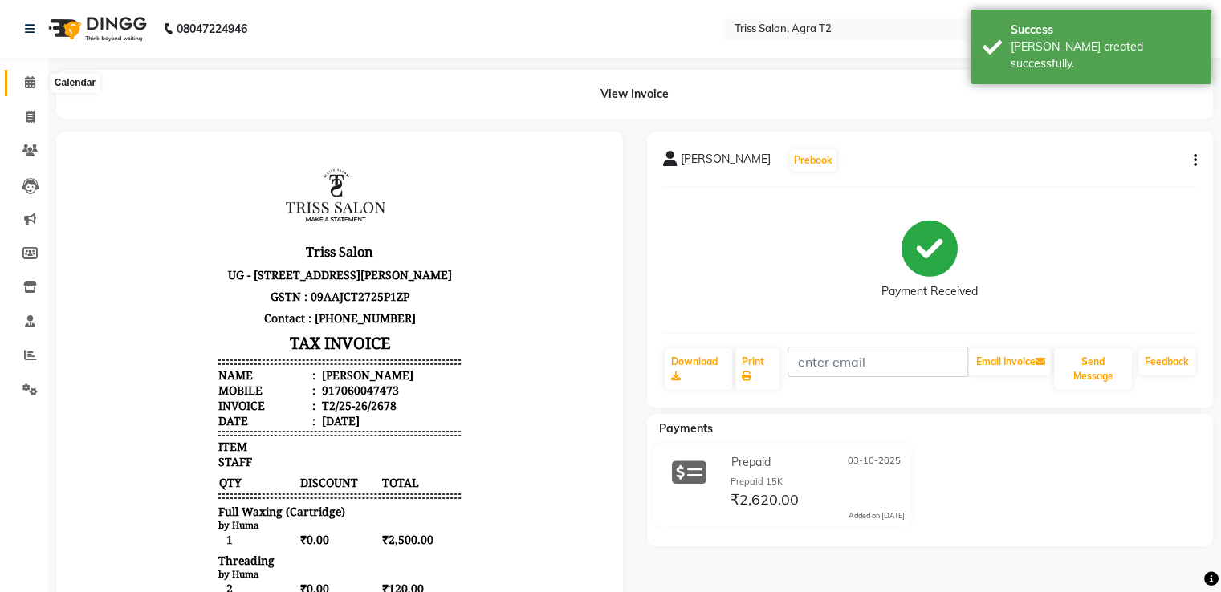
click at [30, 82] on icon at bounding box center [30, 82] width 10 height 12
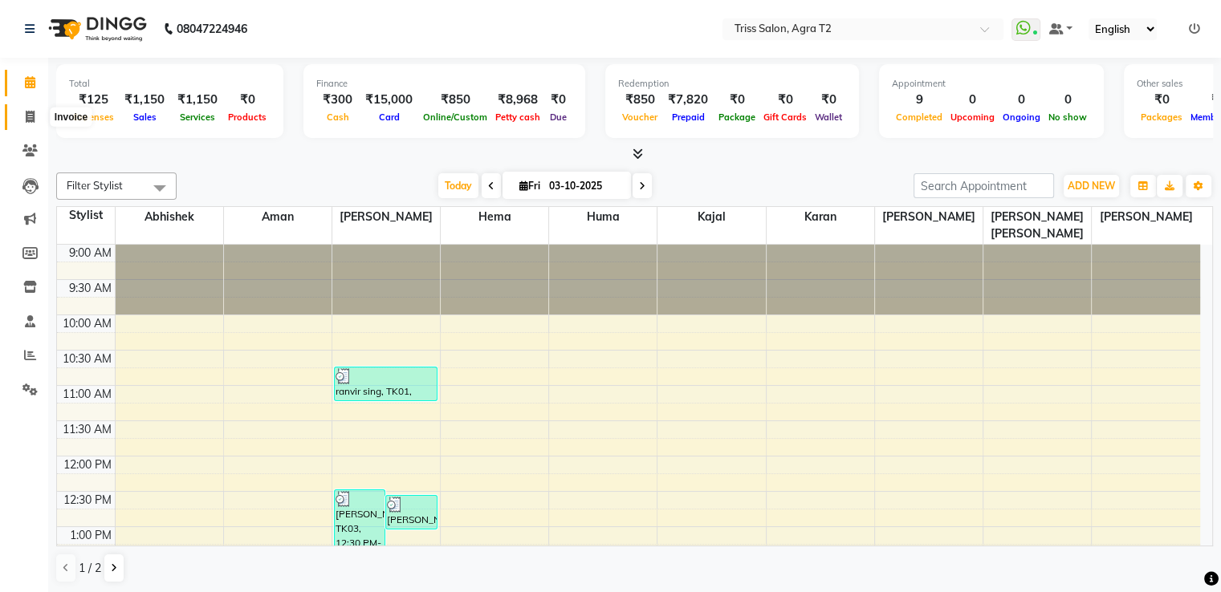
click at [29, 111] on icon at bounding box center [30, 117] width 9 height 12
select select "service"
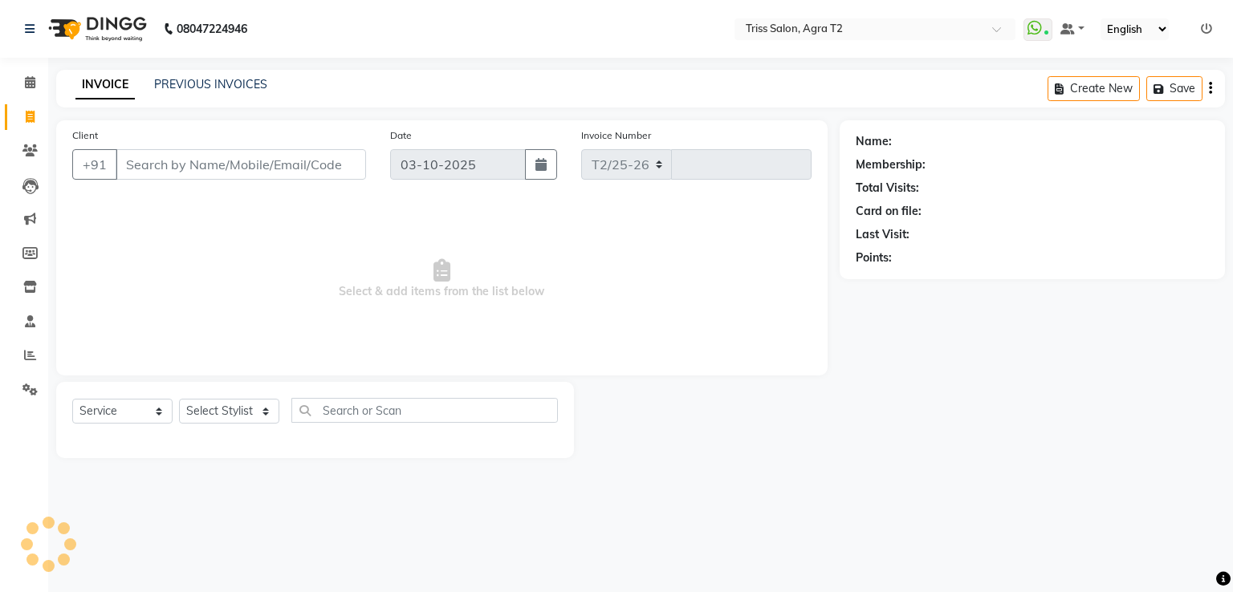
select select "4301"
type input "2679"
click at [186, 84] on link "PREVIOUS INVOICES" at bounding box center [210, 84] width 113 height 14
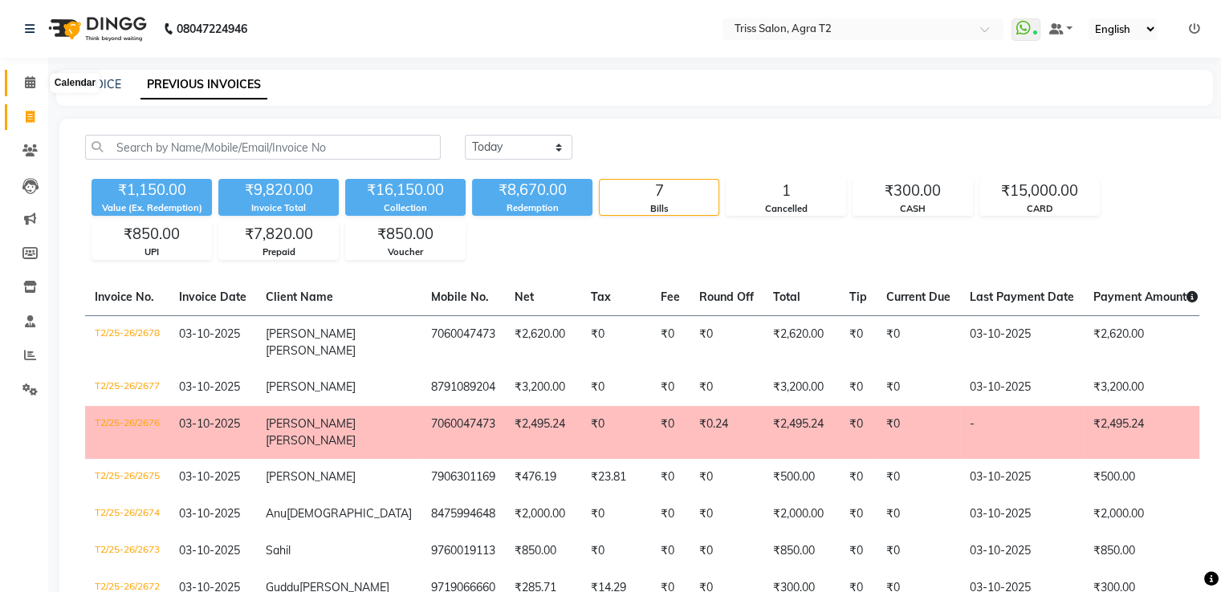
click at [35, 85] on icon at bounding box center [30, 82] width 10 height 12
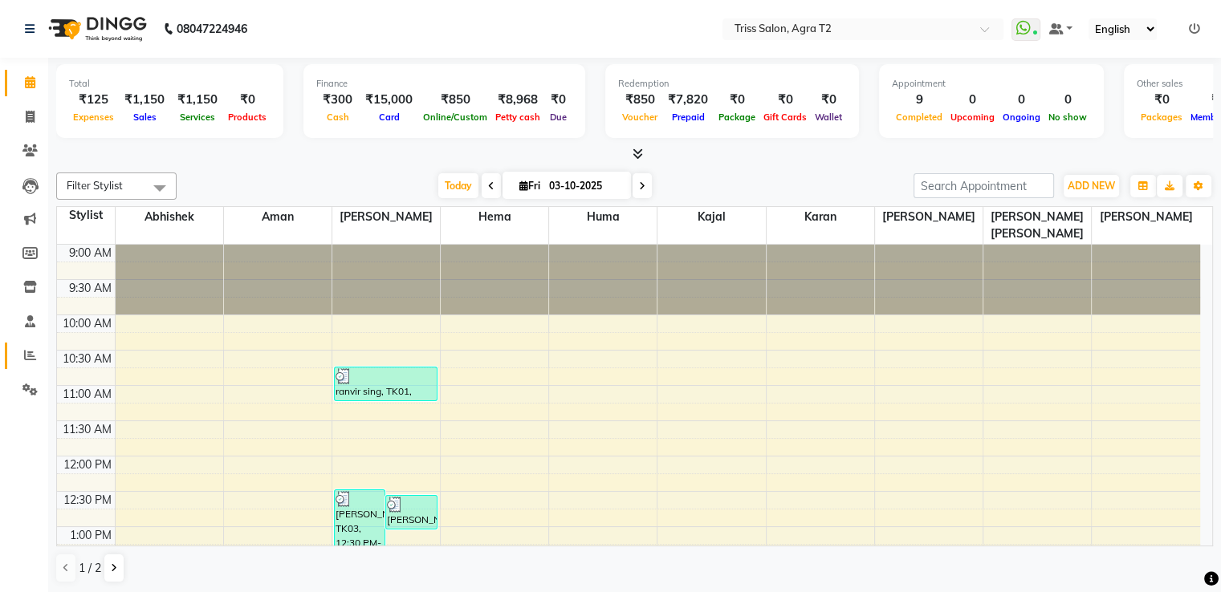
click at [30, 356] on icon at bounding box center [30, 355] width 12 height 12
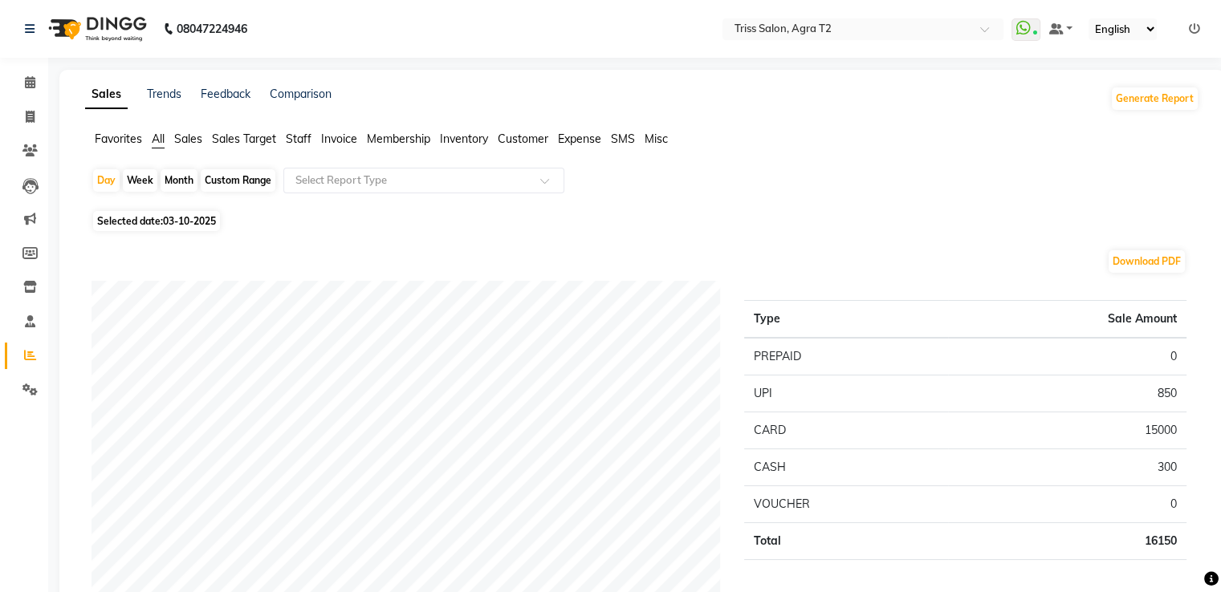
click at [302, 140] on span "Staff" at bounding box center [299, 139] width 26 height 14
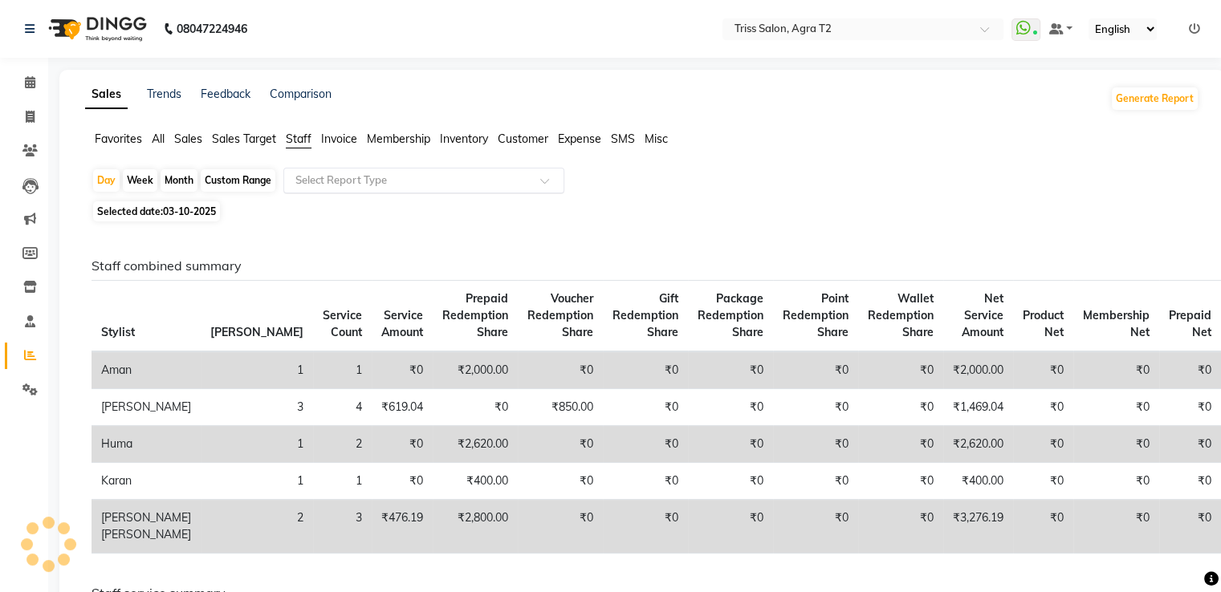
click at [320, 181] on input "text" at bounding box center [407, 181] width 231 height 16
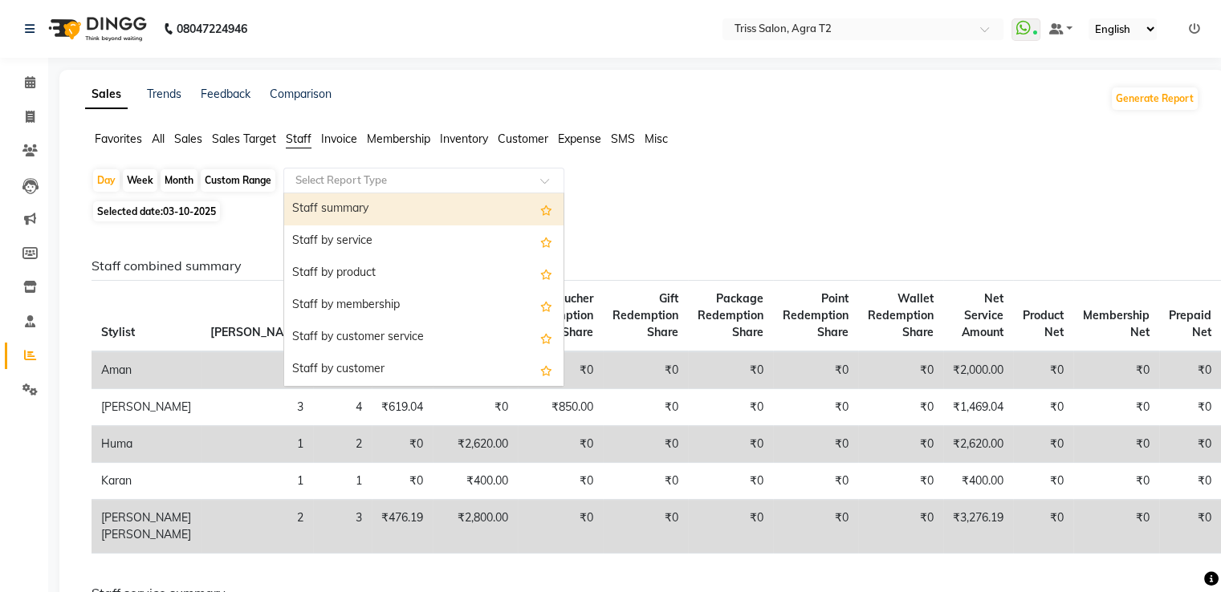
click at [330, 199] on div "Staff summary" at bounding box center [423, 209] width 279 height 32
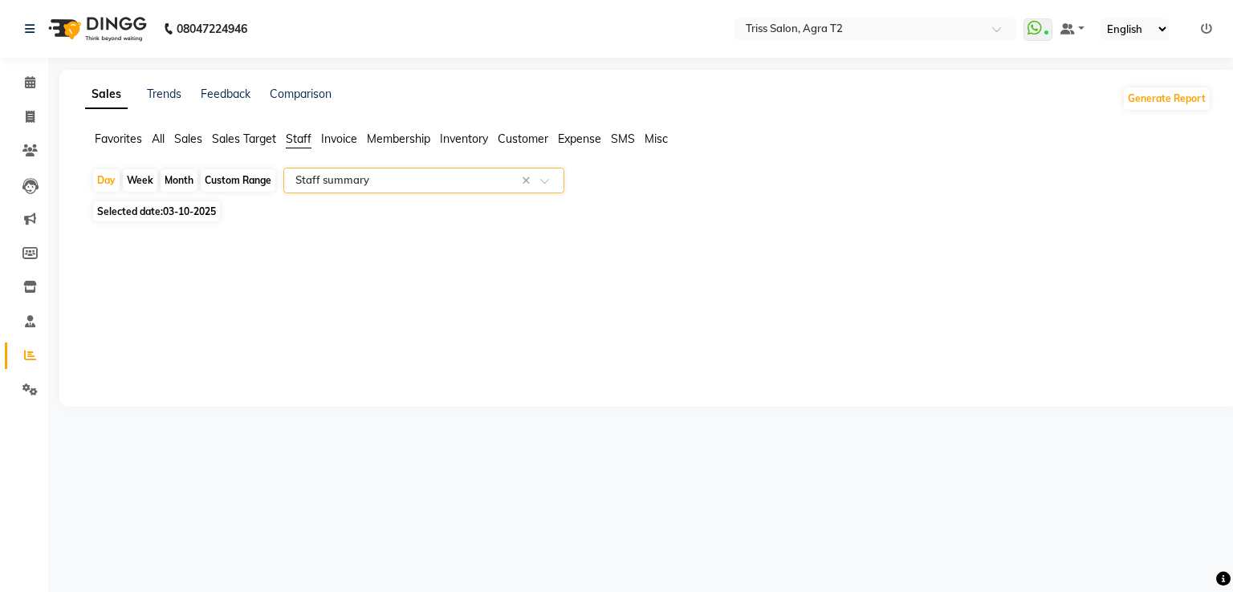
select select "full_report"
select select "csv"
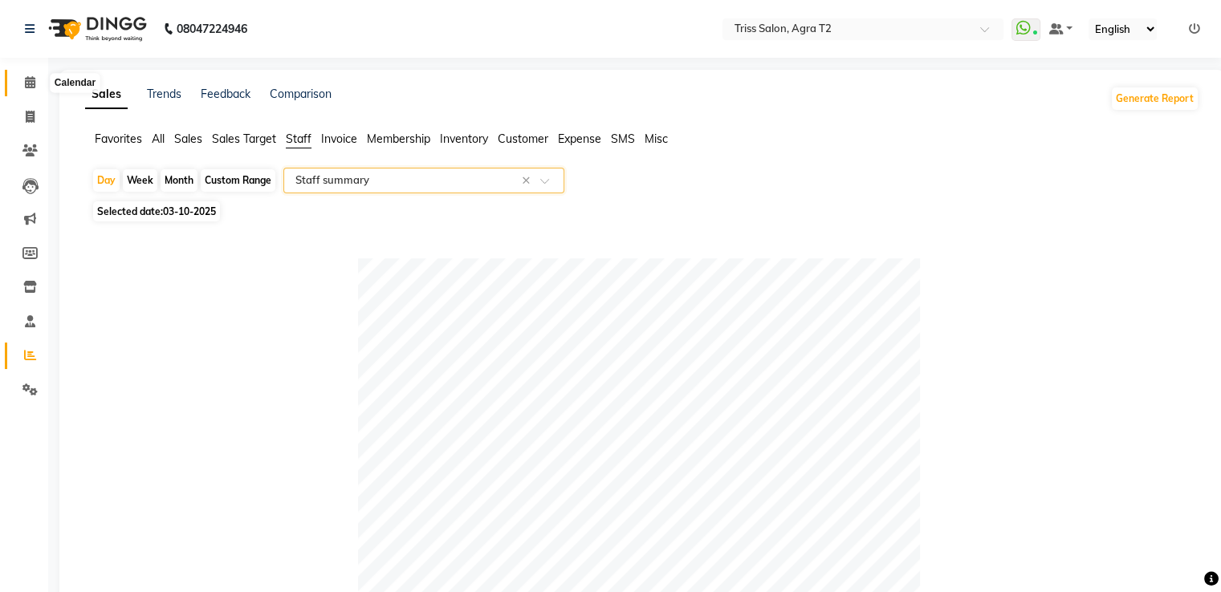
click at [25, 90] on span at bounding box center [30, 83] width 28 height 18
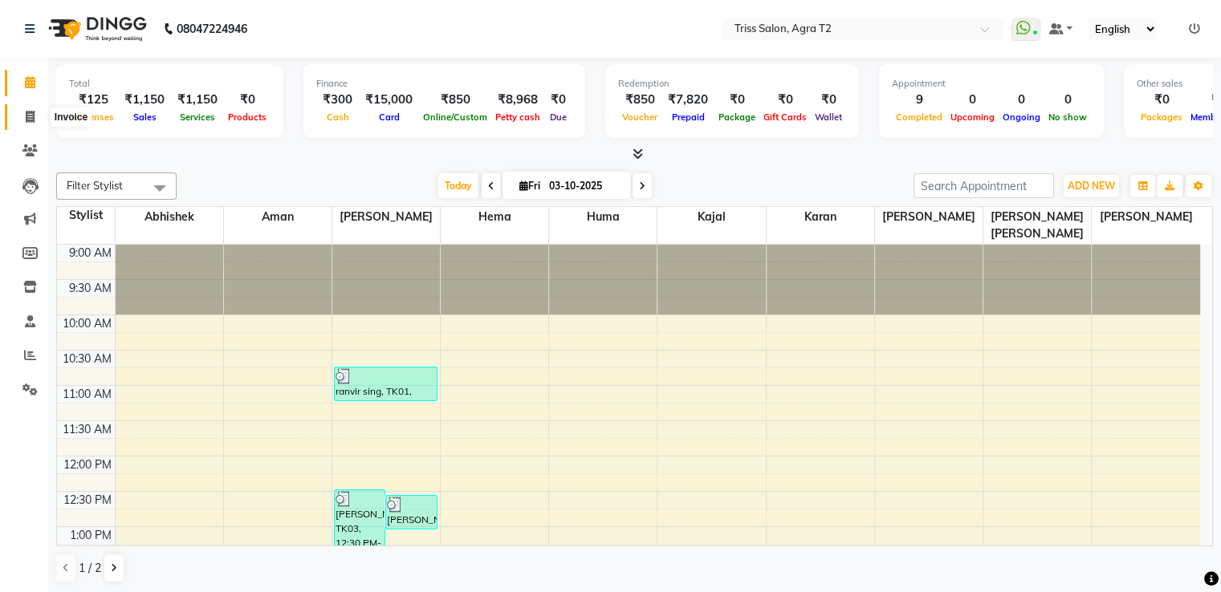
click at [29, 108] on span at bounding box center [30, 117] width 28 height 18
select select "service"
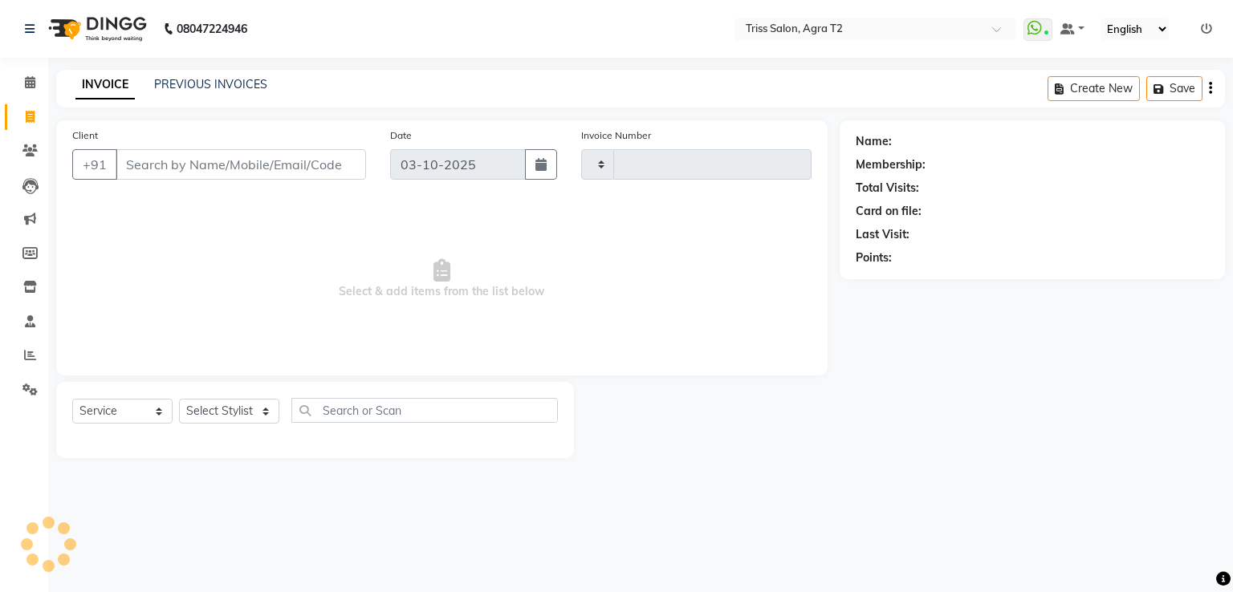
type input "2680"
select select "4301"
click at [221, 419] on select "Select Stylist" at bounding box center [229, 411] width 100 height 25
select select "61633"
click at [179, 400] on select "Select Stylist Abhishek Aman Hema Huma Kajal Karan Kavya Chauhan Mohd. Kamil Sh…" at bounding box center [235, 411] width 112 height 25
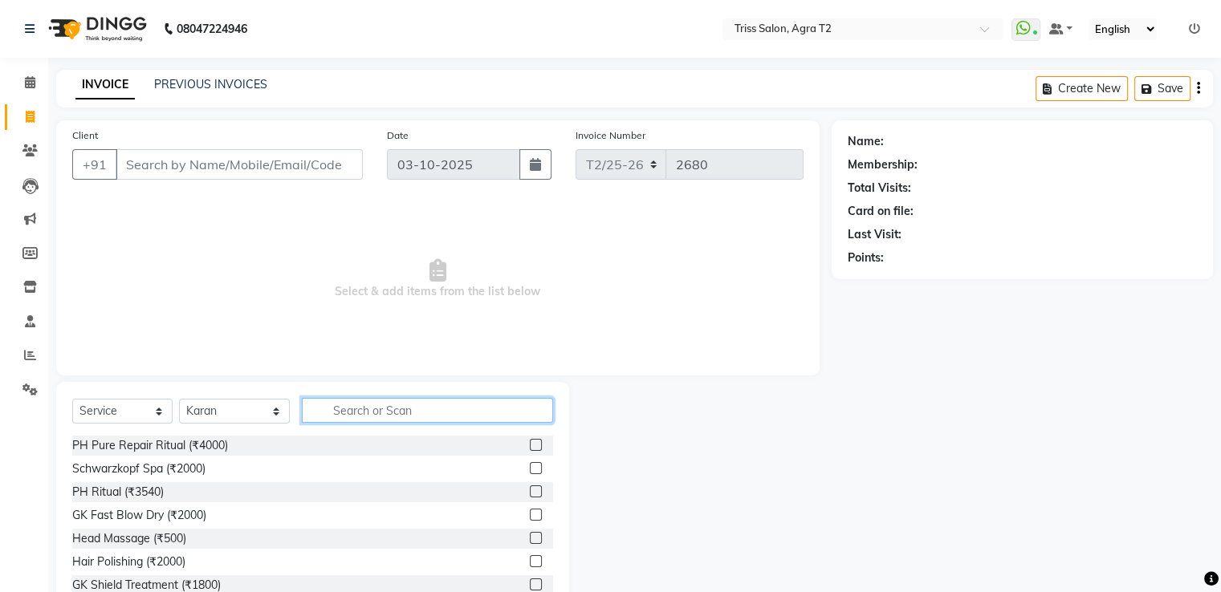
click at [331, 416] on input "text" at bounding box center [427, 410] width 250 height 25
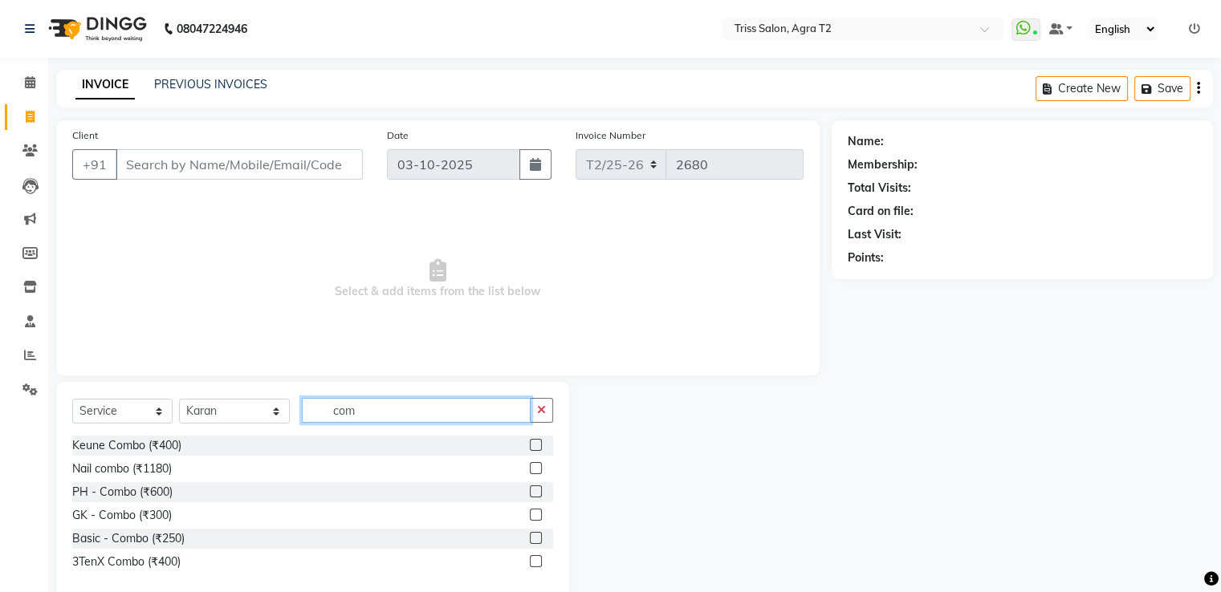
type input "com"
click at [536, 515] on label at bounding box center [536, 515] width 12 height 12
click at [536, 515] on input "checkbox" at bounding box center [535, 515] width 10 height 10
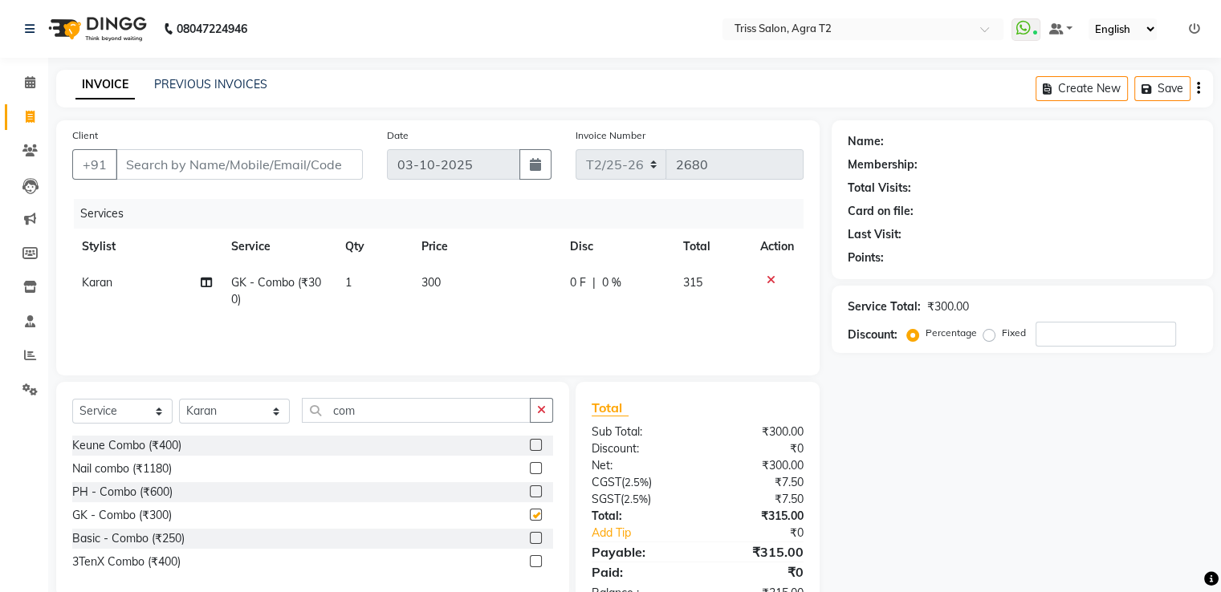
checkbox input "false"
click at [551, 408] on button "button" at bounding box center [541, 410] width 23 height 25
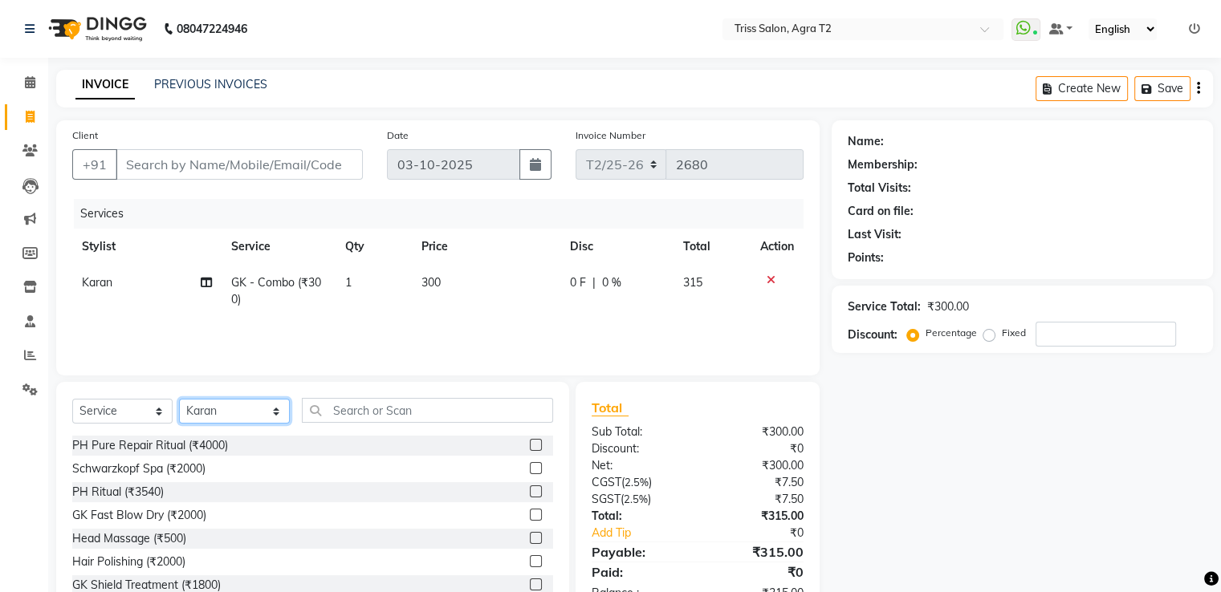
click at [236, 409] on select "Select Stylist Abhishek Aman Hema Huma Kajal Karan Kavya Chauhan Mohd. Kamil Sh…" at bounding box center [234, 411] width 111 height 25
select select "49100"
click at [179, 400] on select "Select Stylist Abhishek Aman Hema Huma Kajal Karan Kavya Chauhan Mohd. Kamil Sh…" at bounding box center [234, 411] width 111 height 25
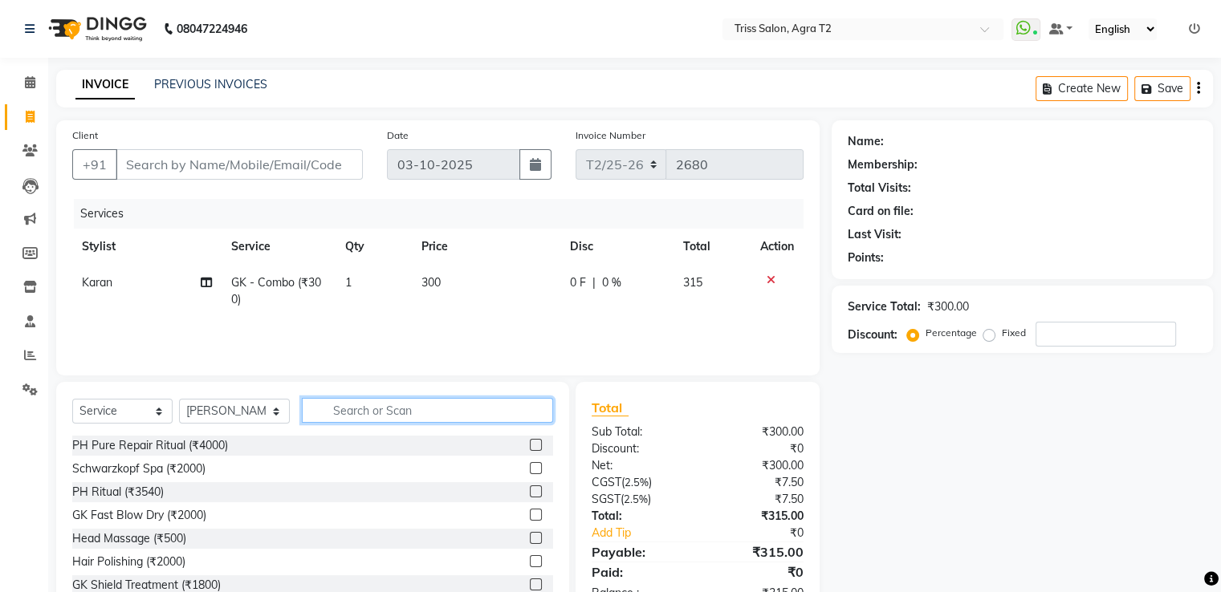
click at [324, 413] on input "text" at bounding box center [427, 410] width 250 height 25
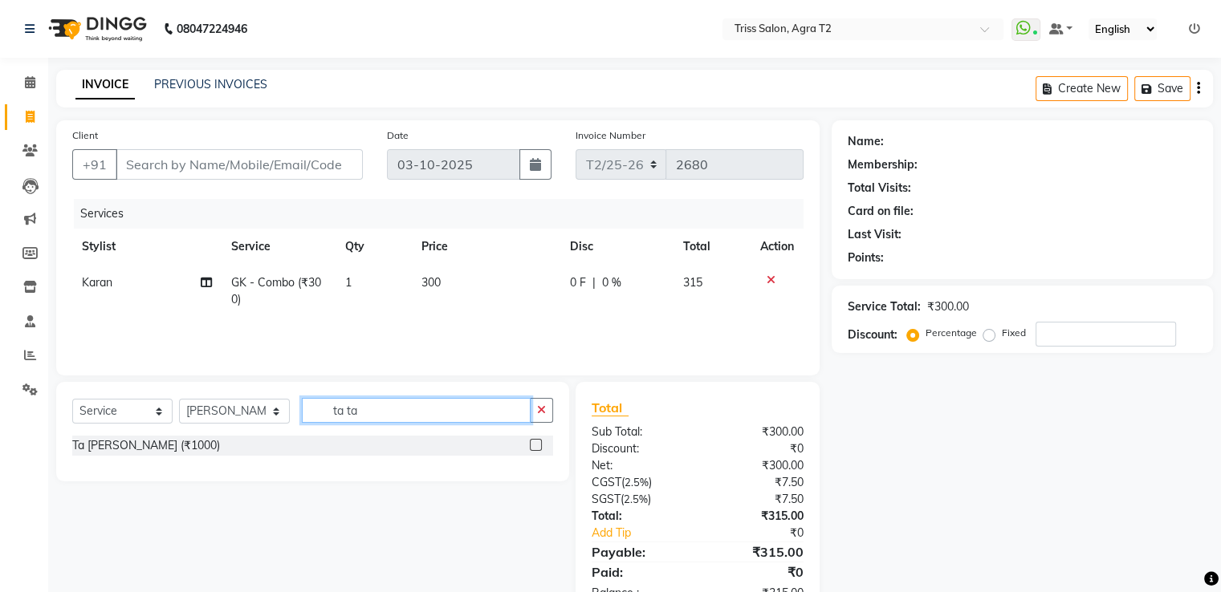
type input "ta ta"
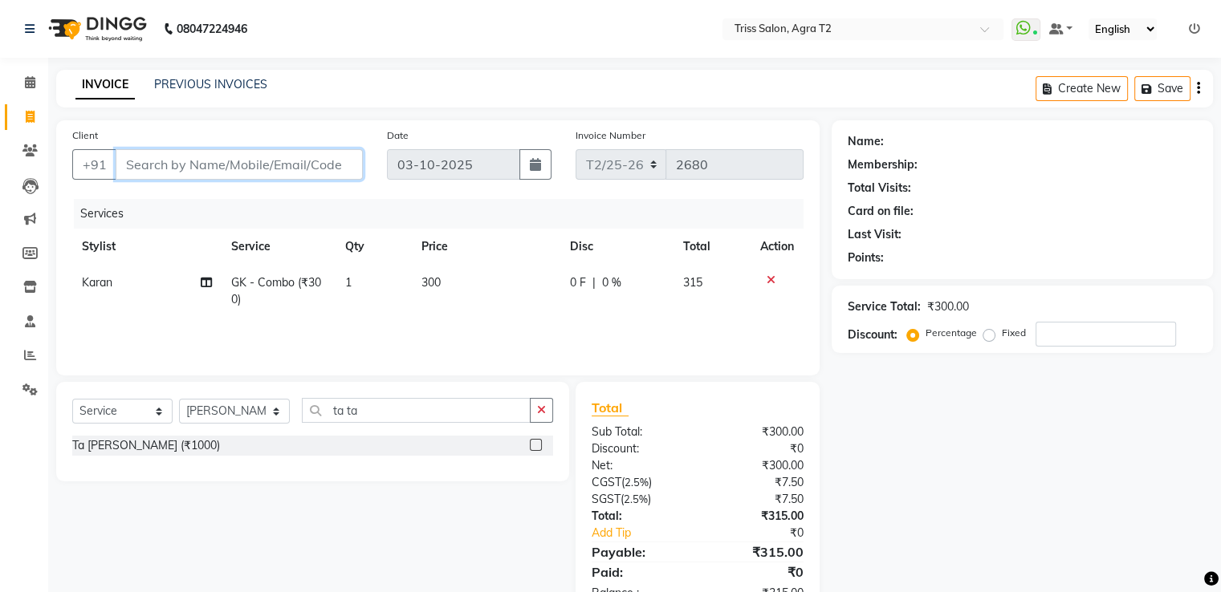
click at [218, 161] on input "Client" at bounding box center [239, 164] width 247 height 30
type input "n"
type input "0"
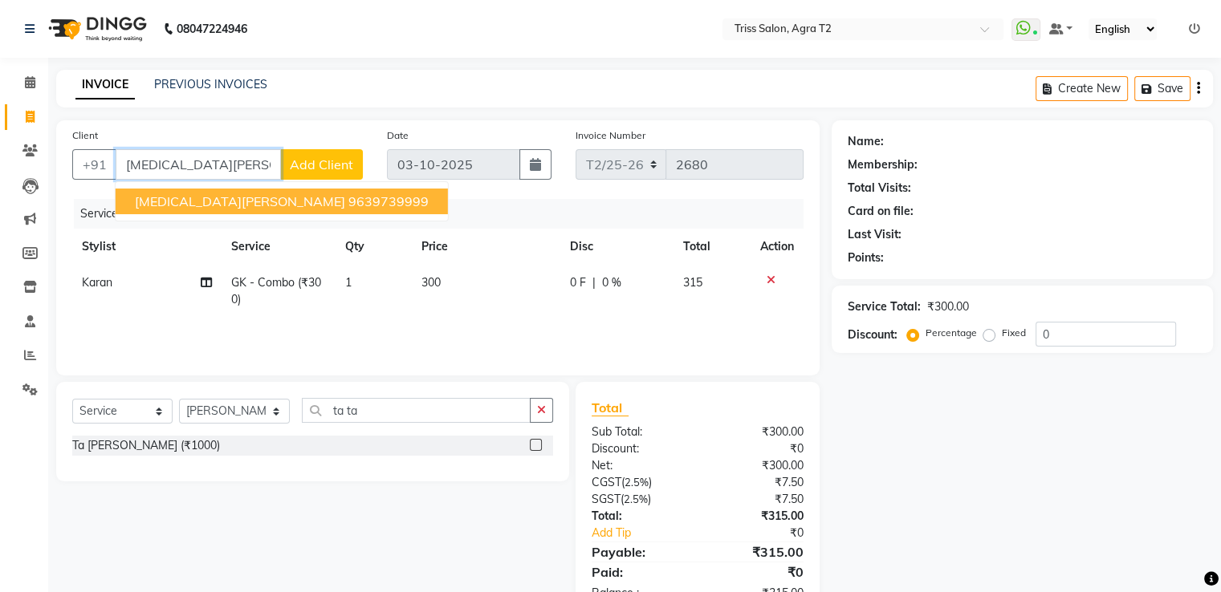
click at [348, 205] on ngb-highlight "9639739999" at bounding box center [388, 201] width 80 height 16
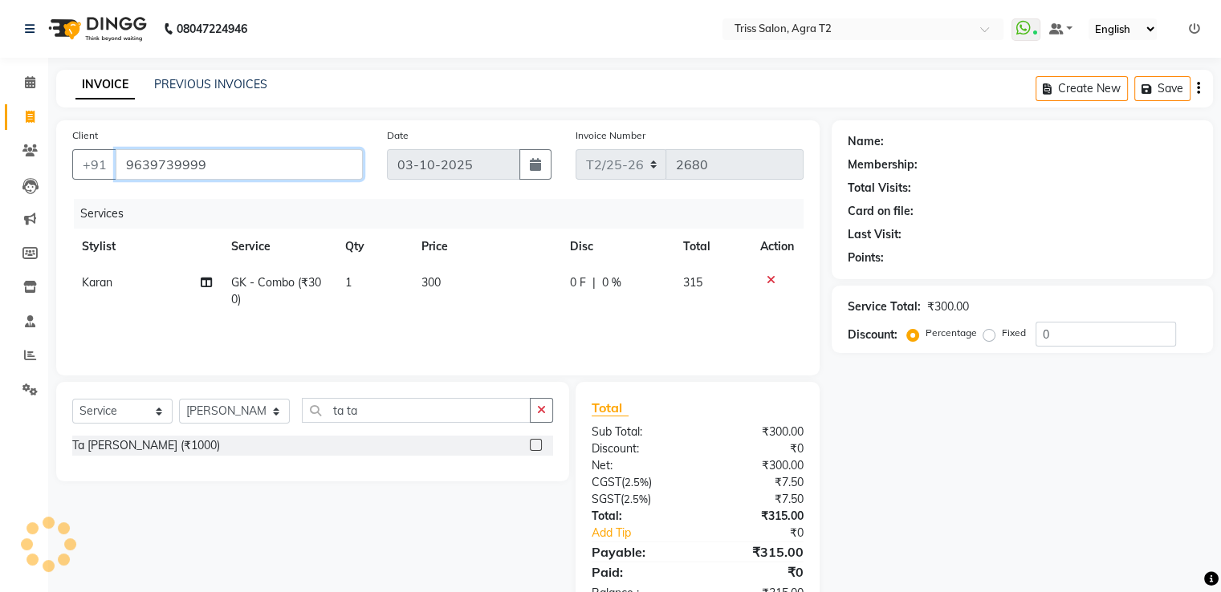
type input "9639739999"
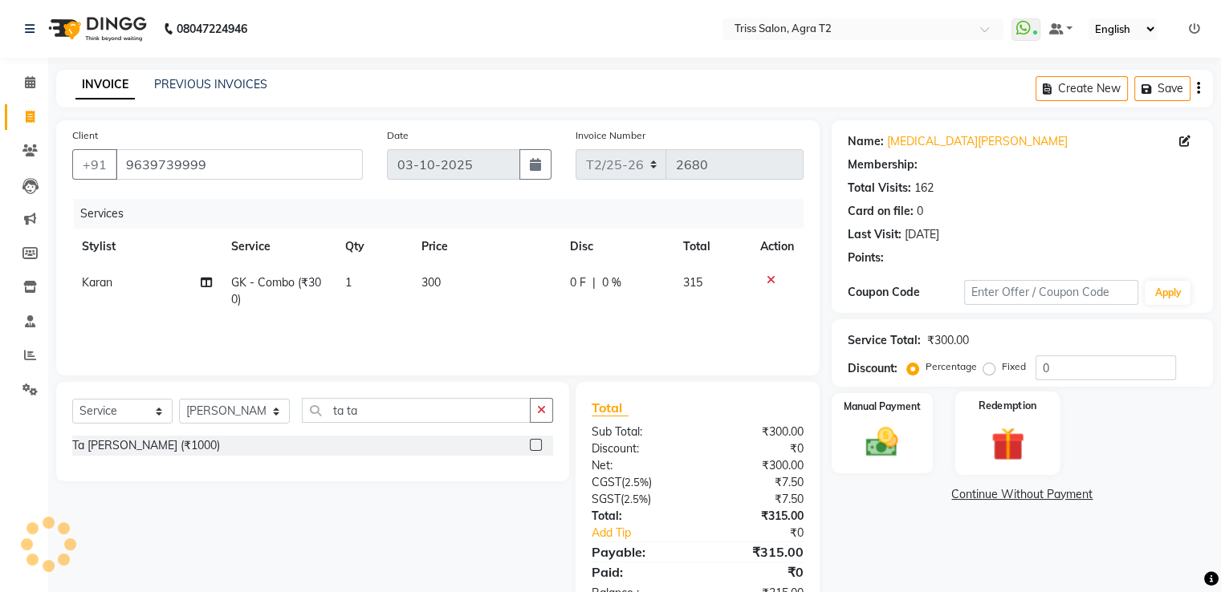
click at [1006, 437] on img at bounding box center [1007, 444] width 54 height 41
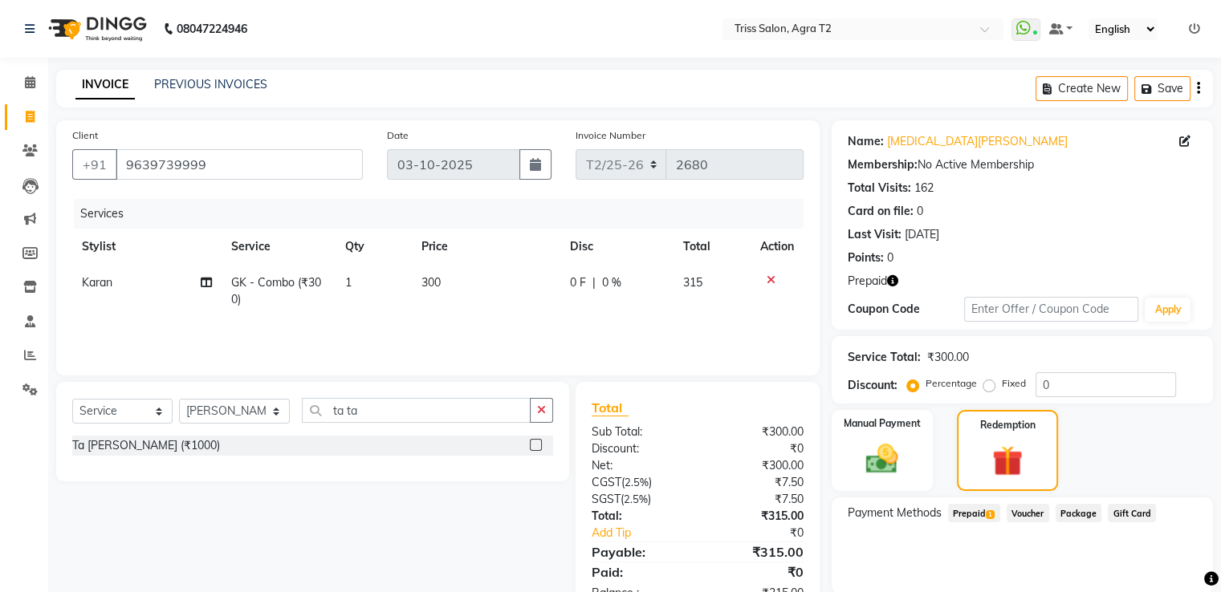
click at [970, 511] on span "Prepaid 1" at bounding box center [974, 513] width 52 height 18
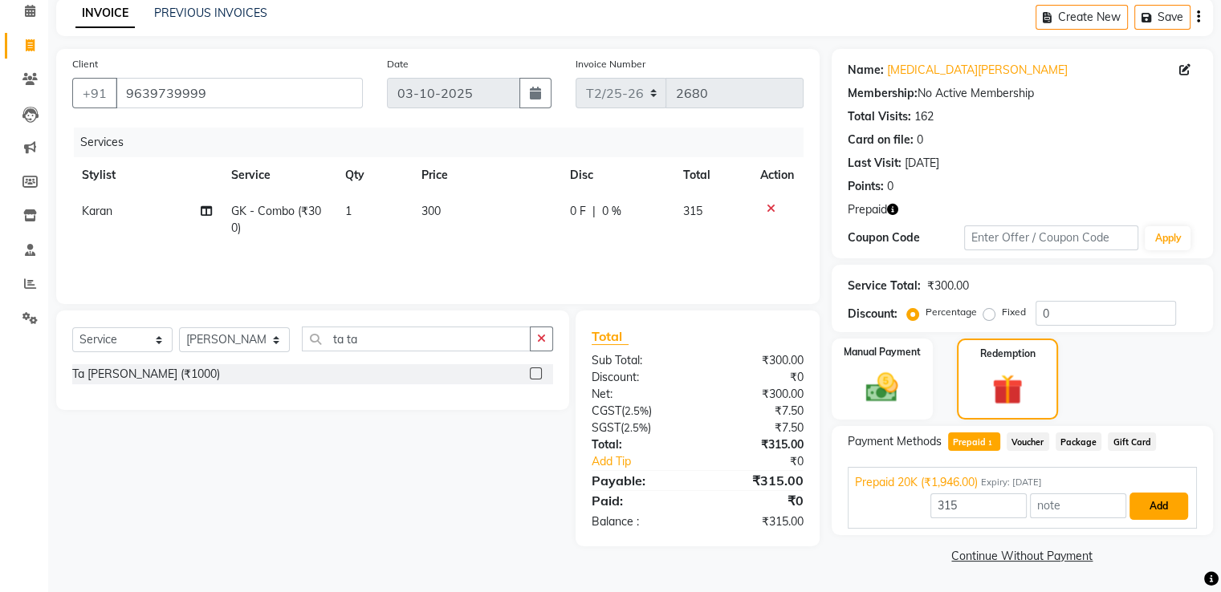
click at [1156, 502] on button "Add" at bounding box center [1158, 506] width 59 height 27
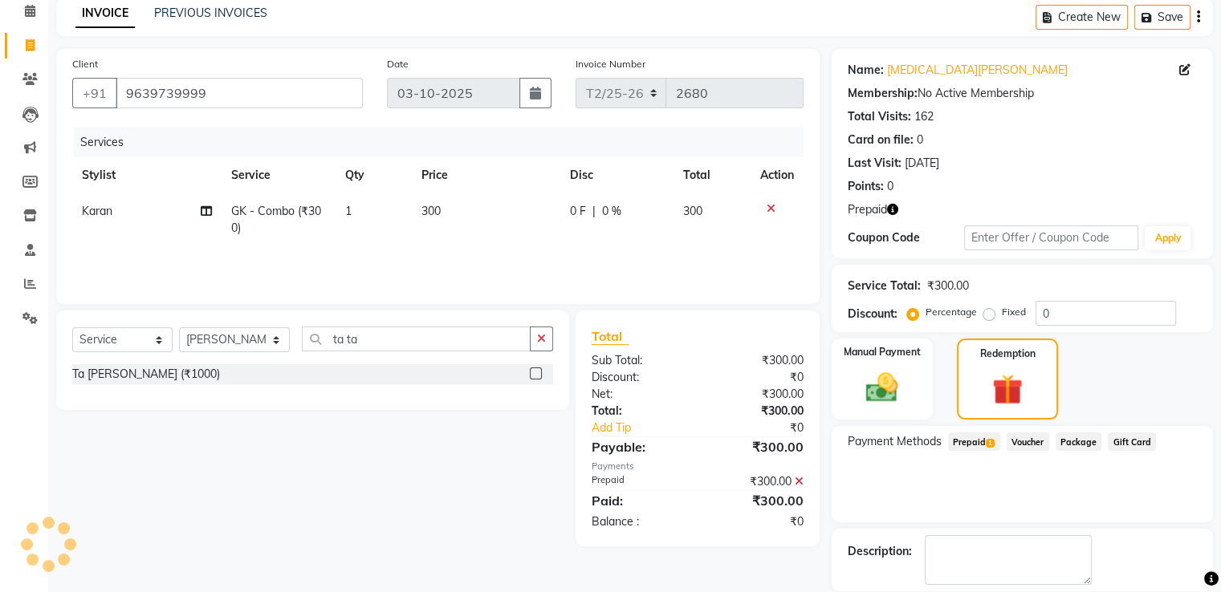
click at [796, 478] on icon at bounding box center [799, 481] width 9 height 11
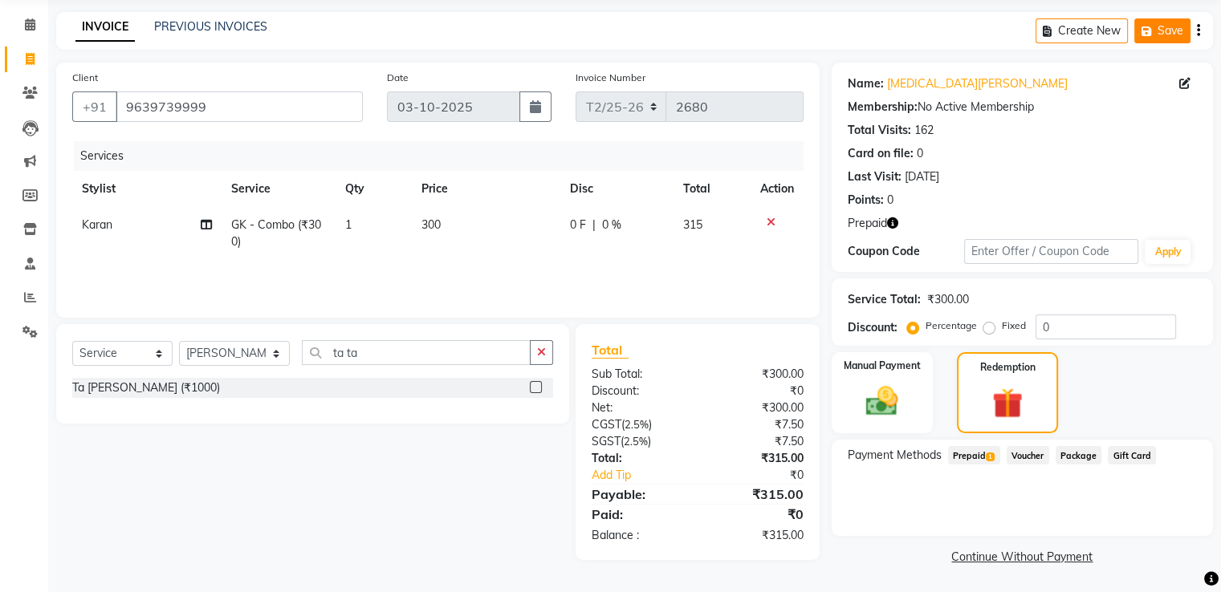
click at [1166, 37] on button "Save" at bounding box center [1162, 30] width 56 height 25
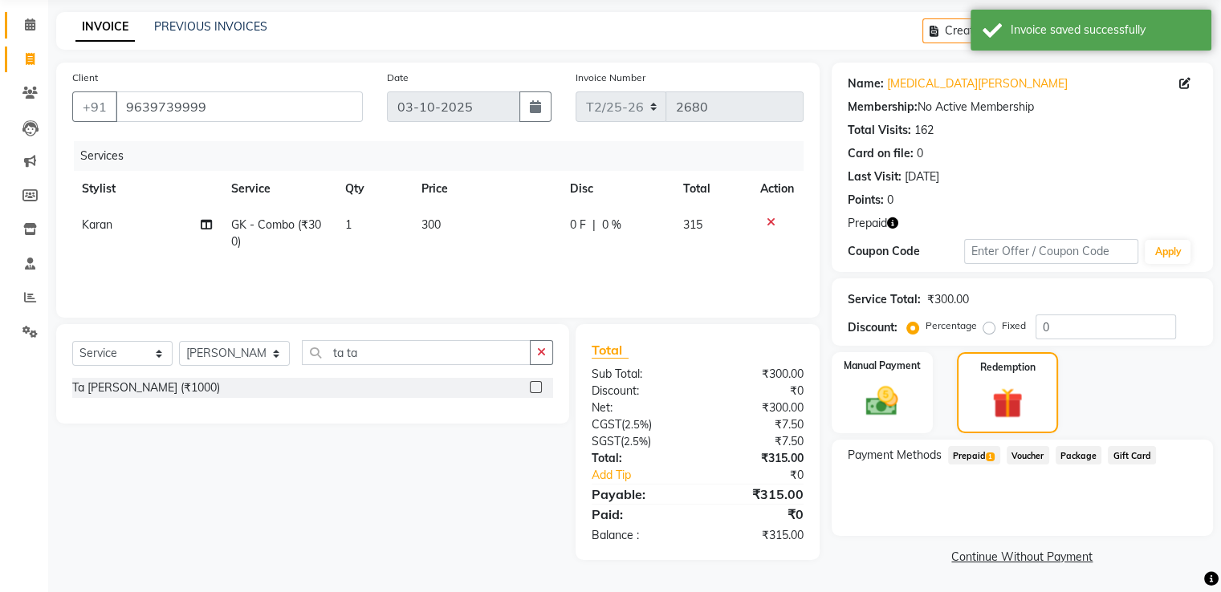
click at [26, 26] on icon at bounding box center [30, 24] width 10 height 12
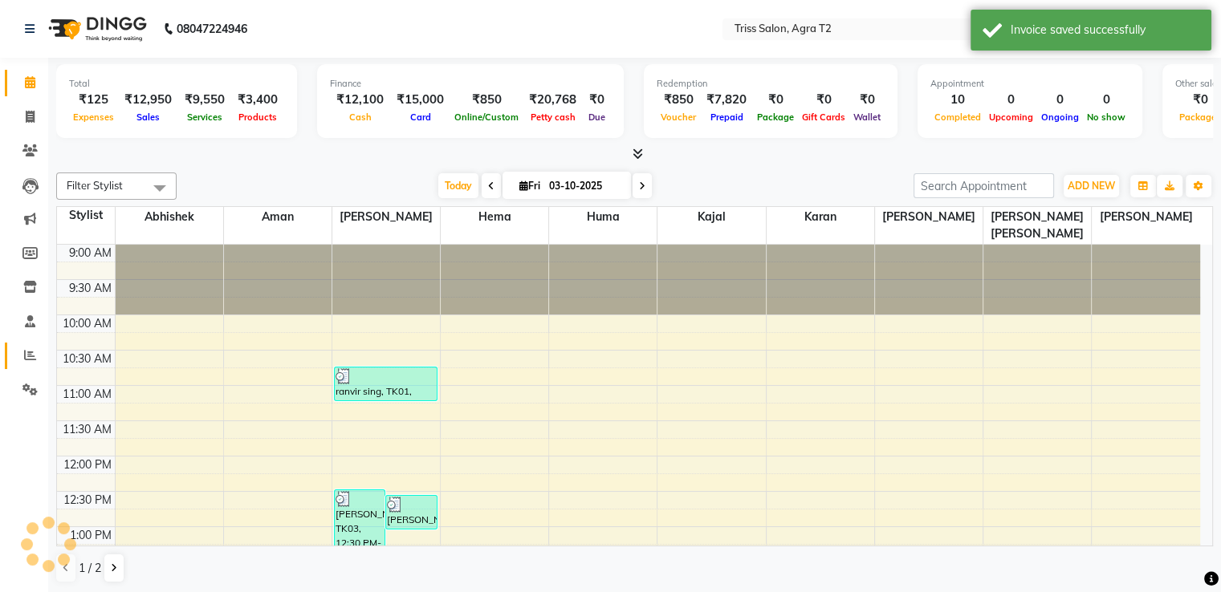
click at [33, 364] on span at bounding box center [30, 356] width 28 height 18
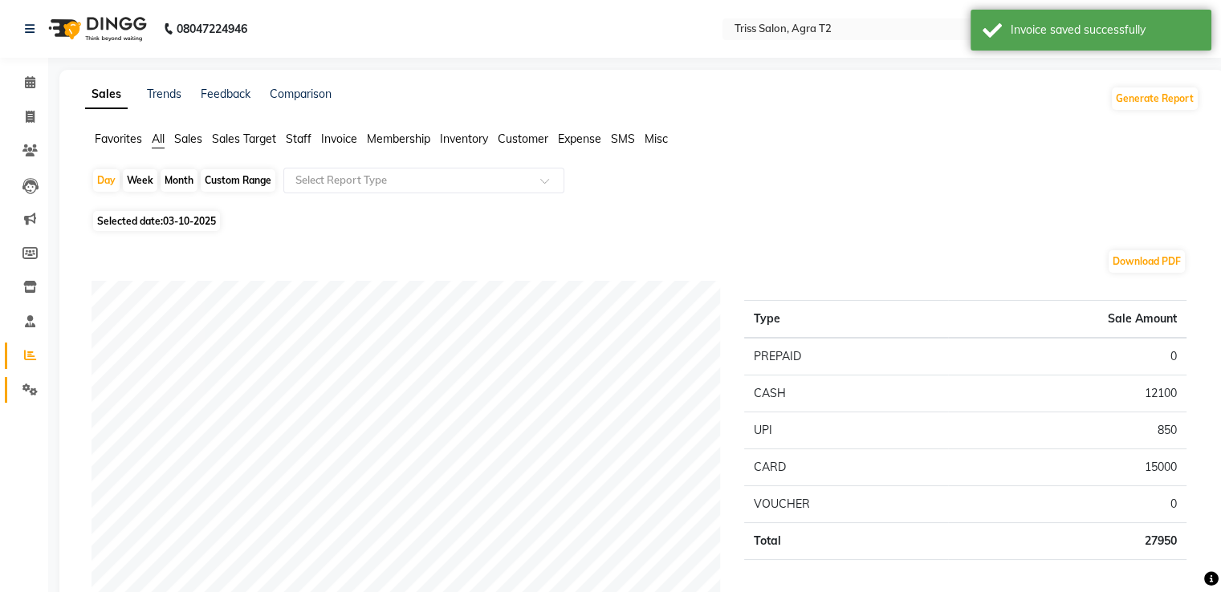
click at [28, 398] on span at bounding box center [30, 390] width 28 height 18
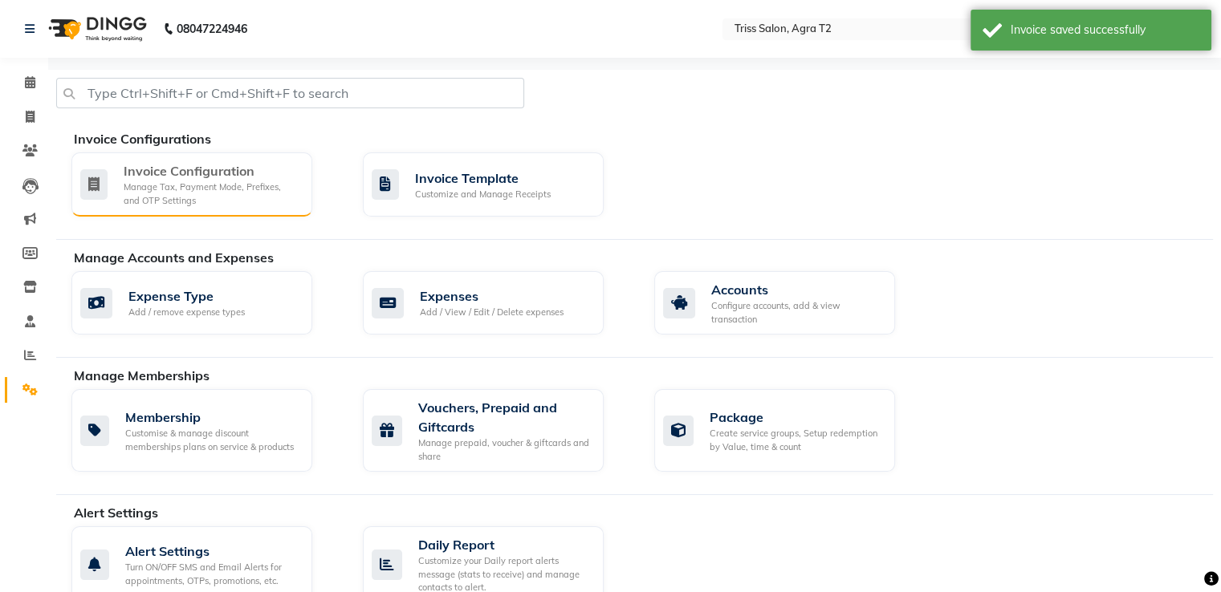
click at [237, 191] on div "Manage Tax, Payment Mode, Prefixes, and OTP Settings" at bounding box center [212, 194] width 176 height 26
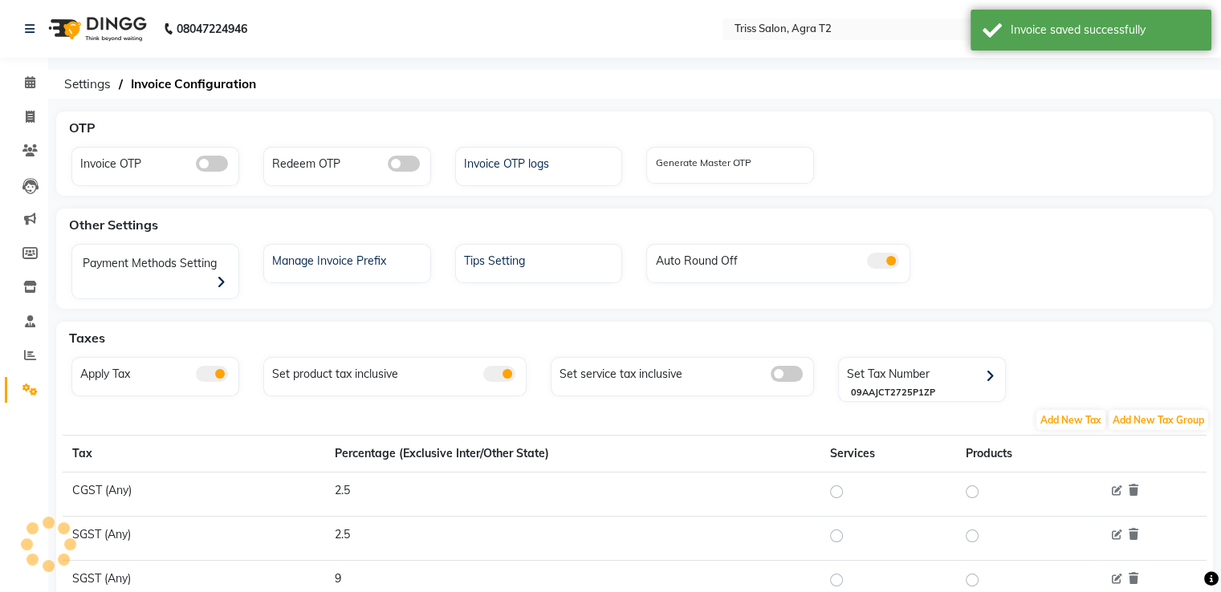
click at [395, 164] on span at bounding box center [404, 164] width 32 height 16
click at [388, 166] on input "checkbox" at bounding box center [388, 166] width 0 height 0
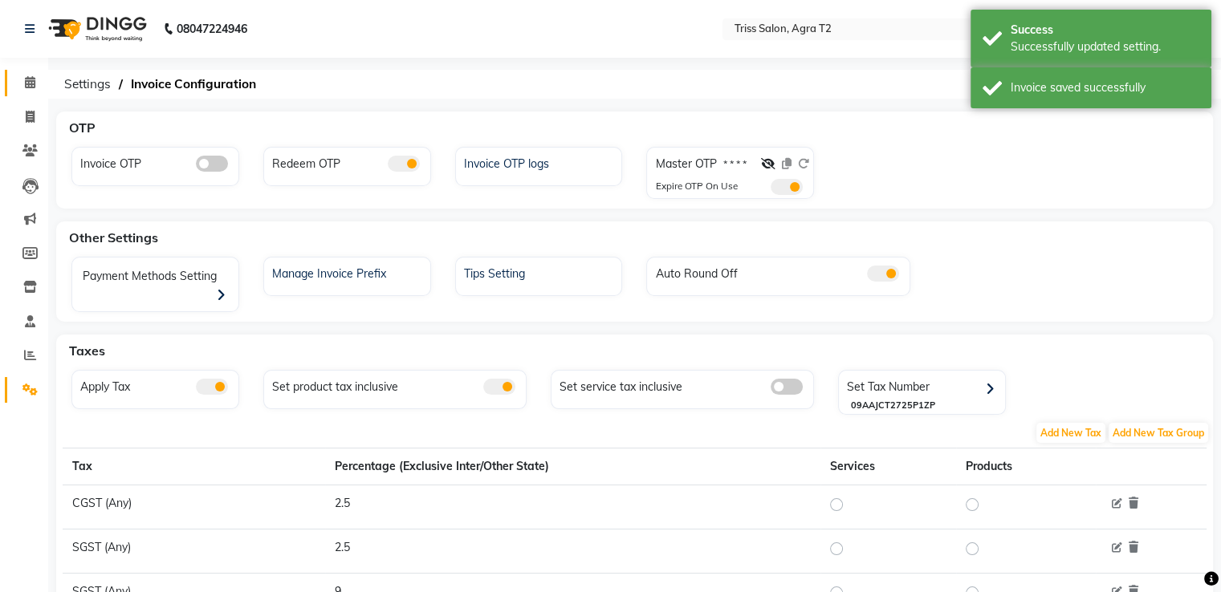
click at [33, 73] on link "Calendar" at bounding box center [24, 83] width 39 height 26
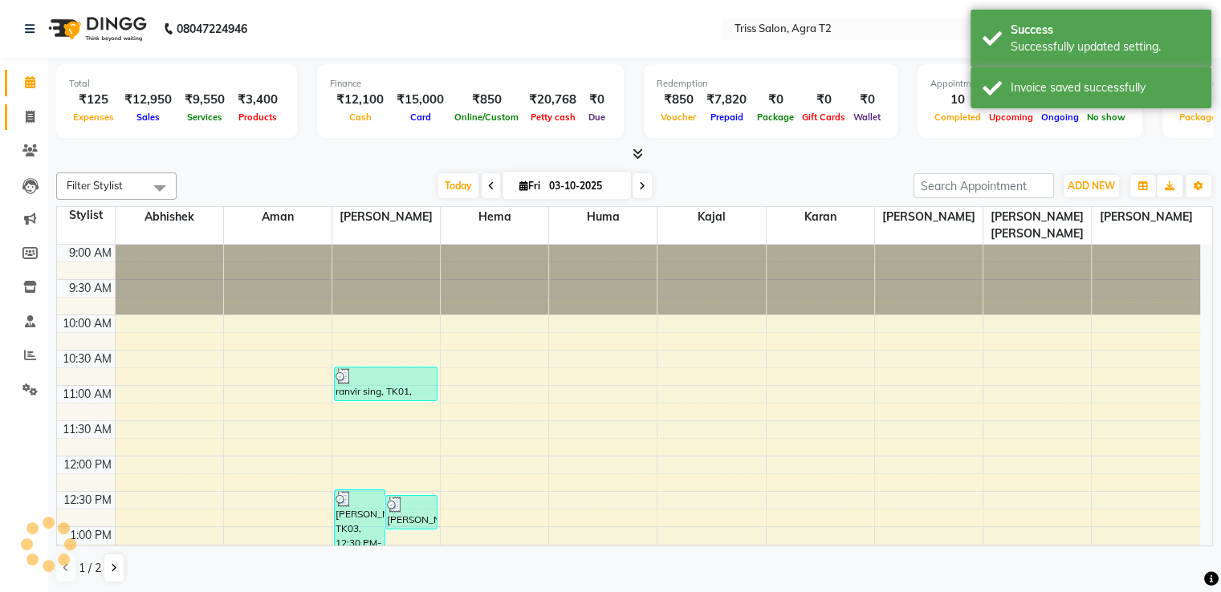
click at [29, 117] on icon at bounding box center [30, 117] width 9 height 12
select select "service"
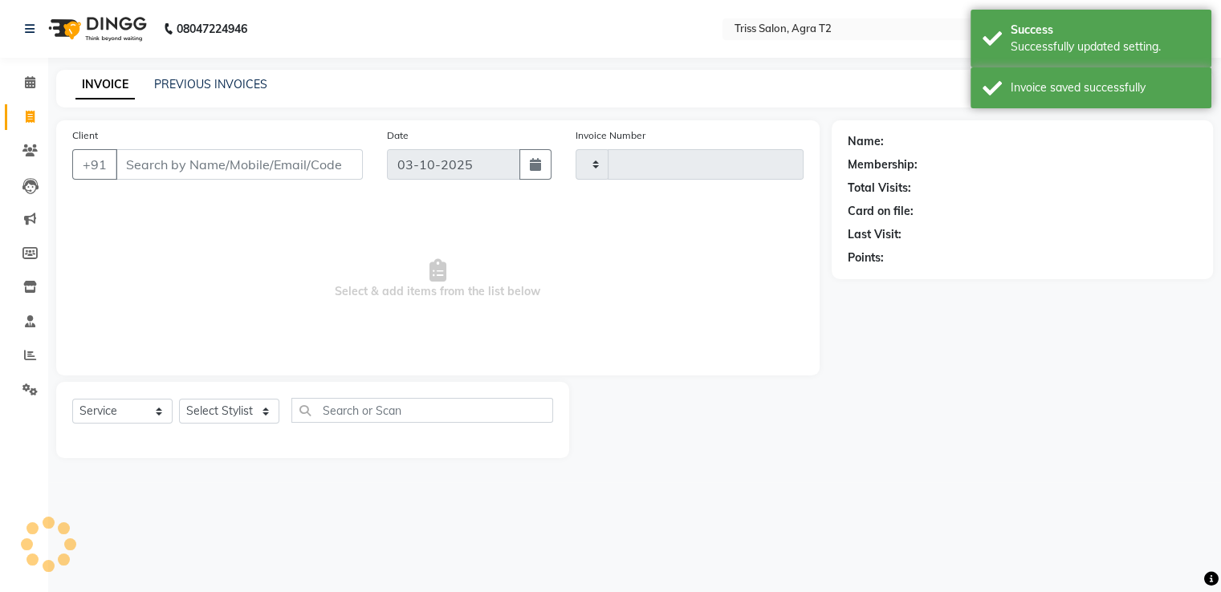
type input "2680"
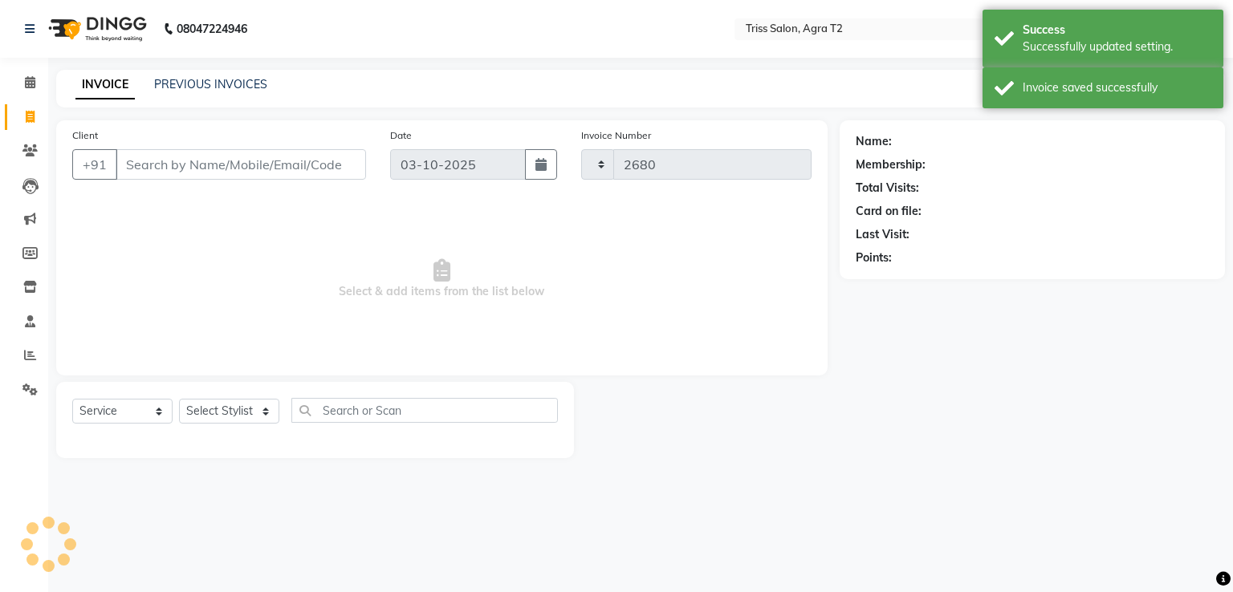
select select "4301"
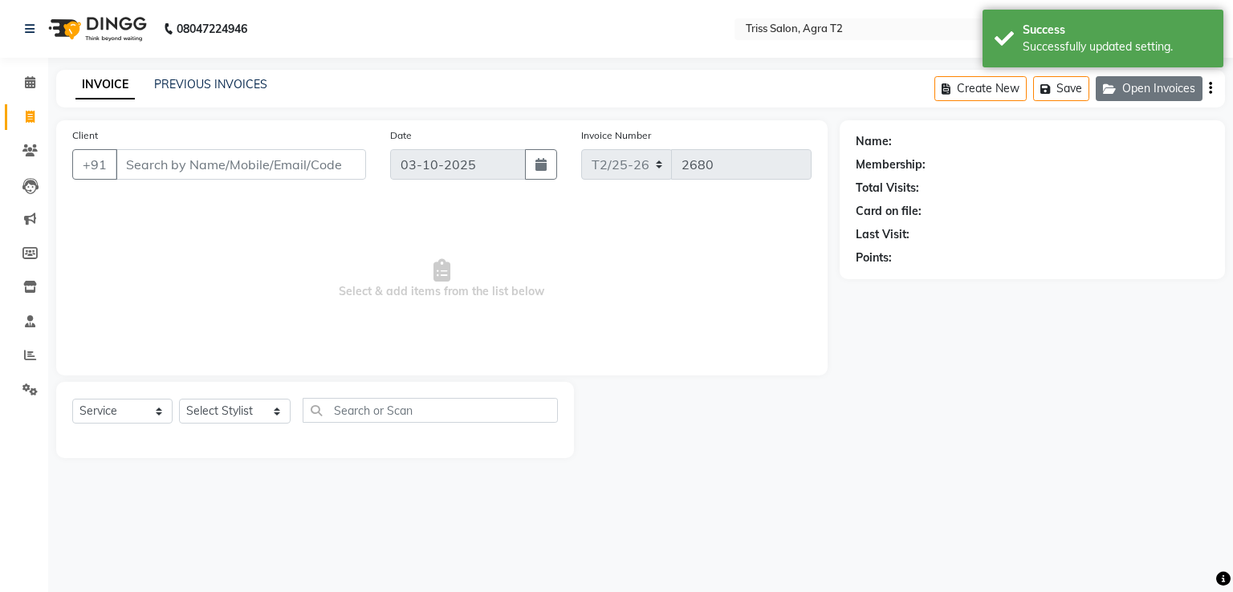
click at [1146, 78] on button "Open Invoices" at bounding box center [1148, 88] width 107 height 25
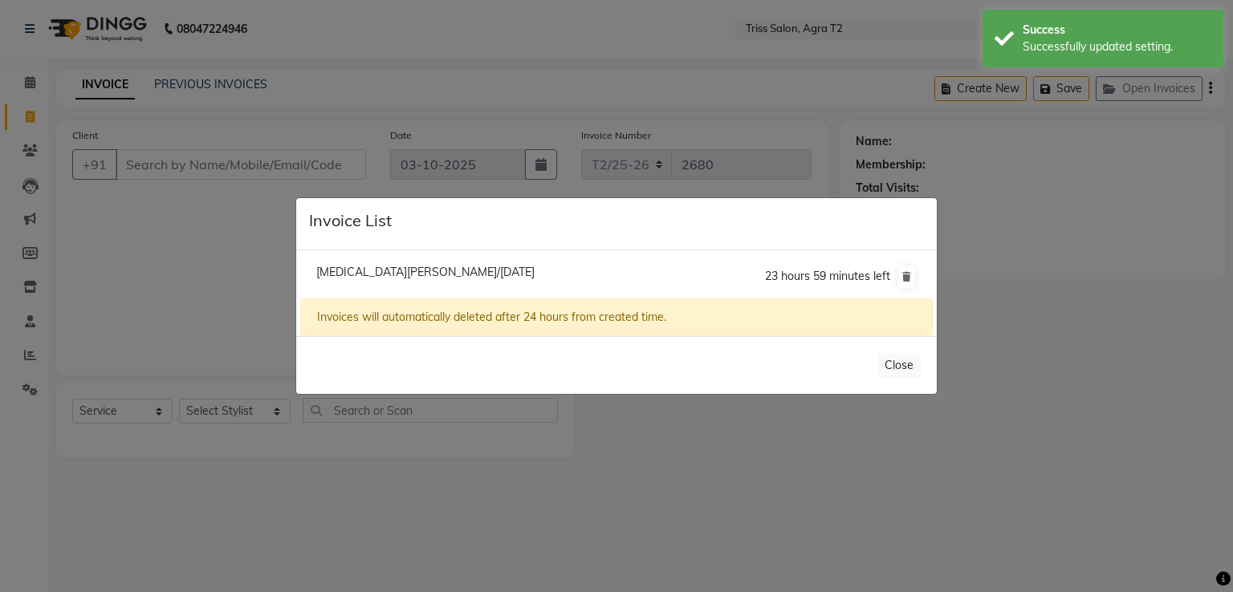
click at [356, 273] on span "Nikita Magan/03 October 2025" at bounding box center [425, 272] width 218 height 14
type input "9639739999"
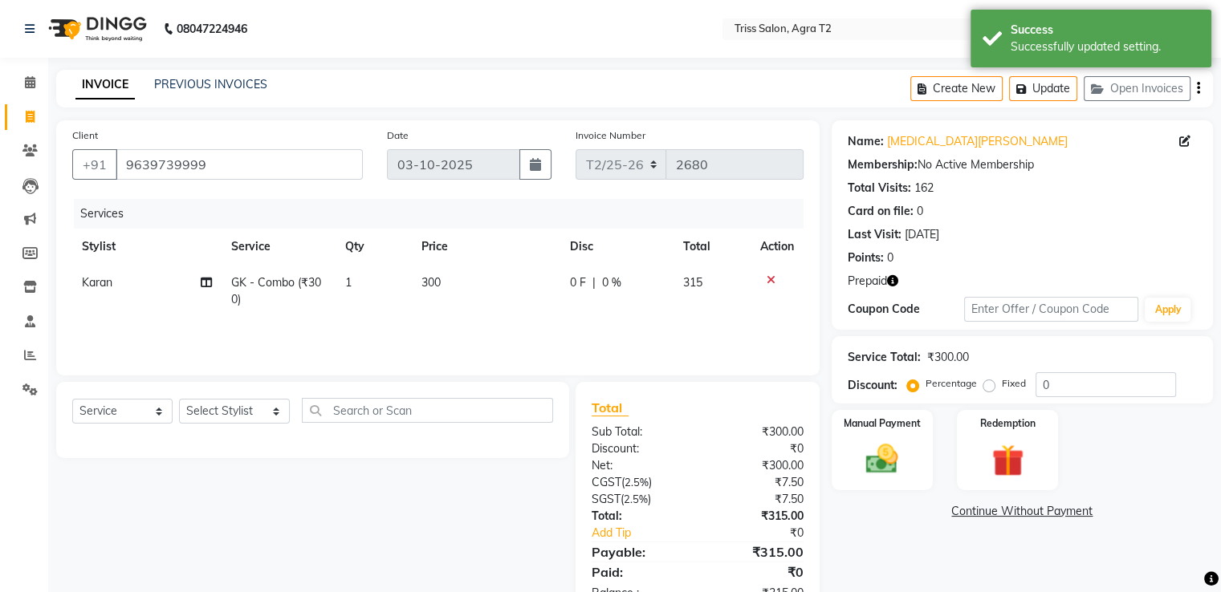
scroll to position [51, 0]
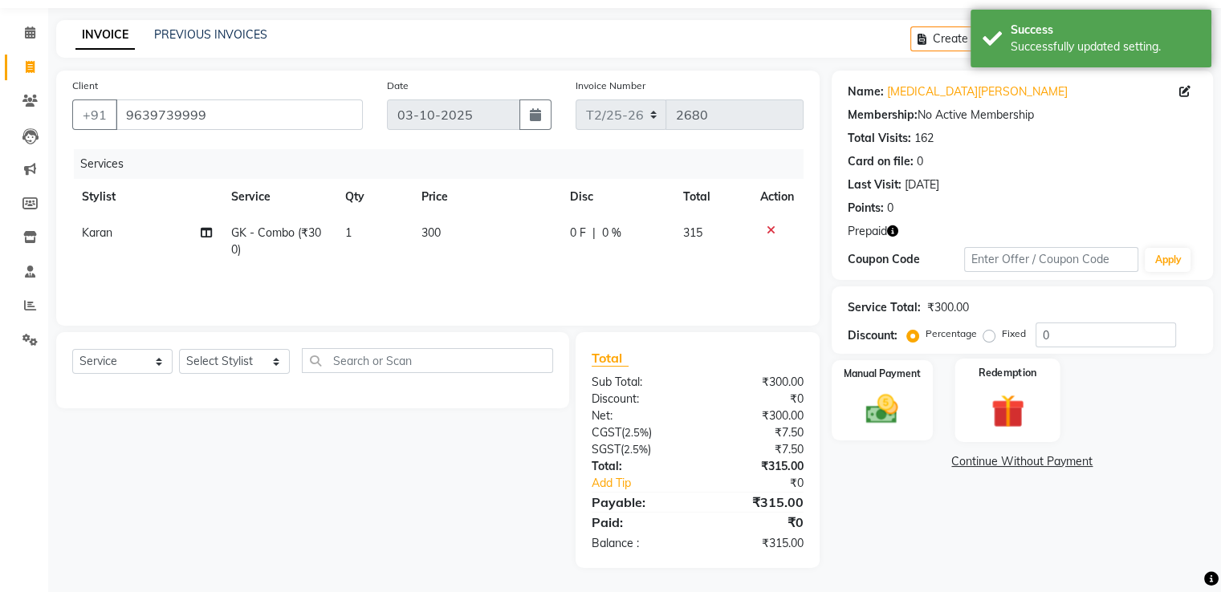
click at [992, 400] on img at bounding box center [1007, 411] width 54 height 41
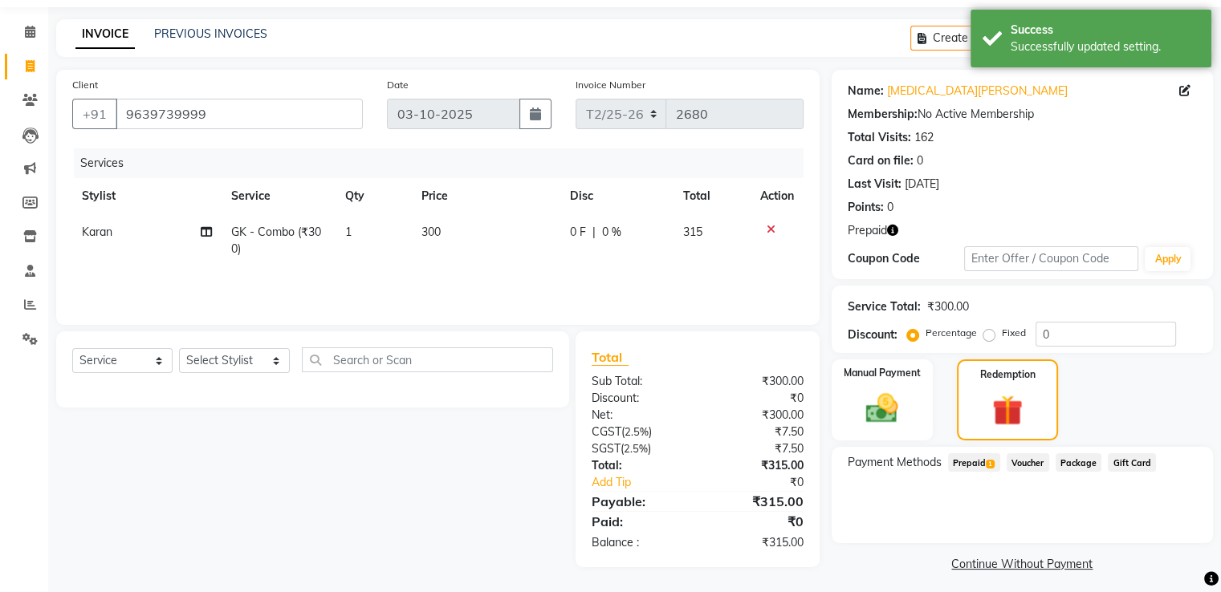
click at [979, 465] on span "Prepaid 1" at bounding box center [974, 462] width 52 height 18
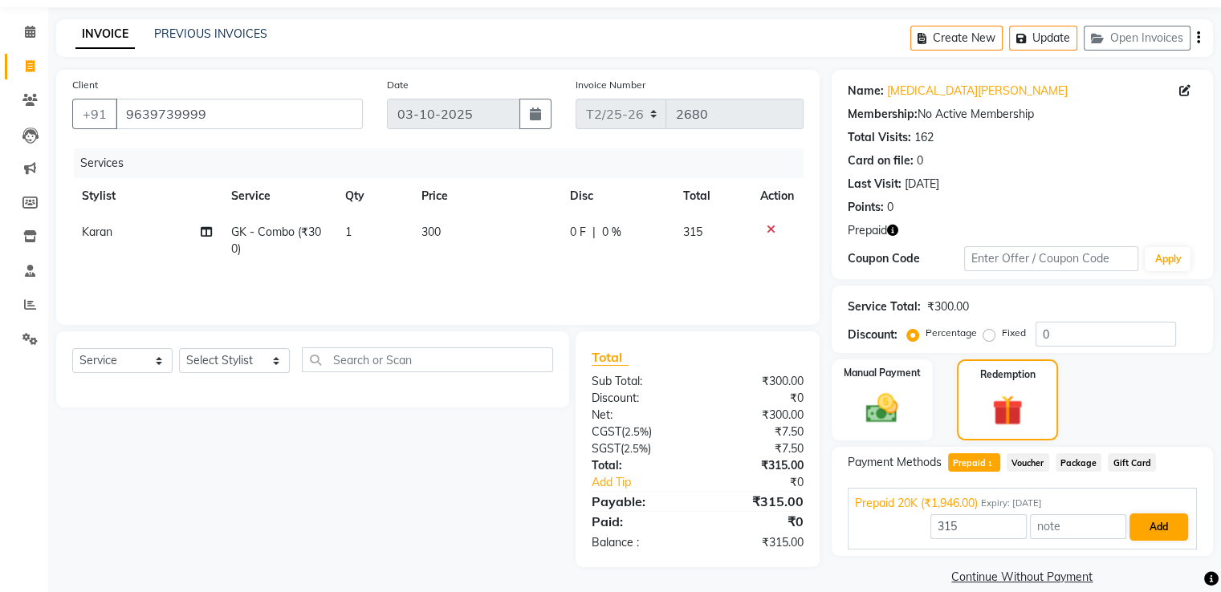
click at [1158, 526] on button "Add" at bounding box center [1158, 527] width 59 height 27
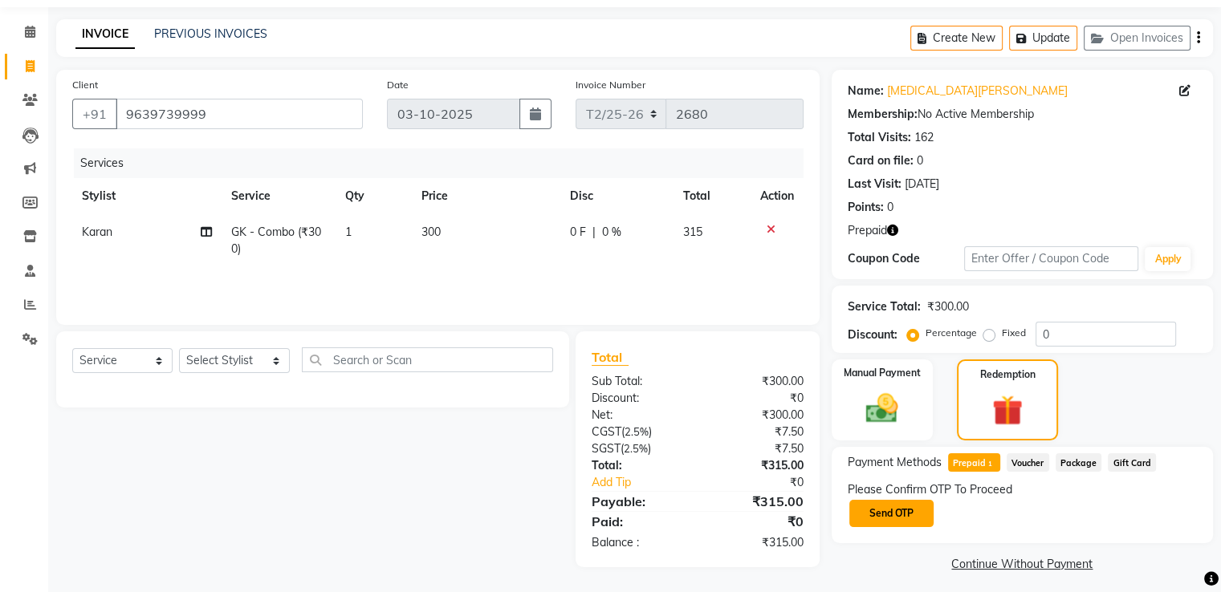
click at [884, 512] on button "Send OTP" at bounding box center [891, 513] width 84 height 27
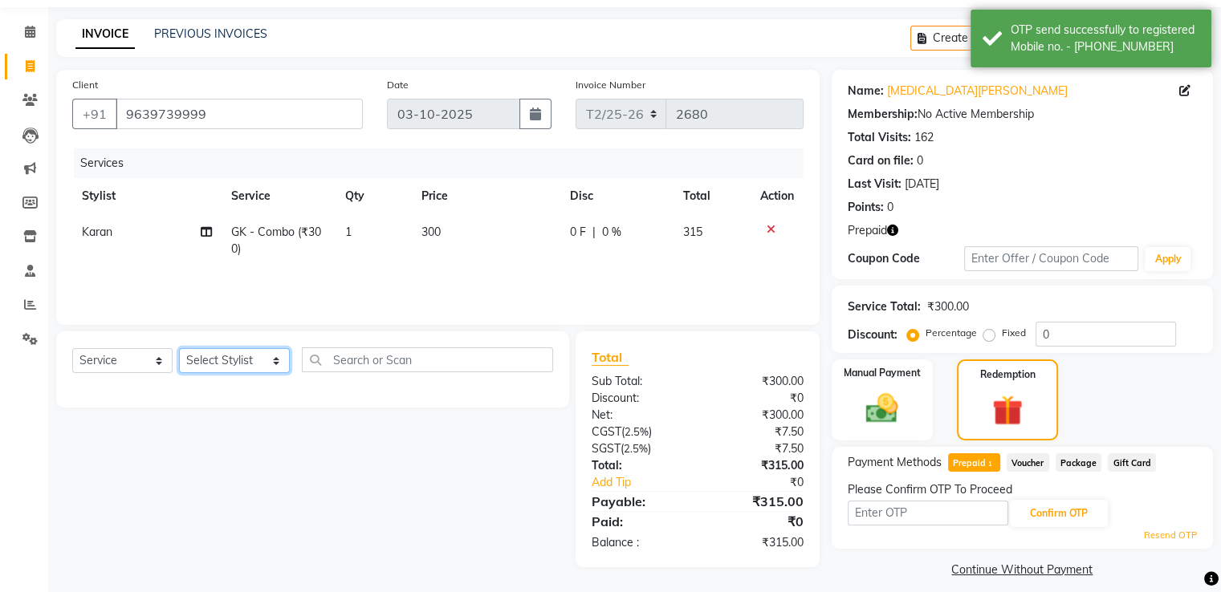
click at [266, 352] on select "Select Stylist Abhishek Aman Hema Huma Kajal Karan Kavya Chauhan Mohd. Kamil Sh…" at bounding box center [234, 360] width 111 height 25
select select "49100"
click at [179, 349] on select "Select Stylist Abhishek Aman Hema Huma Kajal Karan Kavya Chauhan Mohd. Kamil Sh…" at bounding box center [234, 360] width 111 height 25
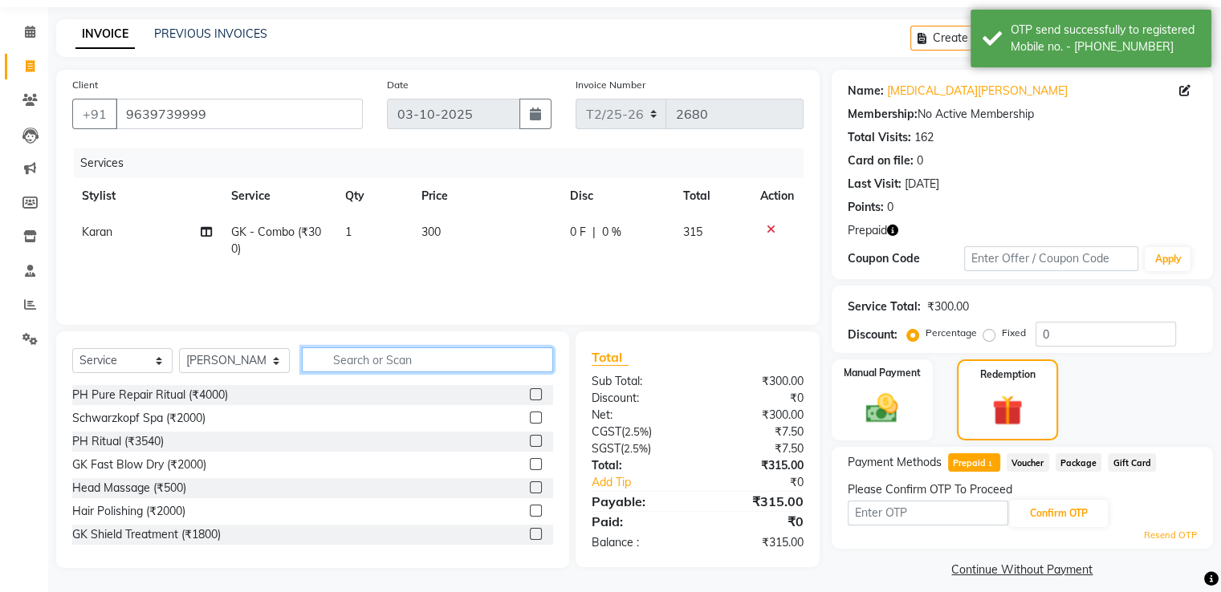
click at [348, 360] on input "text" at bounding box center [427, 359] width 250 height 25
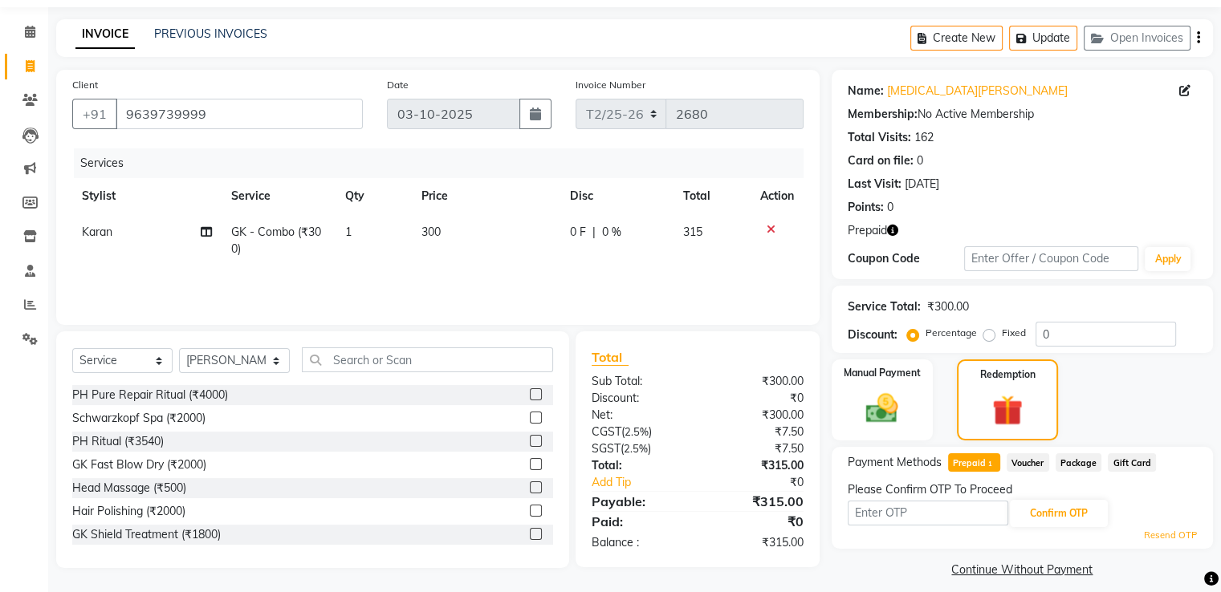
click at [892, 222] on button "button" at bounding box center [892, 230] width 11 height 17
click at [1028, 215] on div "Points: 0" at bounding box center [1021, 207] width 349 height 17
click at [884, 516] on input "text" at bounding box center [927, 513] width 161 height 25
type input "9535"
click at [324, 360] on input "text" at bounding box center [427, 359] width 250 height 25
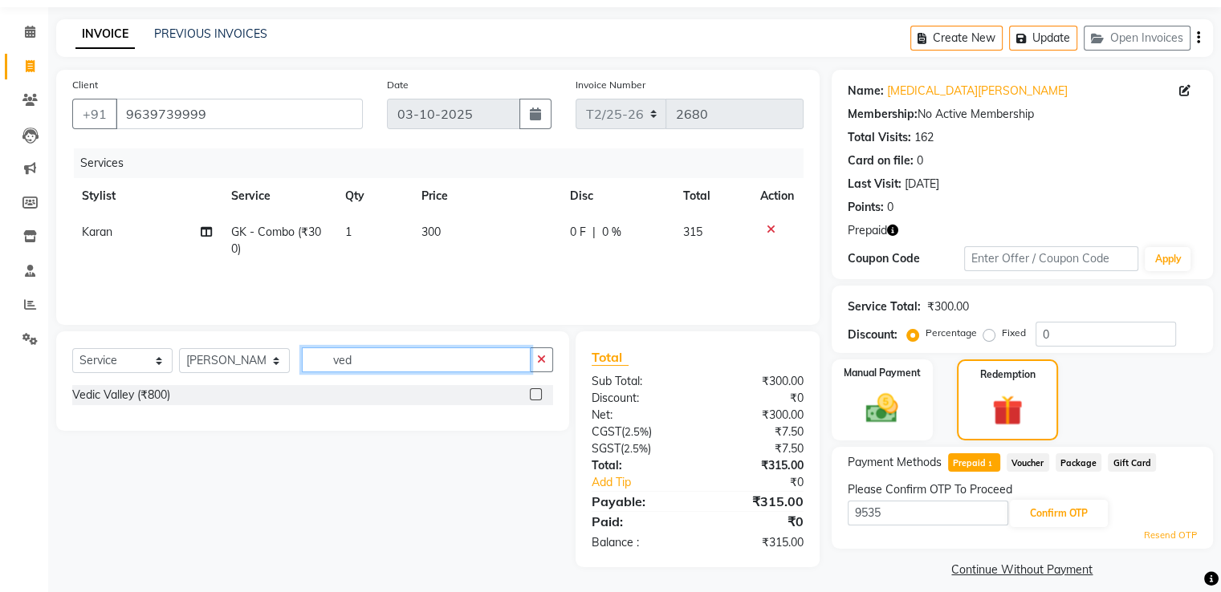
type input "ved"
click at [536, 395] on label at bounding box center [536, 394] width 12 height 12
click at [536, 395] on input "checkbox" at bounding box center [535, 395] width 10 height 10
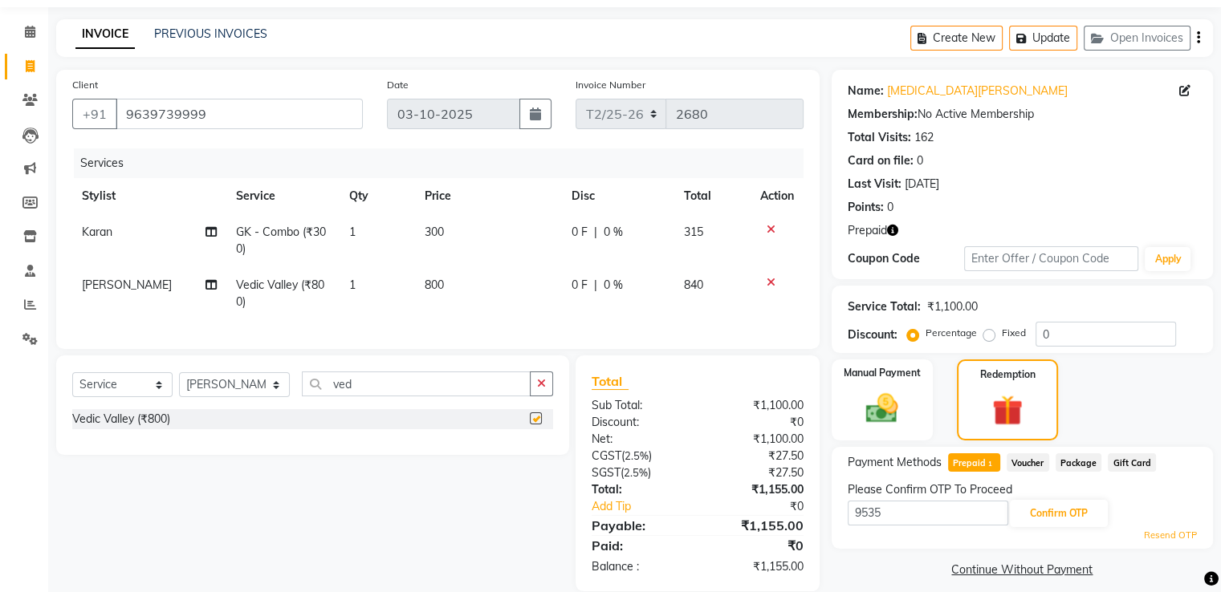
checkbox input "false"
click at [1049, 510] on button "Confirm OTP" at bounding box center [1059, 513] width 98 height 27
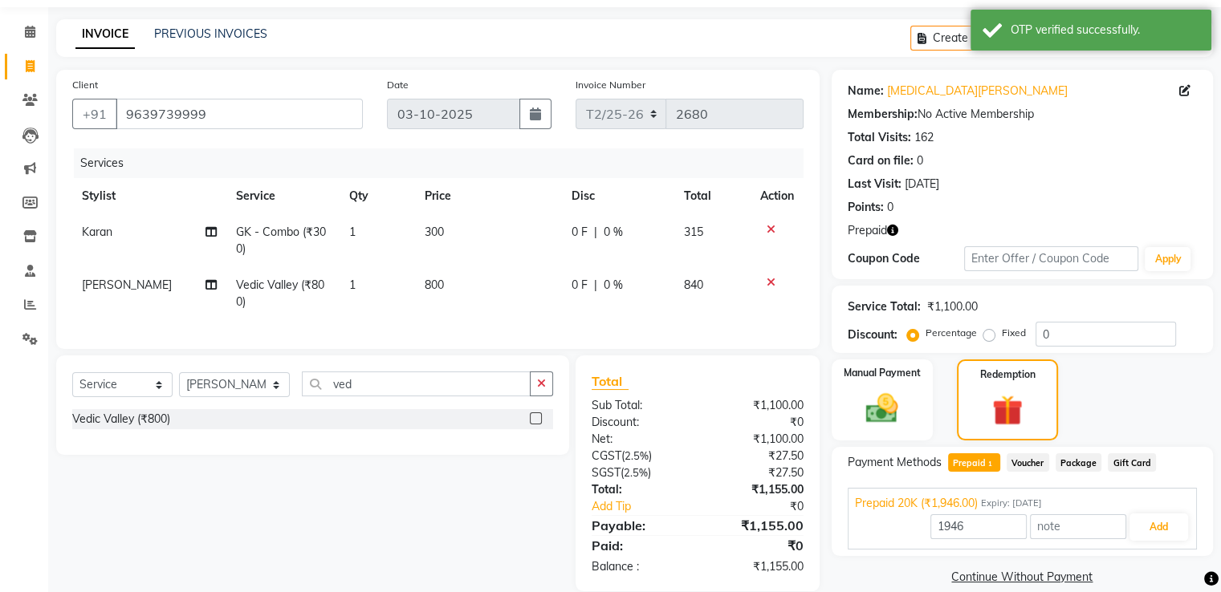
scroll to position [87, 0]
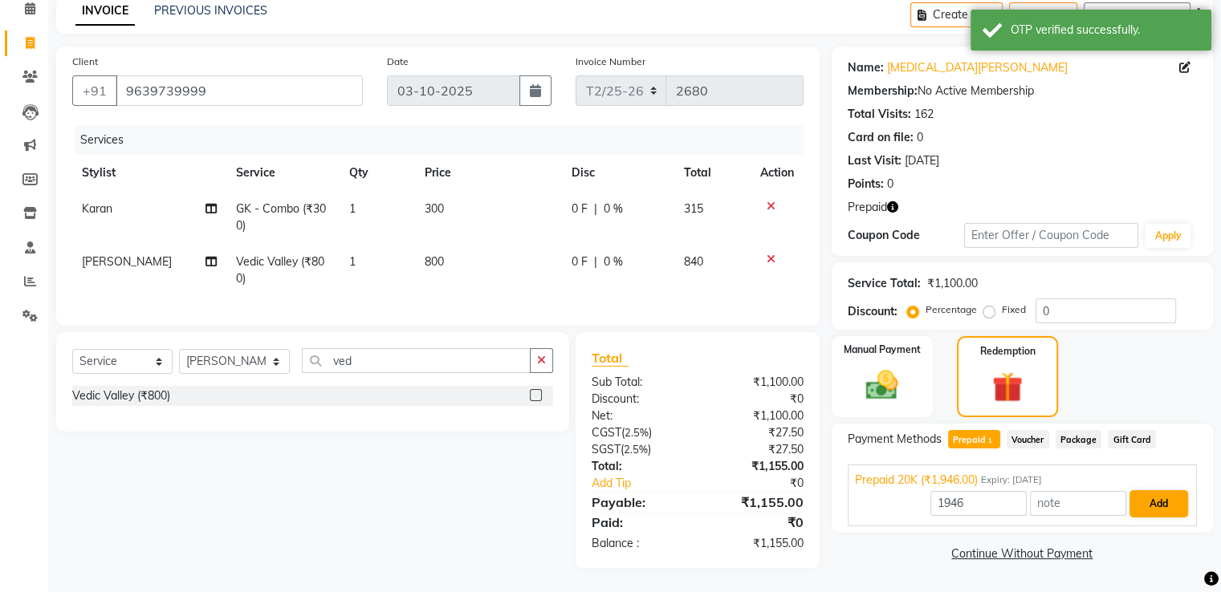
click at [1158, 491] on button "Add" at bounding box center [1158, 503] width 59 height 27
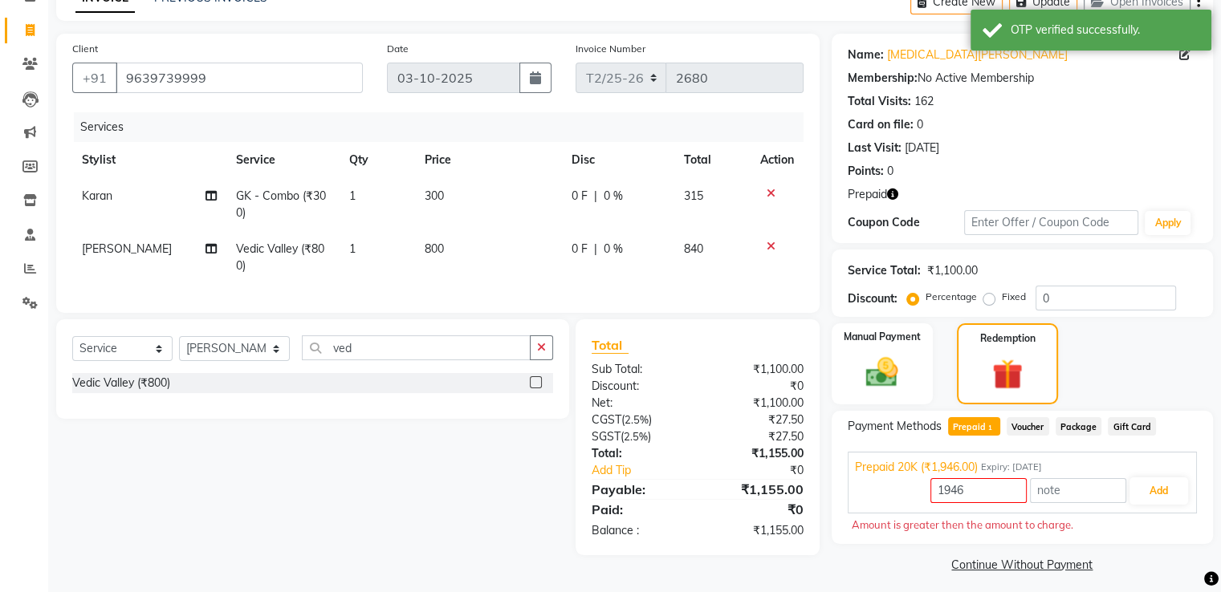
click at [1029, 433] on span "Voucher" at bounding box center [1027, 426] width 43 height 18
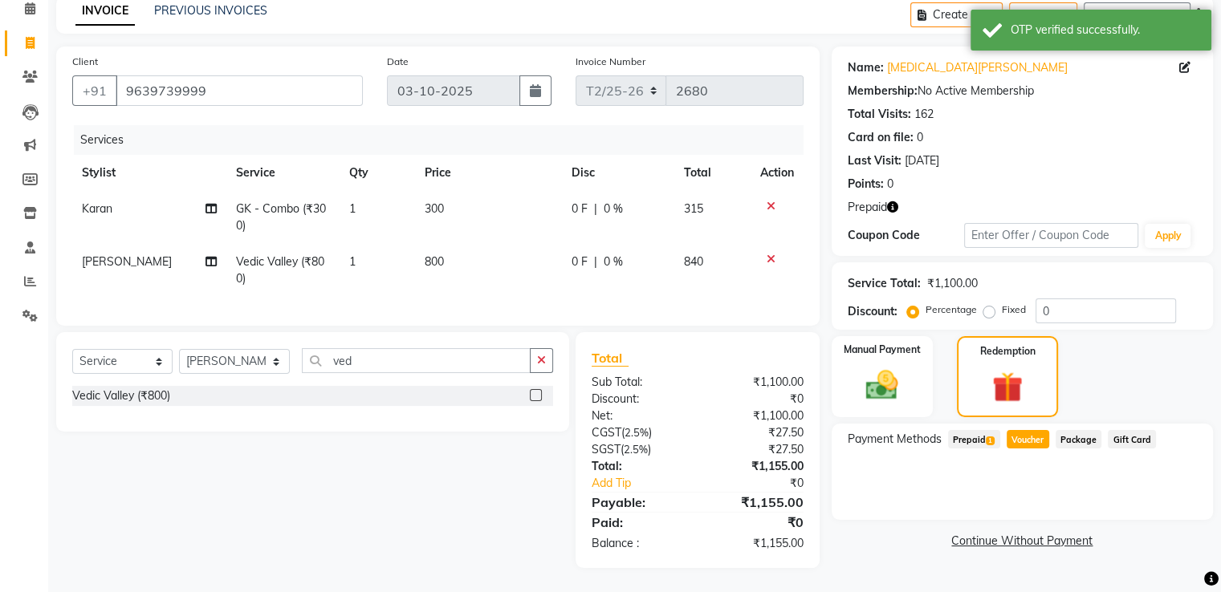
click at [968, 434] on span "Prepaid 1" at bounding box center [974, 439] width 52 height 18
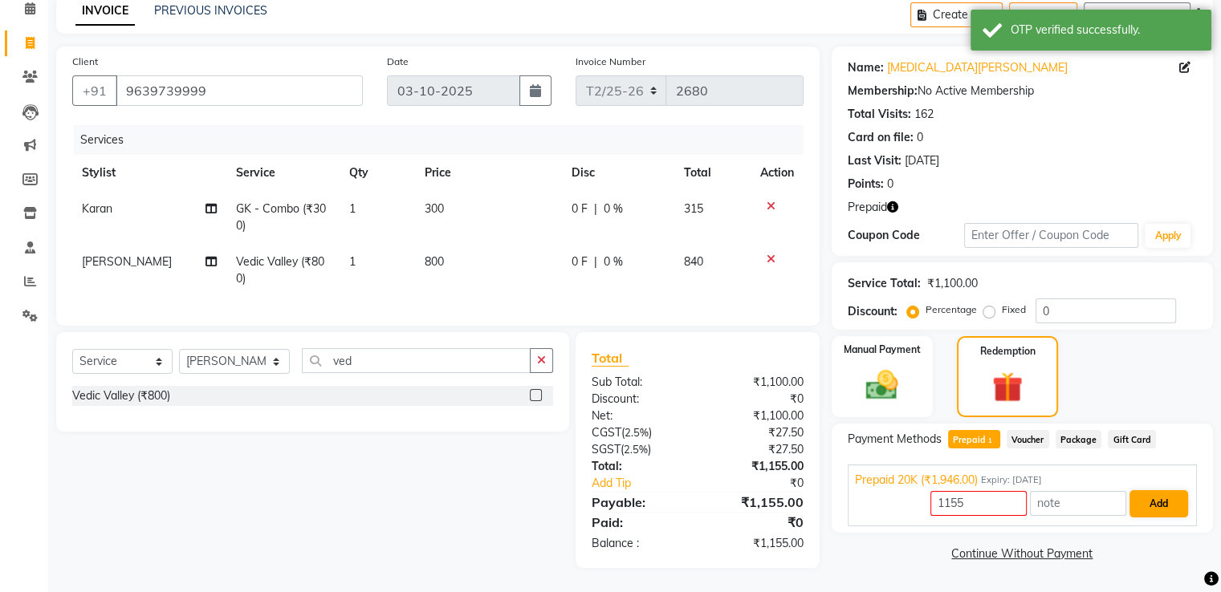
click at [1160, 490] on button "Add" at bounding box center [1158, 503] width 59 height 27
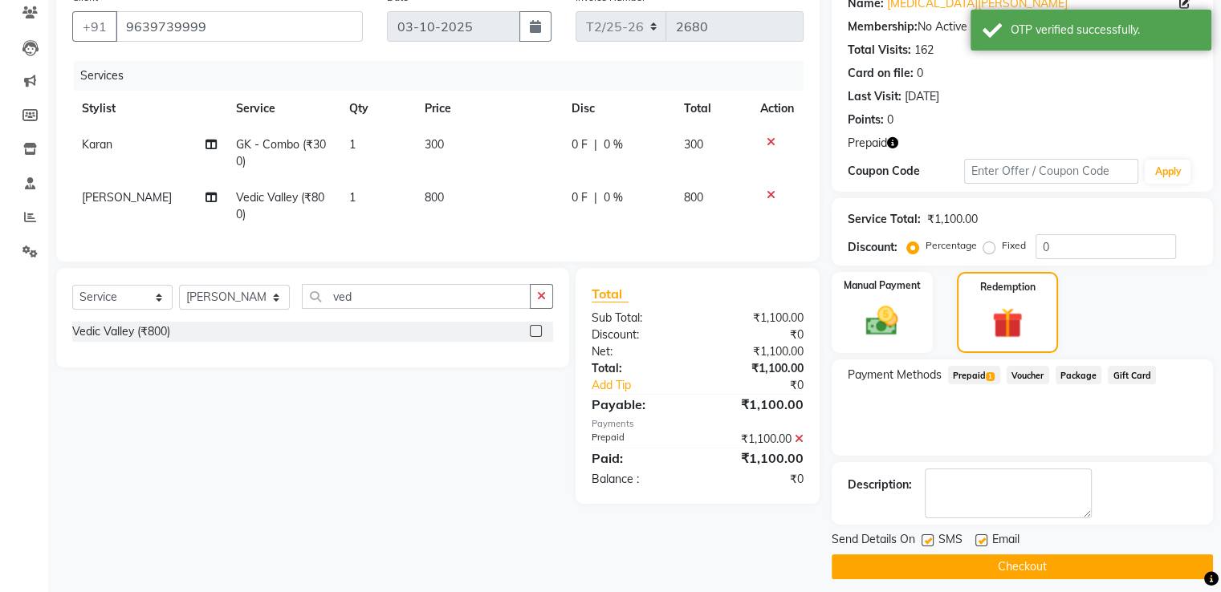
scroll to position [148, 0]
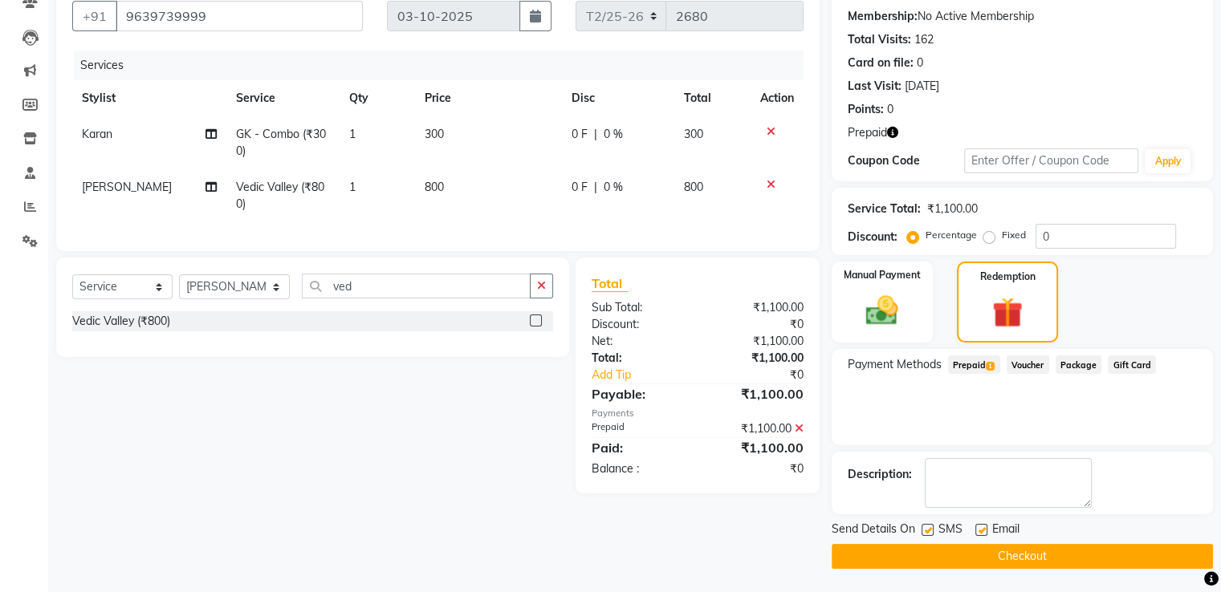
click at [889, 132] on icon "button" at bounding box center [892, 132] width 11 height 11
click at [1026, 553] on button "Checkout" at bounding box center [1021, 556] width 381 height 25
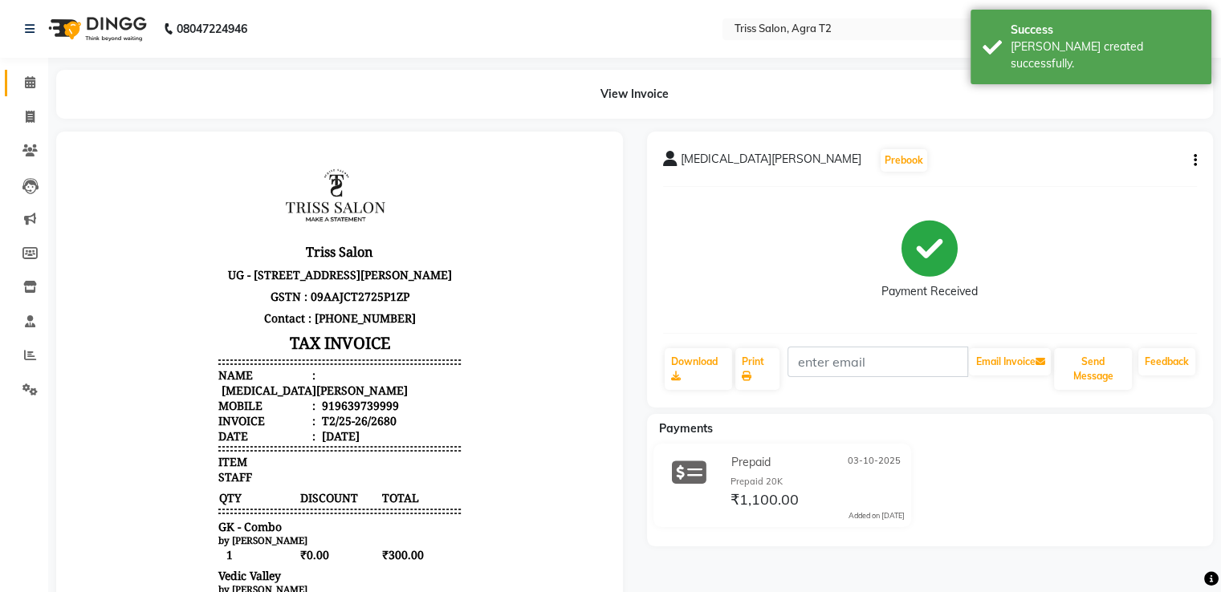
click at [27, 95] on link "Calendar" at bounding box center [24, 83] width 39 height 26
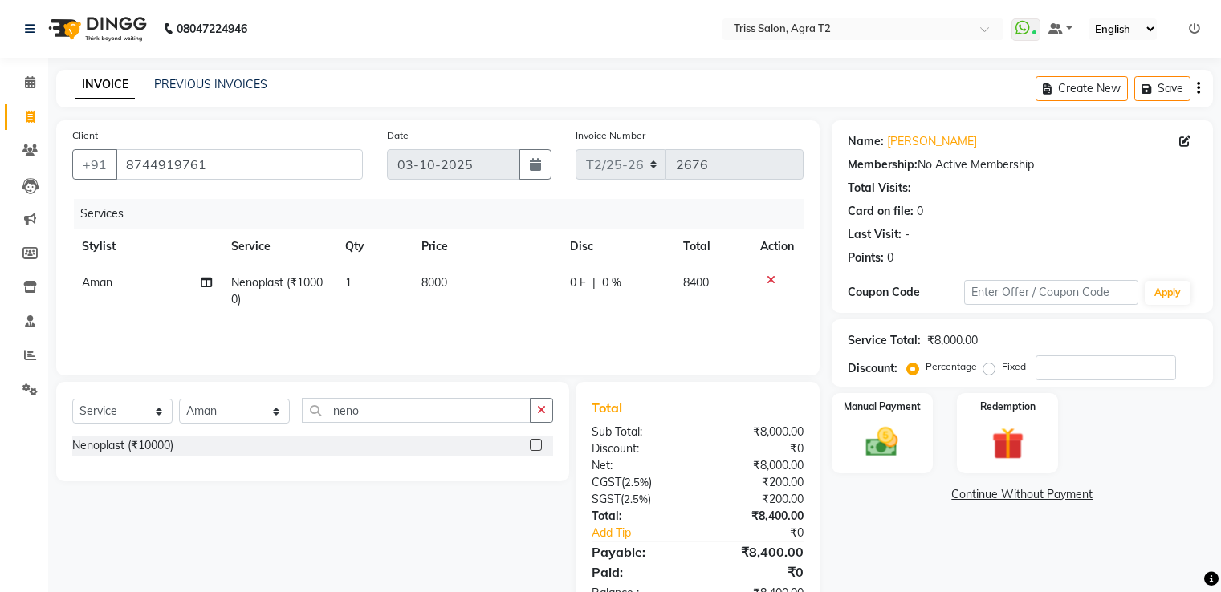
select select "service"
select select "33013"
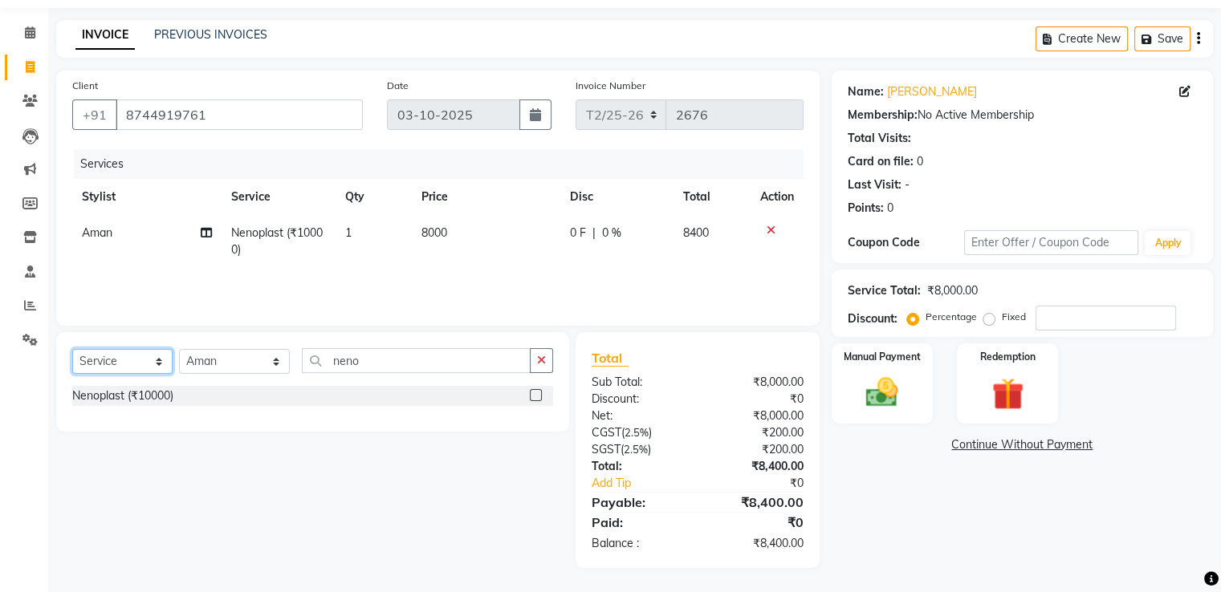
click at [161, 364] on select "Select Service Product Membership Package Voucher Prepaid Gift Card" at bounding box center [122, 361] width 100 height 25
select select "product"
click at [72, 349] on select "Select Service Product Membership Package Voucher Prepaid Gift Card" at bounding box center [122, 361] width 100 height 25
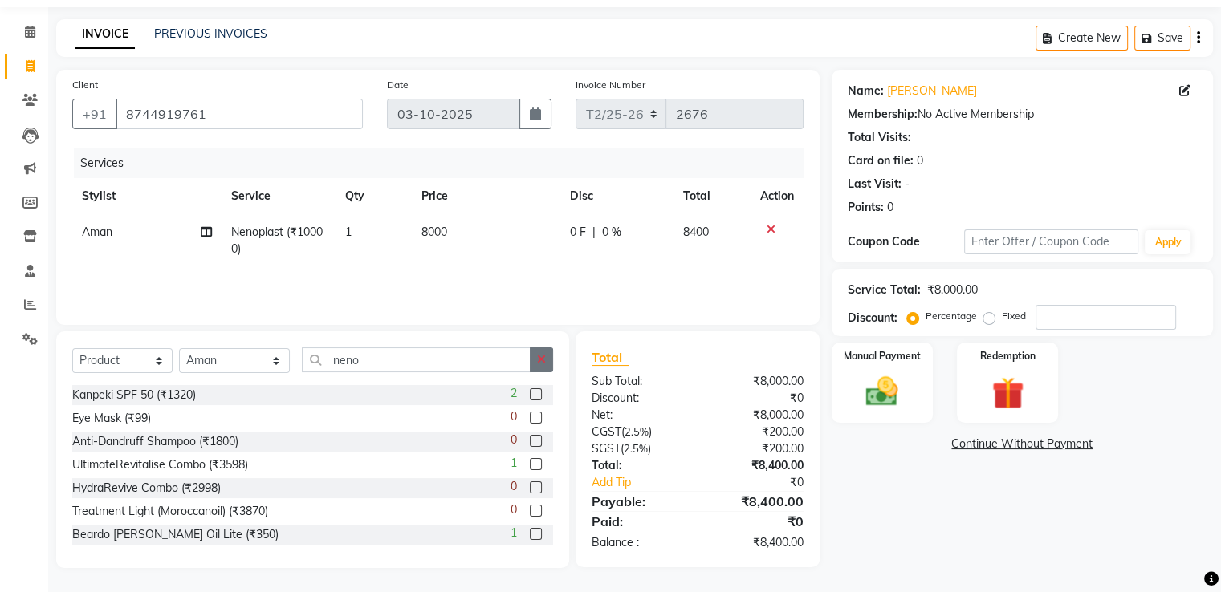
click at [538, 354] on icon "button" at bounding box center [541, 359] width 9 height 11
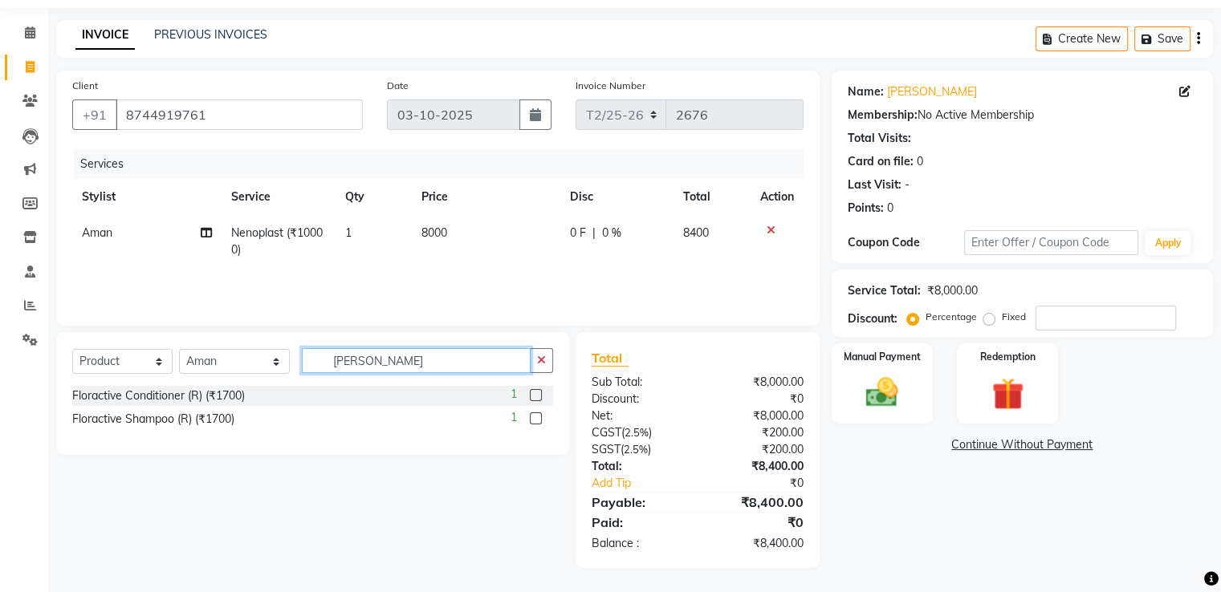
type input "[PERSON_NAME]"
click at [535, 393] on label at bounding box center [536, 395] width 12 height 12
click at [535, 393] on input "checkbox" at bounding box center [535, 396] width 10 height 10
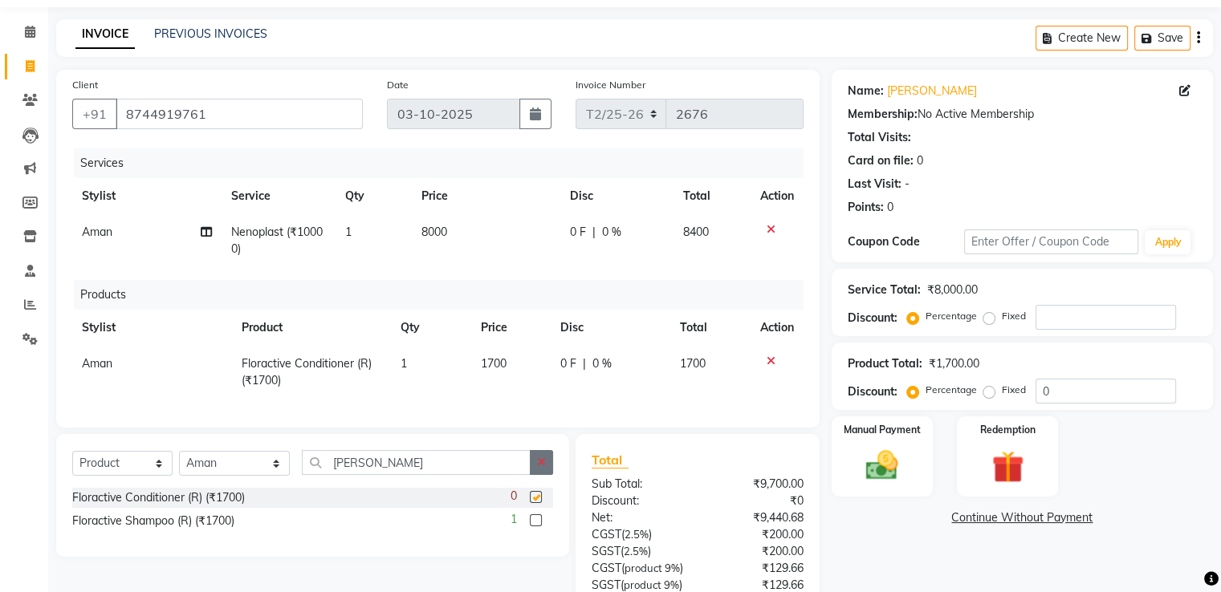
checkbox input "false"
click at [538, 526] on label at bounding box center [536, 520] width 12 height 12
click at [538, 526] on input "checkbox" at bounding box center [535, 521] width 10 height 10
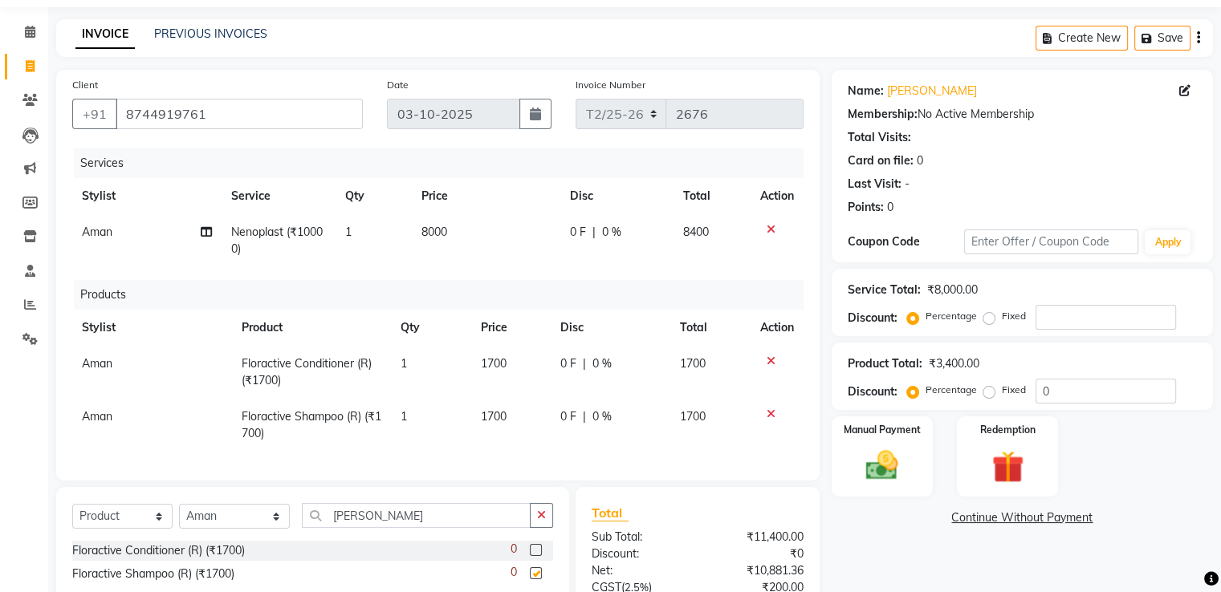
checkbox input "false"
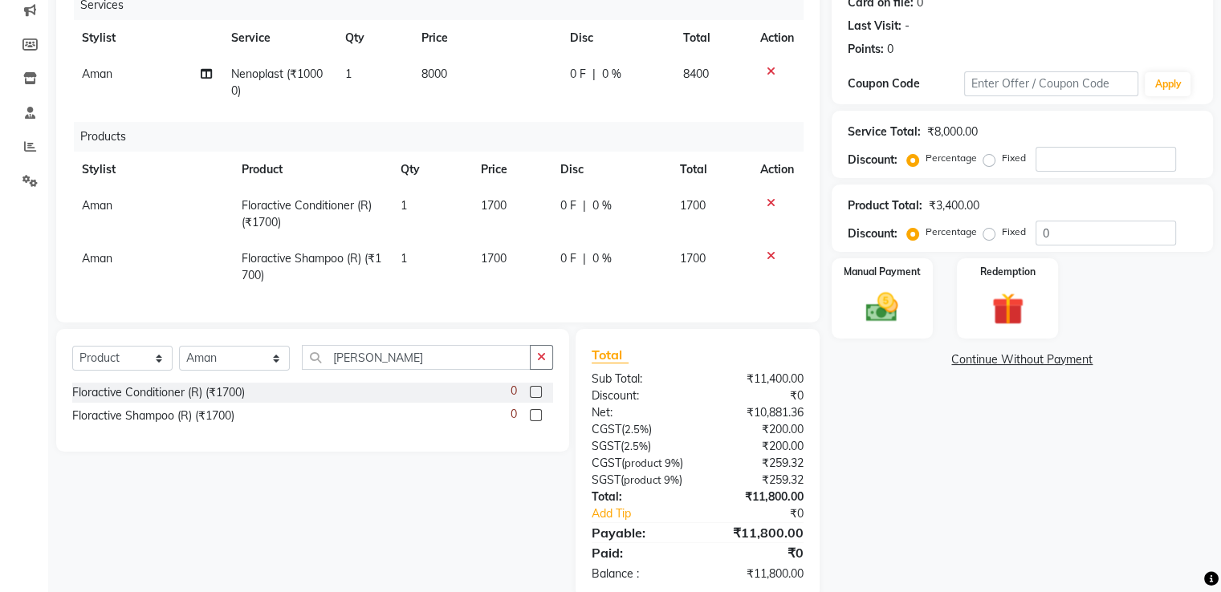
scroll to position [269, 0]
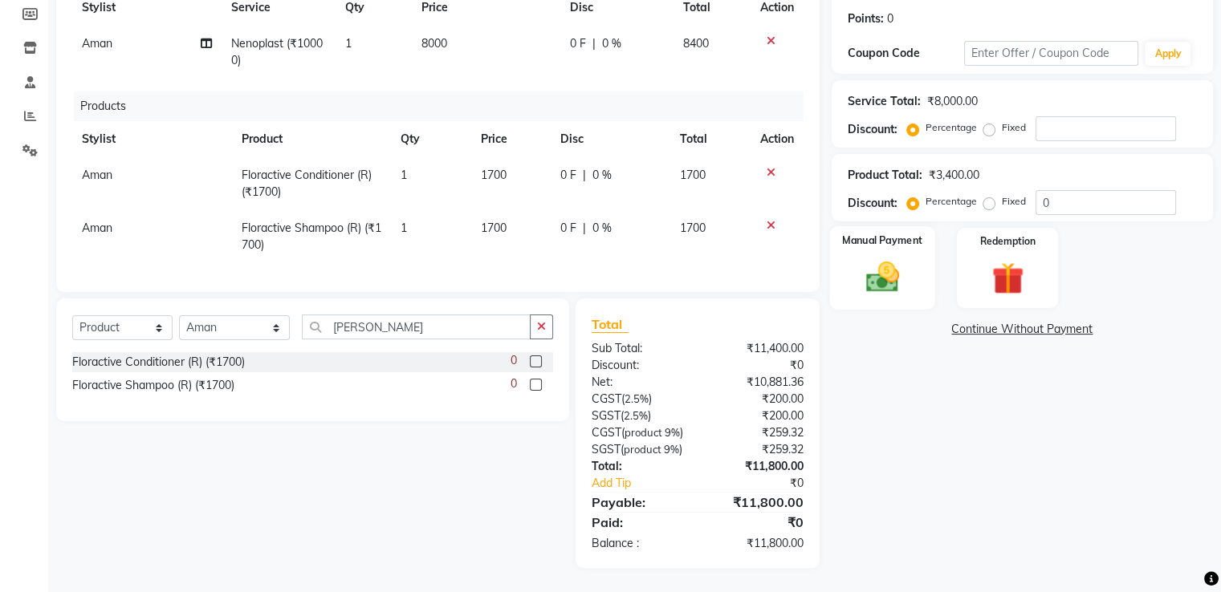
click at [891, 258] on img at bounding box center [882, 277] width 54 height 39
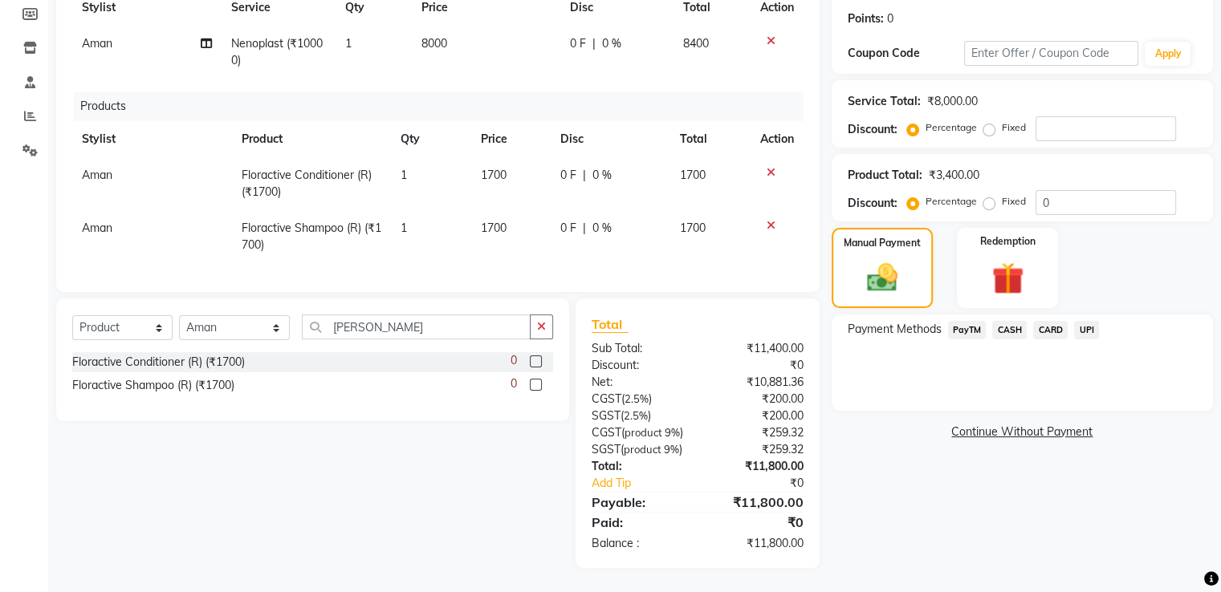
click at [1013, 321] on span "CASH" at bounding box center [1009, 330] width 35 height 18
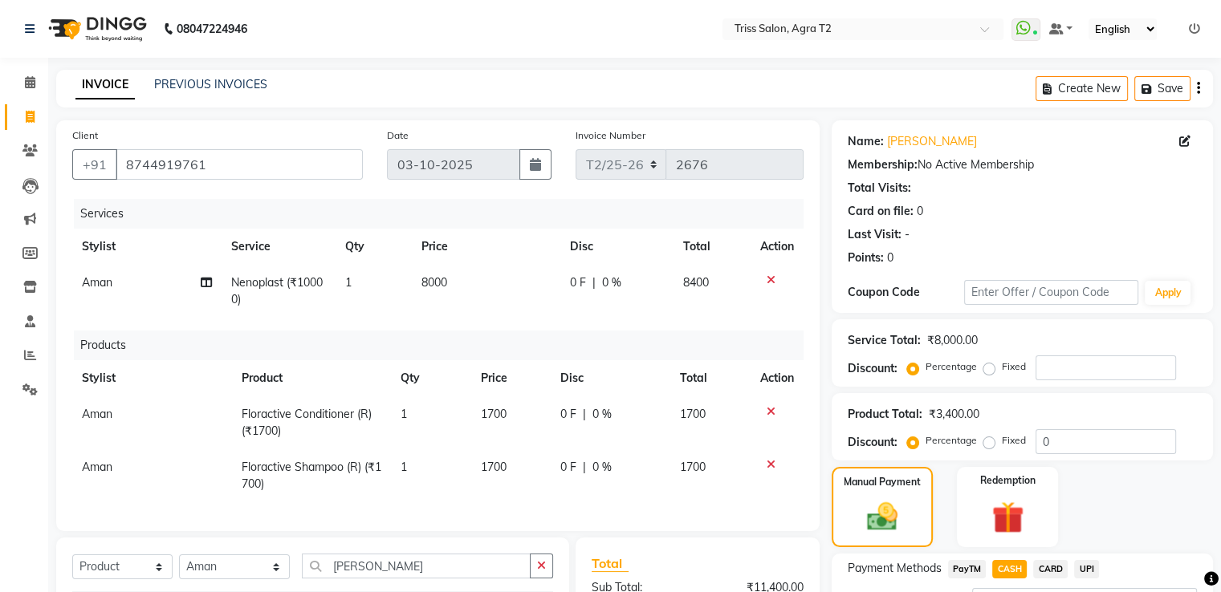
scroll to position [241, 0]
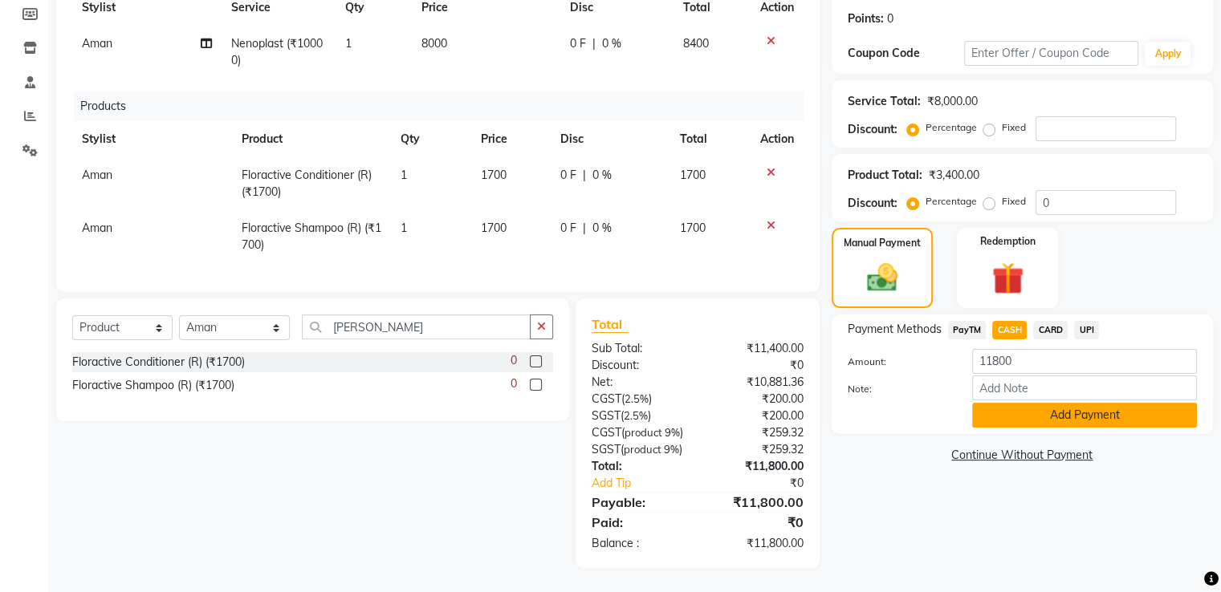
click at [1046, 418] on button "Add Payment" at bounding box center [1084, 415] width 225 height 25
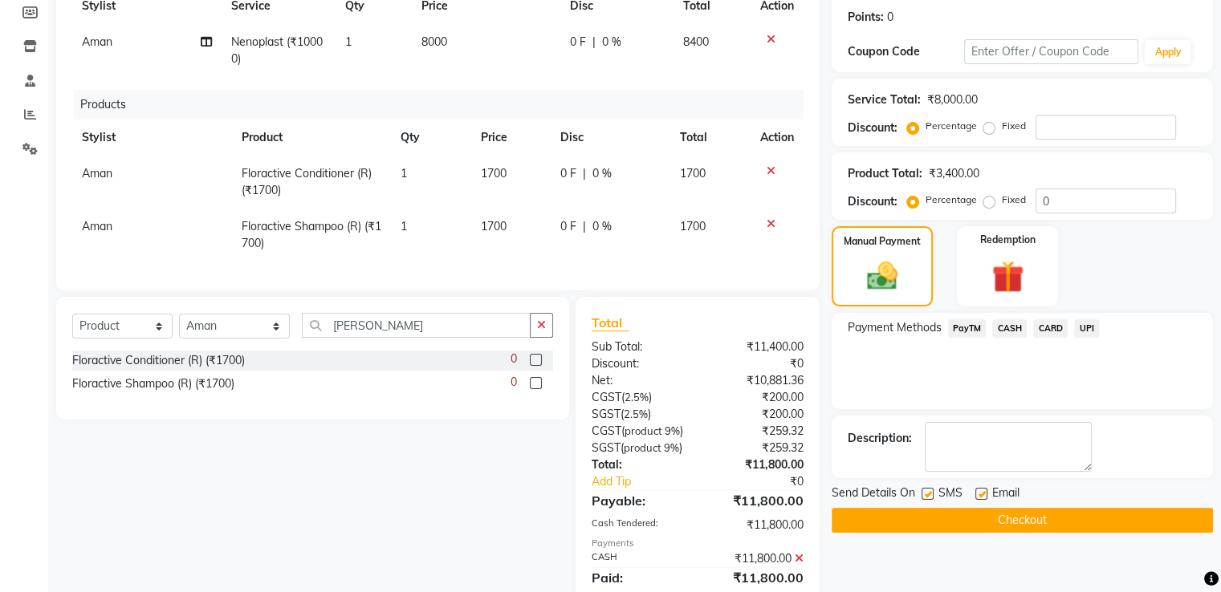
click at [993, 521] on button "Checkout" at bounding box center [1021, 520] width 381 height 25
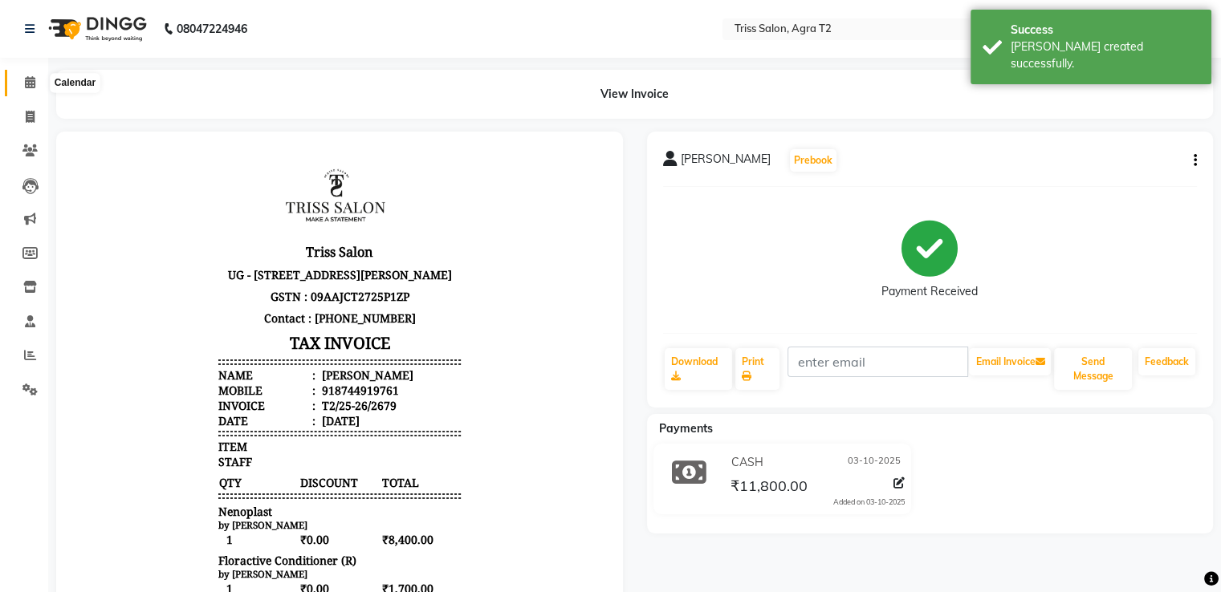
click at [28, 85] on icon at bounding box center [30, 82] width 10 height 12
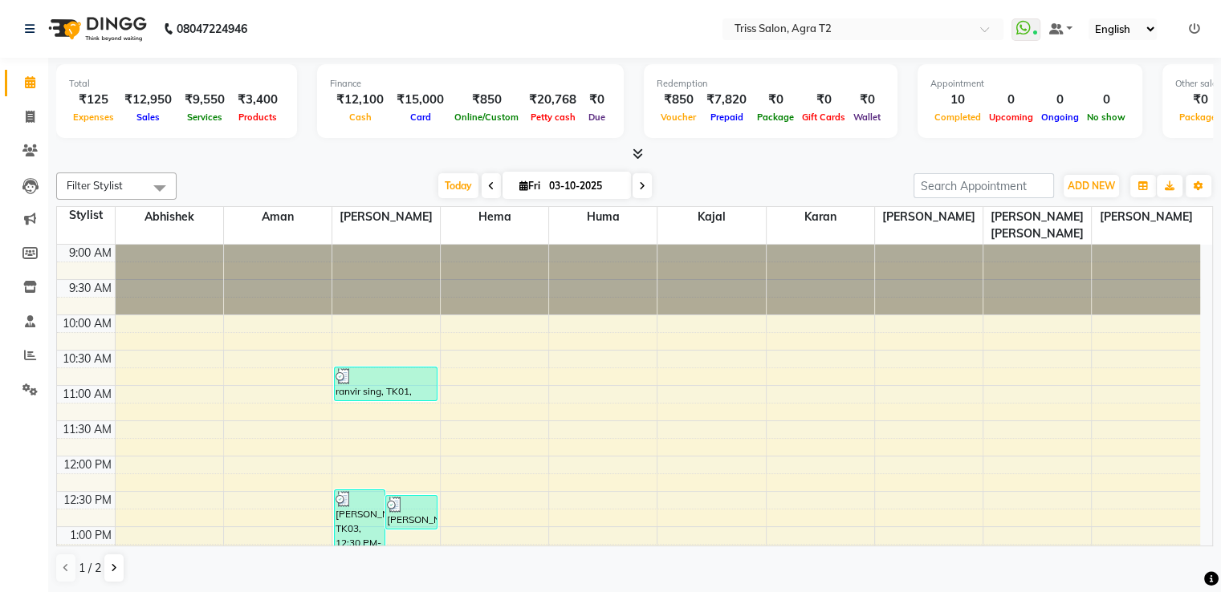
click at [637, 155] on icon at bounding box center [637, 154] width 10 height 12
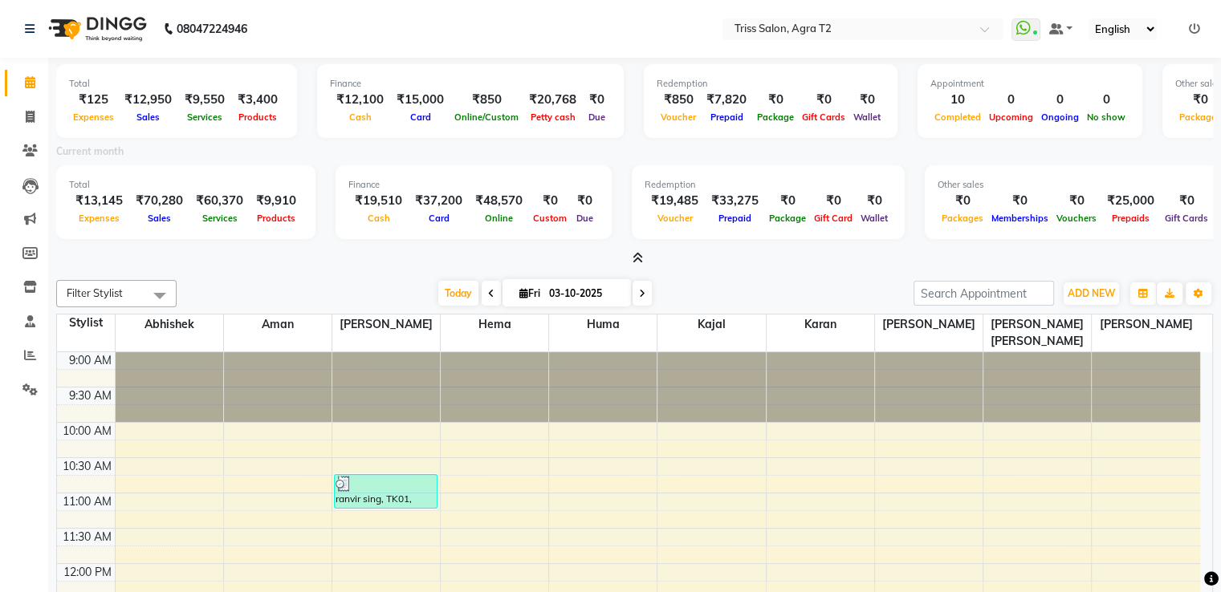
click at [636, 258] on icon at bounding box center [637, 258] width 10 height 12
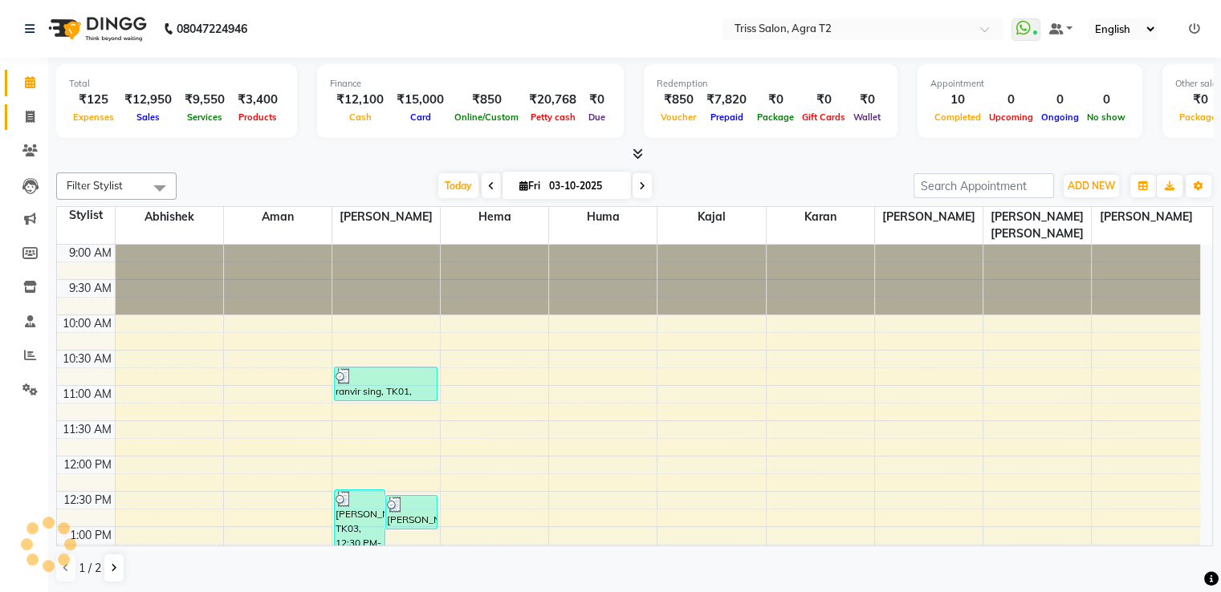
click at [34, 120] on icon at bounding box center [30, 117] width 9 height 12
select select "service"
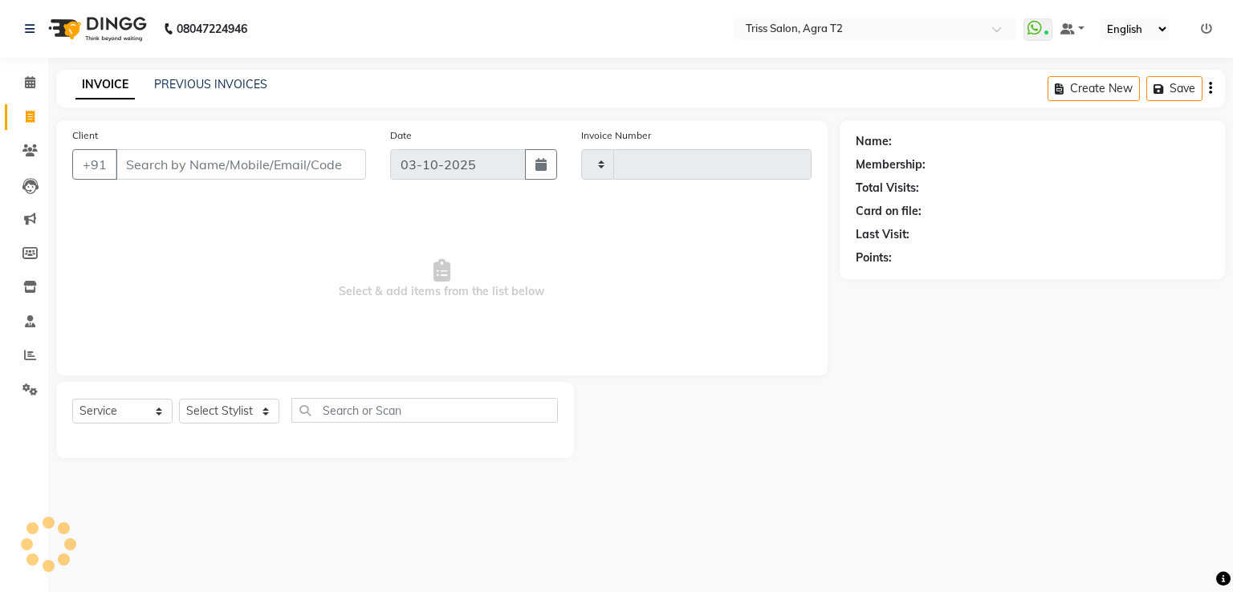
type input "2680"
select select "4301"
click at [201, 80] on link "PREVIOUS INVOICES" at bounding box center [210, 84] width 113 height 14
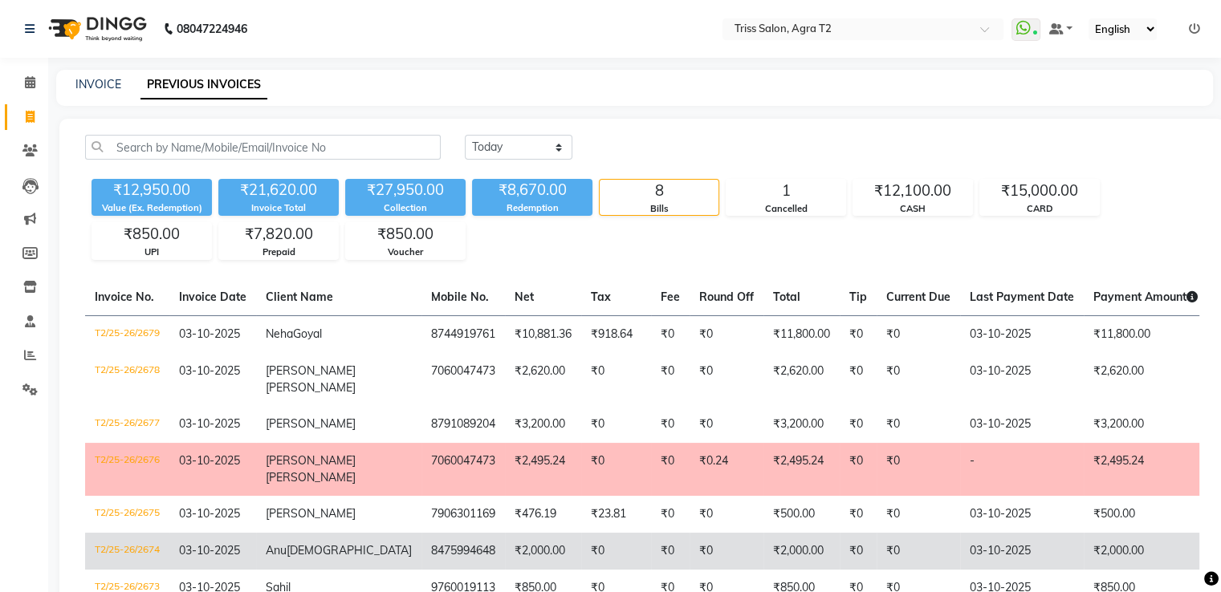
click at [421, 533] on td "8475994648" at bounding box center [462, 551] width 83 height 37
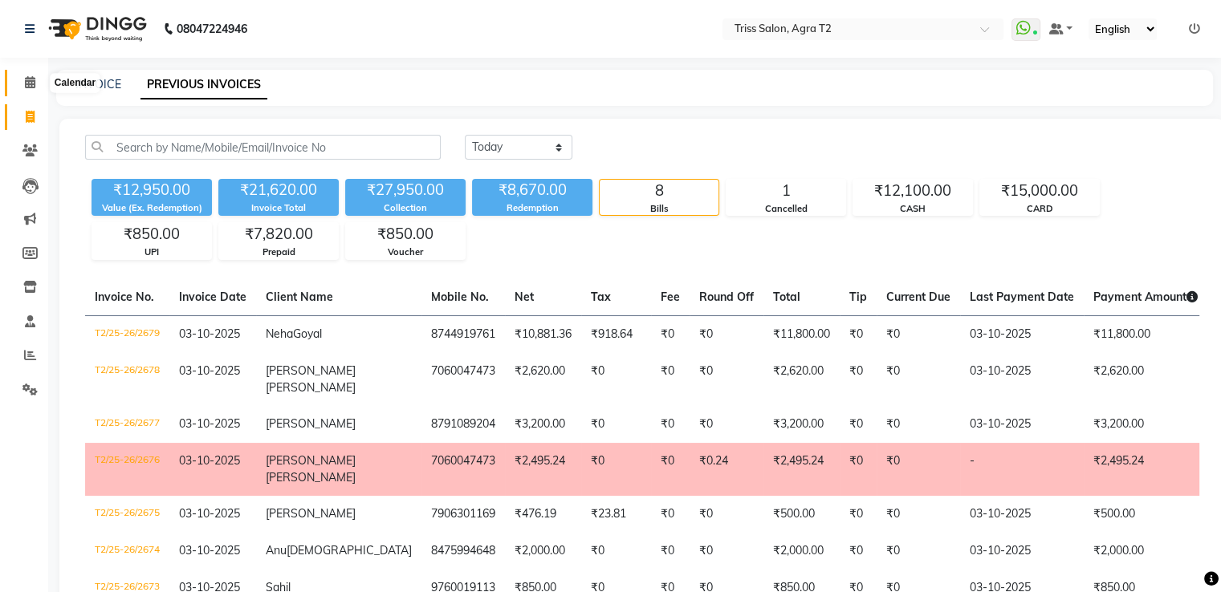
click at [32, 78] on icon at bounding box center [30, 82] width 10 height 12
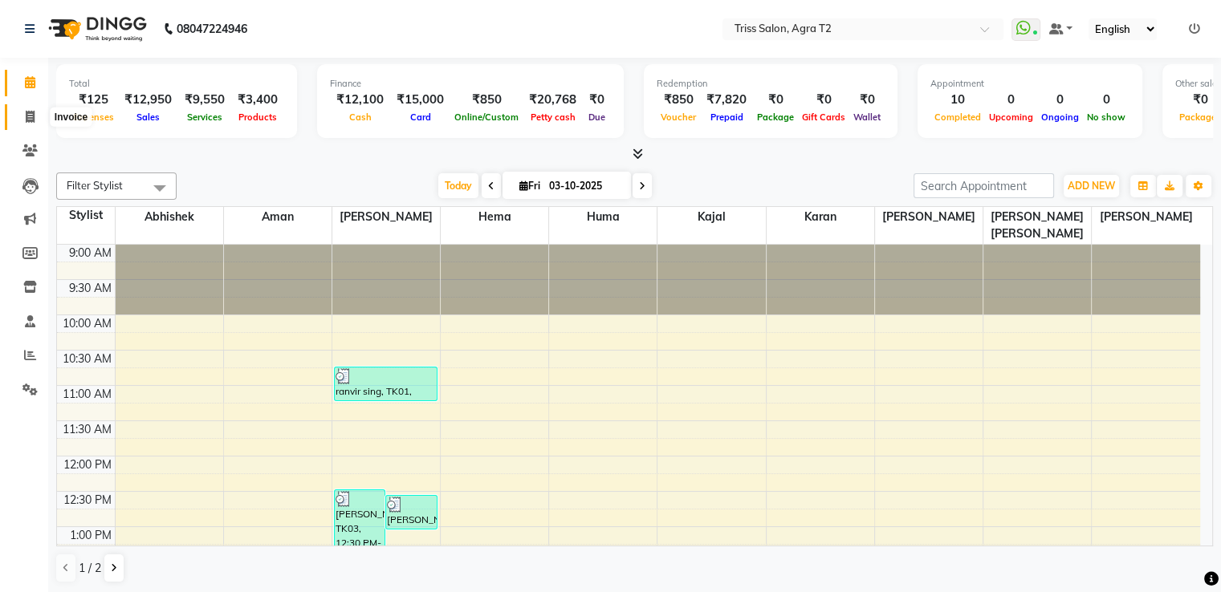
click at [26, 120] on icon at bounding box center [30, 117] width 9 height 12
select select "service"
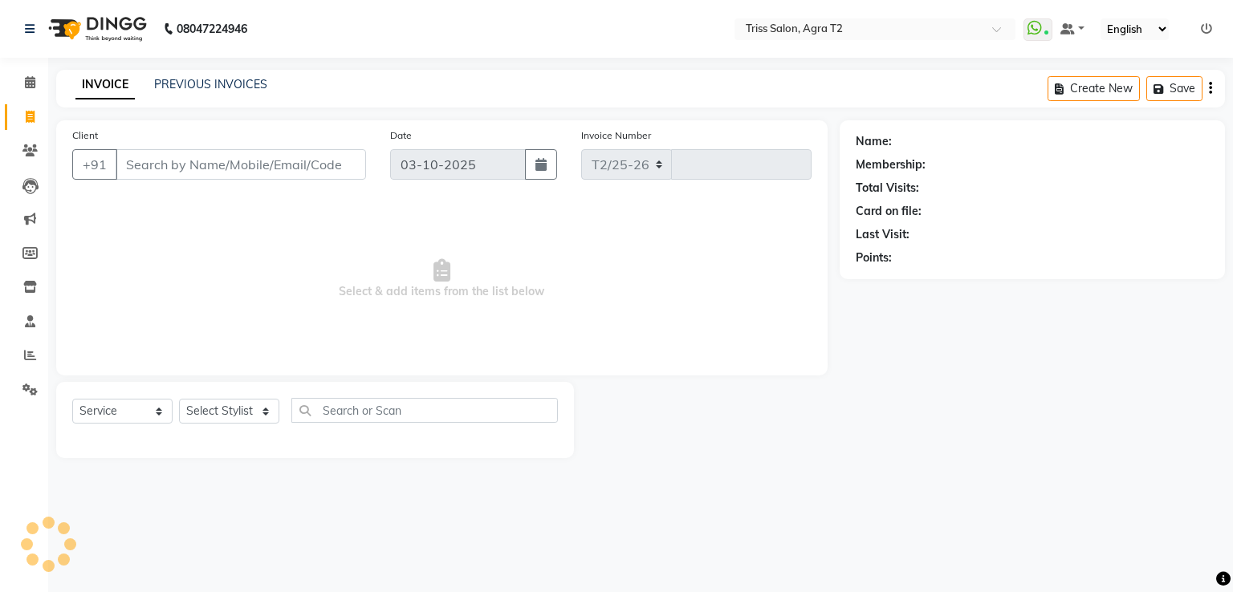
select select "4301"
type input "2680"
click at [250, 415] on select "Select Stylist Abhishek Aman Hema Huma Kajal Karan Kavya Chauhan Mohd. Kamil Sh…" at bounding box center [235, 411] width 112 height 25
select select "33013"
click at [179, 400] on select "Select Stylist Abhishek Aman Hema Huma Kajal Karan Kavya Chauhan Mohd. Kamil Sh…" at bounding box center [235, 411] width 112 height 25
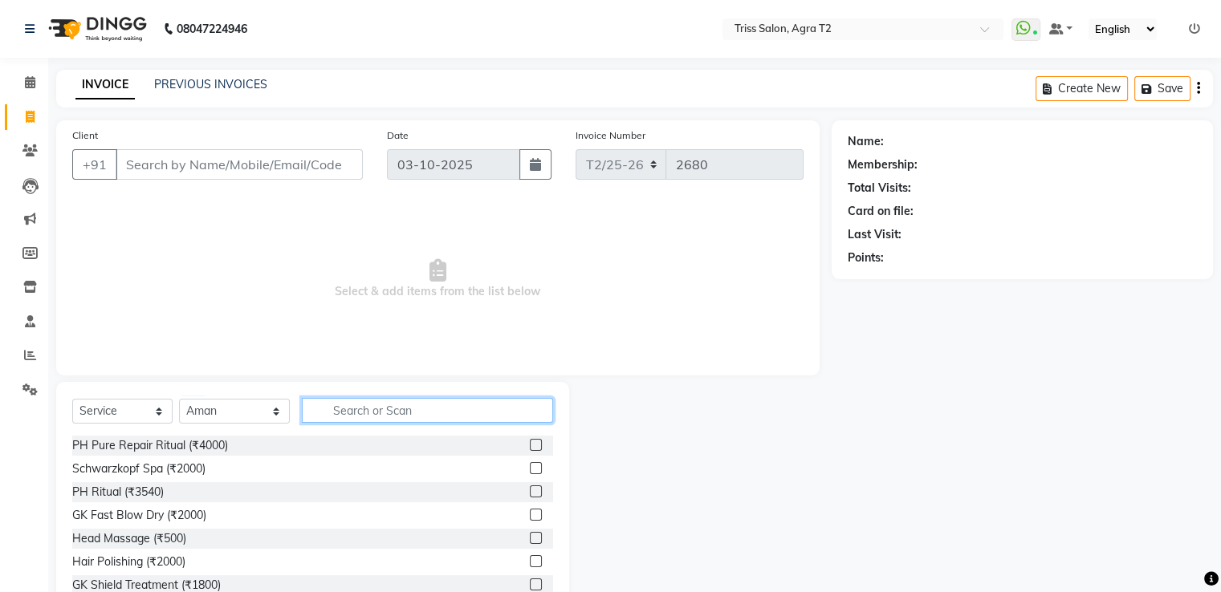
click at [355, 409] on input "text" at bounding box center [427, 410] width 250 height 25
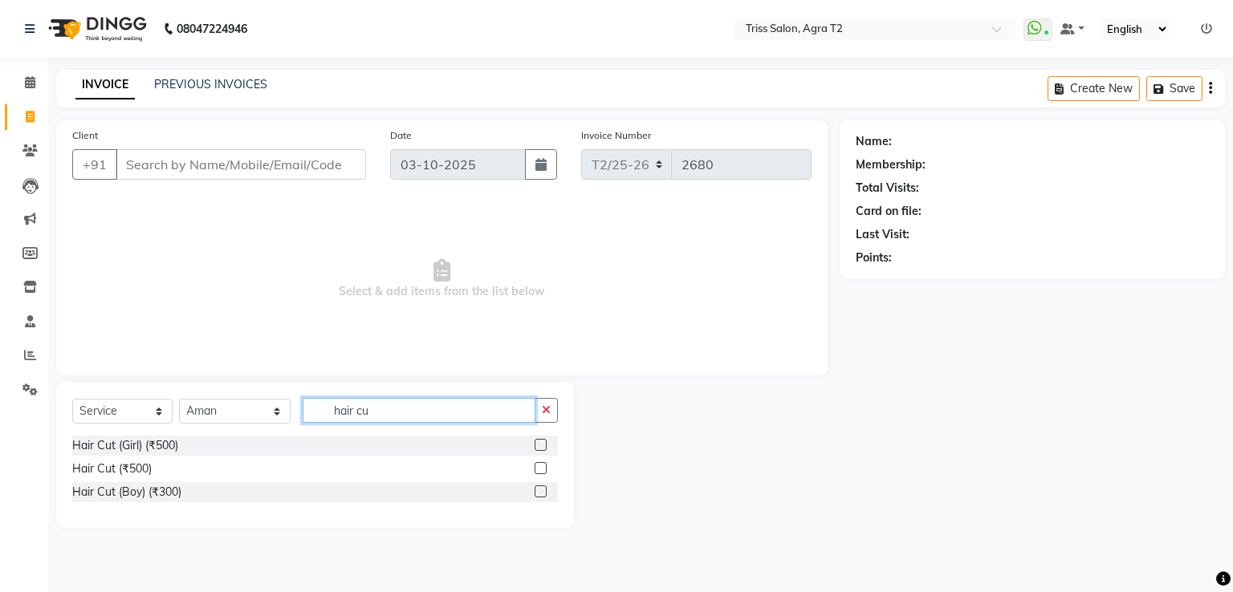
type input "hair cu"
click at [542, 469] on label at bounding box center [540, 468] width 12 height 12
click at [542, 469] on input "checkbox" at bounding box center [539, 469] width 10 height 10
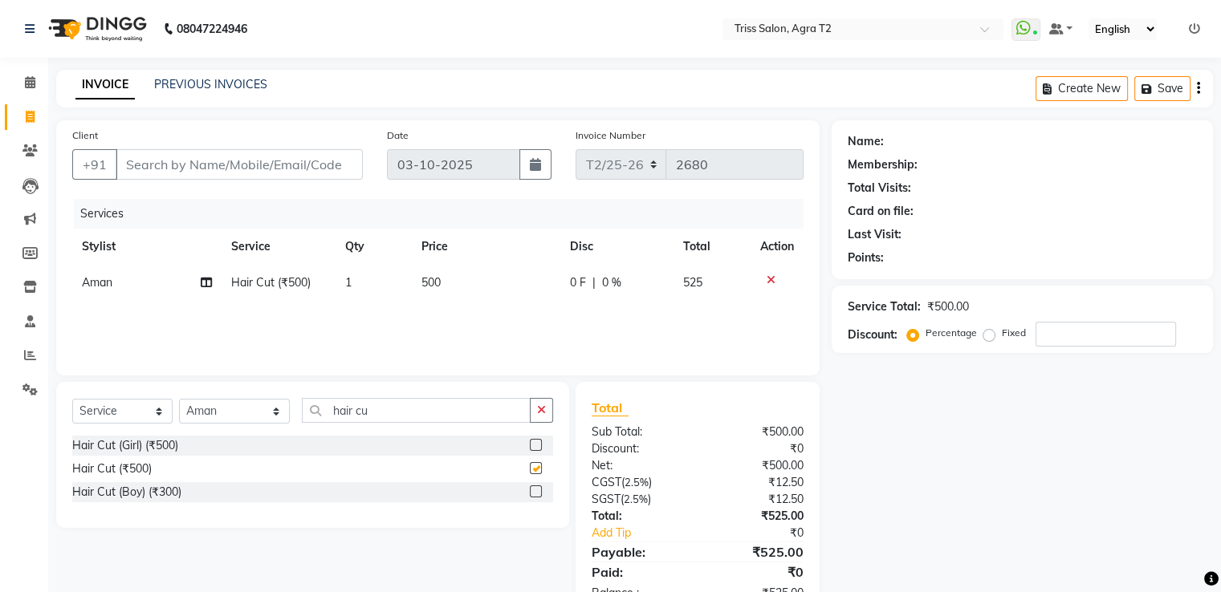
checkbox input "false"
click at [177, 170] on input "Client" at bounding box center [239, 164] width 247 height 30
click at [187, 169] on input "Client" at bounding box center [239, 164] width 247 height 30
click at [157, 166] on input "Client" at bounding box center [239, 164] width 247 height 30
click at [157, 169] on input "Client" at bounding box center [239, 164] width 247 height 30
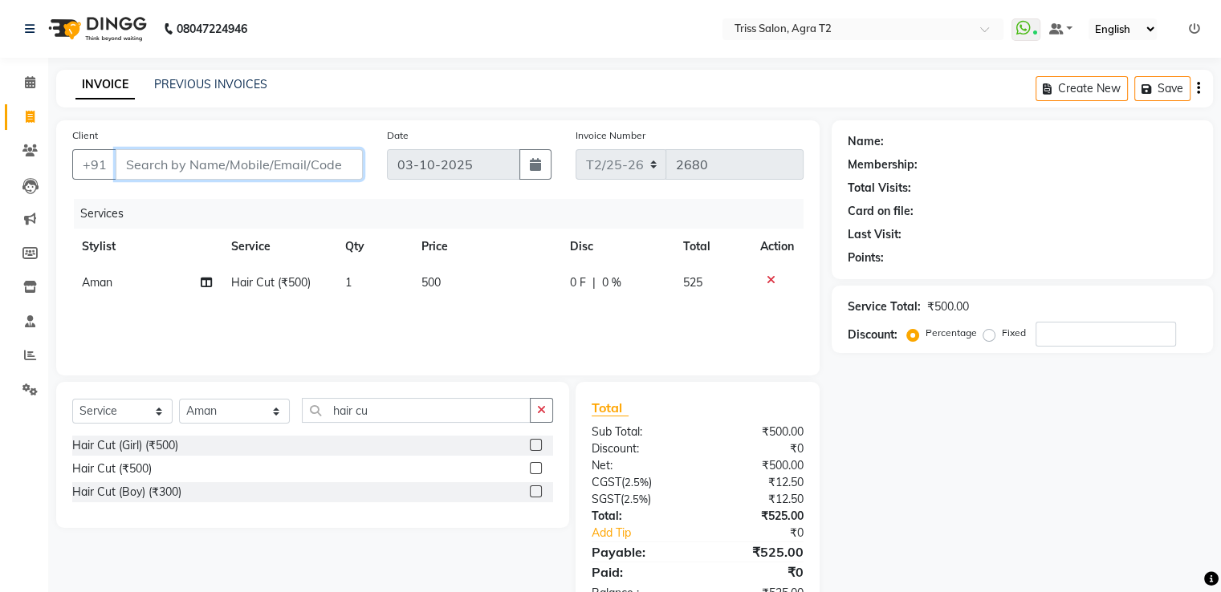
type input "9"
type input "0"
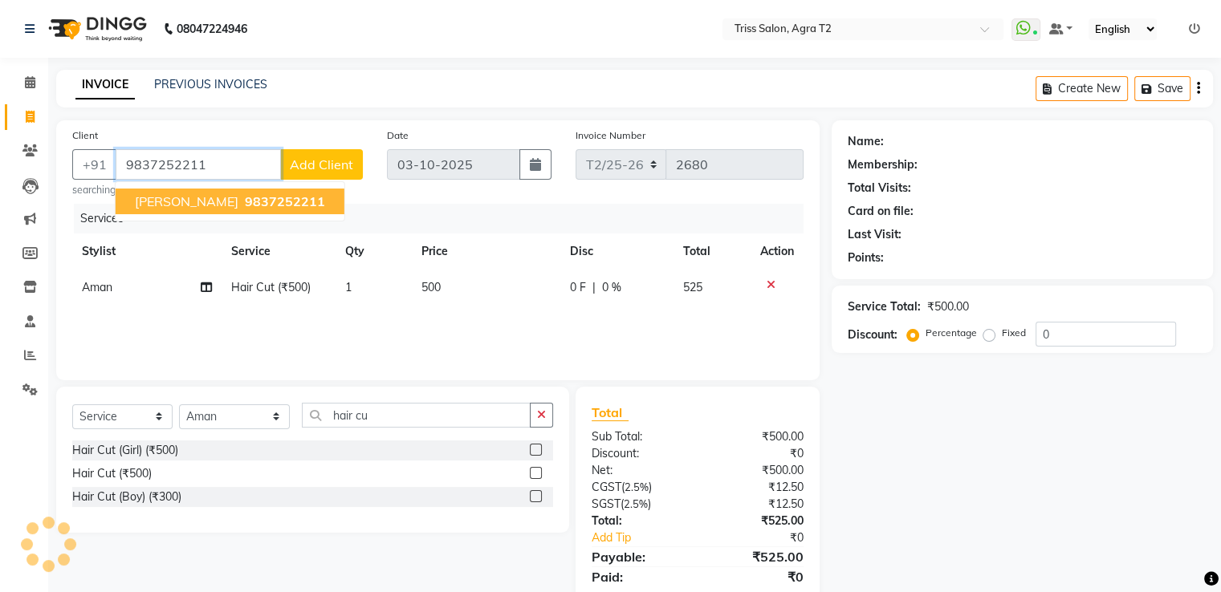
type input "9837252211"
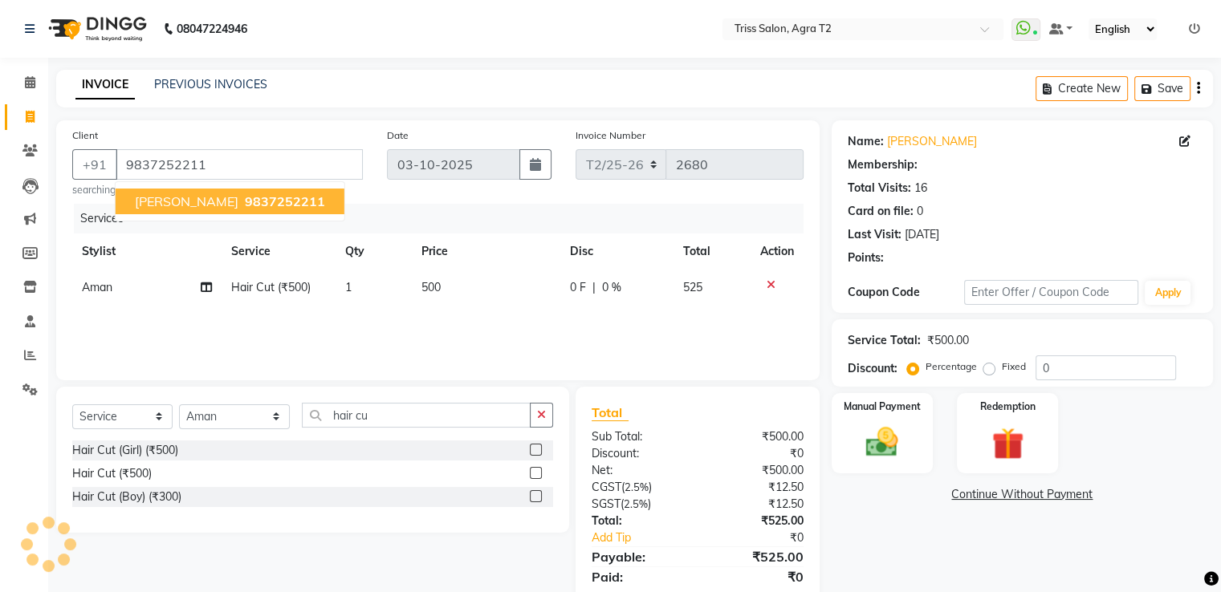
click at [211, 205] on span "Ankit Kochhar" at bounding box center [187, 201] width 104 height 16
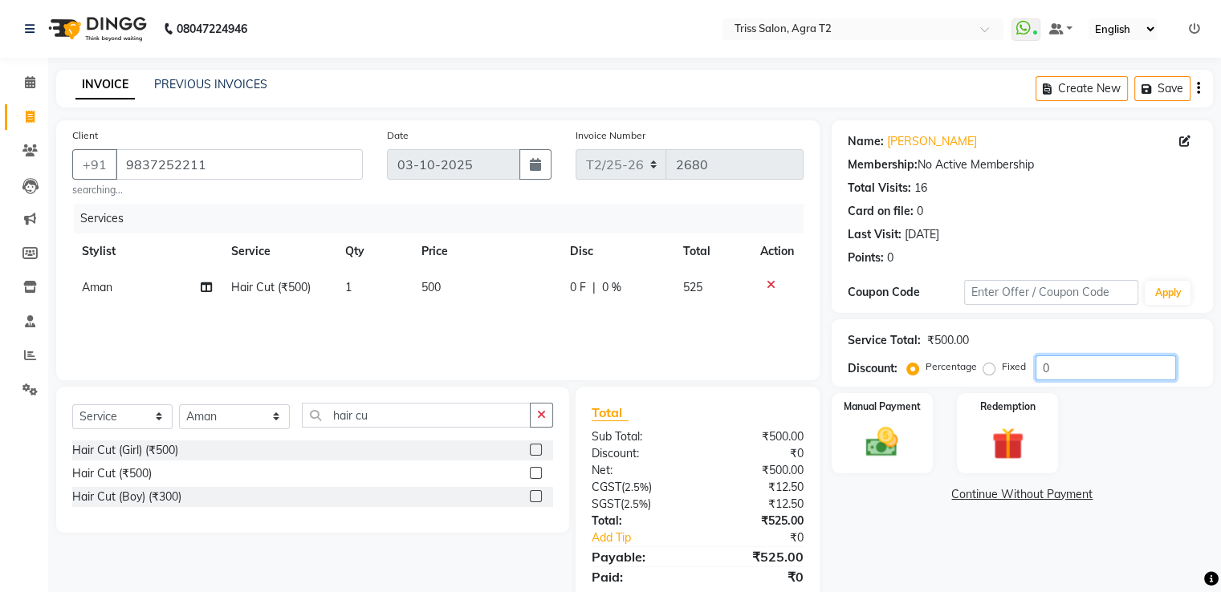
click at [1059, 372] on input "0" at bounding box center [1105, 368] width 140 height 25
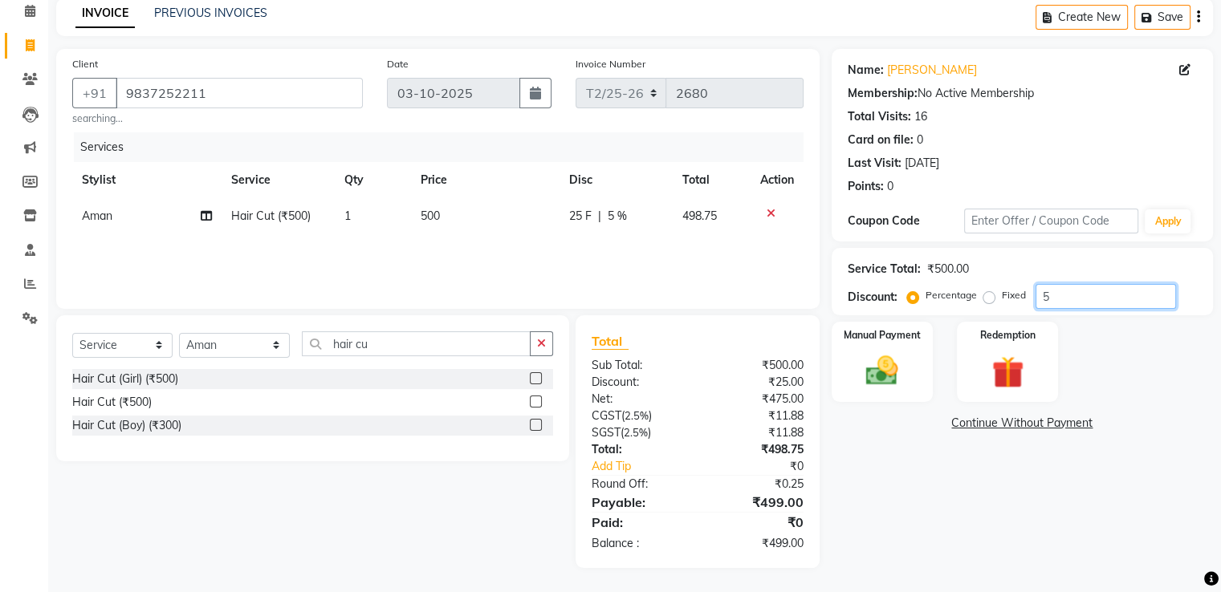
type input "5"
click at [1002, 294] on label "Fixed" at bounding box center [1014, 295] width 24 height 14
click at [990, 294] on input "Fixed" at bounding box center [991, 295] width 11 height 11
radio input "true"
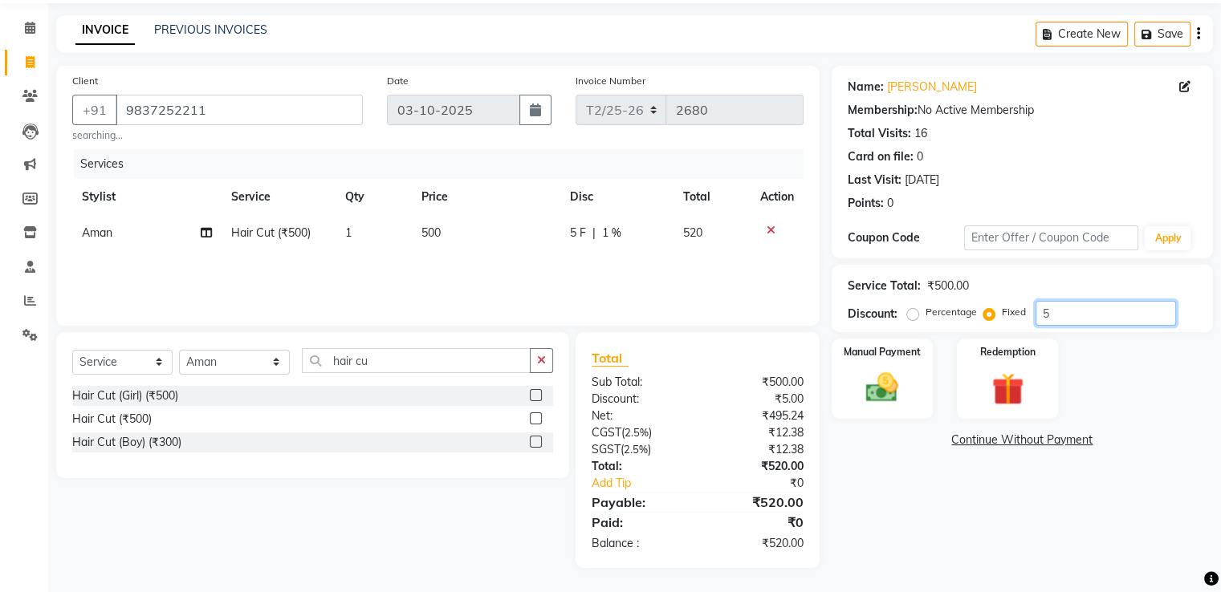
click at [1066, 312] on input "5" at bounding box center [1105, 313] width 140 height 25
type input "25"
click at [909, 378] on div "Manual Payment" at bounding box center [881, 378] width 105 height 83
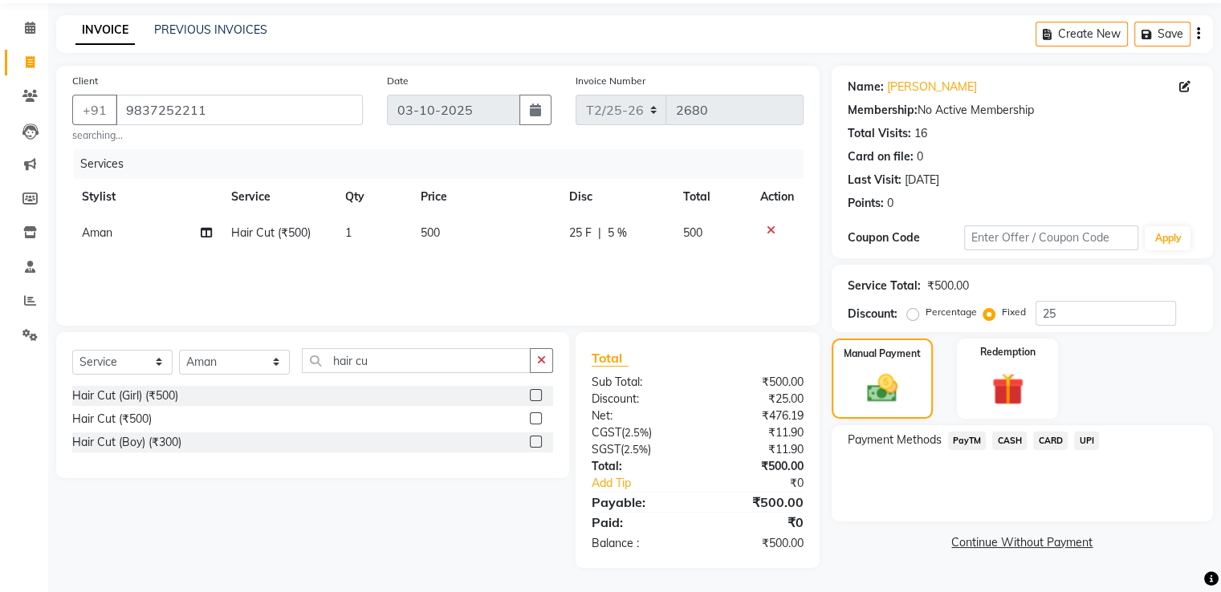
click at [1088, 445] on span "UPI" at bounding box center [1086, 441] width 25 height 18
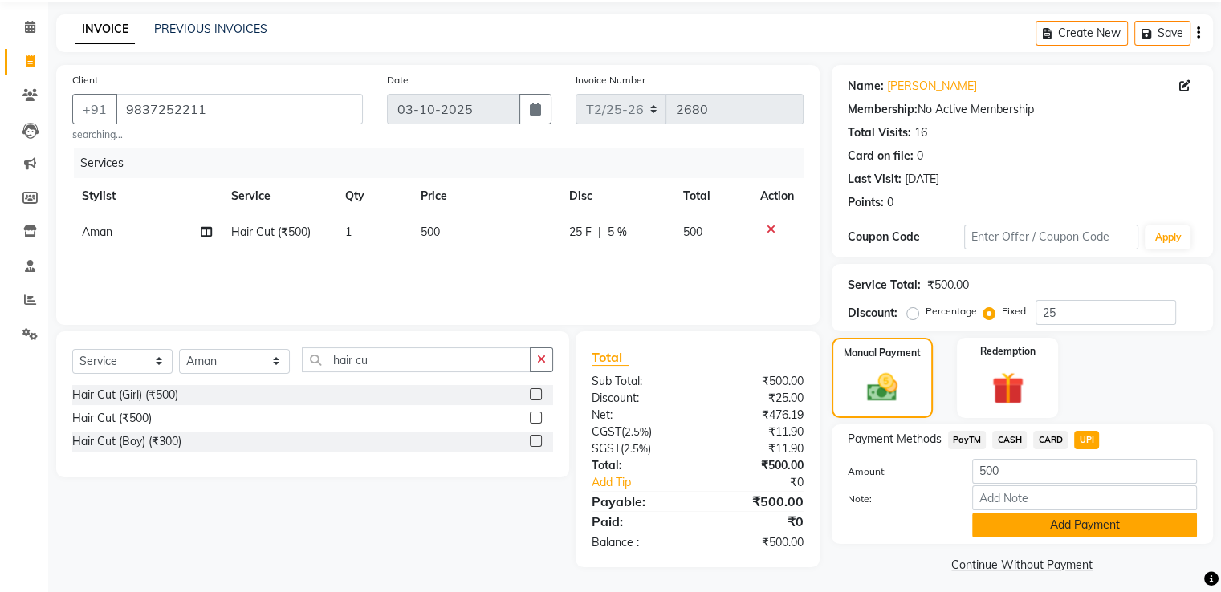
click at [1024, 532] on button "Add Payment" at bounding box center [1084, 525] width 225 height 25
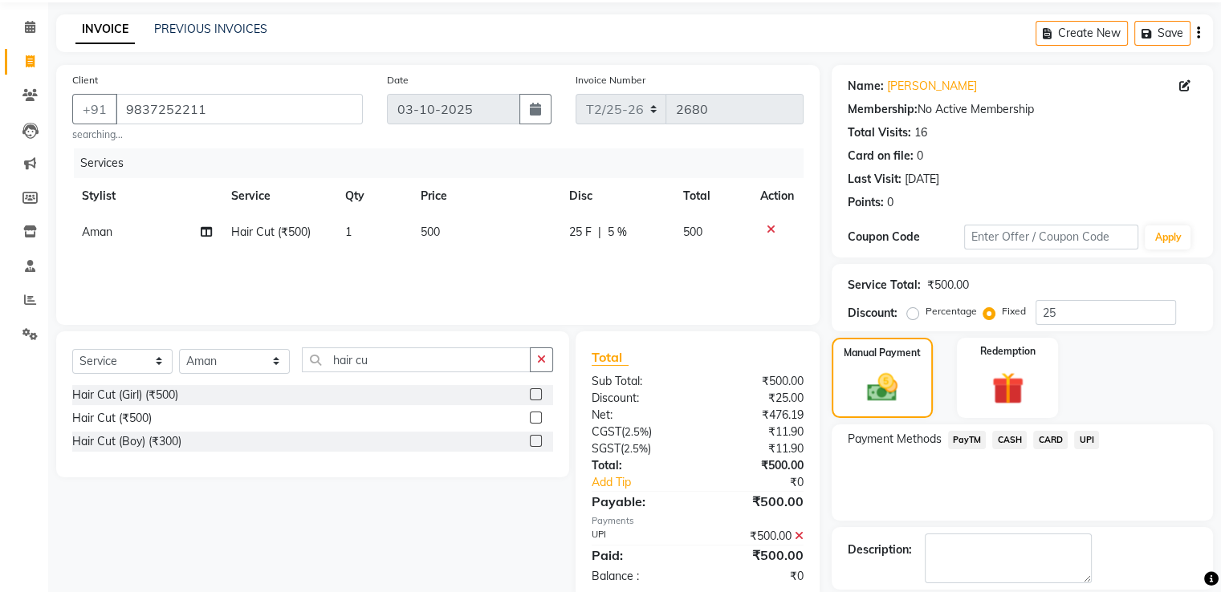
scroll to position [131, 0]
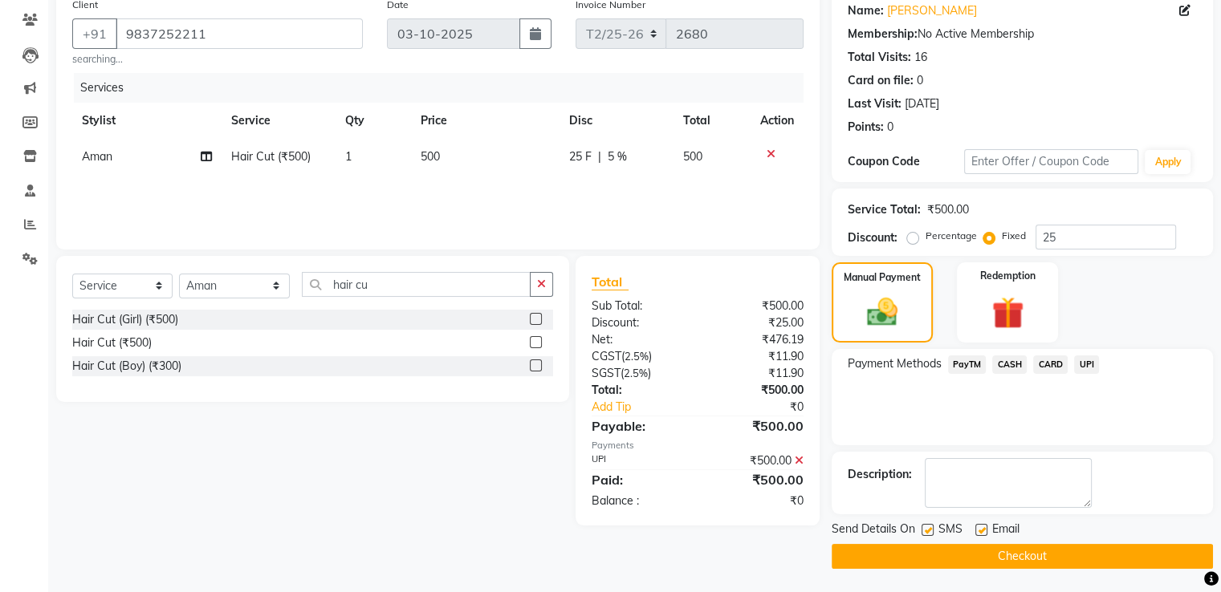
click at [1033, 559] on button "Checkout" at bounding box center [1021, 556] width 381 height 25
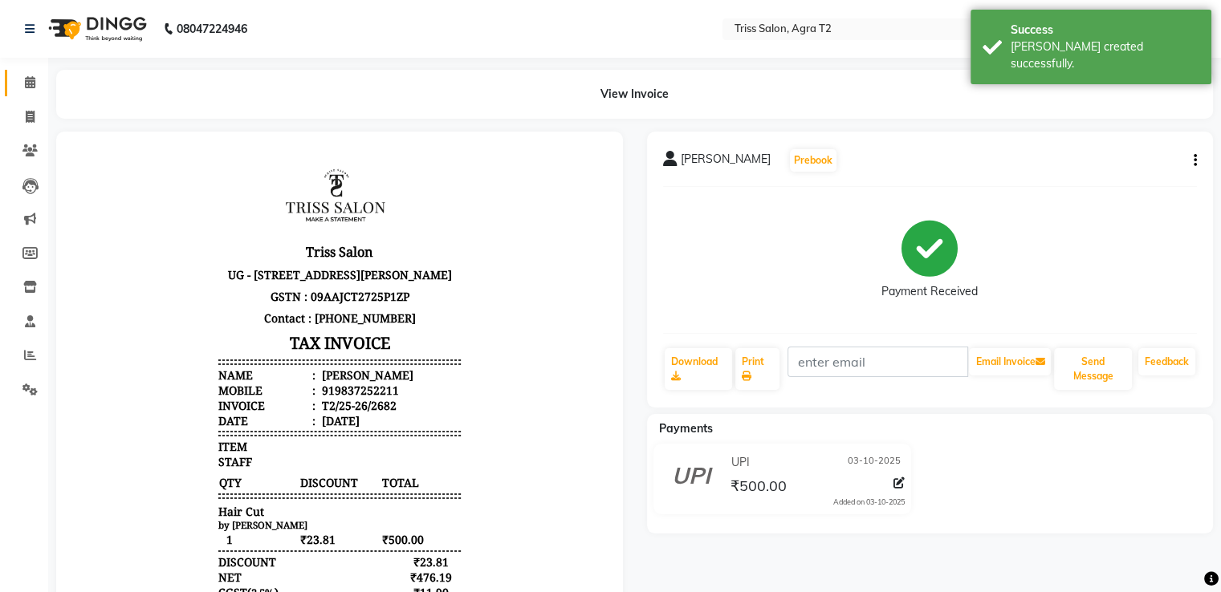
click at [26, 71] on link "Calendar" at bounding box center [24, 83] width 39 height 26
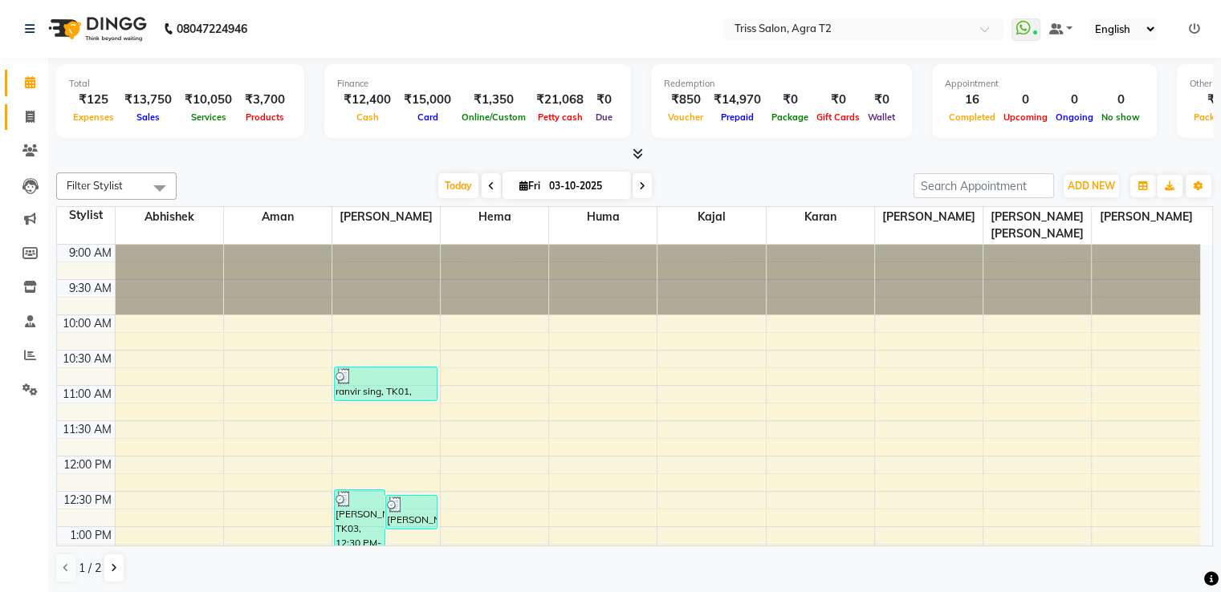
click at [32, 116] on icon at bounding box center [30, 117] width 9 height 12
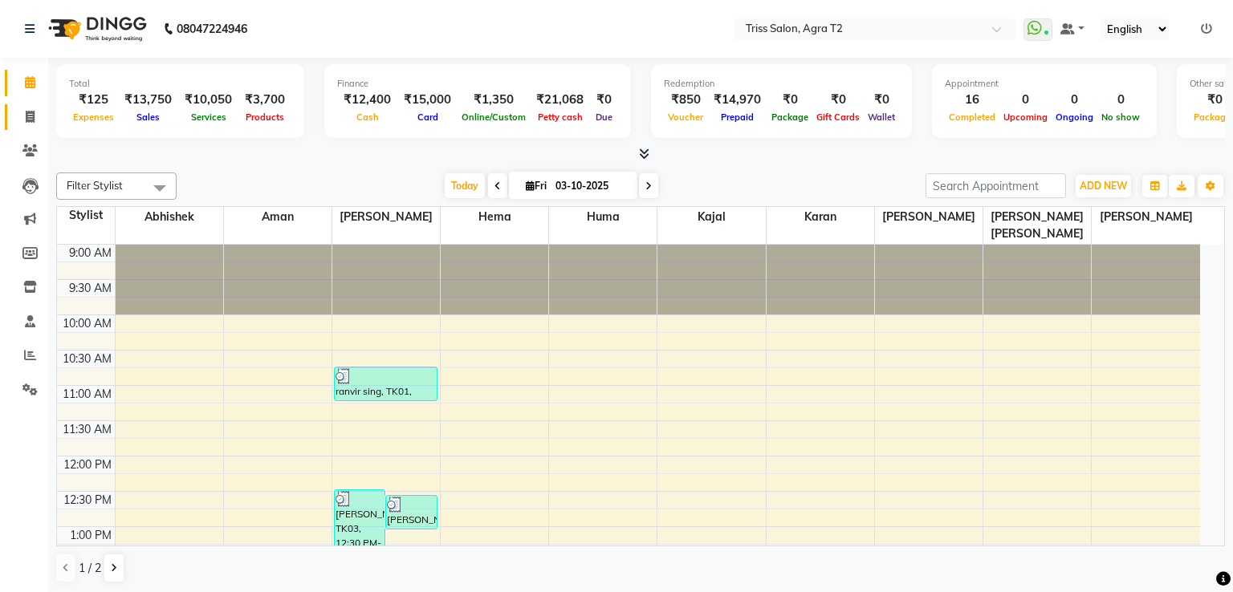
select select "service"
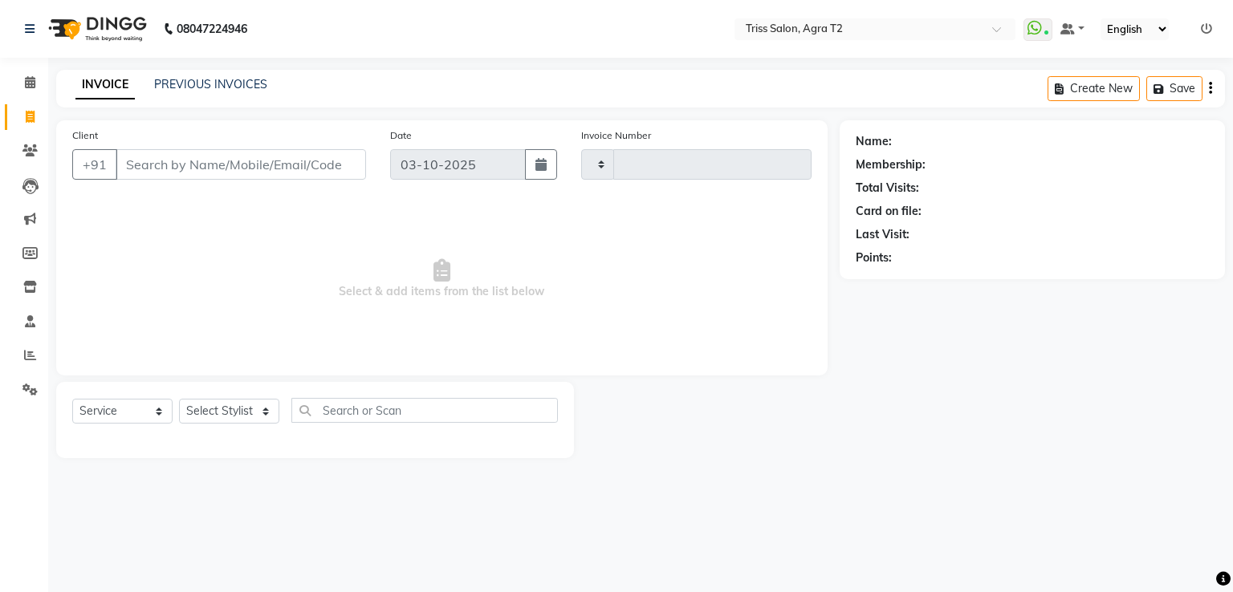
type input "2683"
select select "4301"
click at [221, 87] on link "PREVIOUS INVOICES" at bounding box center [210, 84] width 113 height 14
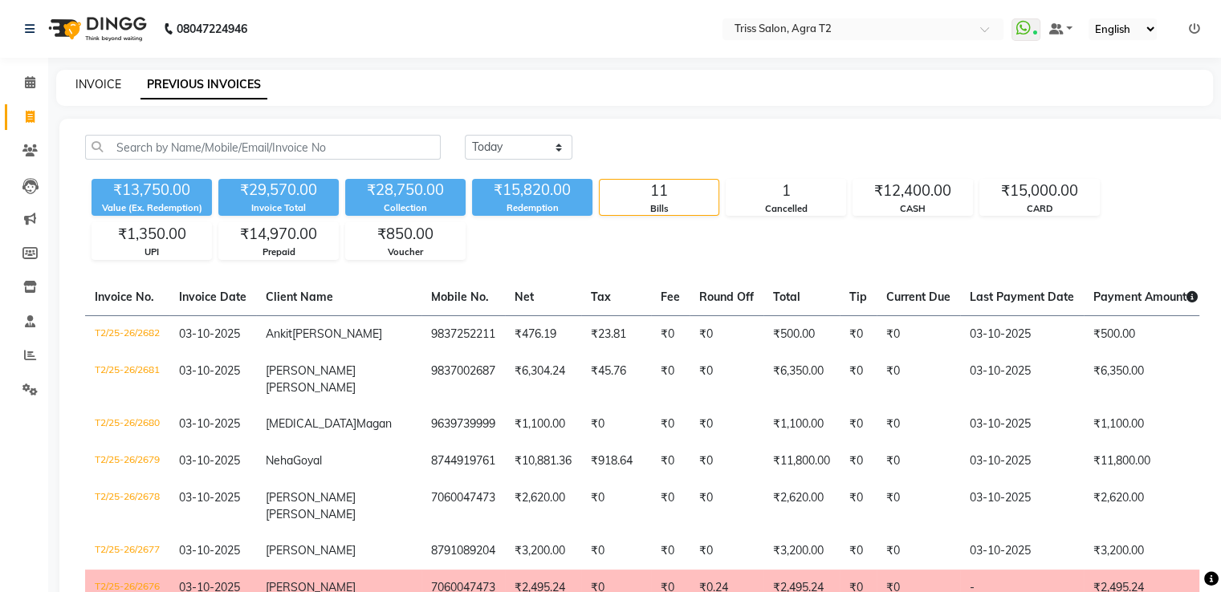
click at [108, 87] on link "INVOICE" at bounding box center [98, 84] width 46 height 14
select select "service"
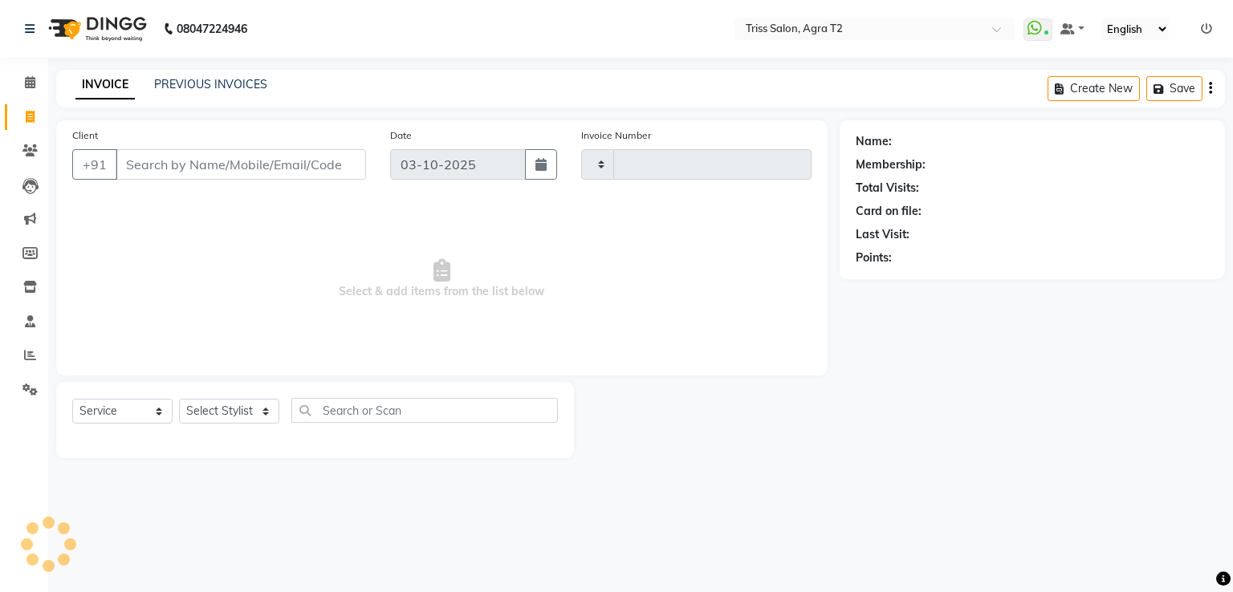
type input "2683"
select select "4301"
click at [238, 410] on select "Select Stylist Abhishek Aman Hema Huma Kajal Karan Kavya Chauhan Mohd. Kamil Sh…" at bounding box center [235, 411] width 112 height 25
select select "49344"
click at [179, 400] on select "Select Stylist Abhishek Aman Hema Huma Kajal Karan Kavya Chauhan Mohd. Kamil Sh…" at bounding box center [235, 411] width 112 height 25
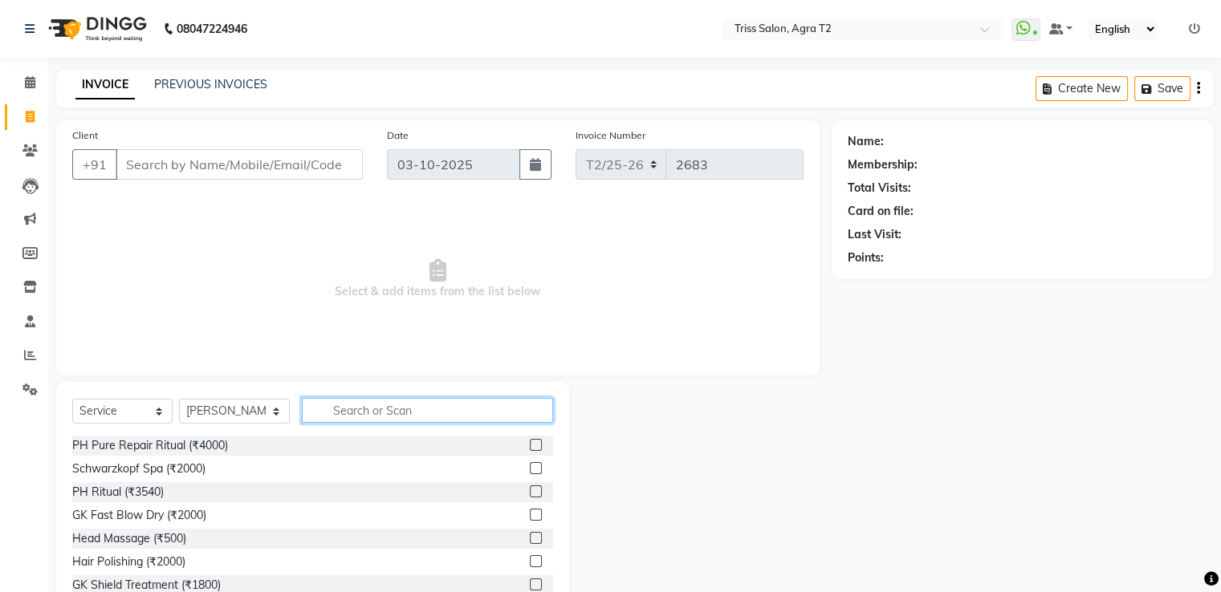
click at [321, 399] on input "text" at bounding box center [427, 410] width 250 height 25
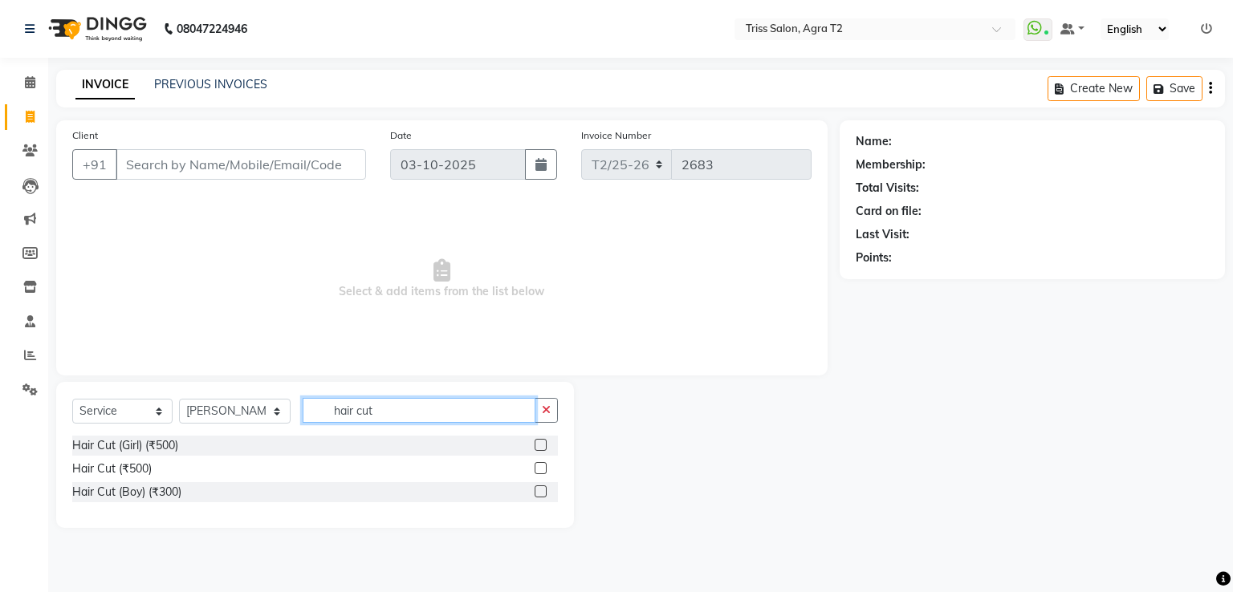
type input "hair cut"
click at [540, 472] on label at bounding box center [540, 468] width 12 height 12
click at [540, 472] on input "checkbox" at bounding box center [539, 469] width 10 height 10
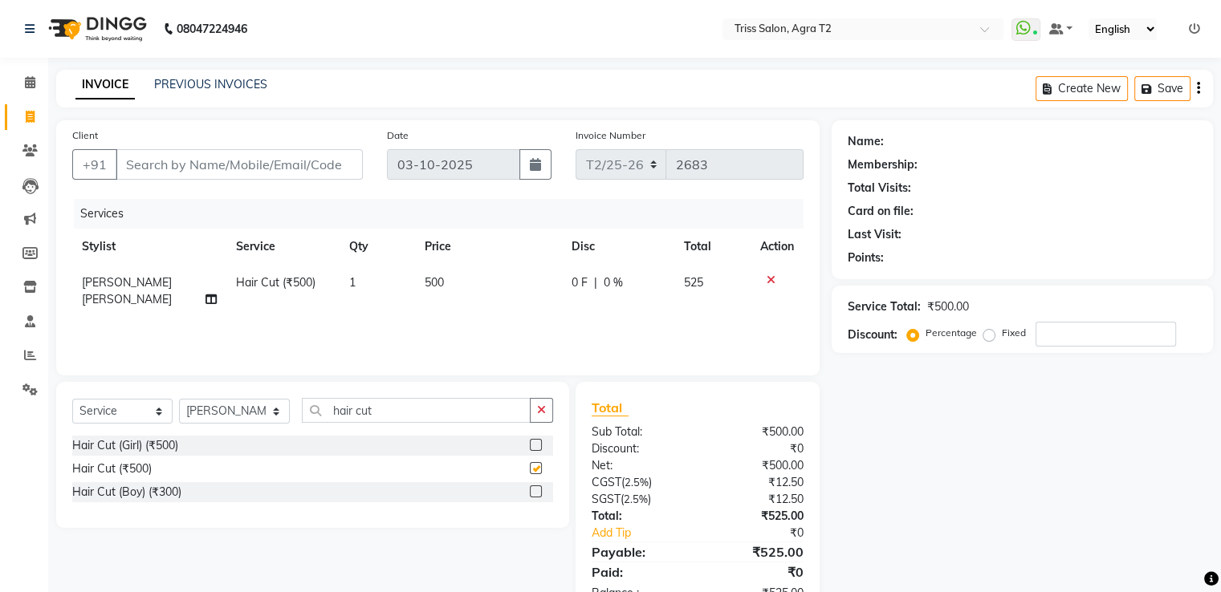
checkbox input "false"
click at [209, 166] on input "Client" at bounding box center [239, 164] width 247 height 30
type input "p"
type input "0"
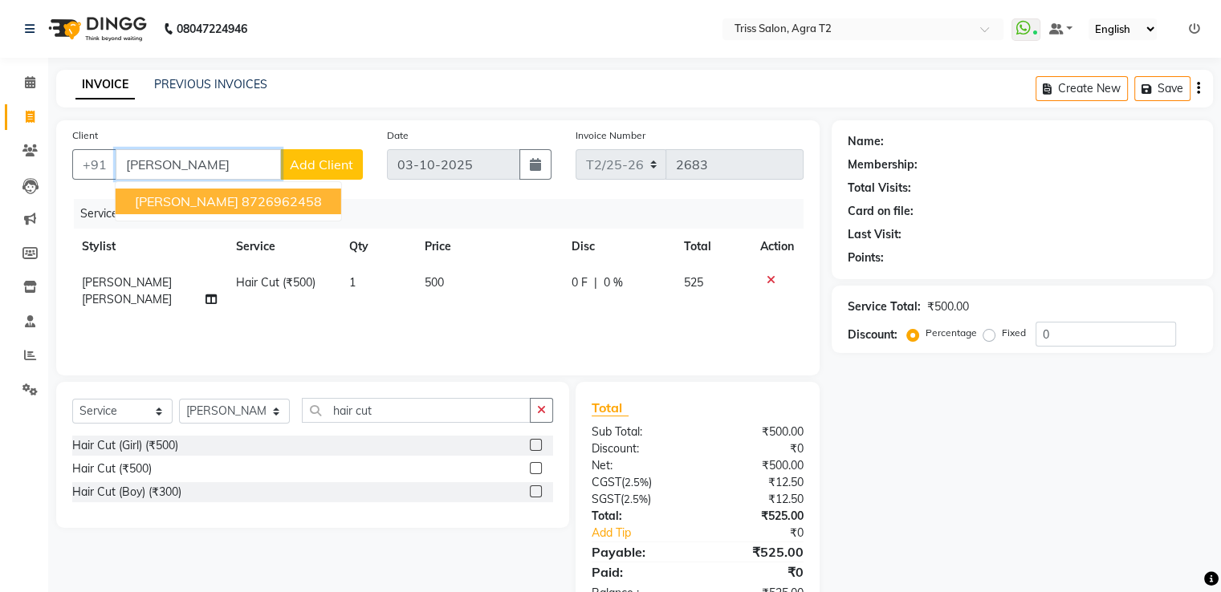
click at [189, 198] on span "Praveena Pathak" at bounding box center [187, 201] width 104 height 16
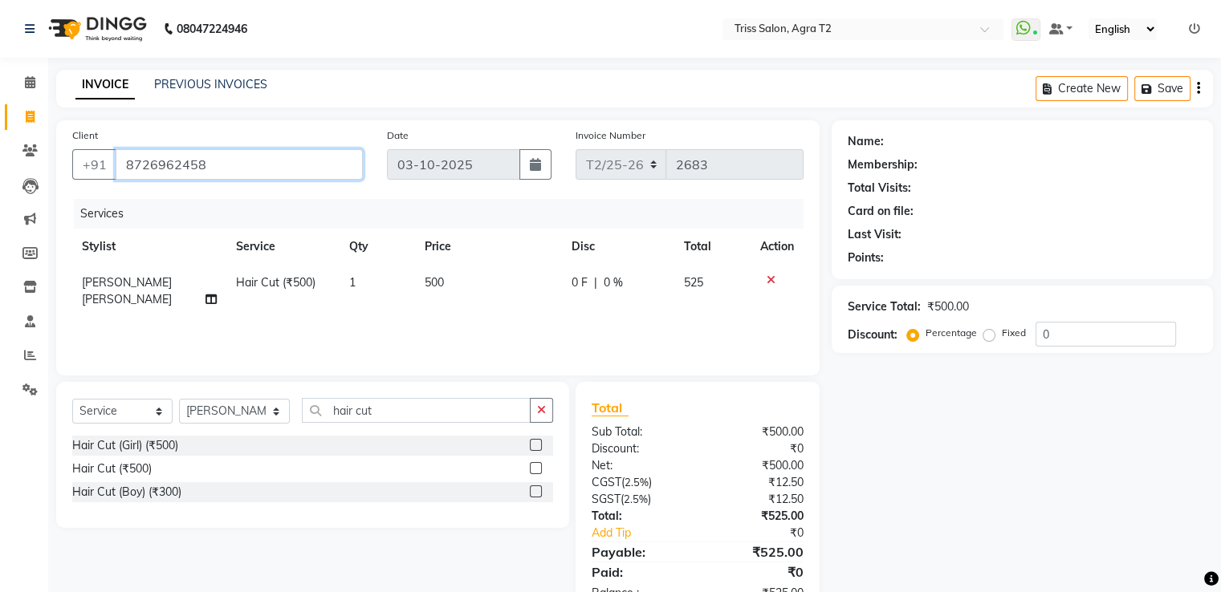
type input "8726962458"
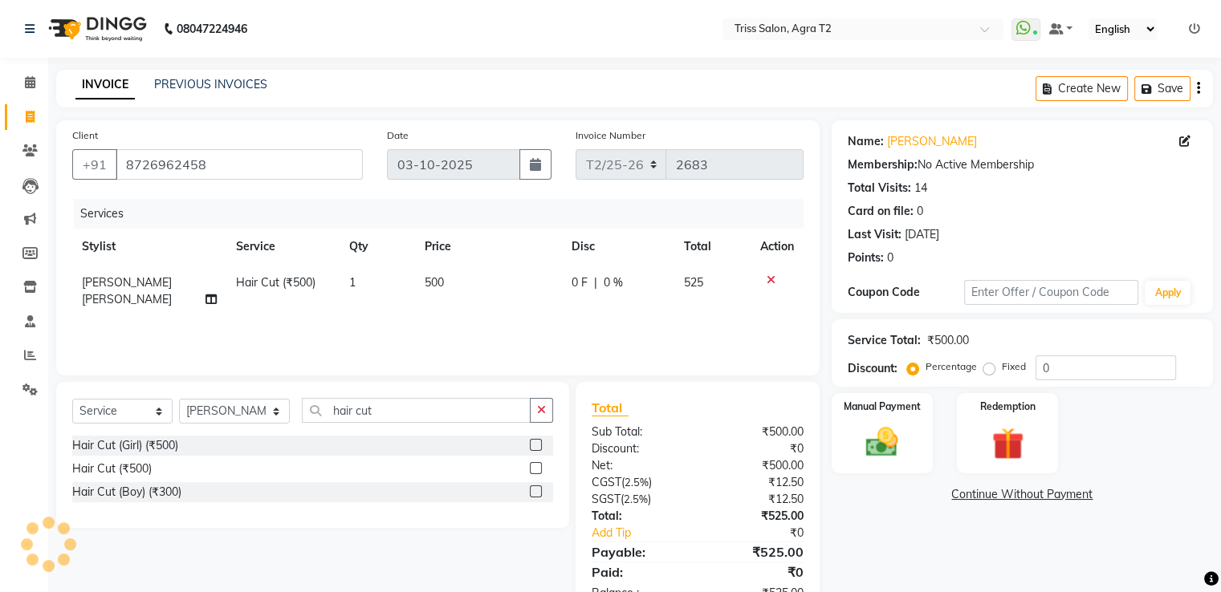
scroll to position [51, 0]
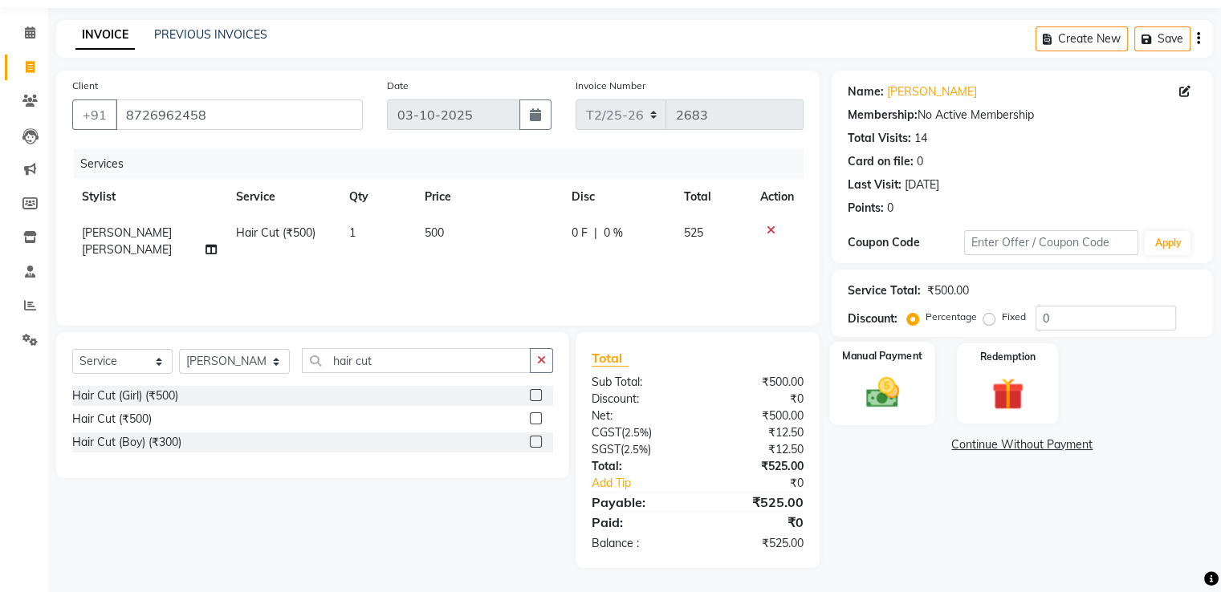
click at [906, 381] on img at bounding box center [882, 393] width 54 height 39
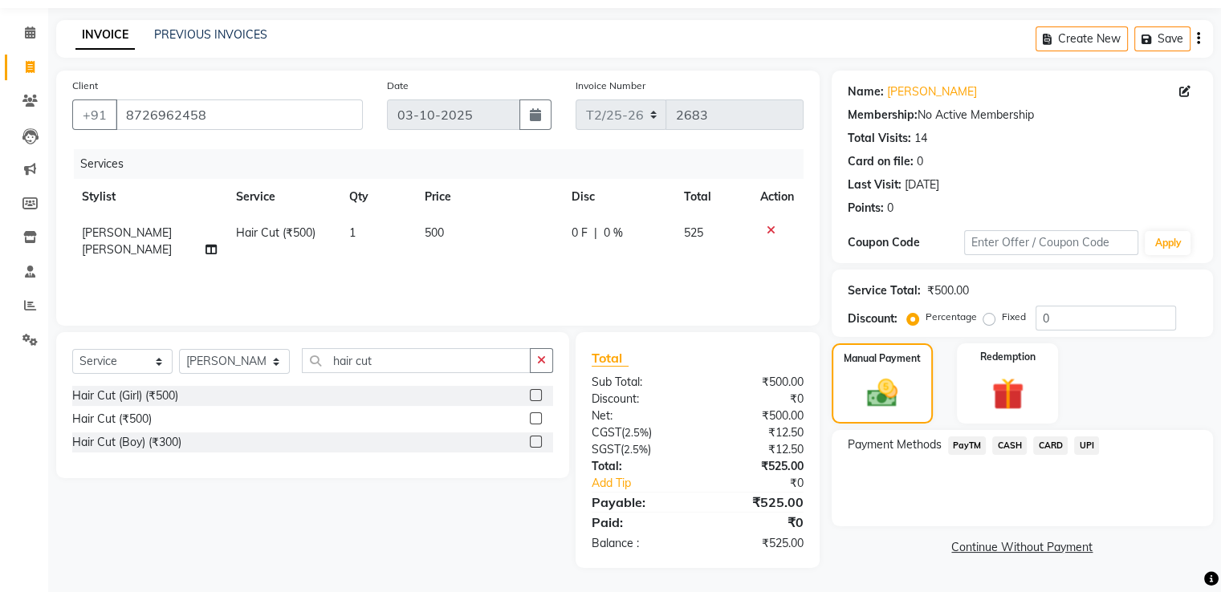
click at [1009, 442] on span "CASH" at bounding box center [1009, 446] width 35 height 18
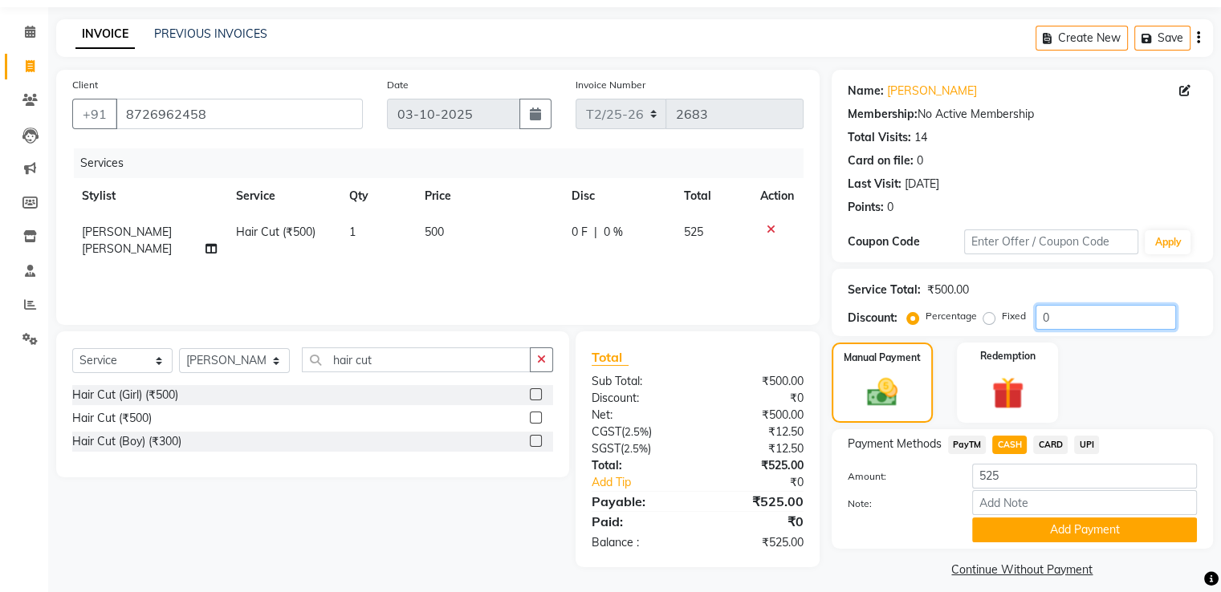
click at [1067, 313] on input "0" at bounding box center [1105, 317] width 140 height 25
click at [1002, 320] on label "Fixed" at bounding box center [1014, 316] width 24 height 14
click at [990, 320] on input "Fixed" at bounding box center [991, 316] width 11 height 11
radio input "true"
click at [1086, 317] on input "0" at bounding box center [1105, 317] width 140 height 25
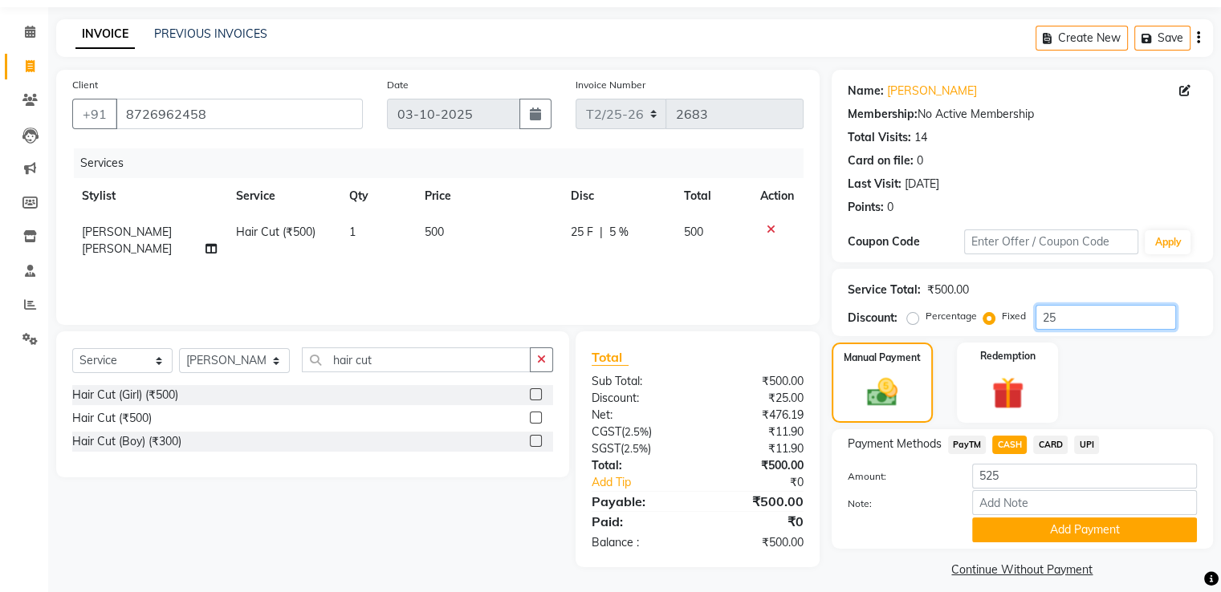
type input "25"
click at [966, 453] on span "PayTM" at bounding box center [967, 445] width 39 height 18
type input "500"
click at [1018, 449] on span "CASH" at bounding box center [1009, 445] width 35 height 18
click at [1038, 523] on button "Add Payment" at bounding box center [1084, 530] width 225 height 25
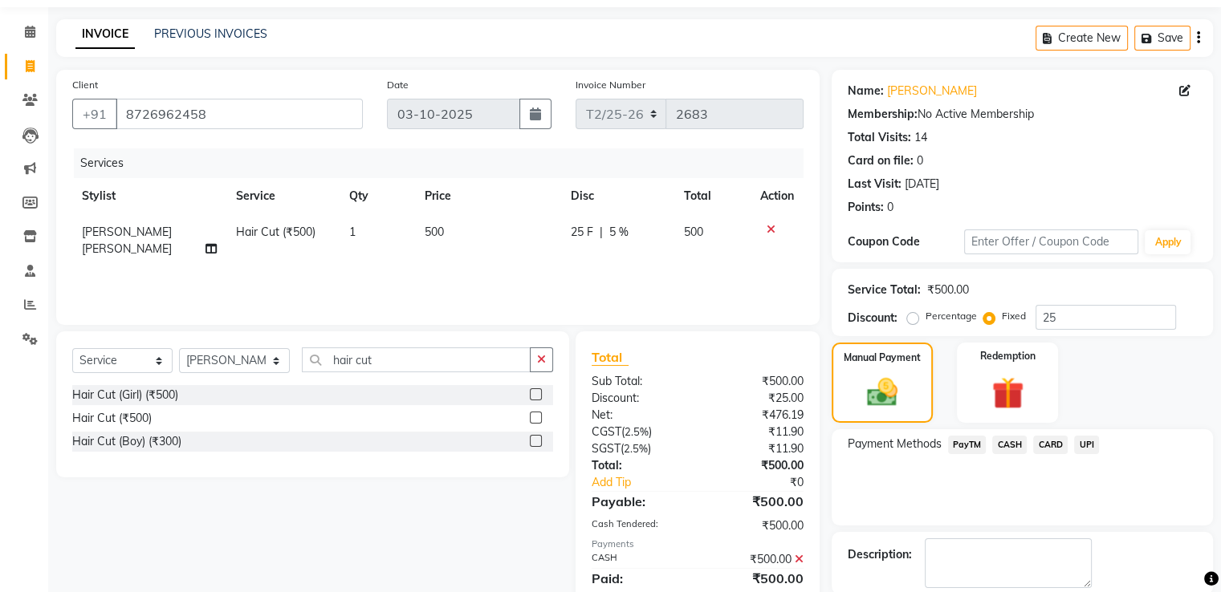
scroll to position [131, 0]
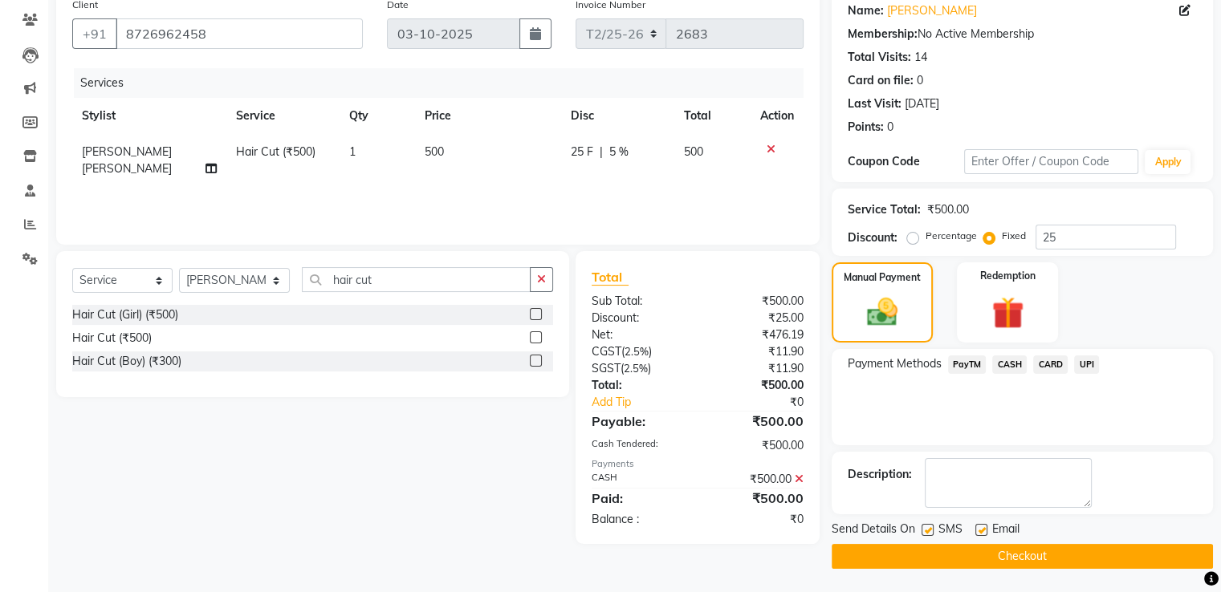
click at [1007, 560] on button "Checkout" at bounding box center [1021, 556] width 381 height 25
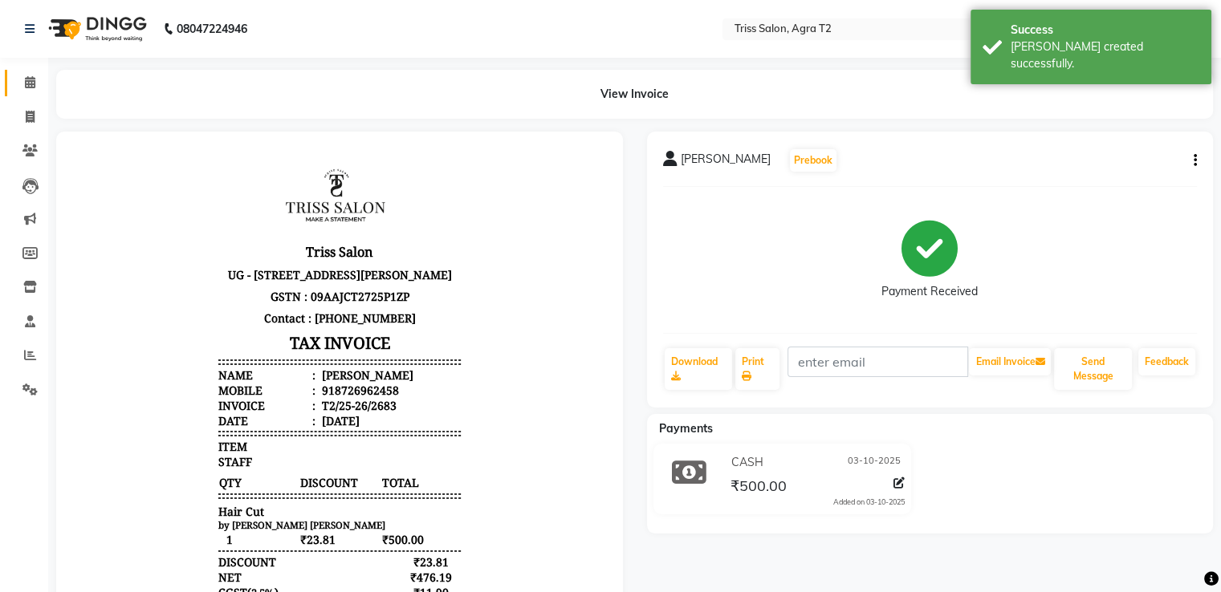
click at [35, 82] on span at bounding box center [30, 83] width 28 height 18
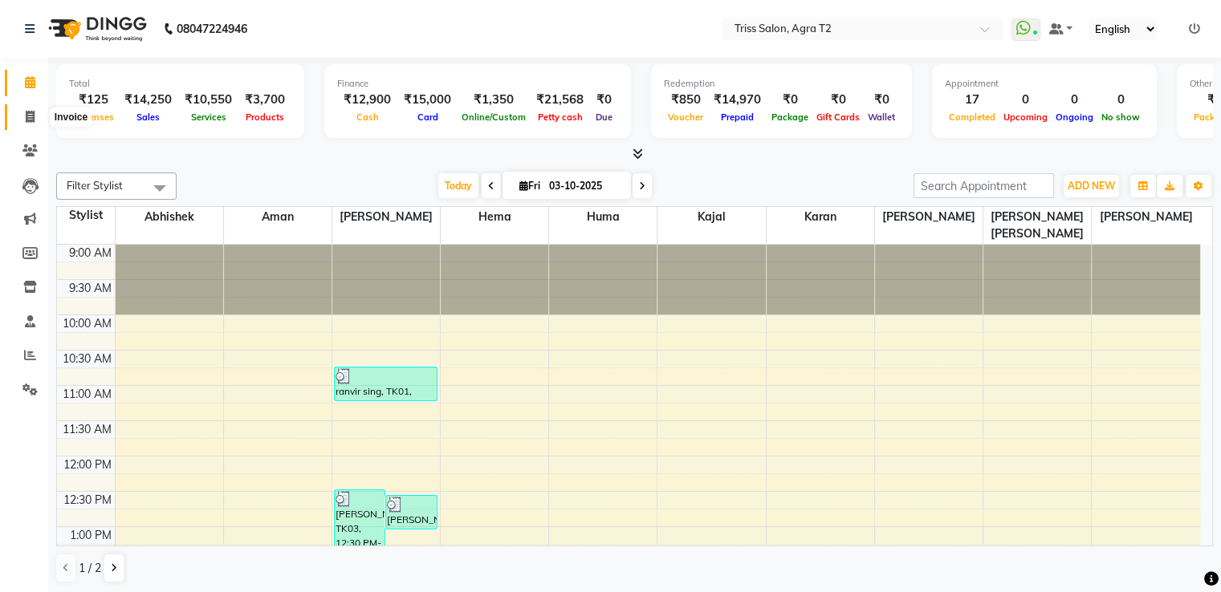
click at [30, 123] on icon at bounding box center [30, 117] width 9 height 12
select select "service"
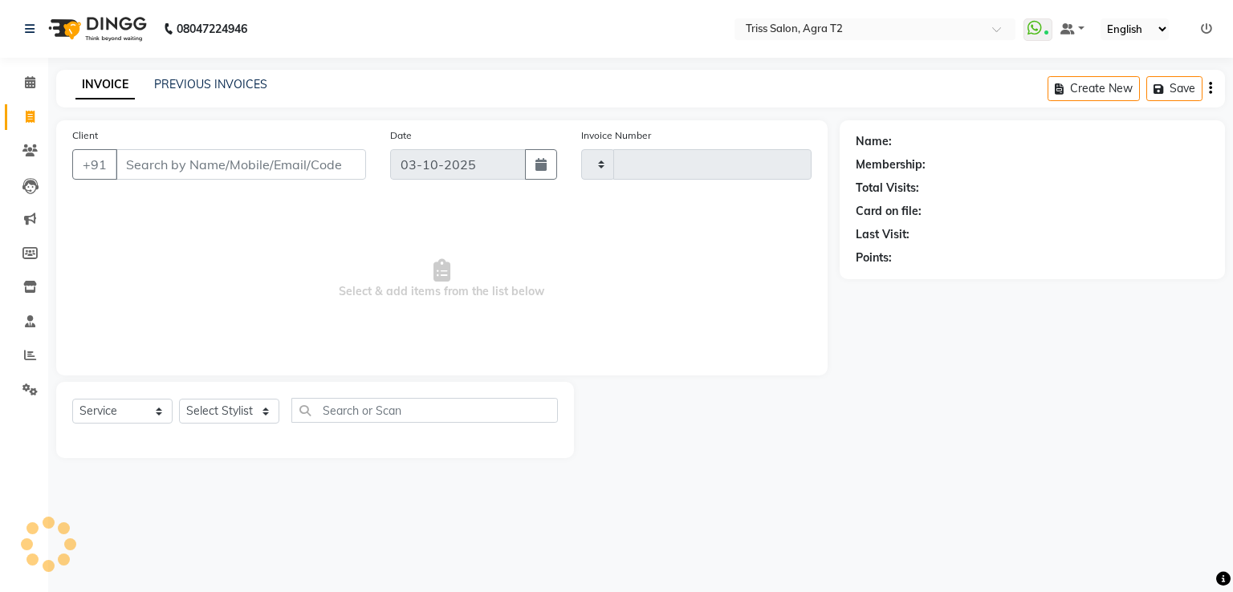
type input "2684"
select select "4301"
click at [246, 412] on select "Select Stylist Abhishek Aman Hema Huma Kajal Karan Kavya Chauhan Mohd. Kamil Sh…" at bounding box center [235, 411] width 112 height 25
select select "49344"
click at [179, 400] on select "Select Stylist Abhishek Aman Hema Huma Kajal Karan Kavya Chauhan Mohd. Kamil Sh…" at bounding box center [235, 411] width 112 height 25
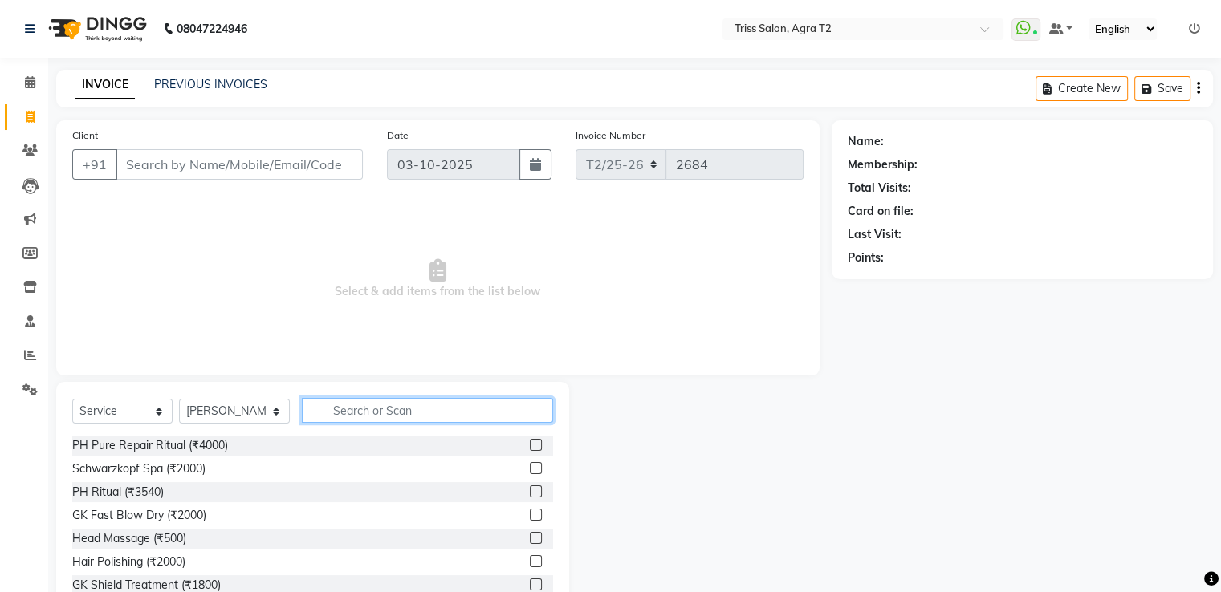
click at [310, 405] on input "text" at bounding box center [427, 410] width 250 height 25
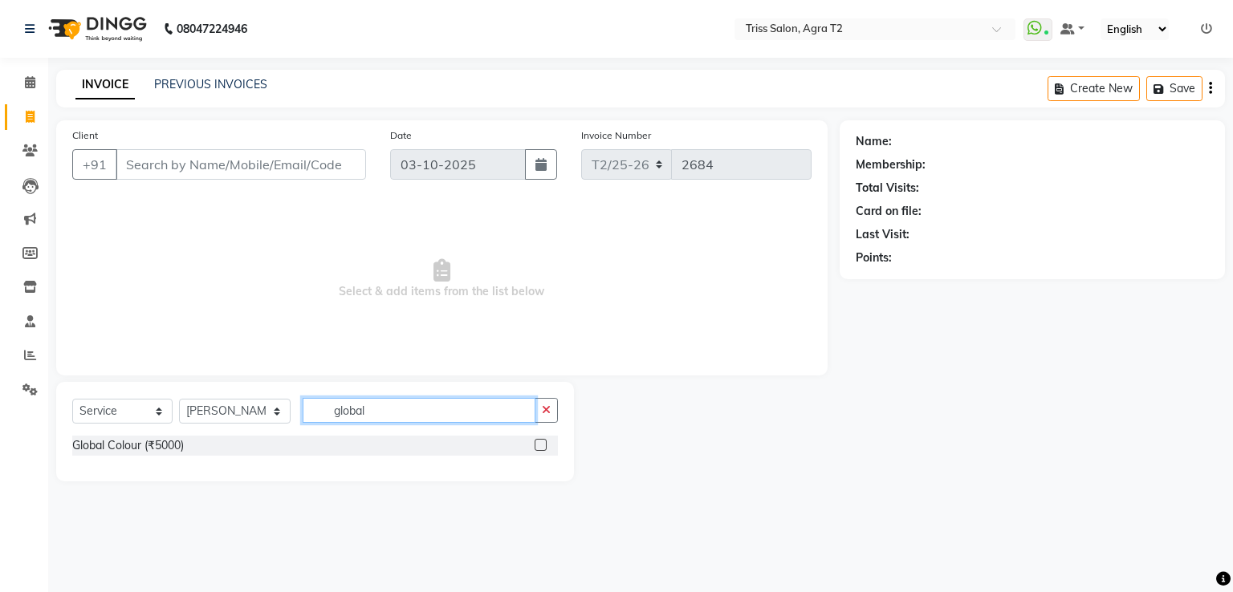
type input "global"
click at [542, 445] on label at bounding box center [540, 445] width 12 height 12
click at [542, 445] on input "checkbox" at bounding box center [539, 446] width 10 height 10
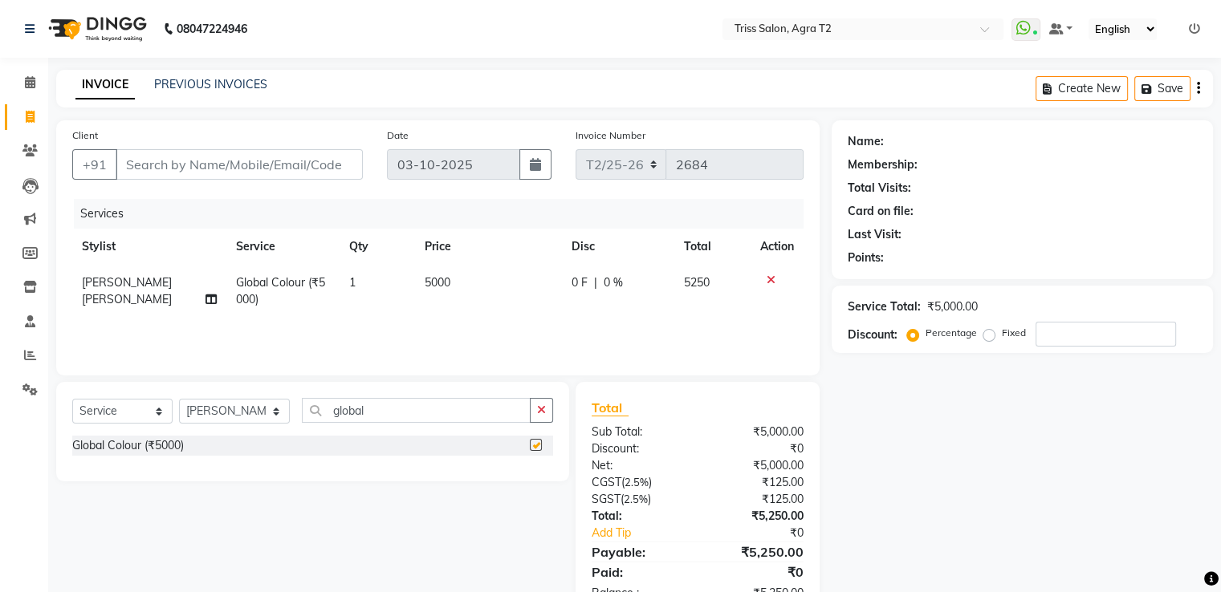
checkbox input "false"
click at [447, 291] on td "5000" at bounding box center [488, 291] width 147 height 53
select select "49344"
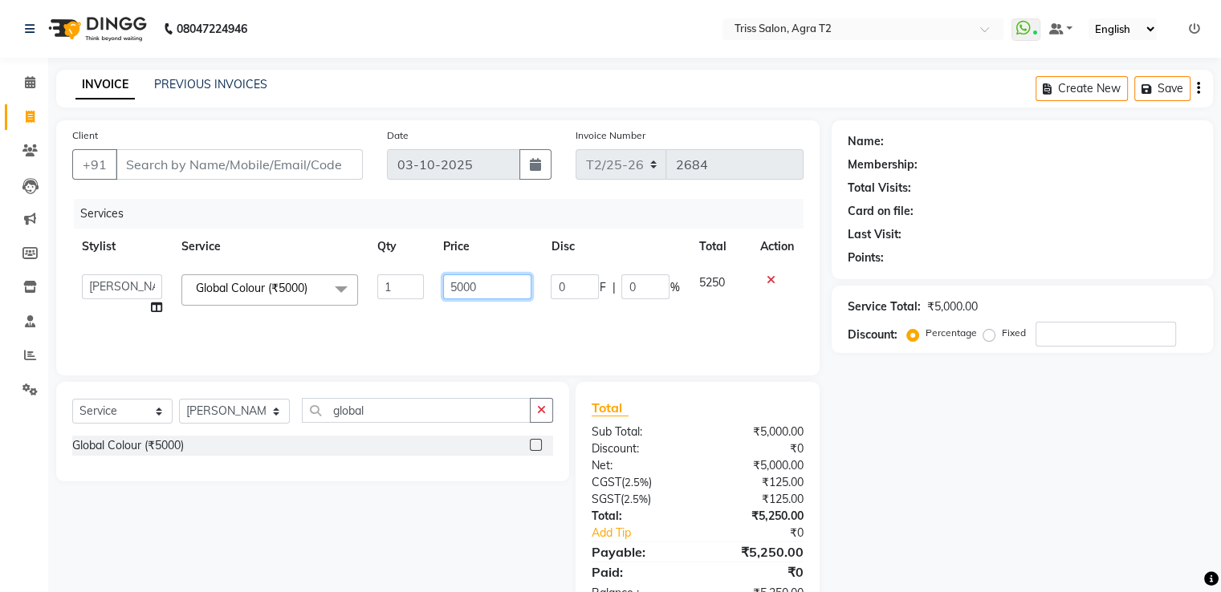
click at [464, 289] on input "5000" at bounding box center [487, 286] width 88 height 25
click at [453, 293] on input "5000" at bounding box center [487, 286] width 88 height 25
click at [457, 293] on input "5000" at bounding box center [487, 286] width 88 height 25
type input "7000"
click at [534, 320] on div "Services Stylist Service Qty Price Disc Total Action Abhishek Aman Hema Huma Ka…" at bounding box center [437, 279] width 731 height 161
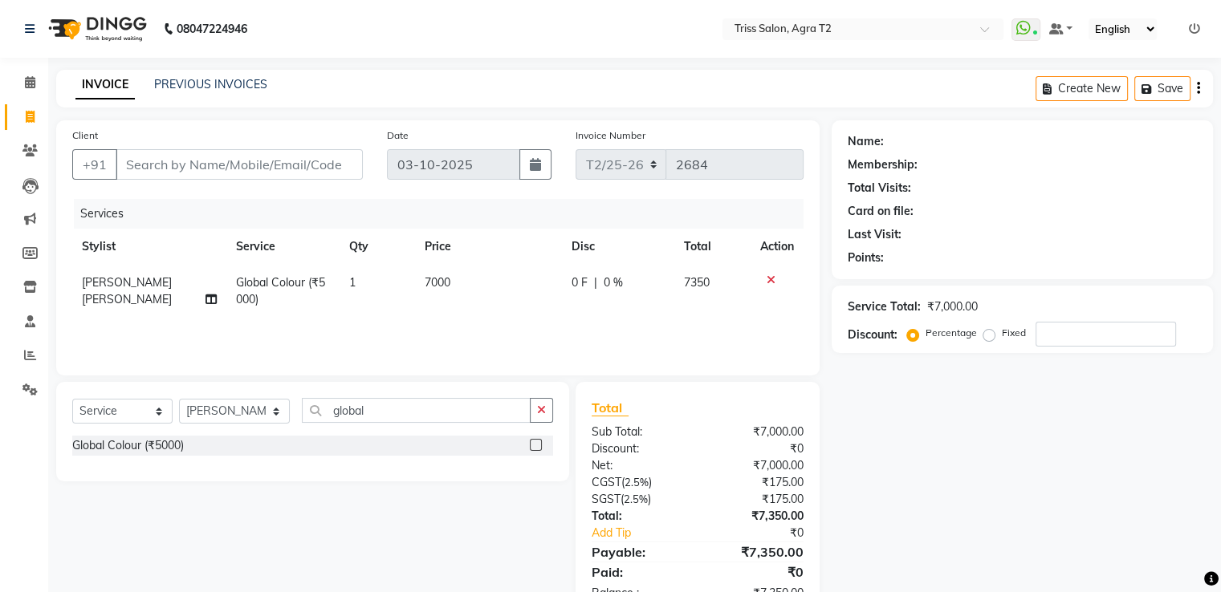
click at [583, 281] on span "0 F" at bounding box center [579, 282] width 16 height 17
select select "49344"
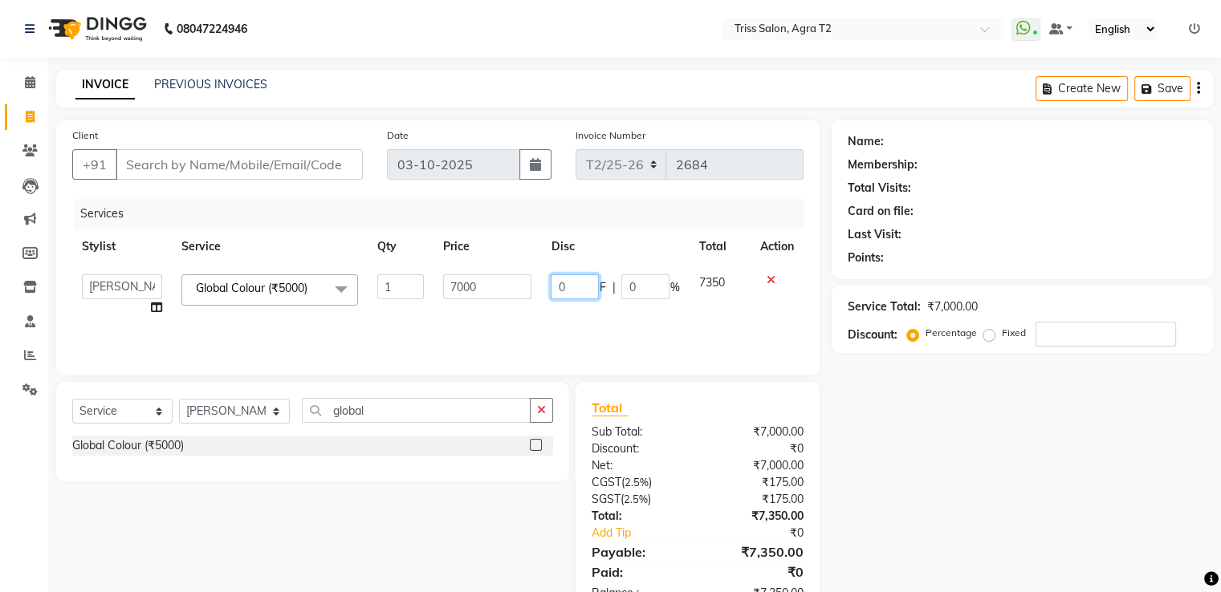
click at [584, 281] on input "0" at bounding box center [575, 286] width 48 height 25
type input "2500"
click at [533, 326] on div "Services Stylist Service Qty Price Disc Total Action Abhishek Aman Hema Huma Ka…" at bounding box center [437, 279] width 731 height 161
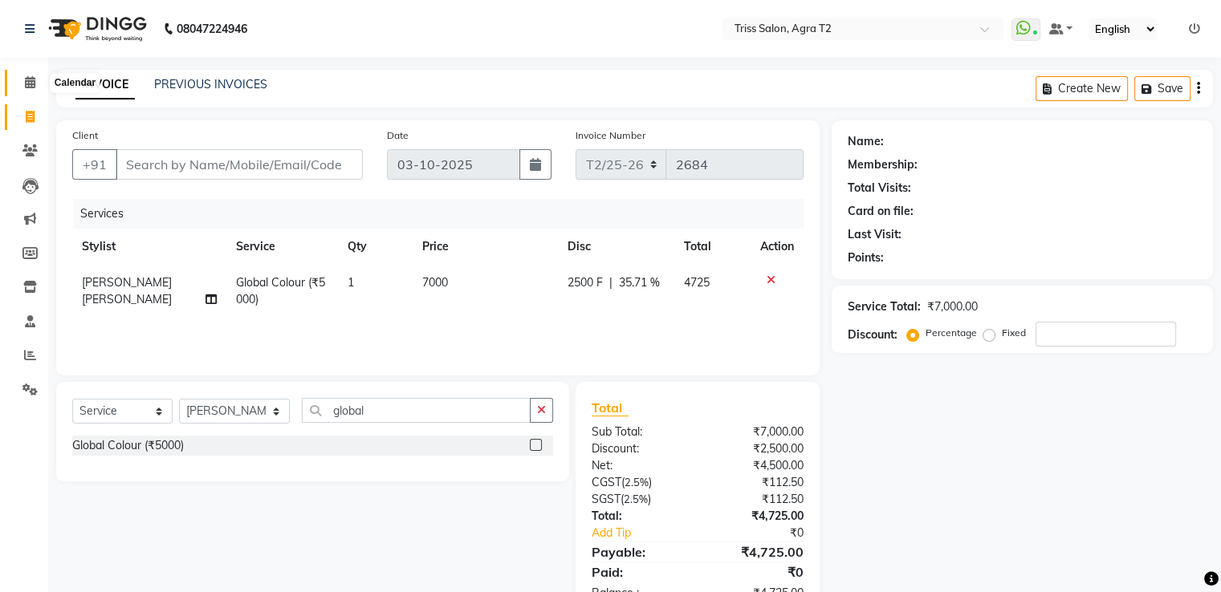
click at [28, 83] on icon at bounding box center [30, 82] width 10 height 12
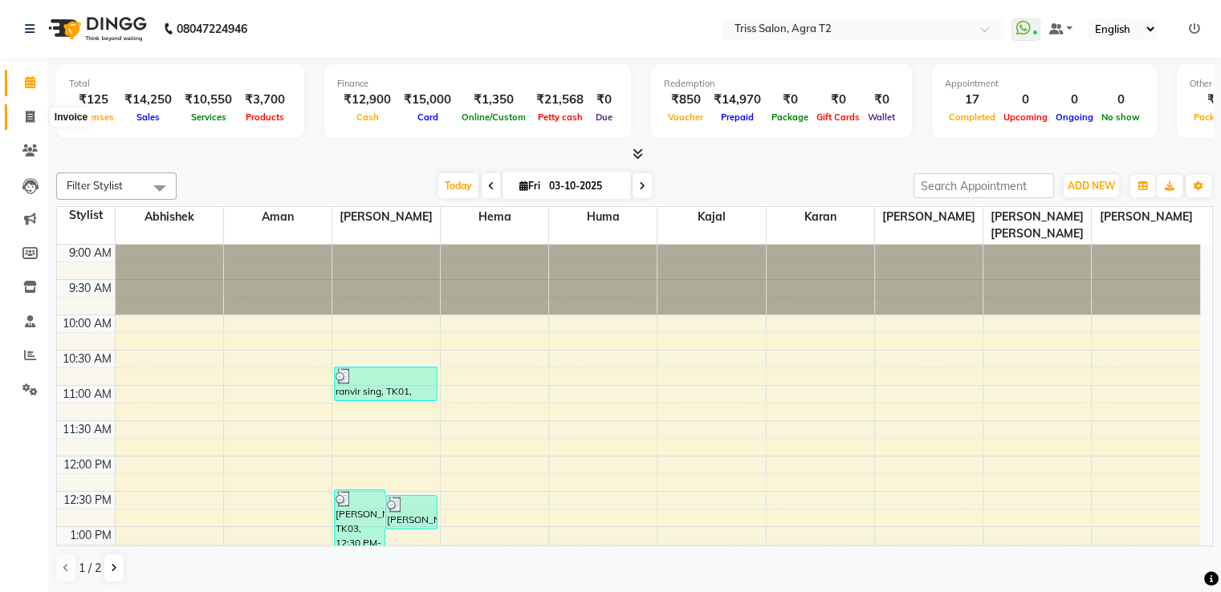
click at [29, 118] on icon at bounding box center [30, 117] width 9 height 12
select select "service"
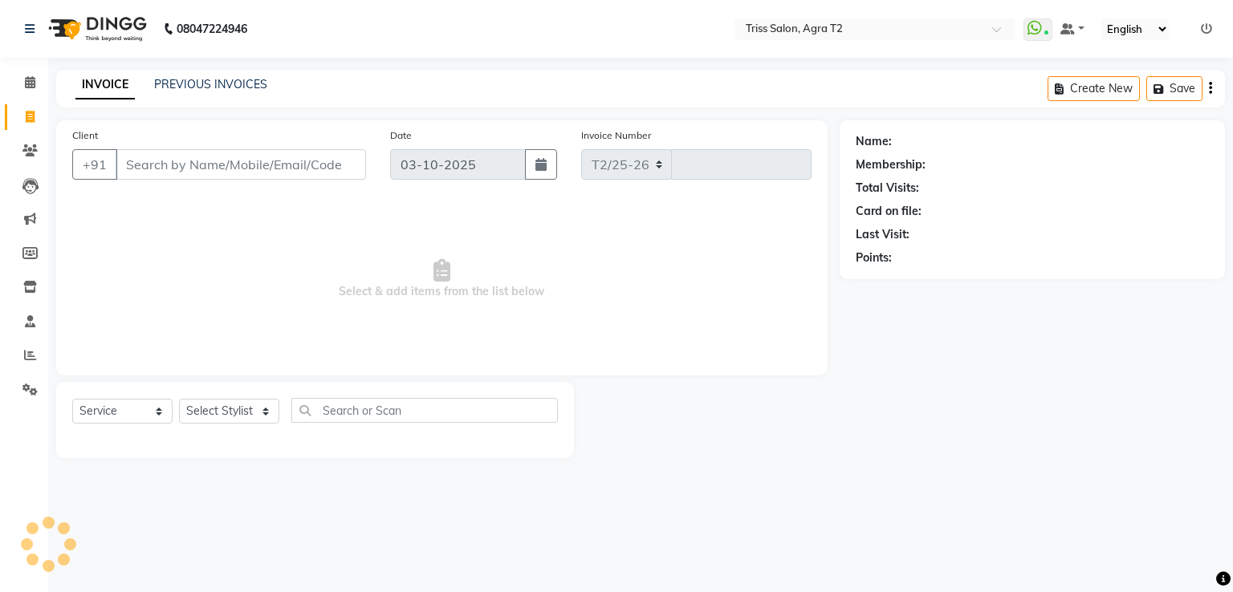
select select "4301"
type input "2684"
click at [222, 402] on select "Select Stylist" at bounding box center [229, 411] width 100 height 25
click at [32, 82] on icon at bounding box center [30, 82] width 10 height 12
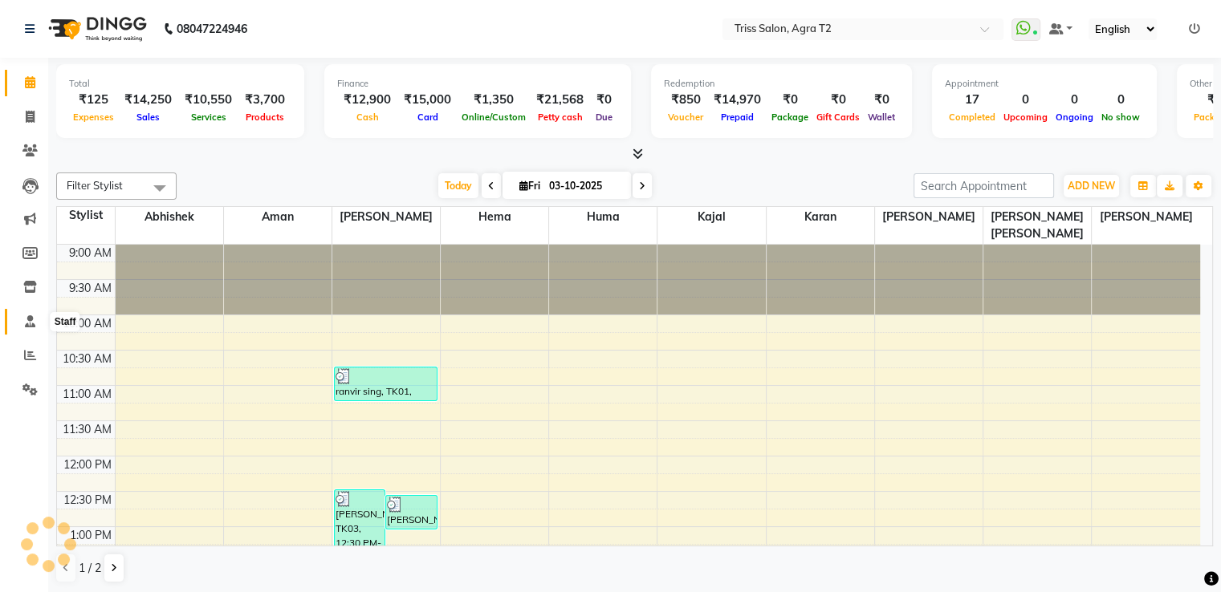
click at [26, 315] on span at bounding box center [30, 322] width 28 height 18
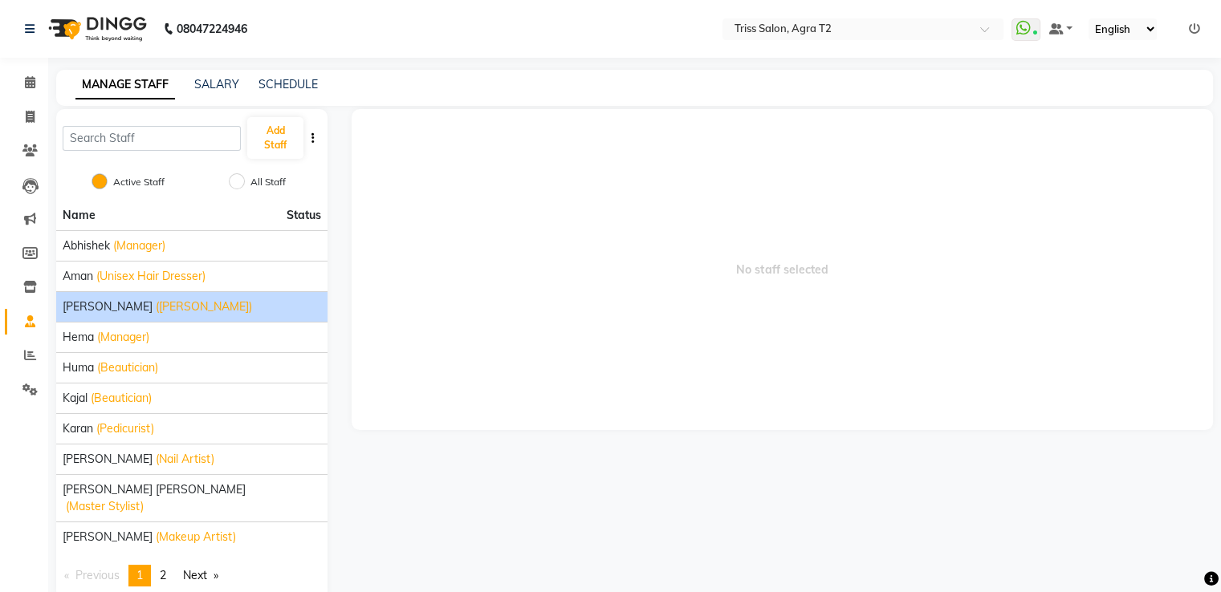
click at [156, 303] on span "(Barber)" at bounding box center [204, 307] width 96 height 17
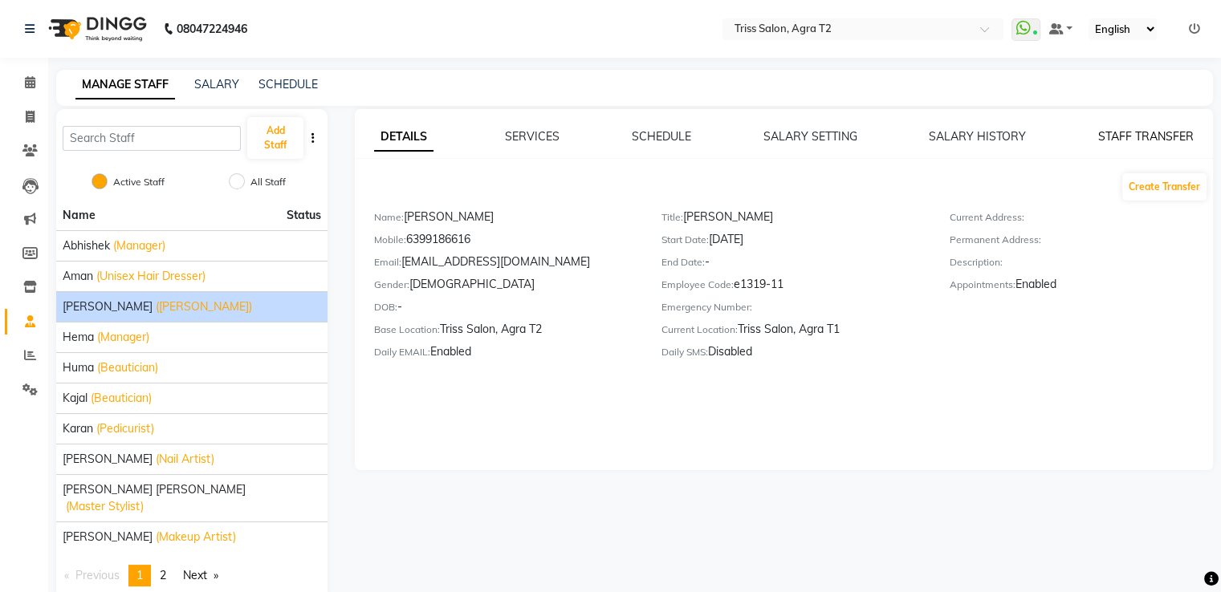
click at [1128, 139] on link "STAFF TRANSFER" at bounding box center [1146, 136] width 96 height 14
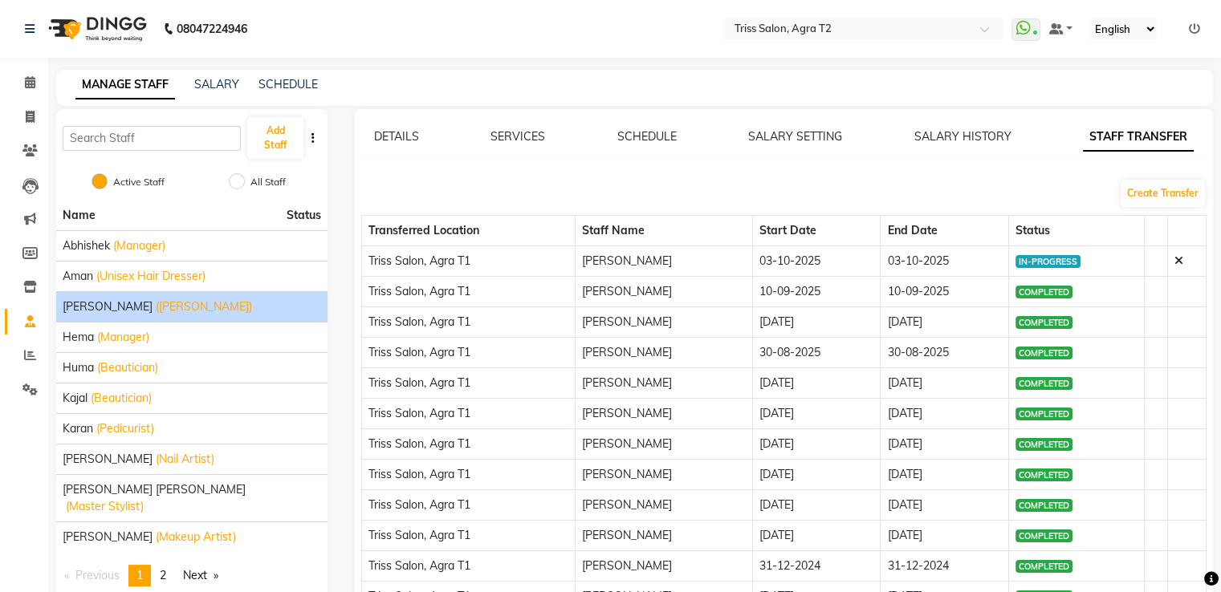
click at [1175, 255] on icon at bounding box center [1178, 260] width 9 height 11
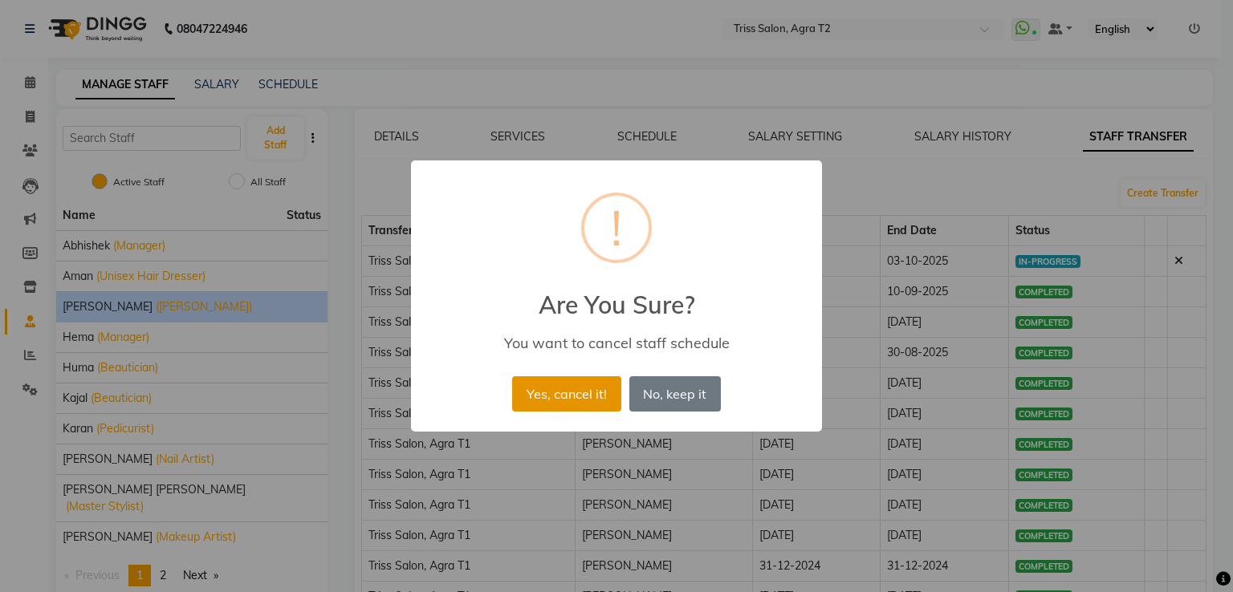
click at [594, 402] on button "Yes, cancel it!" at bounding box center [566, 393] width 108 height 35
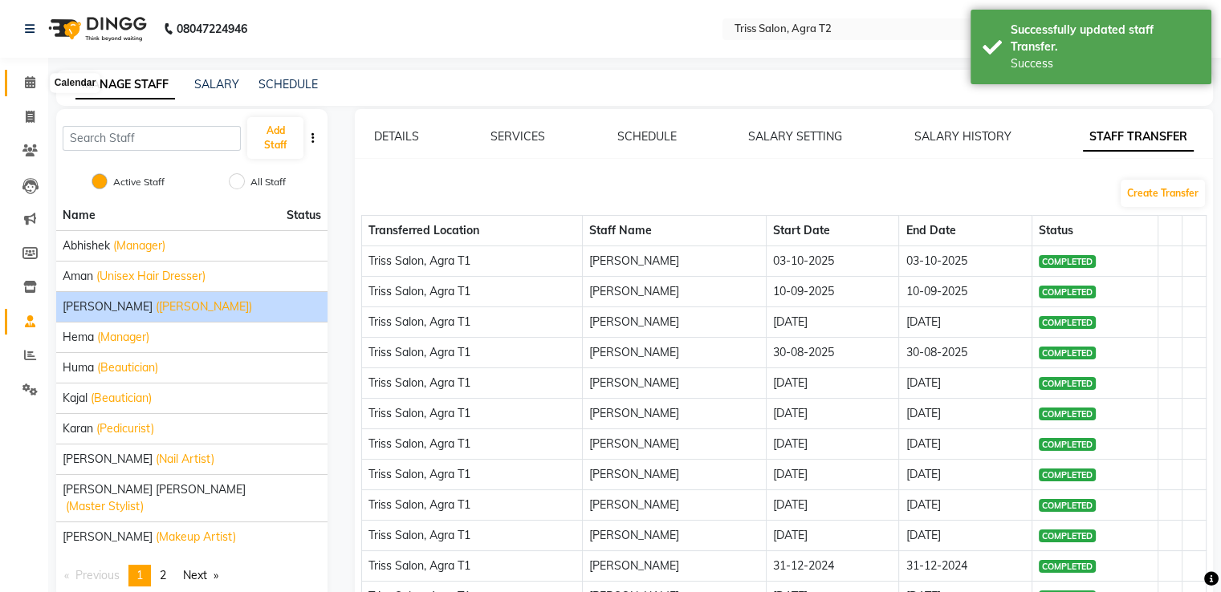
click at [40, 88] on span at bounding box center [30, 83] width 28 height 18
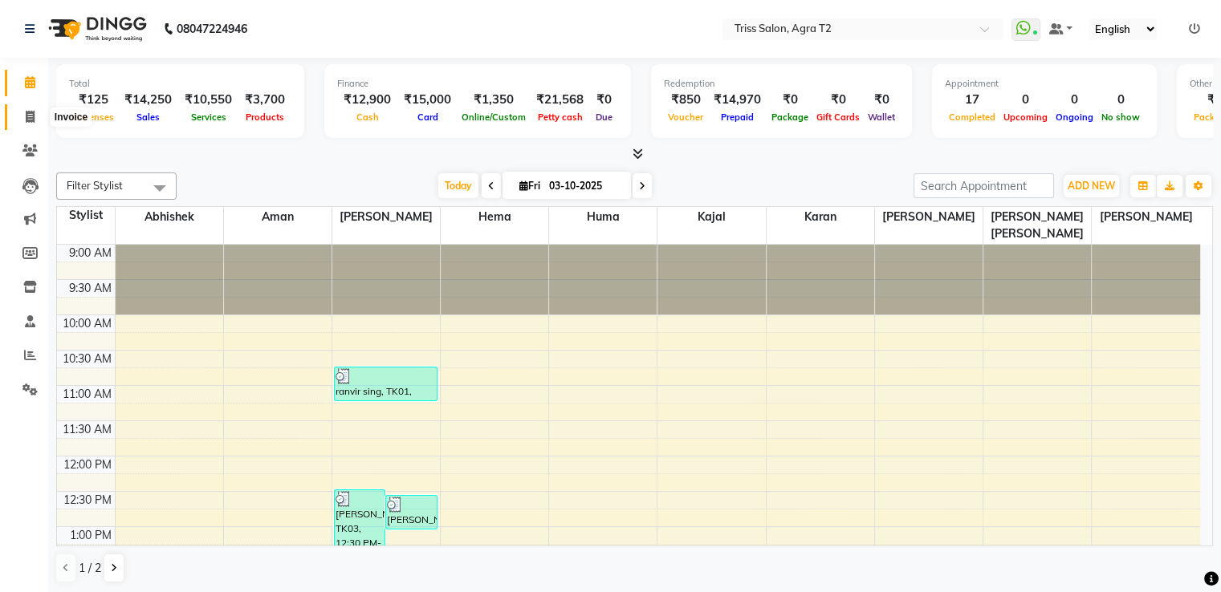
click at [36, 121] on span at bounding box center [30, 117] width 28 height 18
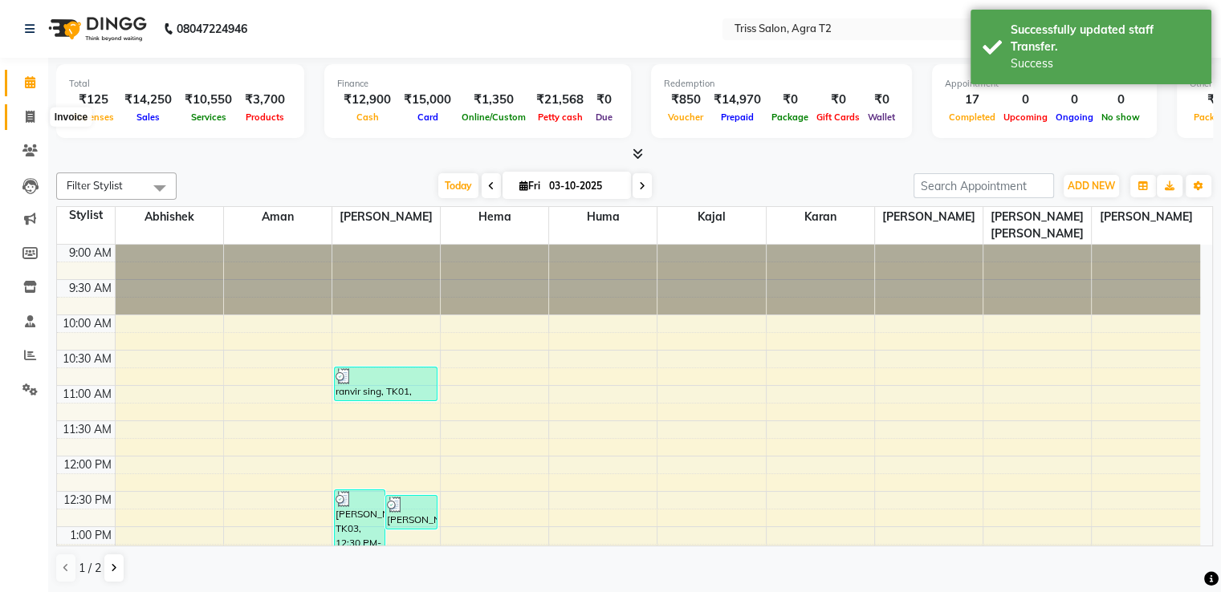
select select "service"
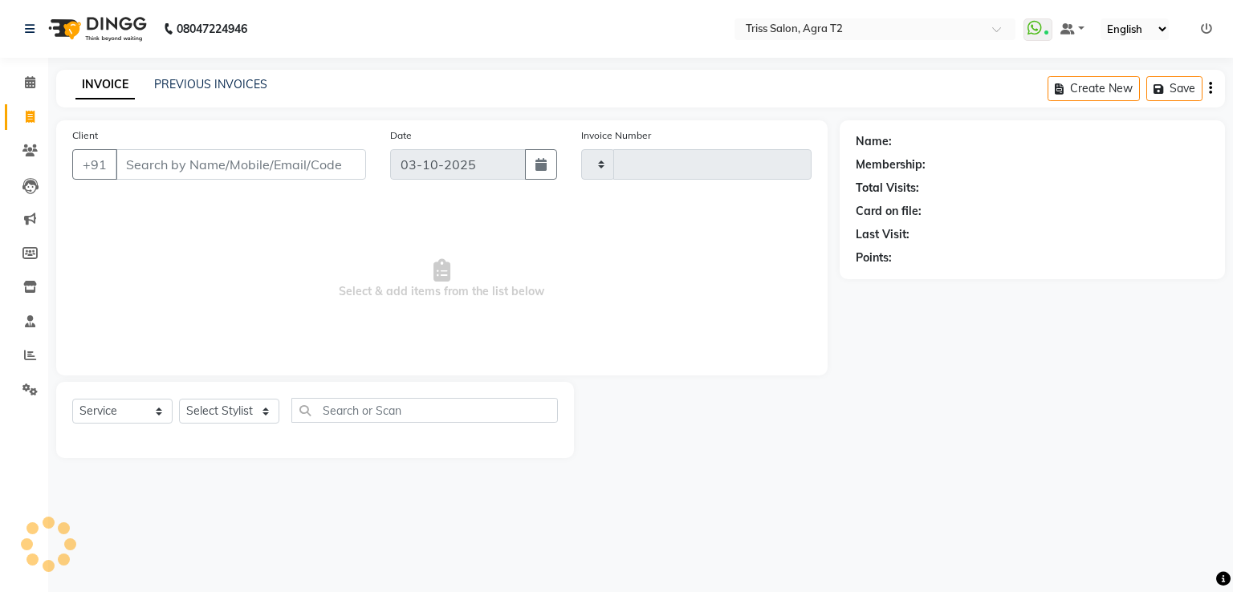
type input "2684"
select select "4301"
click at [218, 424] on select "Select Stylist" at bounding box center [229, 411] width 100 height 25
click at [30, 88] on span at bounding box center [30, 83] width 28 height 18
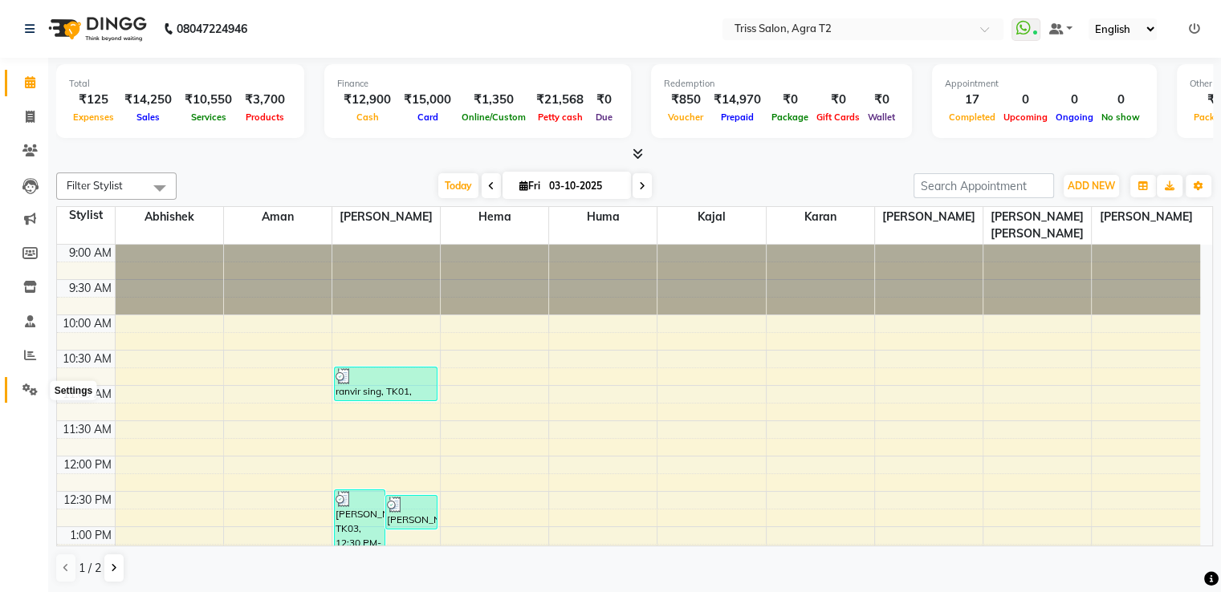
click at [20, 395] on span at bounding box center [30, 390] width 28 height 18
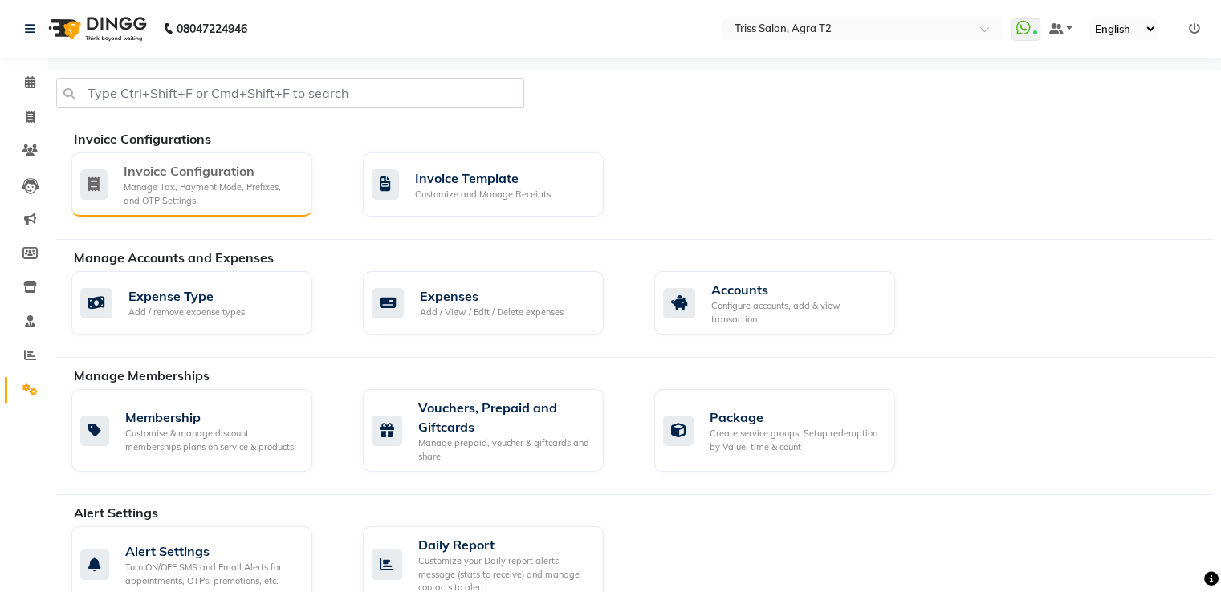
click at [244, 177] on div "Invoice Configuration" at bounding box center [212, 170] width 176 height 19
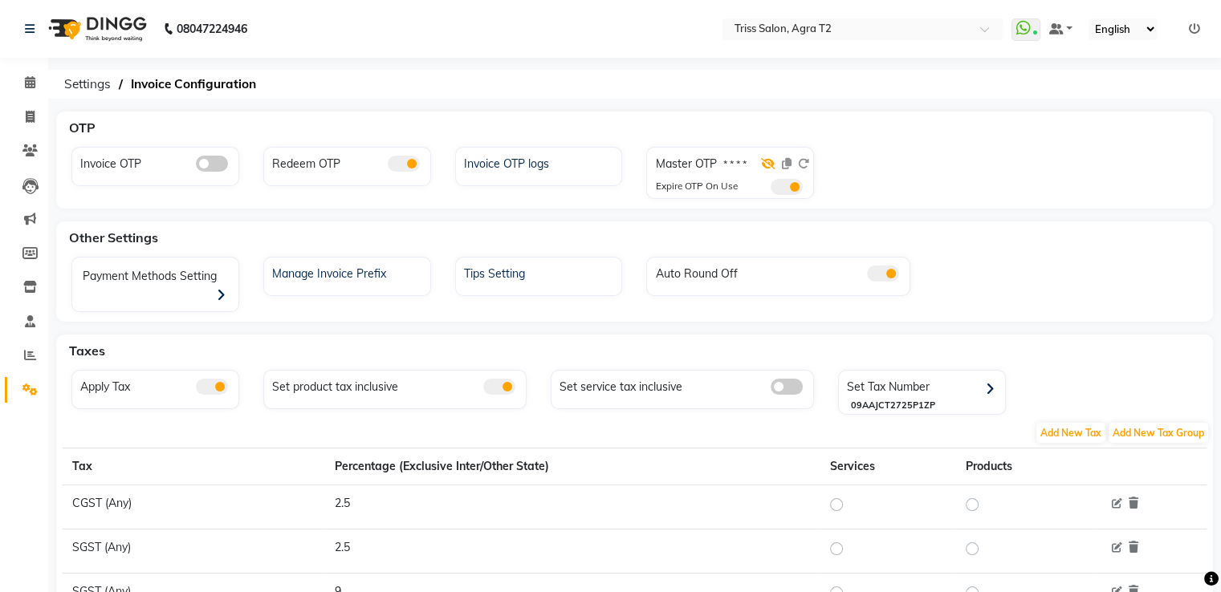
click at [770, 164] on icon at bounding box center [768, 163] width 14 height 11
click at [398, 165] on span at bounding box center [404, 164] width 32 height 16
click at [388, 166] on input "checkbox" at bounding box center [388, 166] width 0 height 0
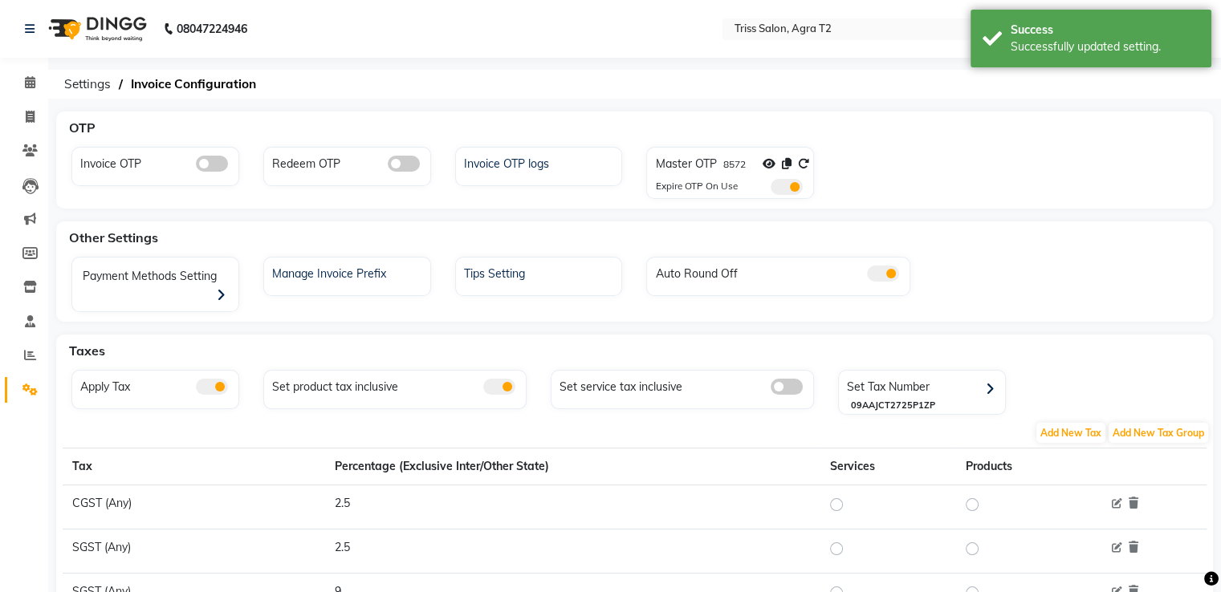
click at [403, 159] on span at bounding box center [404, 164] width 32 height 16
click at [388, 166] on input "checkbox" at bounding box center [388, 166] width 0 height 0
click at [43, 80] on span at bounding box center [30, 83] width 28 height 18
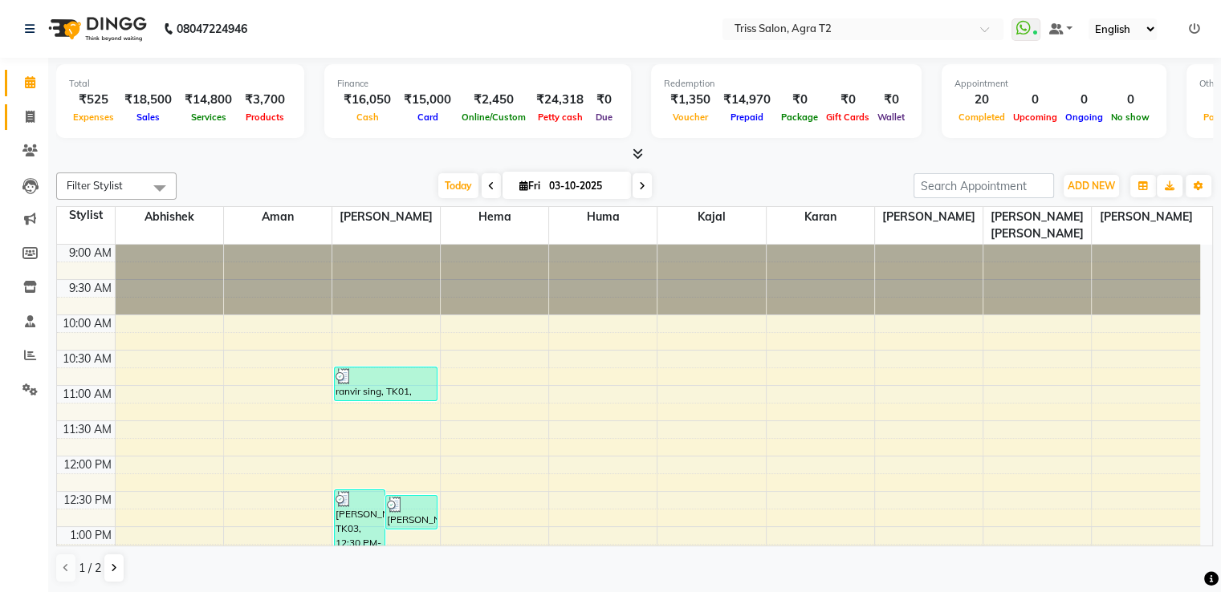
click at [31, 116] on icon at bounding box center [30, 117] width 9 height 12
select select "service"
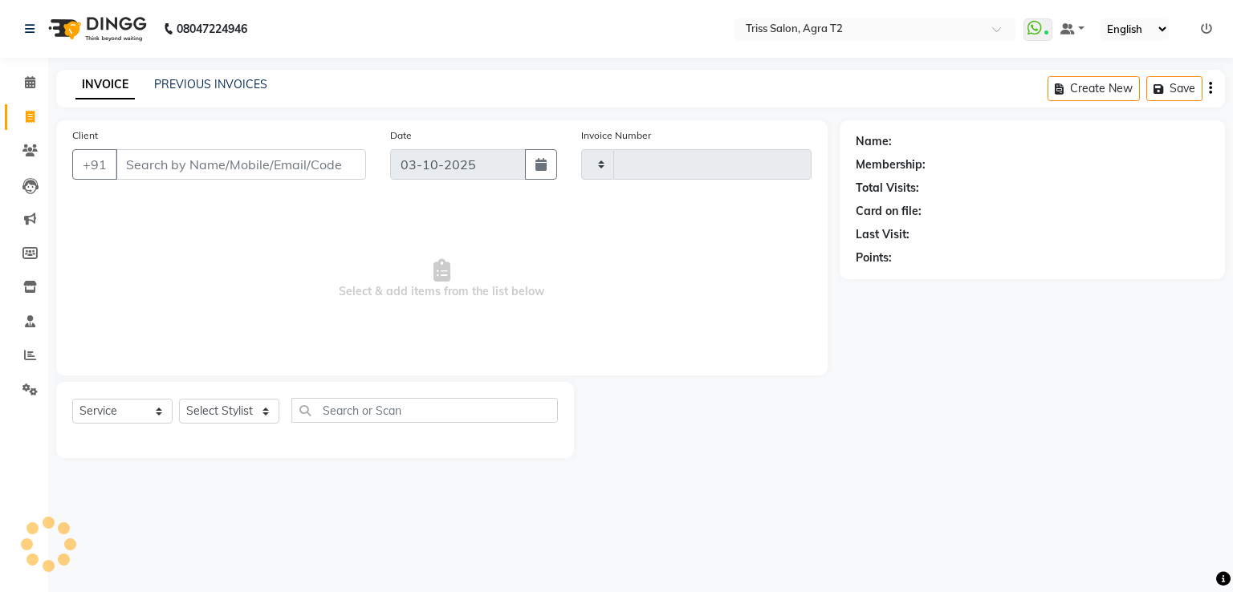
type input "2687"
select select "4301"
click at [220, 408] on select "Select Stylist Abhishek Aman Ayush Hema Huma Kajal Karan Kavya Chauhan Mohd. Ka…" at bounding box center [235, 411] width 112 height 25
select select "33013"
click at [179, 400] on select "Select Stylist Abhishek Aman Ayush Hema Huma Kajal Karan Kavya Chauhan Mohd. Ka…" at bounding box center [235, 411] width 112 height 25
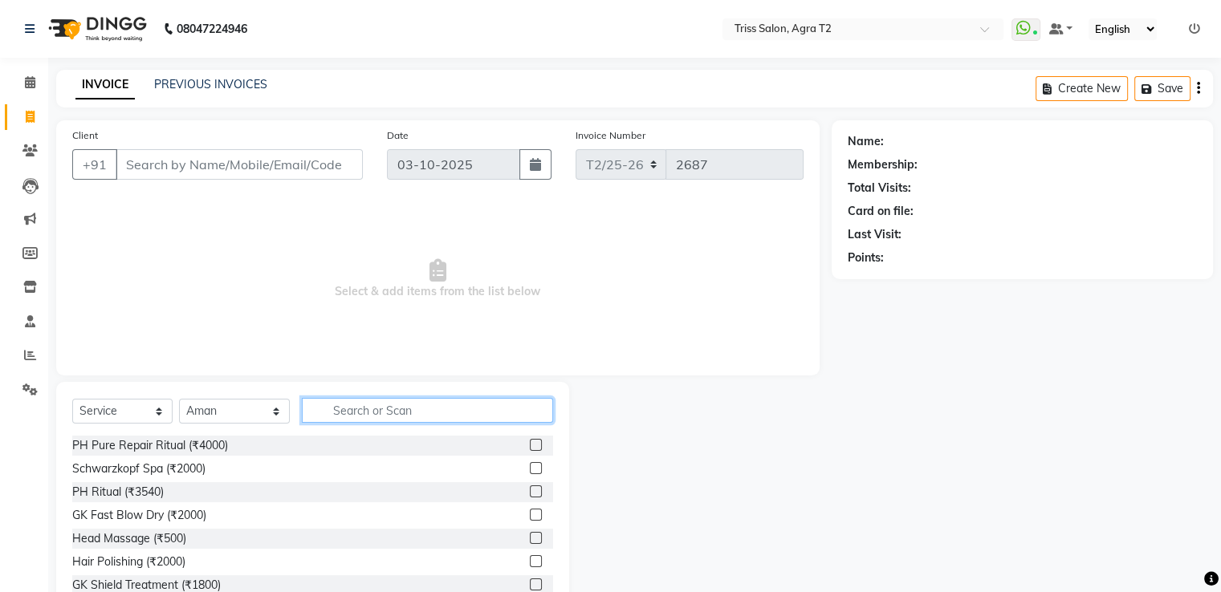
click at [331, 411] on input "text" at bounding box center [427, 410] width 250 height 25
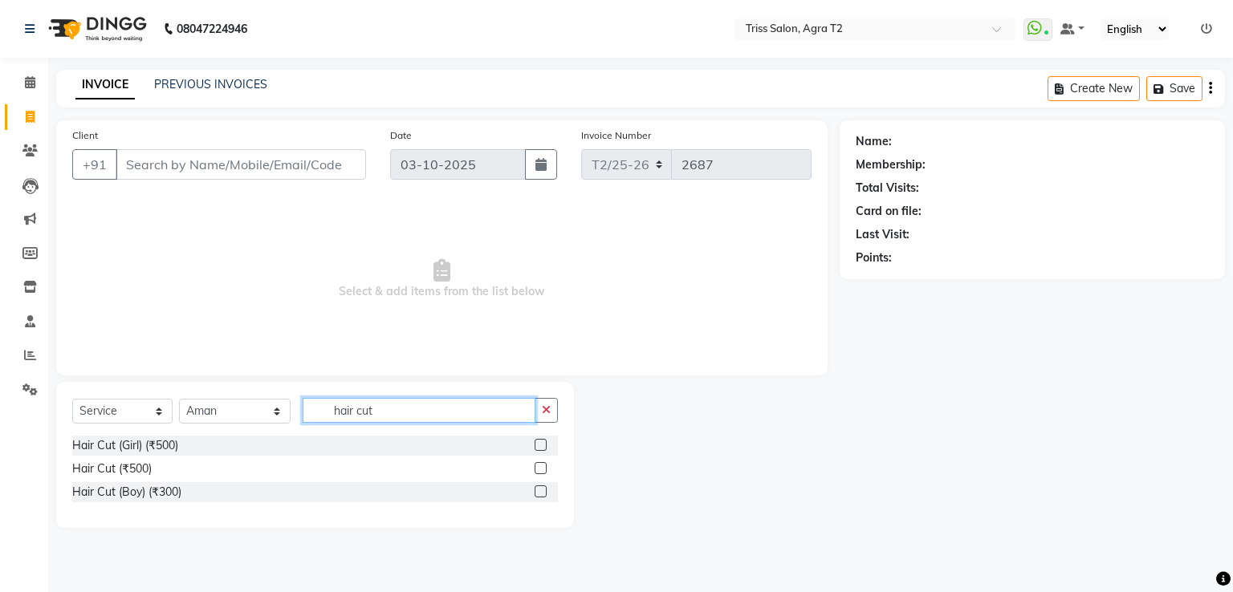
type input "hair cut"
click at [542, 469] on label at bounding box center [540, 468] width 12 height 12
click at [542, 469] on input "checkbox" at bounding box center [539, 469] width 10 height 10
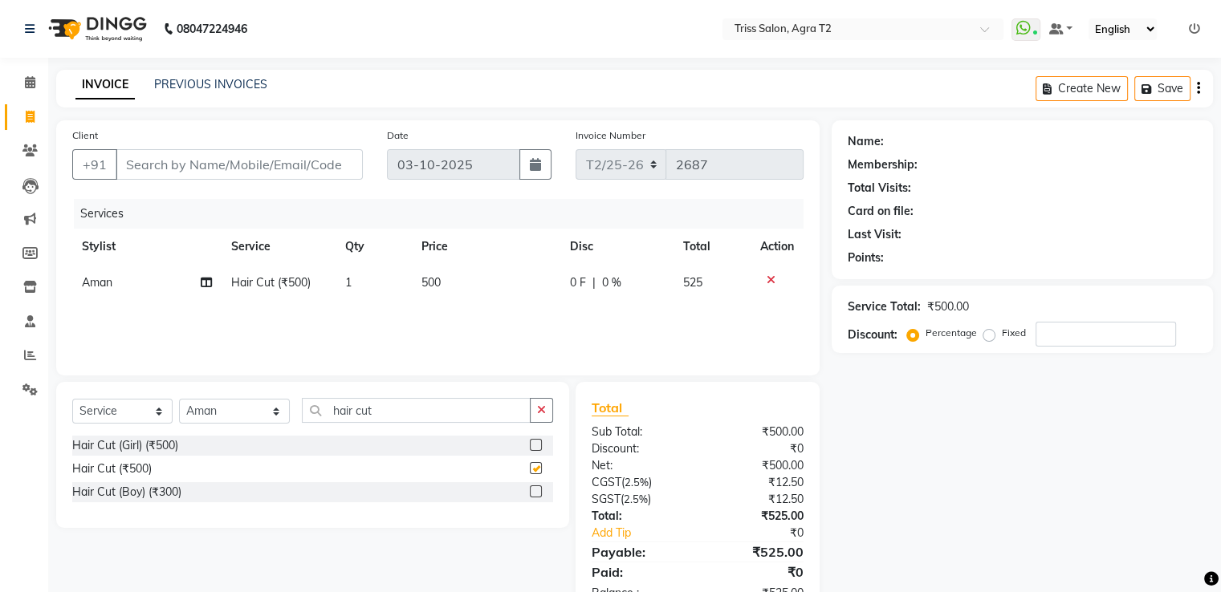
checkbox input "false"
click at [161, 161] on input "Client" at bounding box center [239, 164] width 247 height 30
type input "8"
type input "0"
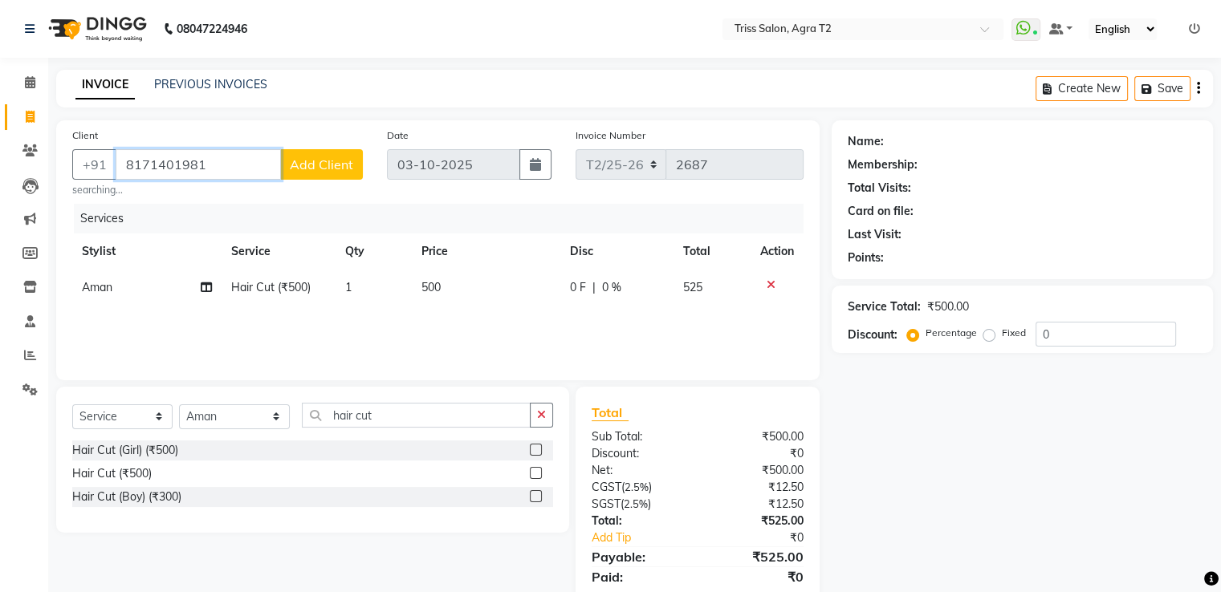
type input "8171401981"
click at [319, 173] on button "Add Client" at bounding box center [321, 164] width 83 height 30
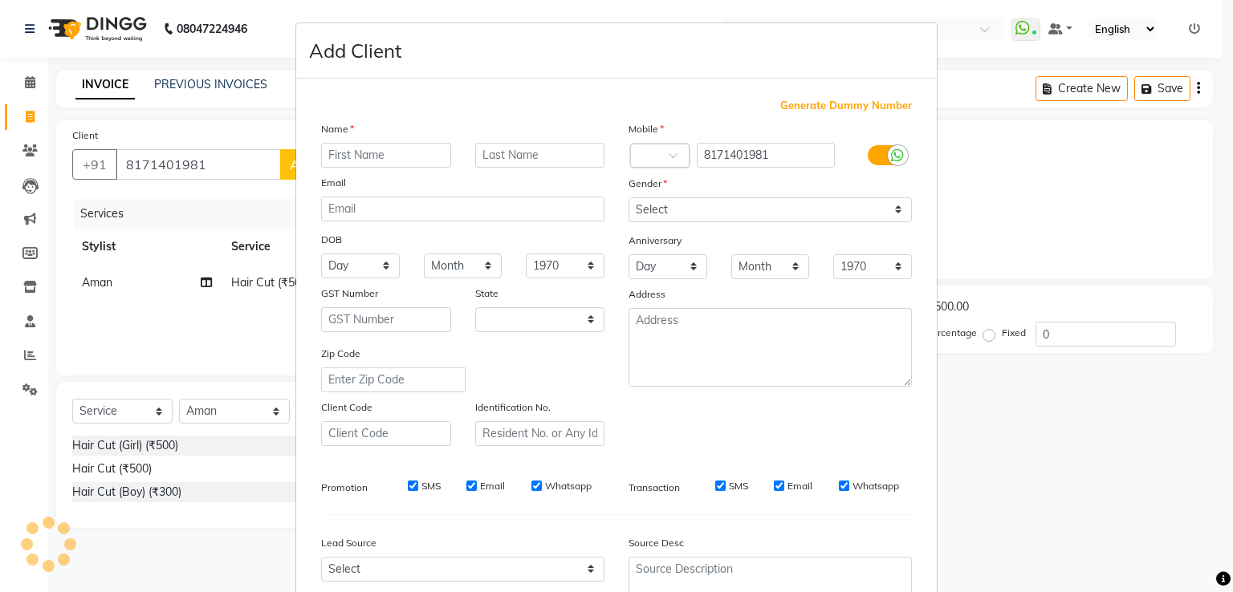
select select "38"
type input "Divyansh"
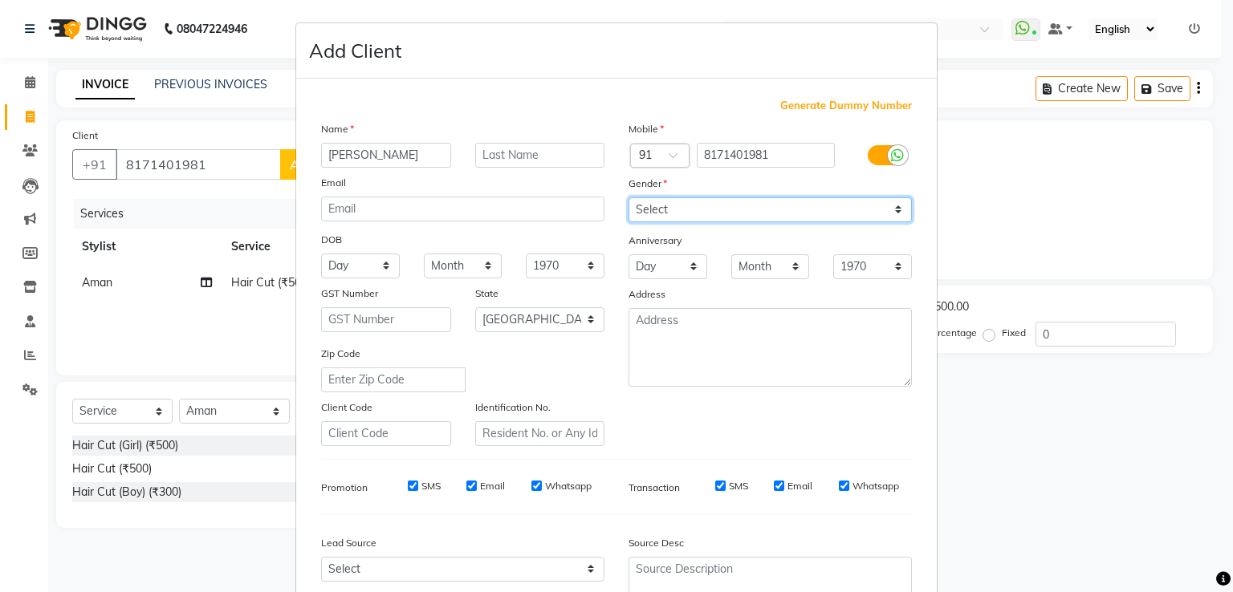
click at [805, 212] on select "Select Male Female Other Prefer Not To Say" at bounding box center [769, 209] width 283 height 25
select select "male"
click at [628, 198] on select "Select Male Female Other Prefer Not To Say" at bounding box center [769, 209] width 283 height 25
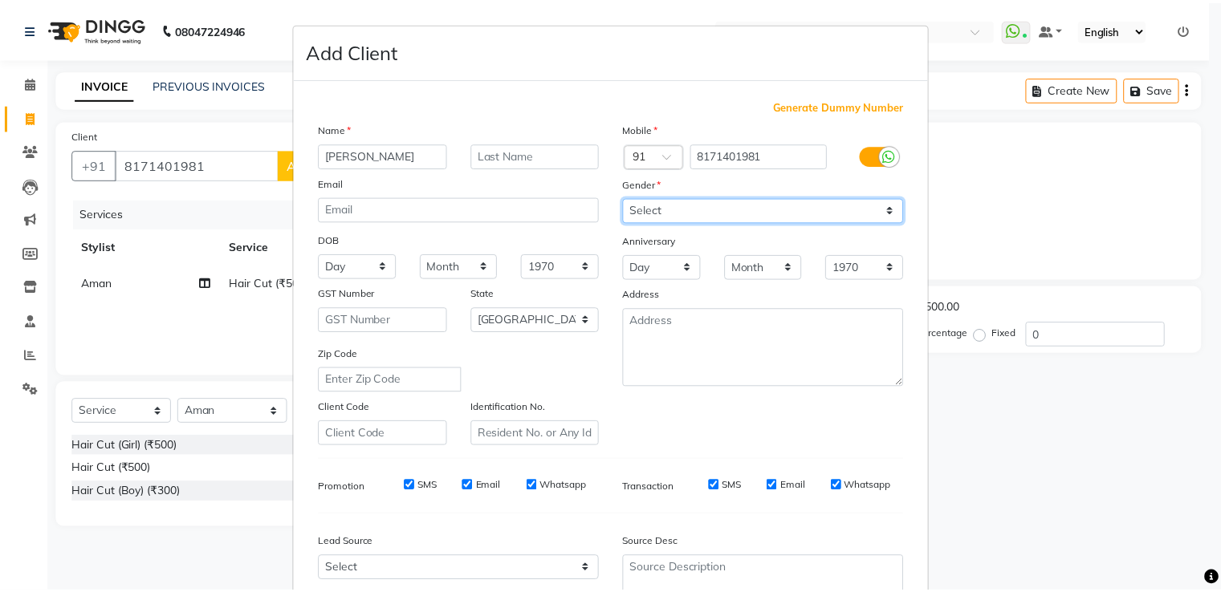
scroll to position [156, 0]
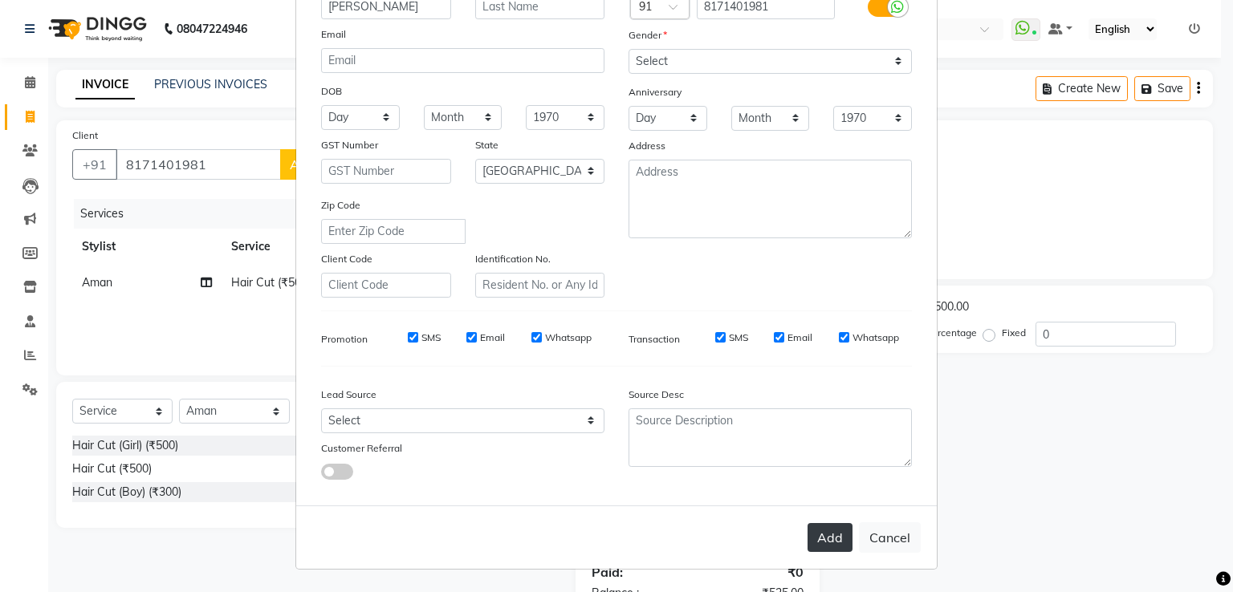
click at [827, 530] on button "Add" at bounding box center [829, 537] width 45 height 29
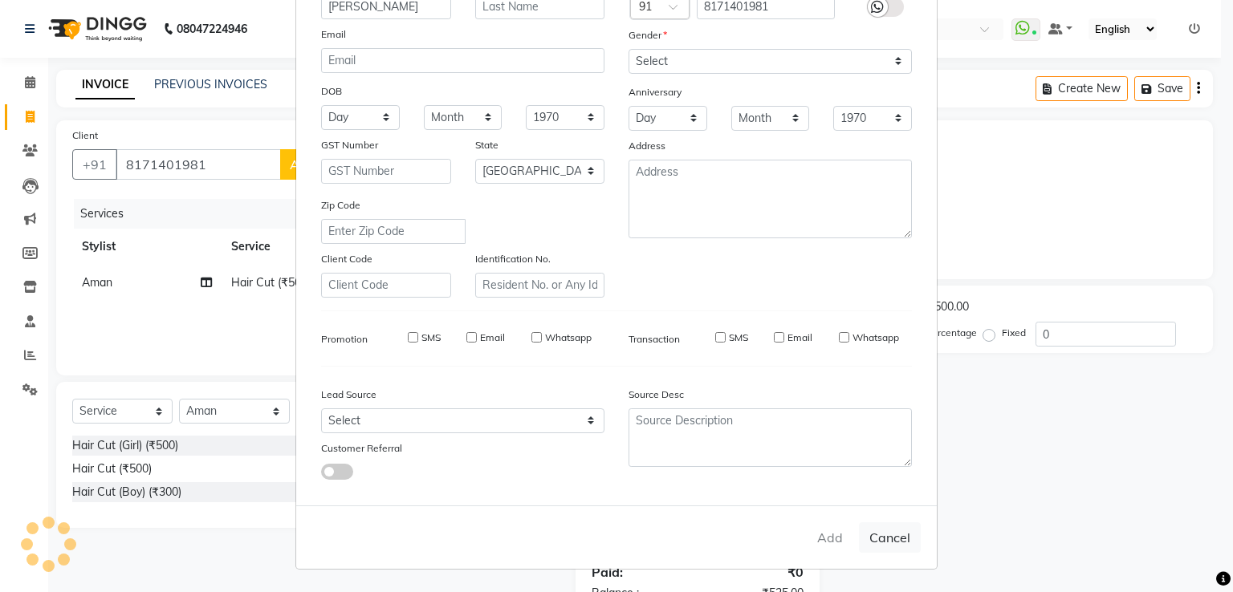
select select
select select "null"
select select
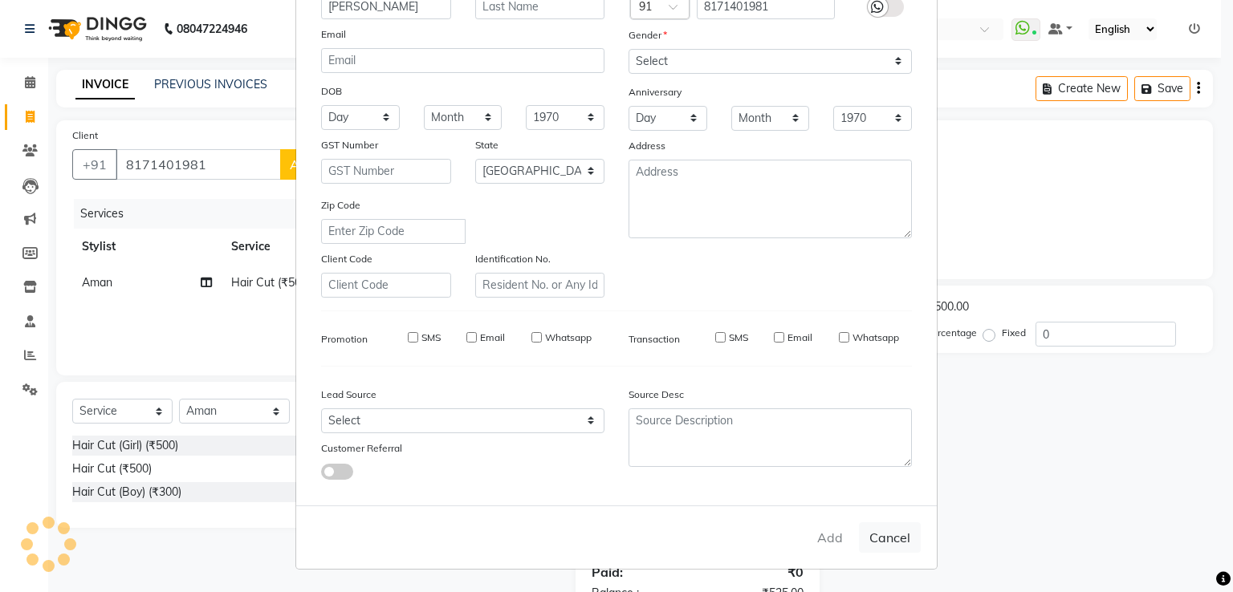
select select
checkbox input "false"
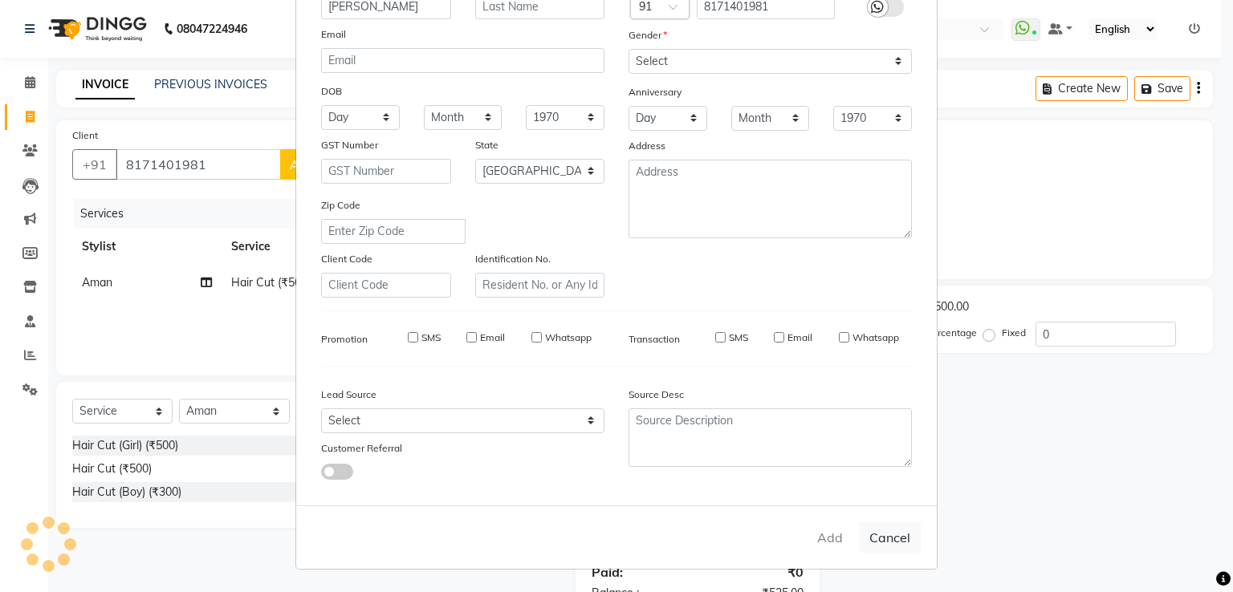
checkbox input "false"
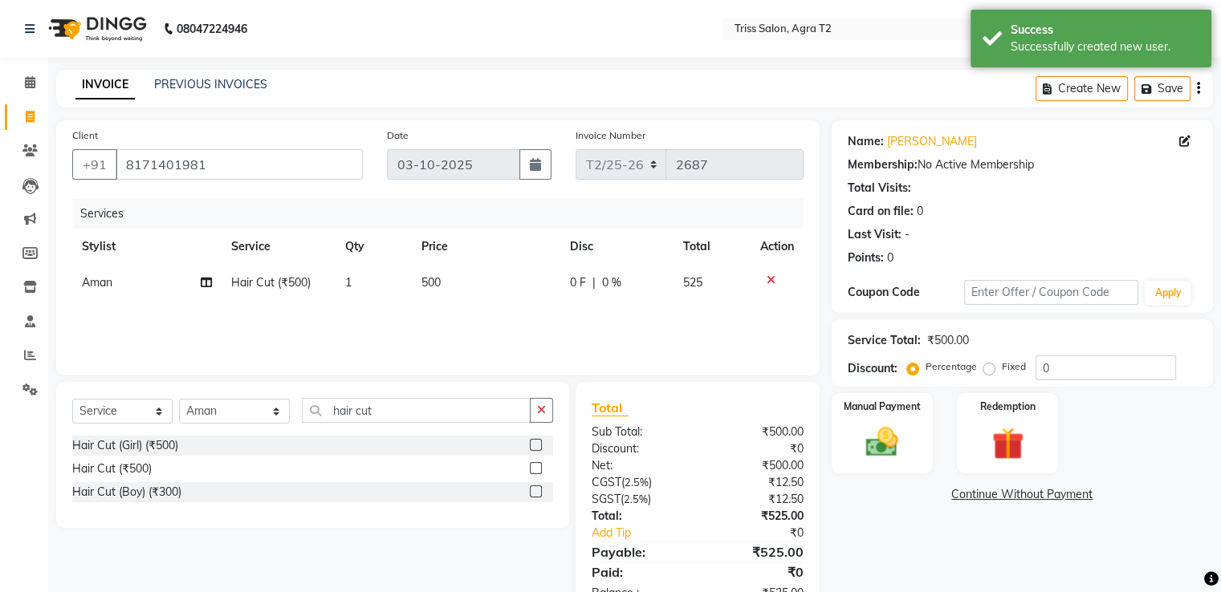
click at [897, 432] on img at bounding box center [881, 442] width 52 height 37
click at [1004, 501] on span "CASH" at bounding box center [1009, 495] width 35 height 18
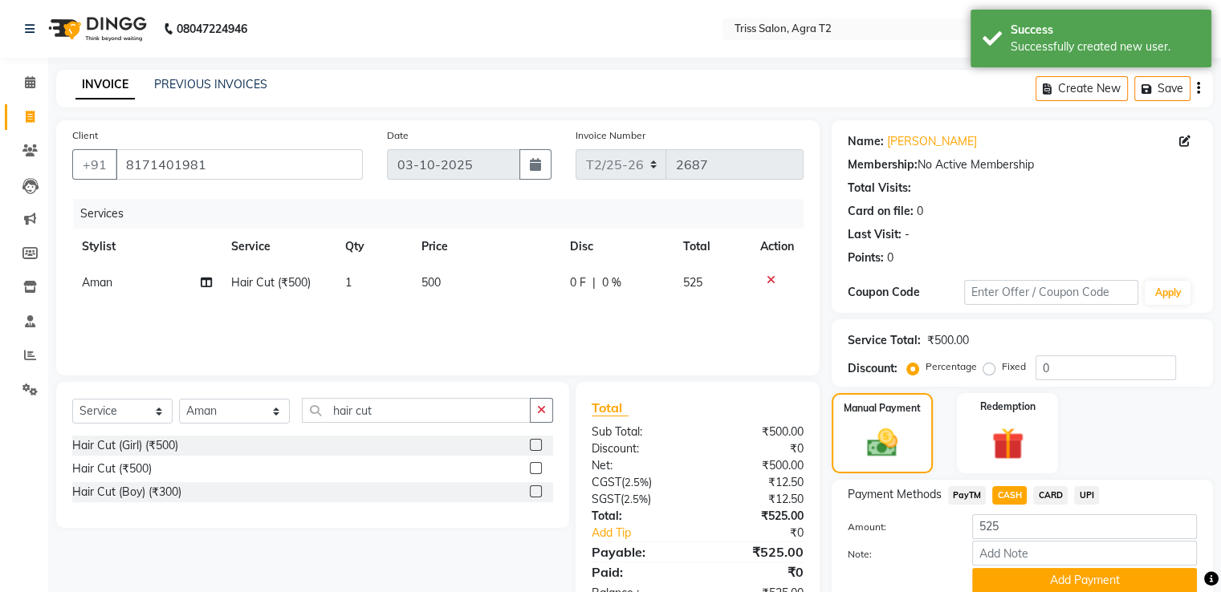
scroll to position [65, 0]
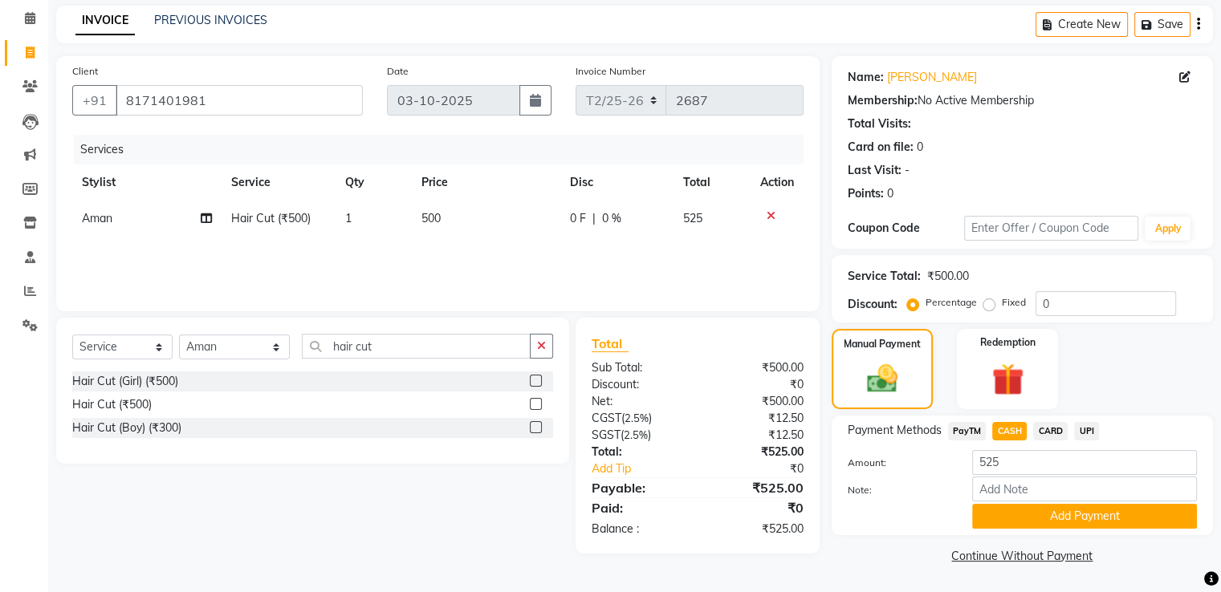
click at [1094, 432] on span "UPI" at bounding box center [1086, 431] width 25 height 18
click at [992, 460] on input "525" at bounding box center [1084, 462] width 225 height 25
click at [982, 456] on input "525" at bounding box center [1084, 462] width 225 height 25
type input "125"
click at [1056, 524] on button "Add Payment" at bounding box center [1084, 516] width 225 height 25
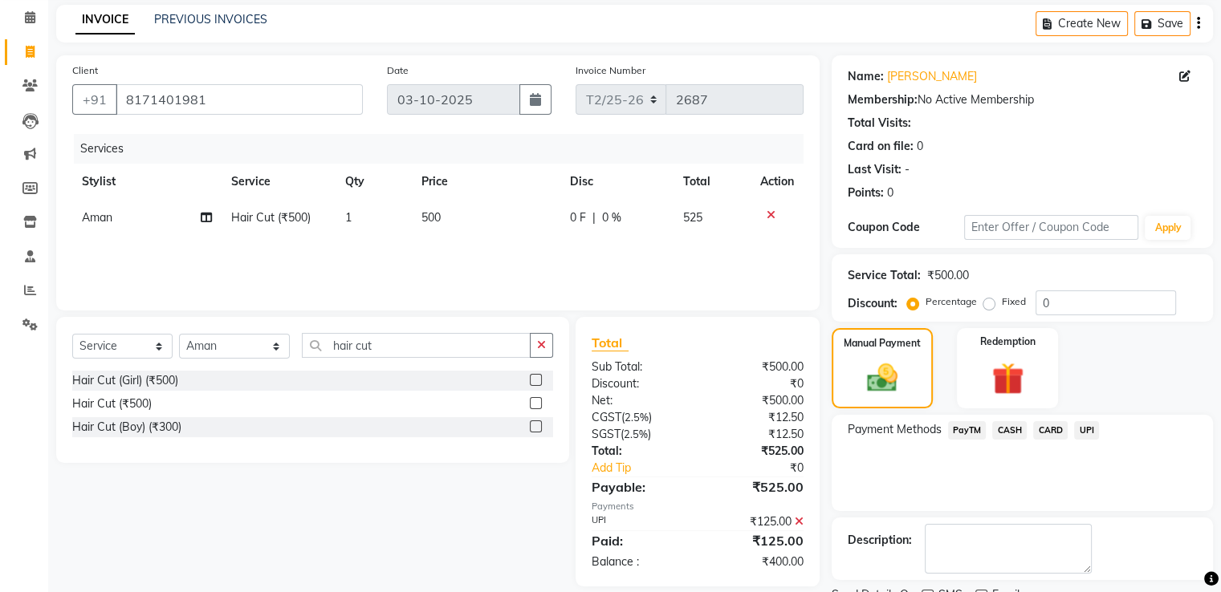
click at [1009, 433] on span "CASH" at bounding box center [1009, 430] width 35 height 18
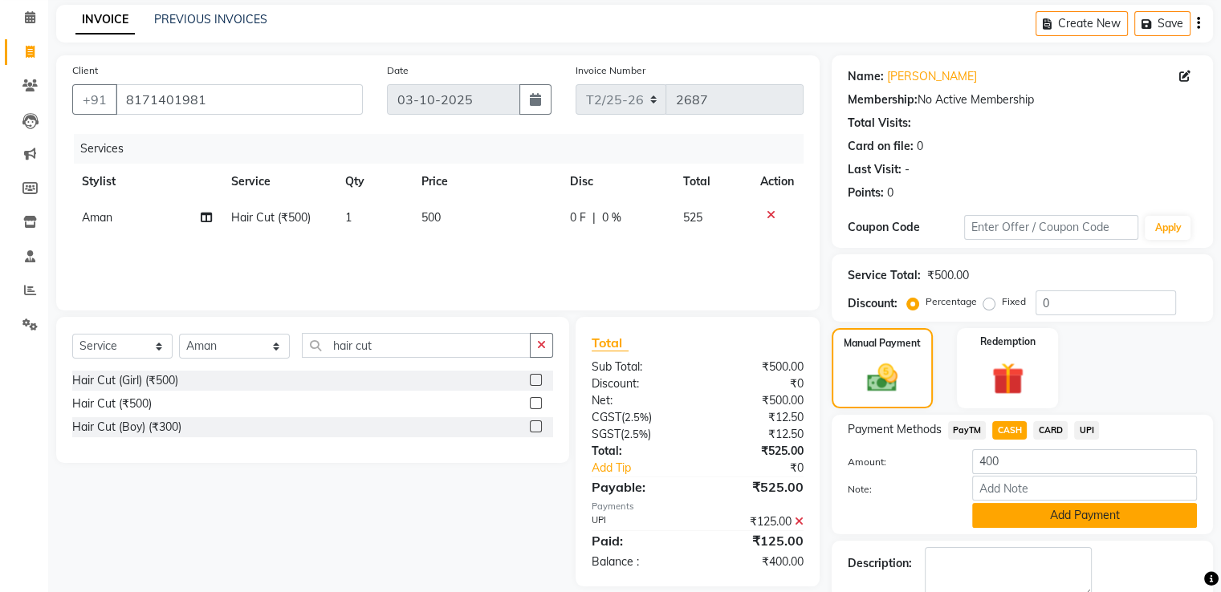
click at [1069, 516] on button "Add Payment" at bounding box center [1084, 515] width 225 height 25
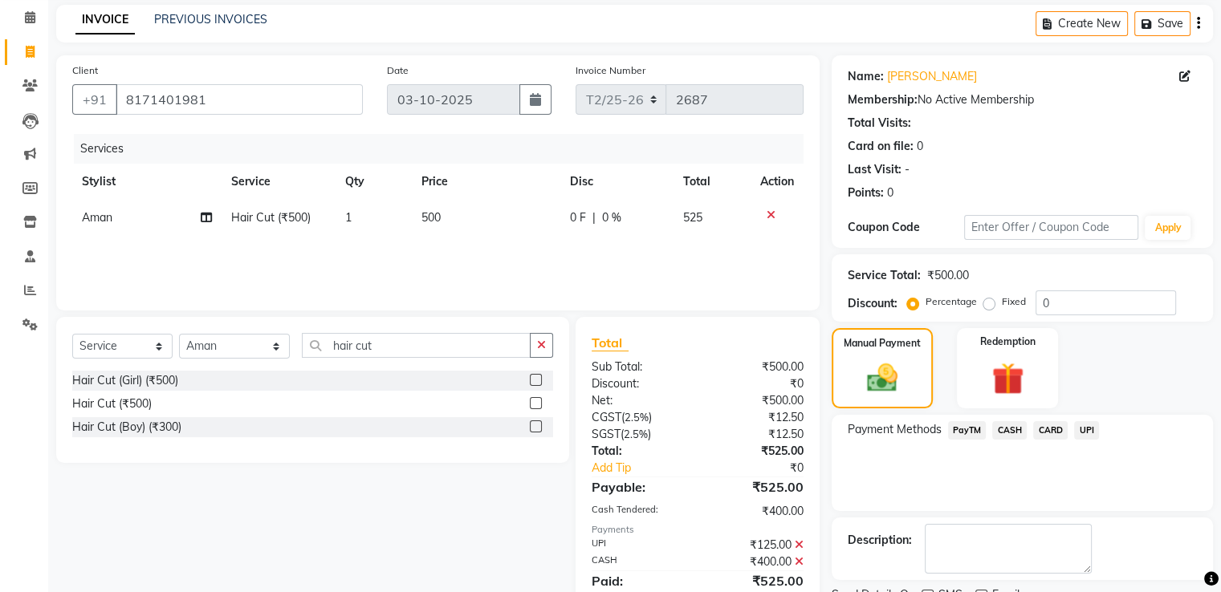
scroll to position [131, 0]
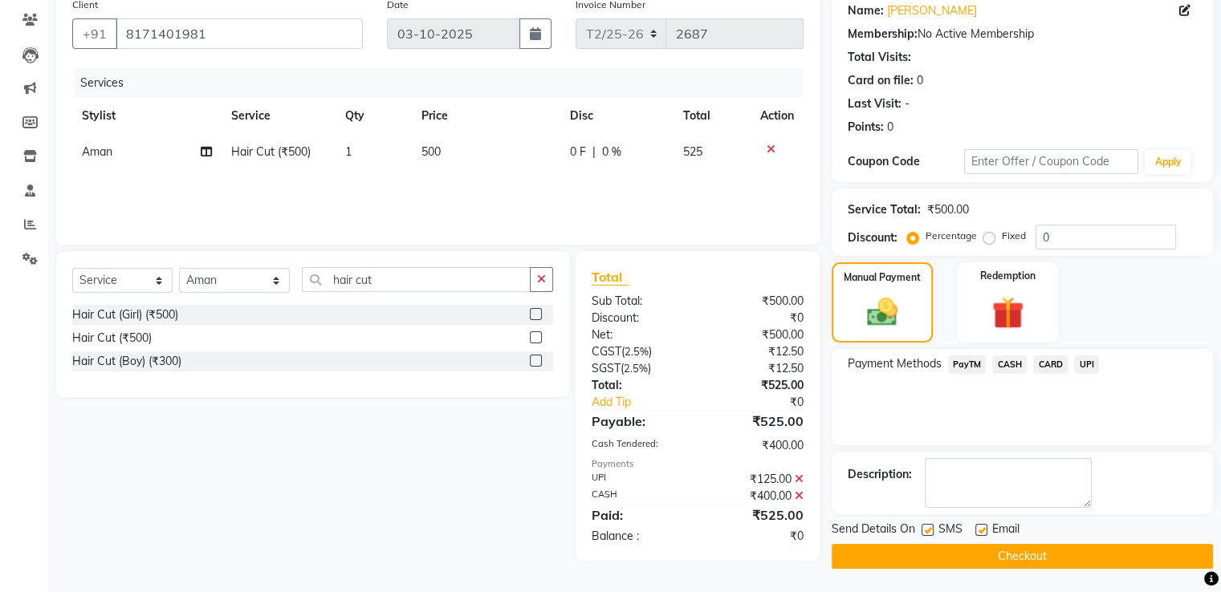
click at [1034, 556] on button "Checkout" at bounding box center [1021, 556] width 381 height 25
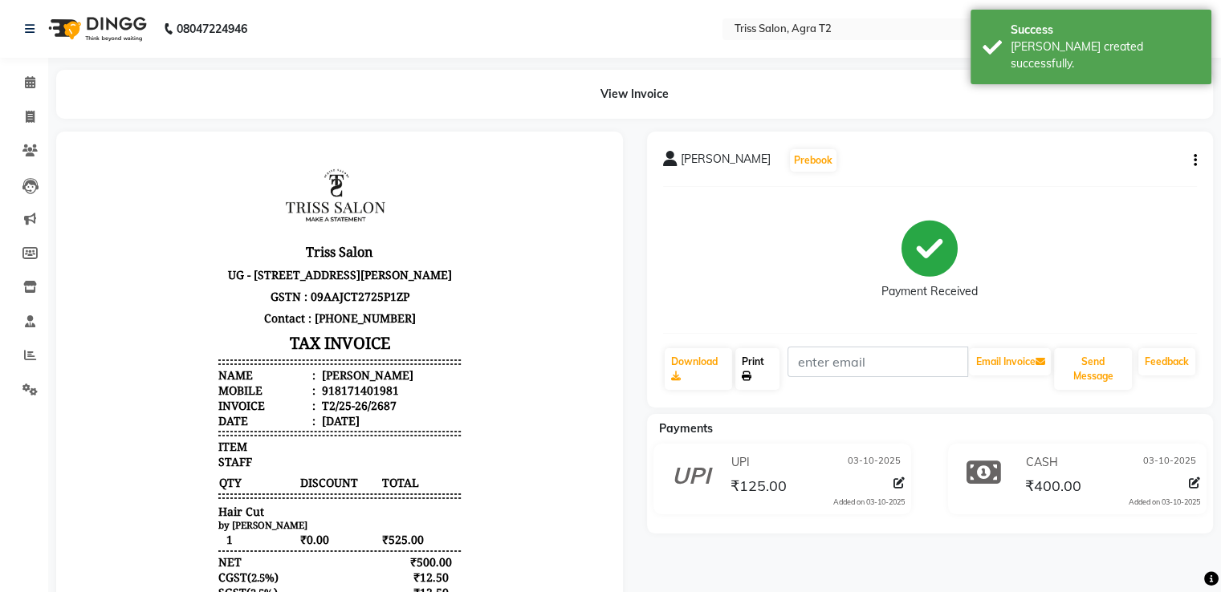
click at [766, 373] on link "Print" at bounding box center [757, 369] width 44 height 42
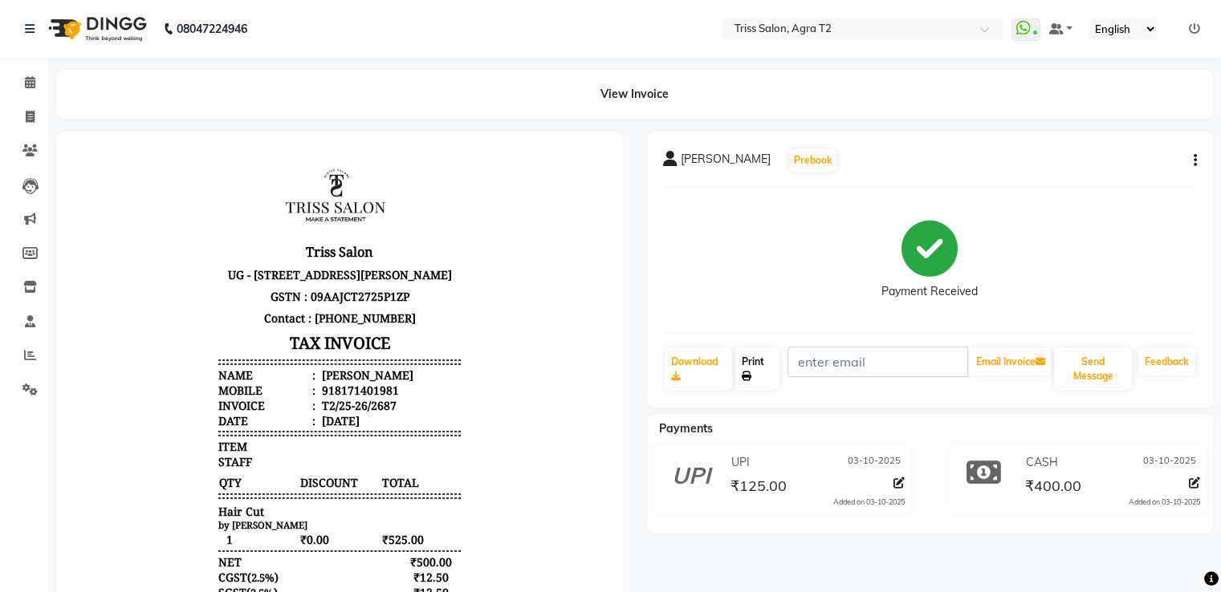
click at [757, 371] on link "Print" at bounding box center [757, 369] width 44 height 42
click at [31, 79] on icon at bounding box center [30, 82] width 10 height 12
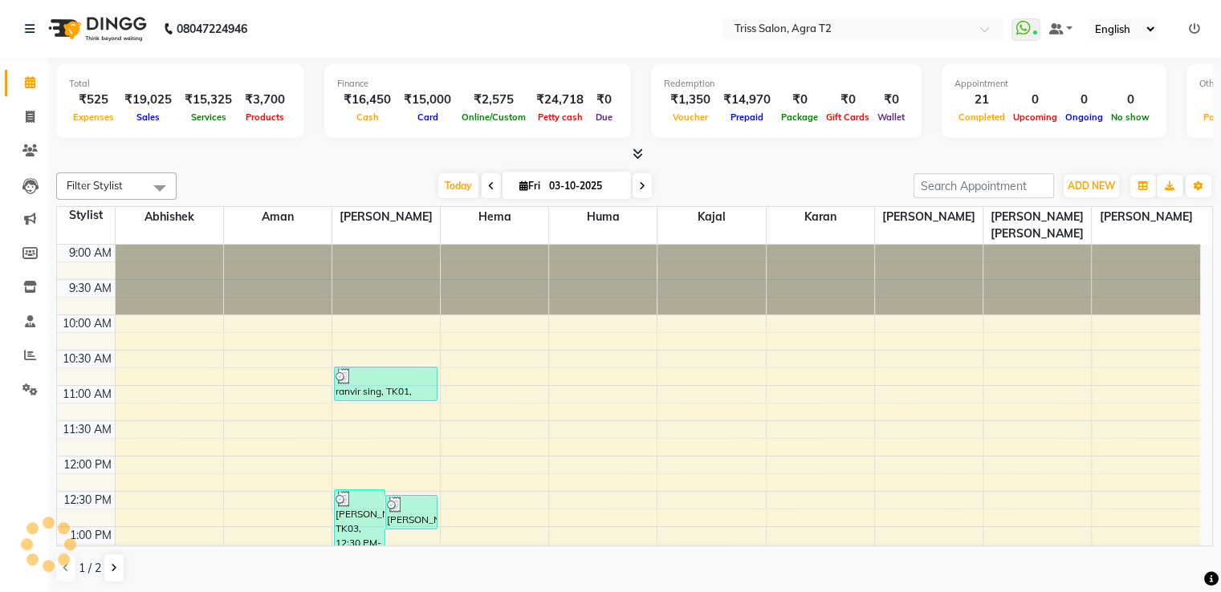
scroll to position [559, 0]
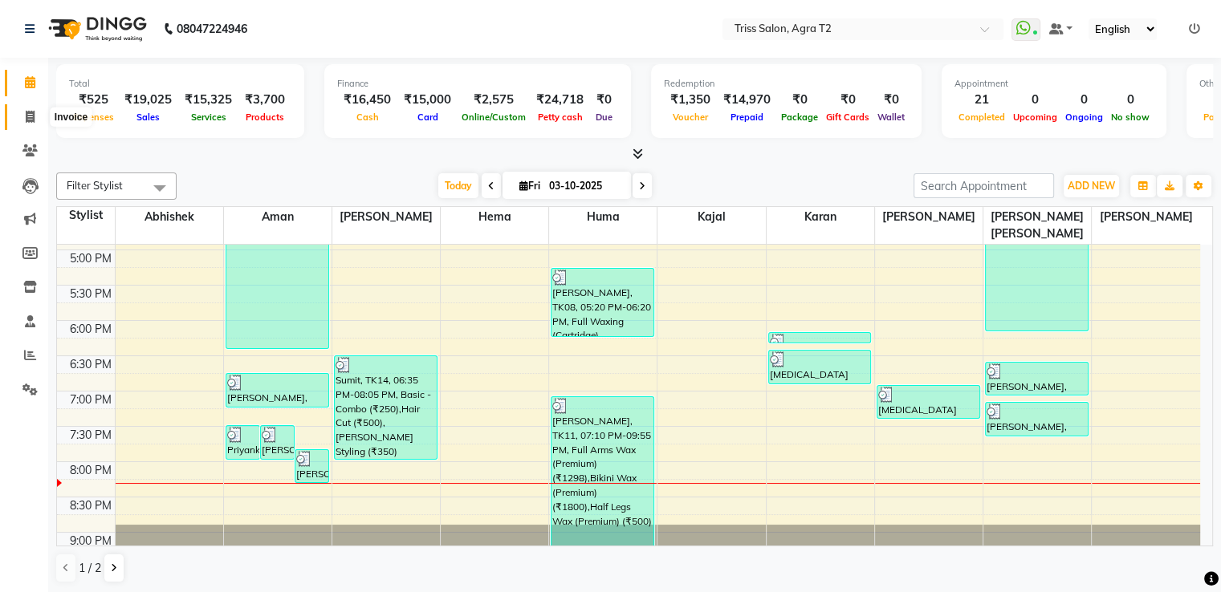
click at [26, 116] on icon at bounding box center [30, 117] width 9 height 12
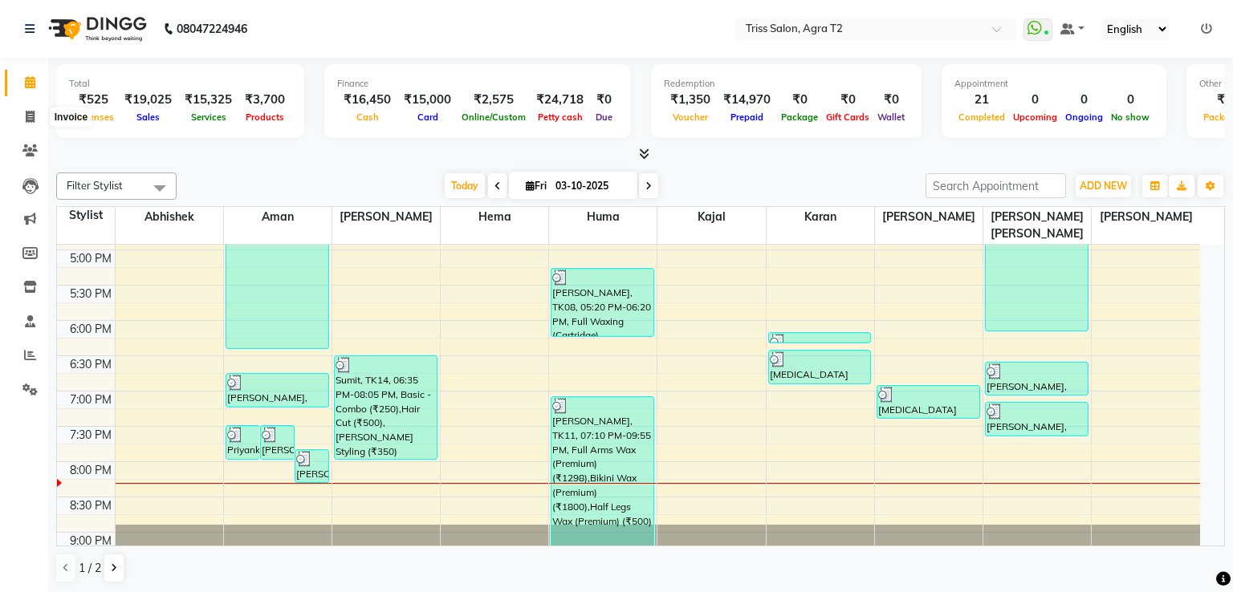
select select "service"
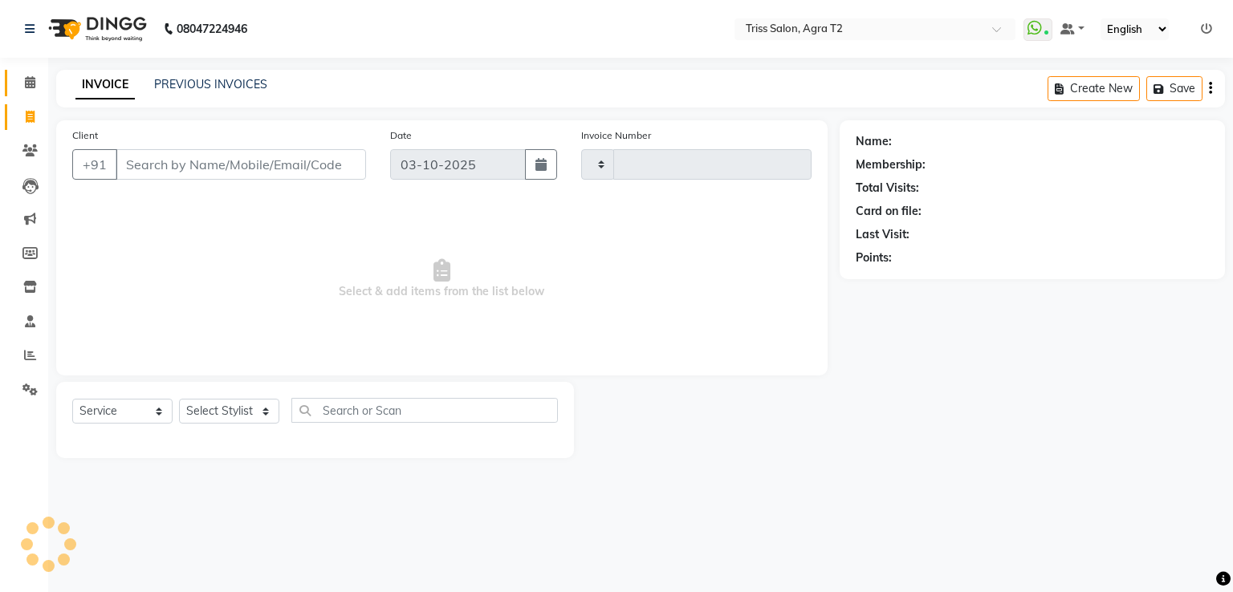
type input "2688"
select select "4301"
click at [32, 83] on icon at bounding box center [30, 82] width 10 height 12
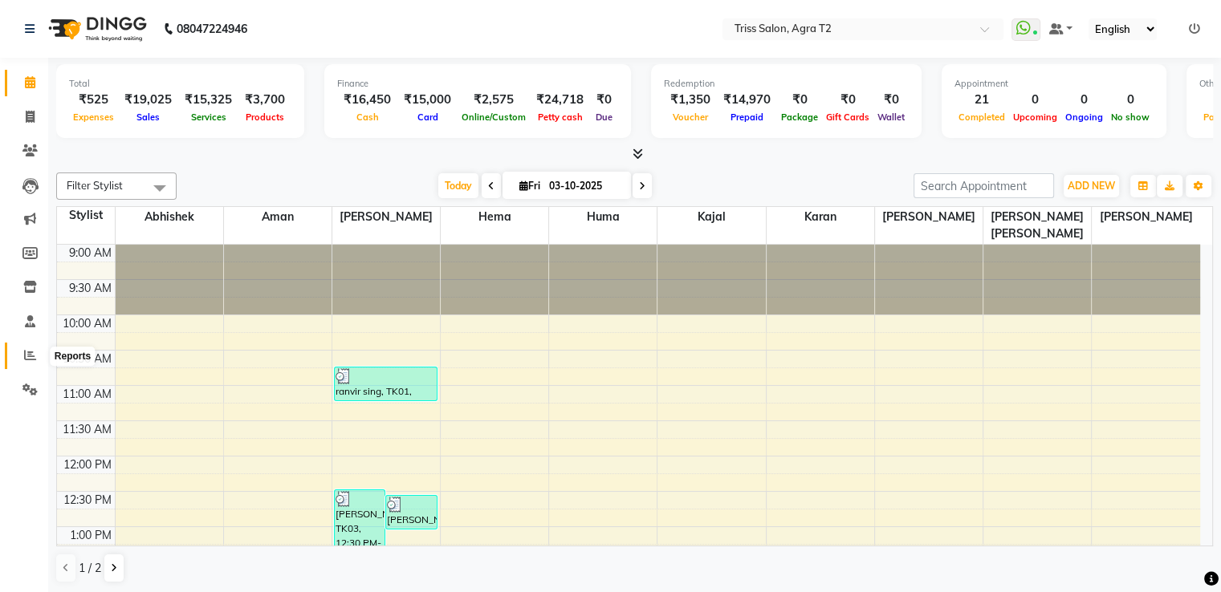
click at [19, 347] on span at bounding box center [30, 356] width 28 height 18
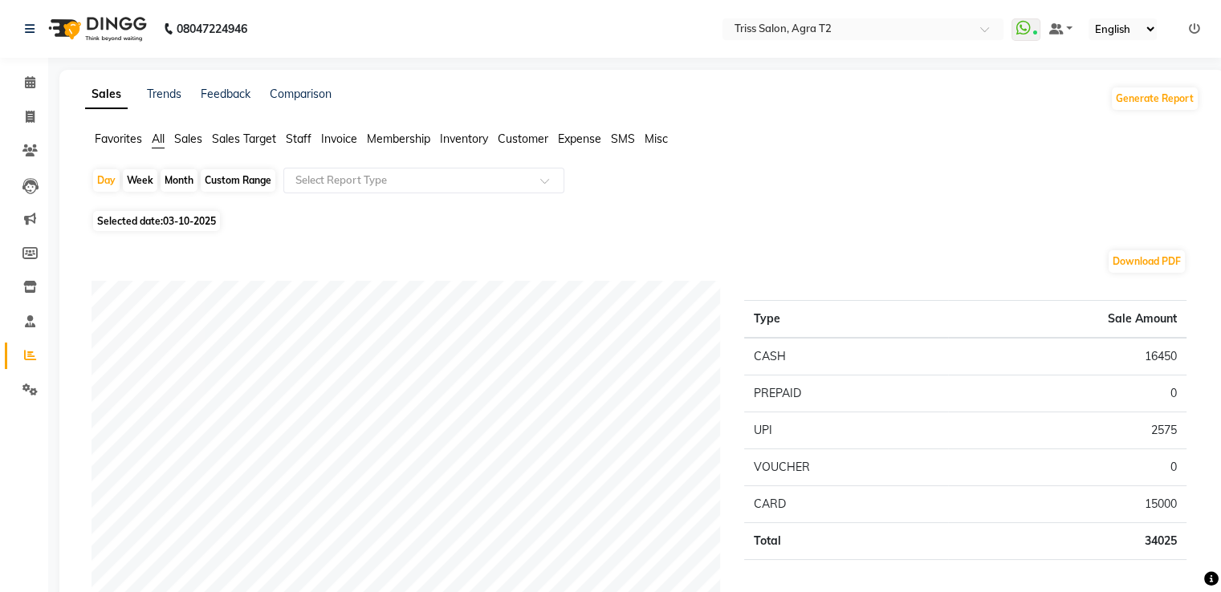
click at [294, 144] on span "Staff" at bounding box center [299, 139] width 26 height 14
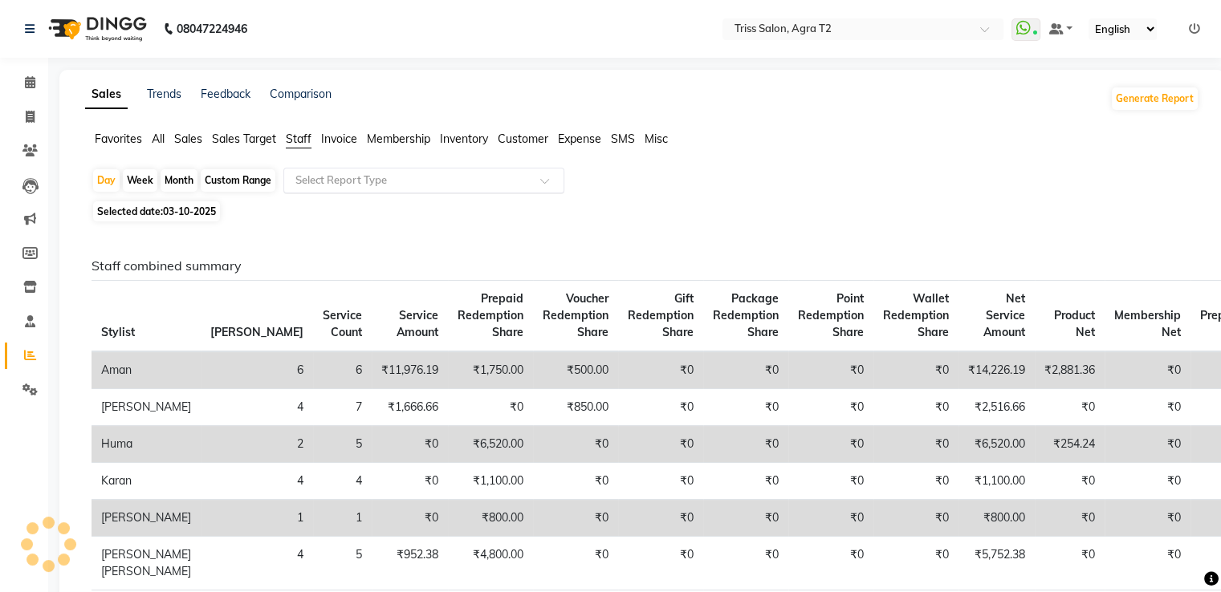
click at [302, 177] on input "text" at bounding box center [407, 181] width 231 height 16
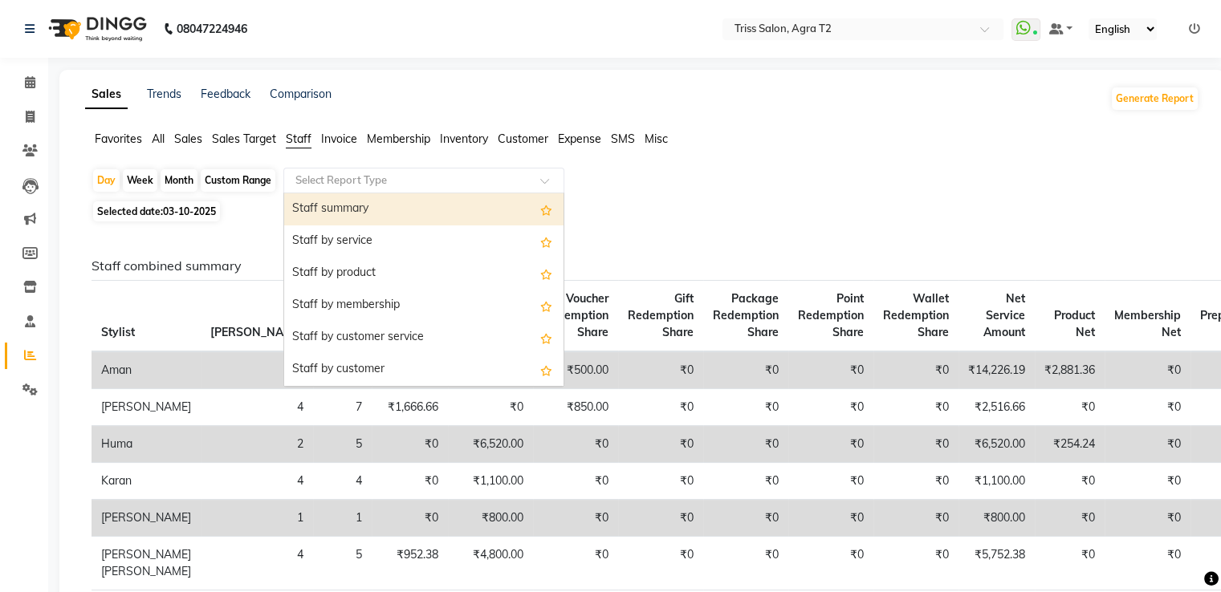
click at [308, 216] on div "Staff summary" at bounding box center [423, 209] width 279 height 32
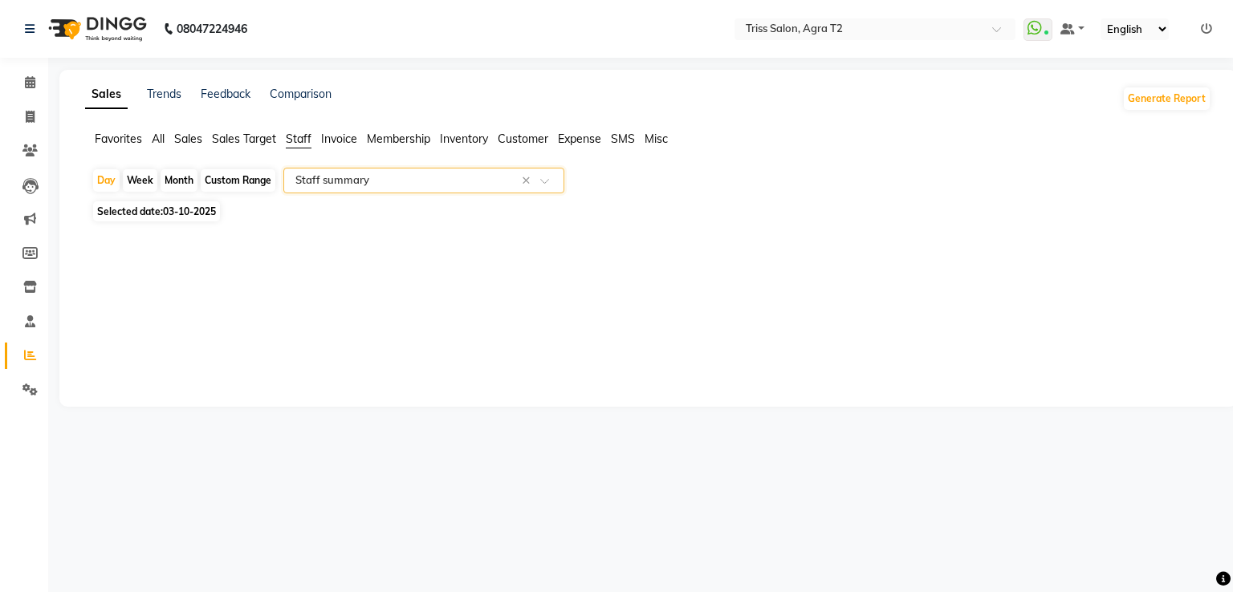
select select "full_report"
select select "csv"
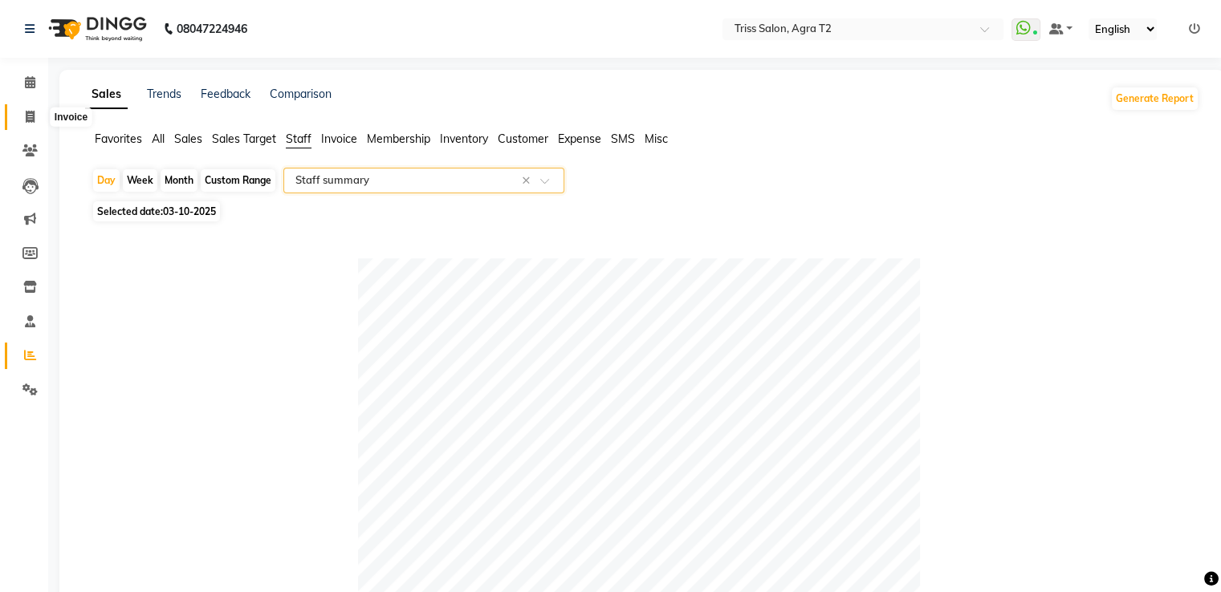
click at [22, 123] on span at bounding box center [30, 117] width 28 height 18
select select "service"
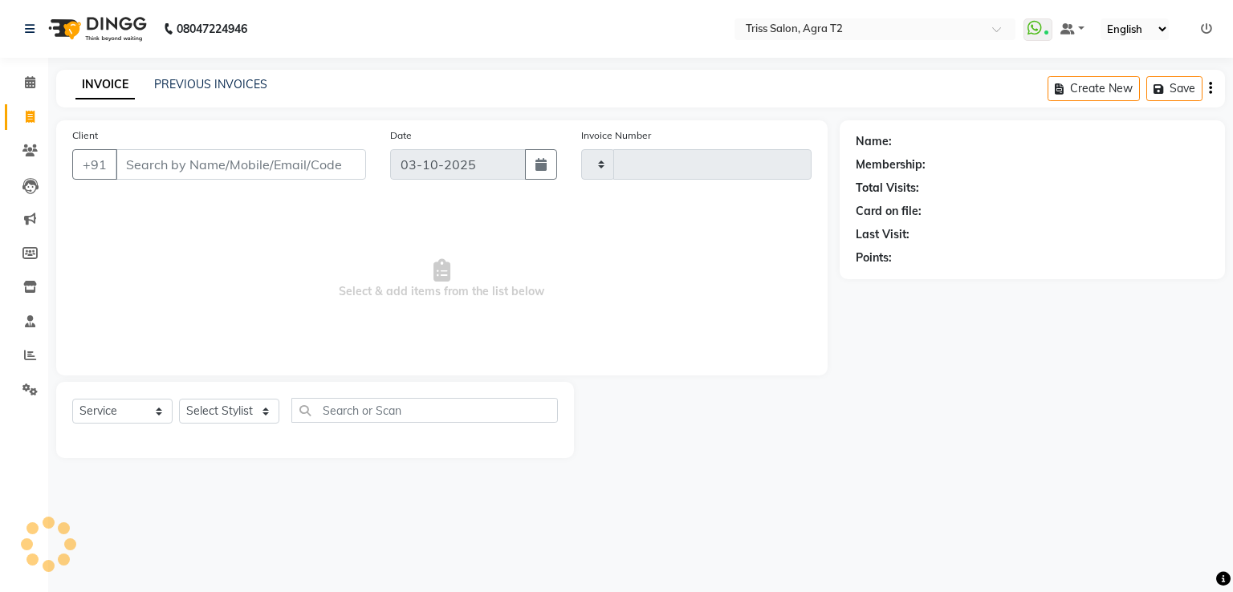
type input "2688"
select select "4301"
click at [259, 415] on select "Select Stylist [PERSON_NAME] [PERSON_NAME] Huma Kajal Karan [PERSON_NAME] [PERS…" at bounding box center [235, 411] width 112 height 25
select select "14769"
click at [179, 400] on select "Select Stylist [PERSON_NAME] [PERSON_NAME] Huma Kajal Karan [PERSON_NAME] [PERS…" at bounding box center [235, 411] width 112 height 25
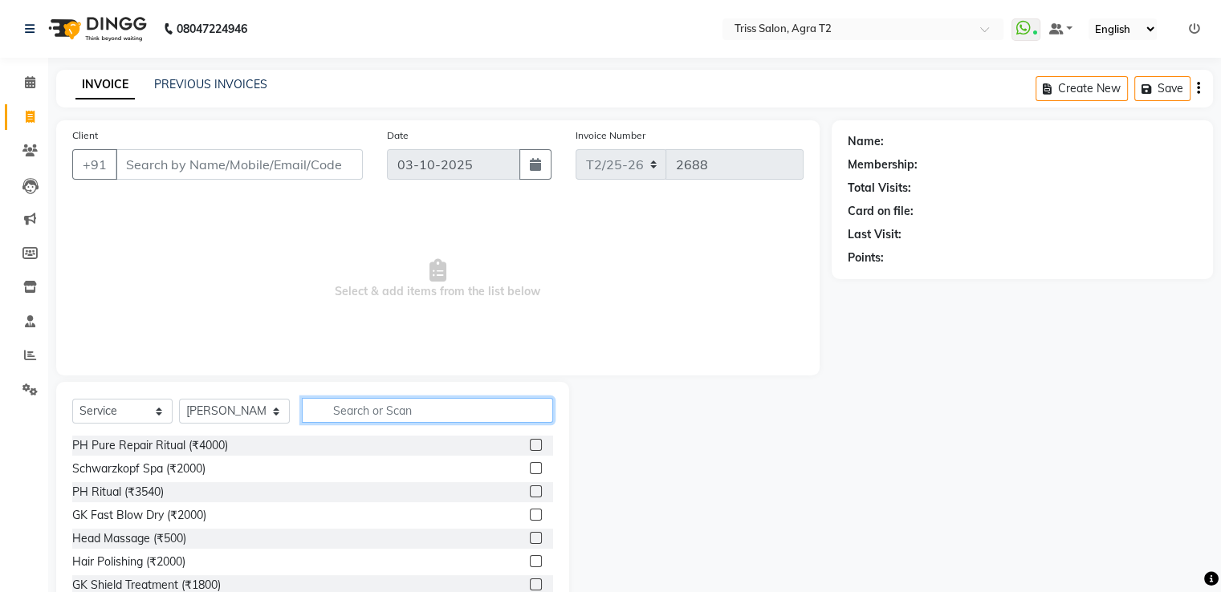
click at [343, 417] on input "text" at bounding box center [427, 410] width 250 height 25
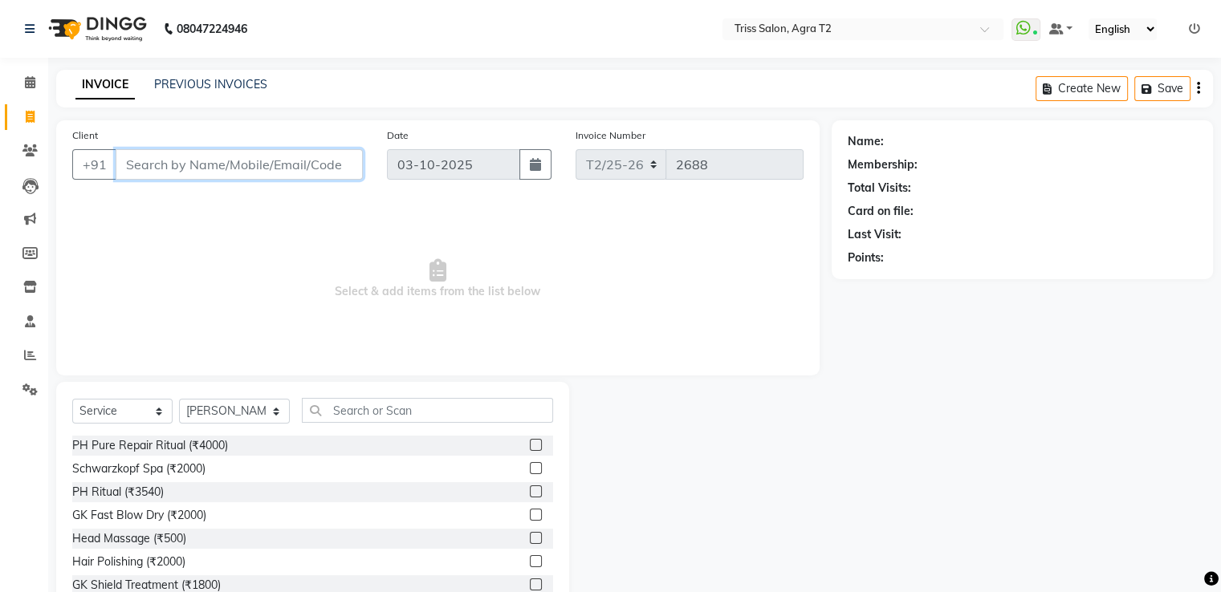
click at [136, 160] on input "Client" at bounding box center [239, 164] width 247 height 30
click at [161, 167] on input "8533583224" at bounding box center [198, 164] width 165 height 30
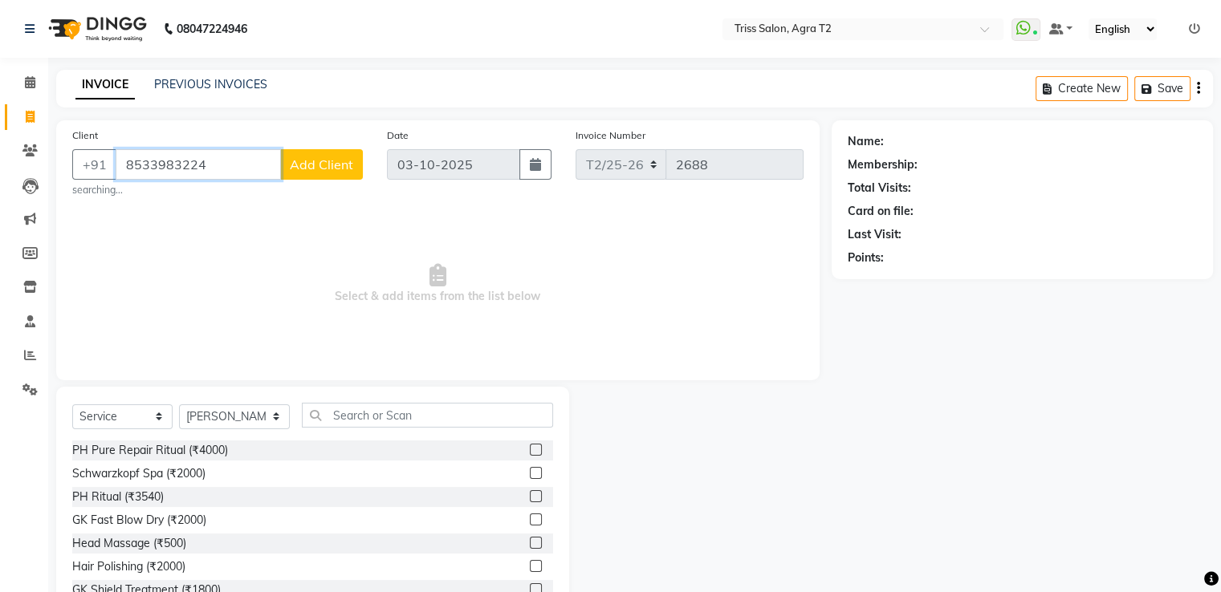
type input "8533983224"
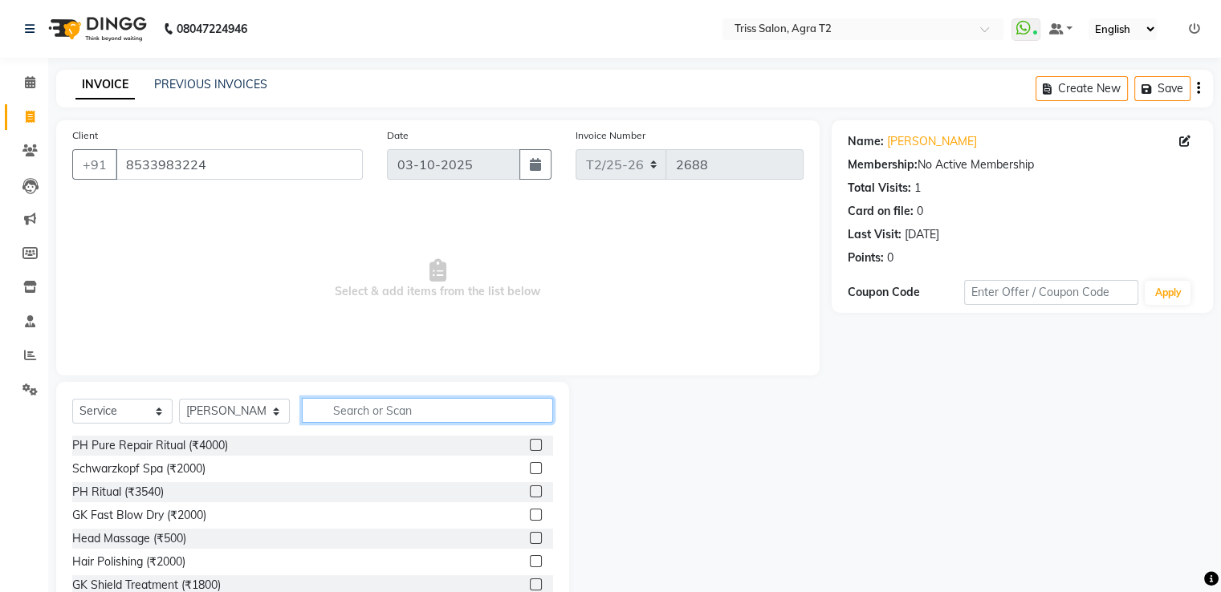
click at [366, 416] on input "text" at bounding box center [427, 410] width 250 height 25
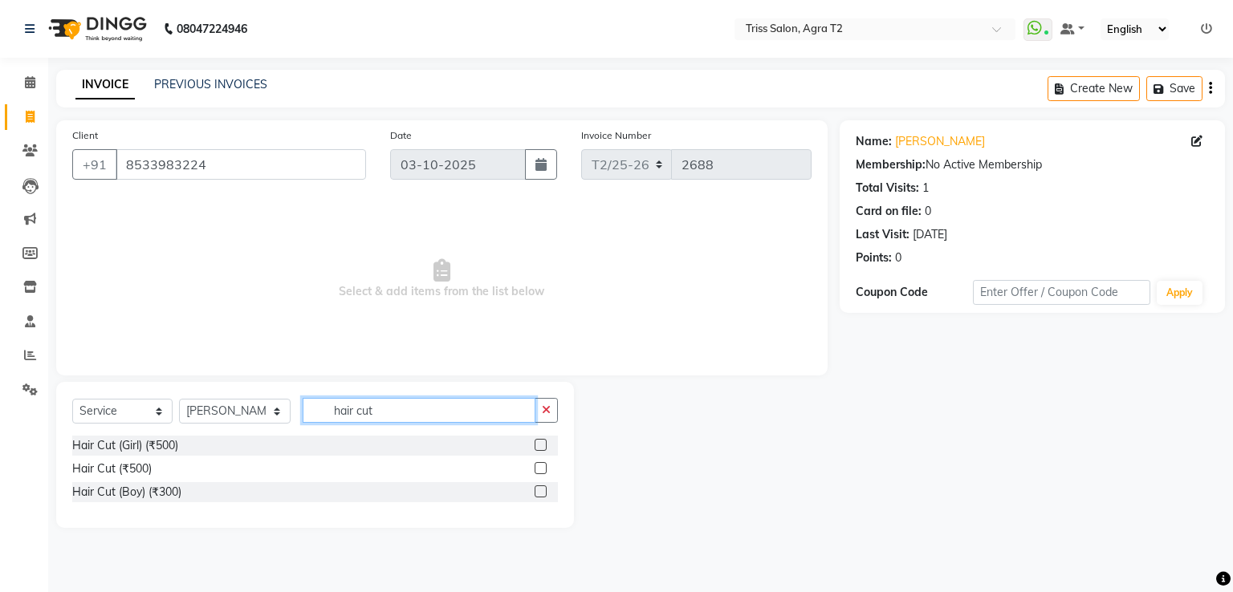
type input "hair cut"
click at [542, 469] on label at bounding box center [540, 468] width 12 height 12
click at [542, 469] on input "checkbox" at bounding box center [539, 469] width 10 height 10
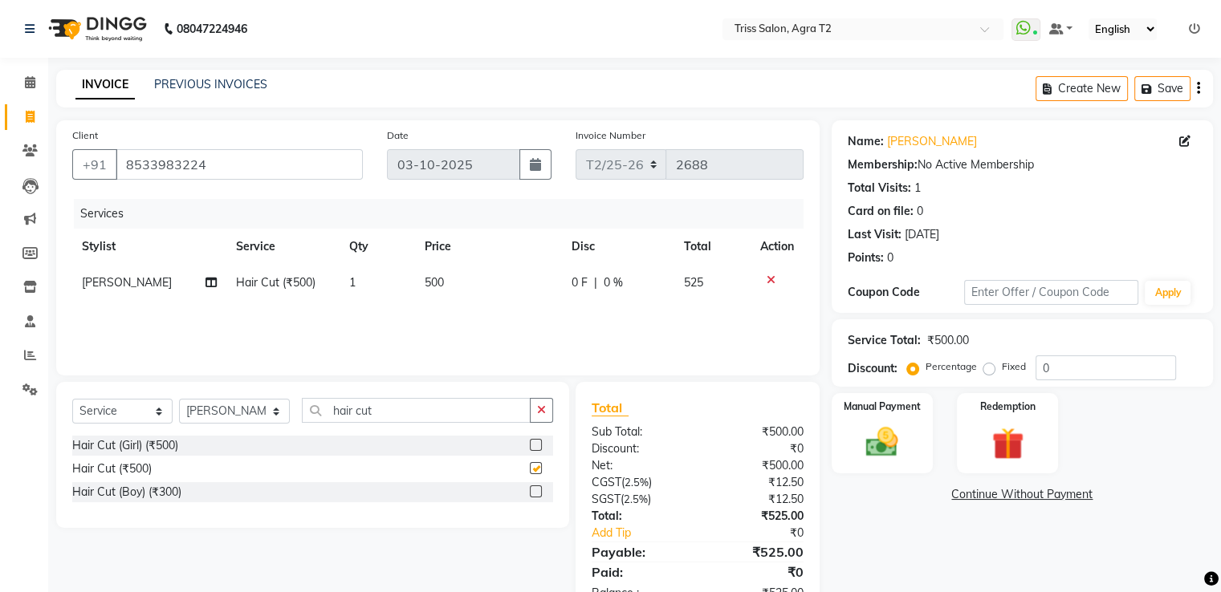
checkbox input "false"
click at [880, 432] on img at bounding box center [882, 443] width 54 height 39
click at [1088, 502] on span "UPI" at bounding box center [1086, 495] width 25 height 18
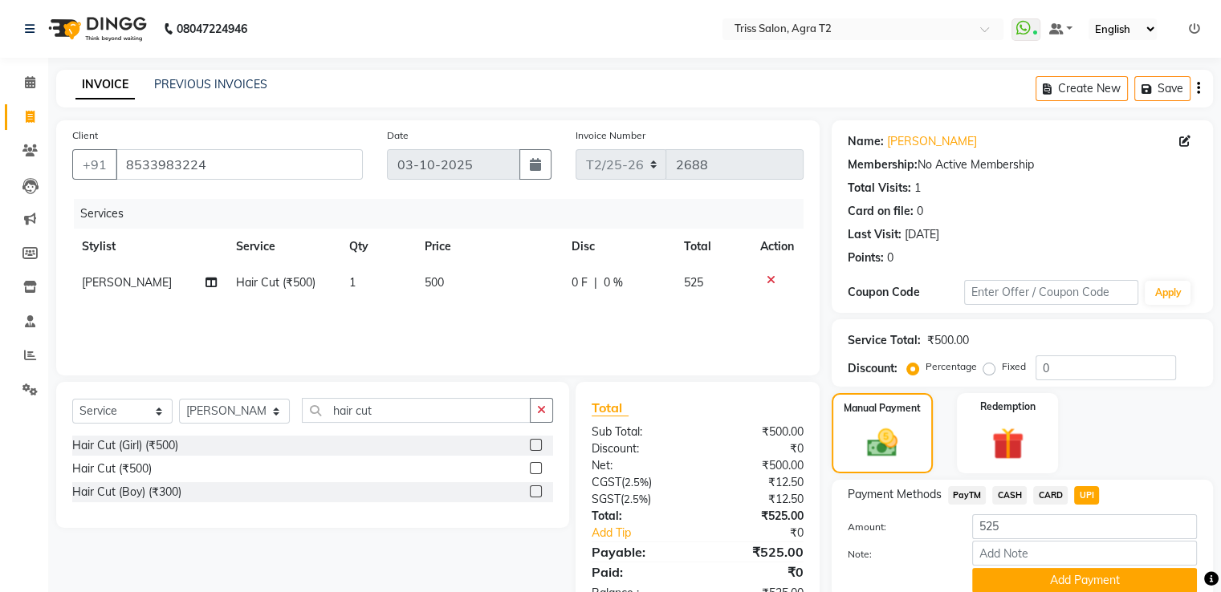
scroll to position [65, 0]
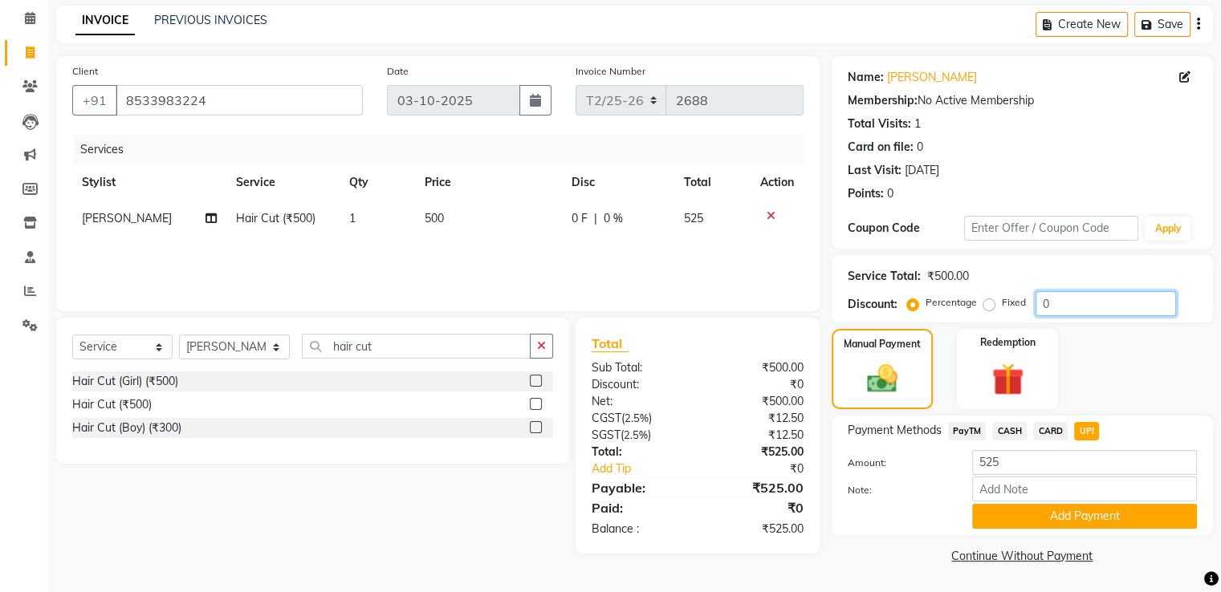
click at [1061, 296] on input "0" at bounding box center [1105, 303] width 140 height 25
click at [1002, 308] on label "Fixed" at bounding box center [1014, 302] width 24 height 14
click at [986, 308] on input "Fixed" at bounding box center [991, 302] width 11 height 11
radio input "true"
click at [1053, 297] on input "0" at bounding box center [1105, 303] width 140 height 25
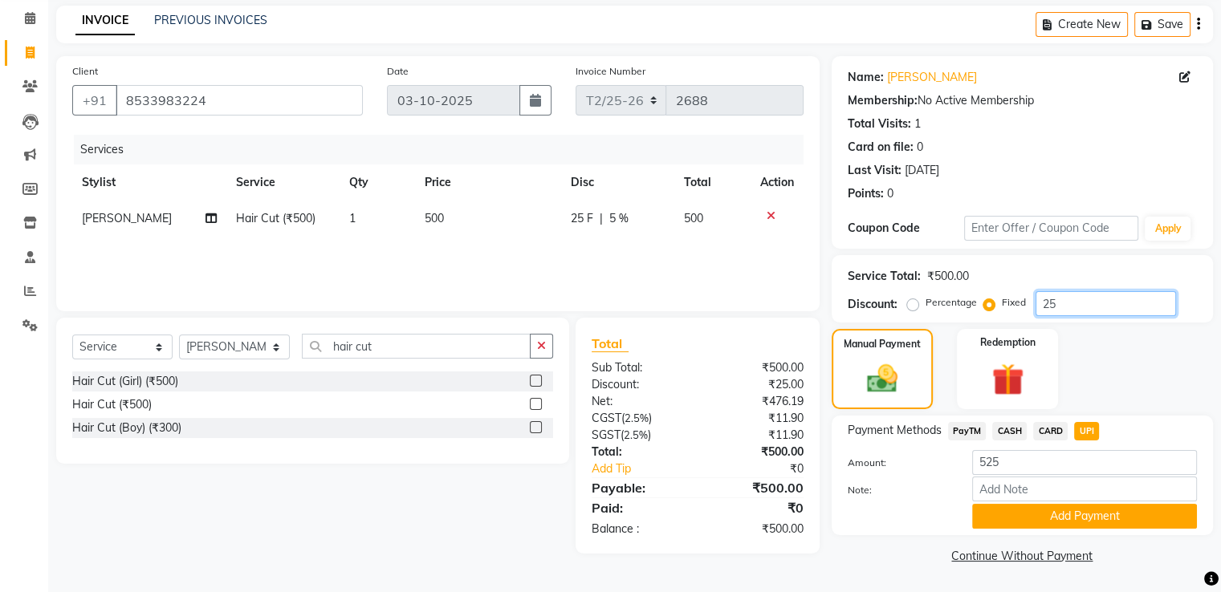
type input "25"
click at [1015, 433] on span "CASH" at bounding box center [1009, 431] width 35 height 18
type input "500"
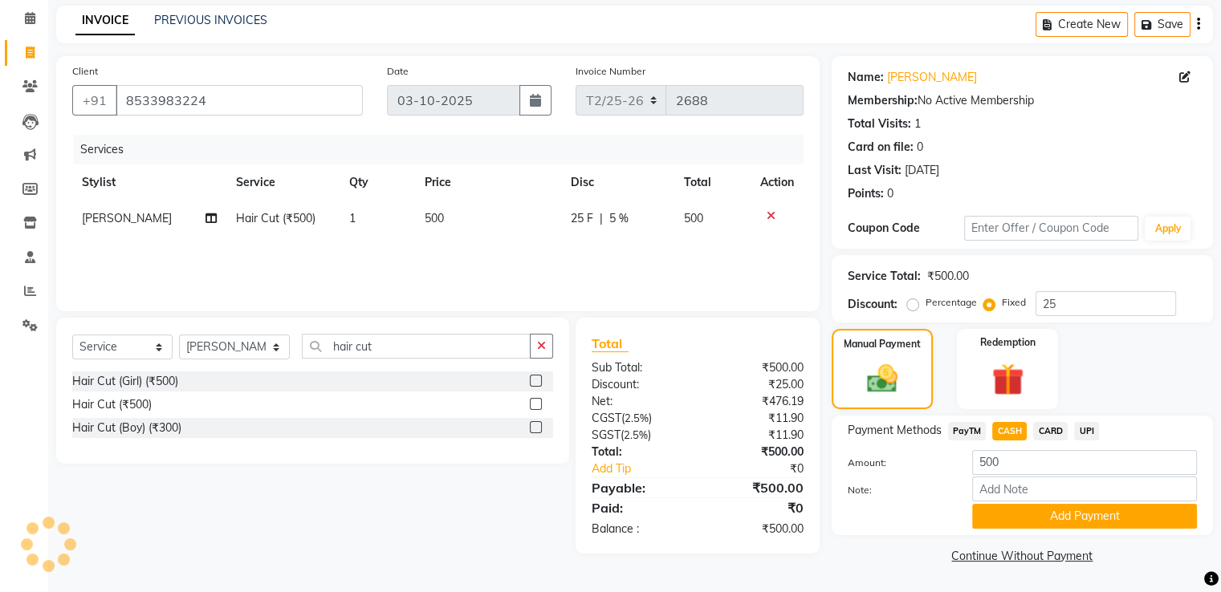
click at [1094, 431] on span "UPI" at bounding box center [1086, 431] width 25 height 18
click at [1064, 528] on button "Add Payment" at bounding box center [1084, 516] width 225 height 25
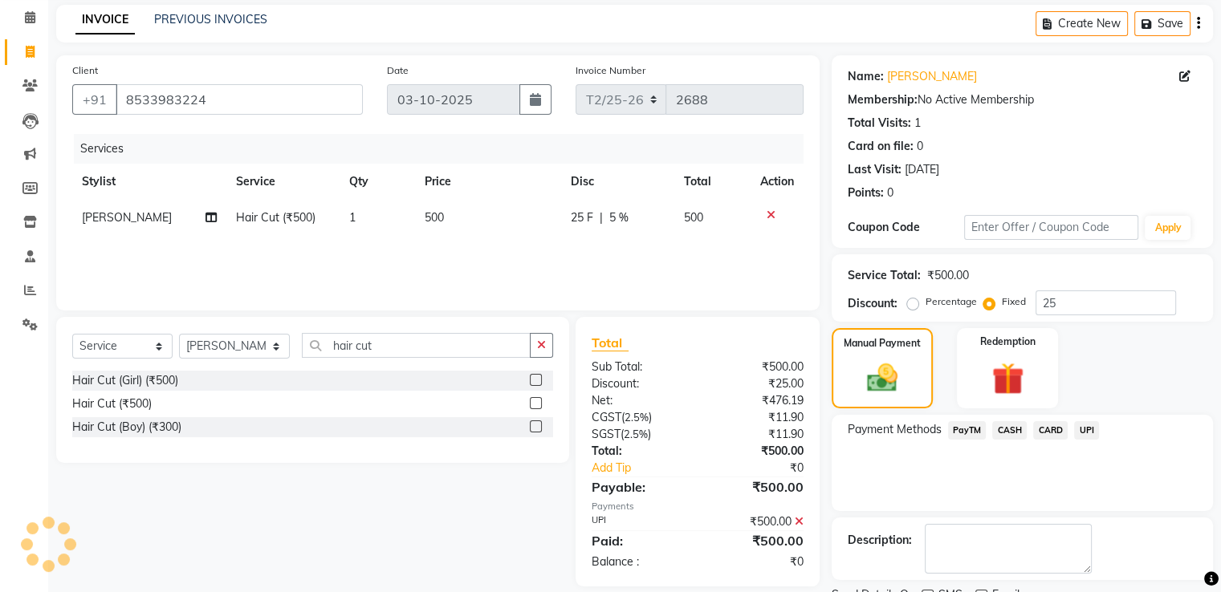
scroll to position [131, 0]
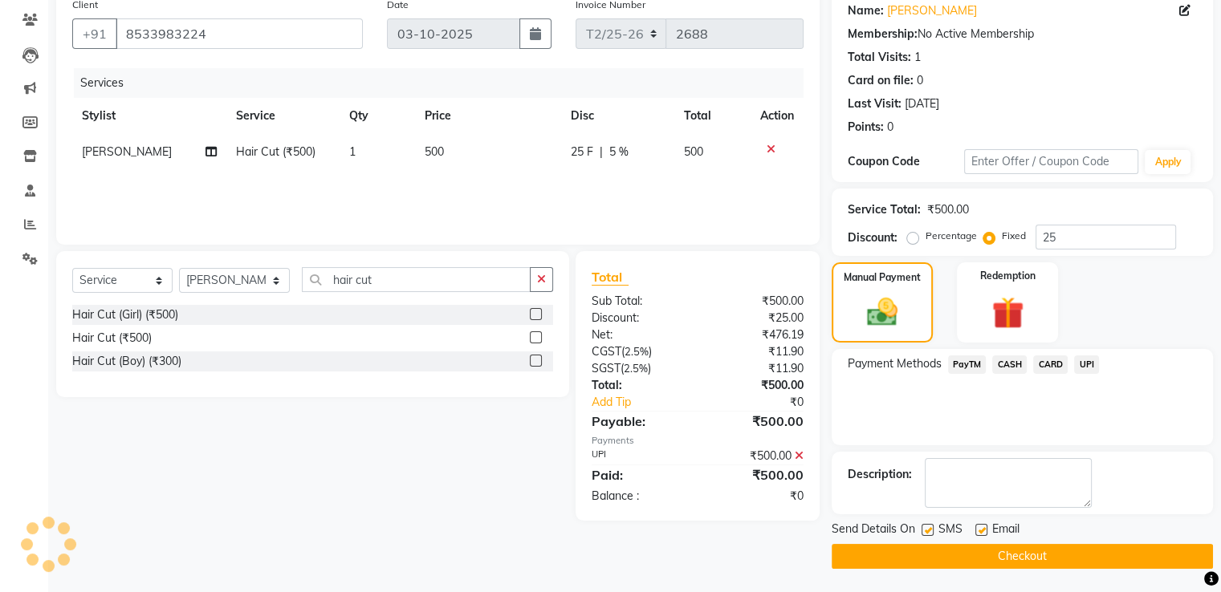
click at [1043, 550] on button "Checkout" at bounding box center [1021, 556] width 381 height 25
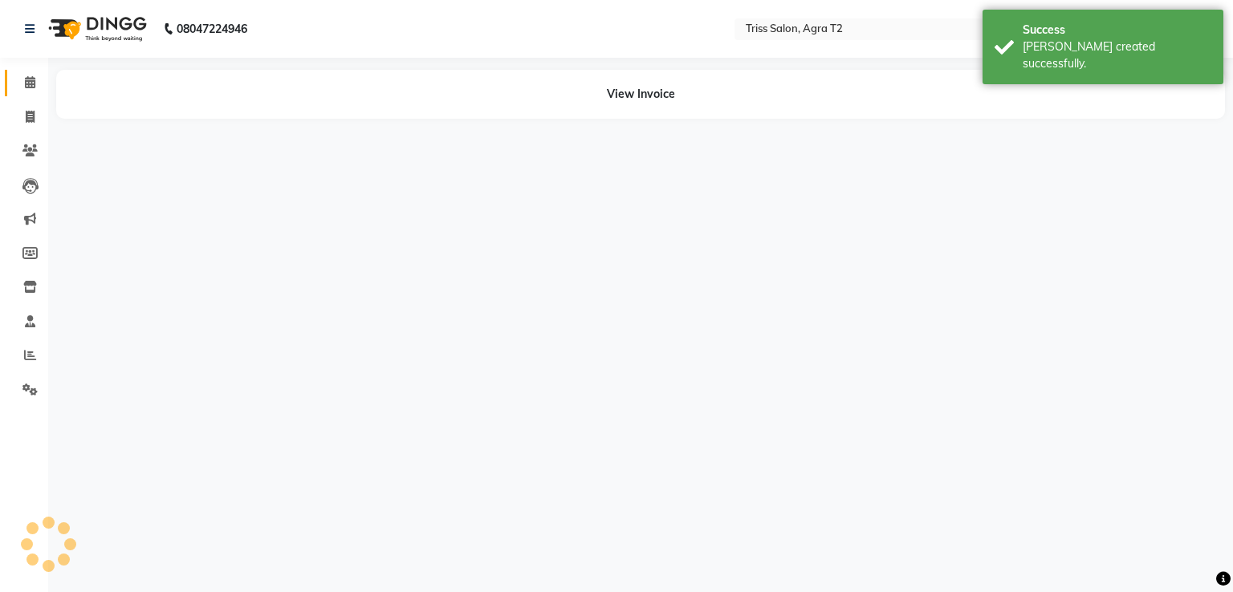
click at [23, 71] on link "Calendar" at bounding box center [24, 83] width 39 height 26
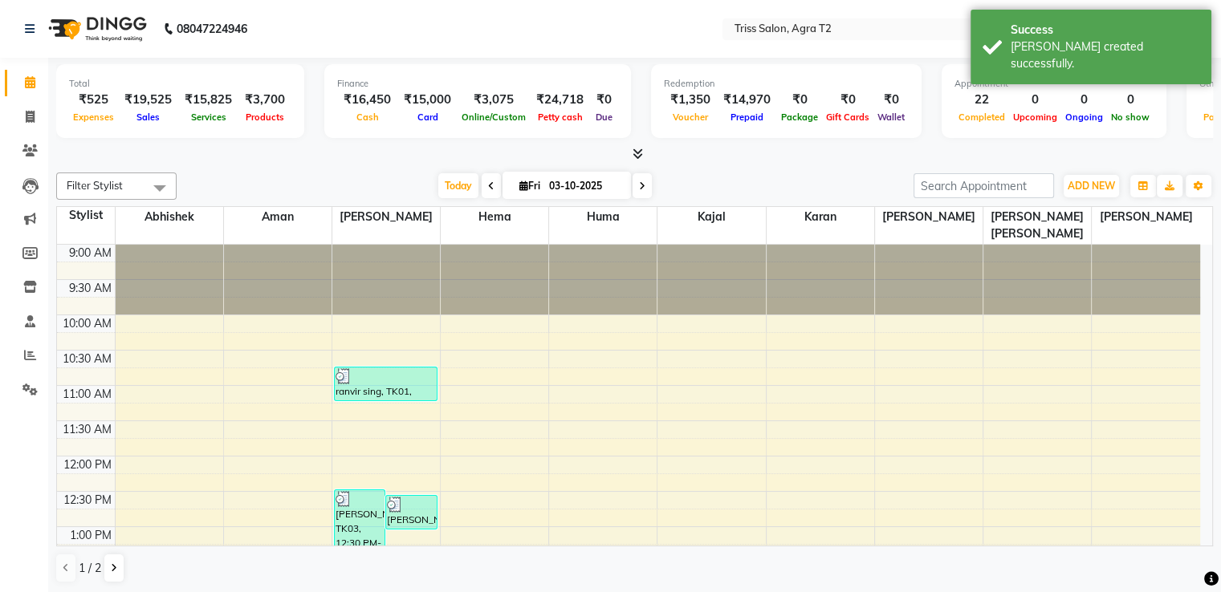
click at [636, 160] on span at bounding box center [634, 154] width 17 height 17
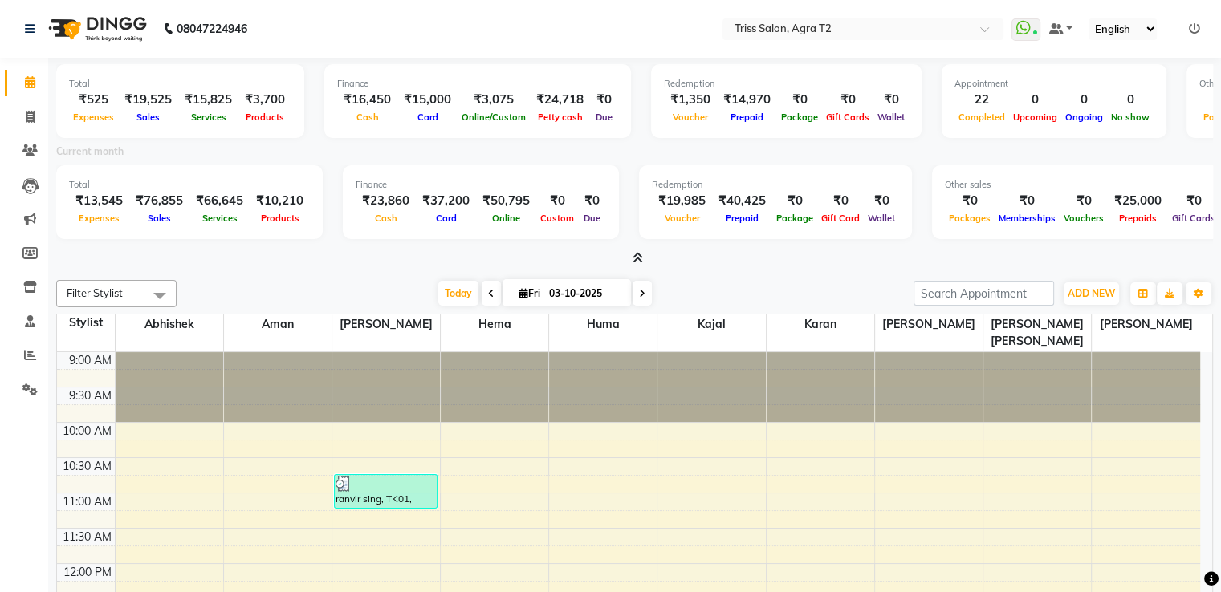
click at [639, 258] on icon at bounding box center [637, 258] width 10 height 12
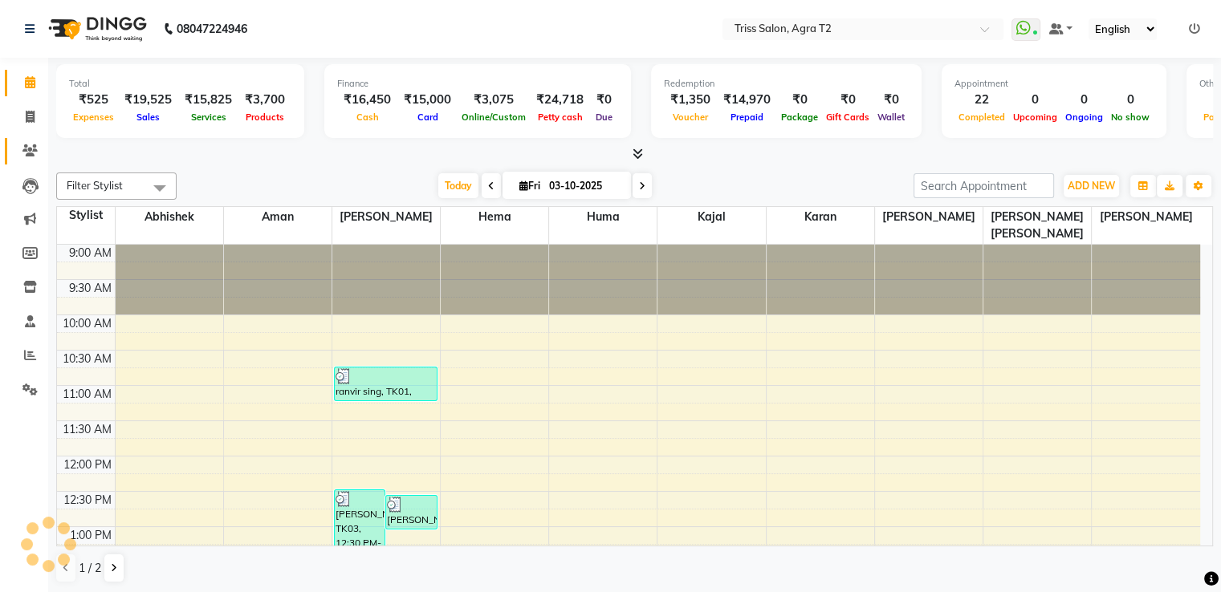
click at [29, 157] on span at bounding box center [30, 151] width 28 height 18
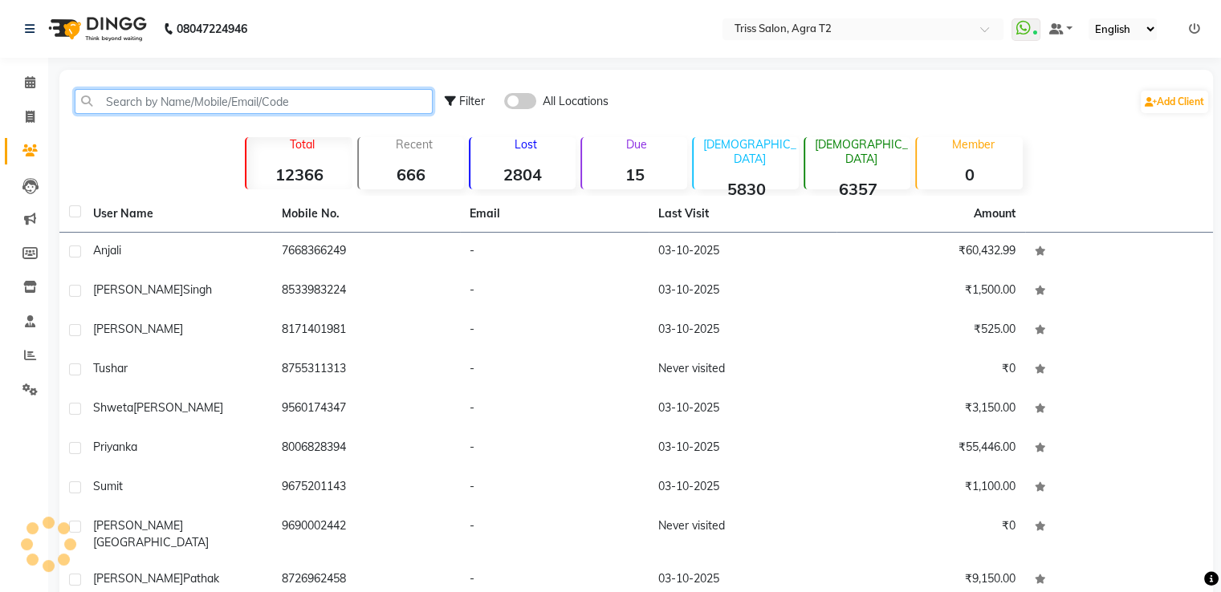
click at [124, 103] on input "text" at bounding box center [254, 101] width 358 height 25
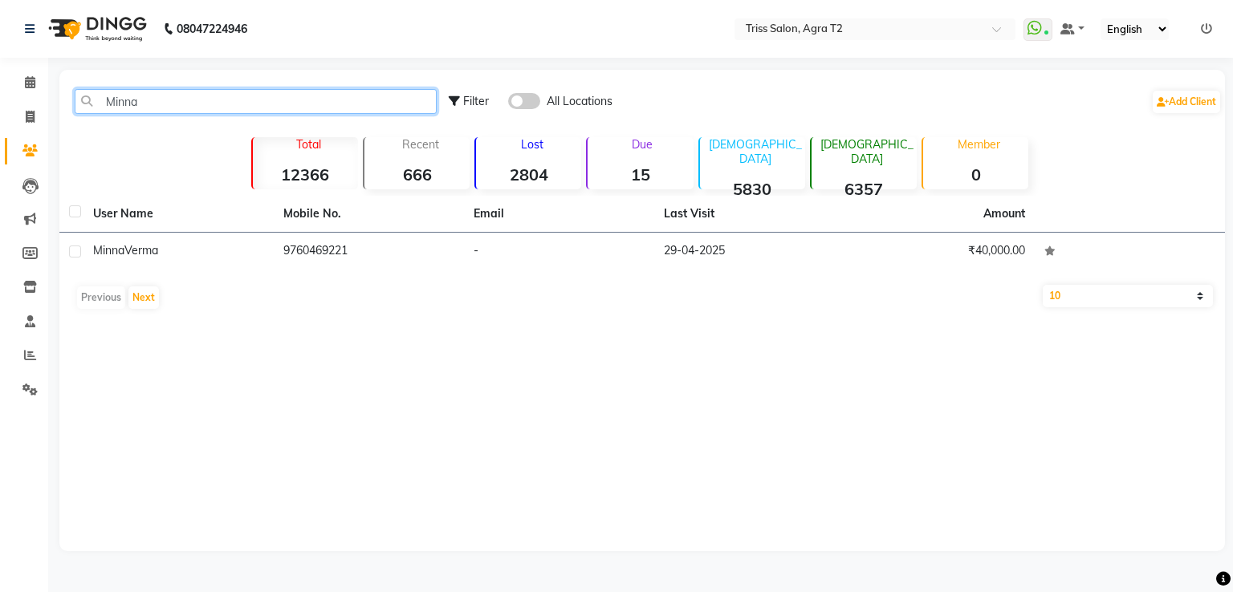
type input "Minna"
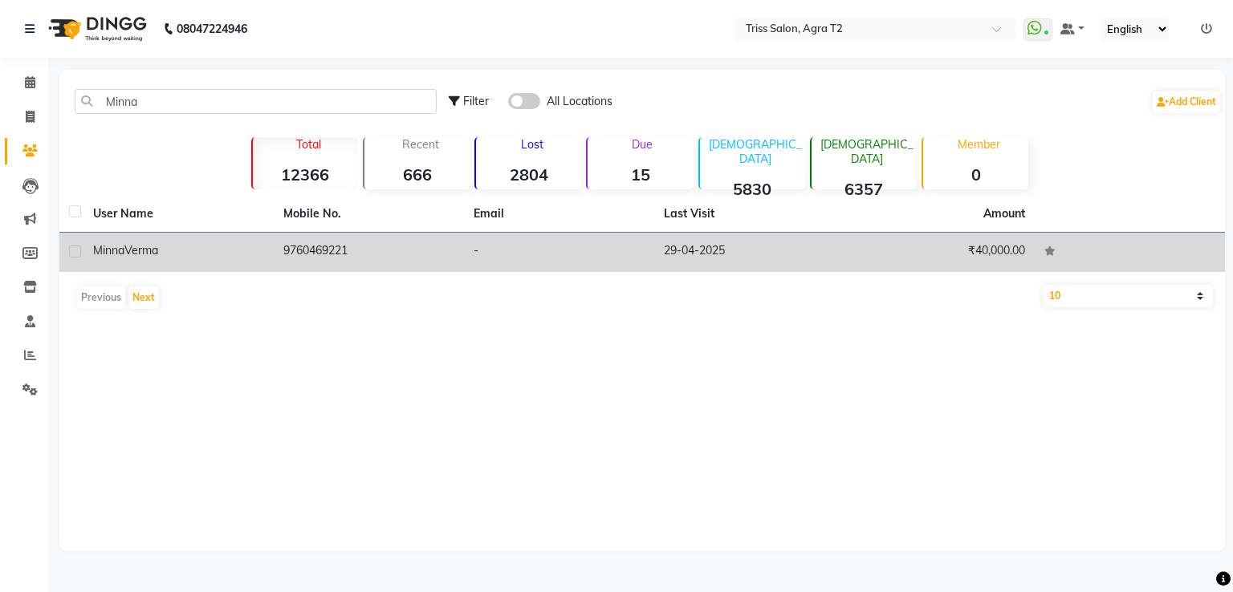
click at [315, 250] on td "9760469221" at bounding box center [369, 252] width 190 height 39
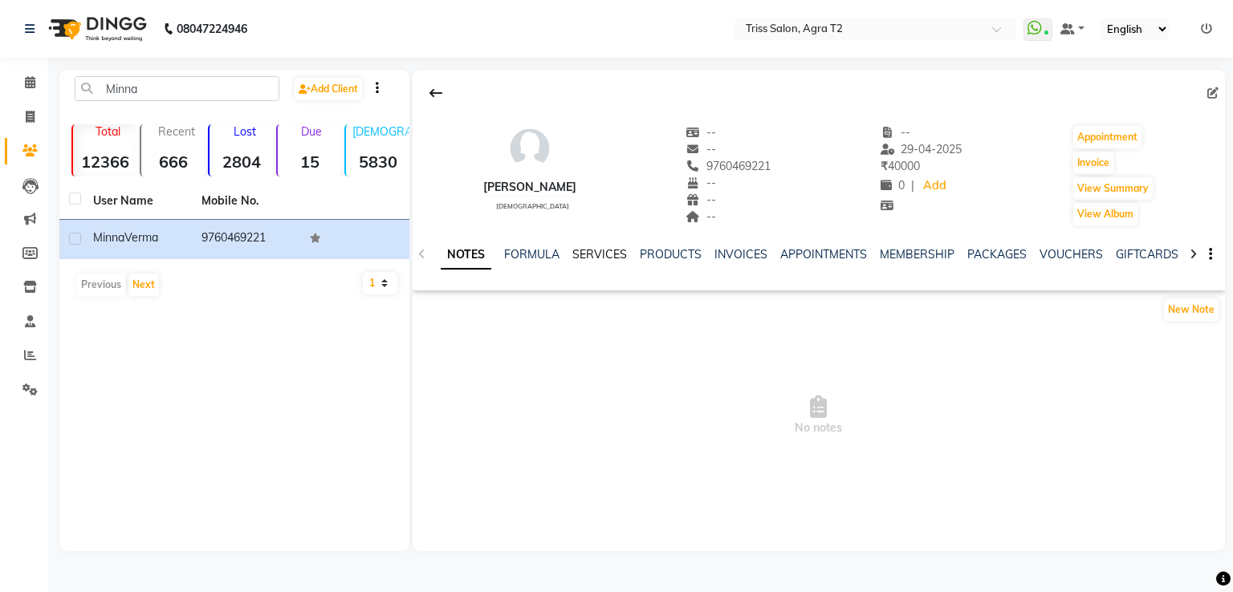
click at [611, 258] on link "SERVICES" at bounding box center [599, 254] width 55 height 14
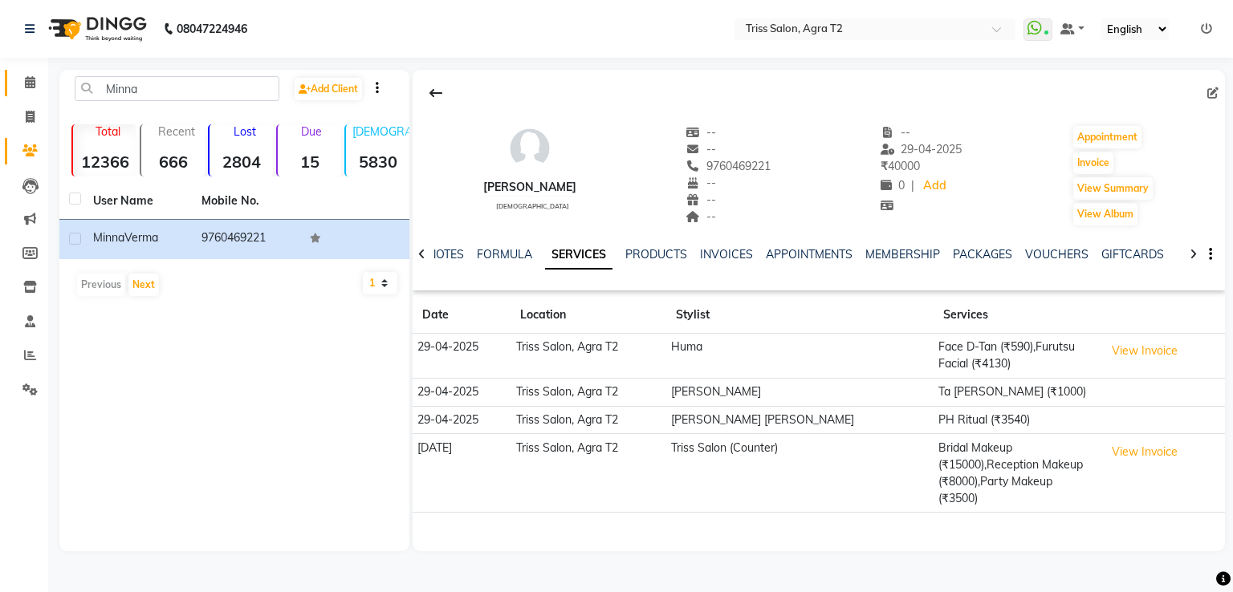
click at [29, 84] on icon at bounding box center [30, 82] width 10 height 12
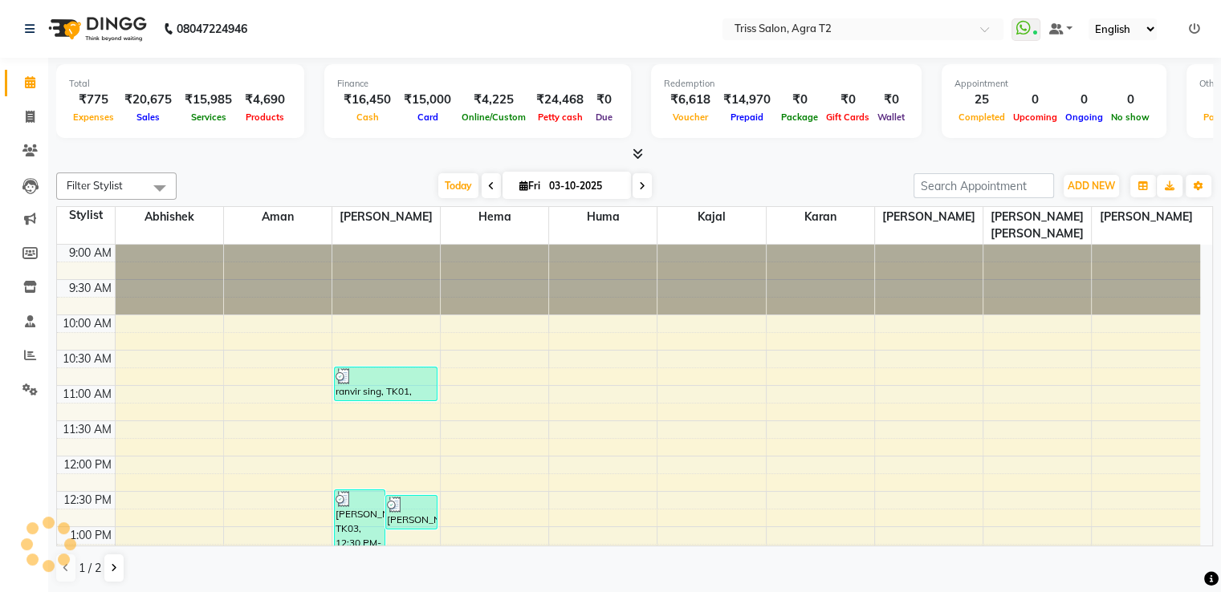
scroll to position [559, 0]
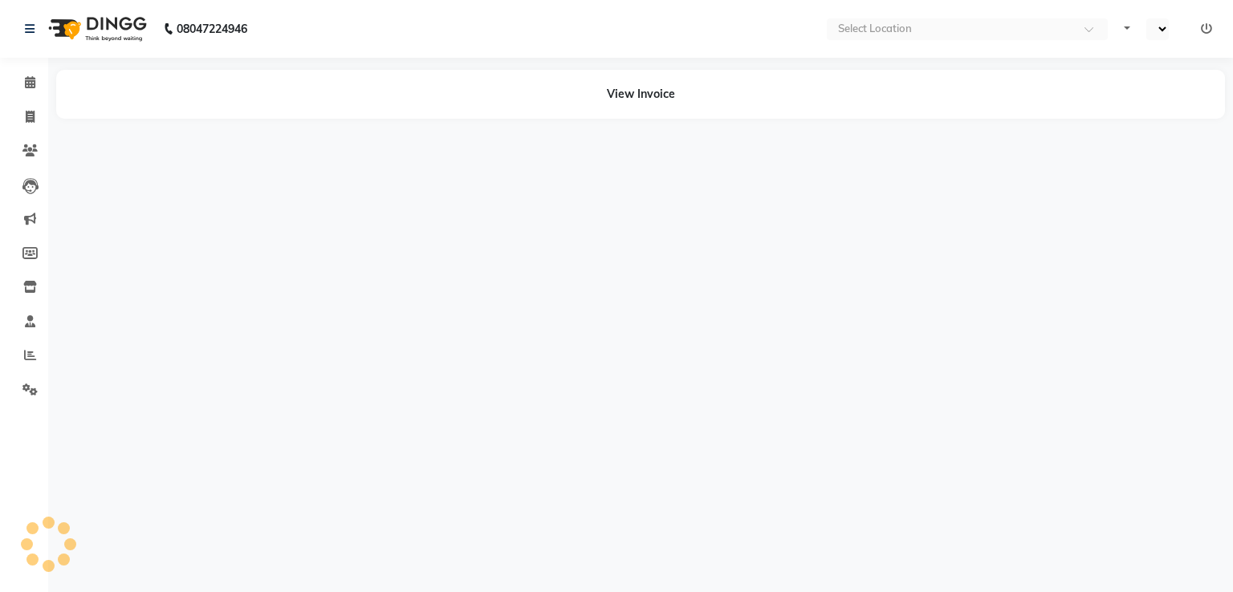
select select "en"
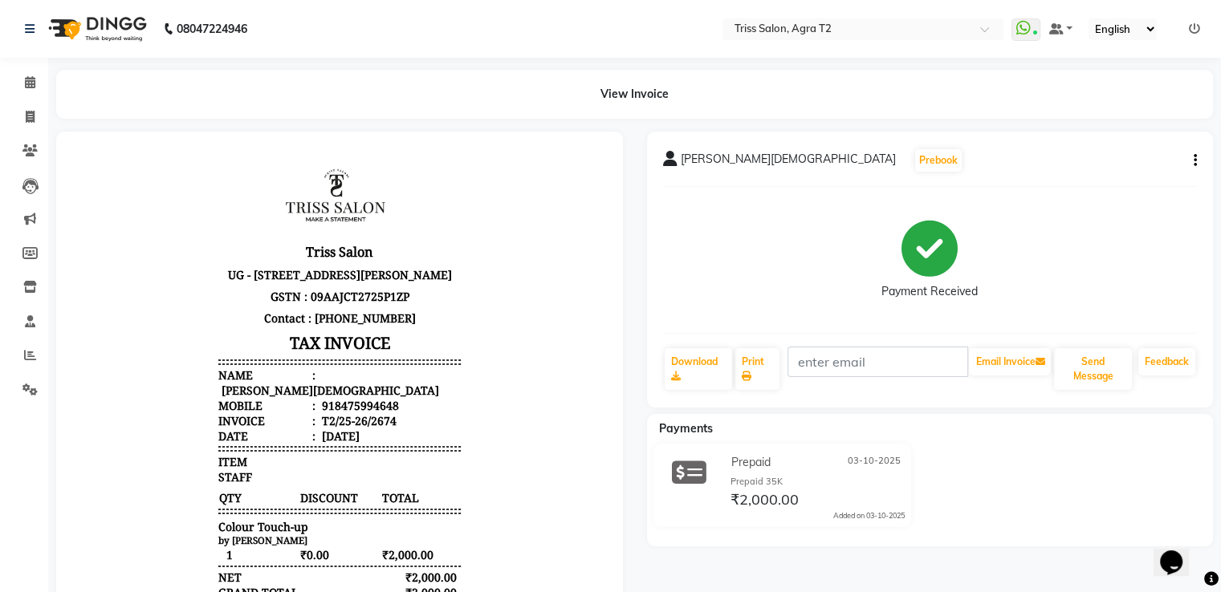
click at [1189, 158] on button "button" at bounding box center [1192, 160] width 10 height 17
click at [1095, 172] on div "Edit Item Staff" at bounding box center [1114, 171] width 110 height 20
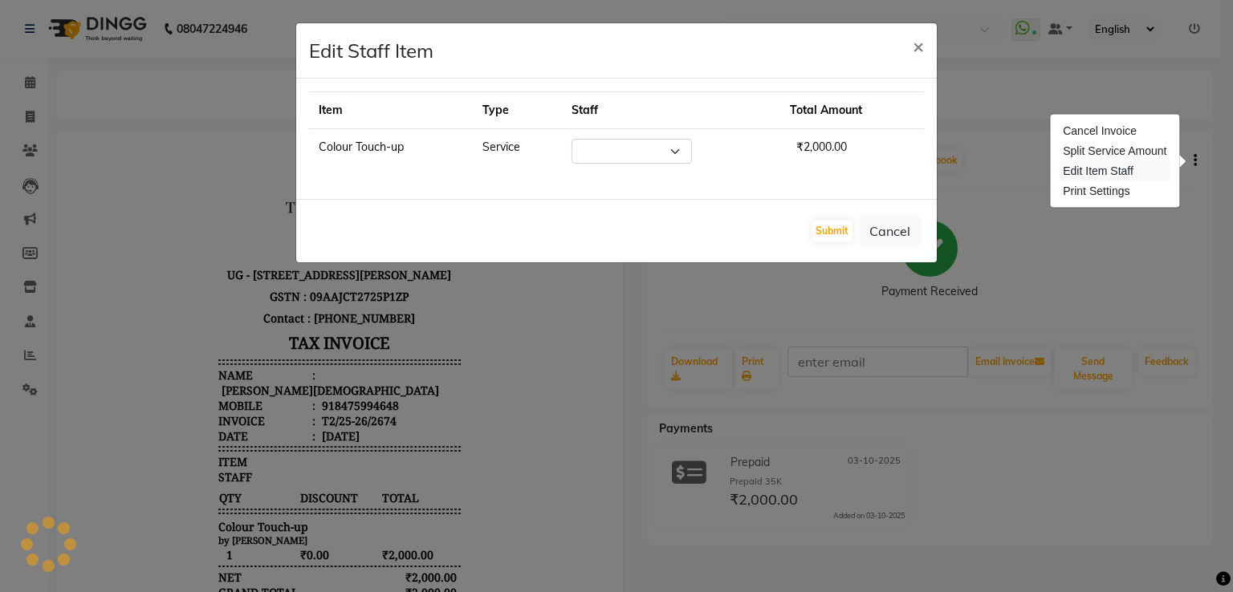
select select "33013"
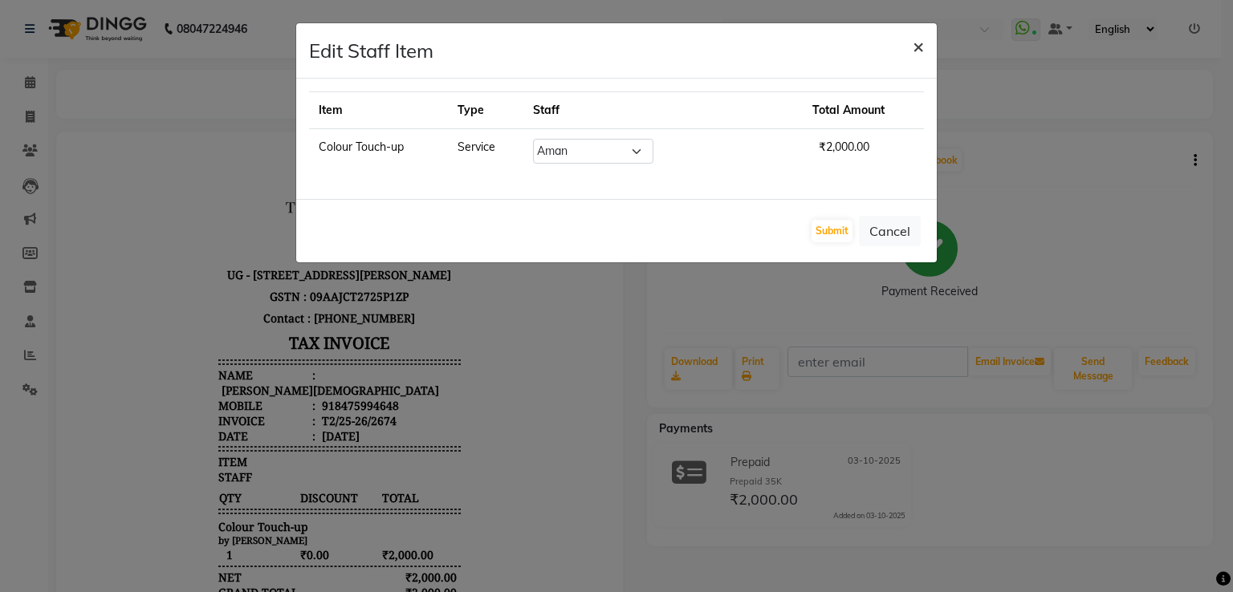
click at [918, 48] on span "×" at bounding box center [917, 46] width 11 height 24
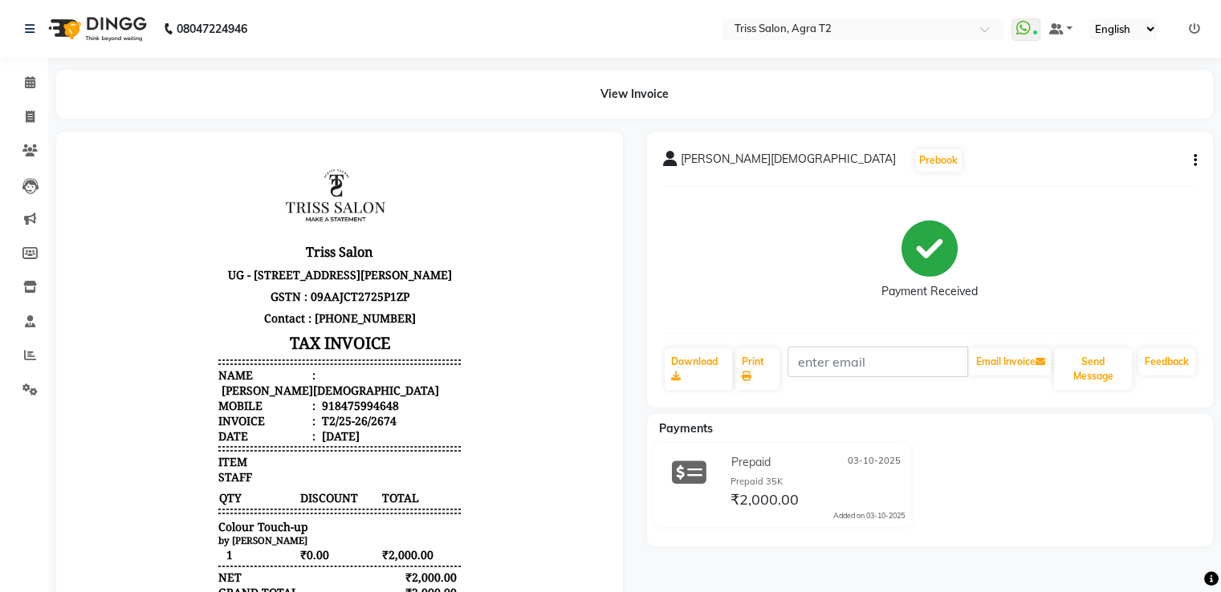
click at [1194, 161] on icon "button" at bounding box center [1194, 161] width 3 height 1
click at [1104, 151] on div "Split Service Amount" at bounding box center [1114, 151] width 110 height 20
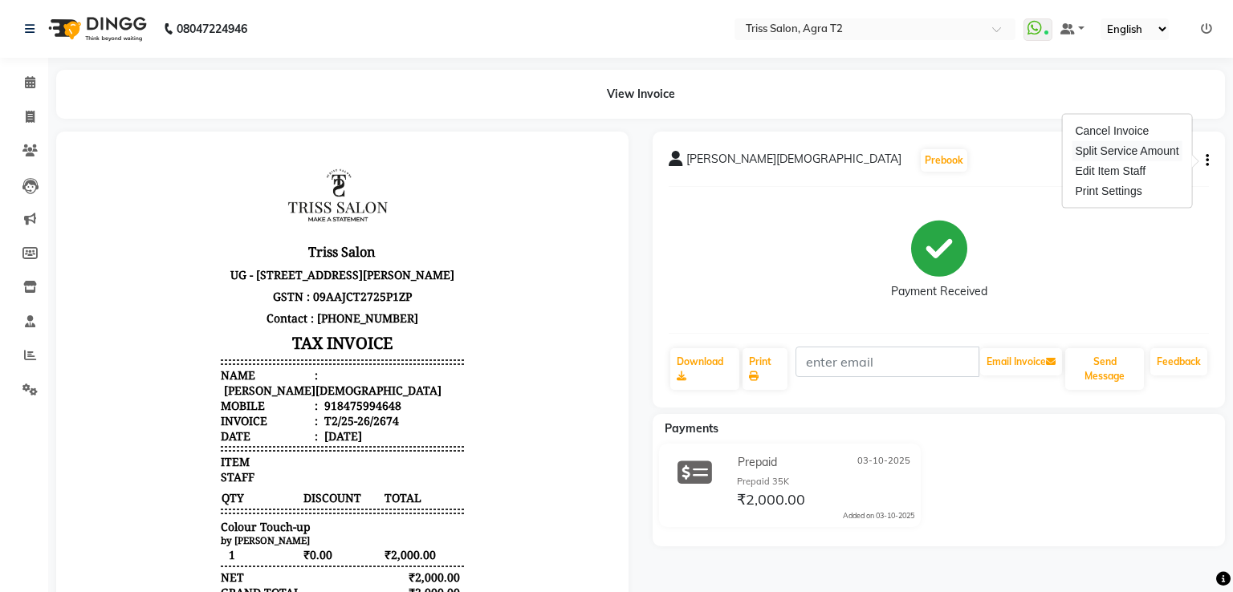
select select "33013"
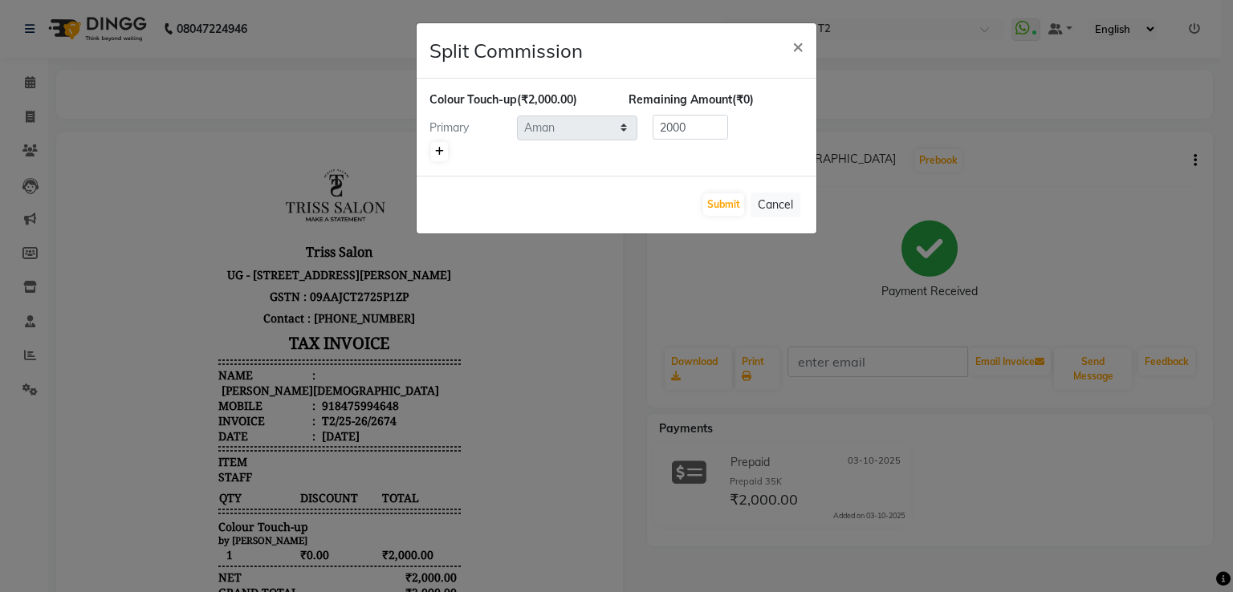
click at [437, 151] on icon at bounding box center [439, 152] width 9 height 10
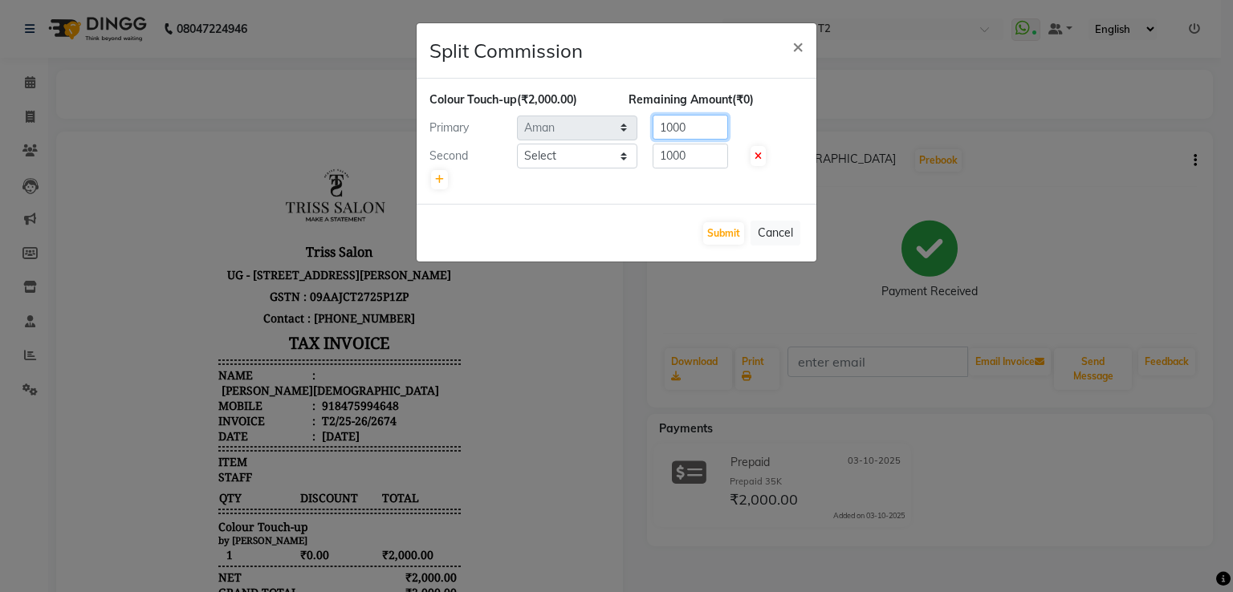
click at [701, 130] on input "1000" at bounding box center [689, 127] width 75 height 25
type input "1"
type input "1750"
click at [697, 155] on input "1000" at bounding box center [689, 156] width 75 height 25
type input "1"
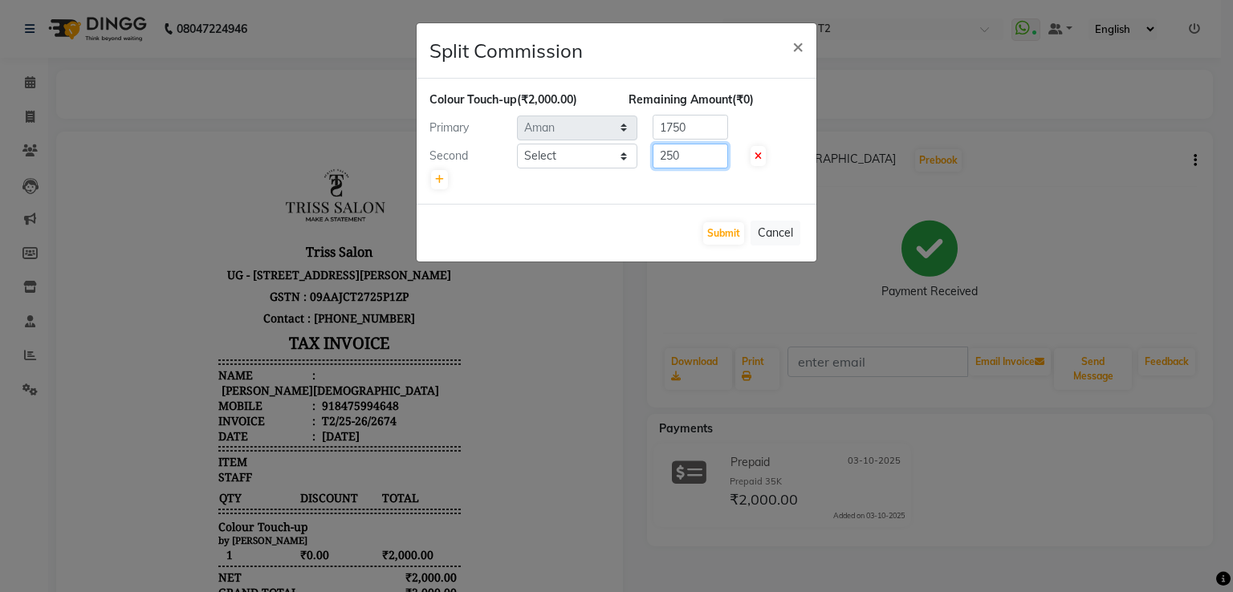
type input "250"
click at [596, 164] on select "Select Abhishek [PERSON_NAME] Huma [PERSON_NAME] [PERSON_NAME] Mohd. [PERSON_NA…" at bounding box center [577, 156] width 120 height 25
select select "61633"
click at [517, 144] on select "Select Abhishek [PERSON_NAME] Huma [PERSON_NAME] [PERSON_NAME] Mohd. [PERSON_NA…" at bounding box center [577, 156] width 120 height 25
click at [725, 234] on button "Submit" at bounding box center [723, 233] width 41 height 22
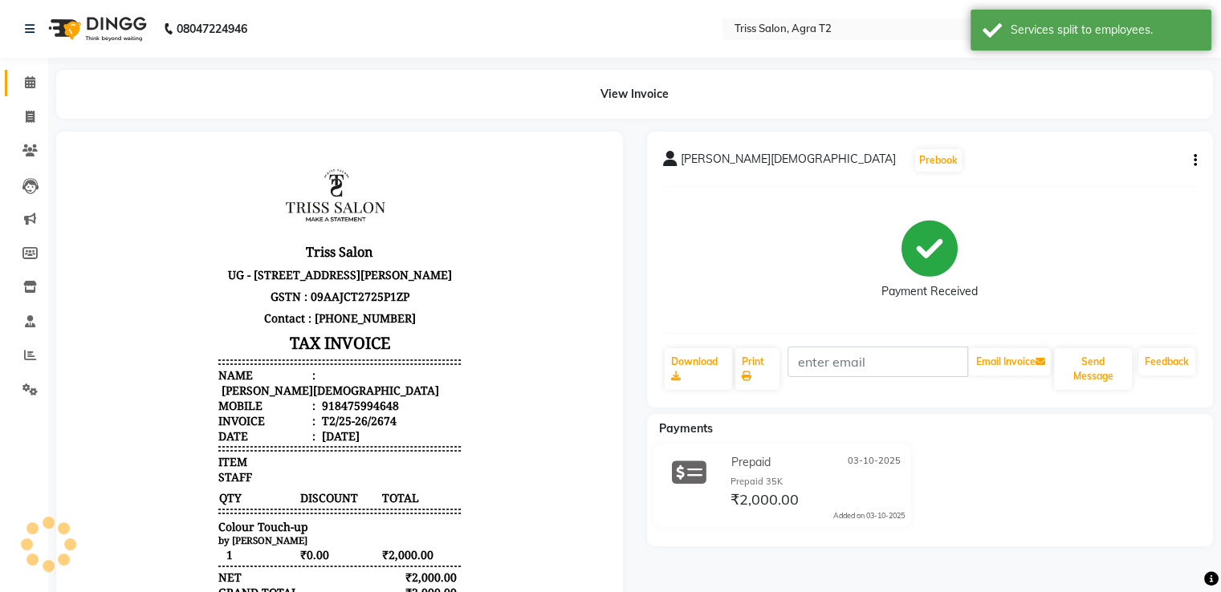
click at [22, 85] on span at bounding box center [30, 83] width 28 height 18
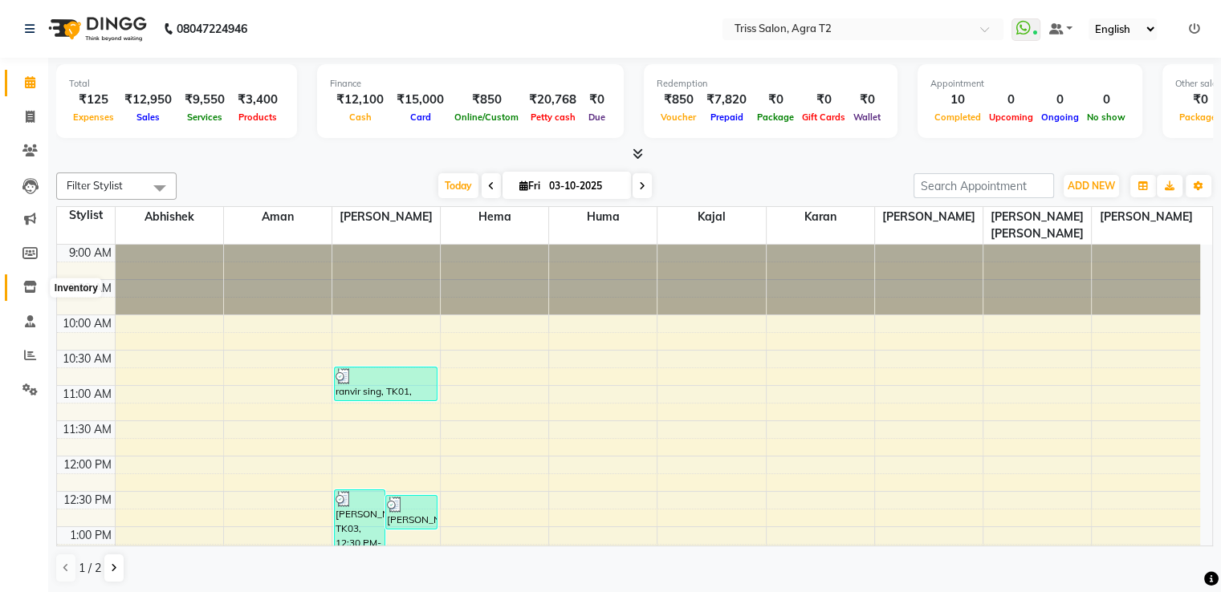
click at [30, 287] on icon at bounding box center [30, 287] width 14 height 12
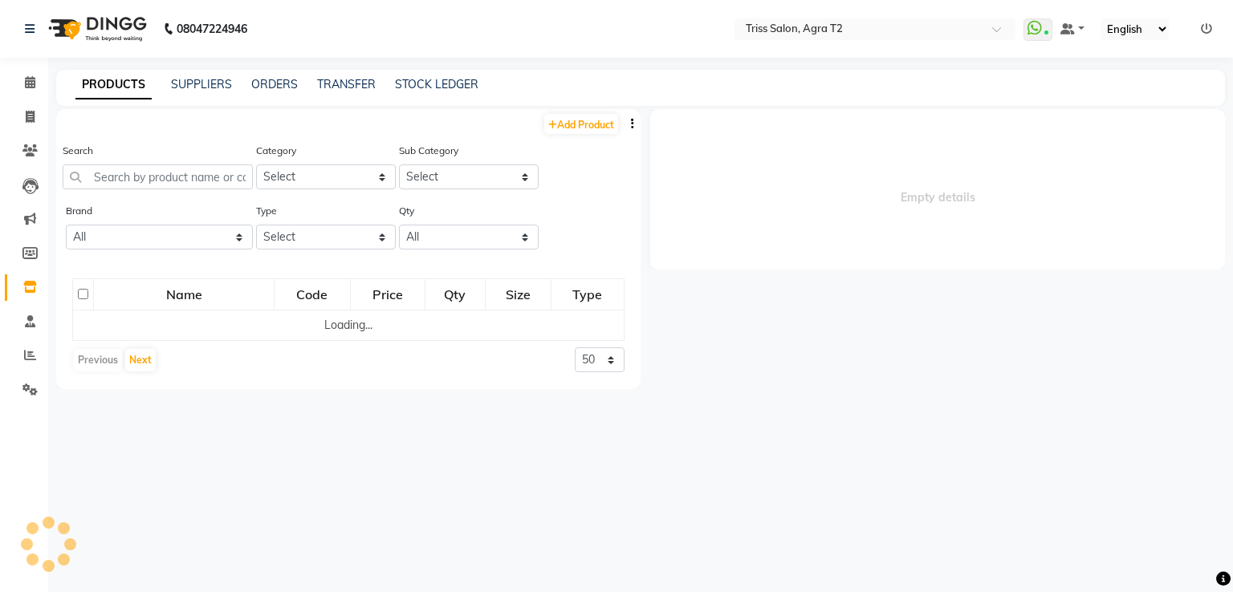
select select
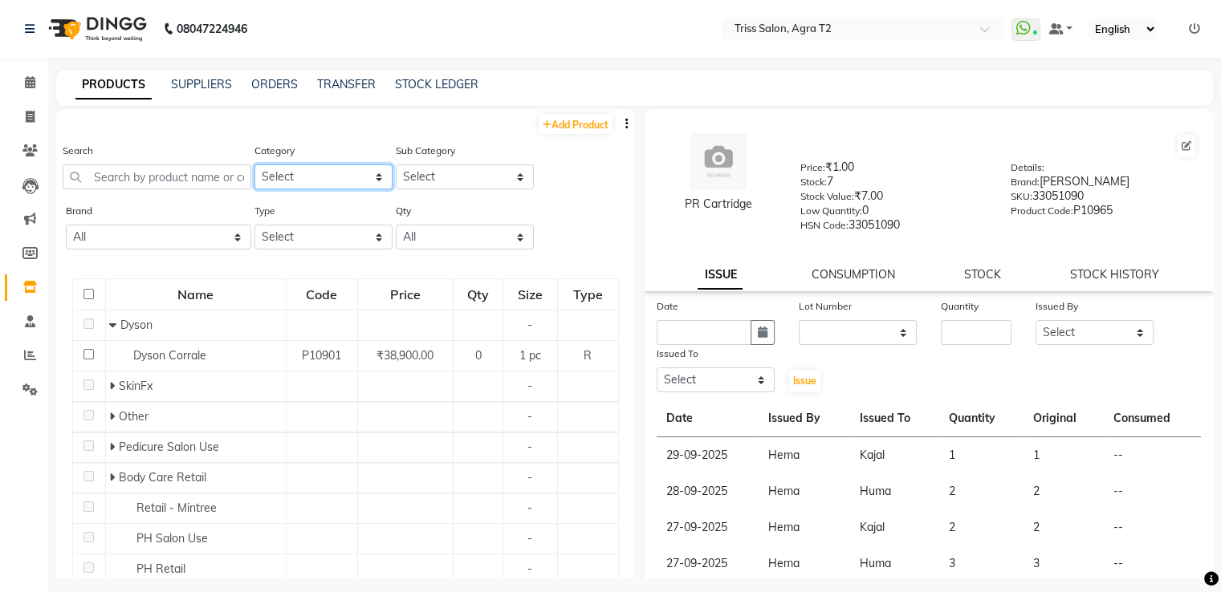
click at [290, 174] on select "Select PH [PERSON_NAME] Moroccan Oil 3TenX K18 Schwarzkopf Mintree Kanpeki Thal…" at bounding box center [323, 177] width 138 height 25
select select "367302550"
click at [254, 165] on select "Select PH [PERSON_NAME] Moroccan Oil 3TenX K18 Schwarzkopf Mintree Kanpeki Thal…" at bounding box center [323, 177] width 138 height 25
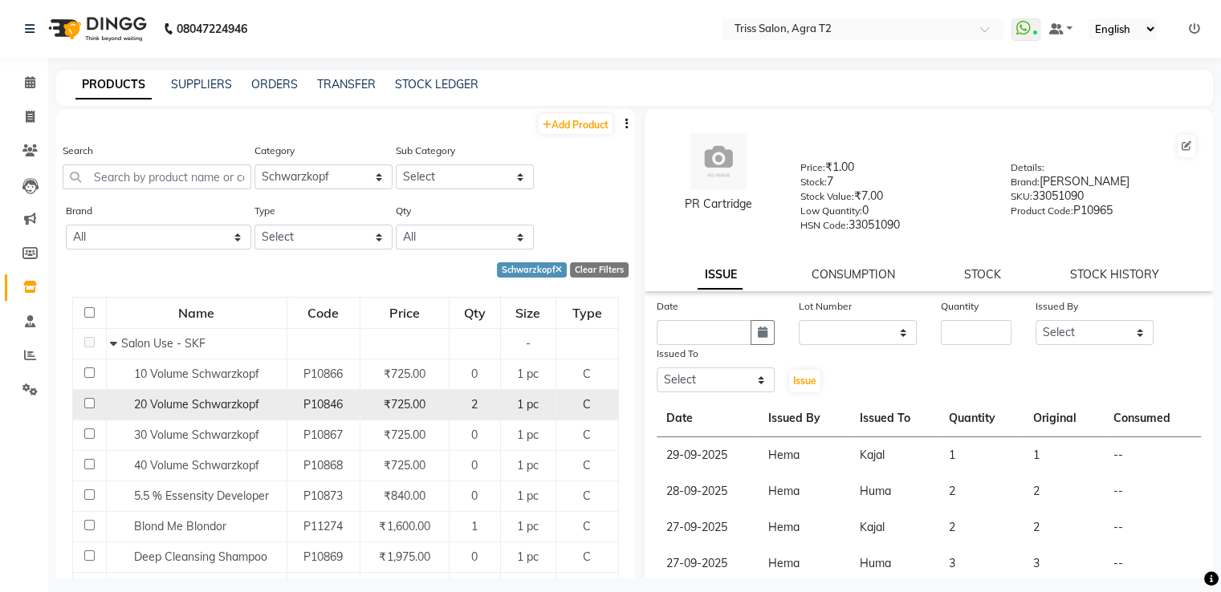
click at [87, 405] on input "checkbox" at bounding box center [89, 403] width 10 height 10
checkbox input "true"
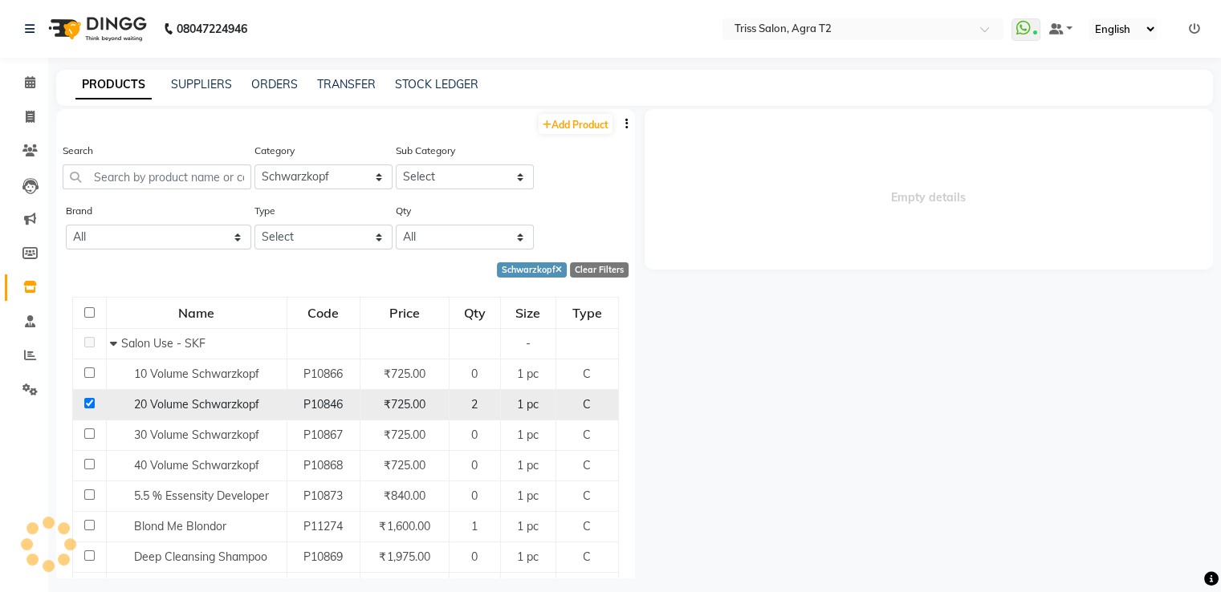
select select
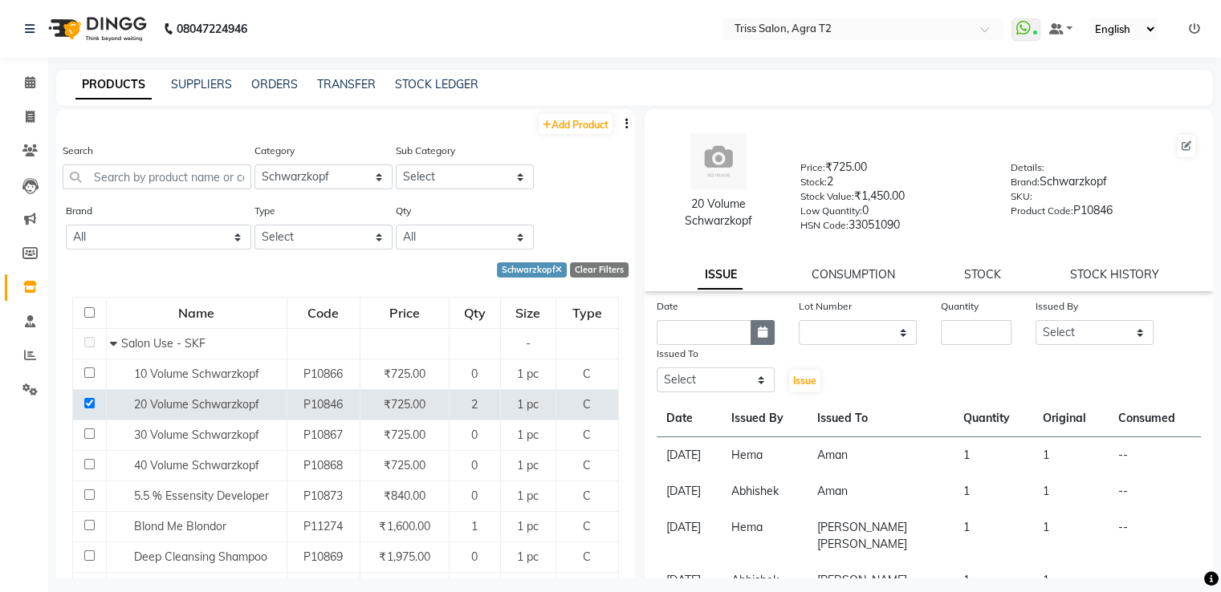
click at [761, 336] on icon "button" at bounding box center [763, 332] width 10 height 11
select select "10"
select select "2025"
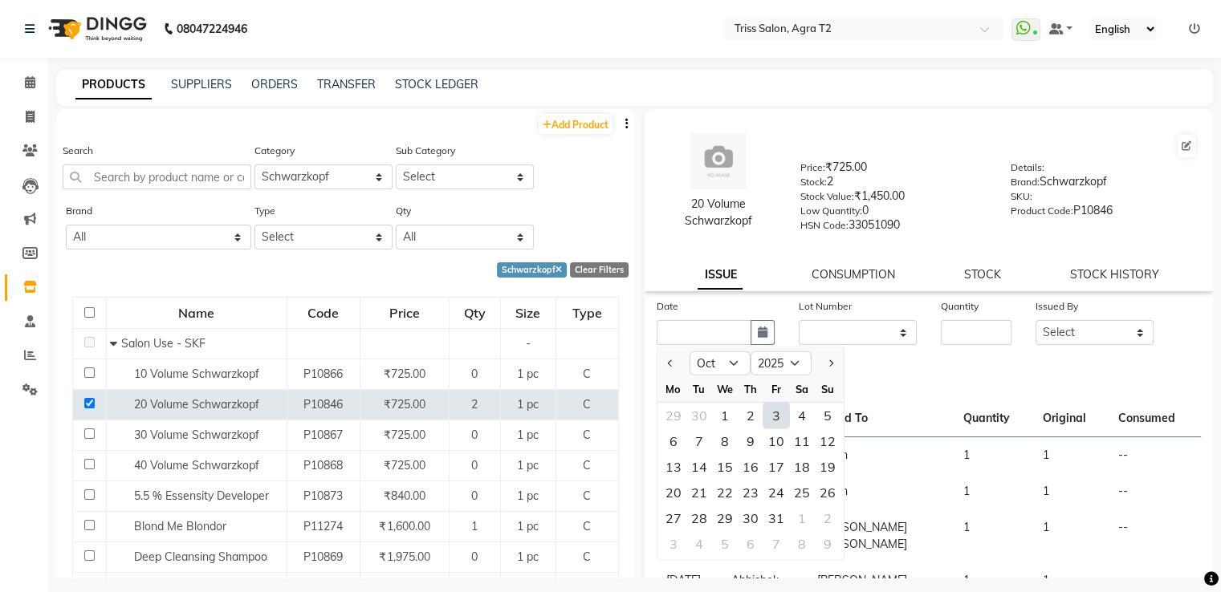
click at [778, 422] on div "3" at bounding box center [776, 416] width 26 height 26
type input "03-10-2025"
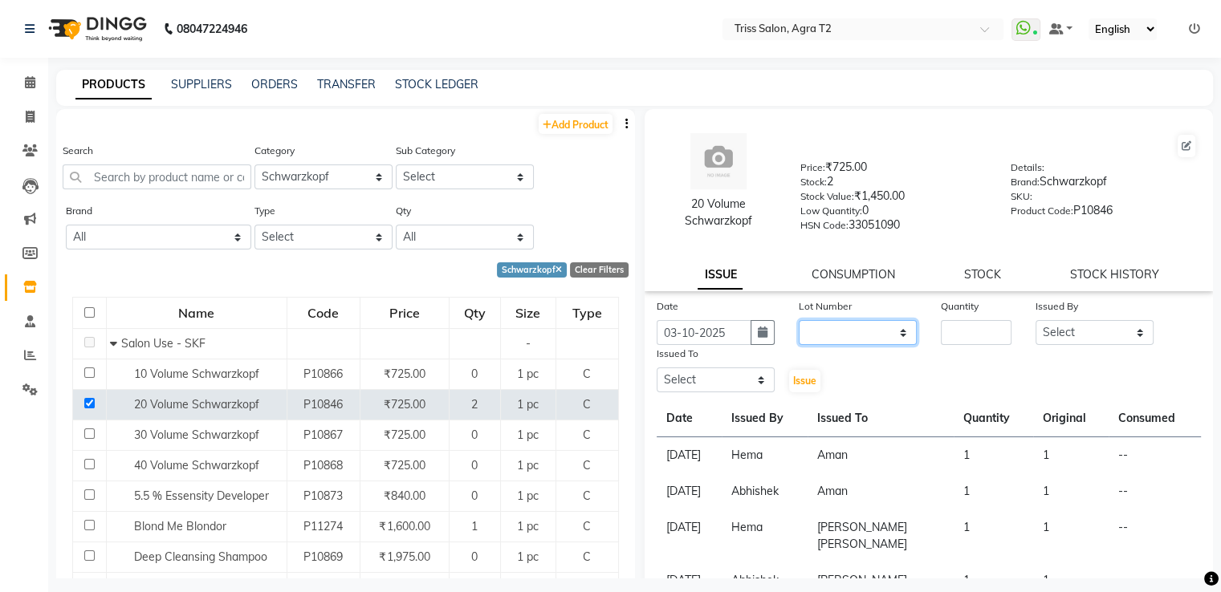
click at [823, 343] on select "None" at bounding box center [858, 332] width 118 height 25
select select "0: null"
click at [799, 326] on select "None" at bounding box center [858, 332] width 118 height 25
click at [967, 338] on input "number" at bounding box center [976, 332] width 71 height 25
type input "1"
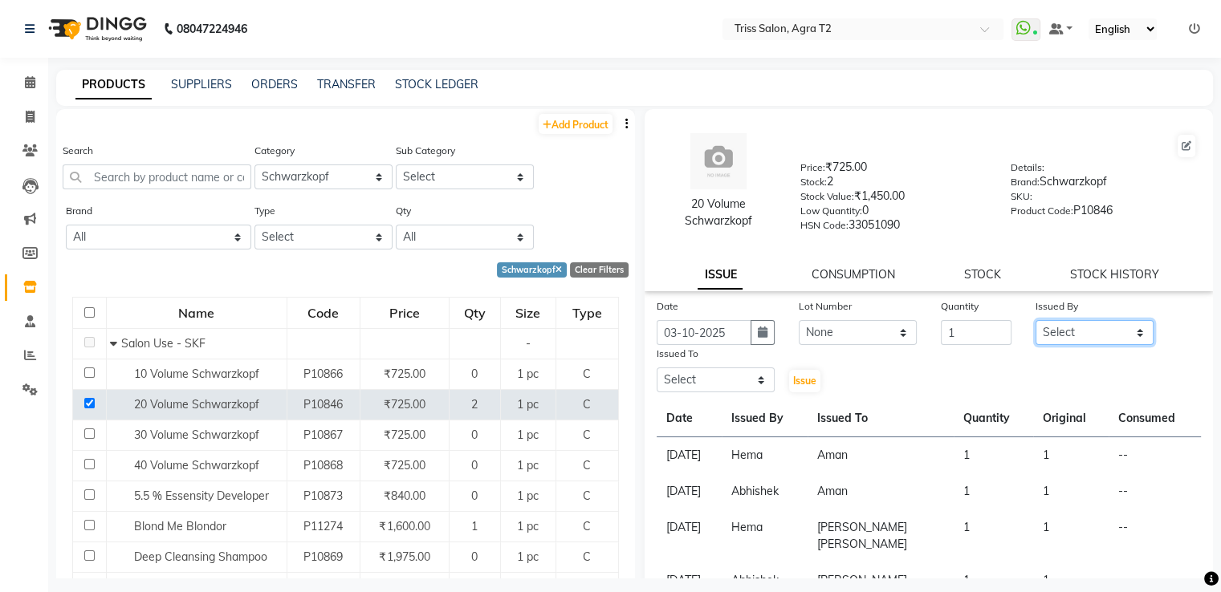
click at [1115, 335] on select "Select Abhishek Aman Hema Huma Kajal Karan Kavya Chauhan Mohd. Kamil Shelu Chau…" at bounding box center [1094, 332] width 118 height 25
select select "14770"
click at [1035, 326] on select "Select Abhishek Aman Hema Huma Kajal Karan Kavya Chauhan Mohd. Kamil Shelu Chau…" at bounding box center [1094, 332] width 118 height 25
click at [738, 383] on select "Select Abhishek Aman Hema Huma Kajal Karan Kavya Chauhan Mohd. Kamil Shelu Chau…" at bounding box center [715, 380] width 118 height 25
select select "33013"
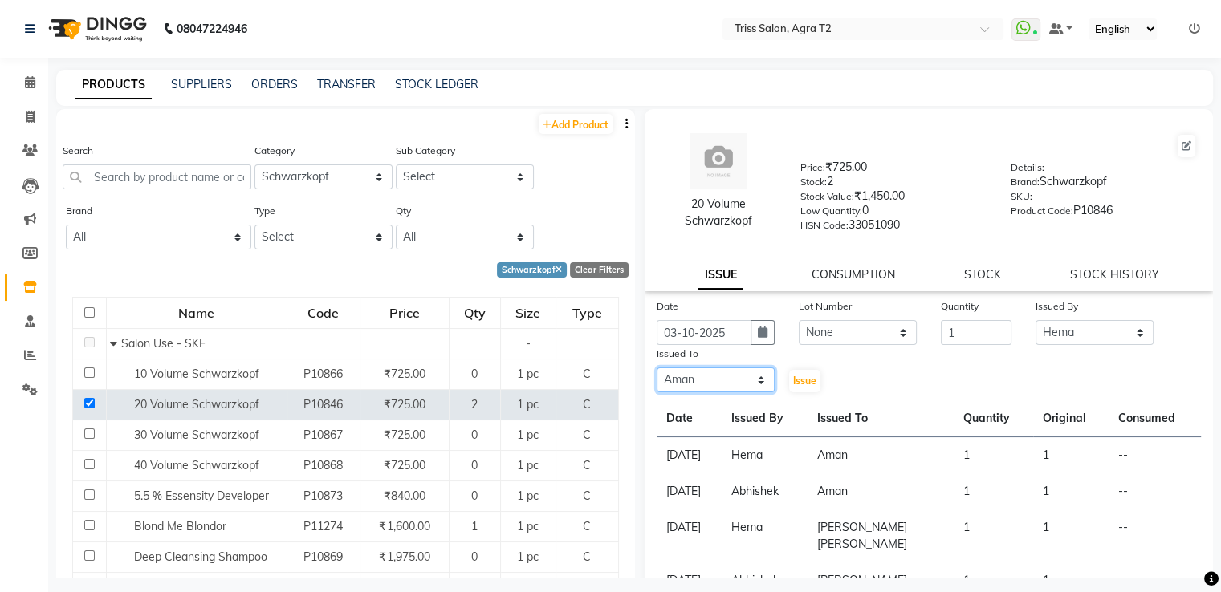
click at [656, 374] on select "Select Abhishek Aman Hema Huma Kajal Karan Kavya Chauhan Mohd. Kamil Shelu Chau…" at bounding box center [715, 380] width 118 height 25
click at [801, 387] on span "Issue" at bounding box center [804, 381] width 23 height 12
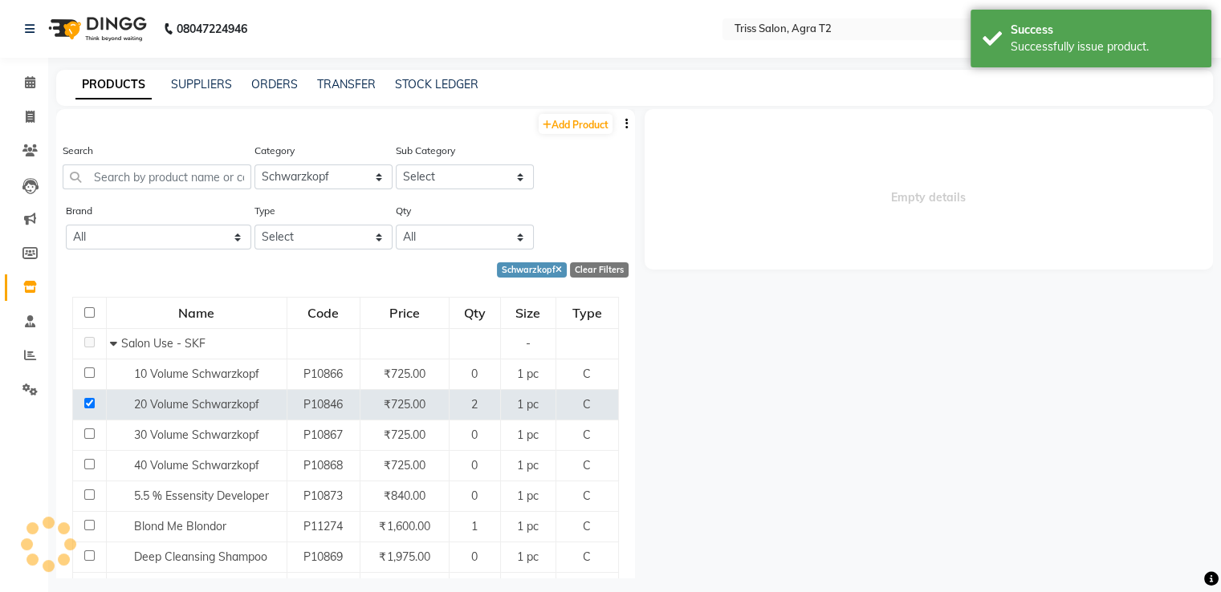
select select
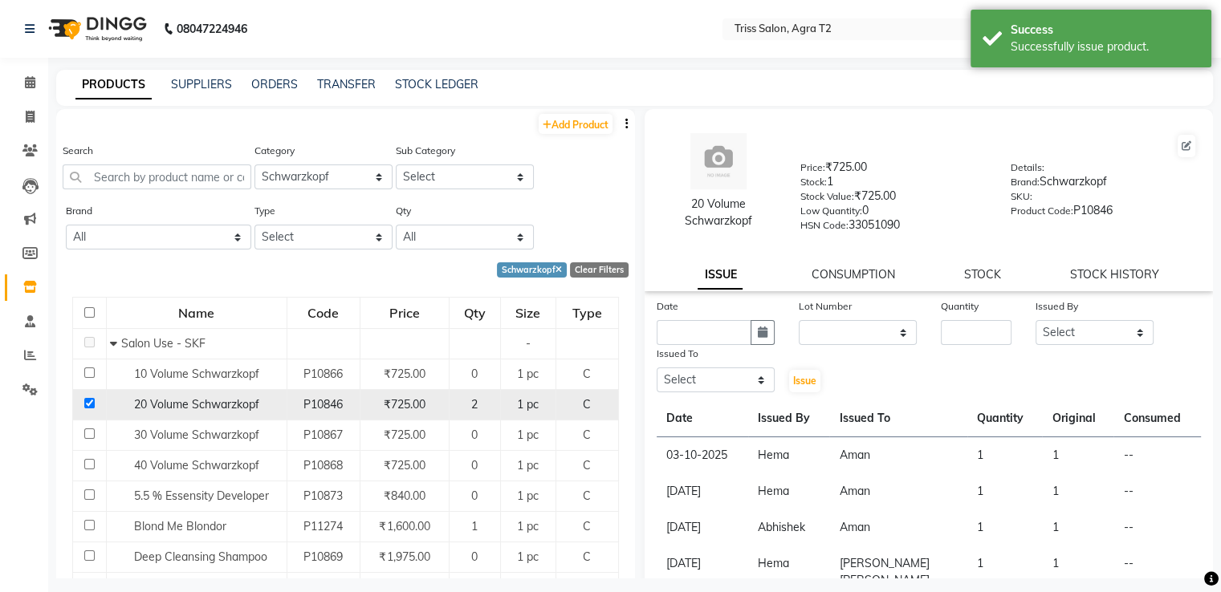
click at [91, 407] on input "checkbox" at bounding box center [89, 403] width 10 height 10
checkbox input "false"
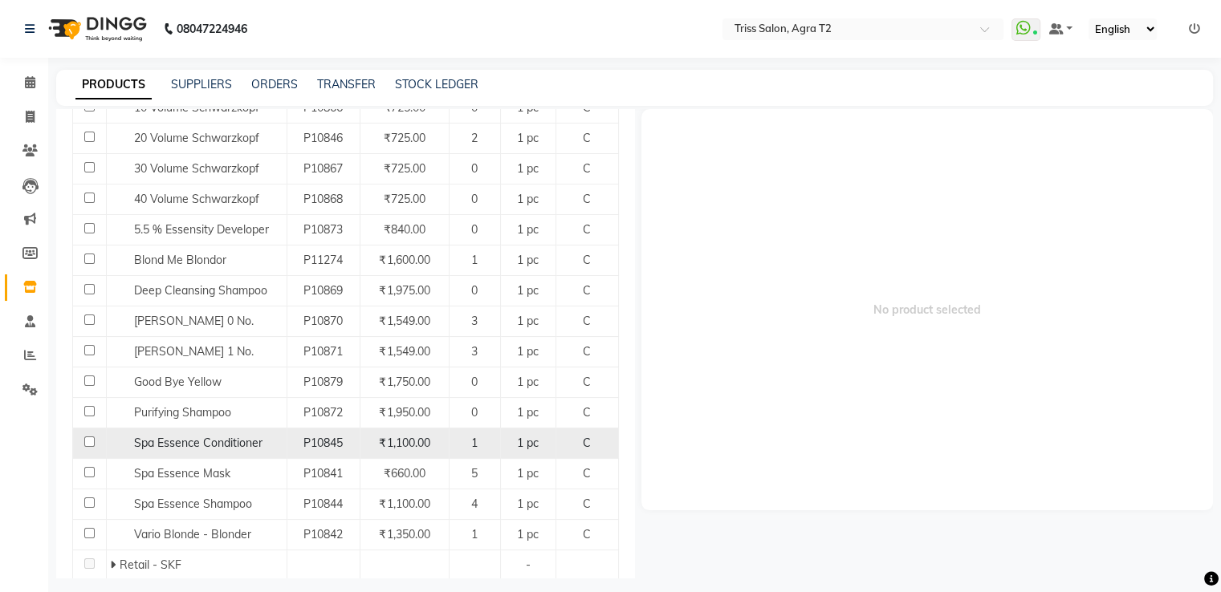
scroll to position [315, 0]
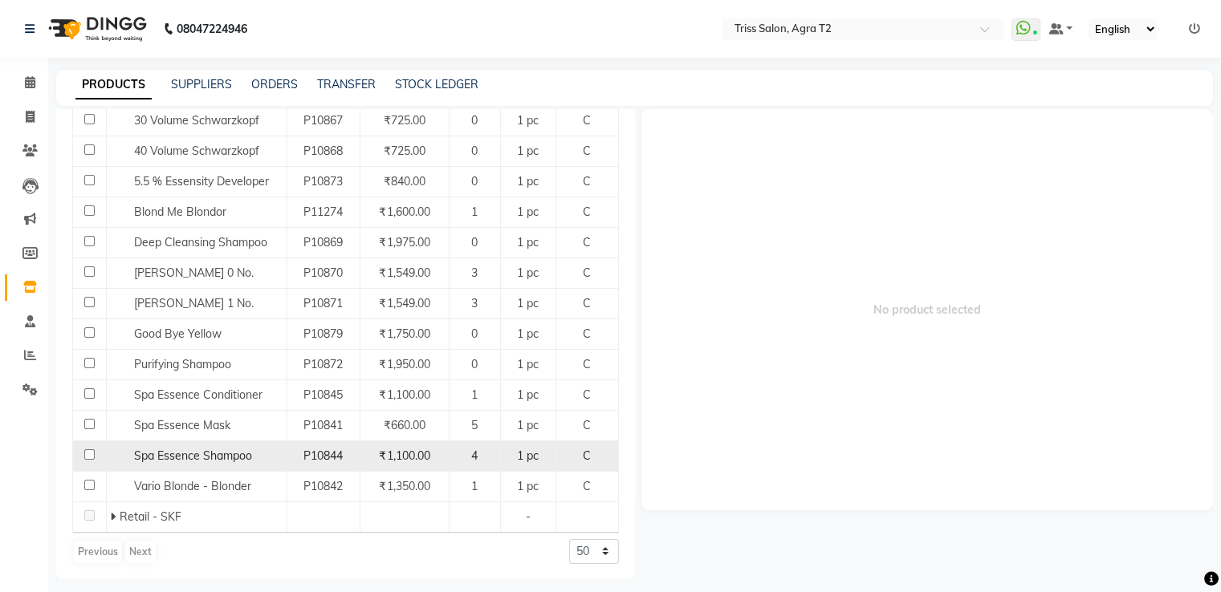
click at [86, 450] on input "checkbox" at bounding box center [89, 454] width 10 height 10
checkbox input "true"
select select
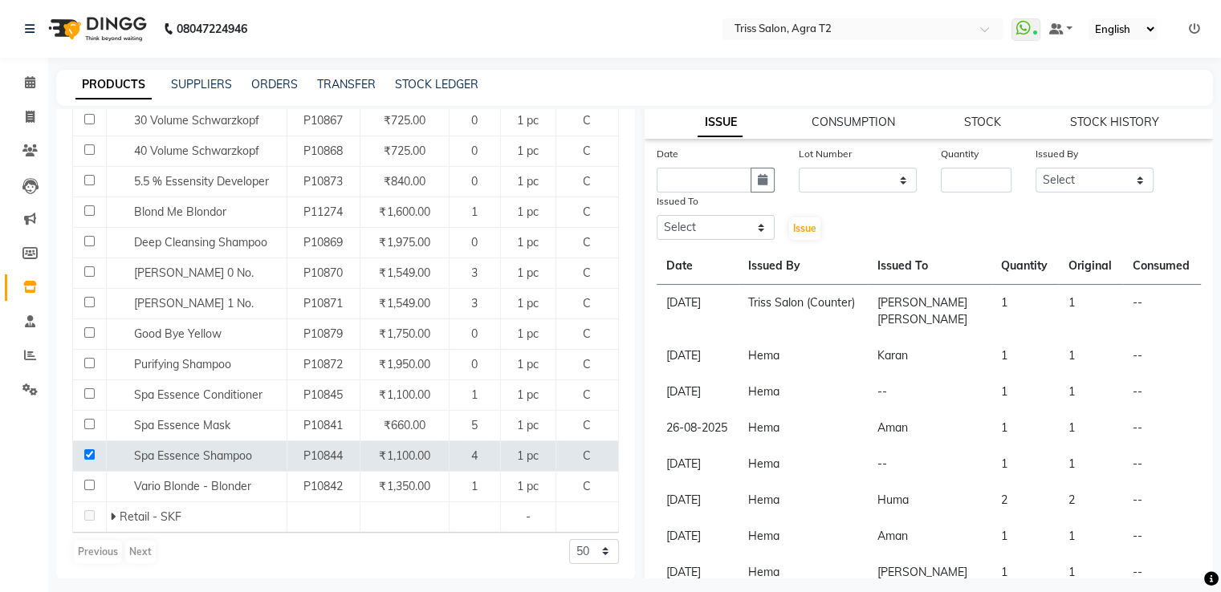
scroll to position [161, 0]
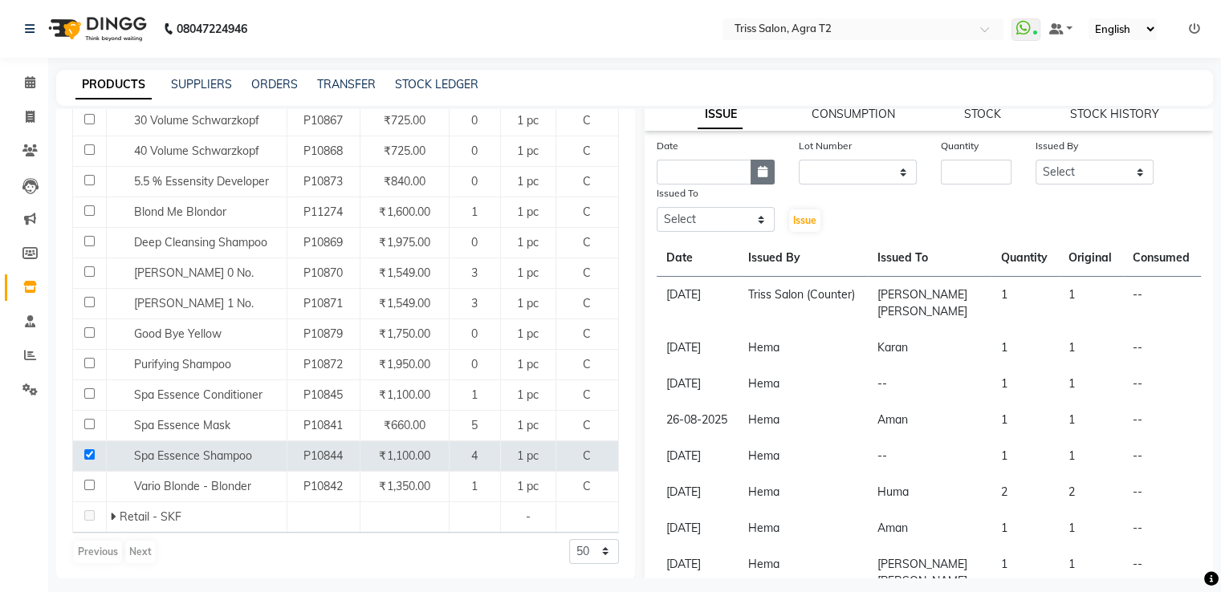
click at [760, 177] on icon "button" at bounding box center [763, 171] width 10 height 11
select select "10"
select select "2025"
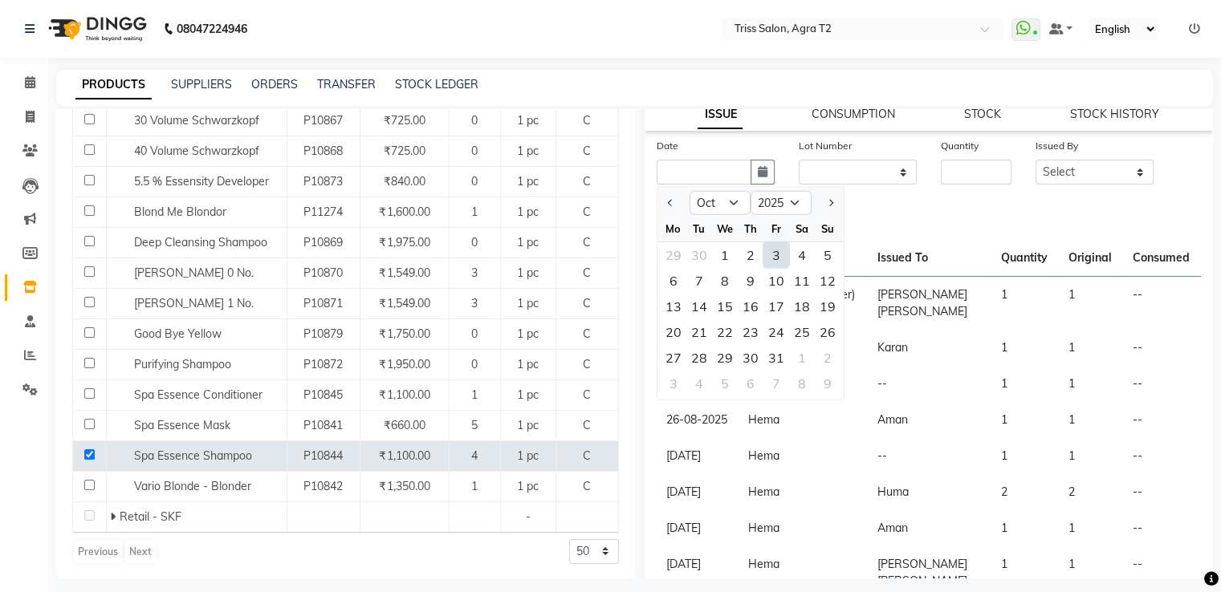
click at [778, 263] on div "3" at bounding box center [776, 255] width 26 height 26
type input "03-10-2025"
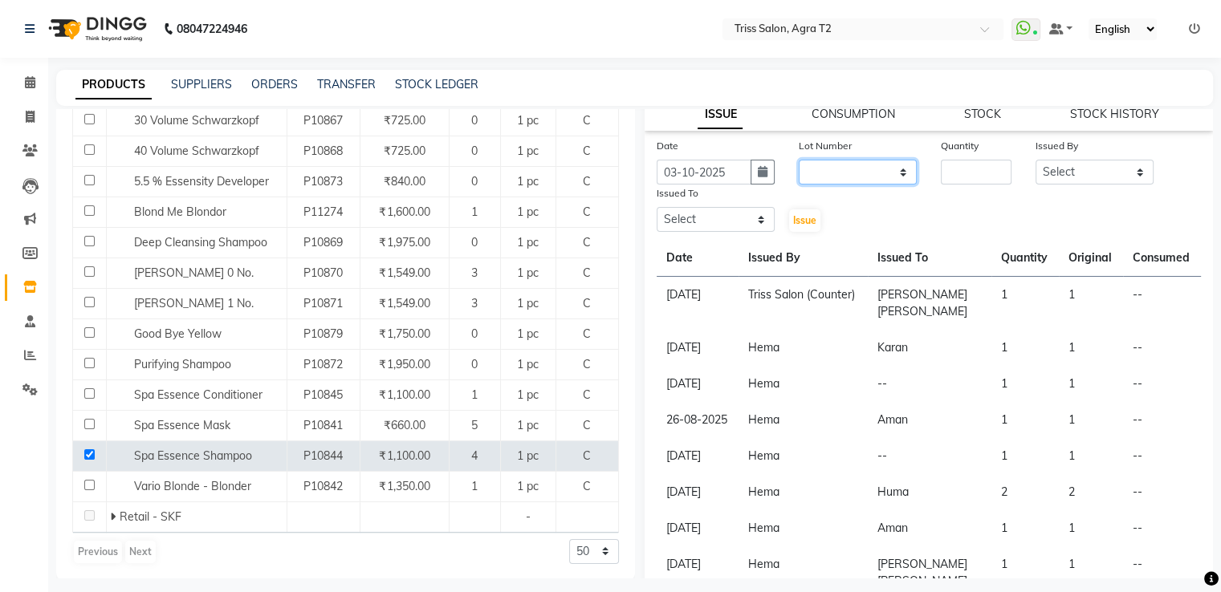
click at [835, 181] on select "None" at bounding box center [858, 172] width 118 height 25
select select "0: null"
click at [799, 165] on select "None" at bounding box center [858, 172] width 118 height 25
click at [947, 177] on input "number" at bounding box center [976, 172] width 71 height 25
type input "1"
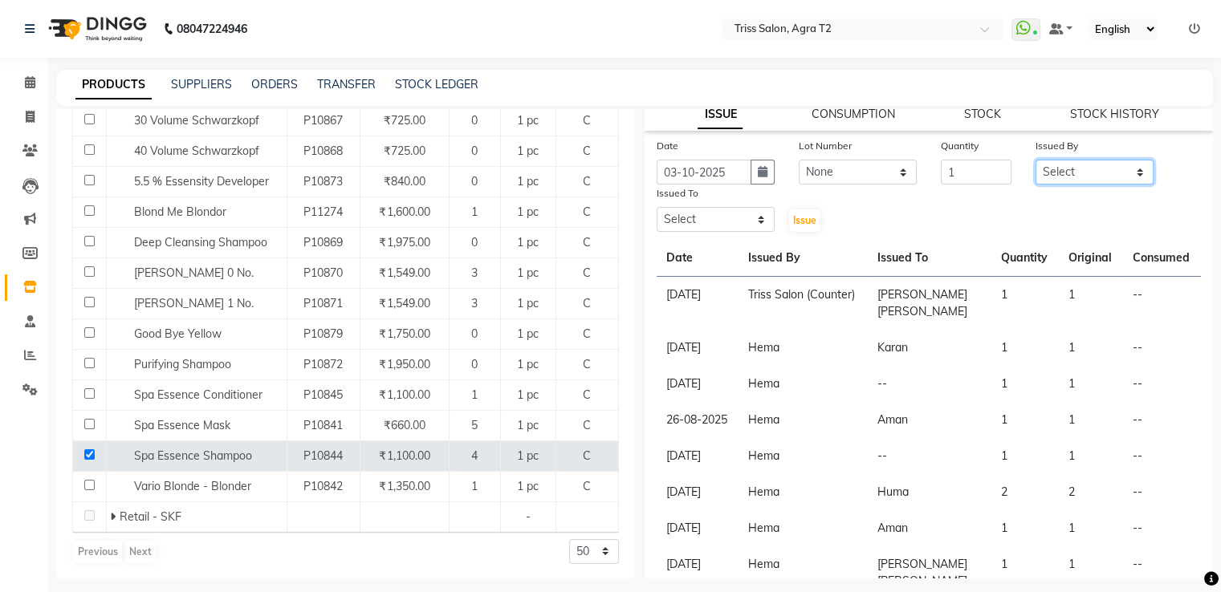
click at [1042, 171] on select "Select Abhishek Aman Hema Huma Kajal Karan Kavya Chauhan Mohd. Kamil Shelu Chau…" at bounding box center [1094, 172] width 118 height 25
select select "14770"
click at [1035, 165] on select "Select Abhishek Aman Hema Huma Kajal Karan Kavya Chauhan Mohd. Kamil Shelu Chau…" at bounding box center [1094, 172] width 118 height 25
click at [749, 222] on select "Select Abhishek Aman Hema Huma Kajal Karan Kavya Chauhan Mohd. Kamil Shelu Chau…" at bounding box center [715, 219] width 118 height 25
select select "61633"
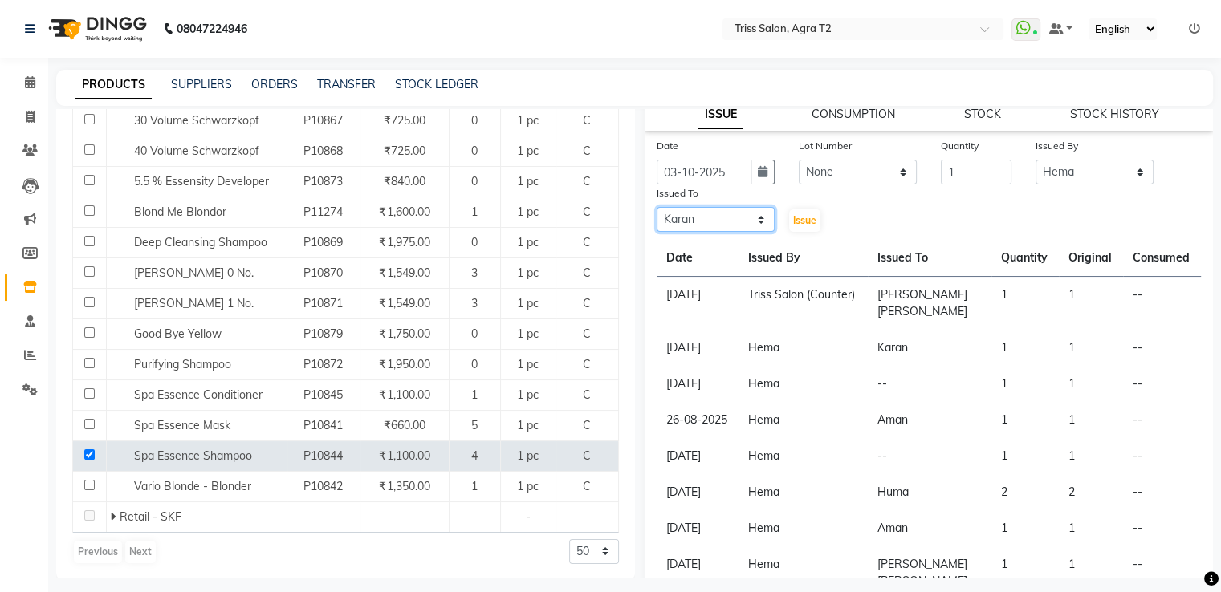
click at [656, 213] on select "Select Abhishek Aman Hema Huma Kajal Karan Kavya Chauhan Mohd. Kamil Shelu Chau…" at bounding box center [715, 219] width 118 height 25
click at [799, 222] on span "Issue" at bounding box center [804, 220] width 23 height 12
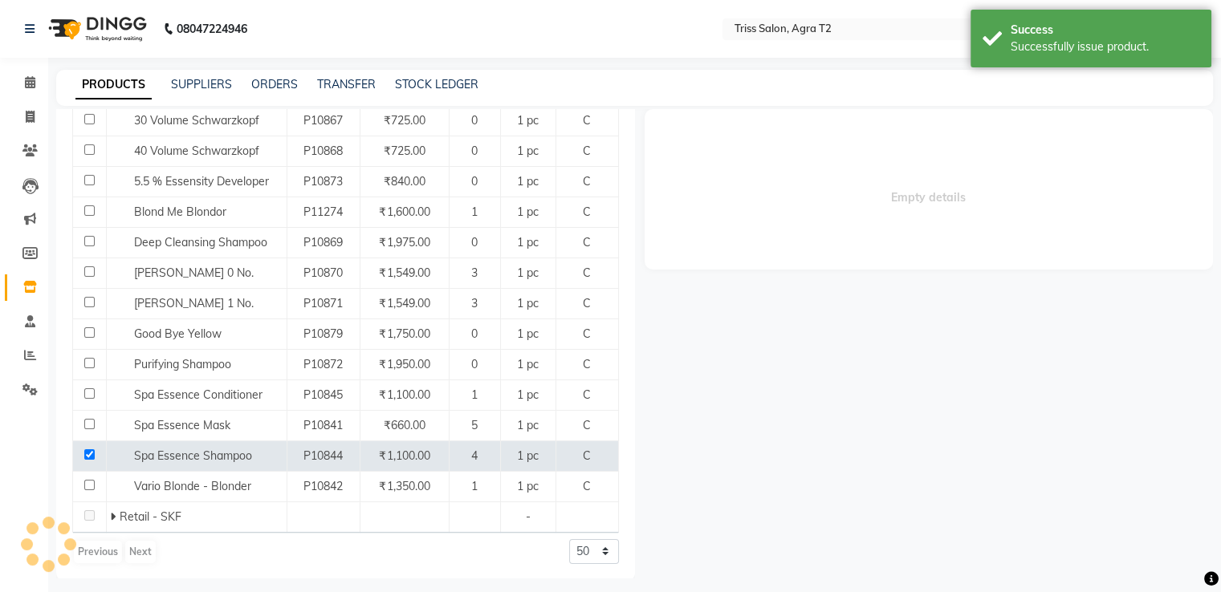
scroll to position [0, 0]
select select
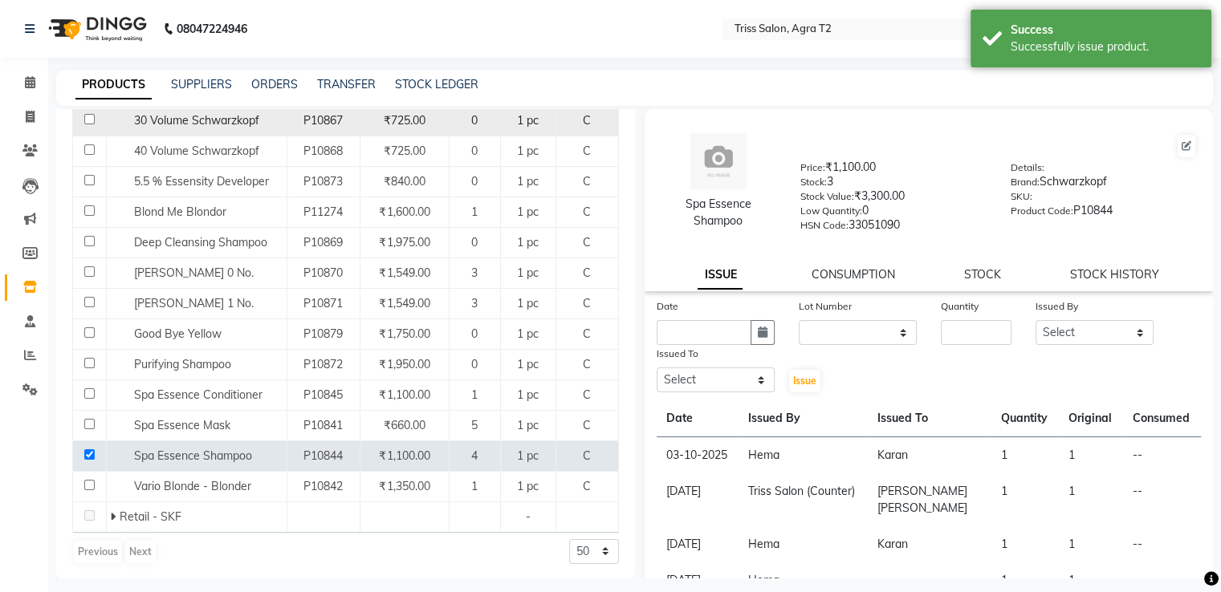
click at [87, 120] on input "checkbox" at bounding box center [89, 119] width 10 height 10
checkbox input "true"
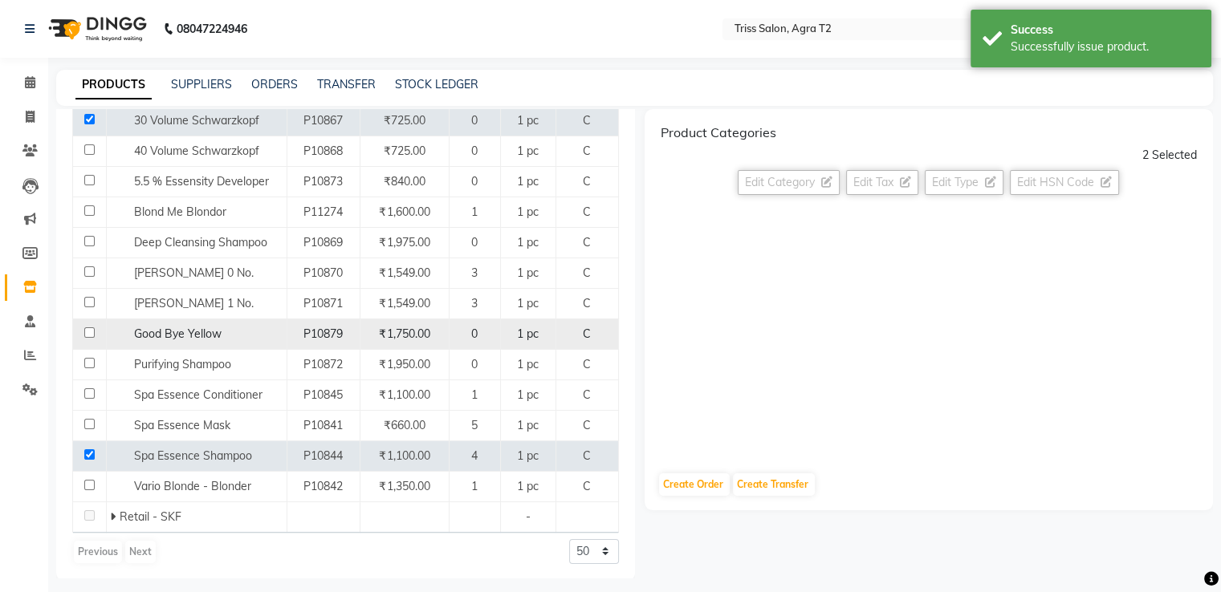
click at [73, 325] on td at bounding box center [90, 334] width 34 height 30
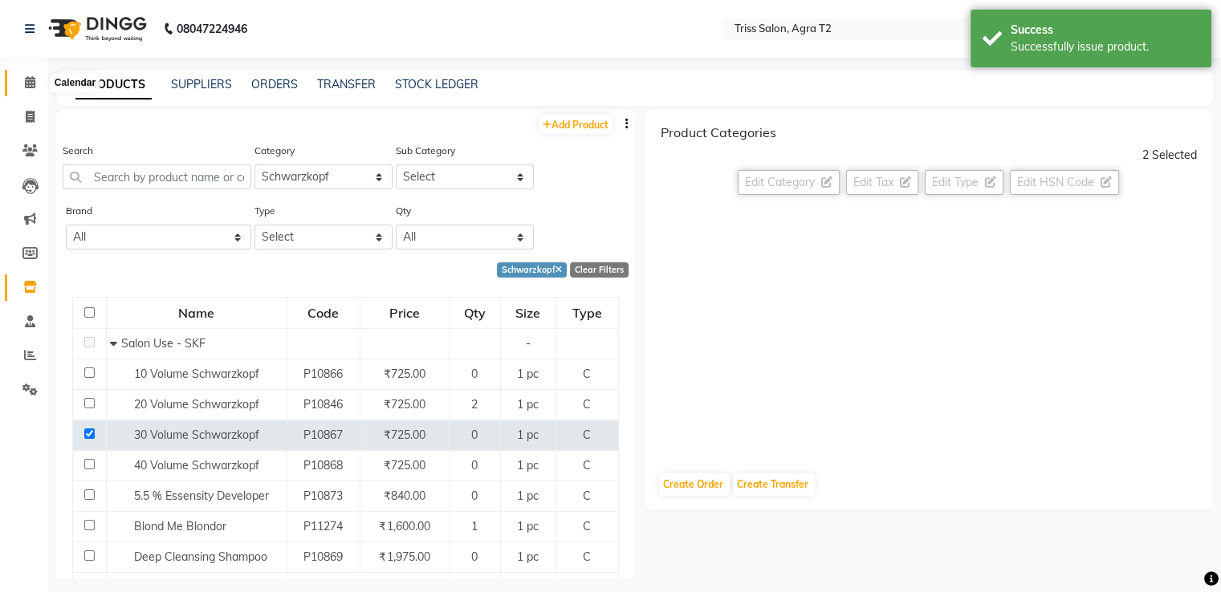
click at [29, 79] on icon at bounding box center [30, 82] width 10 height 12
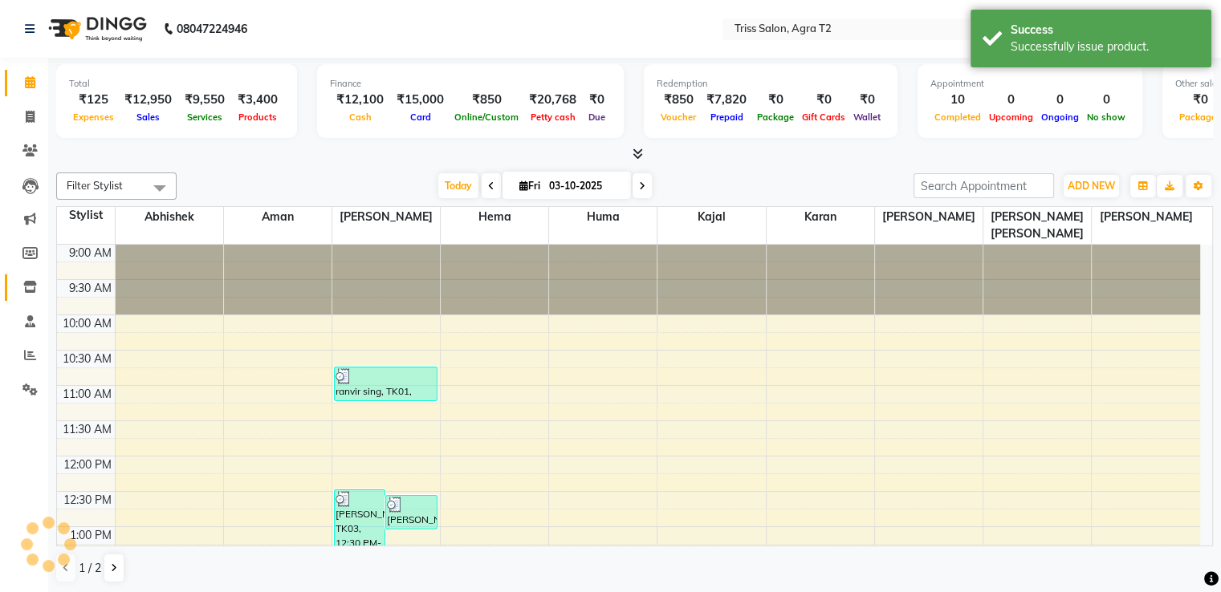
click at [26, 294] on span at bounding box center [30, 287] width 28 height 18
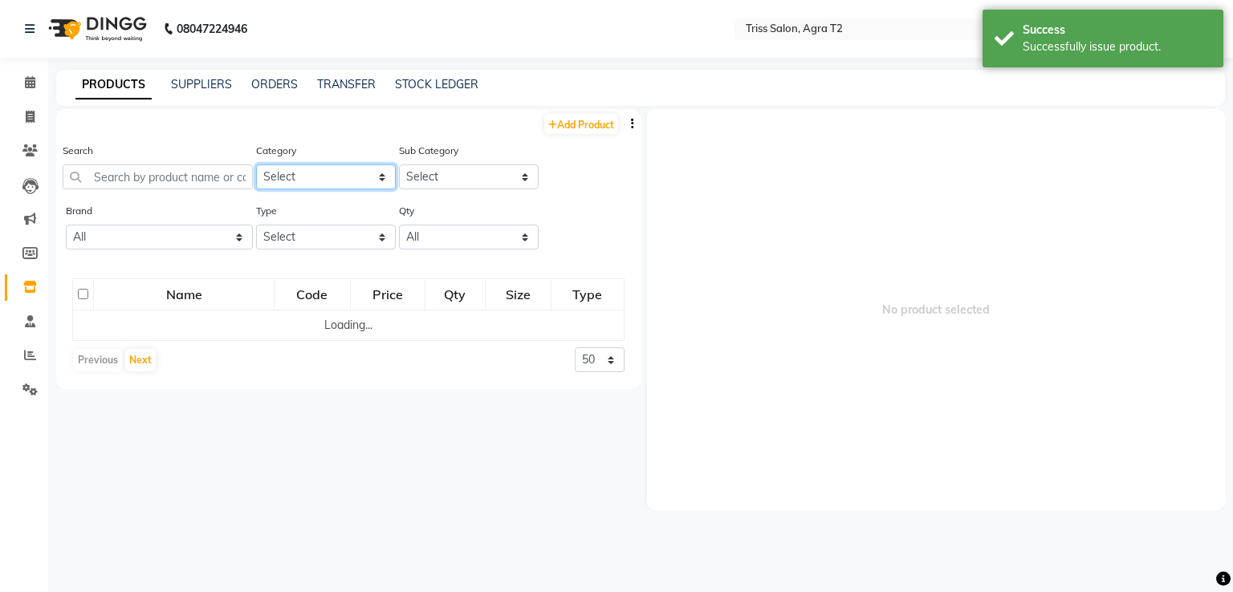
click at [322, 181] on select "Select PH Keune GK Moroccan Oil 3TenX K18 Schwarzkopf Mintree Kanpeki Thalgo Ot…" at bounding box center [326, 177] width 140 height 25
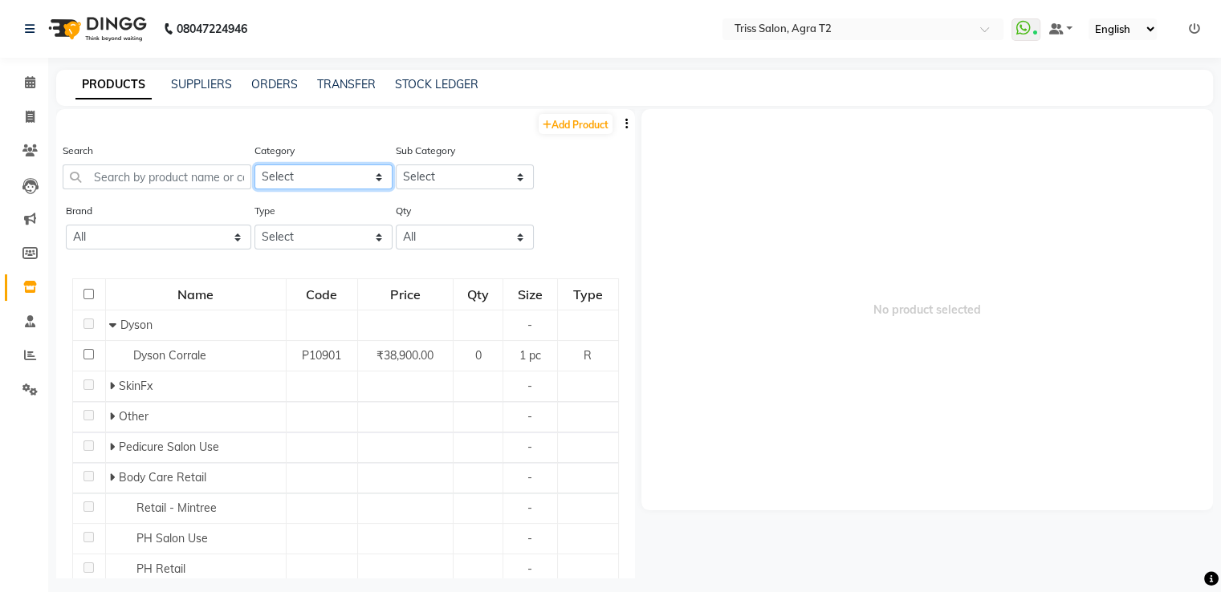
select select "367302550"
click at [254, 165] on select "Select PH Keune GK Moroccan Oil 3TenX K18 Schwarzkopf Mintree Kanpeki Thalgo Ot…" at bounding box center [323, 177] width 138 height 25
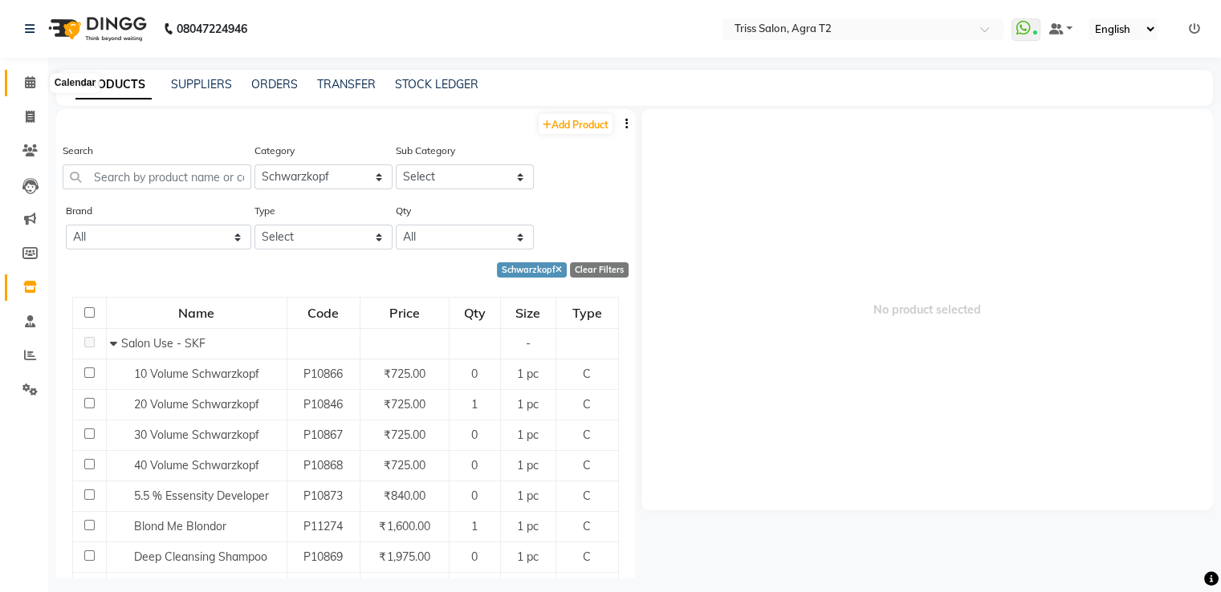
click at [29, 85] on icon at bounding box center [30, 82] width 10 height 12
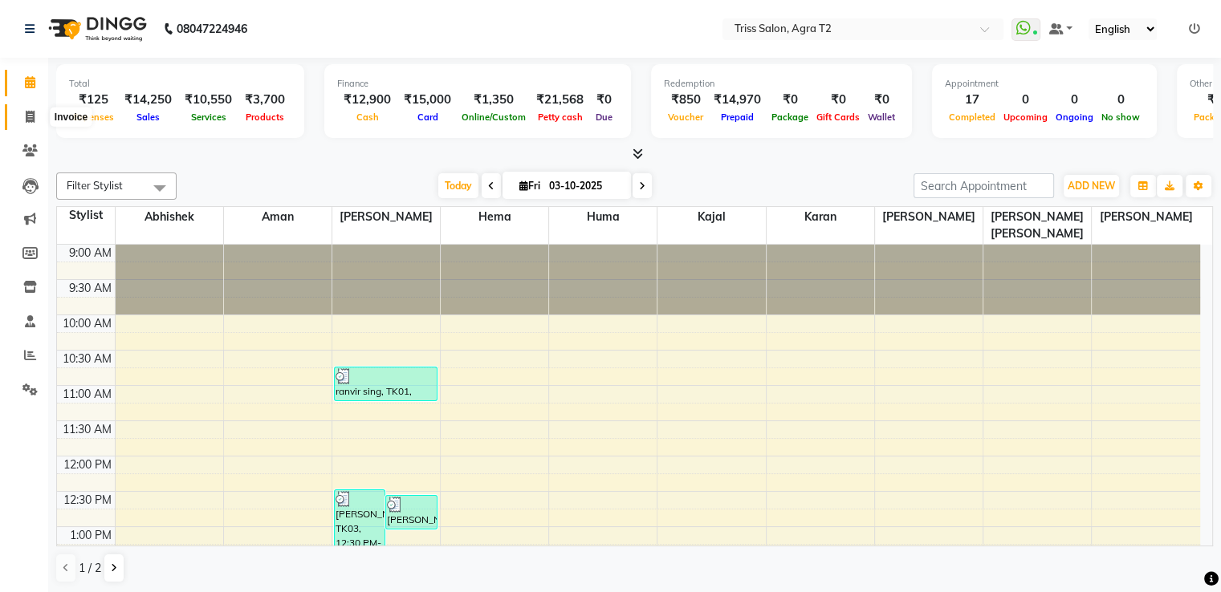
click at [36, 120] on span at bounding box center [30, 117] width 28 height 18
select select "service"
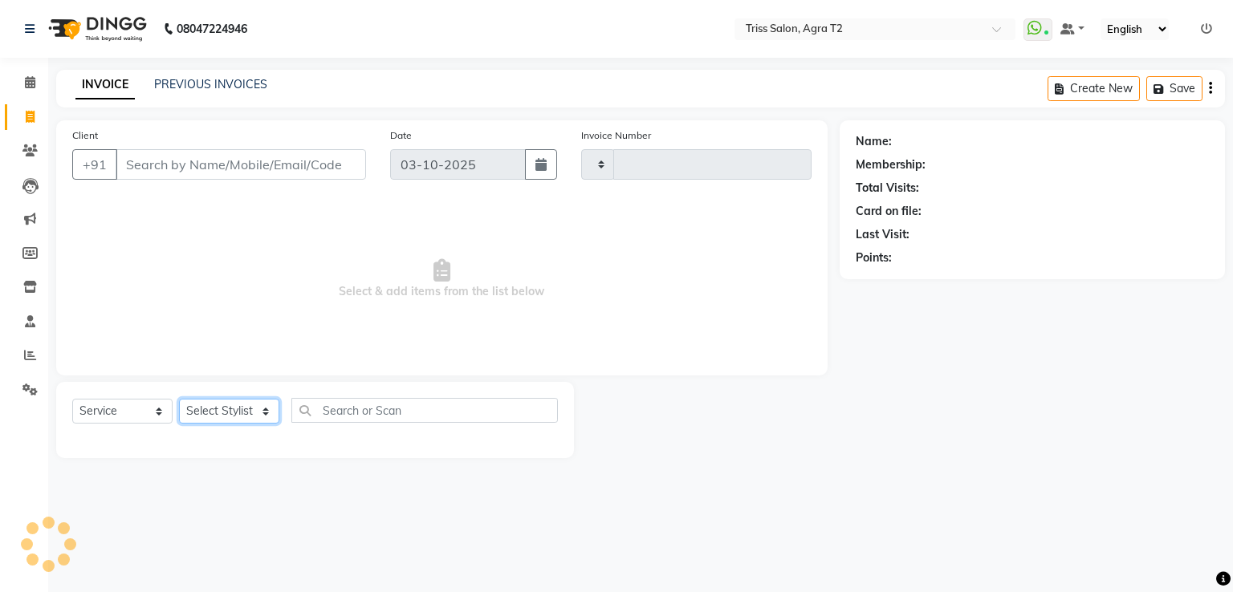
type input "2684"
select select "4301"
click at [250, 404] on select "Select Stylist" at bounding box center [229, 411] width 100 height 25
select select "14769"
click at [179, 400] on select "Select Stylist [PERSON_NAME] [PERSON_NAME] Huma Kajal Karan [PERSON_NAME] [PERS…" at bounding box center [235, 411] width 112 height 25
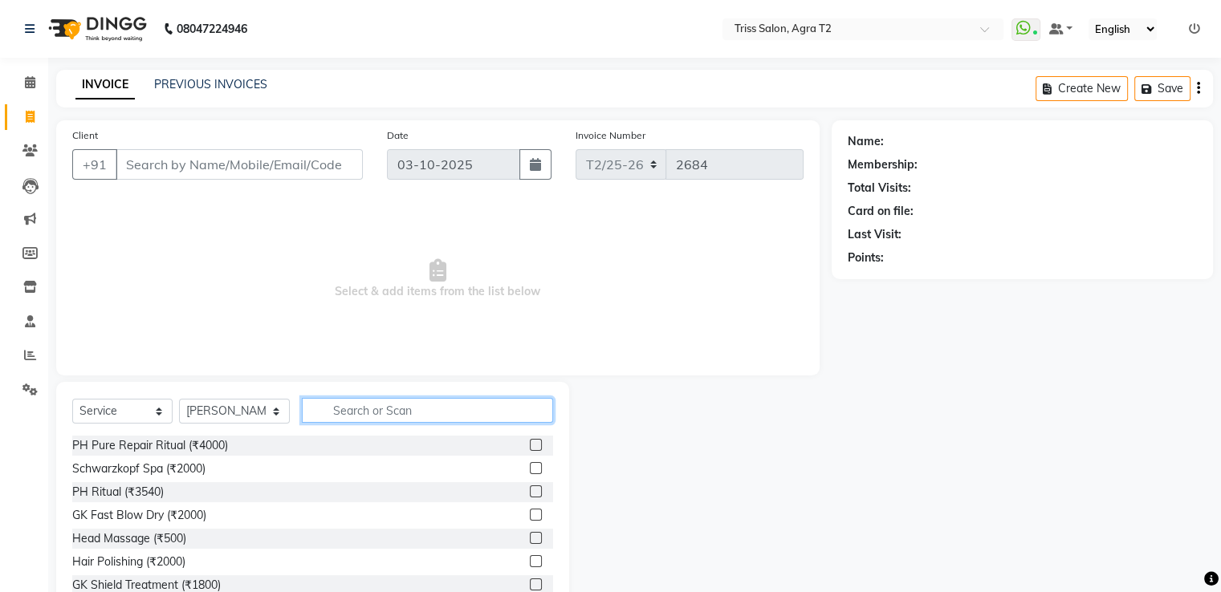
click at [307, 407] on input "text" at bounding box center [427, 410] width 250 height 25
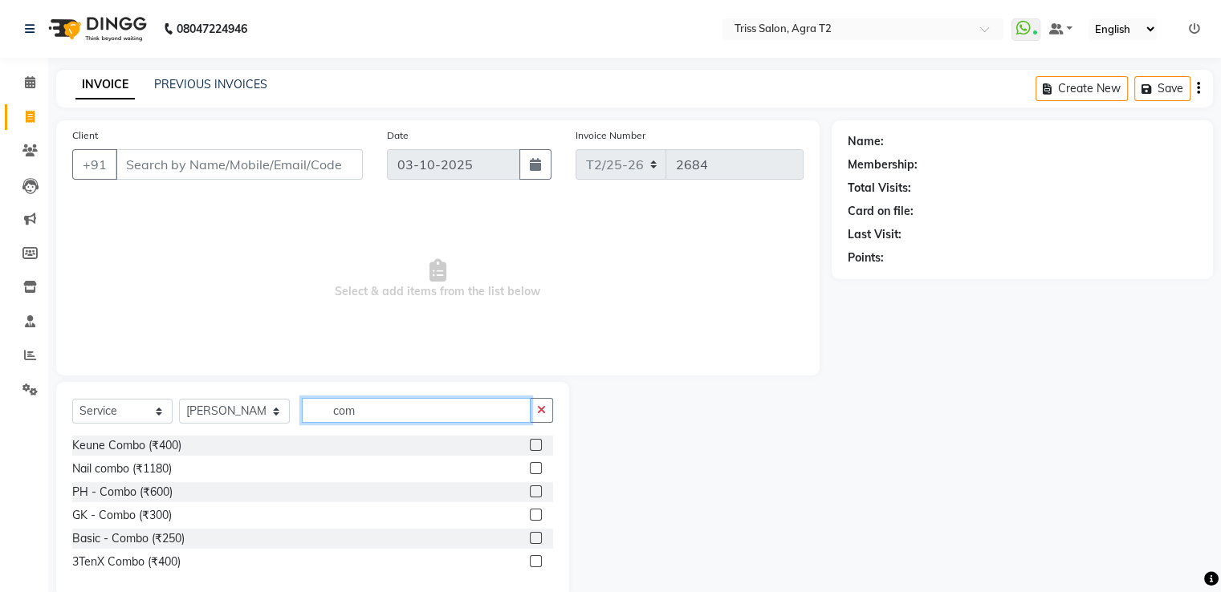
type input "com"
click at [536, 538] on label at bounding box center [536, 538] width 12 height 12
click at [536, 538] on input "checkbox" at bounding box center [535, 539] width 10 height 10
click at [536, 538] on label at bounding box center [536, 538] width 12 height 12
click at [536, 538] on input "checkbox" at bounding box center [535, 539] width 10 height 10
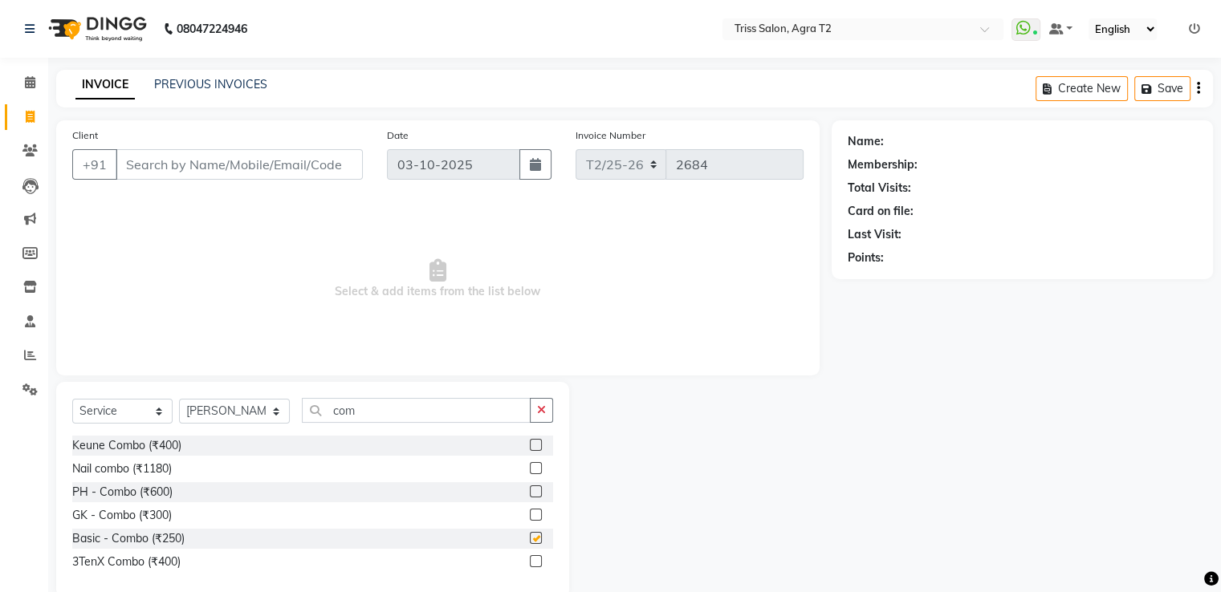
checkbox input "false"
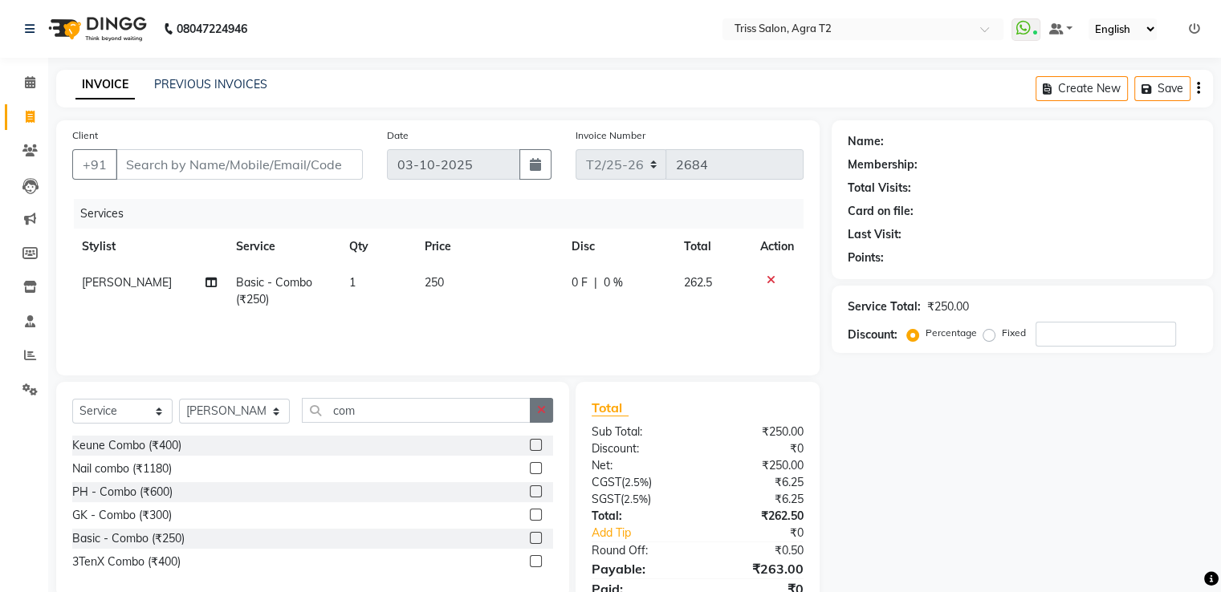
click at [552, 408] on button "button" at bounding box center [541, 410] width 23 height 25
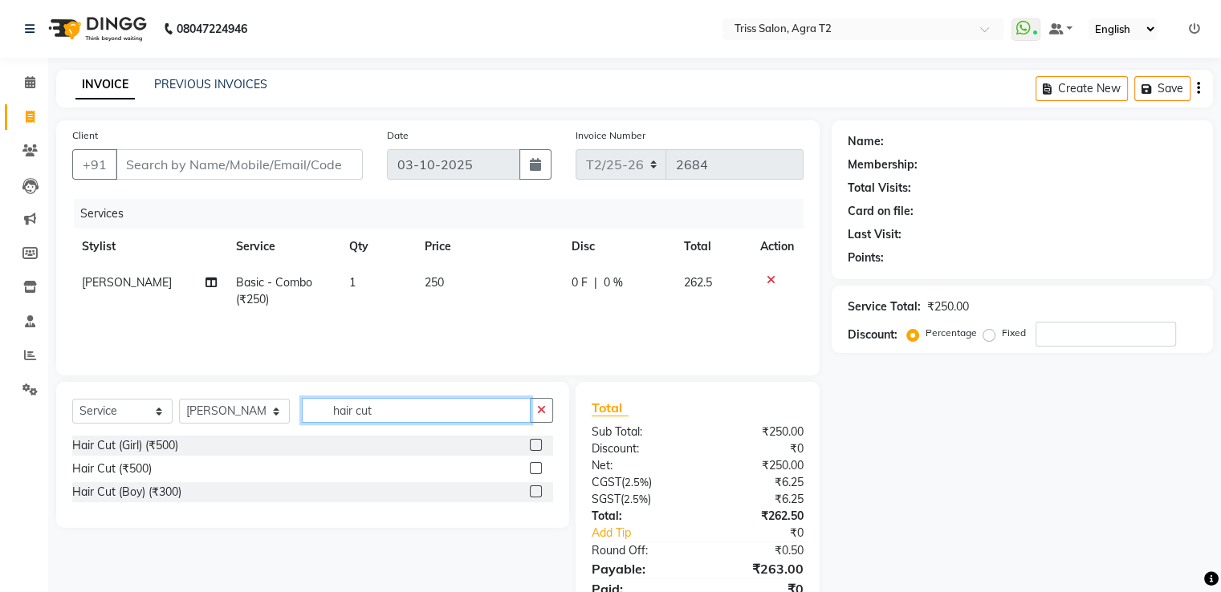
type input "hair cut"
click at [536, 469] on label at bounding box center [536, 468] width 12 height 12
click at [536, 469] on input "checkbox" at bounding box center [535, 469] width 10 height 10
checkbox input "true"
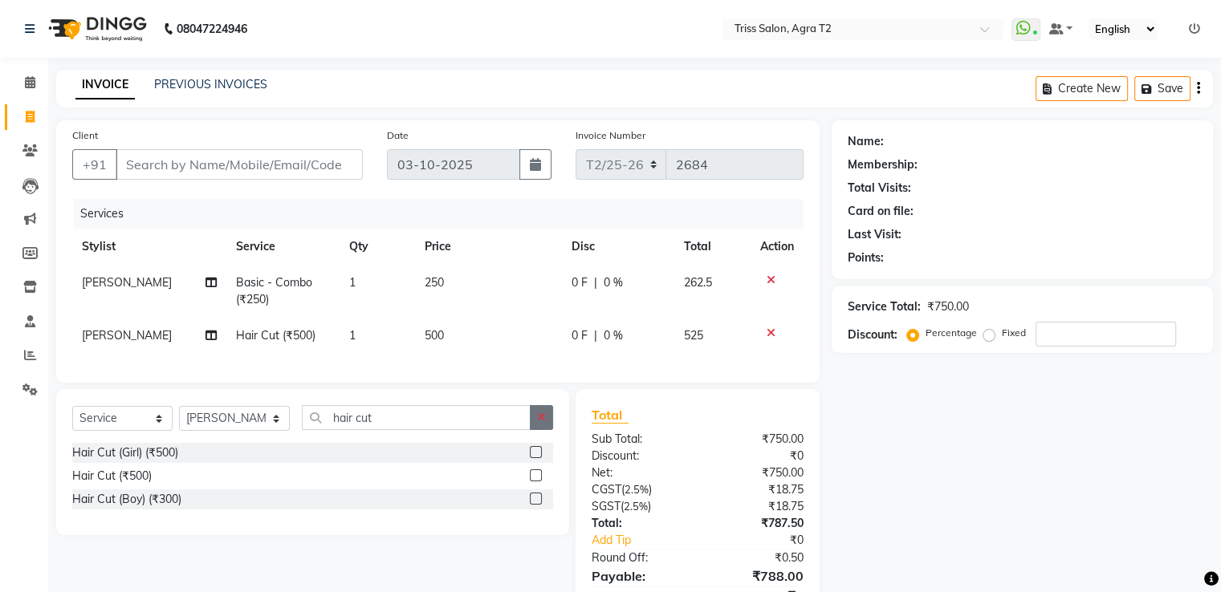
click at [546, 430] on button "button" at bounding box center [541, 417] width 23 height 25
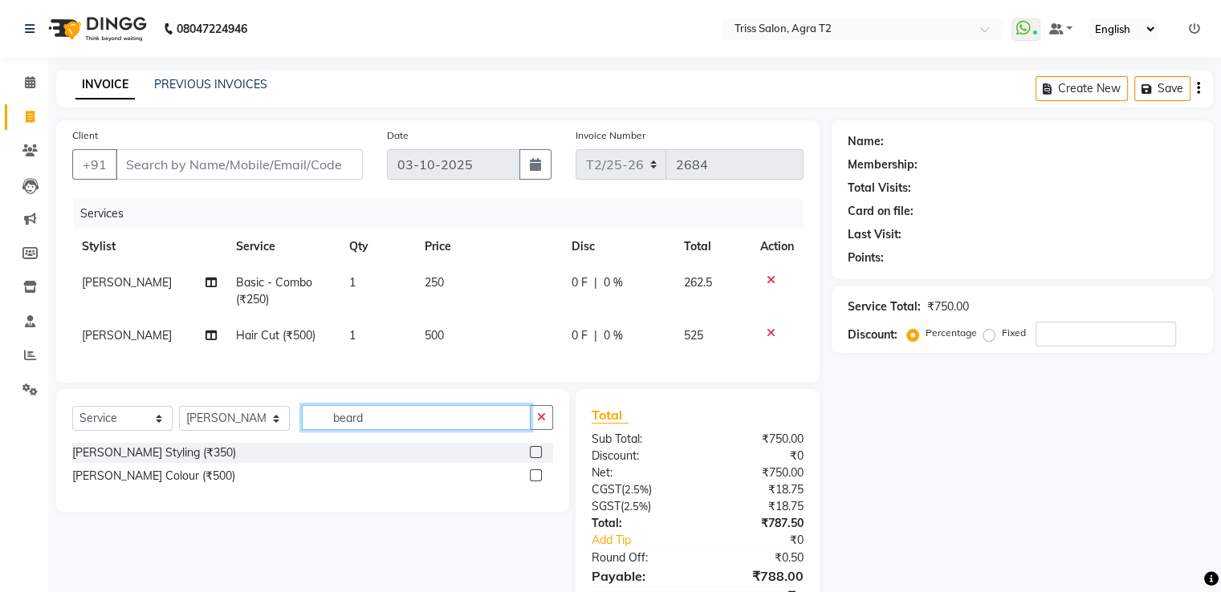
type input "beard"
click at [537, 458] on label at bounding box center [536, 452] width 12 height 12
click at [537, 458] on input "checkbox" at bounding box center [535, 453] width 10 height 10
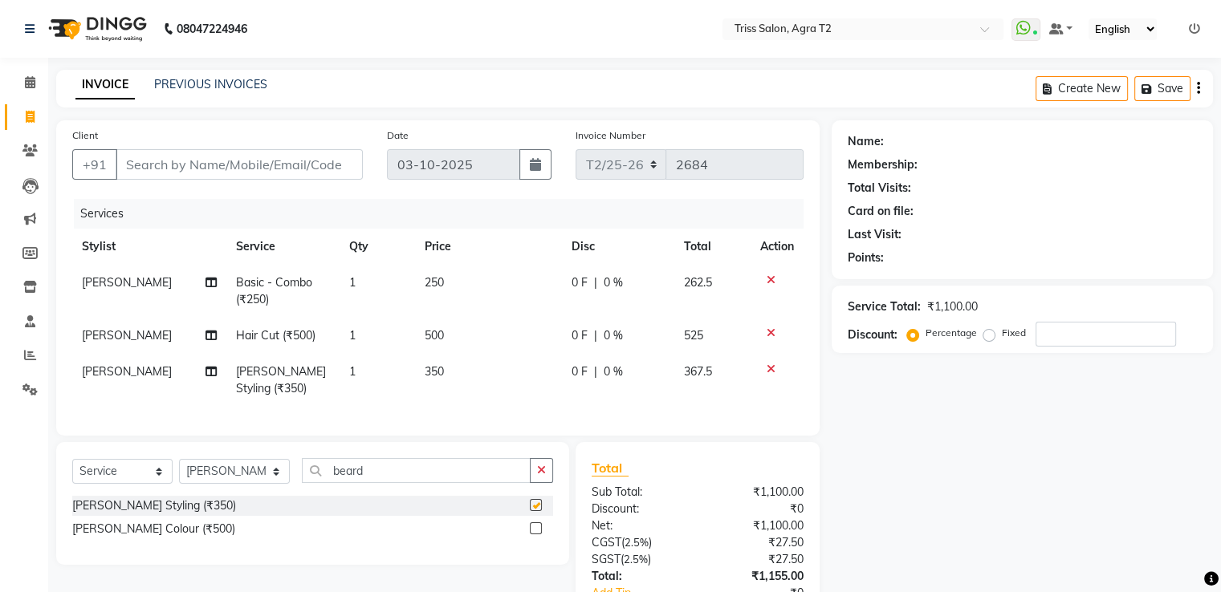
checkbox input "false"
click at [186, 169] on input "Client" at bounding box center [239, 164] width 247 height 30
click at [180, 165] on input "Client" at bounding box center [239, 164] width 247 height 30
type input "9"
type input "0"
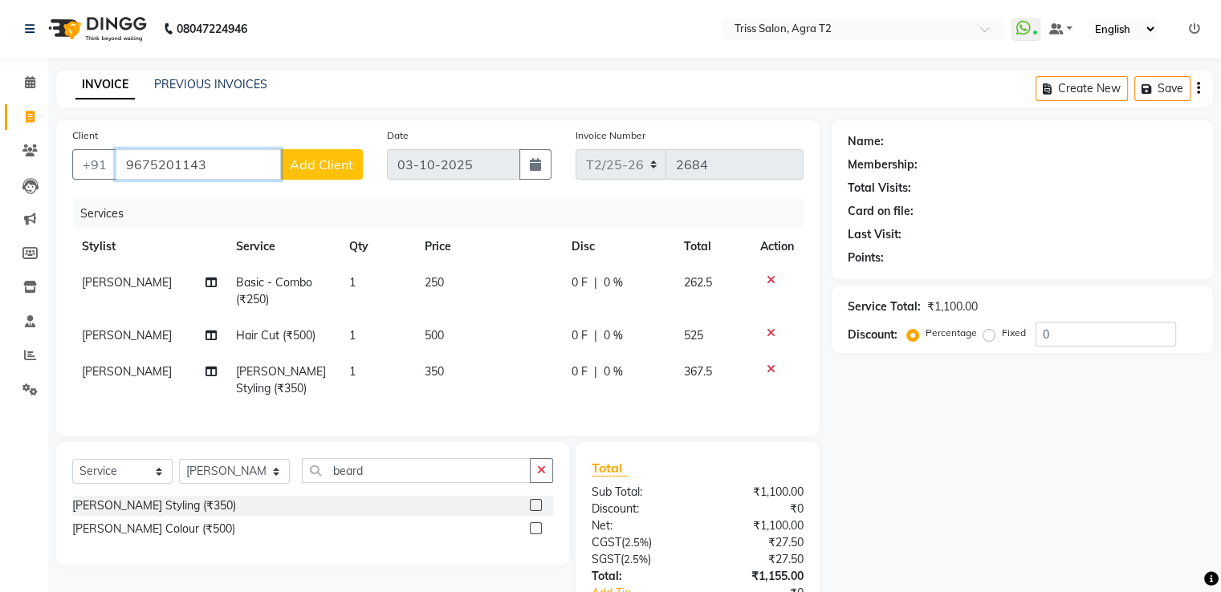
type input "9675201143"
click at [331, 161] on span "Add Client" at bounding box center [321, 164] width 63 height 16
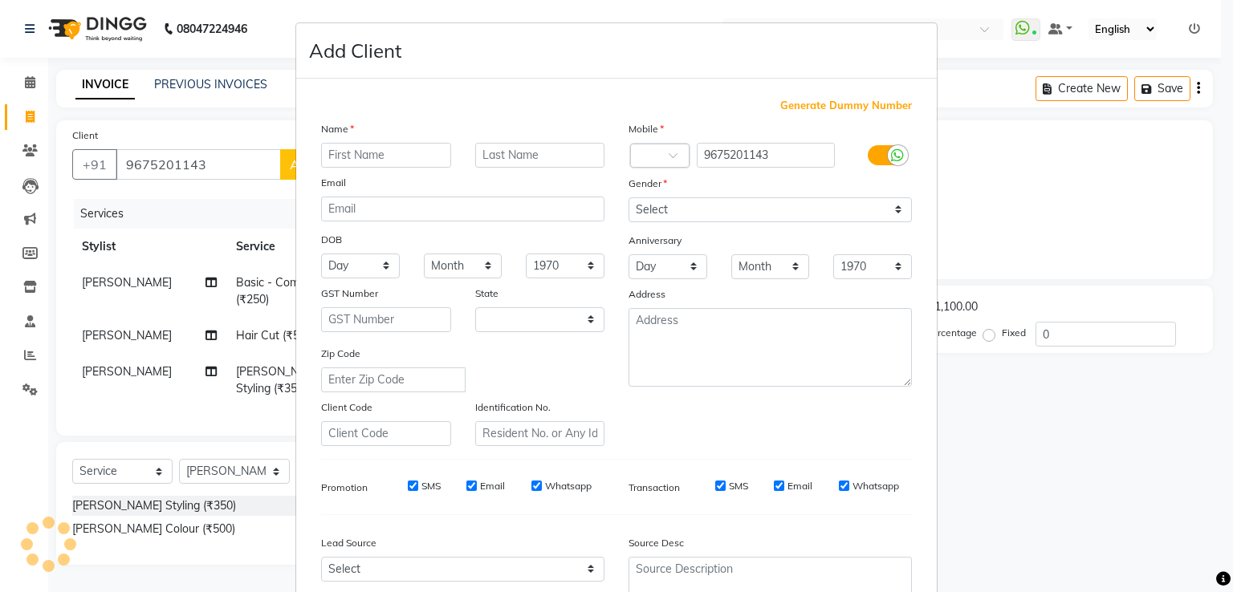
select select "38"
type input "Sumit"
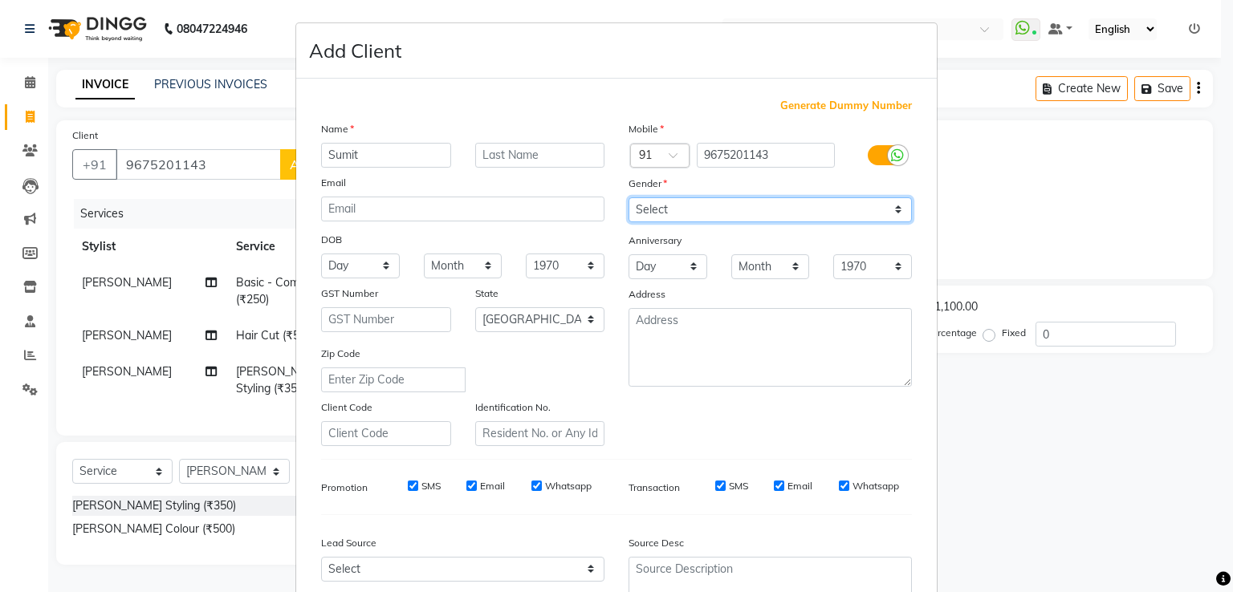
click at [835, 221] on select "Select Male Female Other Prefer Not To Say" at bounding box center [769, 209] width 283 height 25
select select "male"
click at [628, 198] on select "Select Male Female Other Prefer Not To Say" at bounding box center [769, 209] width 283 height 25
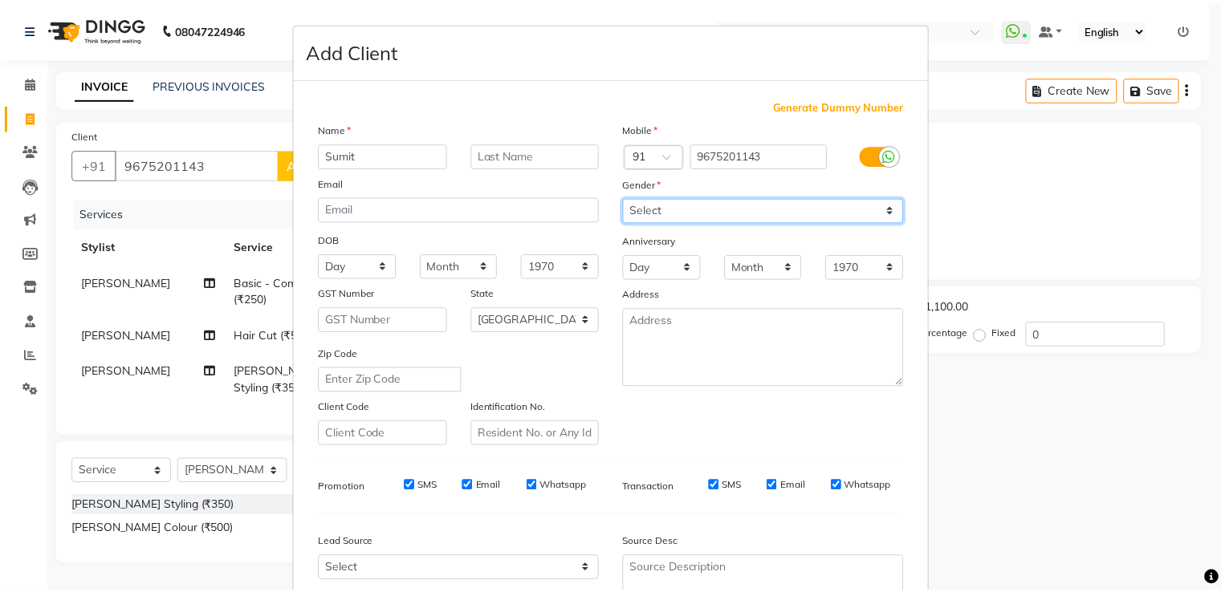
scroll to position [156, 0]
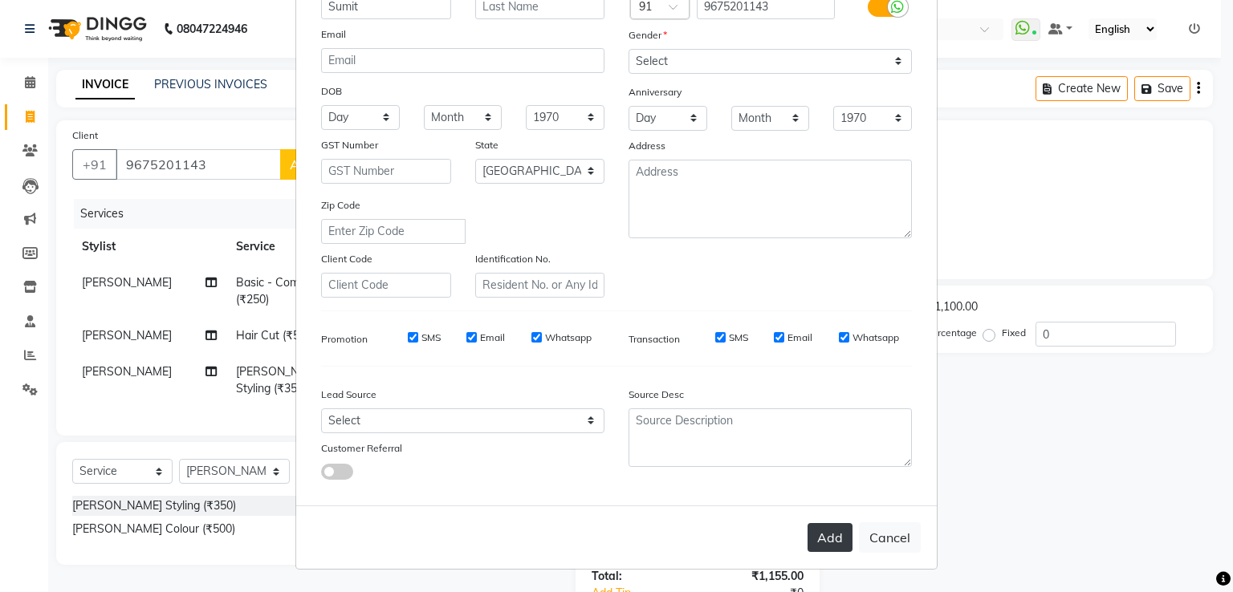
click at [827, 539] on button "Add" at bounding box center [829, 537] width 45 height 29
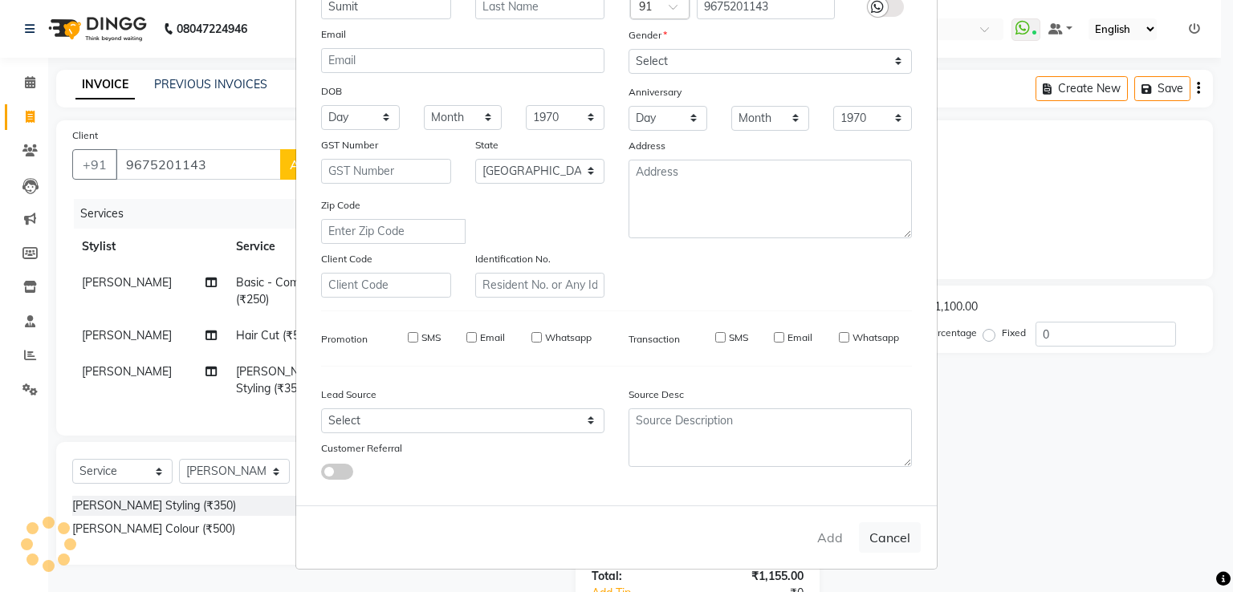
select select
select select "null"
select select
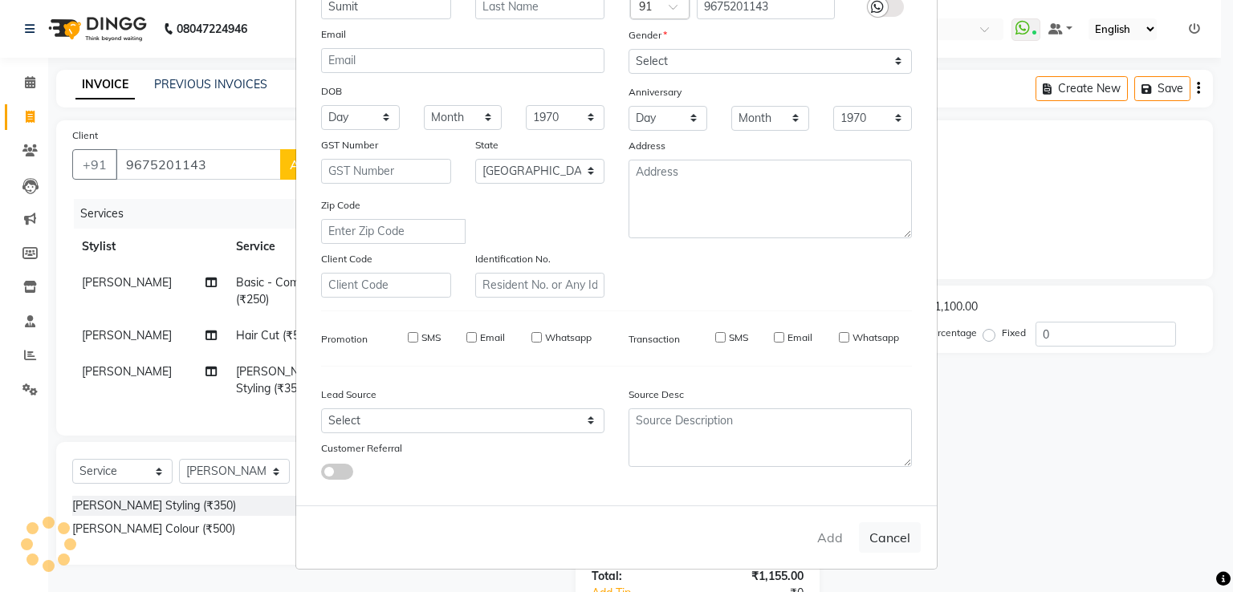
select select
checkbox input "false"
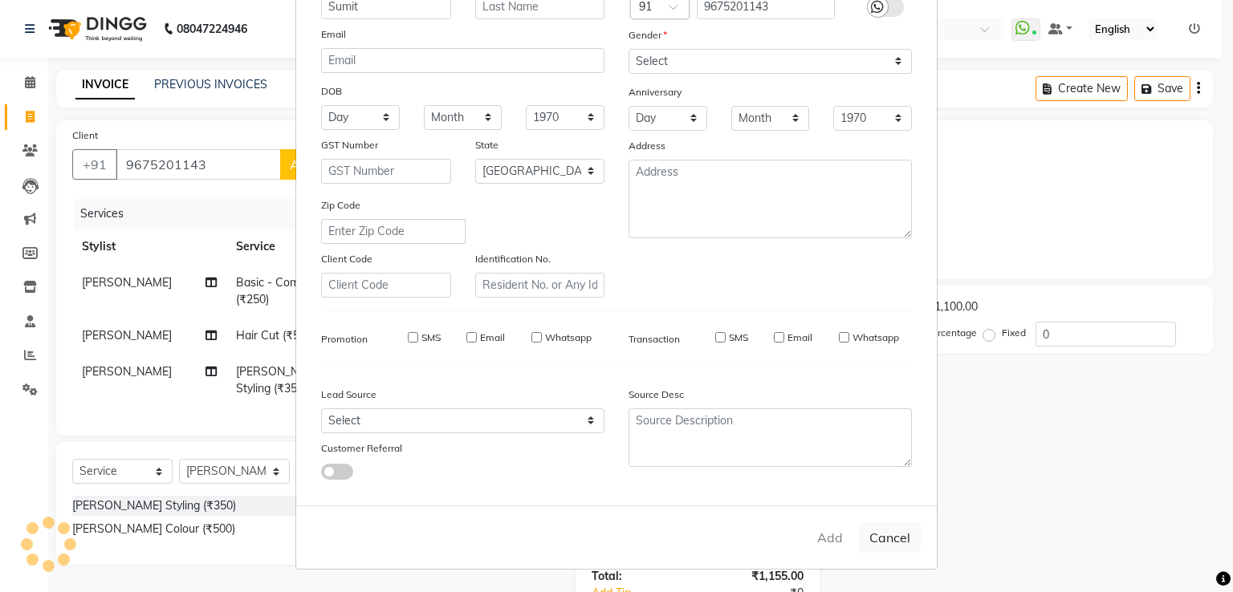
checkbox input "false"
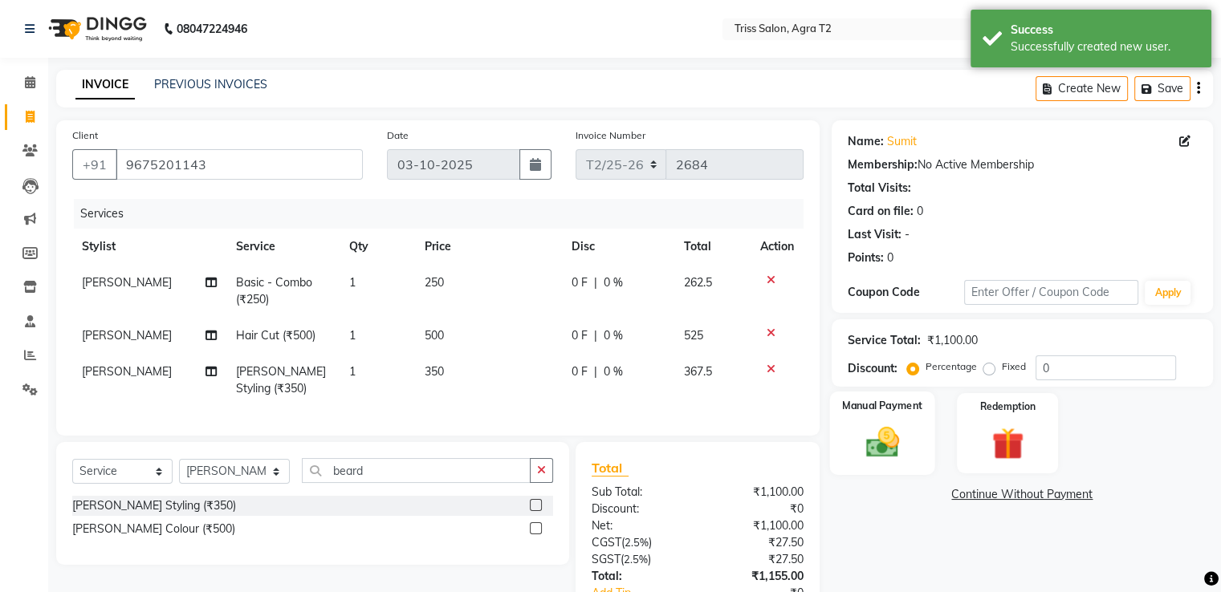
click at [913, 440] on div "Manual Payment" at bounding box center [881, 433] width 105 height 83
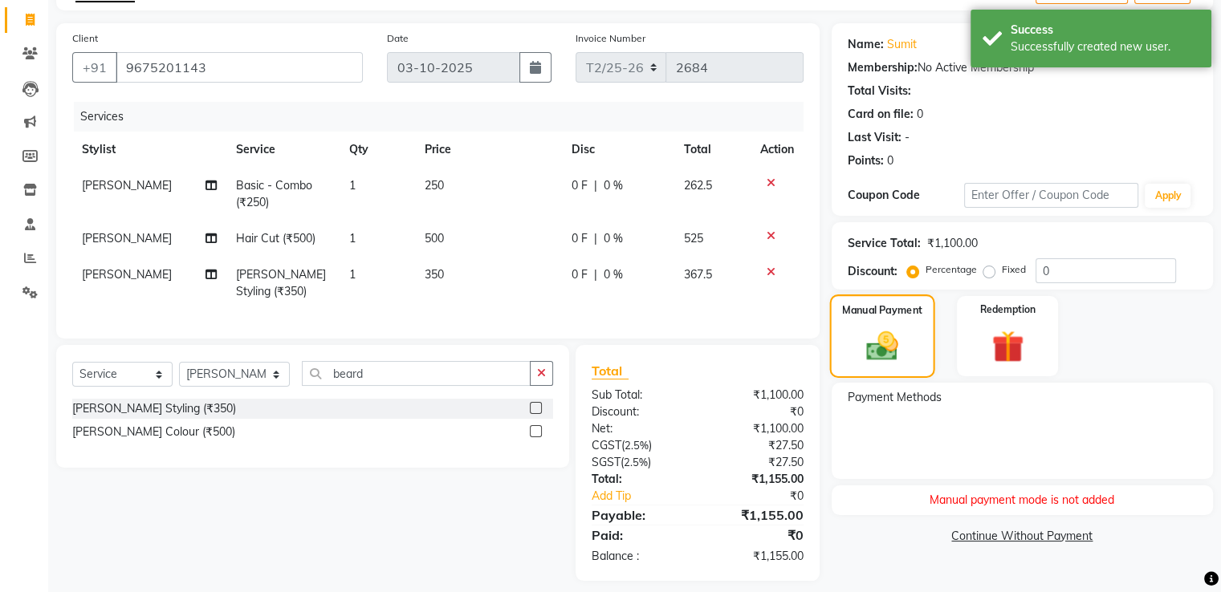
scroll to position [123, 0]
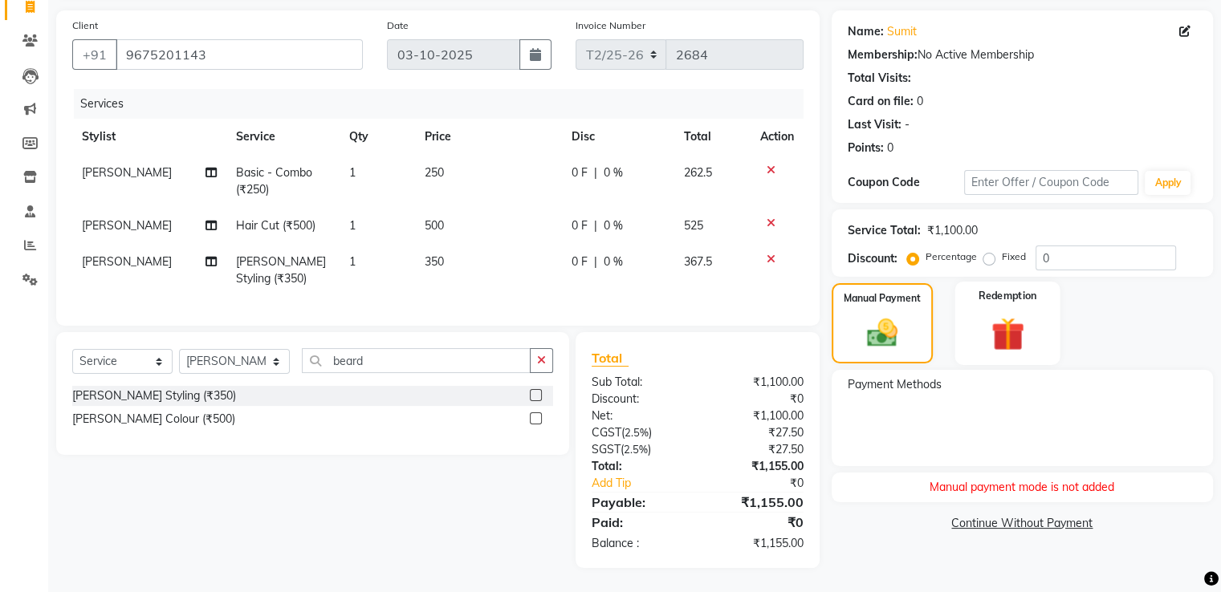
click at [1005, 318] on img at bounding box center [1007, 334] width 54 height 41
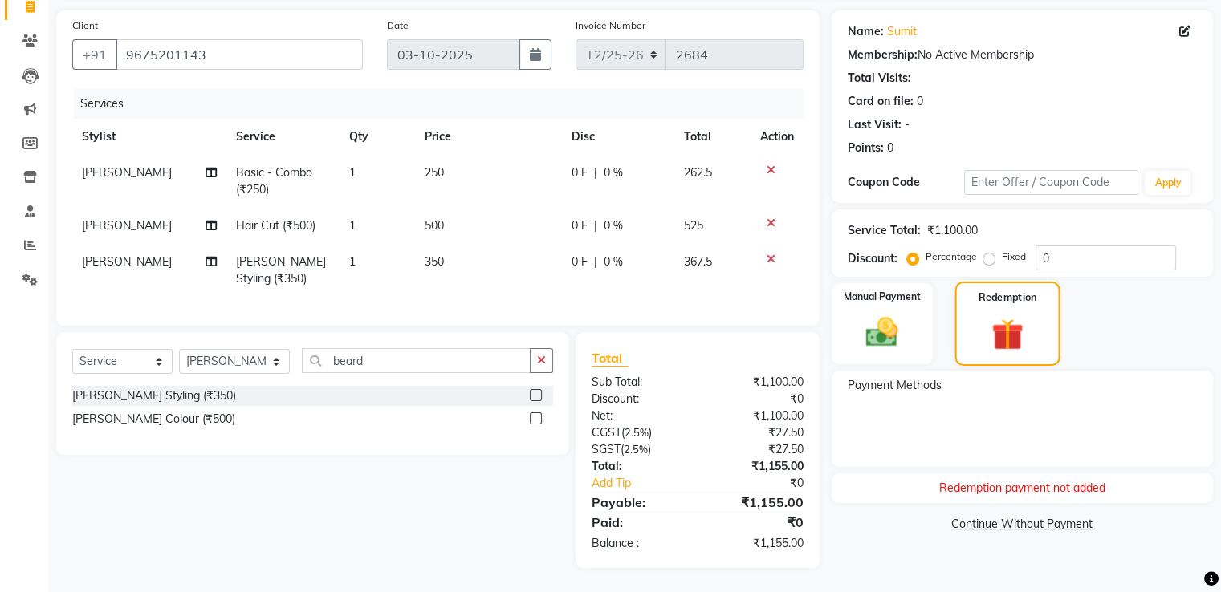
click at [875, 328] on img at bounding box center [881, 332] width 52 height 37
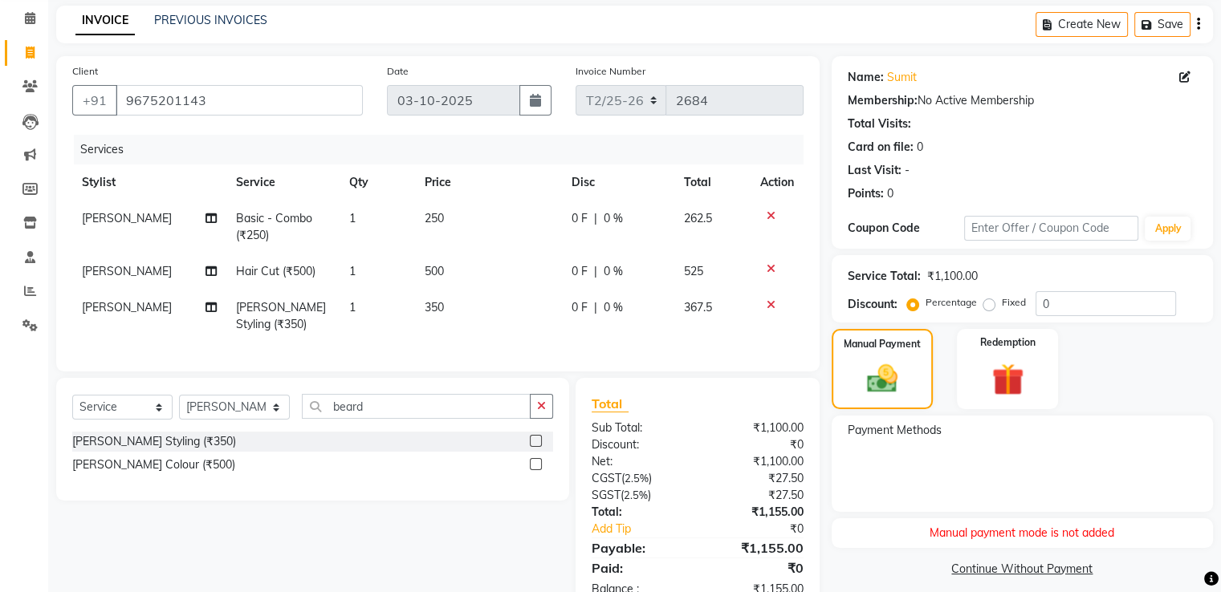
scroll to position [0, 0]
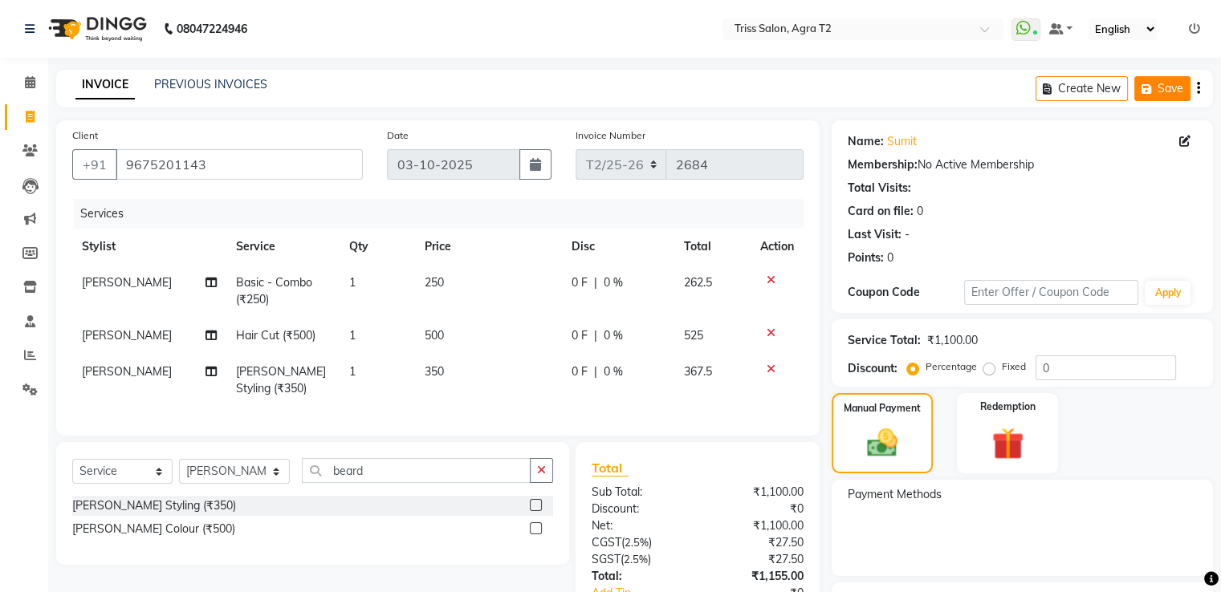
click at [1152, 91] on icon "button" at bounding box center [1149, 88] width 16 height 11
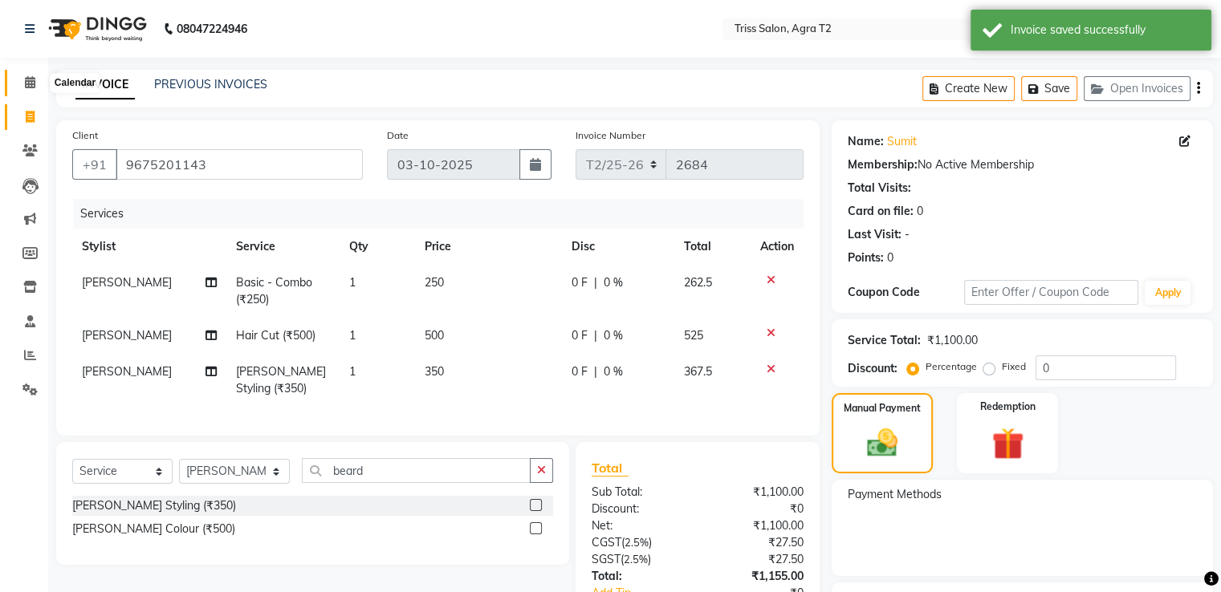
click at [25, 84] on icon at bounding box center [30, 82] width 10 height 12
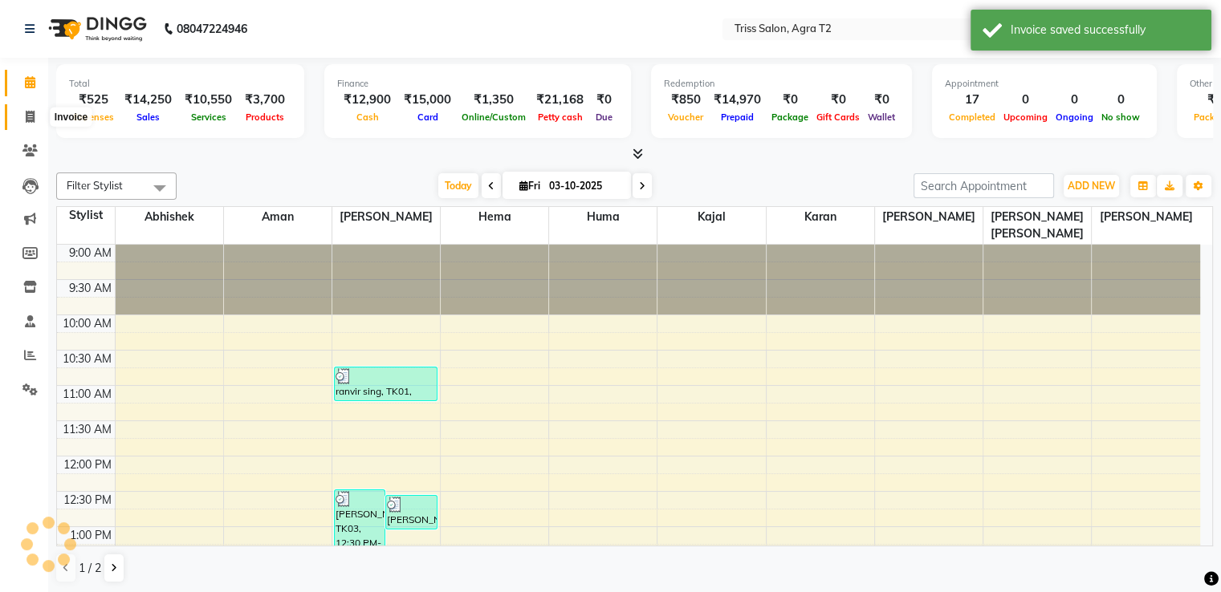
click at [38, 115] on span at bounding box center [30, 117] width 28 height 18
select select "service"
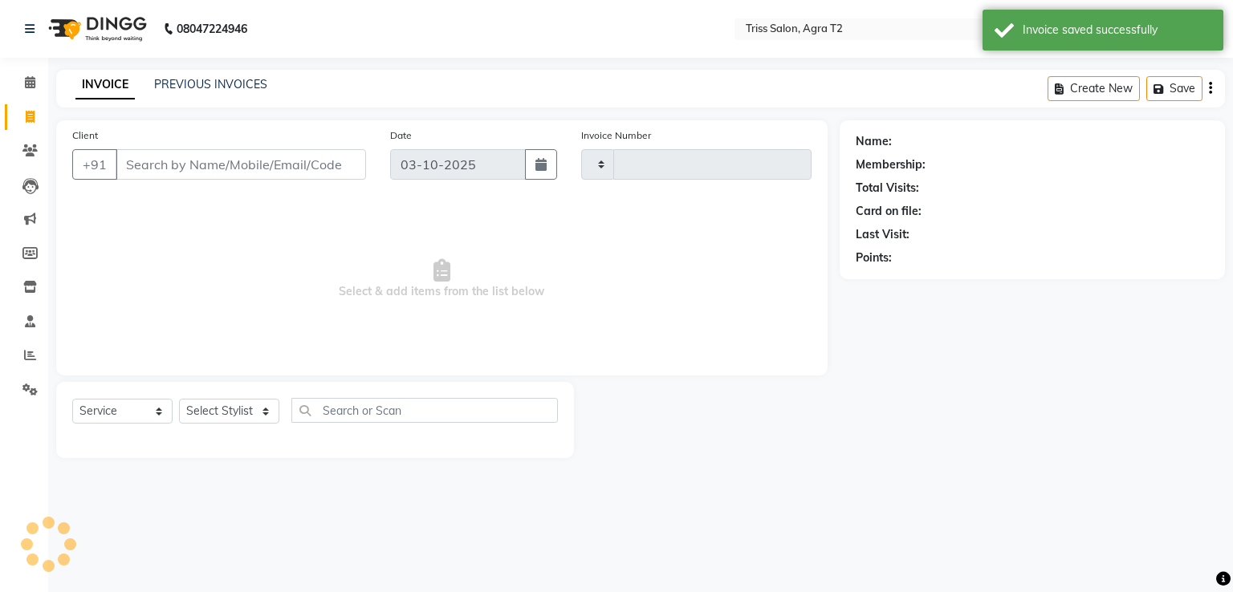
type input "2684"
select select "4301"
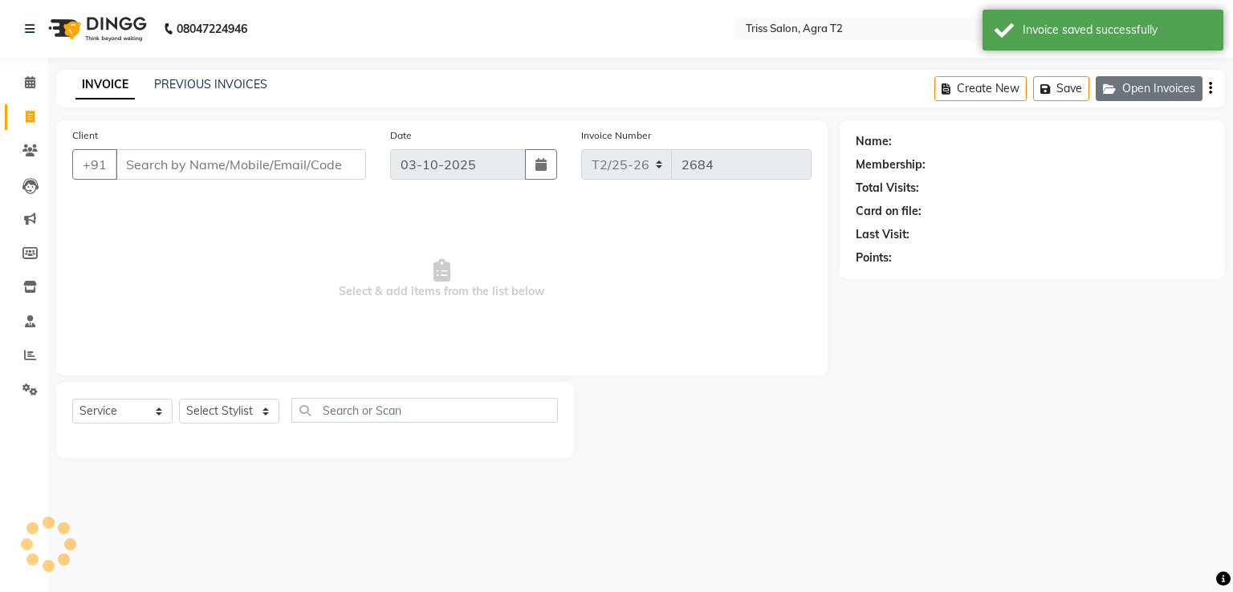
click at [1146, 83] on button "Open Invoices" at bounding box center [1148, 88] width 107 height 25
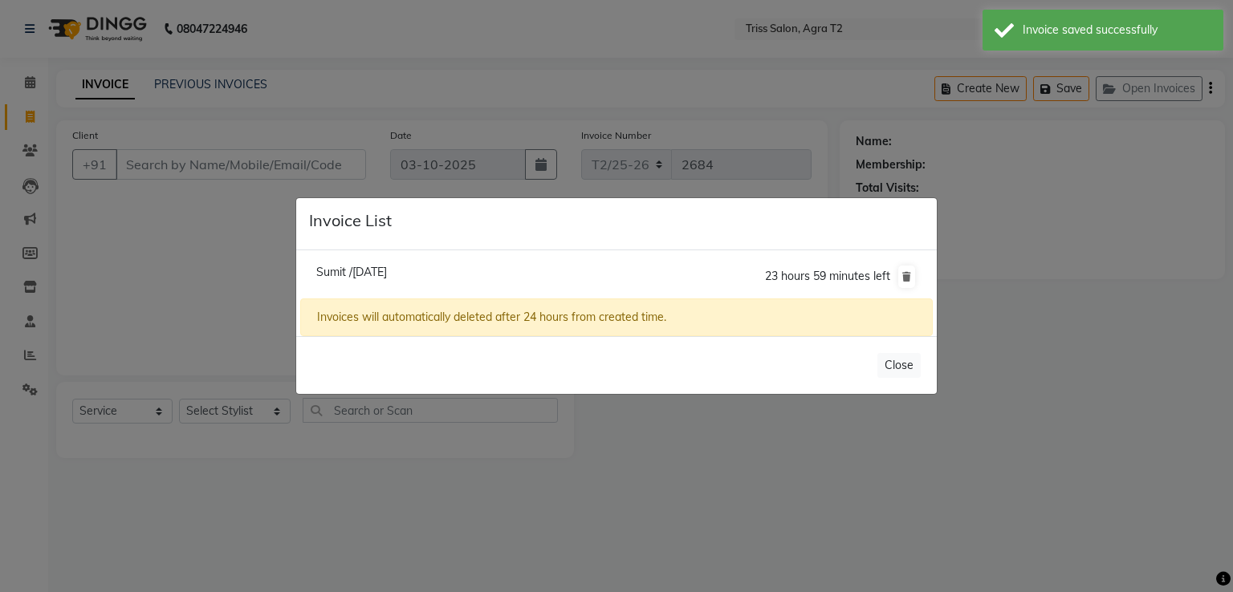
click at [324, 274] on span "Sumit /03 October 2025" at bounding box center [351, 272] width 71 height 14
type input "9675201143"
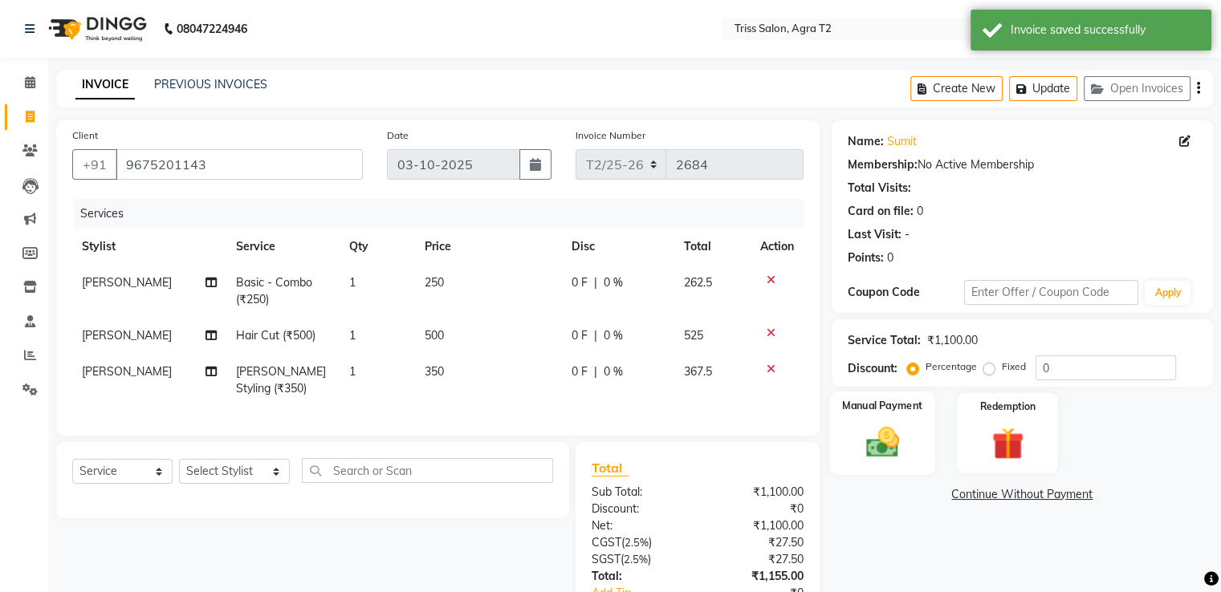
click at [884, 465] on div "Manual Payment" at bounding box center [881, 433] width 105 height 83
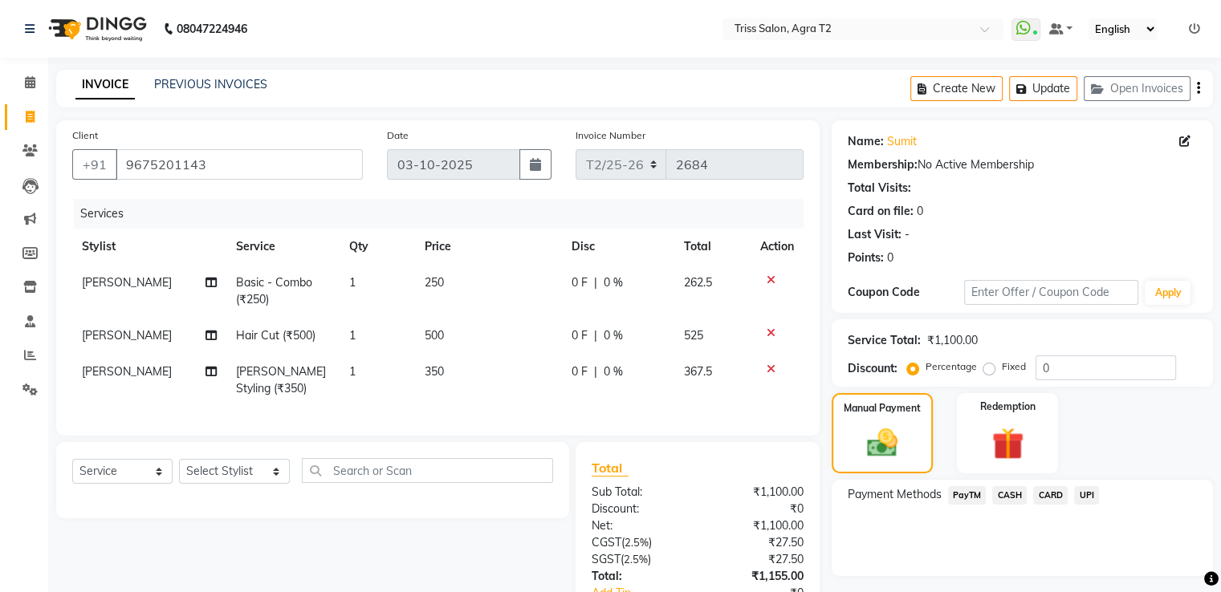
click at [1087, 495] on span "UPI" at bounding box center [1086, 495] width 25 height 18
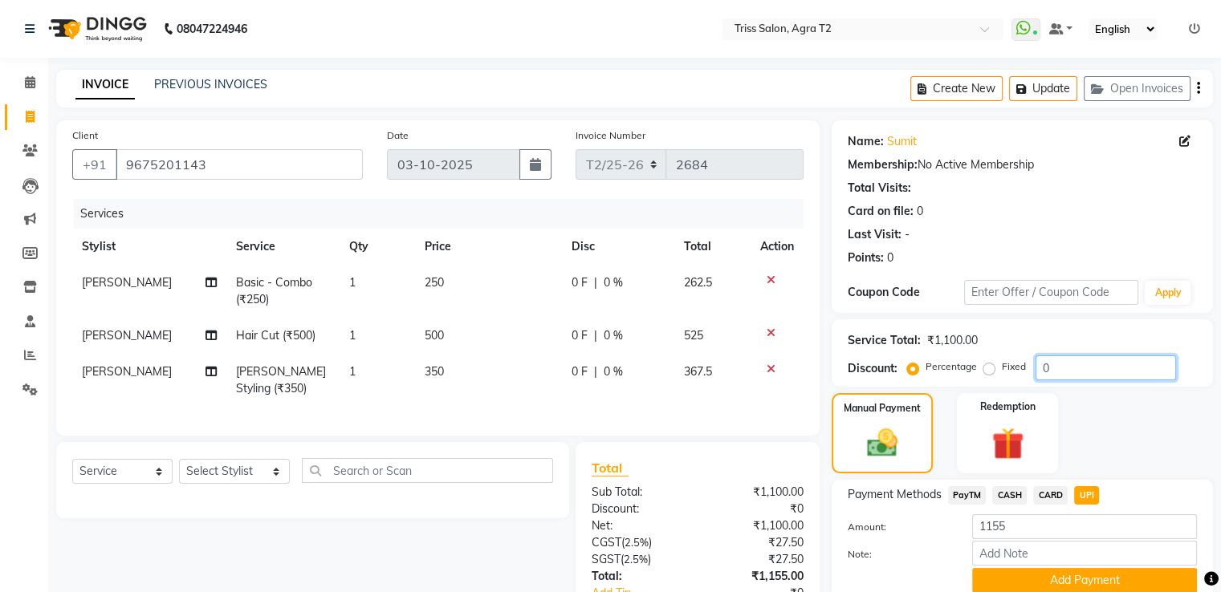
click at [1067, 360] on input "0" at bounding box center [1105, 368] width 140 height 25
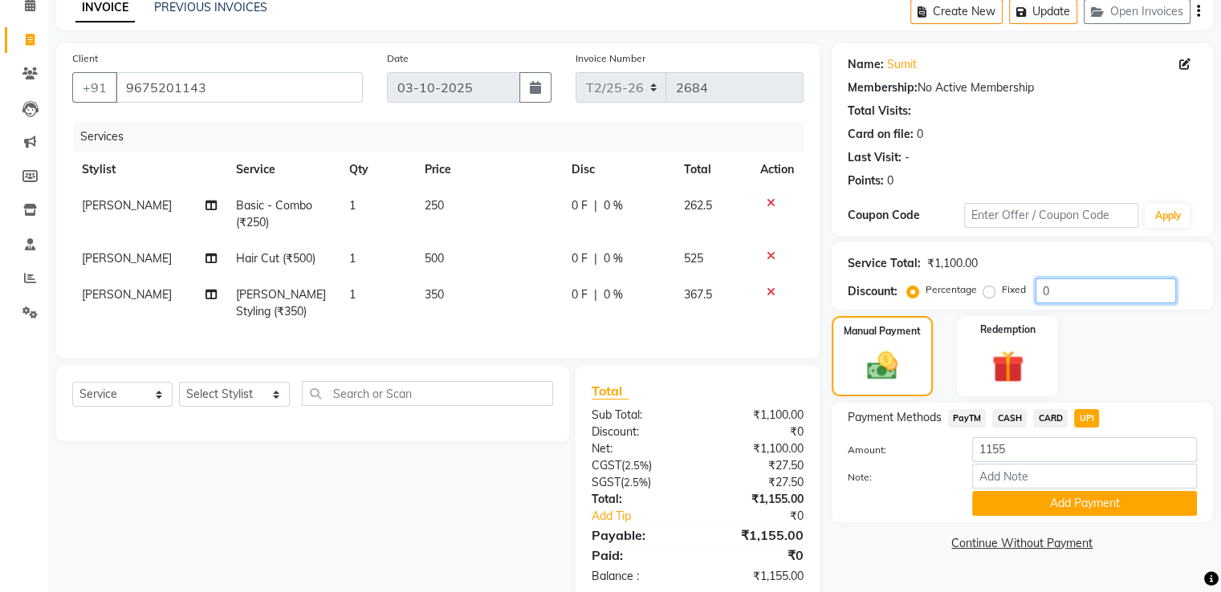
scroll to position [123, 0]
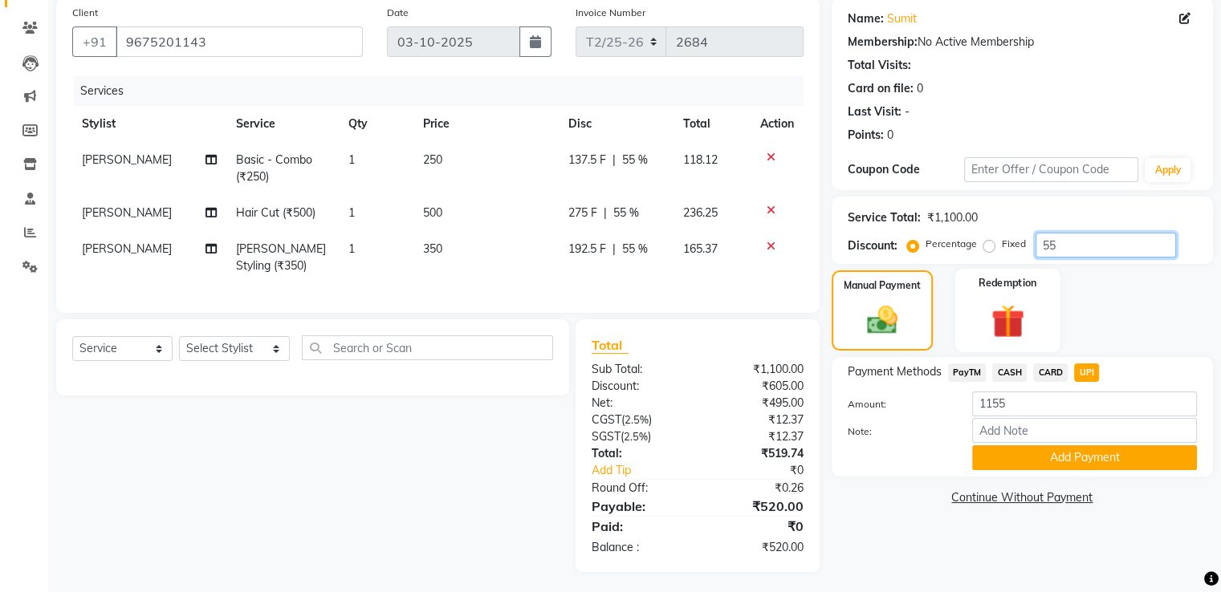
type input "5"
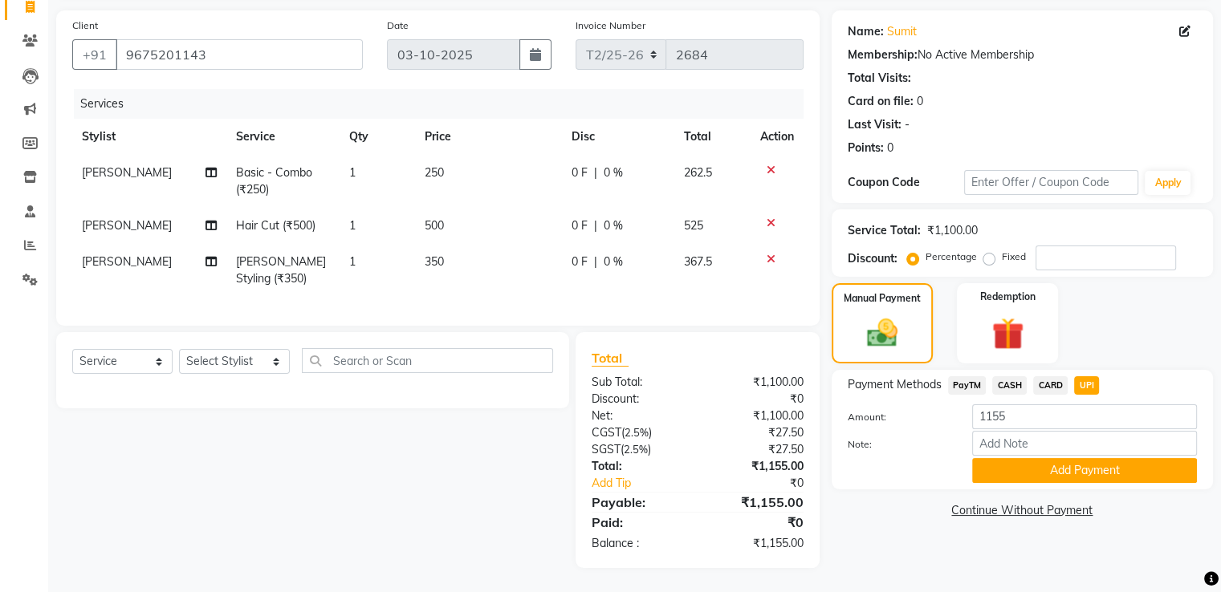
click at [1002, 250] on label "Fixed" at bounding box center [1014, 257] width 24 height 14
click at [988, 251] on input "Fixed" at bounding box center [991, 256] width 11 height 11
radio input "true"
click at [1060, 246] on input "number" at bounding box center [1105, 258] width 140 height 25
type input "55"
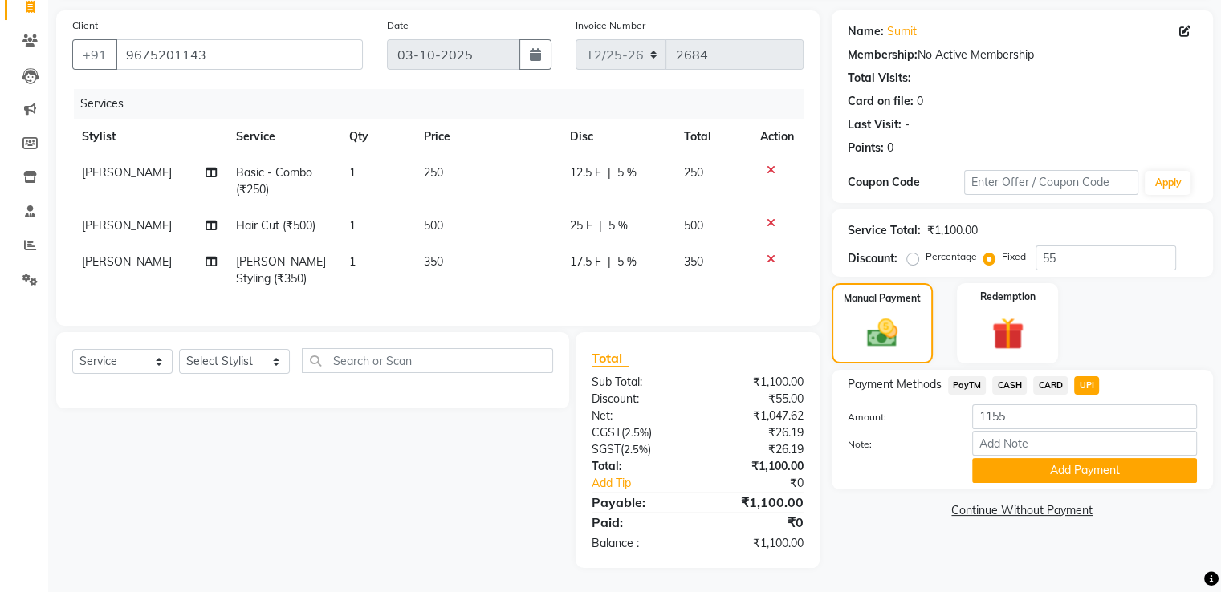
click at [999, 376] on span "CASH" at bounding box center [1009, 385] width 35 height 18
type input "1100"
click at [1089, 376] on span "UPI" at bounding box center [1086, 385] width 25 height 18
click at [1018, 463] on button "Add Payment" at bounding box center [1084, 470] width 225 height 25
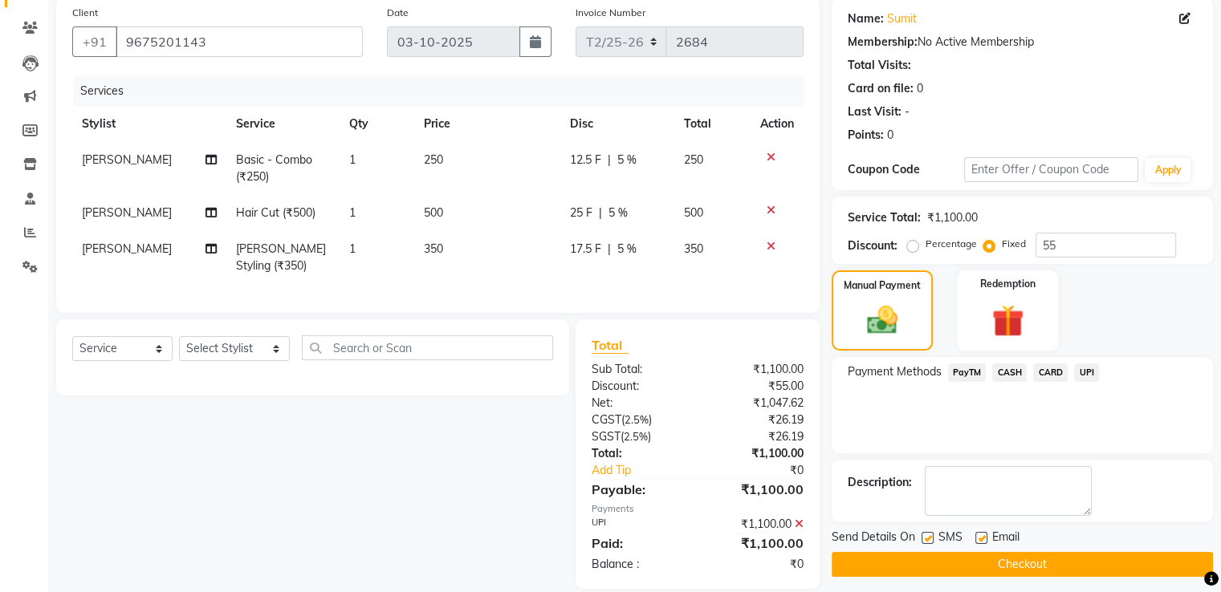
click at [939, 564] on button "Checkout" at bounding box center [1021, 564] width 381 height 25
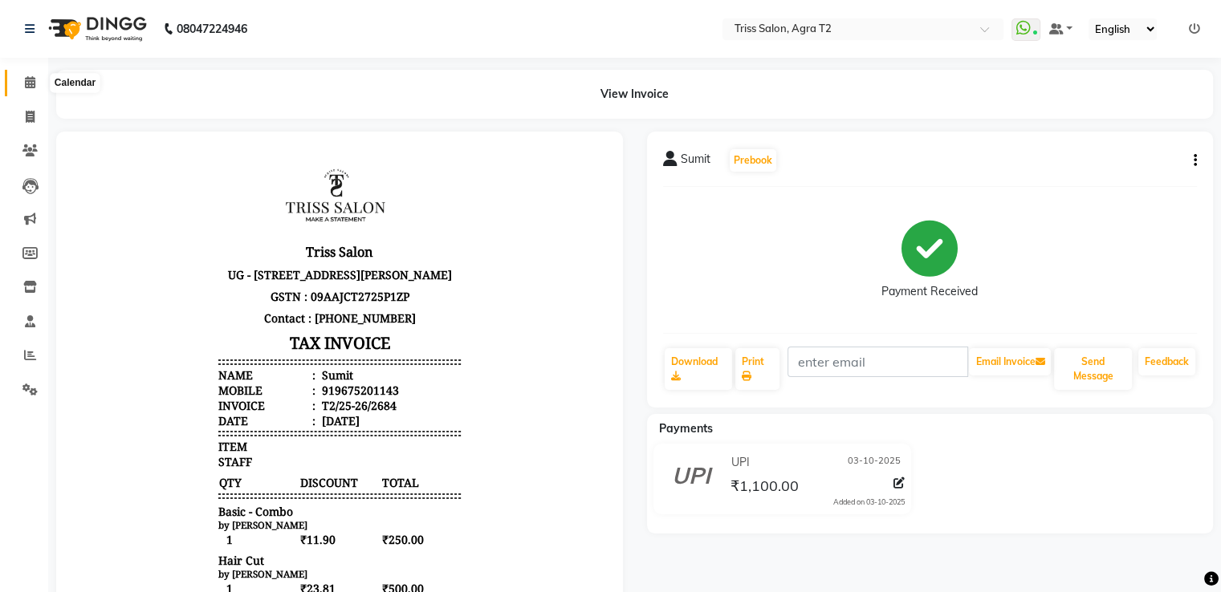
click at [31, 84] on icon at bounding box center [30, 82] width 10 height 12
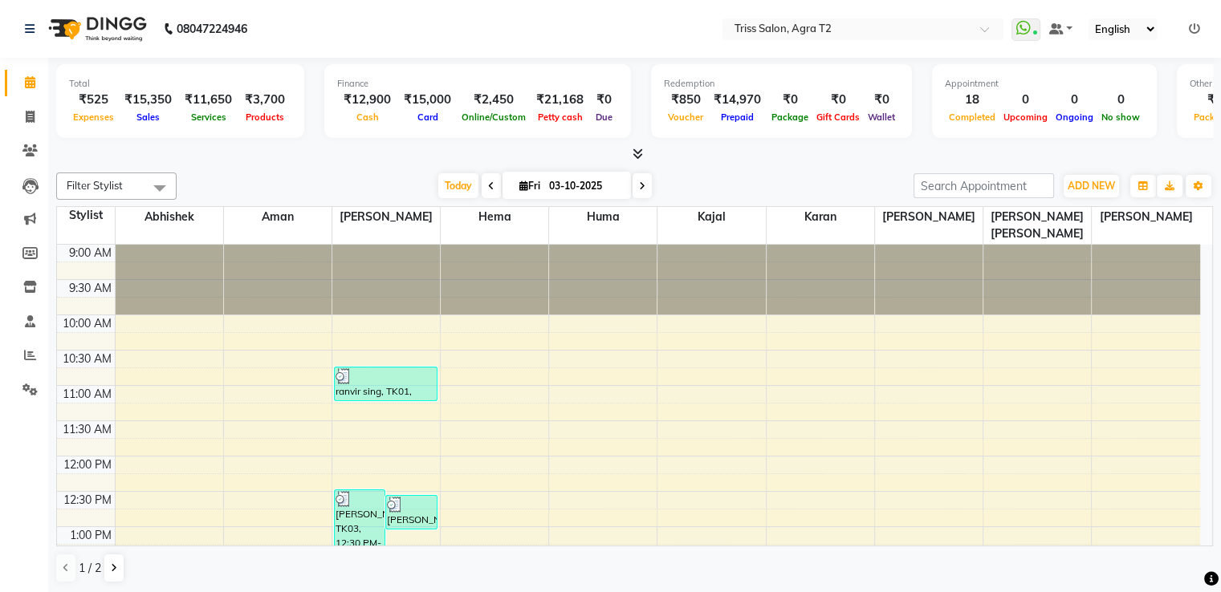
click at [640, 149] on icon at bounding box center [637, 154] width 10 height 12
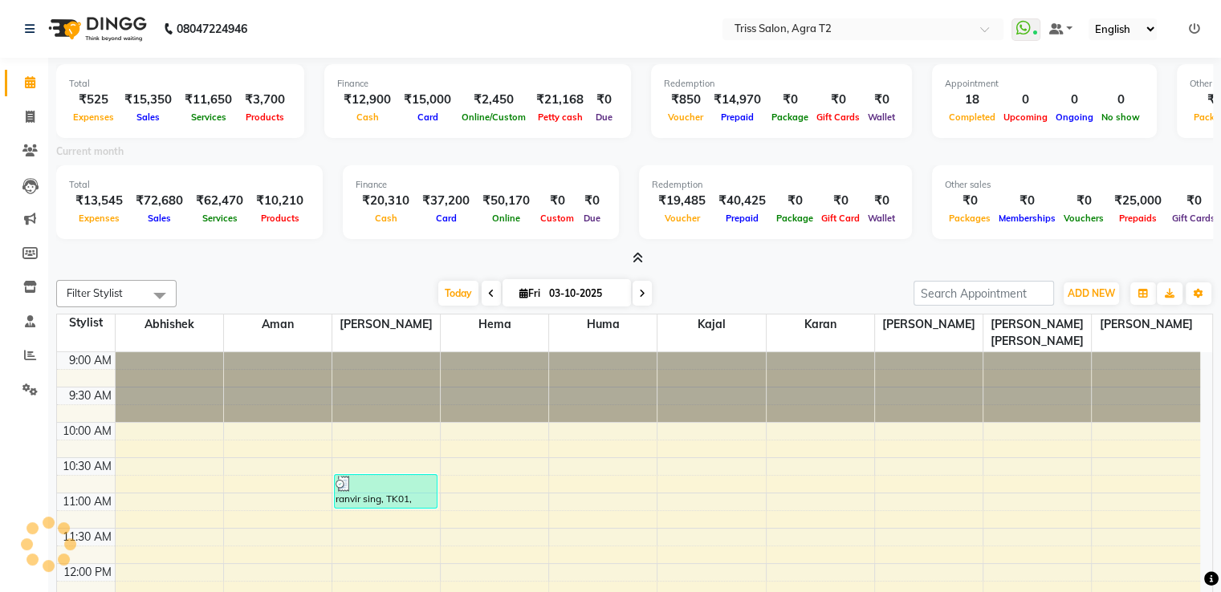
click at [633, 258] on icon at bounding box center [637, 258] width 10 height 12
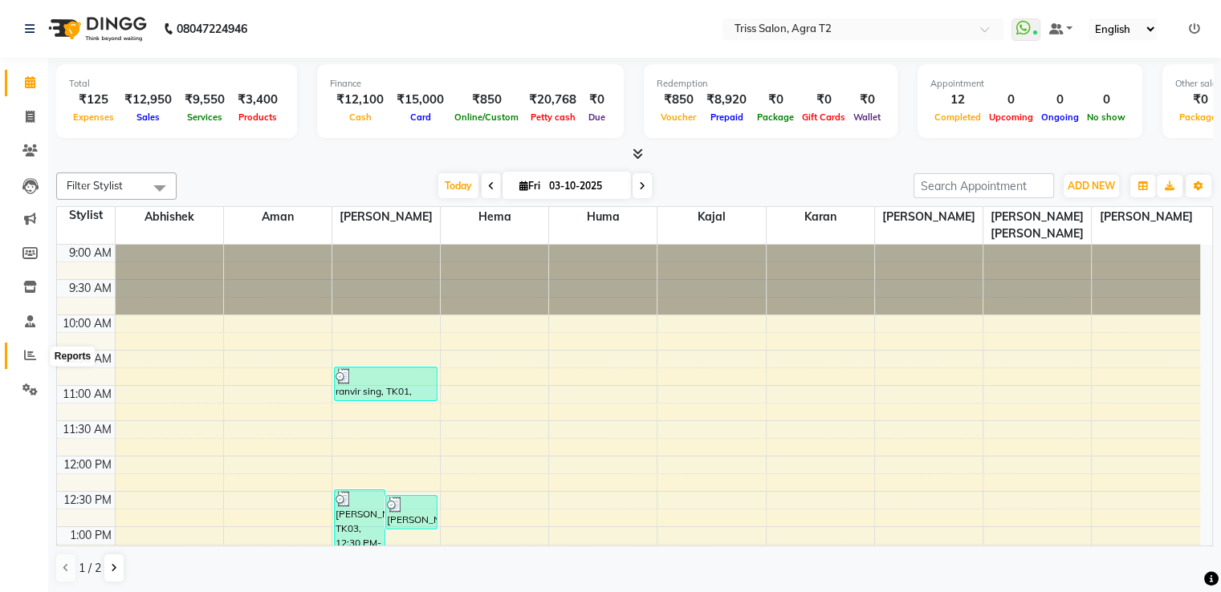
click at [33, 358] on icon at bounding box center [30, 355] width 12 height 12
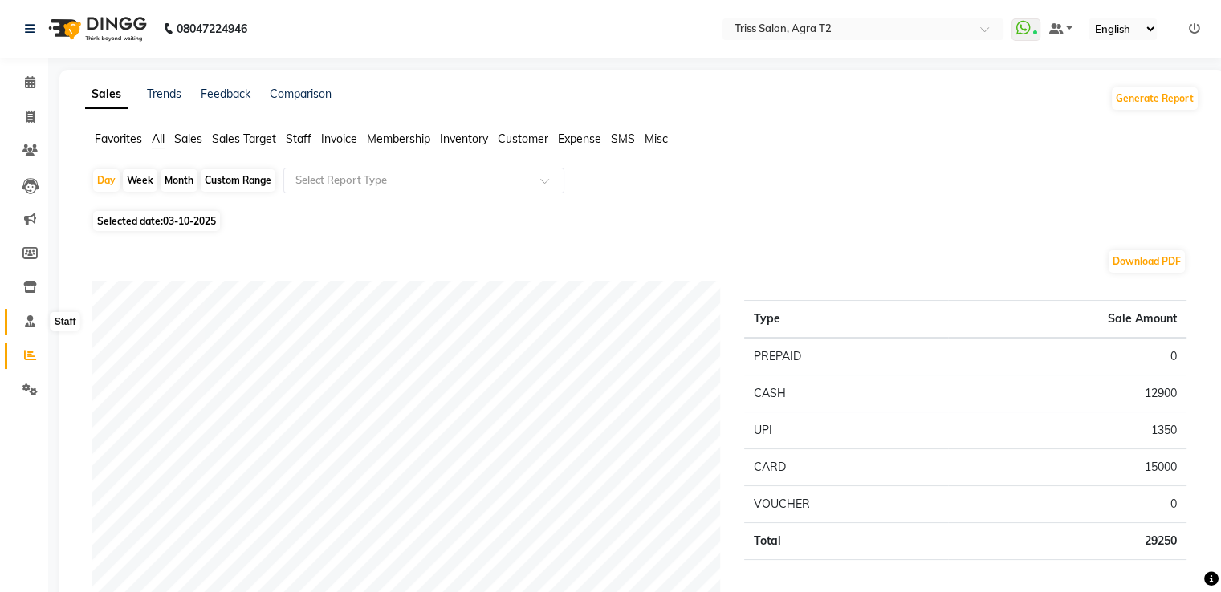
click at [25, 322] on icon at bounding box center [30, 321] width 10 height 12
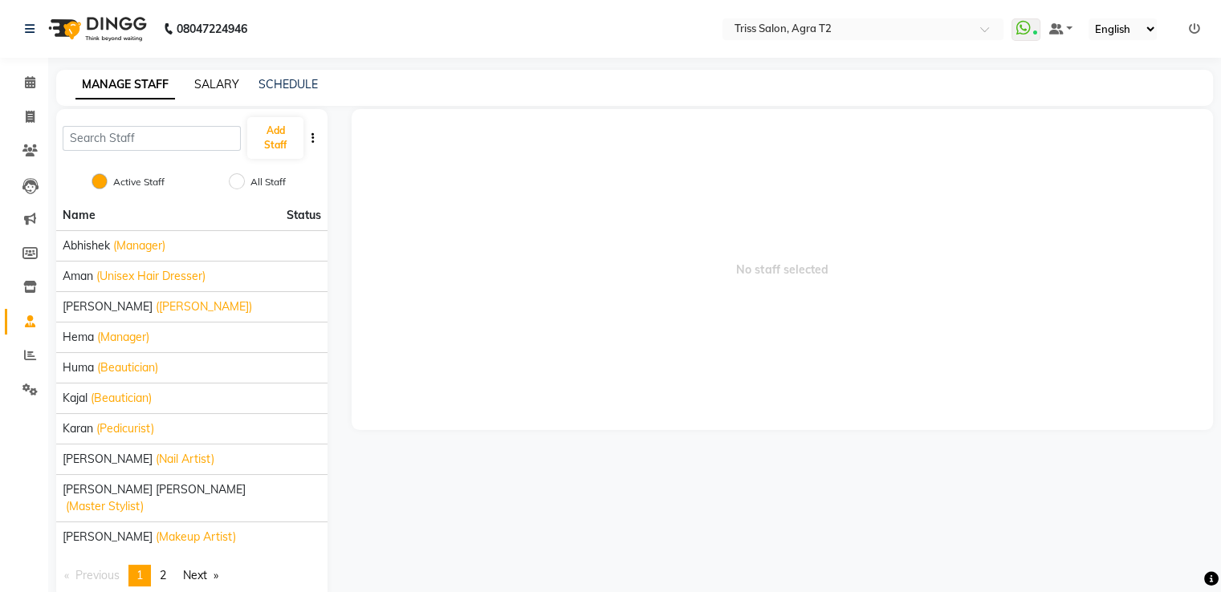
click at [227, 80] on link "SALARY" at bounding box center [216, 84] width 45 height 14
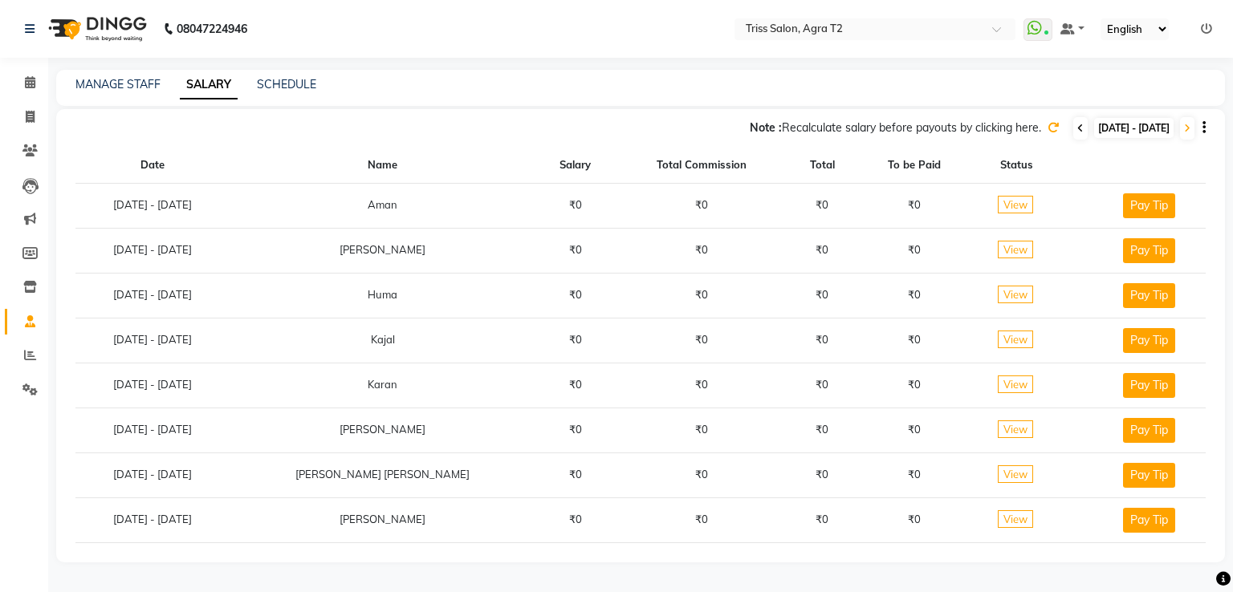
click at [1077, 128] on icon at bounding box center [1080, 129] width 6 height 10
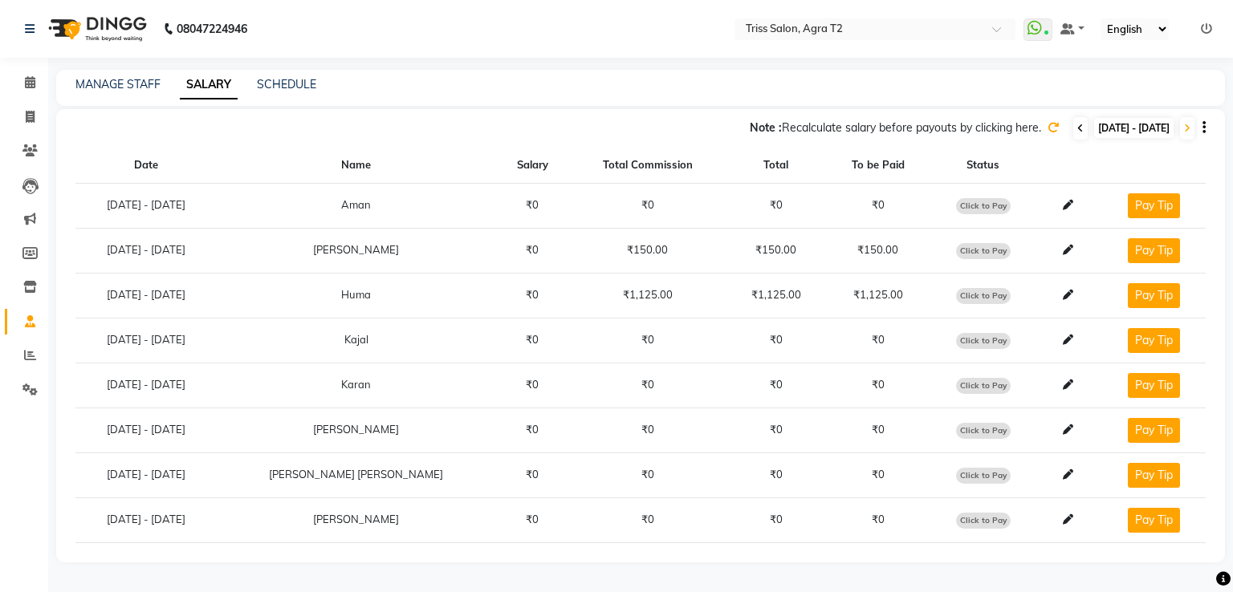
click at [1077, 126] on icon at bounding box center [1080, 129] width 6 height 10
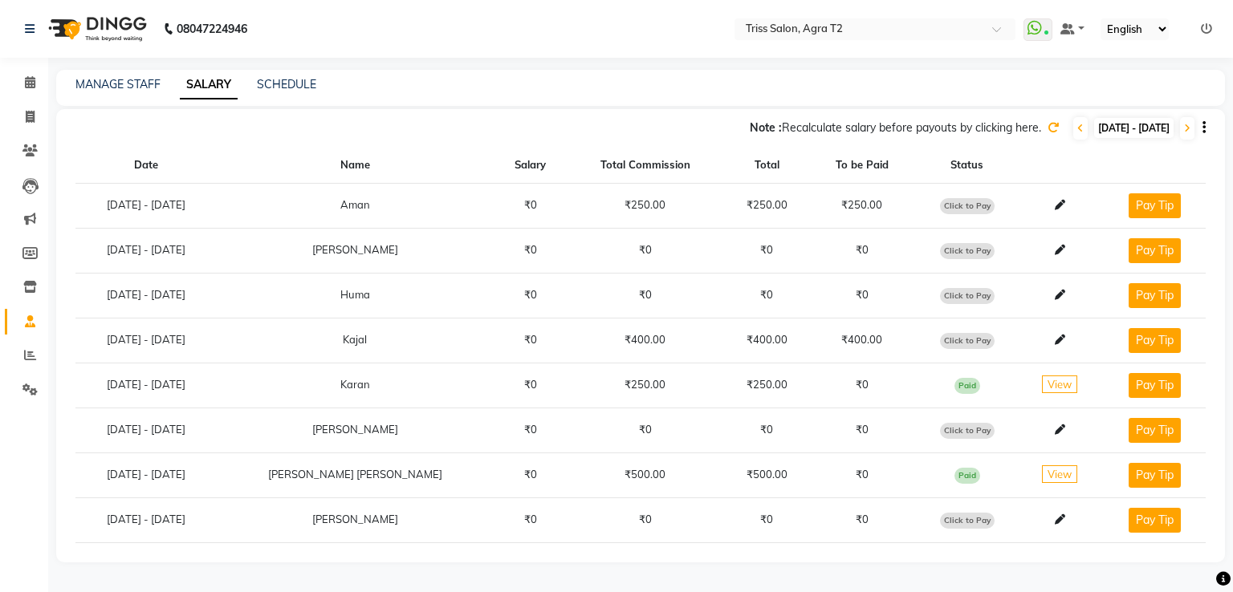
click at [949, 339] on span "Click to Pay" at bounding box center [967, 341] width 55 height 16
select select "1"
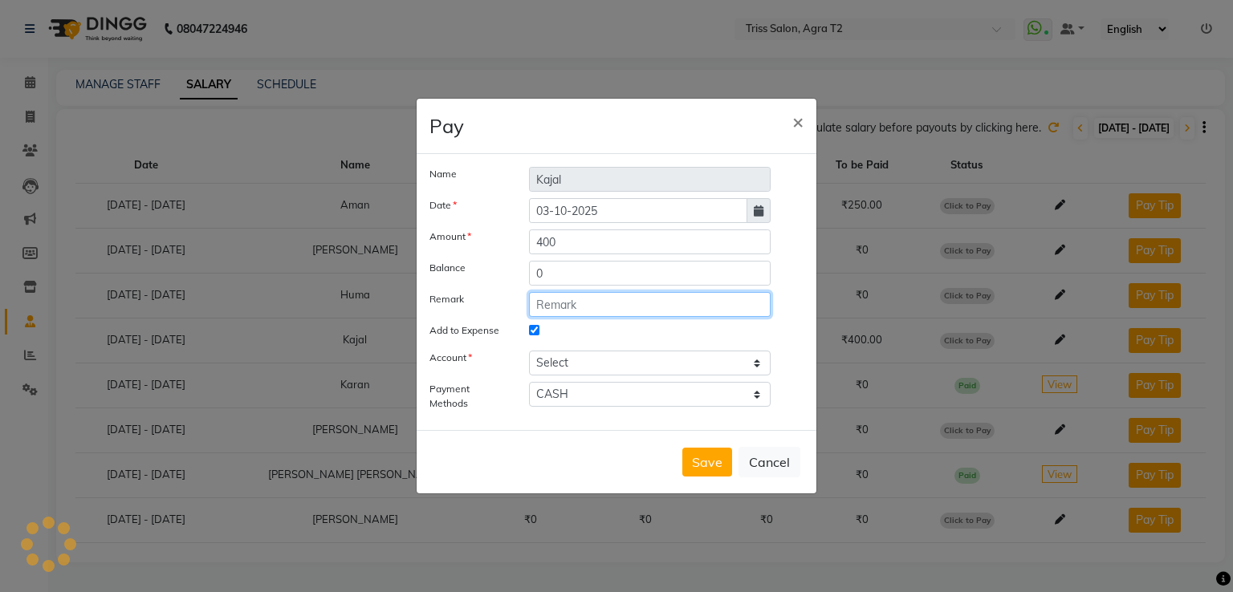
click at [582, 306] on input "text" at bounding box center [650, 304] width 242 height 25
drag, startPoint x: 528, startPoint y: 306, endPoint x: 660, endPoint y: 305, distance: 131.6
click at [659, 308] on input "Daily incentive-1/10/25" at bounding box center [650, 304] width 242 height 25
type input "Daily incentive-1/10/25"
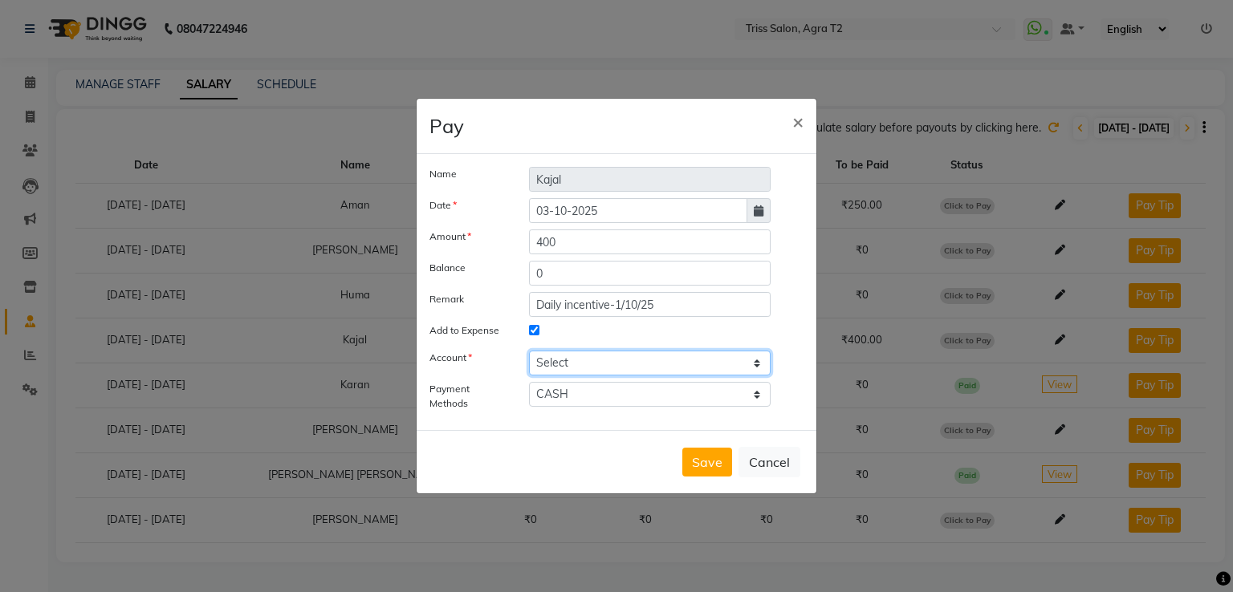
click at [636, 373] on select "Select [PERSON_NAME] cash" at bounding box center [650, 363] width 242 height 25
select select "2533"
click at [529, 351] on select "Select [PERSON_NAME] cash" at bounding box center [650, 363] width 242 height 25
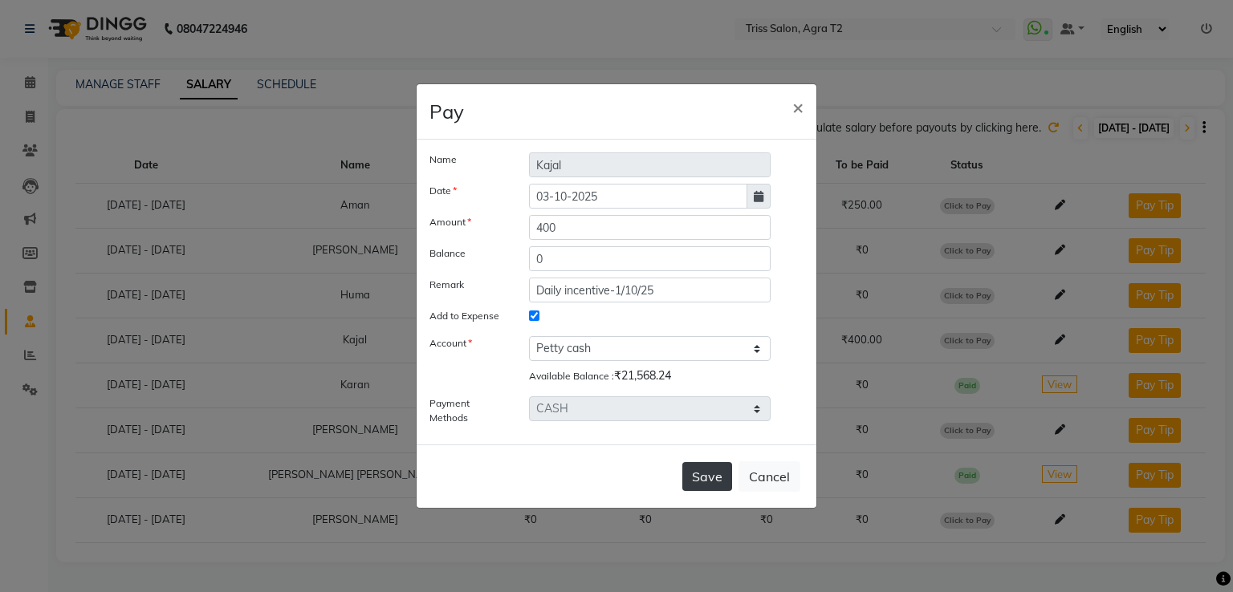
click at [705, 483] on button "Save" at bounding box center [707, 476] width 50 height 29
select select
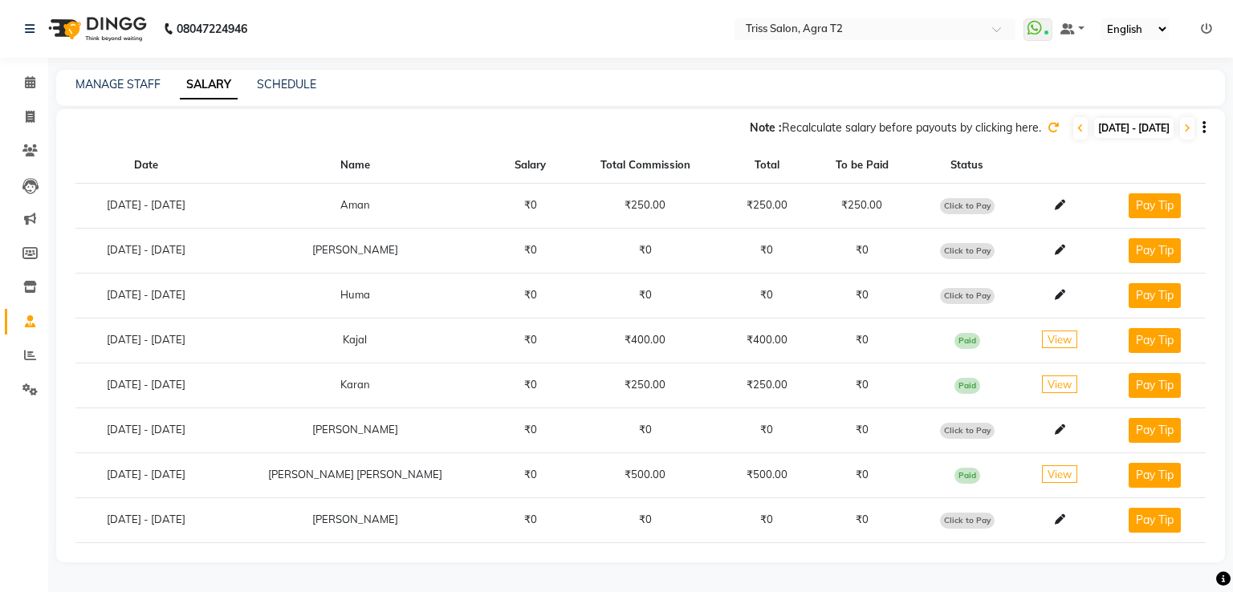
click at [966, 205] on span "Click to Pay" at bounding box center [967, 206] width 55 height 16
select select "1"
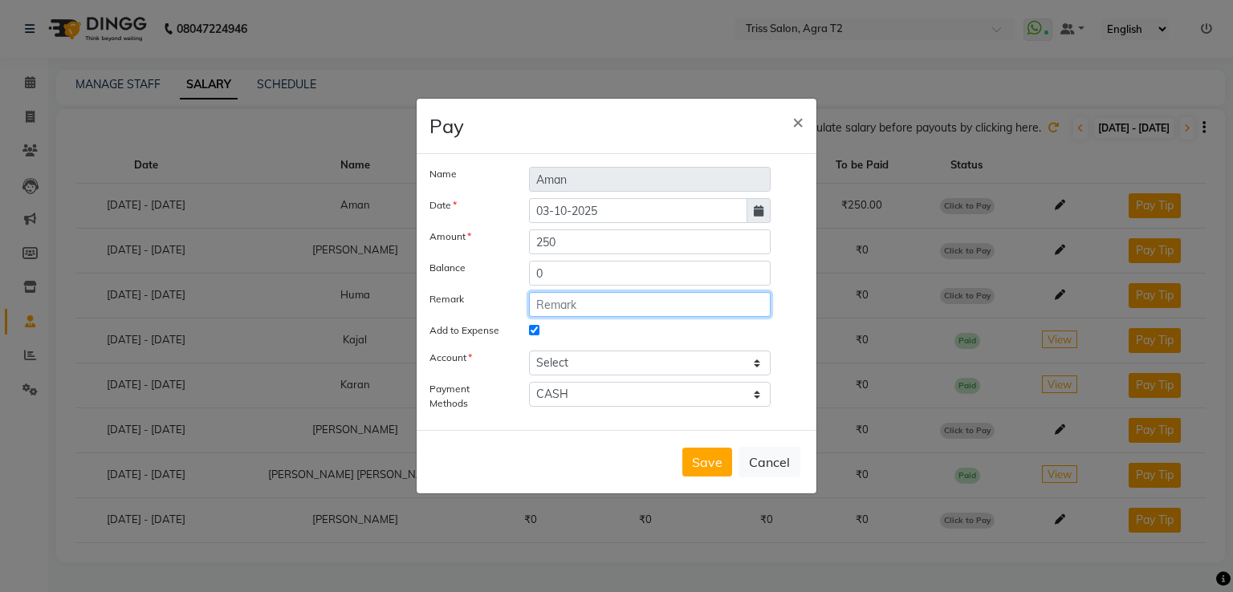
click at [591, 299] on input "text" at bounding box center [650, 304] width 242 height 25
paste input "7668366249"
type input "7"
type input "Daily incentive-1/10/25"
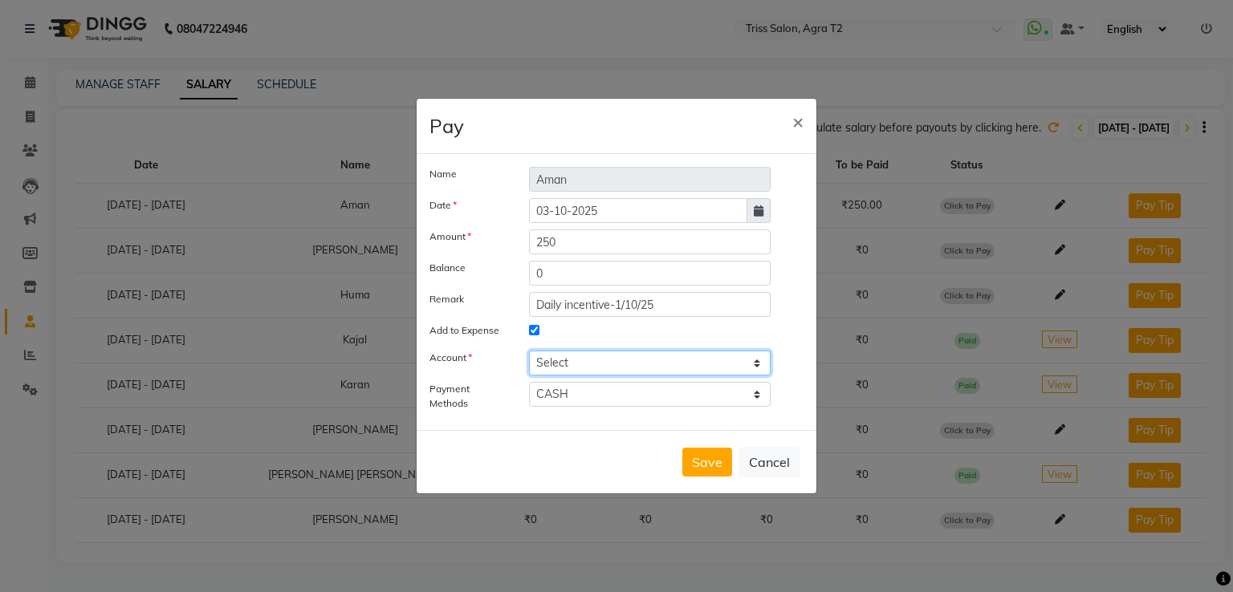
click at [549, 353] on select "Select [PERSON_NAME] cash" at bounding box center [650, 363] width 242 height 25
select select "2533"
click at [529, 351] on select "Select [PERSON_NAME] cash" at bounding box center [650, 363] width 242 height 25
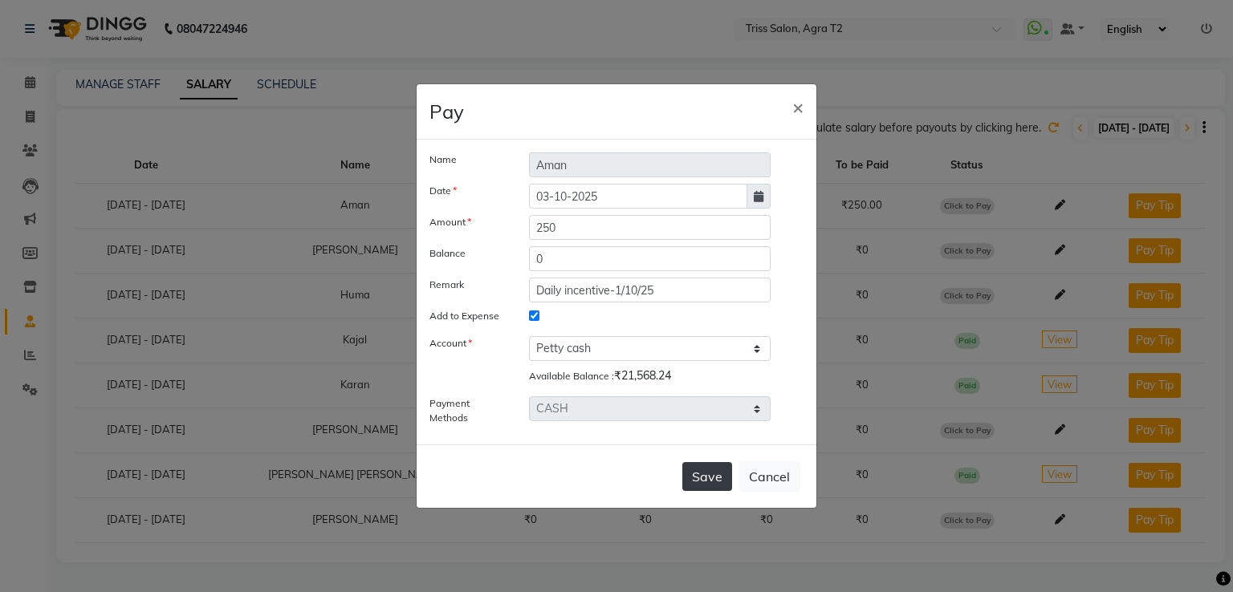
click at [713, 481] on button "Save" at bounding box center [707, 476] width 50 height 29
select select
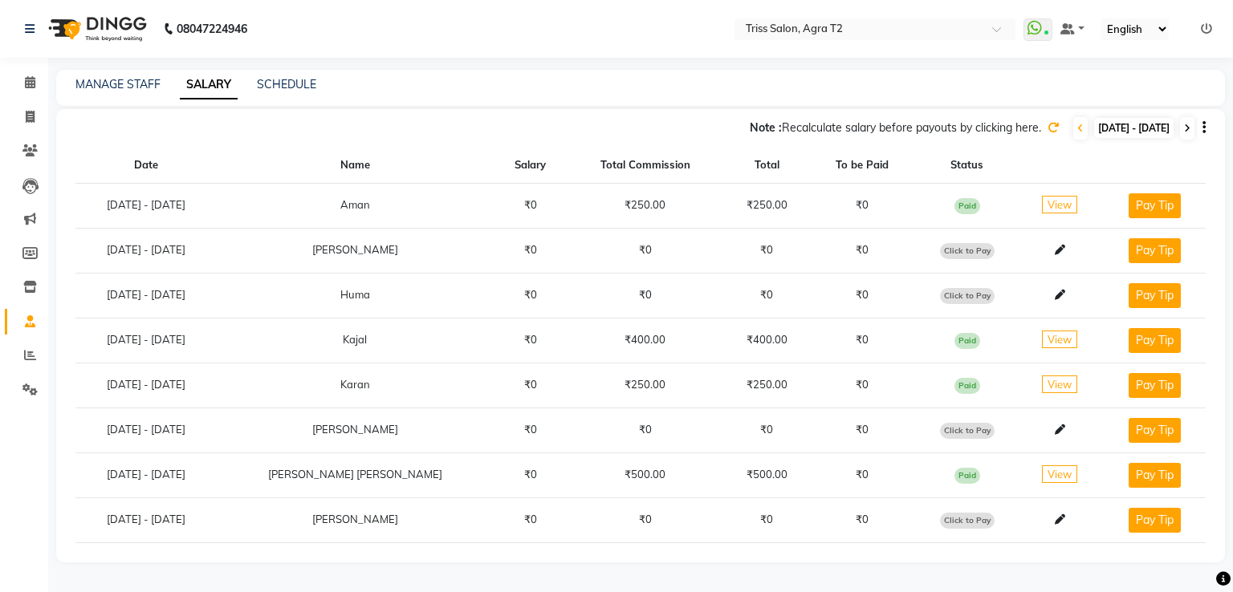
click at [1186, 128] on icon at bounding box center [1187, 129] width 6 height 10
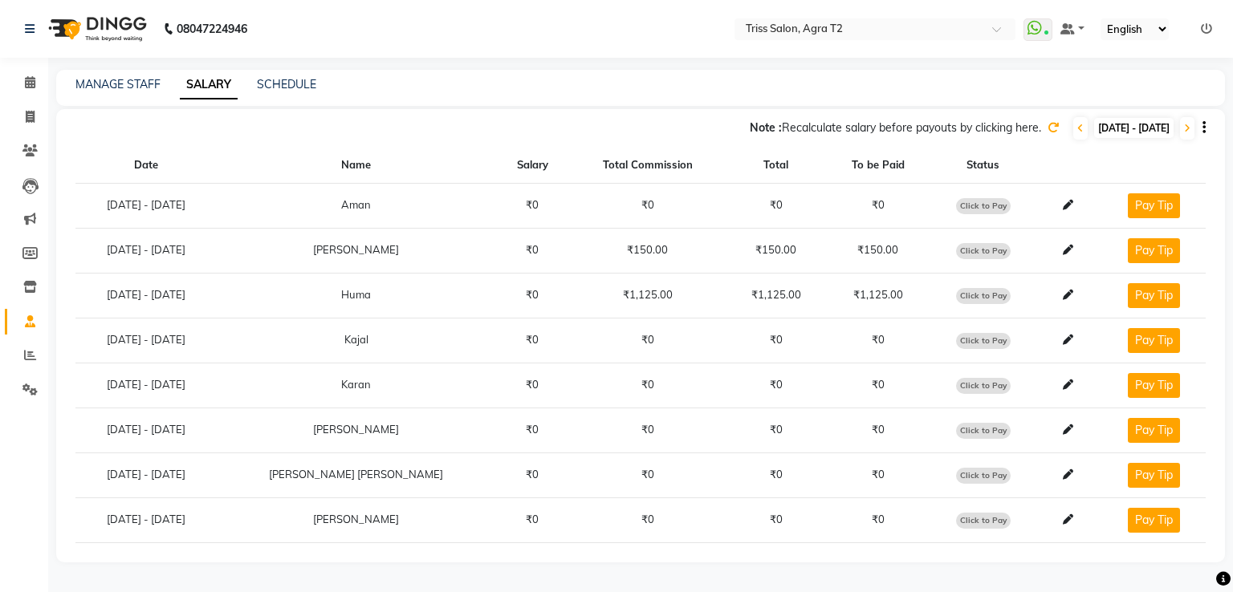
click at [956, 296] on span "Click to Pay" at bounding box center [983, 296] width 55 height 16
select select "1"
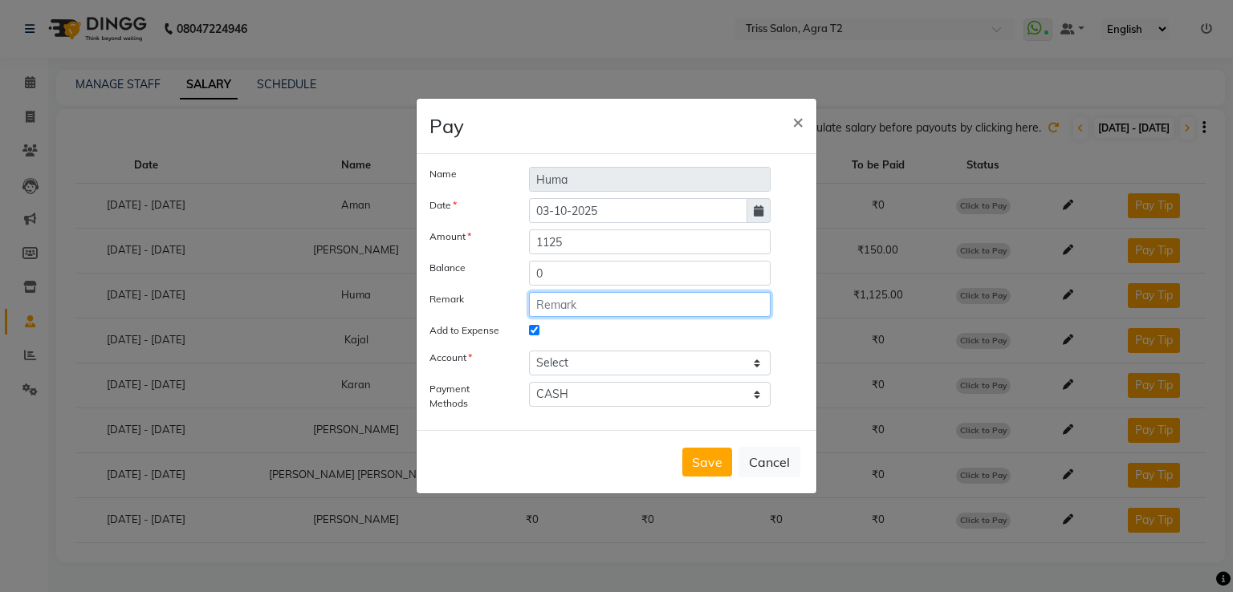
click at [645, 301] on input "text" at bounding box center [650, 304] width 242 height 25
type input "Daily incentive-2/10/25"
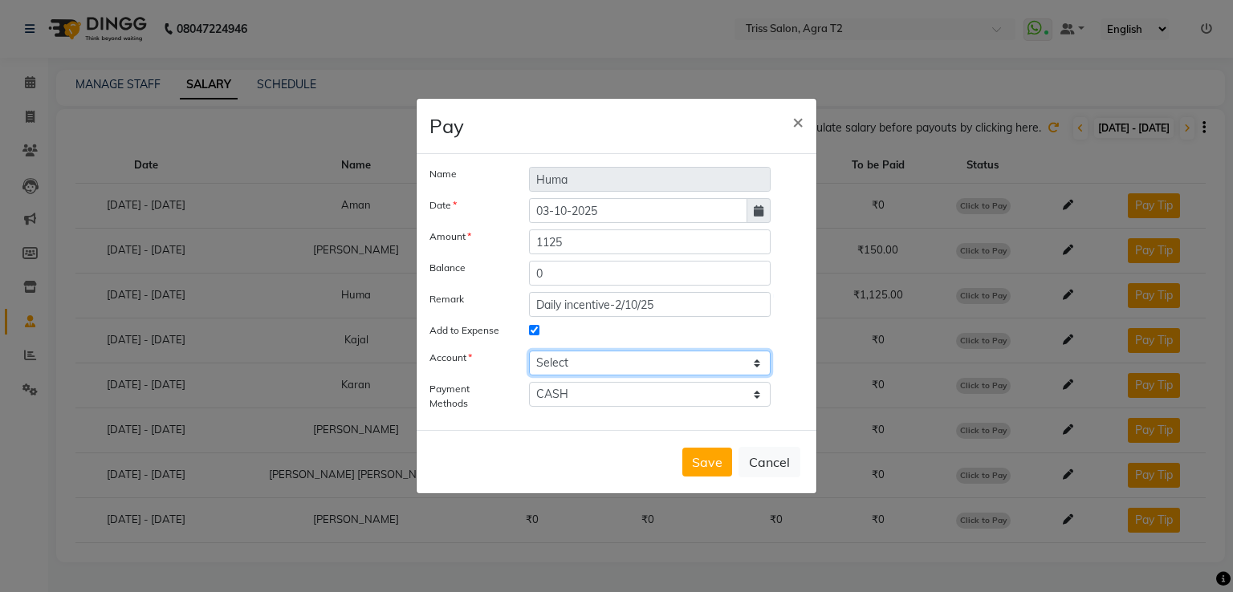
click at [668, 373] on select "Select [PERSON_NAME] cash" at bounding box center [650, 363] width 242 height 25
select select "2533"
click at [529, 351] on select "Select [PERSON_NAME] cash" at bounding box center [650, 363] width 242 height 25
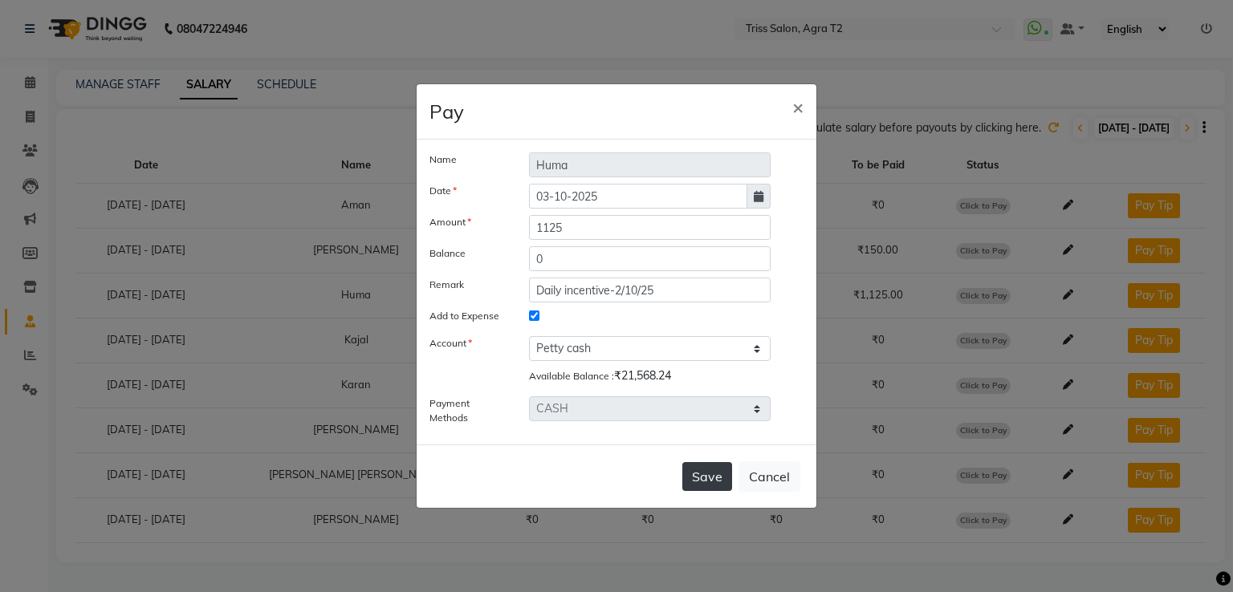
click at [709, 479] on button "Save" at bounding box center [707, 476] width 50 height 29
select select
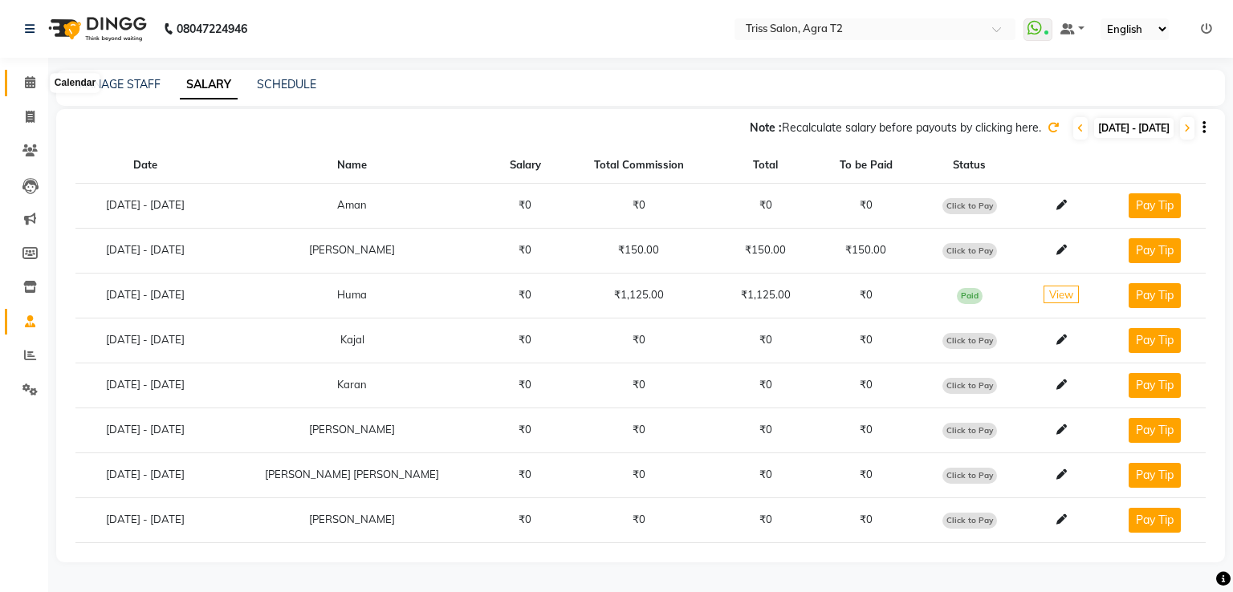
click at [35, 81] on span at bounding box center [30, 83] width 28 height 18
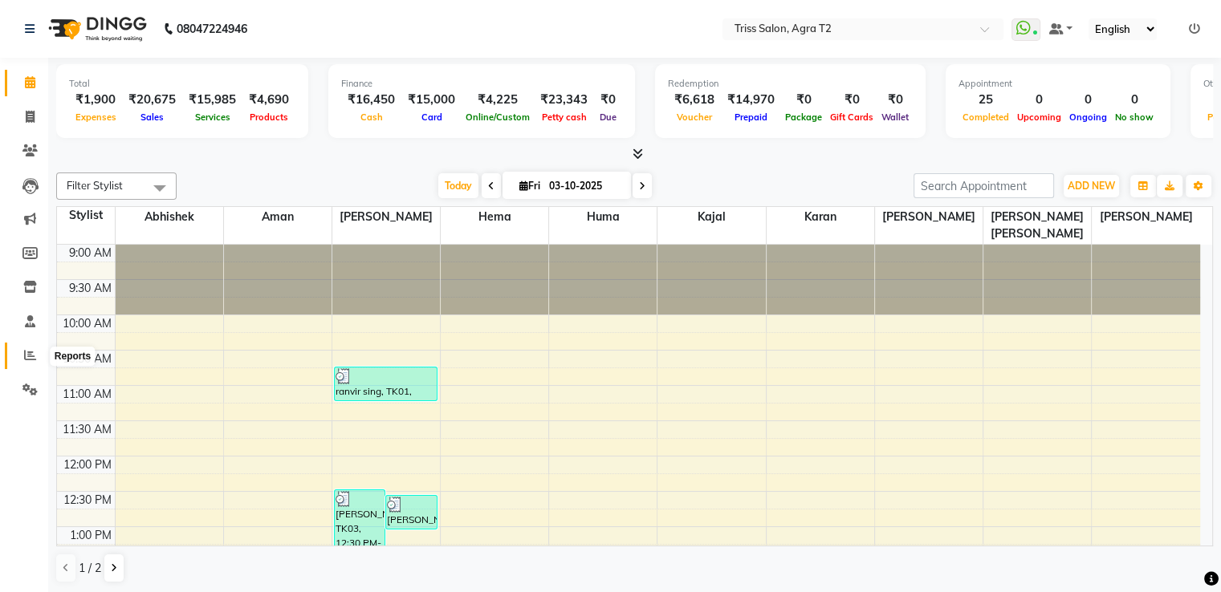
click at [30, 350] on icon at bounding box center [30, 355] width 12 height 12
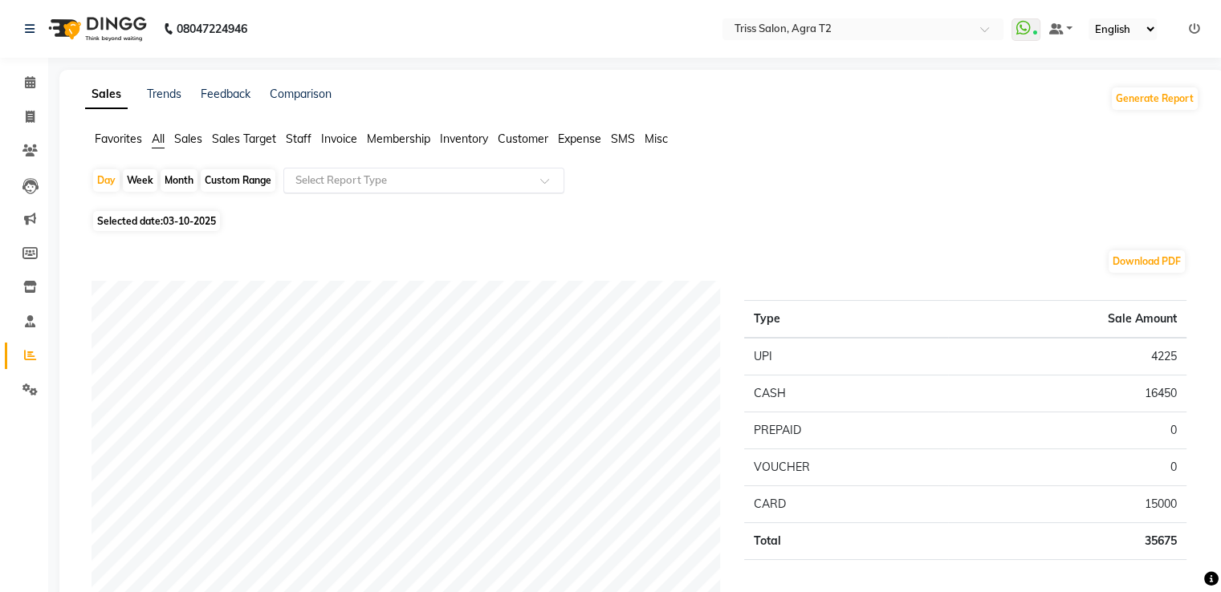
click at [307, 181] on input "text" at bounding box center [407, 181] width 231 height 16
click at [298, 140] on span "Staff" at bounding box center [299, 139] width 26 height 14
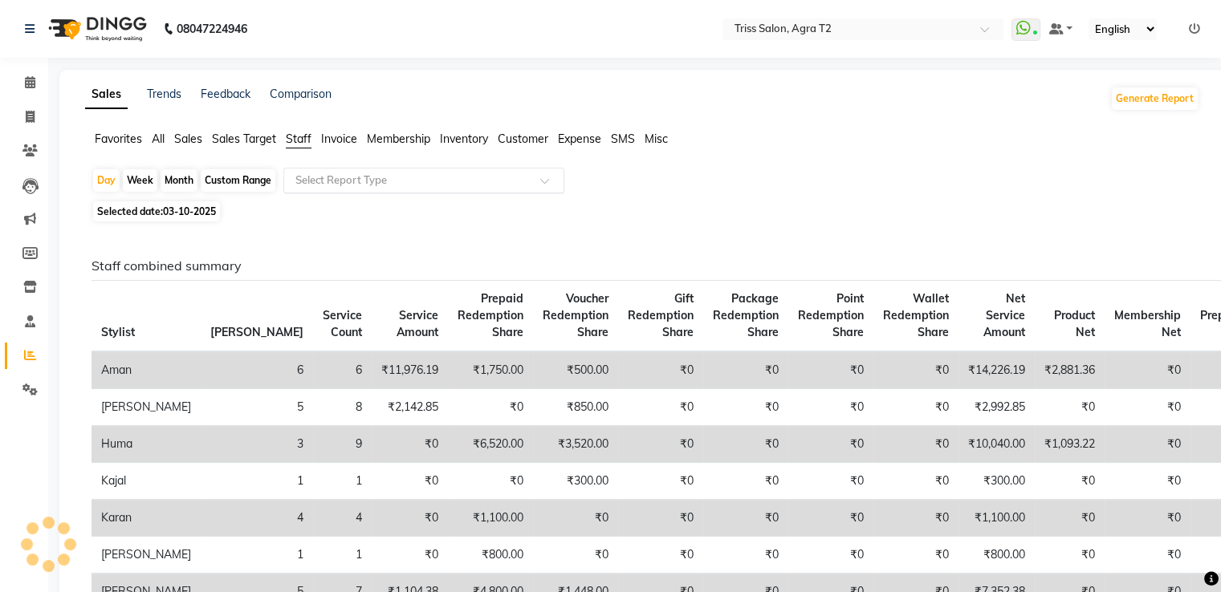
click at [298, 176] on input "text" at bounding box center [407, 181] width 231 height 16
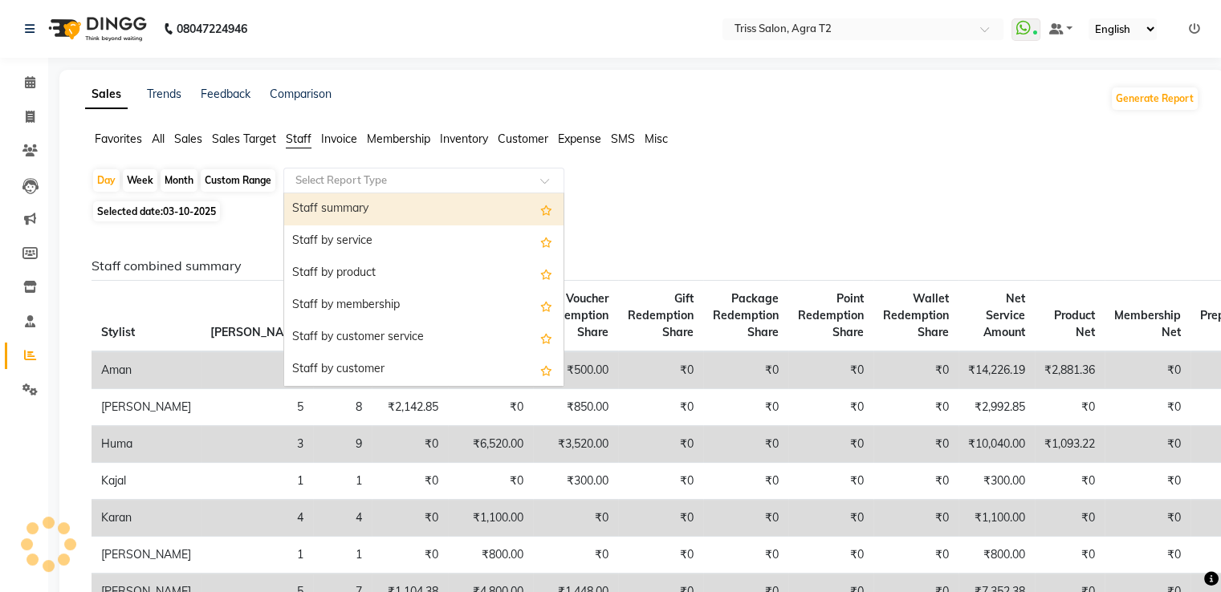
click at [306, 206] on div "Staff summary" at bounding box center [423, 209] width 279 height 32
select select "full_report"
select select "csv"
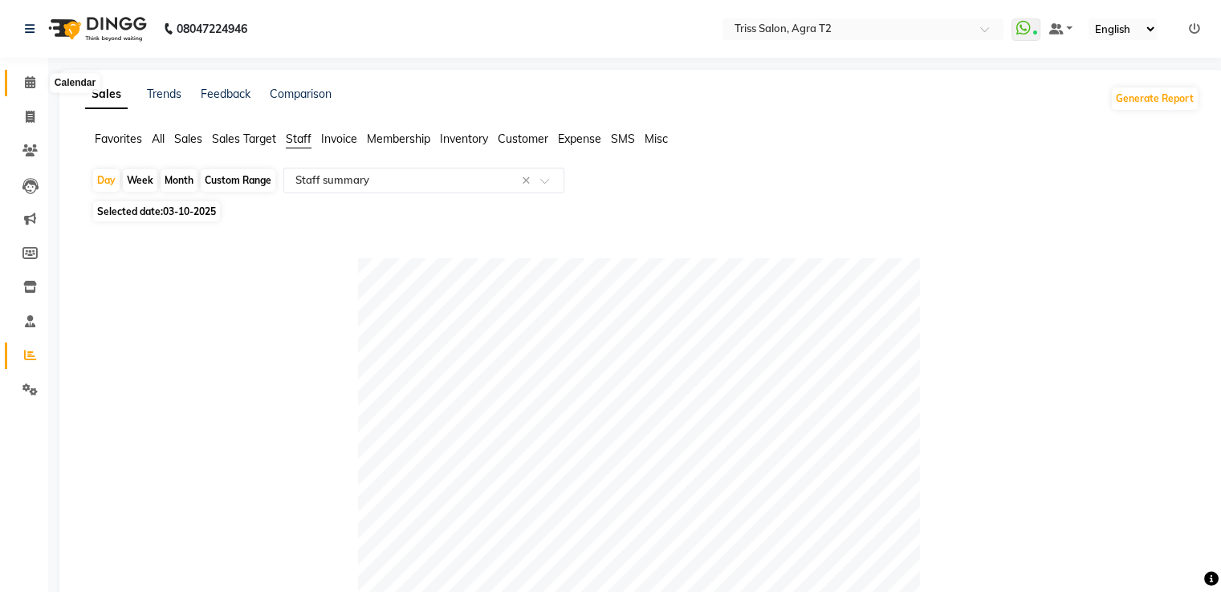
click at [25, 79] on icon at bounding box center [30, 82] width 10 height 12
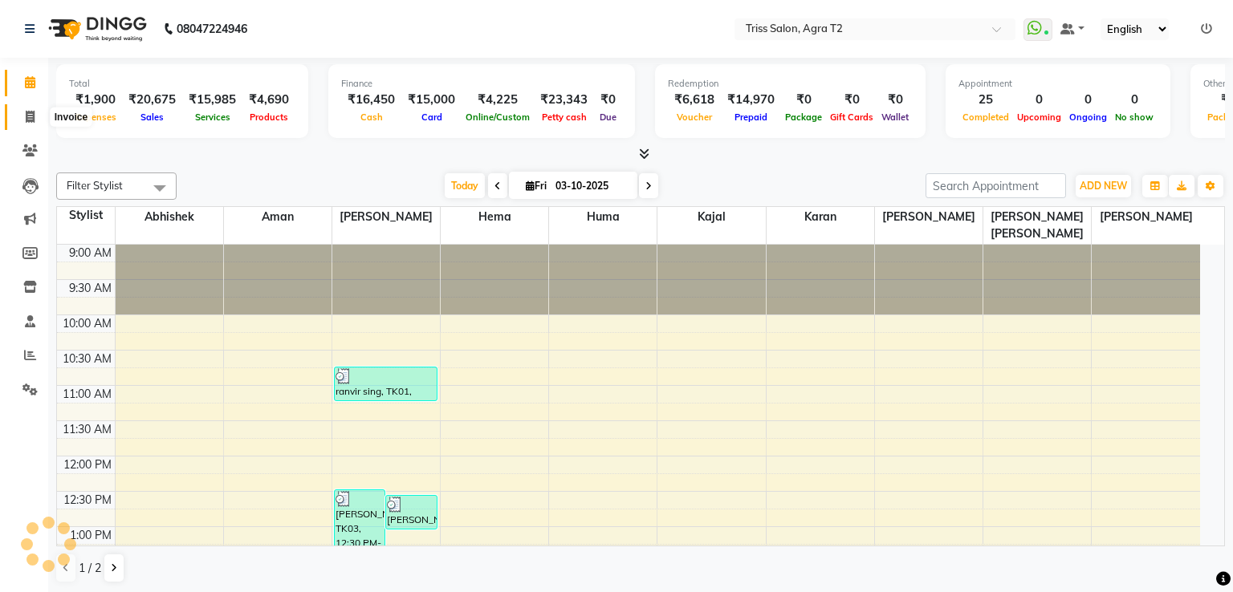
click at [37, 118] on span at bounding box center [30, 117] width 28 height 18
select select "service"
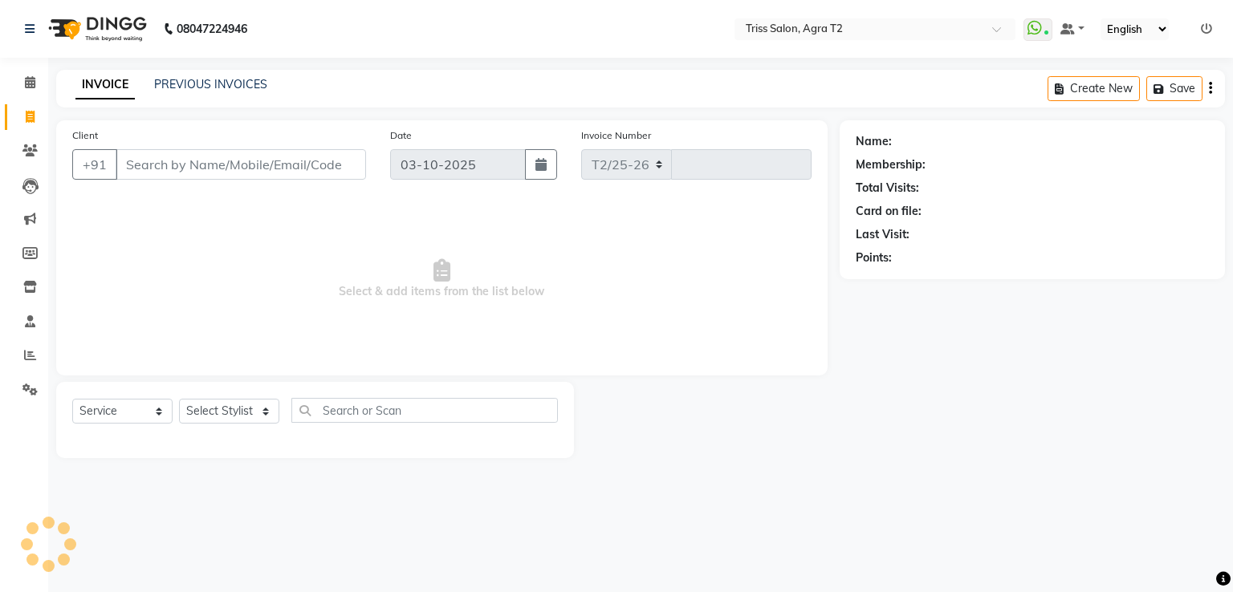
select select "4301"
type input "2690"
click at [248, 412] on select "Select Stylist Abhishek Aman Ayush Hema Huma Kajal Karan Kavya Chauhan Mohd. Ka…" at bounding box center [235, 411] width 112 height 25
click at [30, 80] on icon at bounding box center [30, 82] width 10 height 12
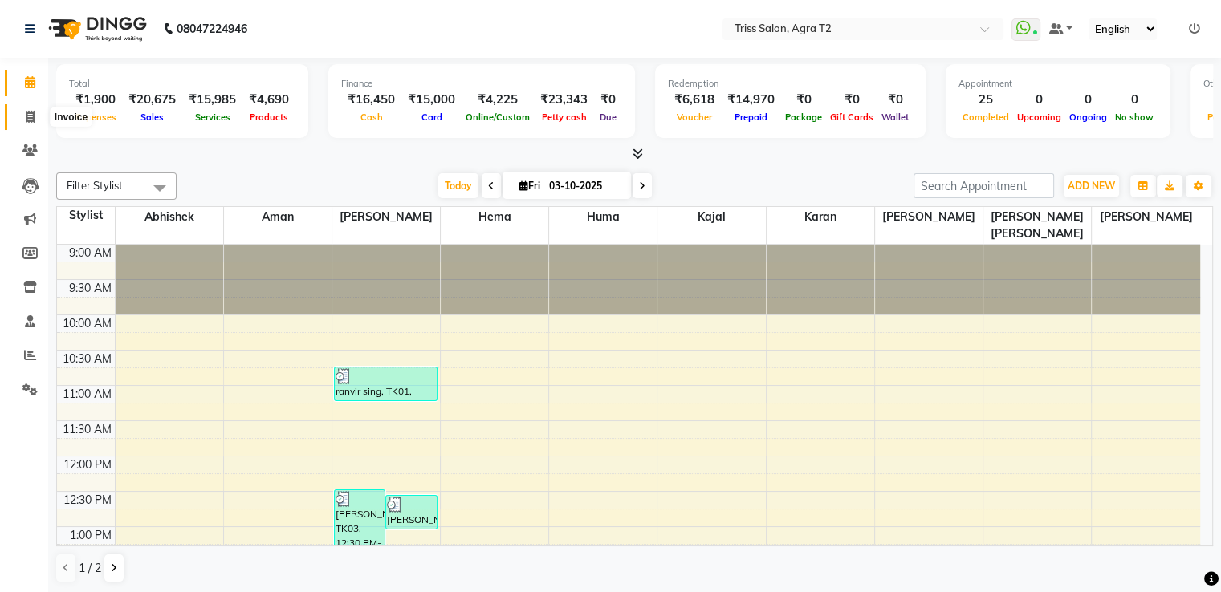
click at [34, 125] on span at bounding box center [30, 117] width 28 height 18
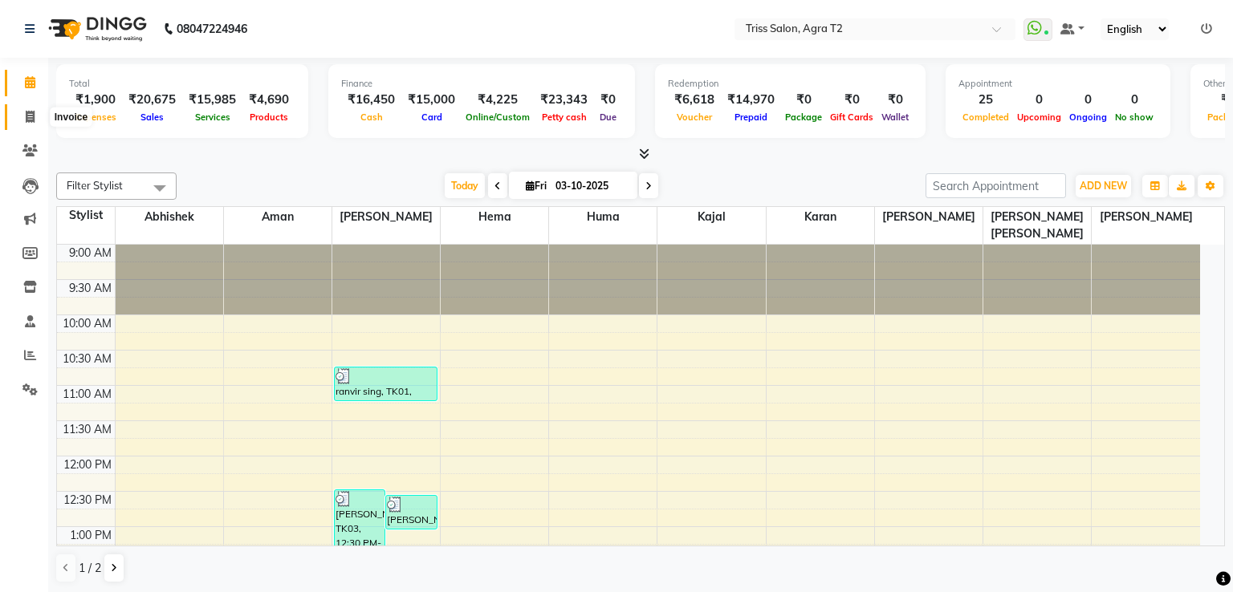
select select "service"
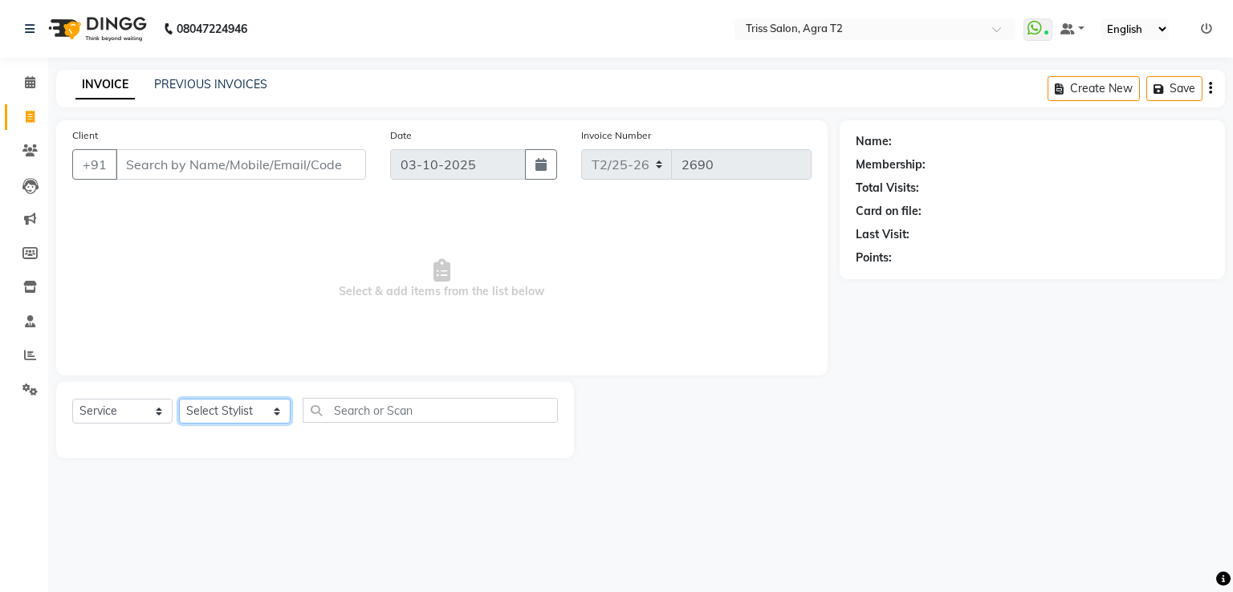
click at [227, 416] on select "Select Stylist Abhishek Aman Ayush Hema Huma Kajal Karan Kavya Chauhan Mohd. Ka…" at bounding box center [235, 411] width 112 height 25
select select "49344"
click at [179, 400] on select "Select Stylist Abhishek Aman Ayush Hema Huma Kajal Karan Kavya Chauhan Mohd. Ka…" at bounding box center [235, 411] width 112 height 25
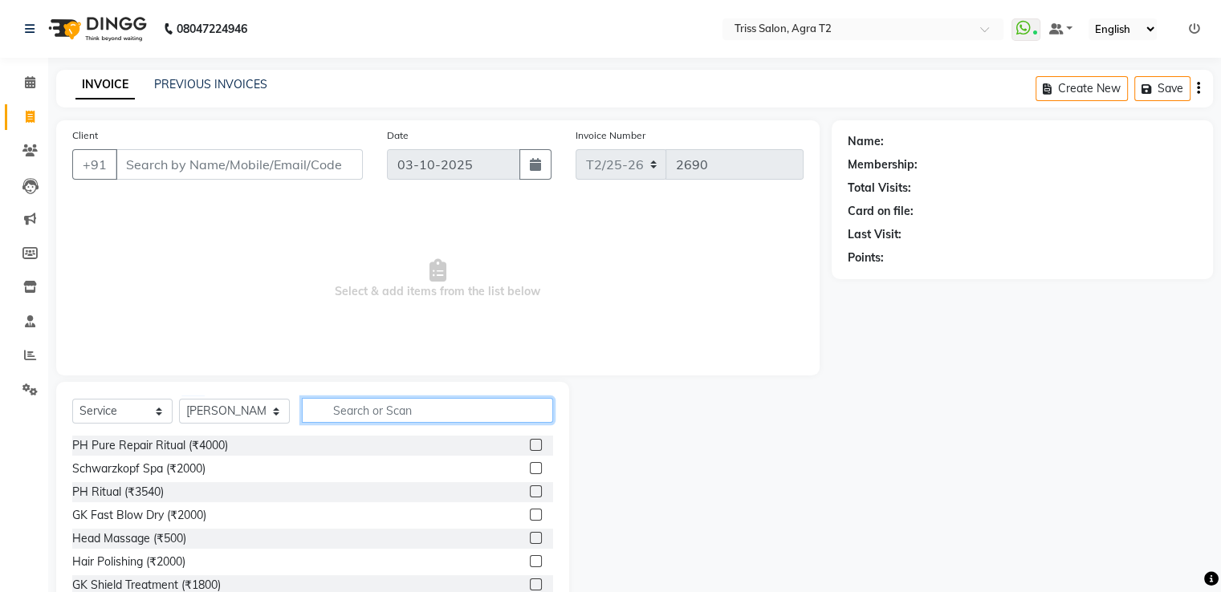
click at [308, 405] on input "text" at bounding box center [427, 410] width 250 height 25
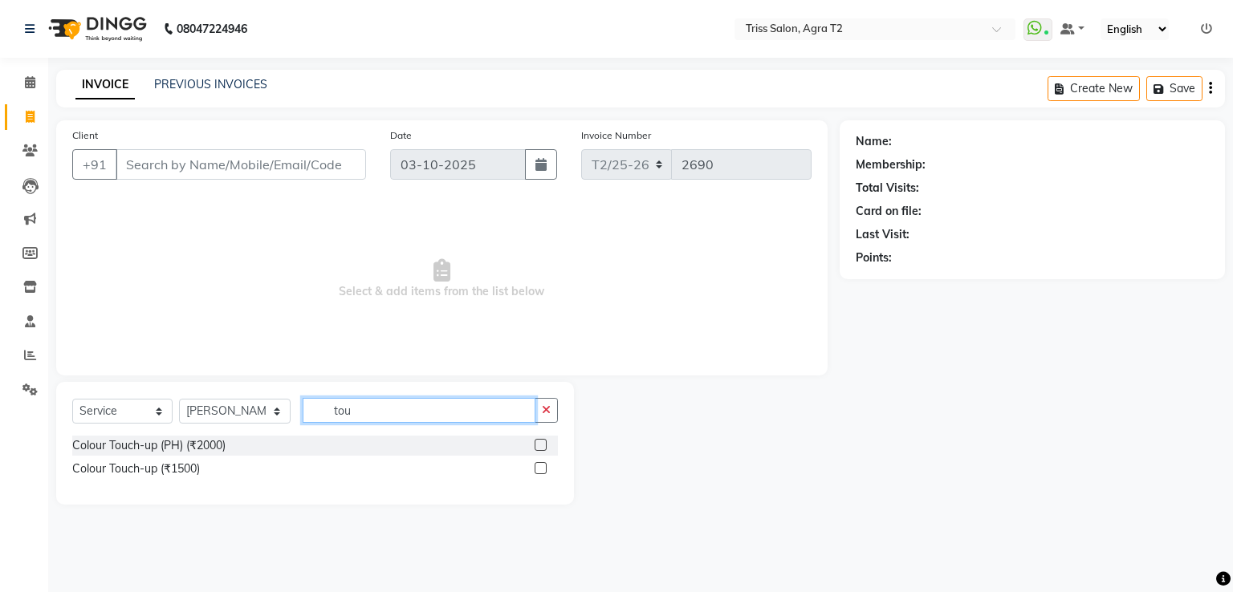
type input "tou"
click at [538, 471] on label at bounding box center [540, 468] width 12 height 12
click at [538, 471] on input "checkbox" at bounding box center [539, 469] width 10 height 10
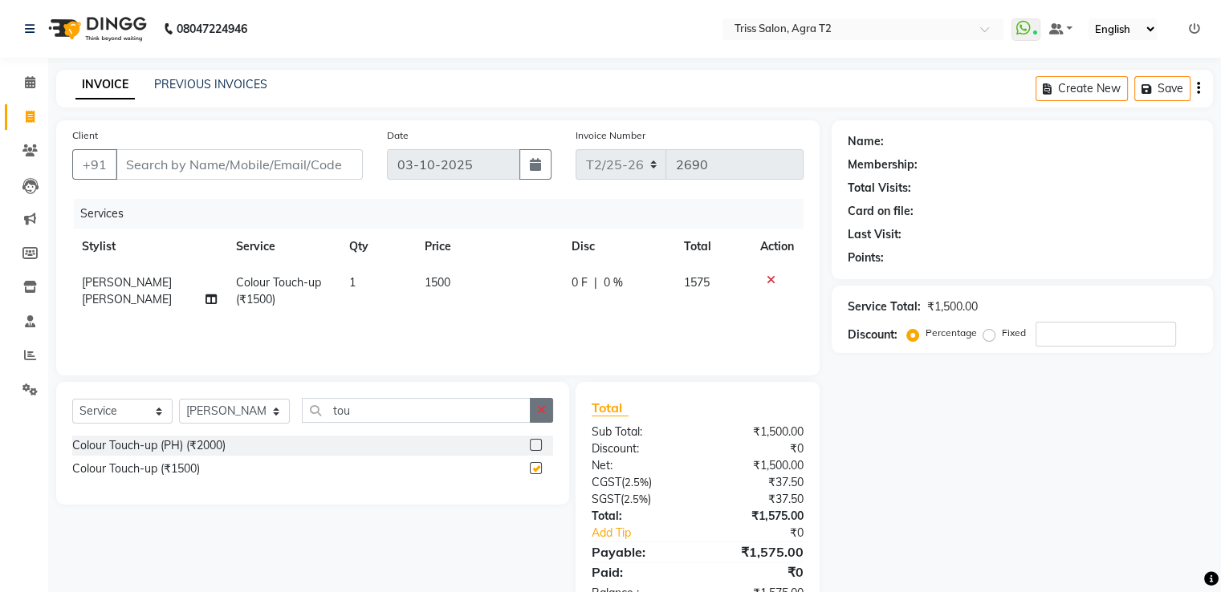
checkbox input "false"
click at [543, 416] on icon "button" at bounding box center [541, 409] width 9 height 11
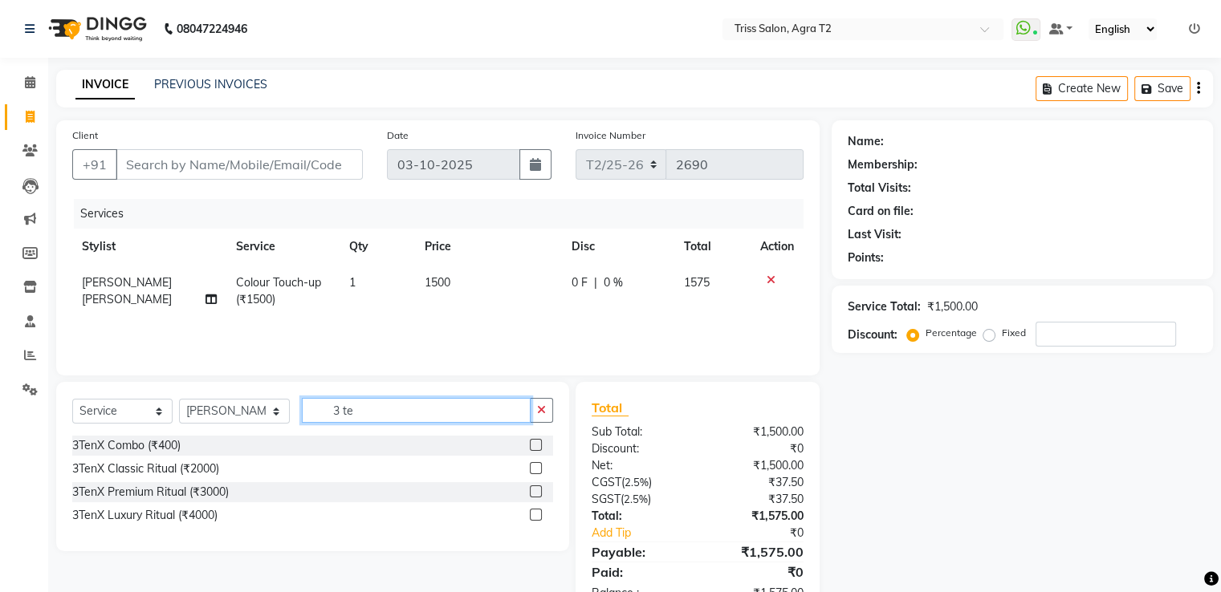
type input "3 te"
click at [538, 516] on label at bounding box center [536, 515] width 12 height 12
click at [538, 516] on input "checkbox" at bounding box center [535, 515] width 10 height 10
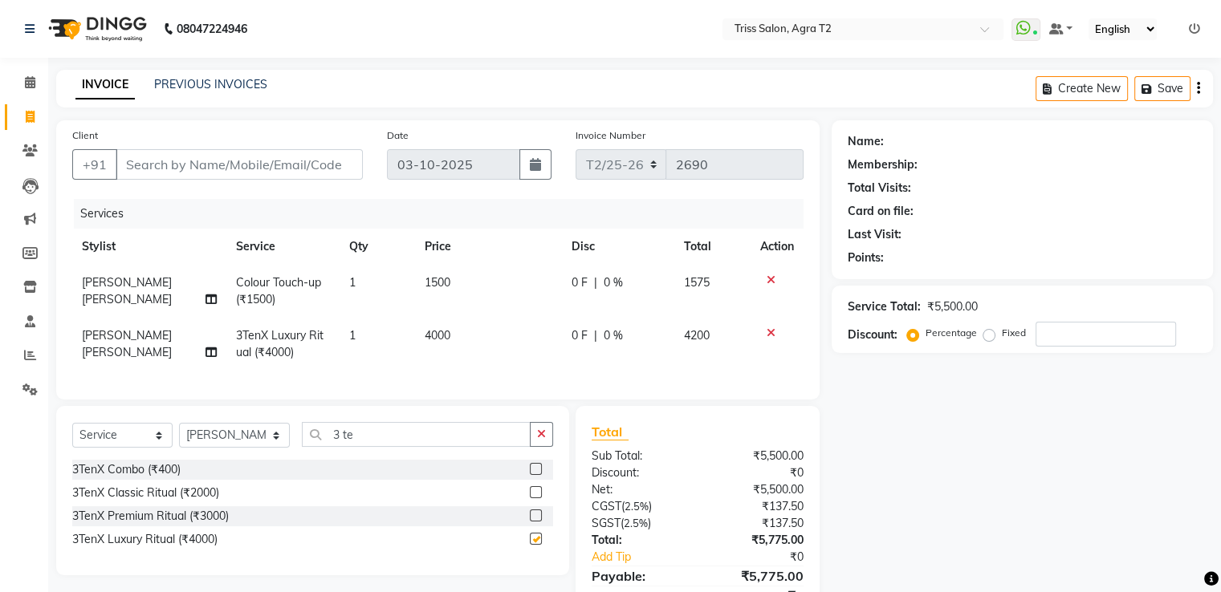
checkbox input "false"
click at [433, 287] on span "1500" at bounding box center [438, 282] width 26 height 14
select select "49344"
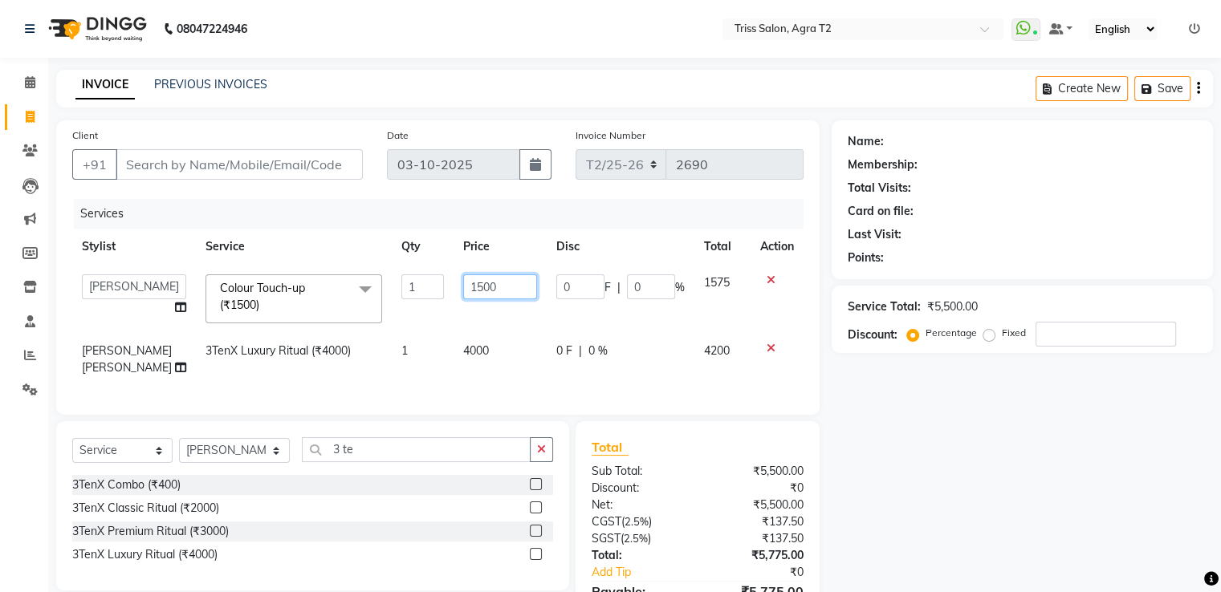
click at [463, 294] on input "1500" at bounding box center [500, 286] width 74 height 25
type input "2000"
click at [469, 365] on td "4000" at bounding box center [499, 359] width 93 height 53
select select "49344"
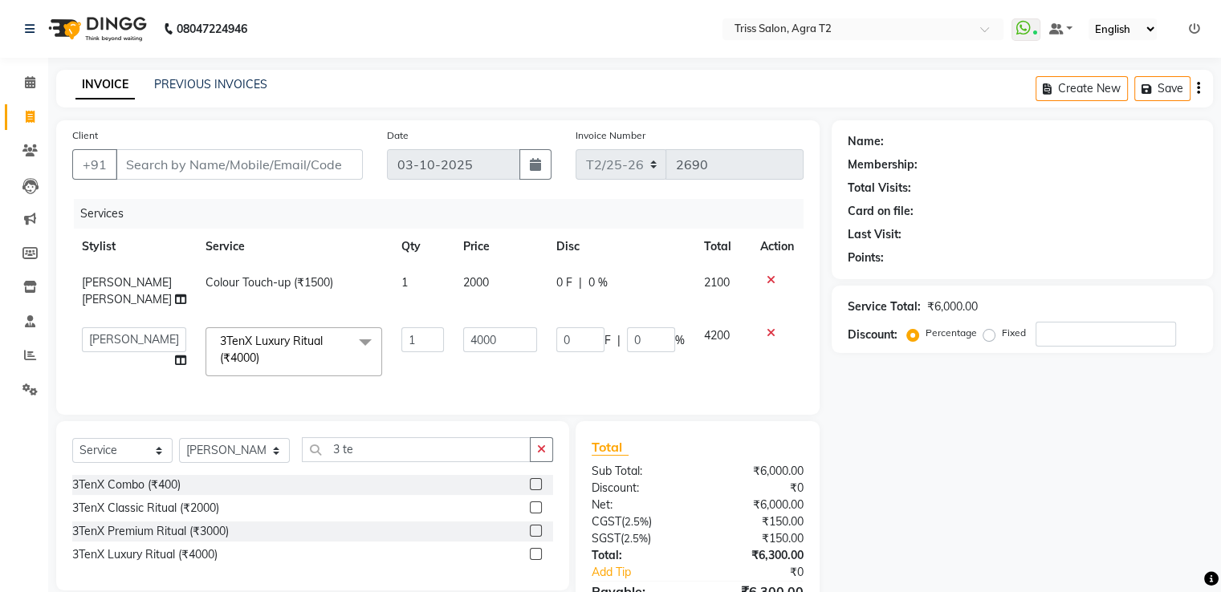
click at [562, 290] on span "0 F" at bounding box center [564, 282] width 16 height 17
select select "49344"
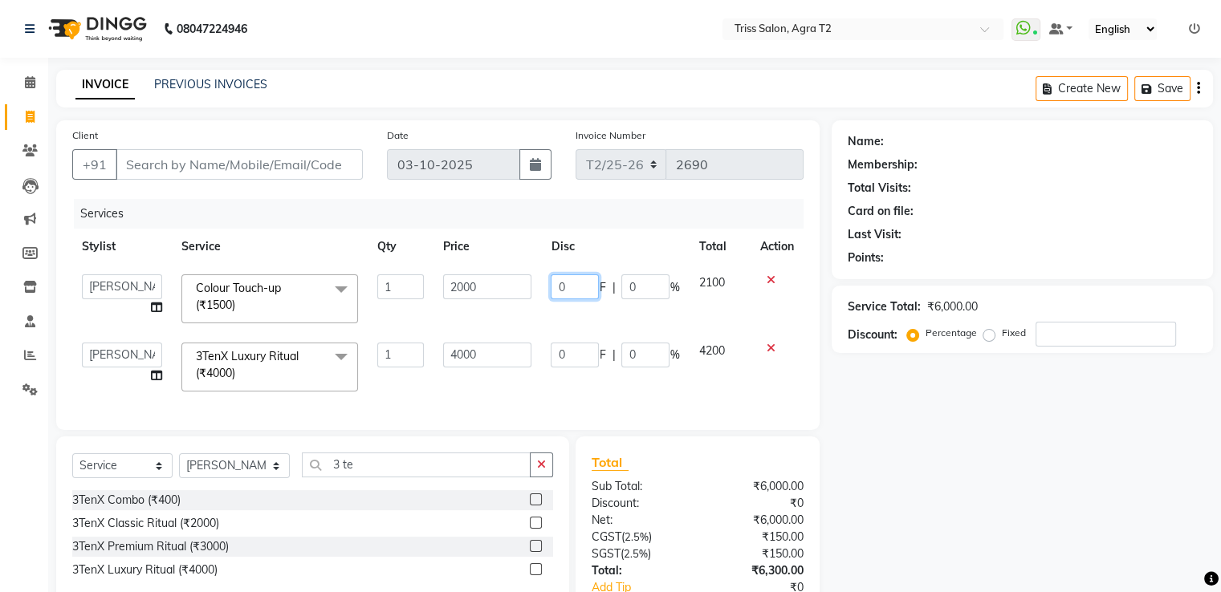
click at [580, 287] on input "0" at bounding box center [575, 286] width 48 height 25
click at [160, 162] on input "Client" at bounding box center [239, 164] width 247 height 30
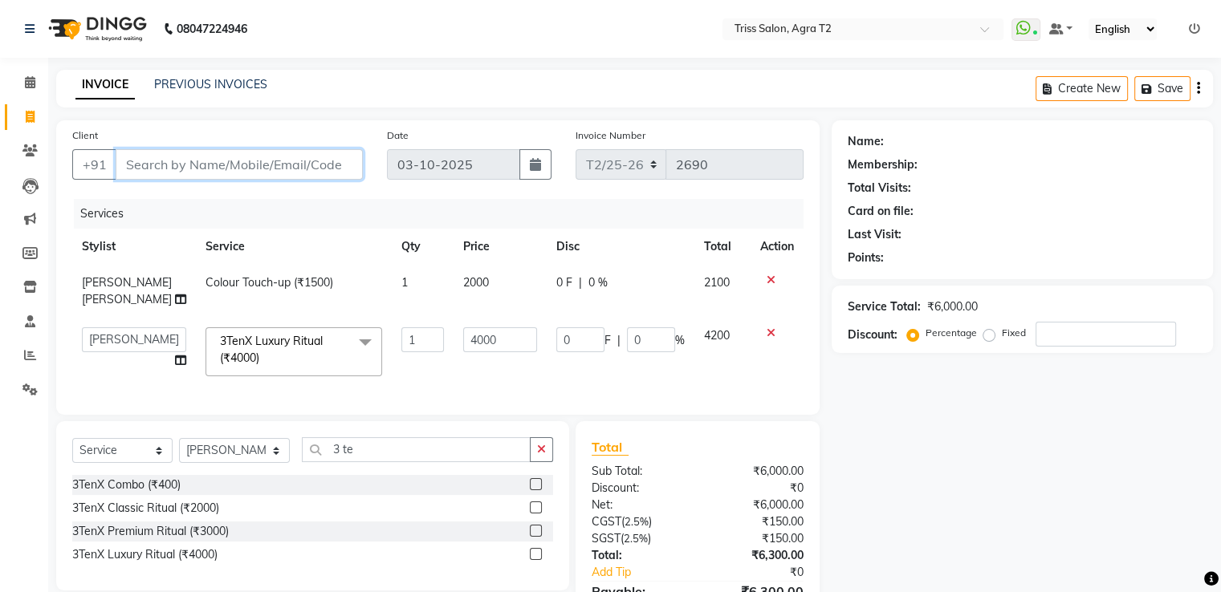
type input "d"
type input "0"
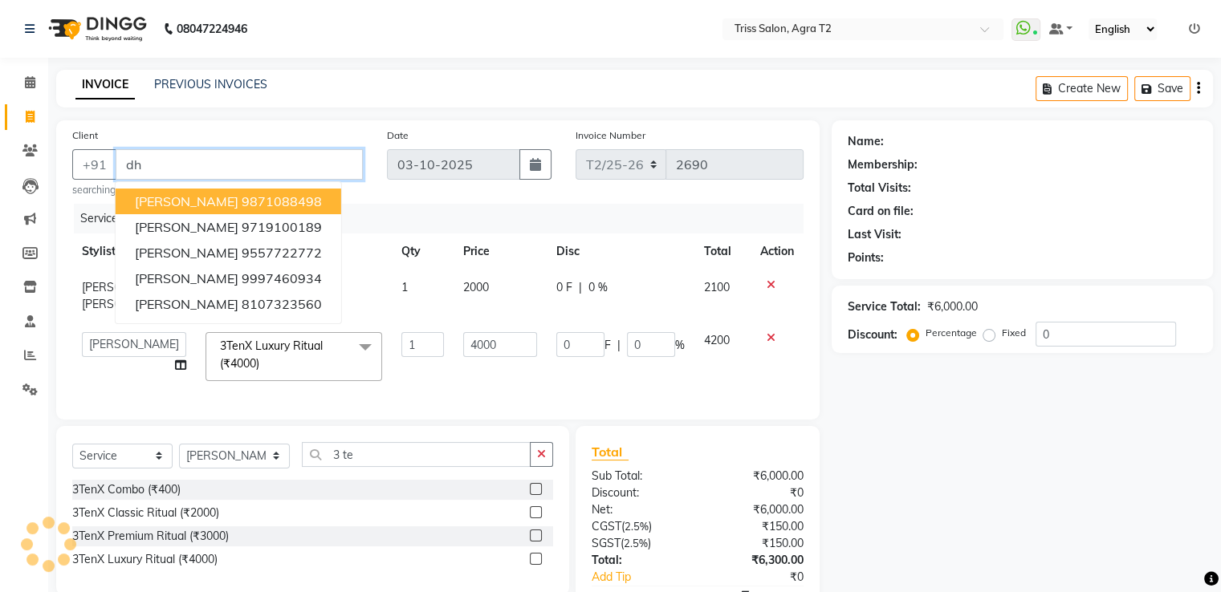
type input "d"
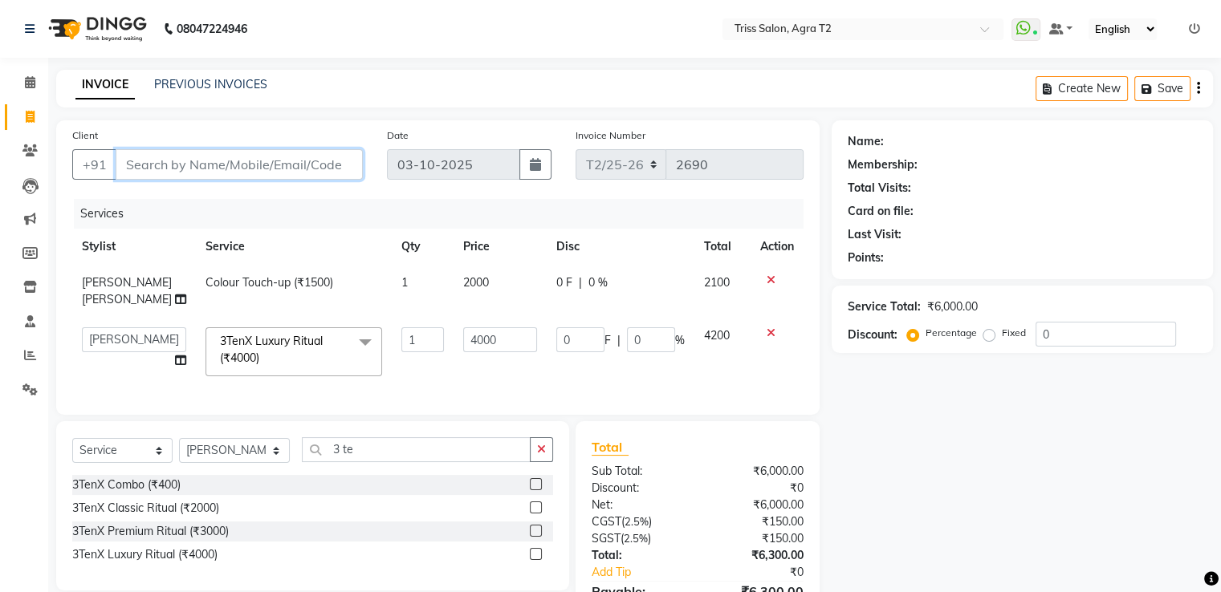
paste input "8107323560"
type input "8107323560"
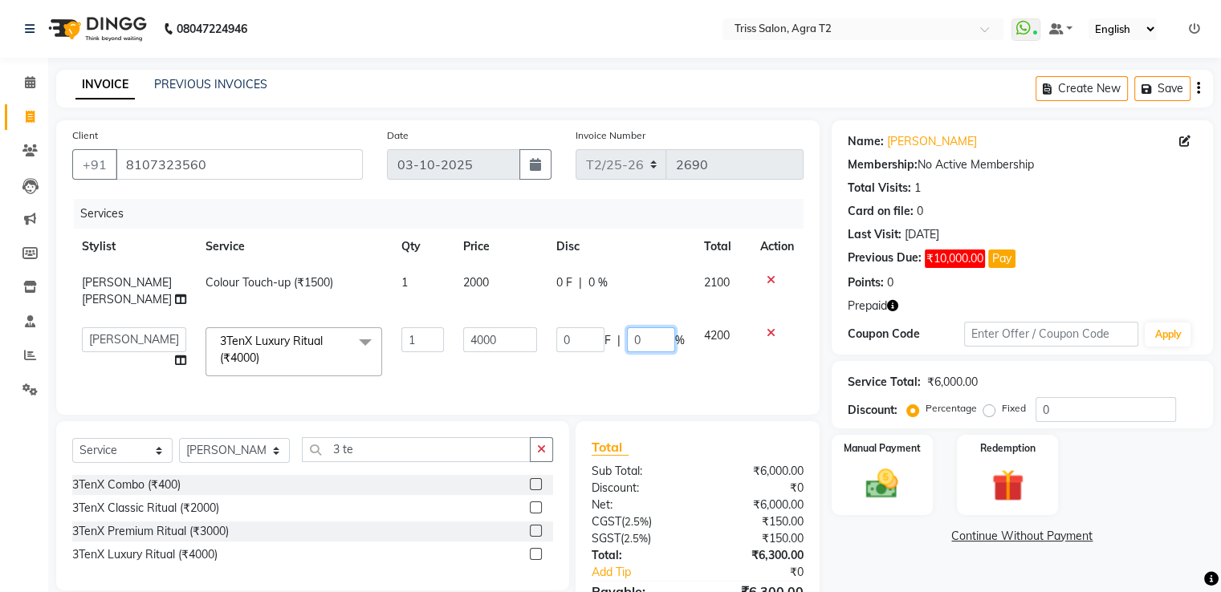
click at [649, 329] on input "0" at bounding box center [651, 339] width 48 height 25
type input "10"
click at [642, 365] on td "0 F | 10 %" at bounding box center [621, 352] width 148 height 68
select select "49344"
click at [578, 300] on td "0 F | 0 %" at bounding box center [621, 291] width 148 height 53
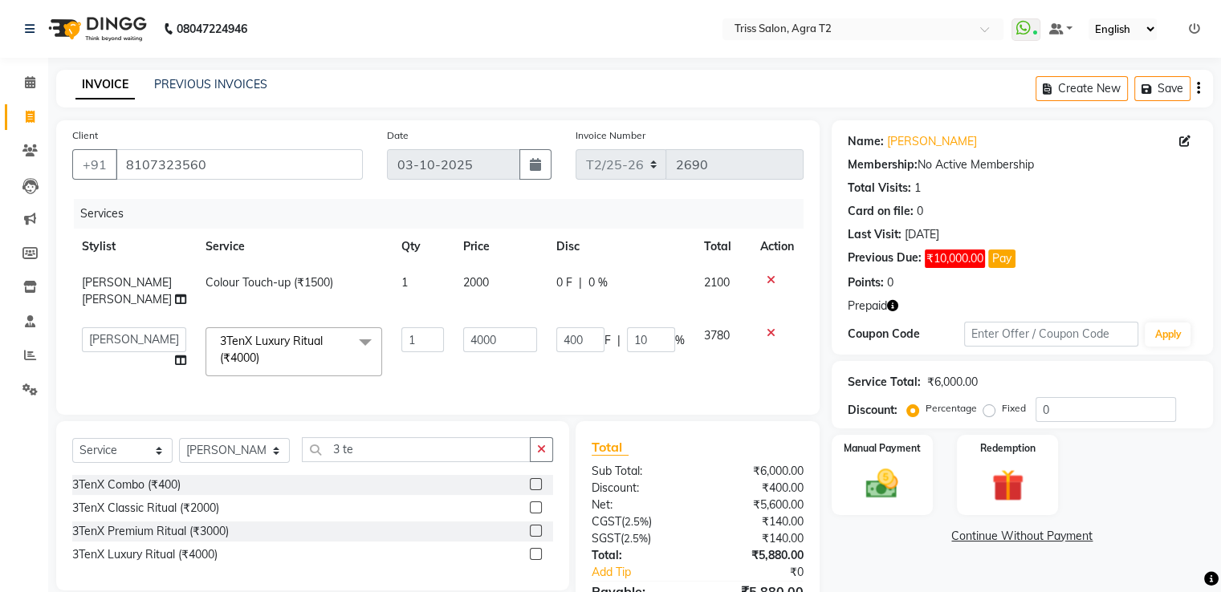
select select "49344"
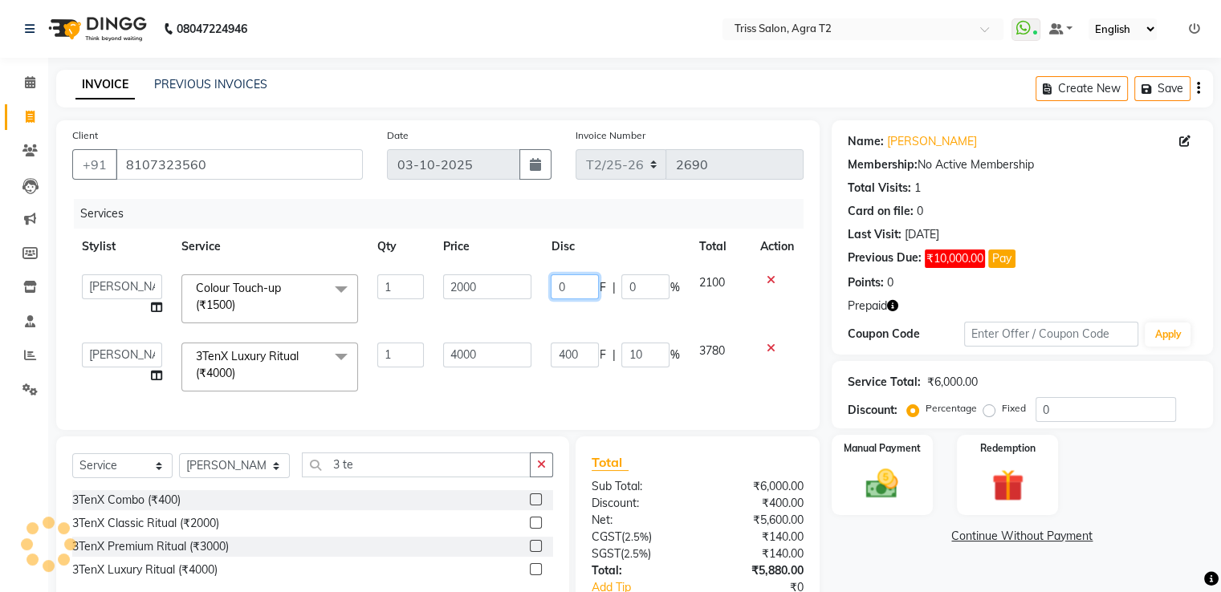
click at [581, 290] on input "0" at bounding box center [575, 286] width 48 height 25
type input "500"
click at [462, 385] on div "Services Stylist Service Qty Price Disc Total Action Abhishek Aman Ayush Hema H…" at bounding box center [437, 306] width 731 height 215
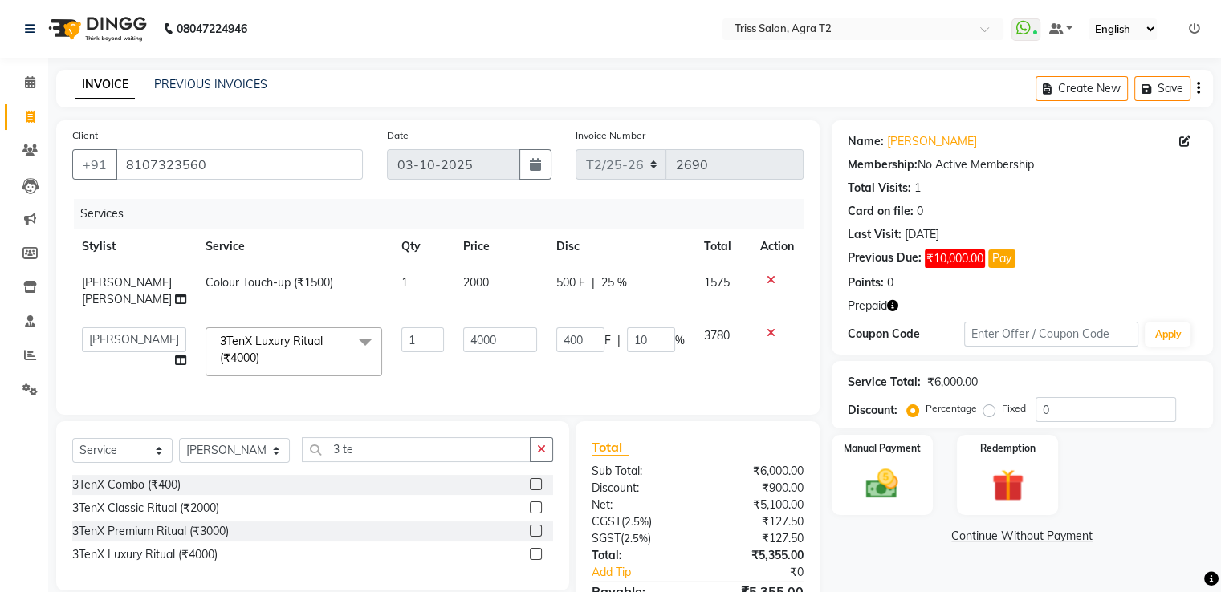
click at [862, 563] on div "Name: Dhirendra Membership: No Active Membership Total Visits: 1 Card on file: …" at bounding box center [1027, 388] width 393 height 537
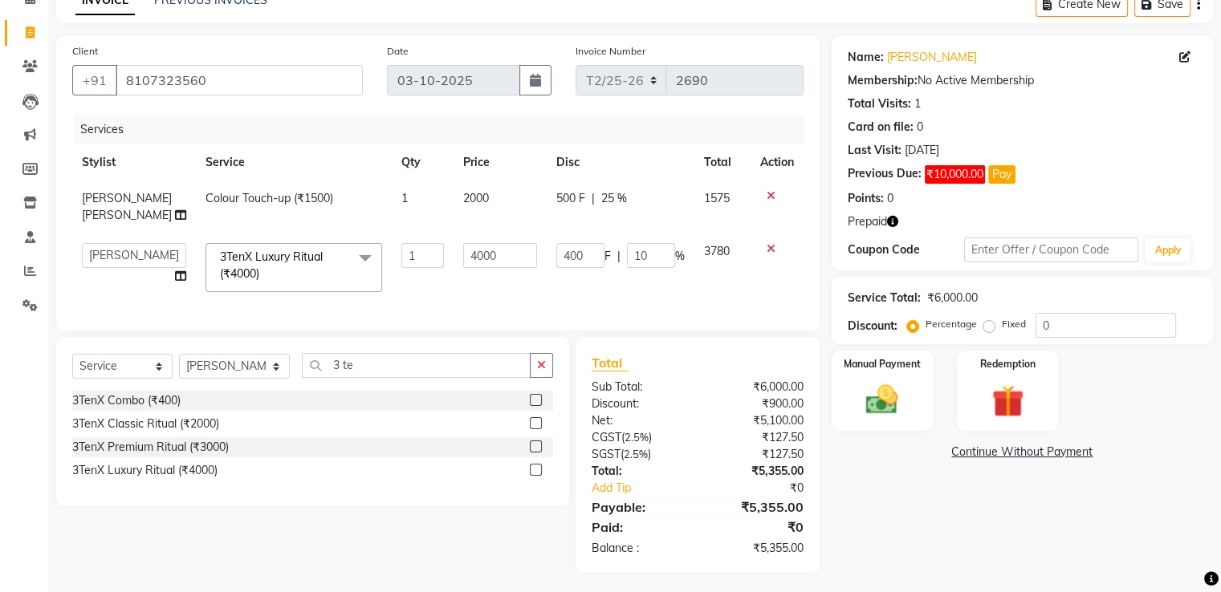
click at [1003, 174] on button "Pay" at bounding box center [1001, 174] width 27 height 18
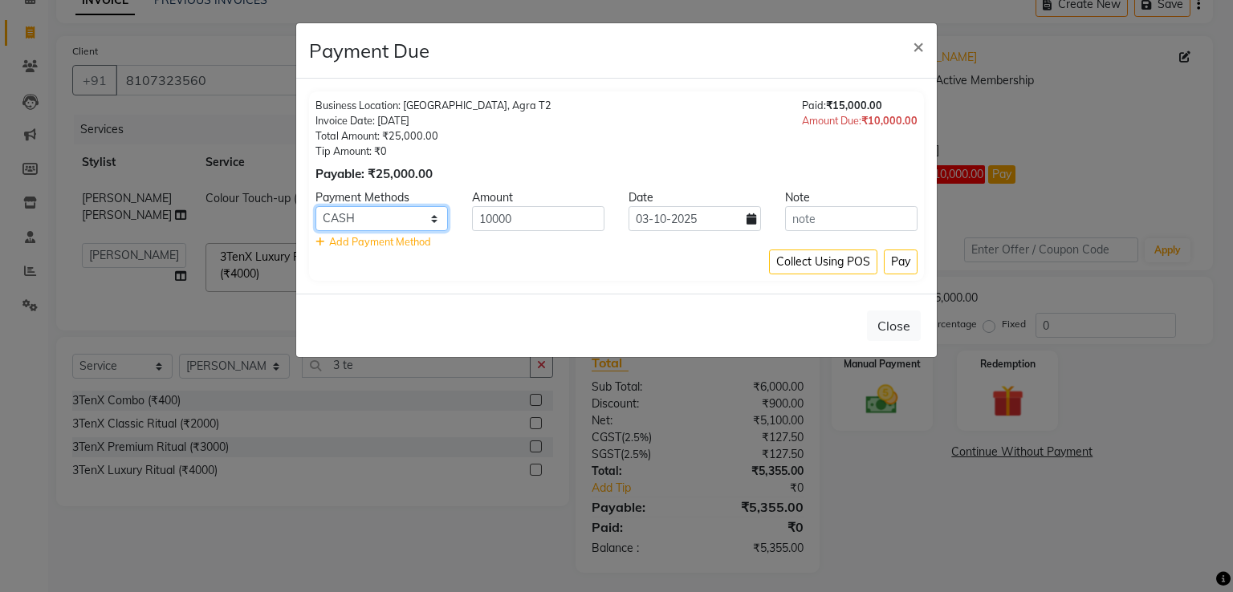
click at [411, 211] on select "PayTM CASH CARD UPI" at bounding box center [381, 218] width 132 height 25
select select "8"
click at [315, 206] on select "PayTM CASH CARD UPI" at bounding box center [381, 218] width 132 height 25
click at [490, 216] on input "10000" at bounding box center [538, 218] width 132 height 25
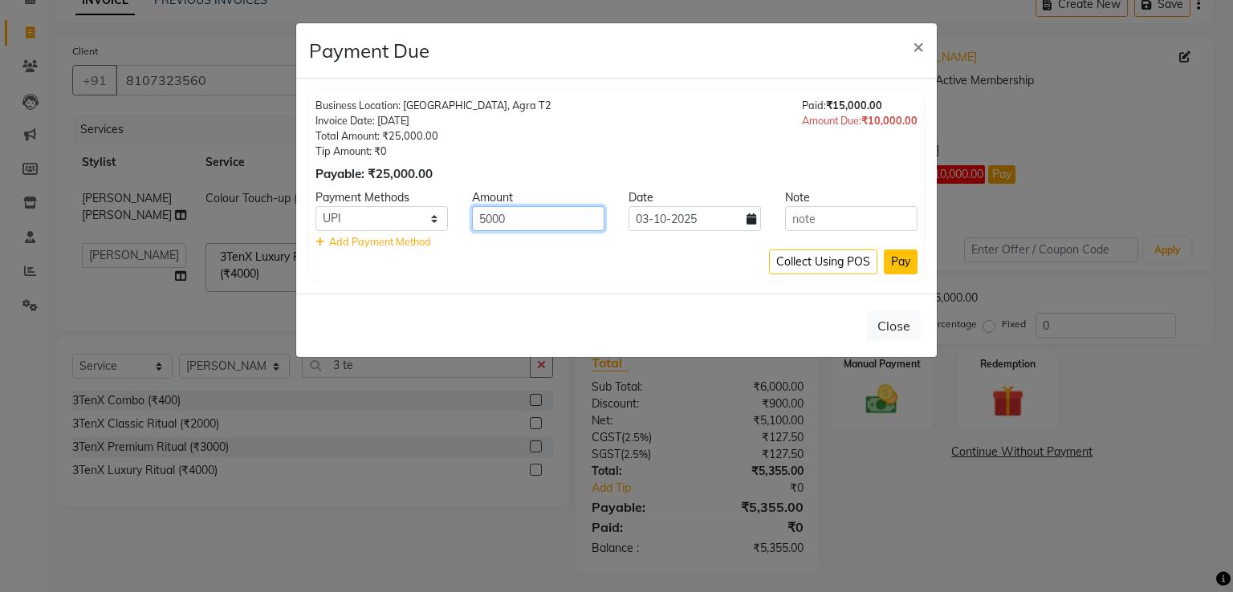
type input "5000"
click at [910, 266] on button "Pay" at bounding box center [901, 262] width 34 height 25
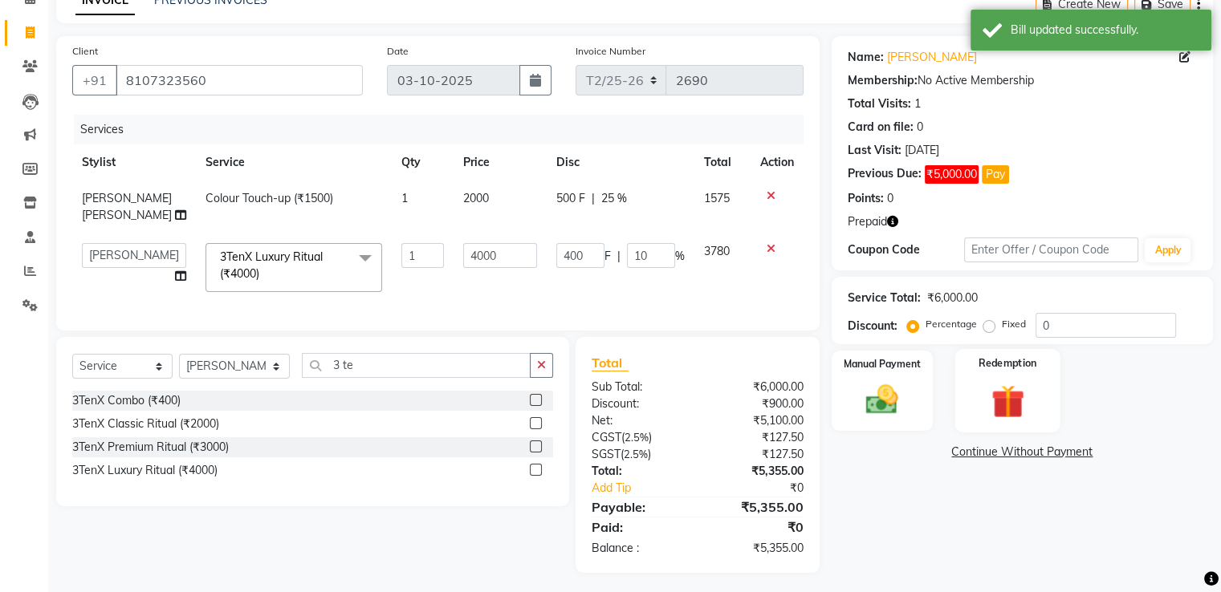
click at [1014, 382] on img at bounding box center [1007, 401] width 54 height 41
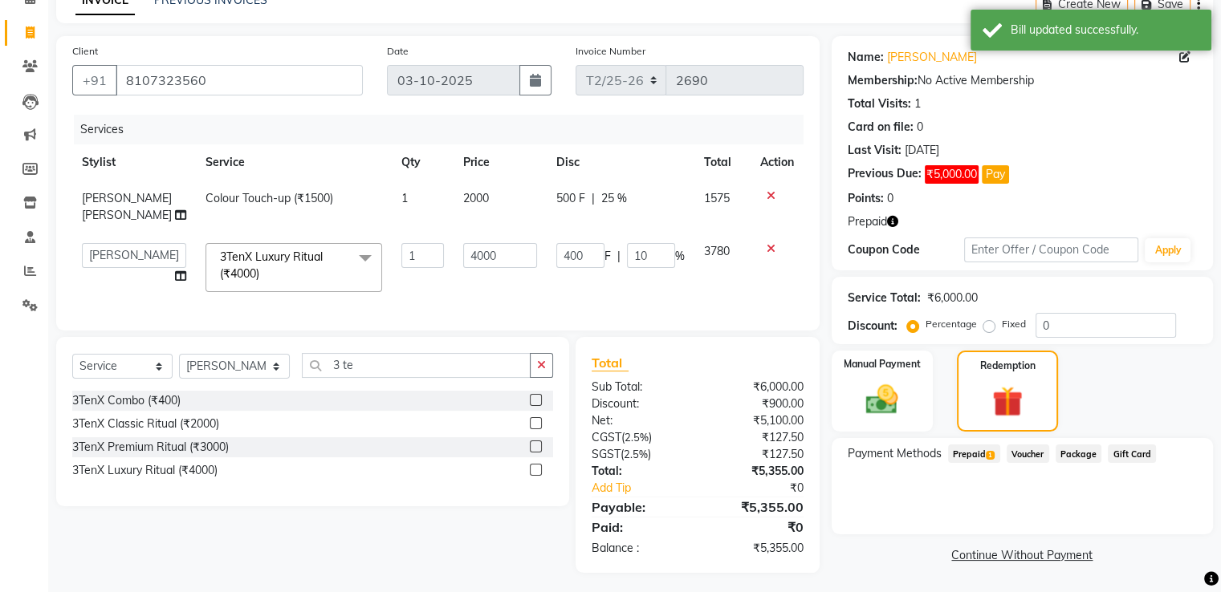
click at [976, 452] on span "Prepaid 1" at bounding box center [974, 454] width 52 height 18
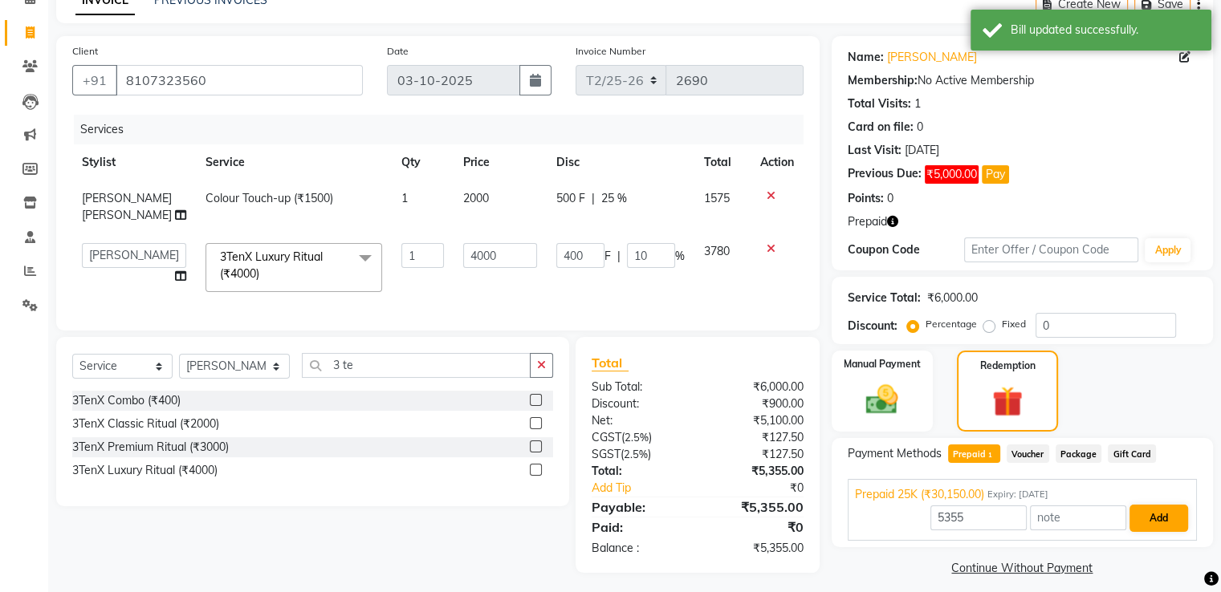
click at [1167, 514] on button "Add" at bounding box center [1158, 518] width 59 height 27
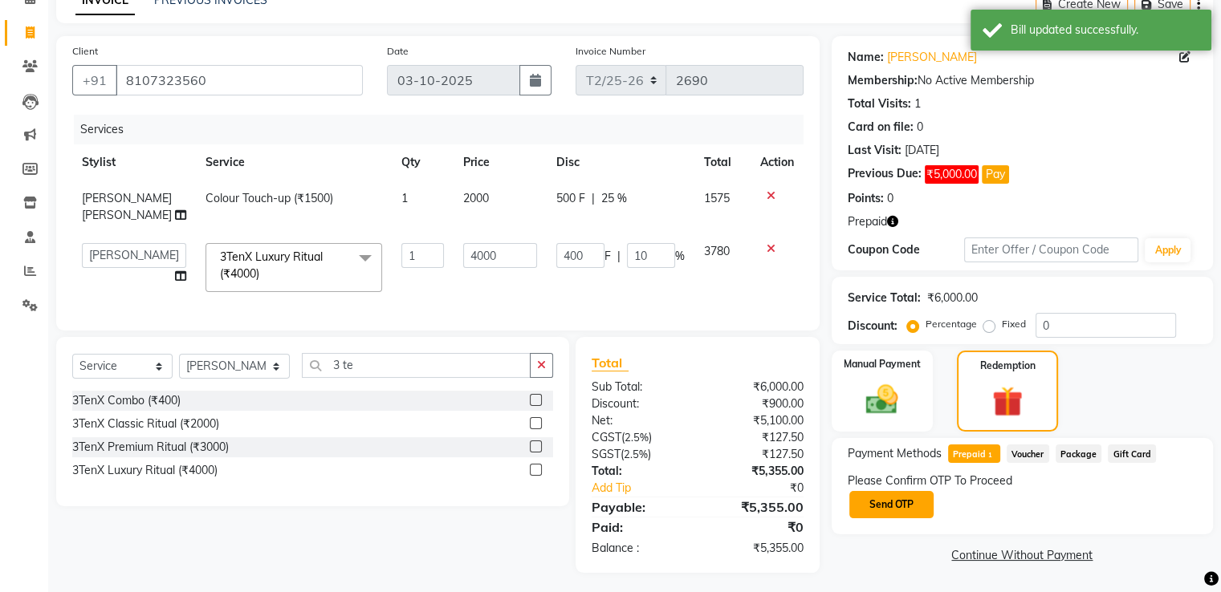
click at [887, 507] on button "Send OTP" at bounding box center [891, 504] width 84 height 27
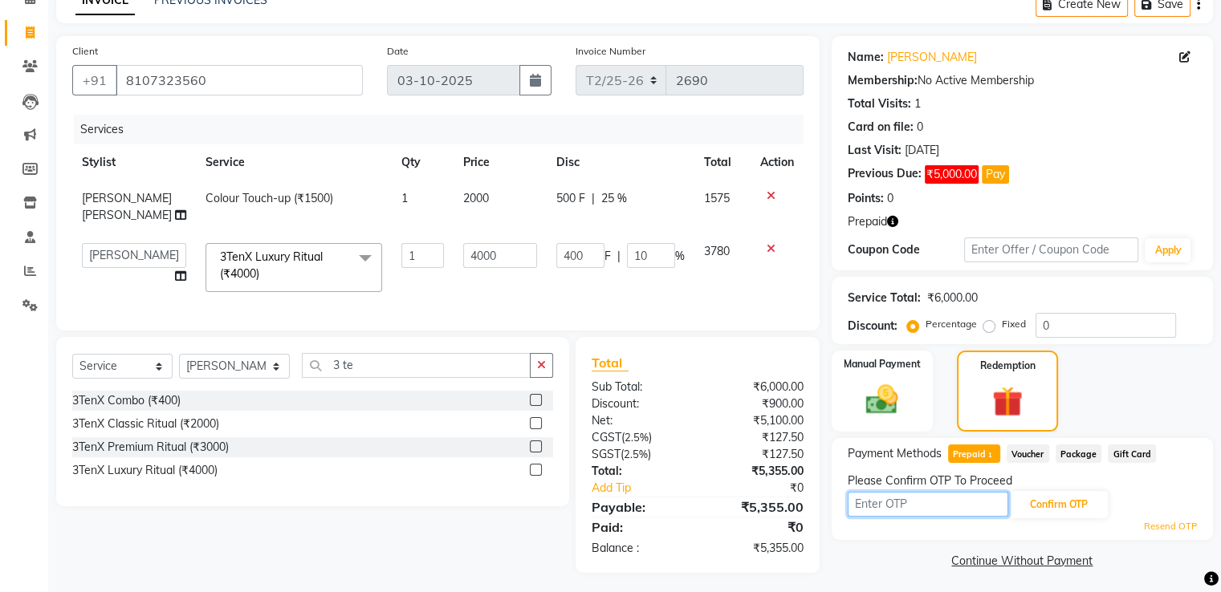
click at [867, 509] on input "text" at bounding box center [927, 504] width 161 height 25
type input "8947"
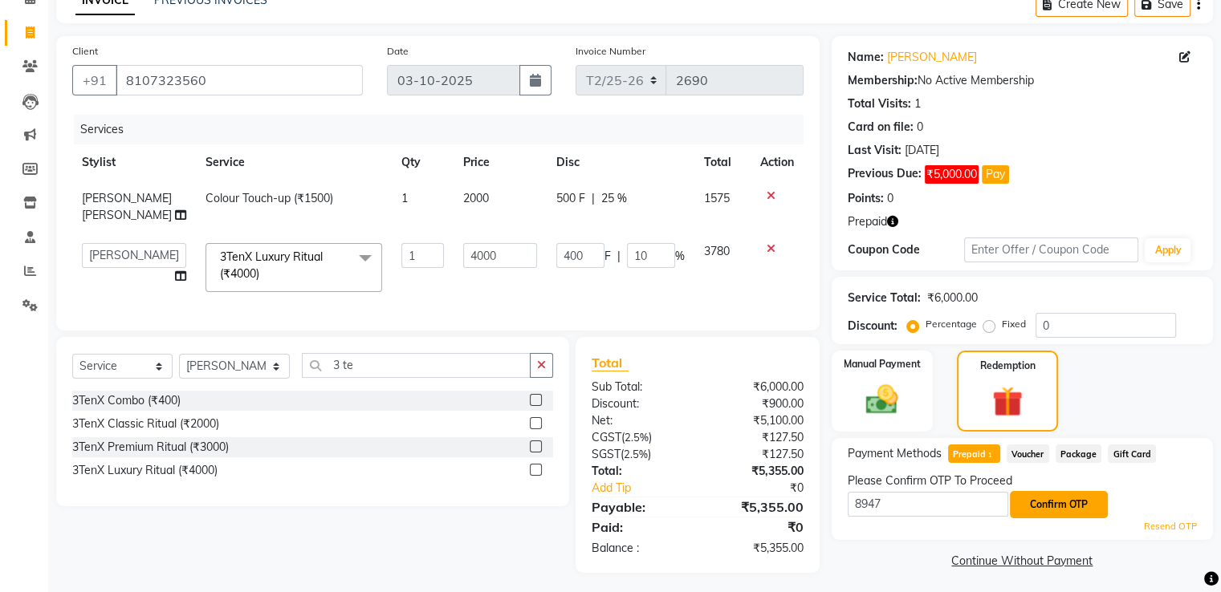
click at [1061, 510] on button "Confirm OTP" at bounding box center [1059, 504] width 98 height 27
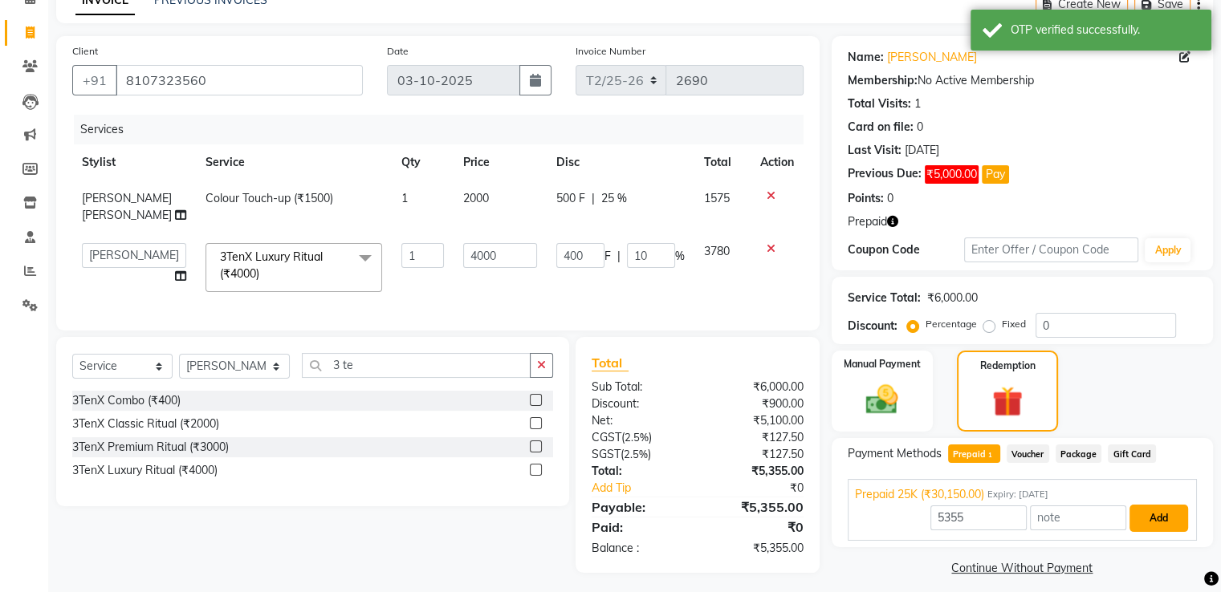
click at [1152, 514] on button "Add" at bounding box center [1158, 518] width 59 height 27
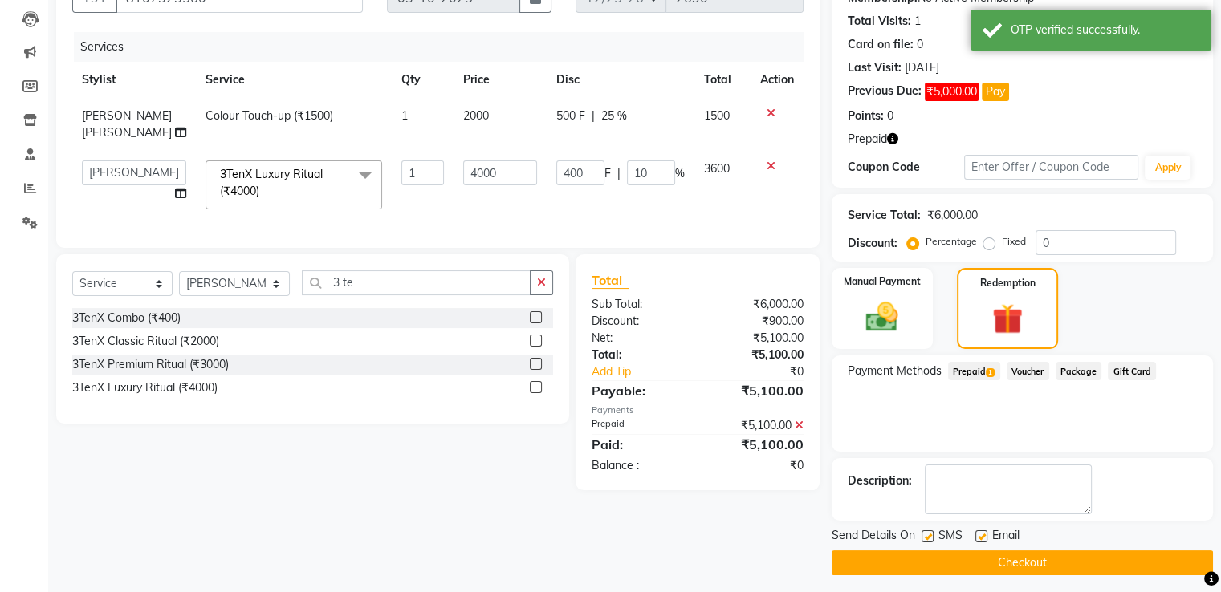
scroll to position [173, 0]
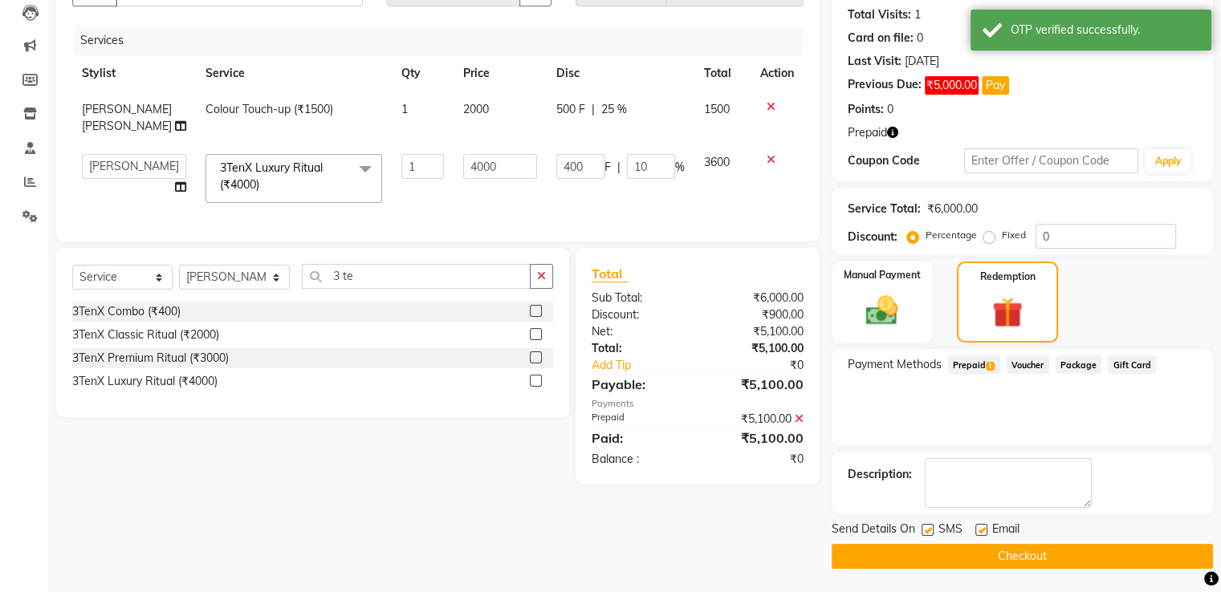
click at [1005, 562] on button "Checkout" at bounding box center [1021, 556] width 381 height 25
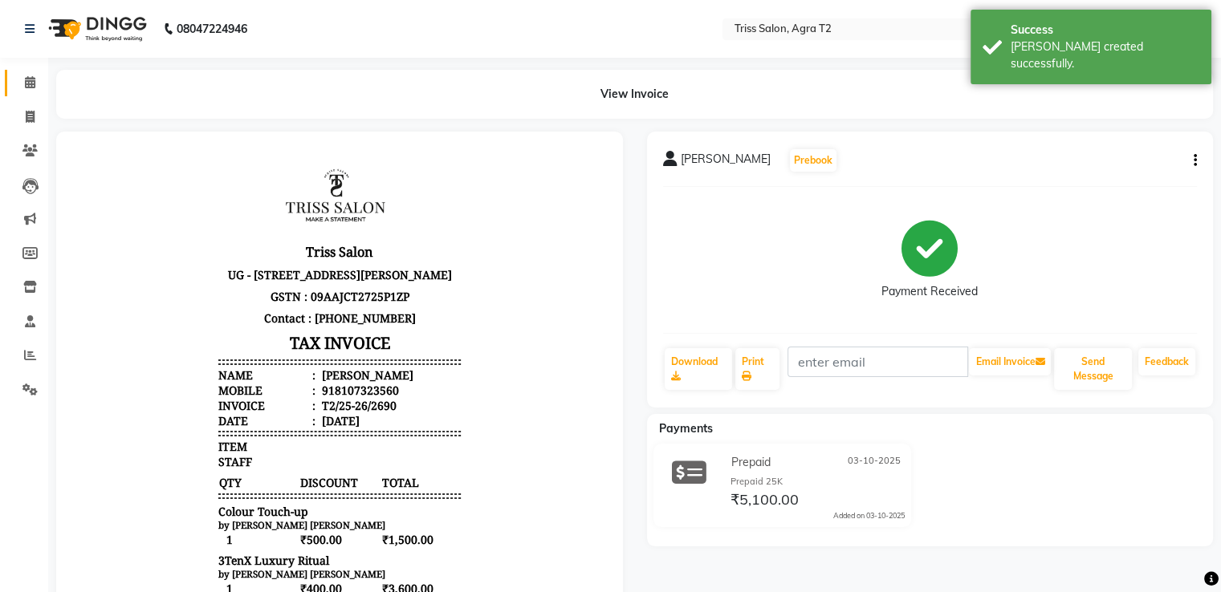
click at [36, 90] on span at bounding box center [30, 83] width 28 height 18
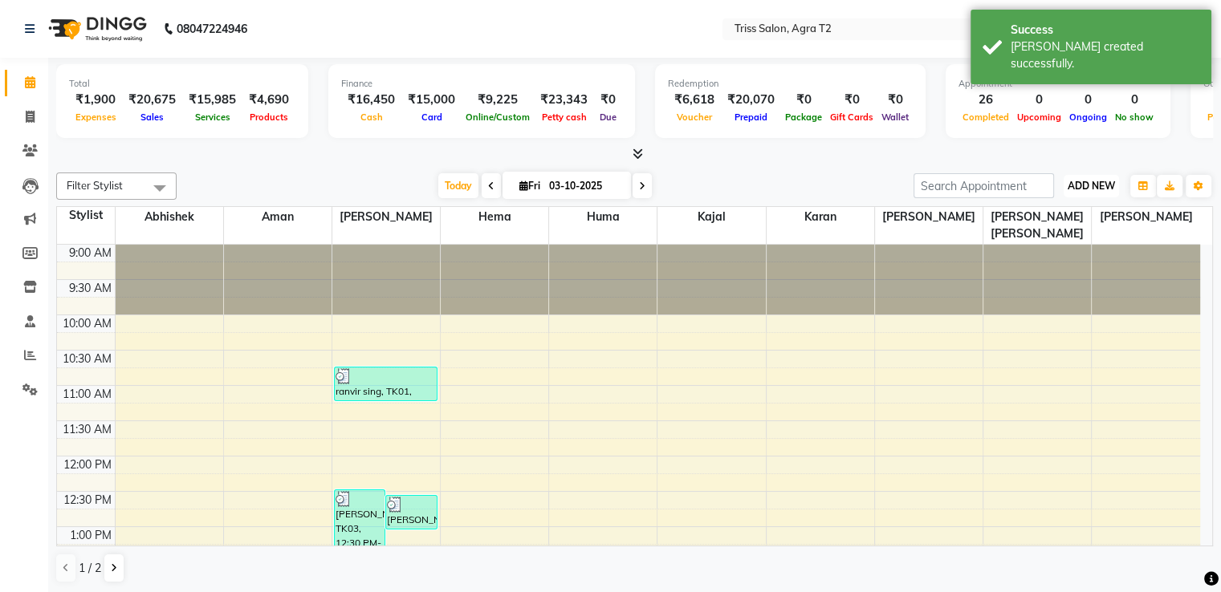
click at [1079, 181] on span "ADD NEW" at bounding box center [1090, 186] width 47 height 12
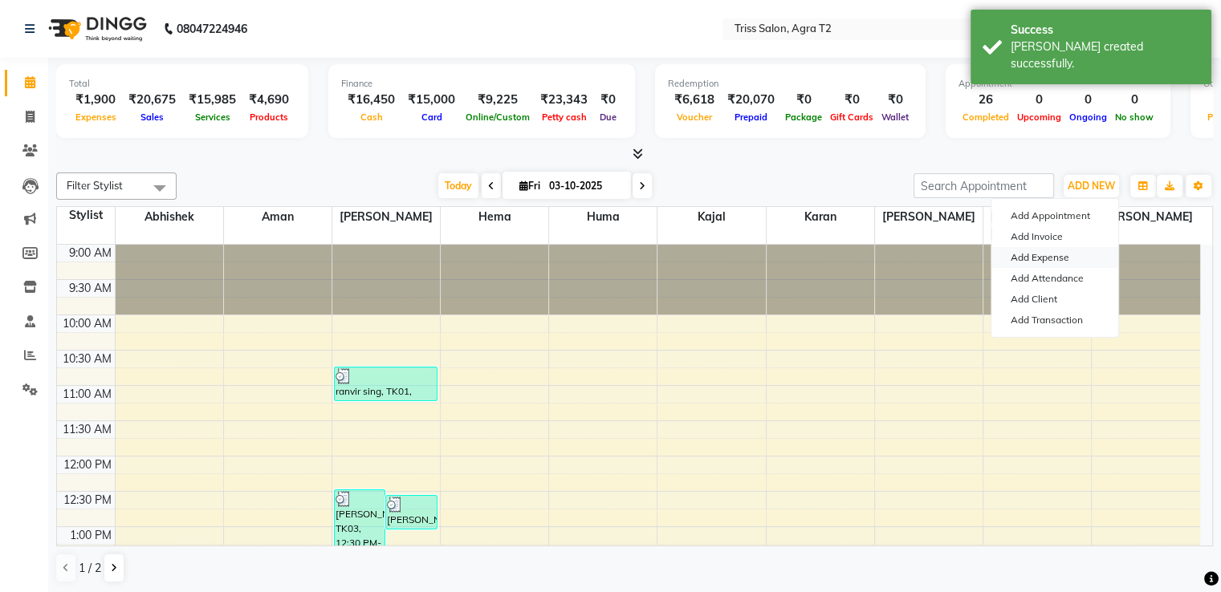
click at [1053, 261] on link "Add Expense" at bounding box center [1054, 257] width 127 height 21
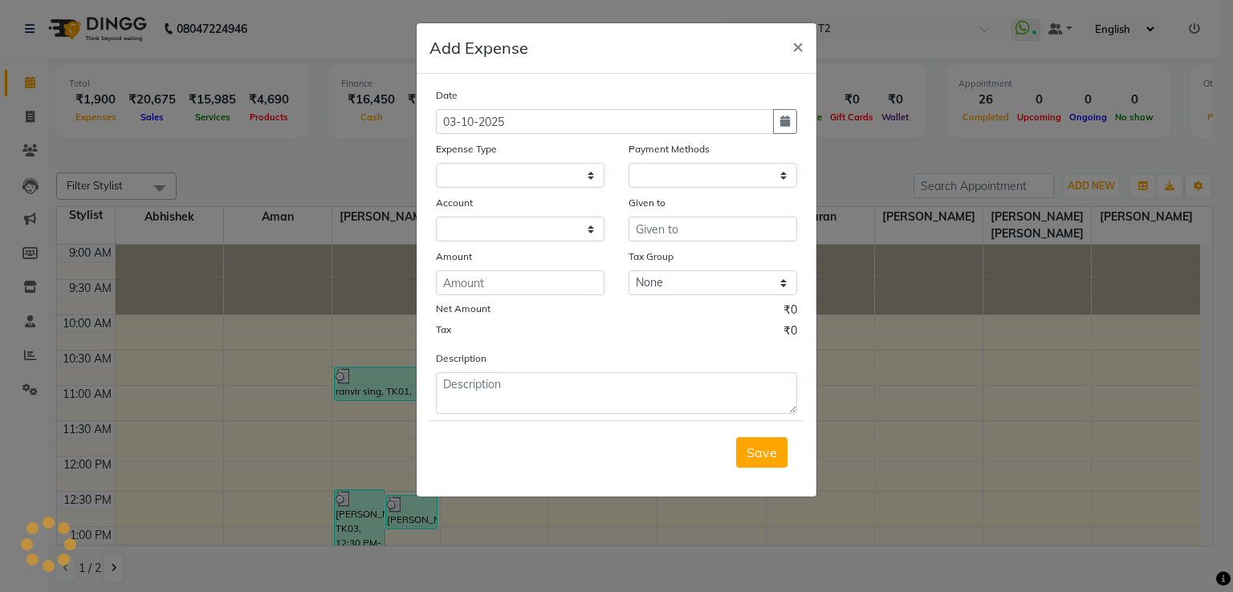
select select
select select "1"
select select "2533"
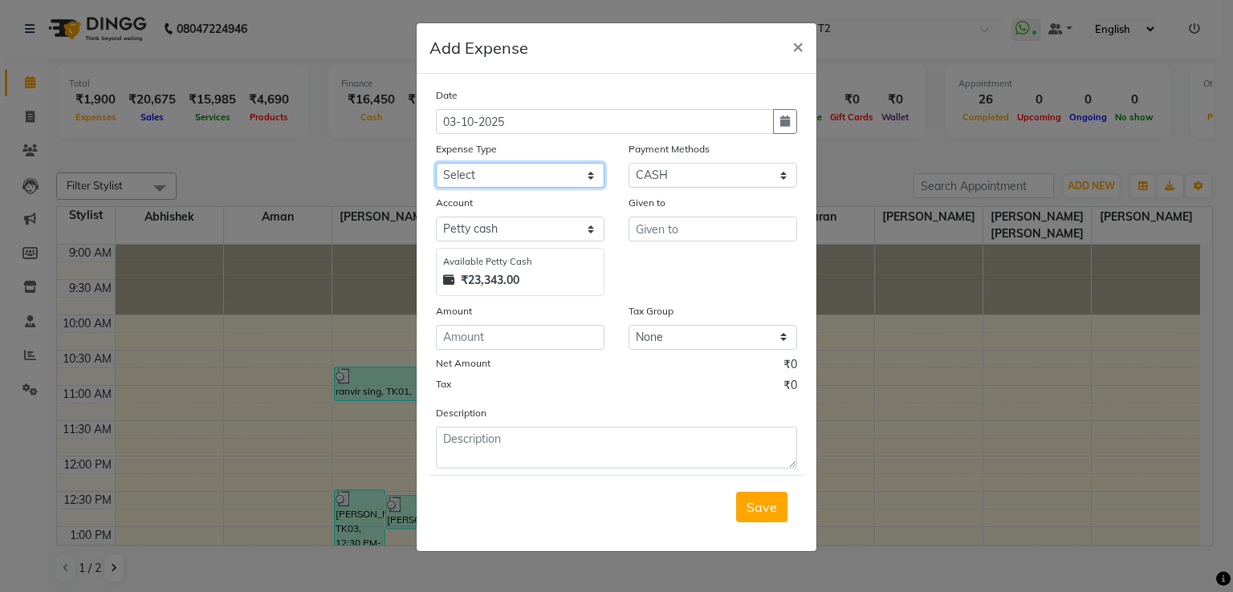
click at [582, 174] on select "Select Bank Deposit Cash Handover CLIENT TIP TO STAFF Client Welfare Conveyance…" at bounding box center [520, 175] width 169 height 25
select select "1117"
click at [436, 165] on select "Select Bank Deposit Cash Handover CLIENT TIP TO STAFF Client Welfare Conveyance…" at bounding box center [520, 175] width 169 height 25
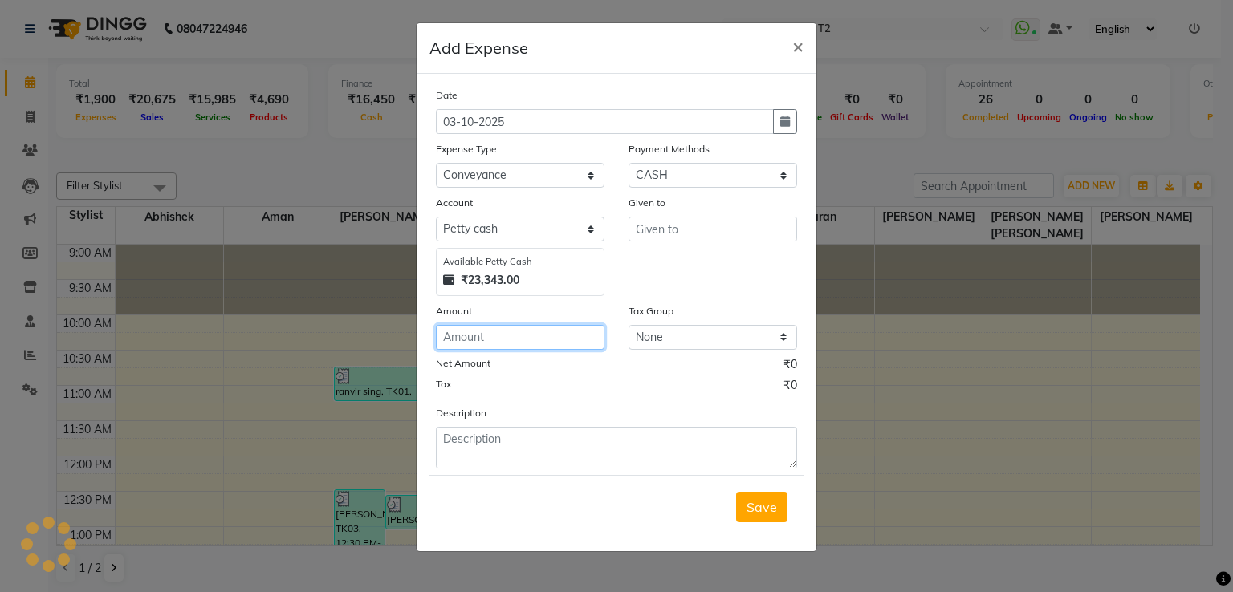
click at [539, 339] on input "number" at bounding box center [520, 337] width 169 height 25
type input "100"
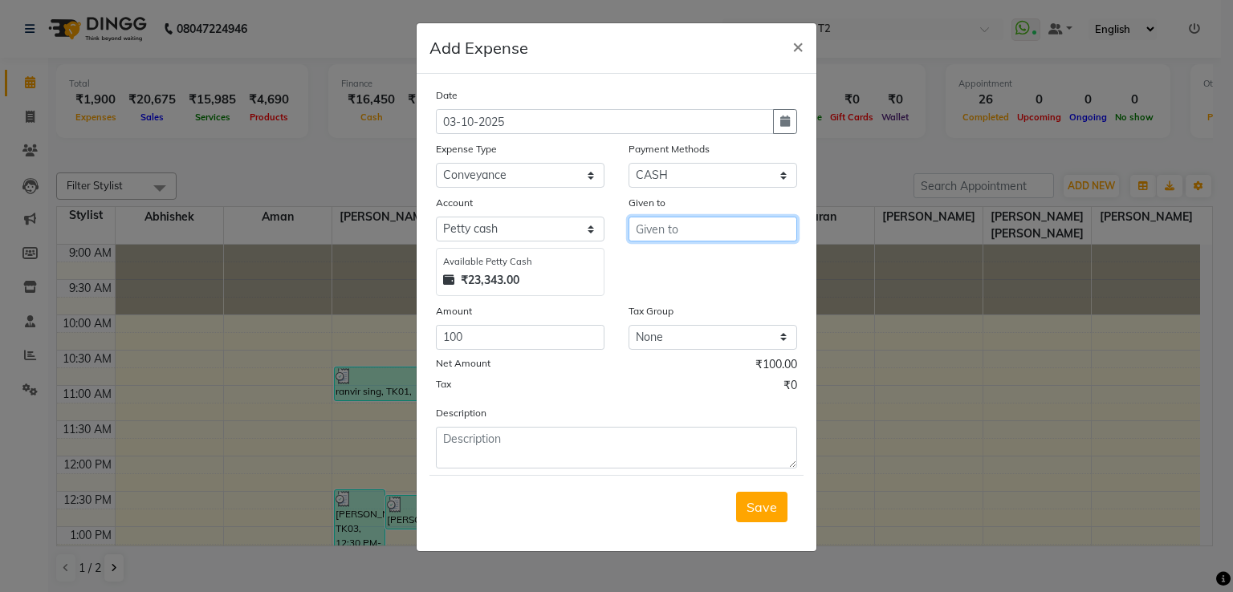
click at [763, 230] on input "text" at bounding box center [712, 229] width 169 height 25
click at [672, 293] on ngb-highlight "He ma" at bounding box center [666, 290] width 36 height 16
type input "Hema"
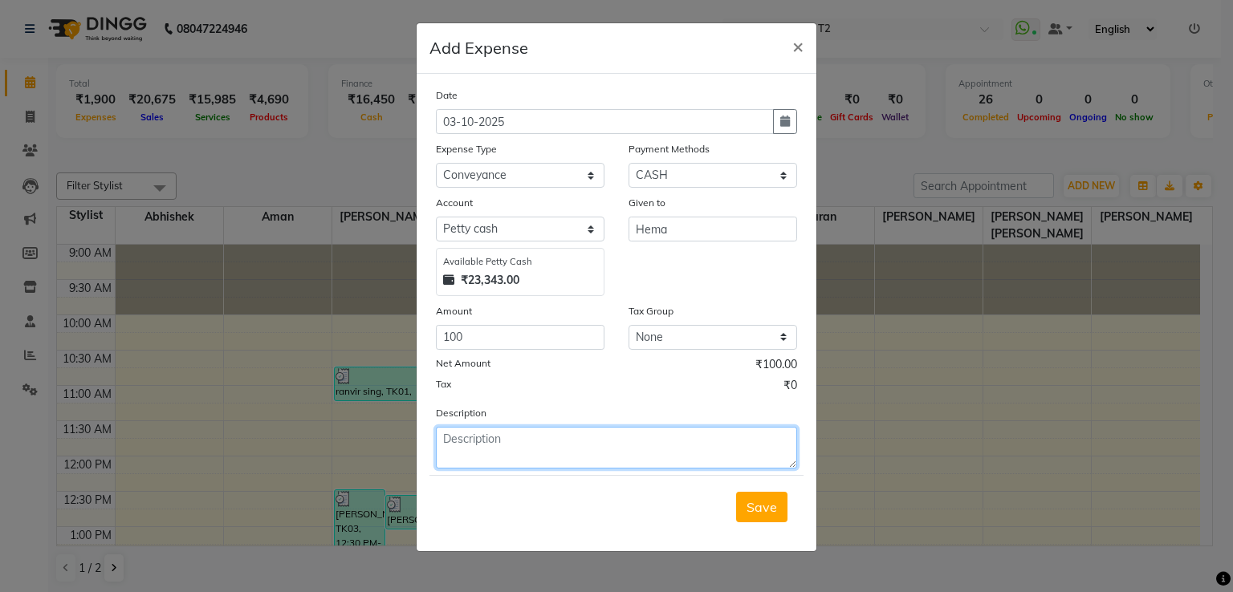
click at [555, 461] on textarea at bounding box center [616, 448] width 361 height 42
type textarea "late night"
click at [765, 514] on span "Save" at bounding box center [761, 507] width 30 height 16
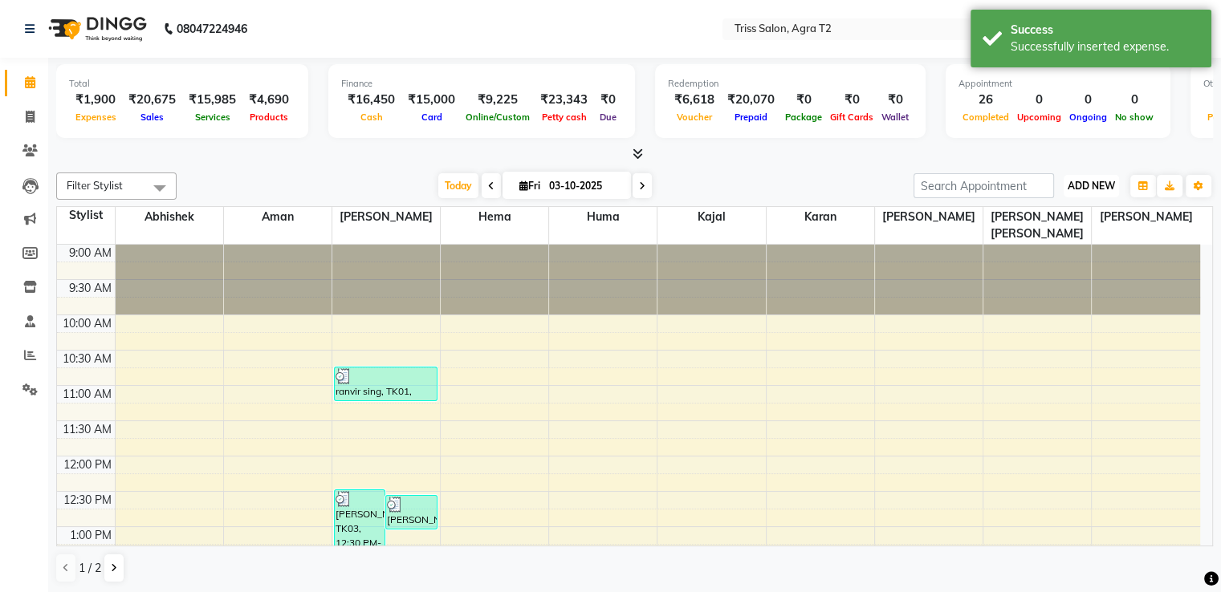
click at [1088, 182] on span "ADD NEW" at bounding box center [1090, 186] width 47 height 12
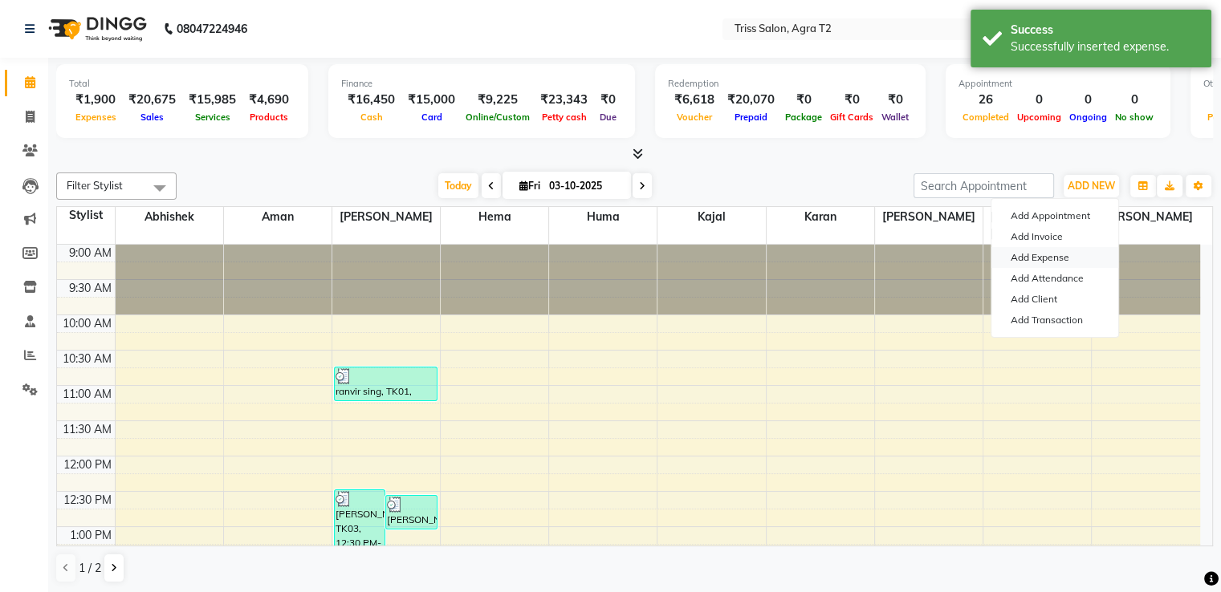
click at [1047, 259] on link "Add Expense" at bounding box center [1054, 257] width 127 height 21
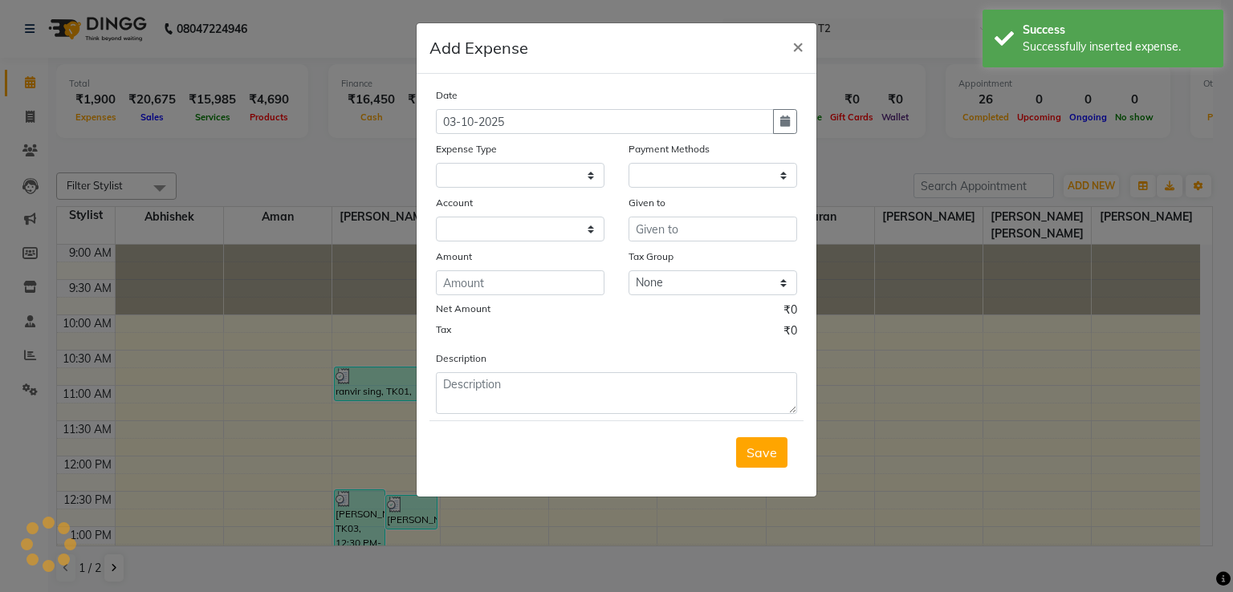
select select
select select "1"
select select "2533"
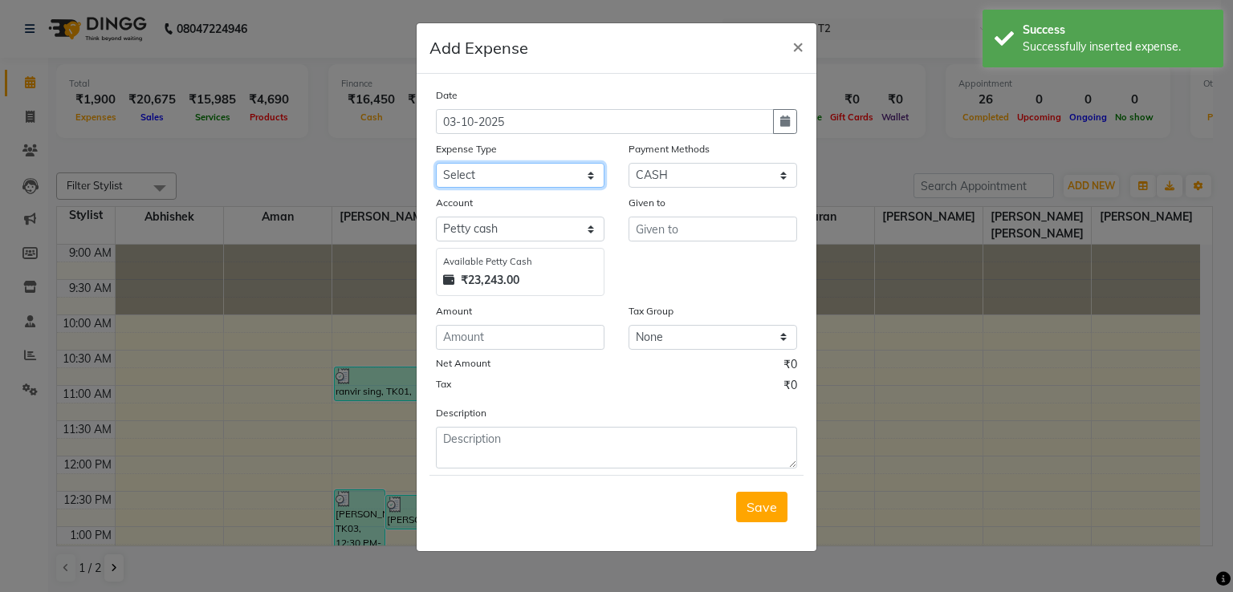
click at [574, 179] on select "Select Bank Deposit Cash Handover CLIENT TIP TO STAFF Client Welfare Conveyance…" at bounding box center [520, 175] width 169 height 25
select select "17527"
click at [436, 165] on select "Select Bank Deposit Cash Handover CLIENT TIP TO STAFF Client Welfare Conveyance…" at bounding box center [520, 175] width 169 height 25
click at [485, 347] on input "number" at bounding box center [520, 337] width 169 height 25
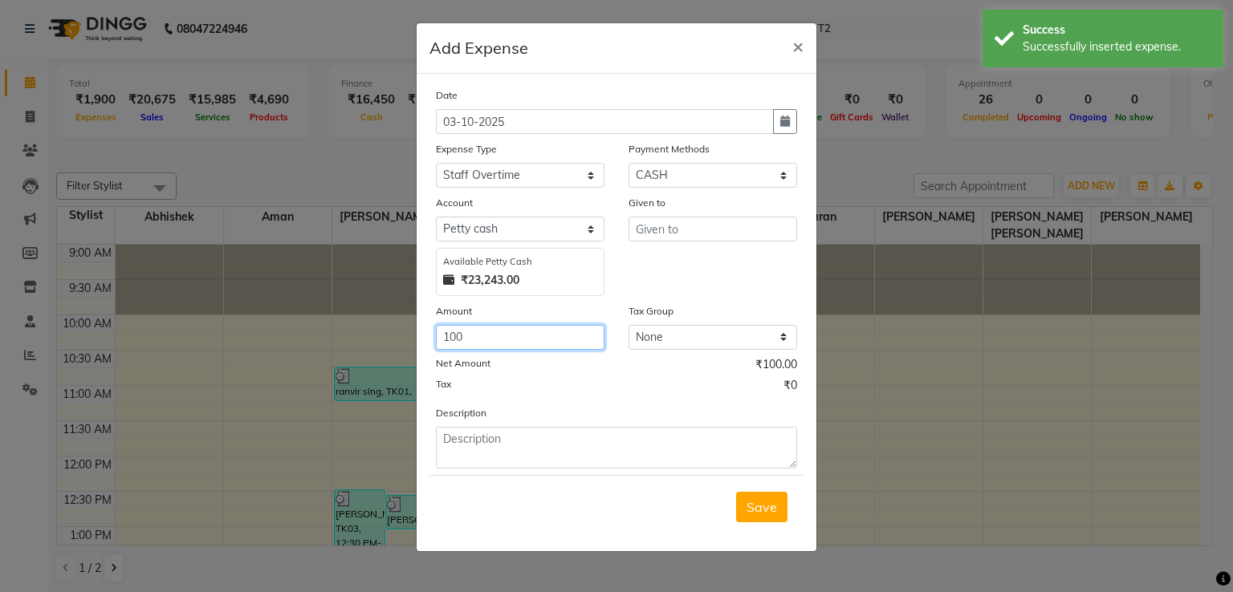
type input "100"
click at [664, 236] on input "text" at bounding box center [712, 229] width 169 height 25
type input "s"
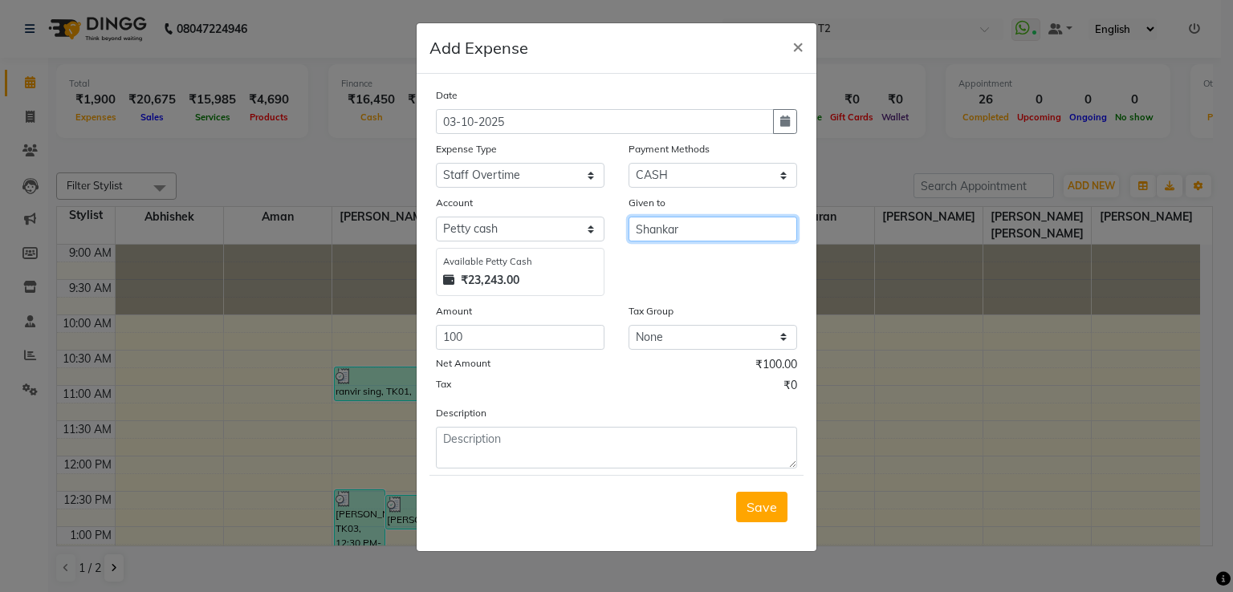
type input "Shankar"
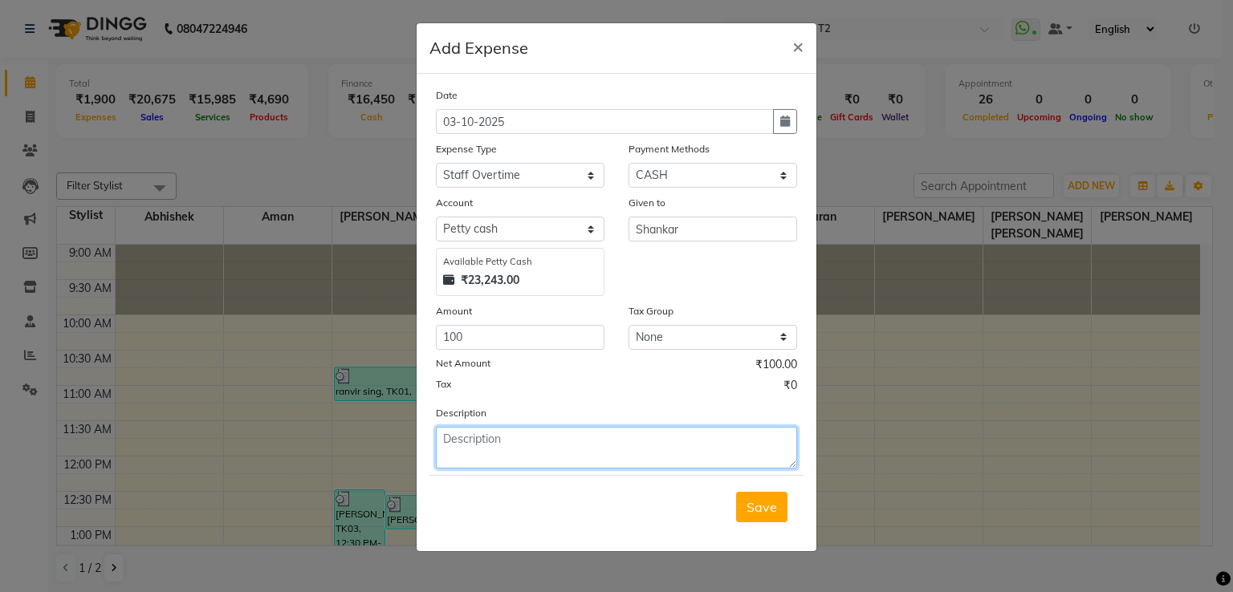
click at [474, 449] on textarea at bounding box center [616, 448] width 361 height 42
click at [756, 506] on span "Save" at bounding box center [761, 507] width 30 height 16
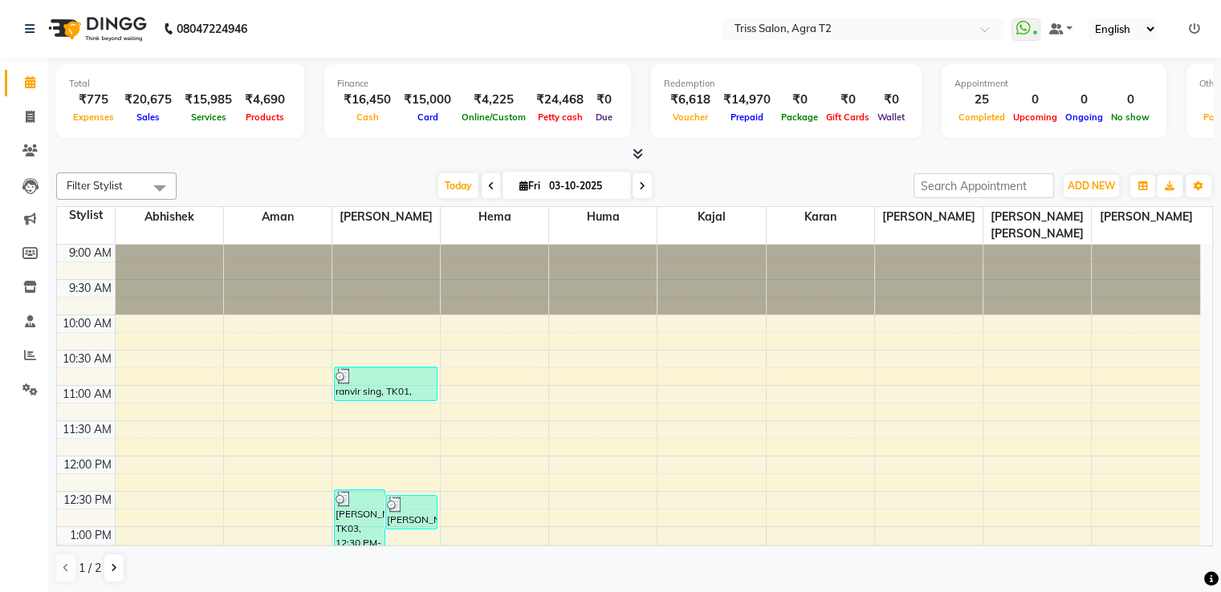
scroll to position [559, 0]
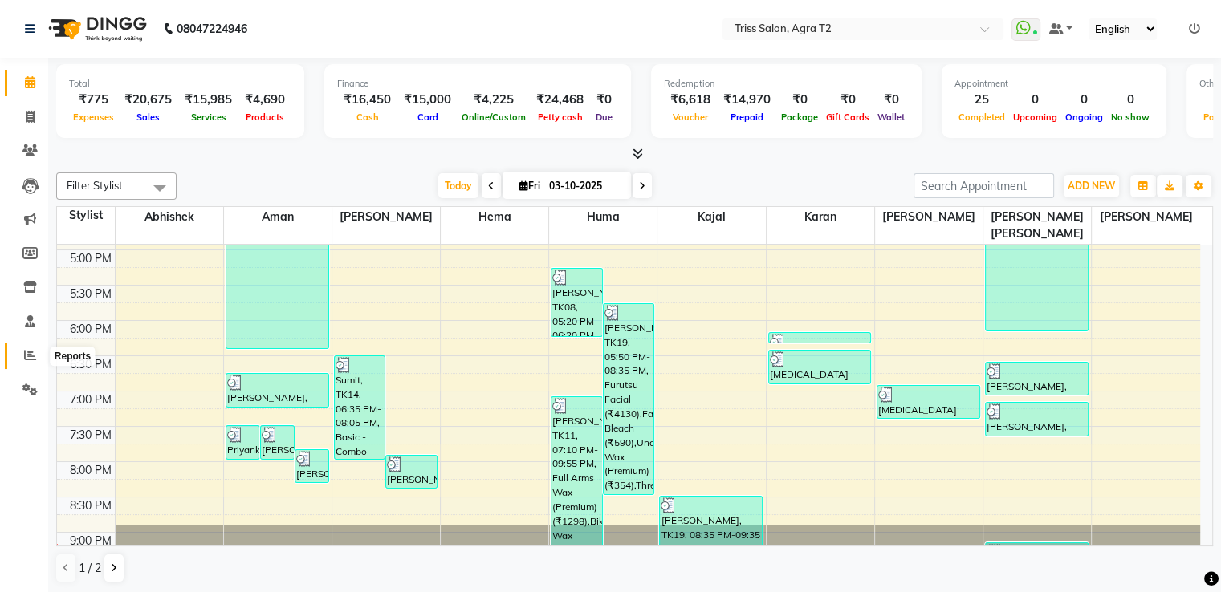
click at [25, 352] on icon at bounding box center [30, 355] width 12 height 12
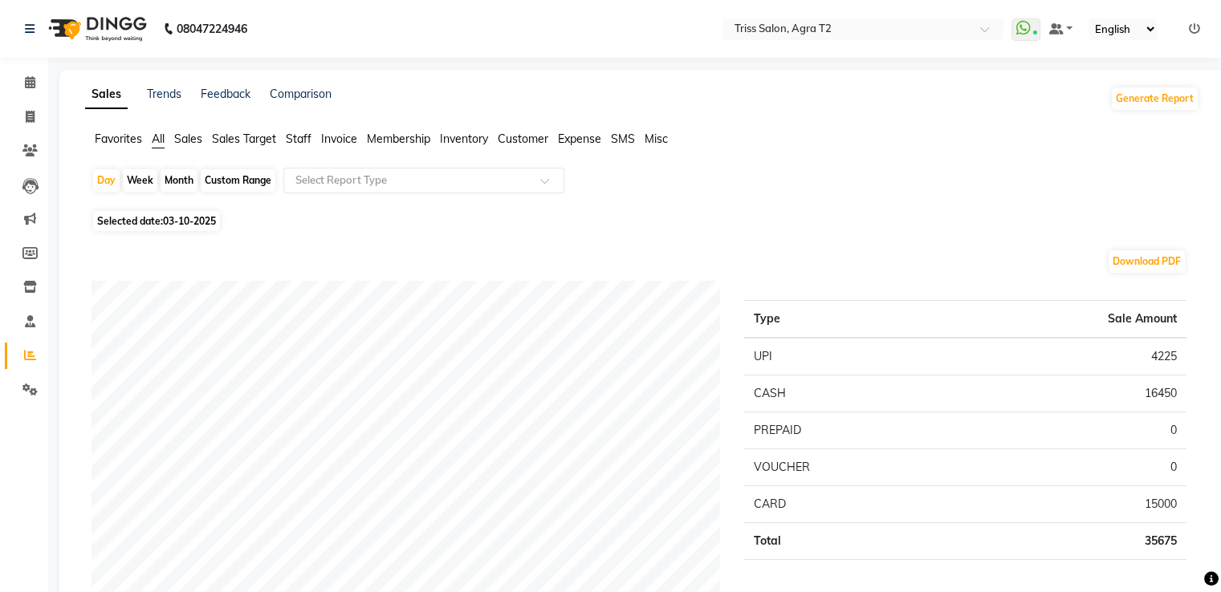
click at [296, 142] on span "Staff" at bounding box center [299, 139] width 26 height 14
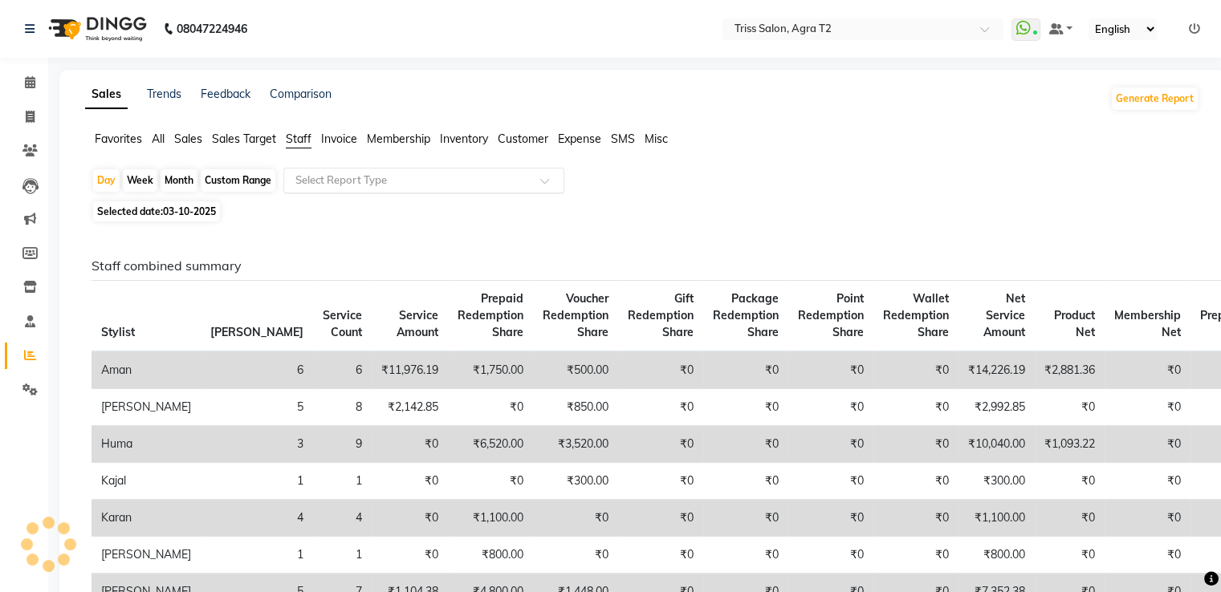
click at [310, 177] on input "text" at bounding box center [407, 181] width 231 height 16
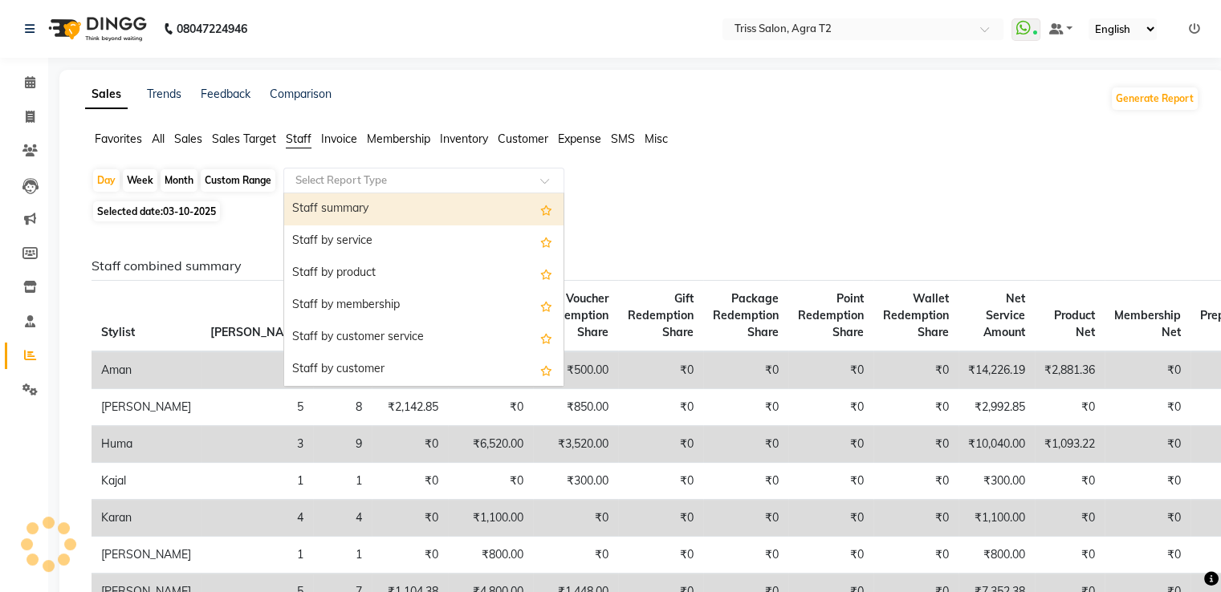
click at [311, 209] on div "Staff summary" at bounding box center [423, 209] width 279 height 32
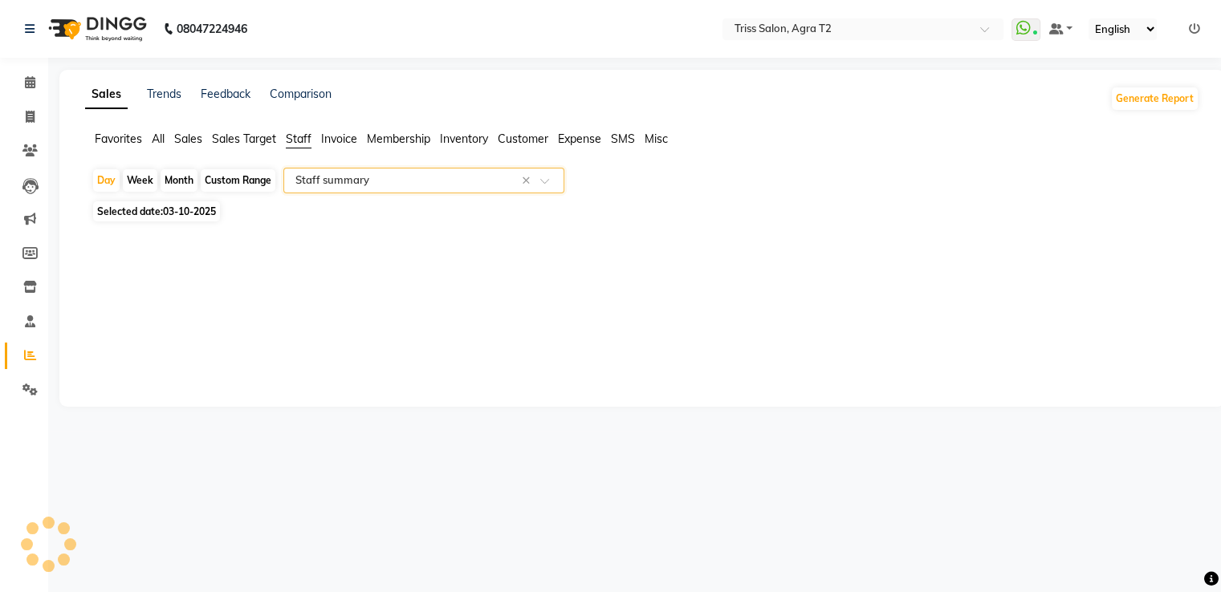
select select "full_report"
select select "csv"
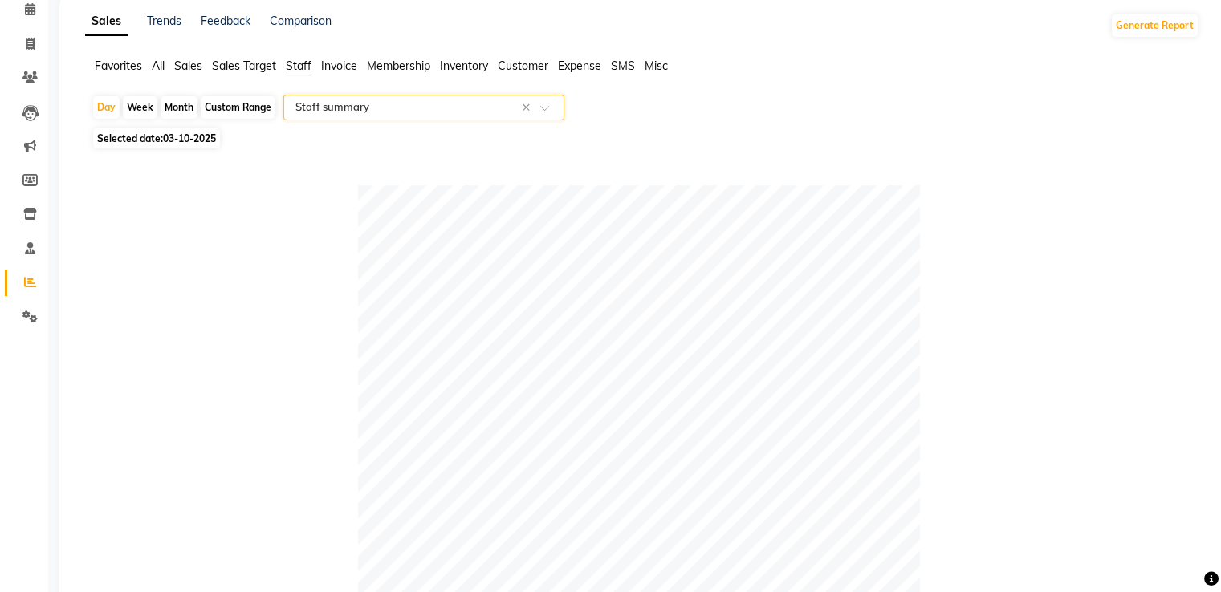
scroll to position [18, 0]
